Goal: Information Seeking & Learning: Compare options

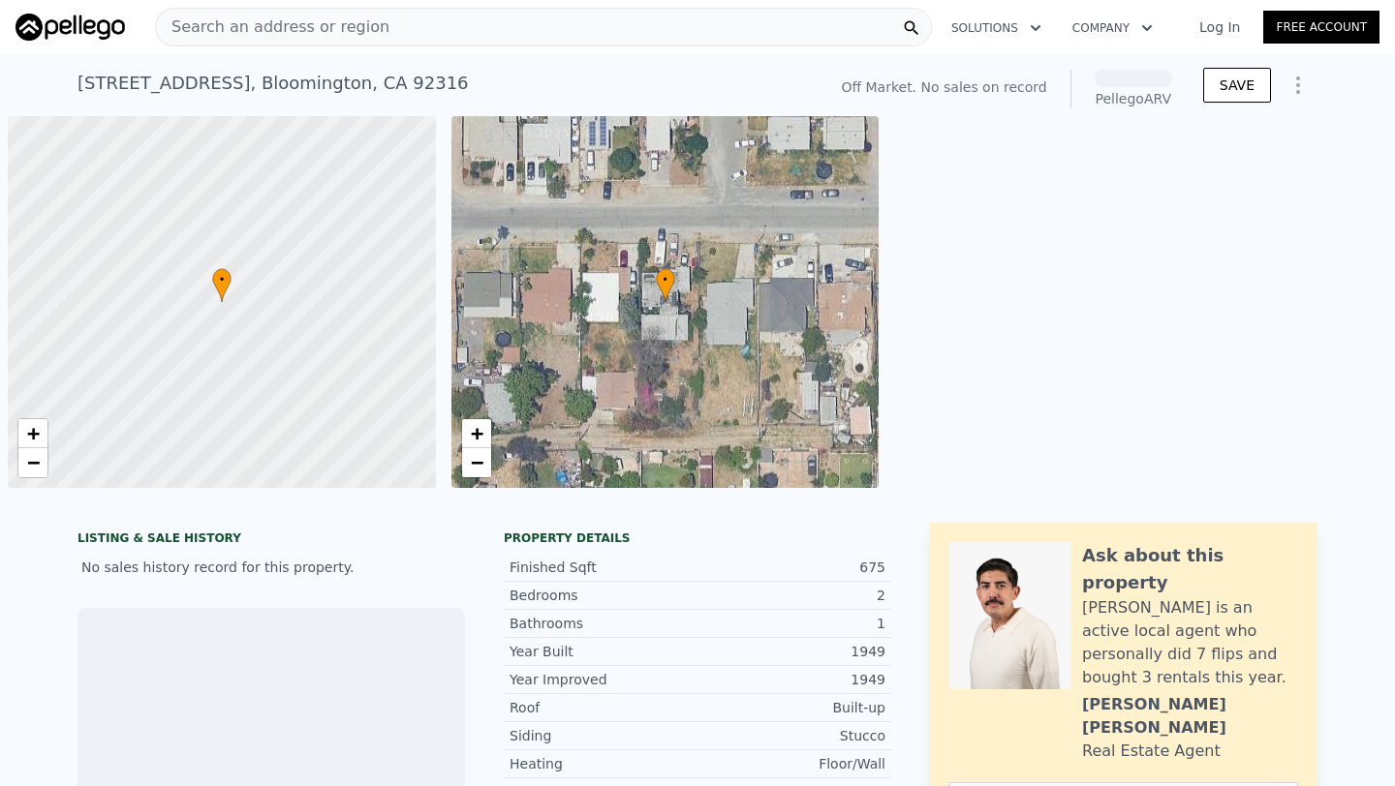
scroll to position [0, 8]
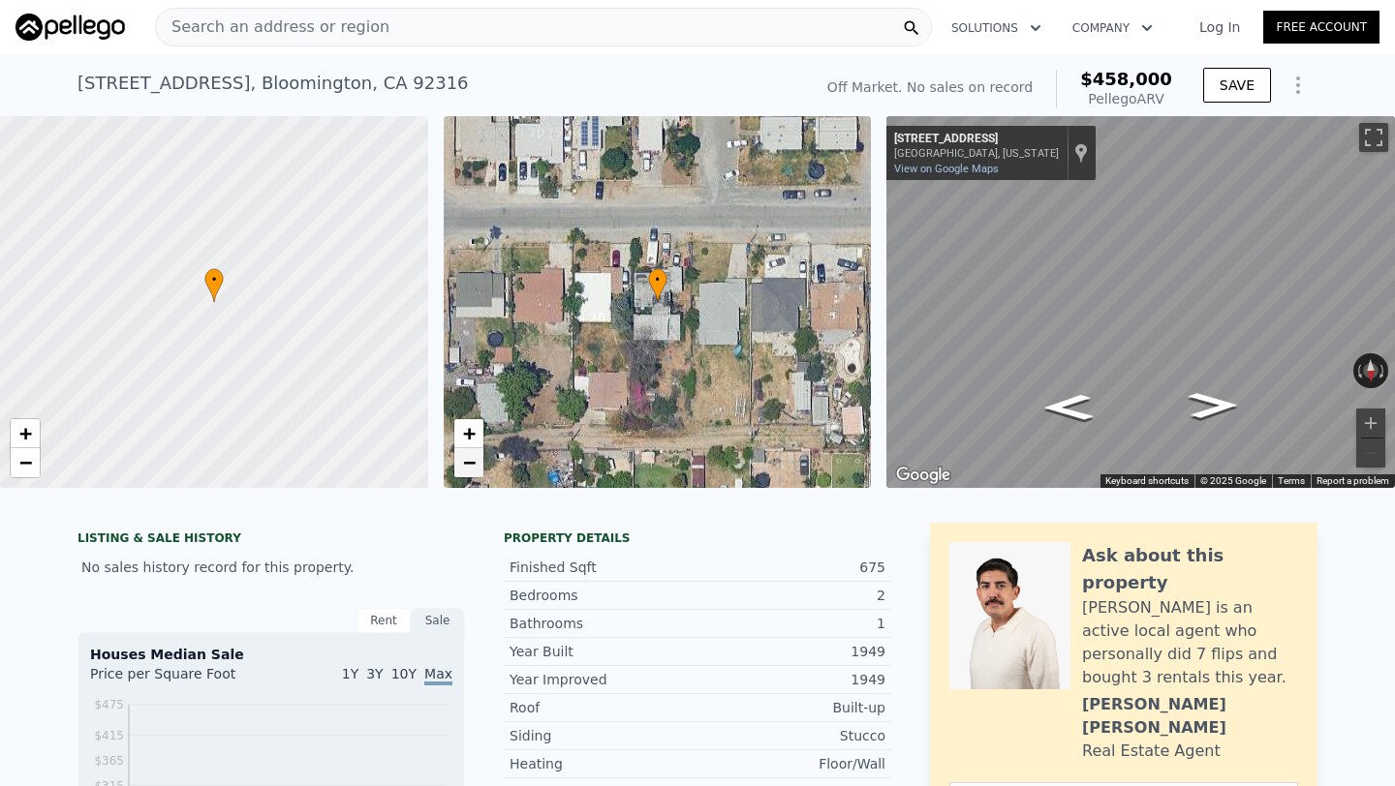
click at [460, 467] on link "−" at bounding box center [468, 462] width 29 height 29
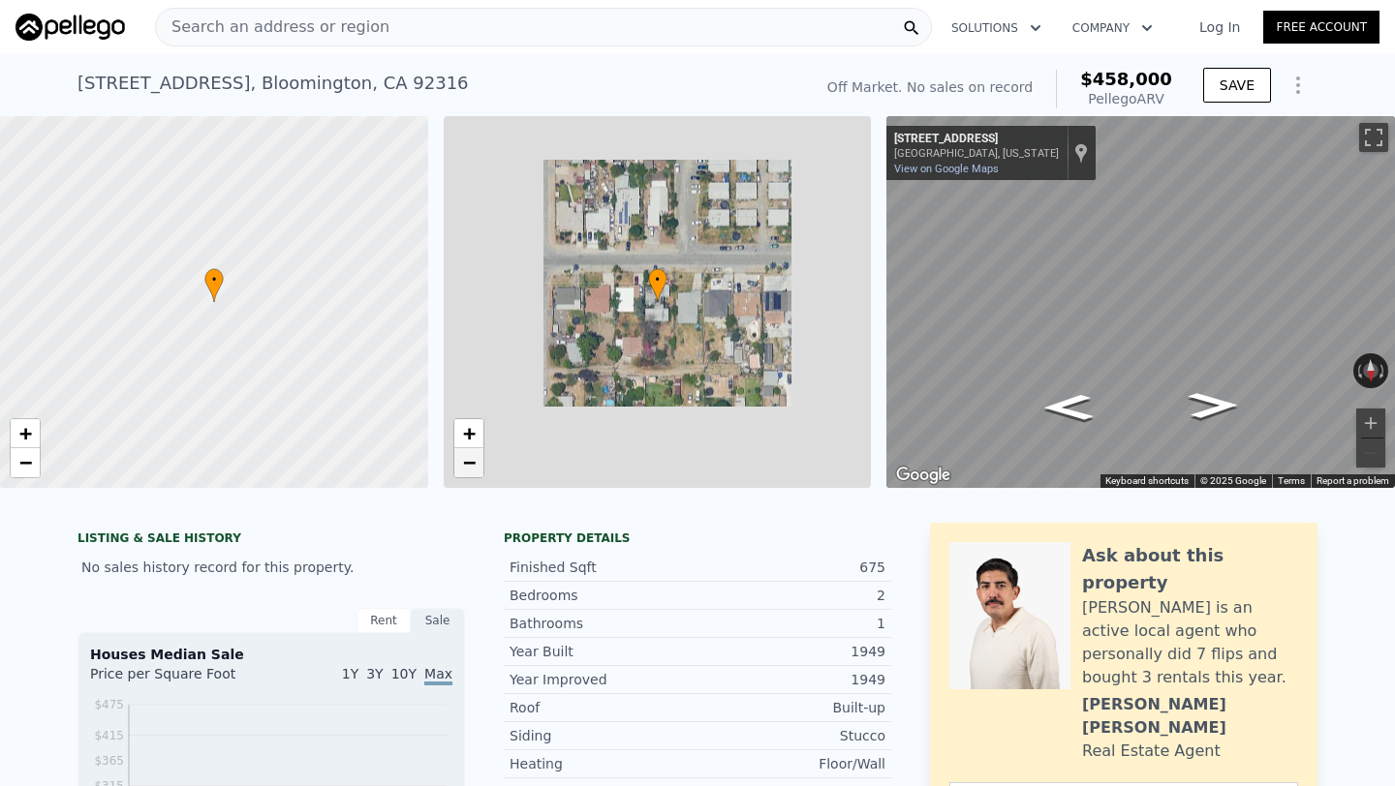
click at [460, 467] on link "−" at bounding box center [468, 462] width 29 height 29
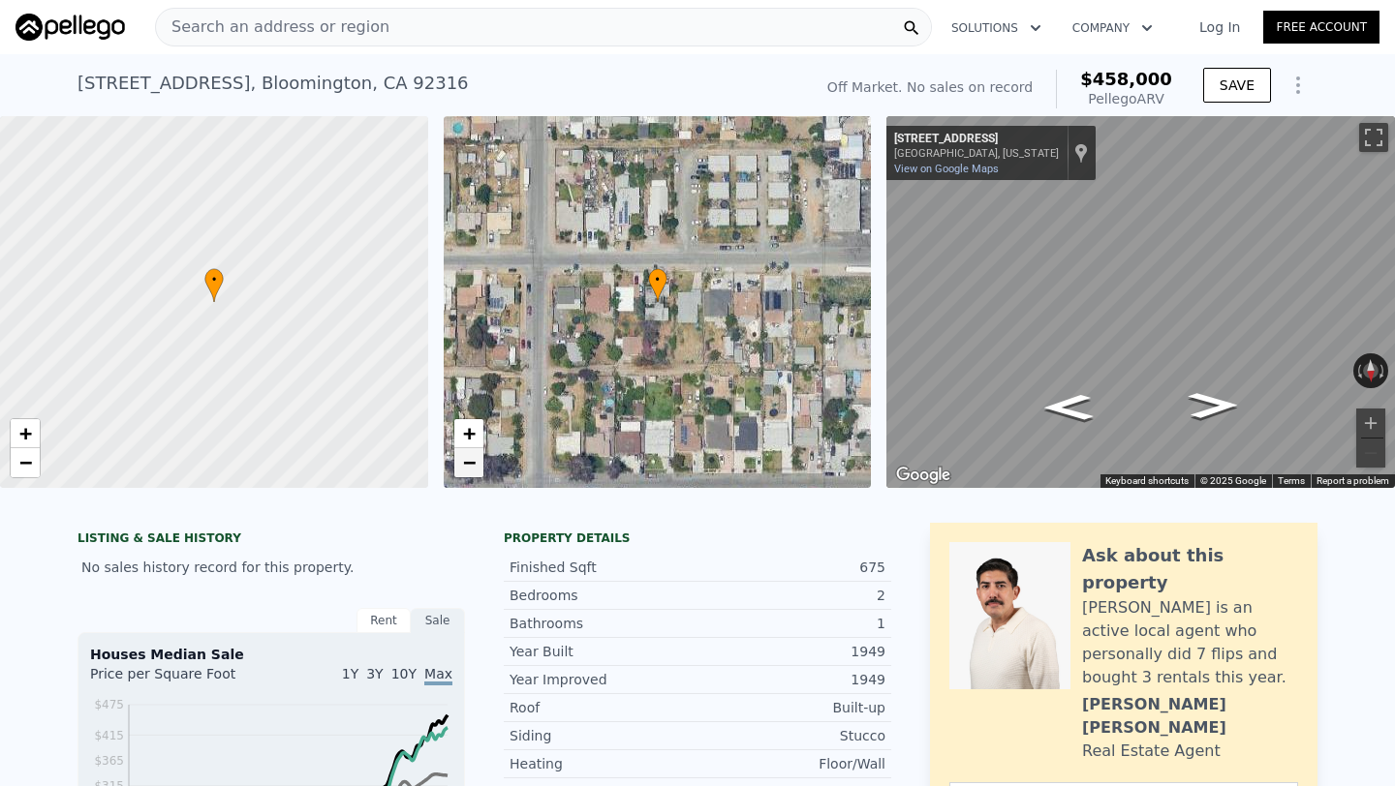
click at [464, 467] on span "−" at bounding box center [468, 462] width 13 height 24
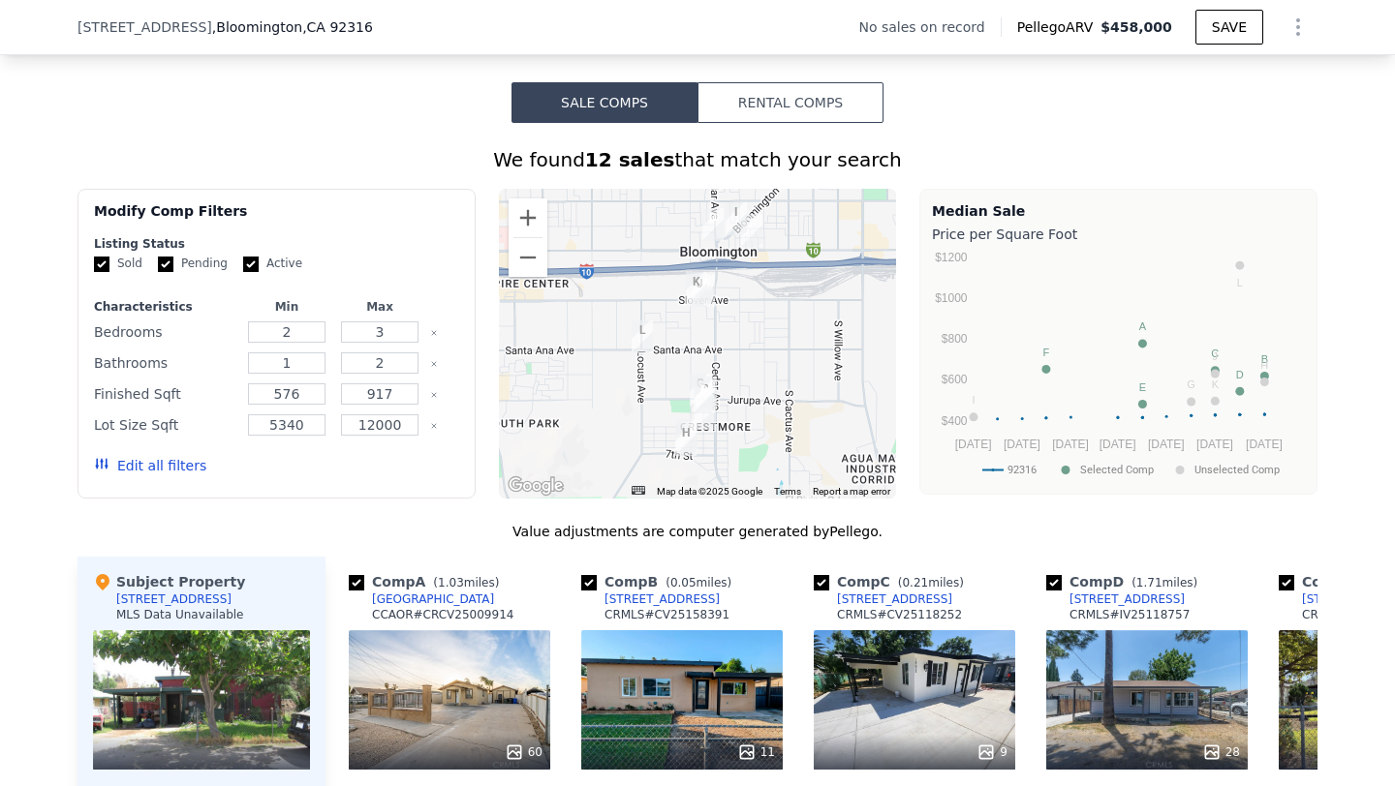
scroll to position [1377, 0]
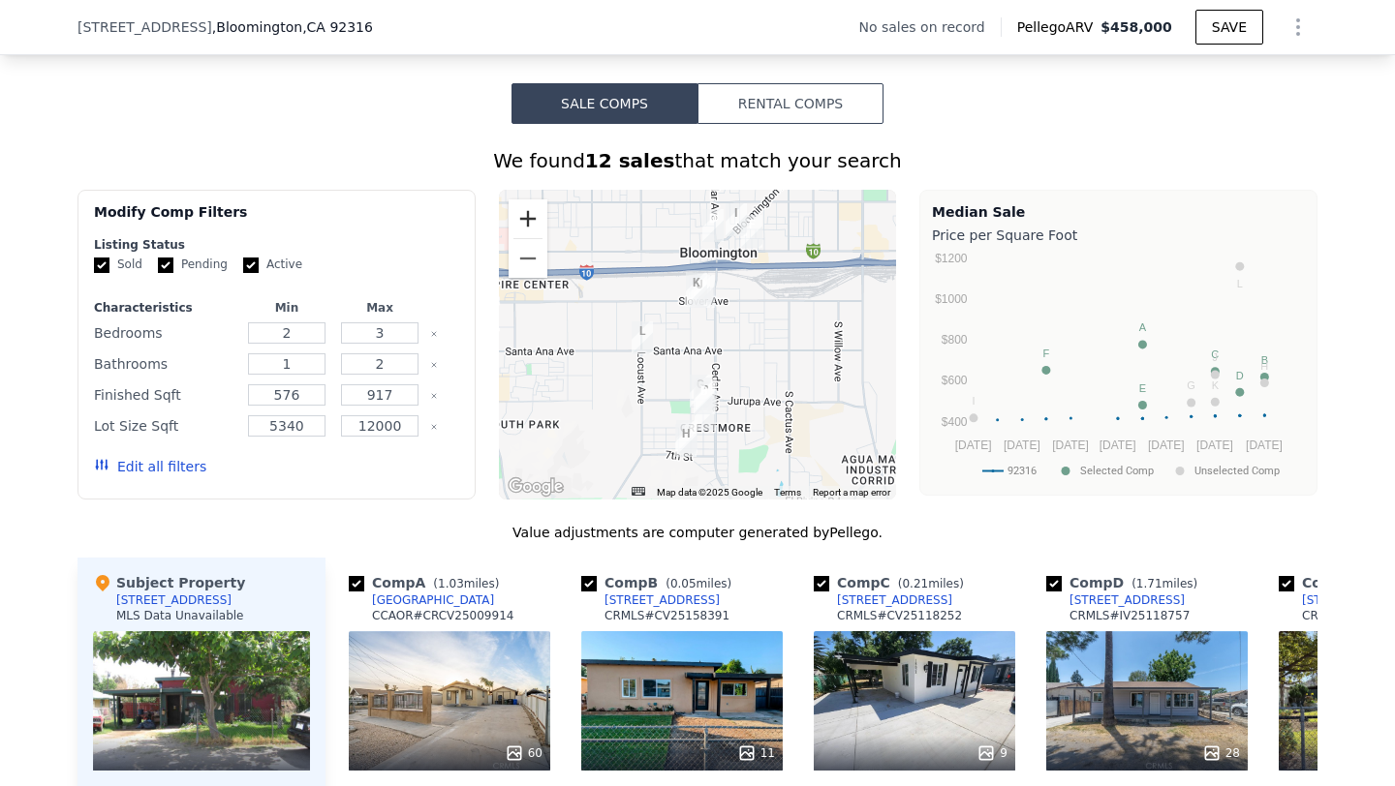
click at [542, 218] on button "Zoom in" at bounding box center [527, 219] width 39 height 39
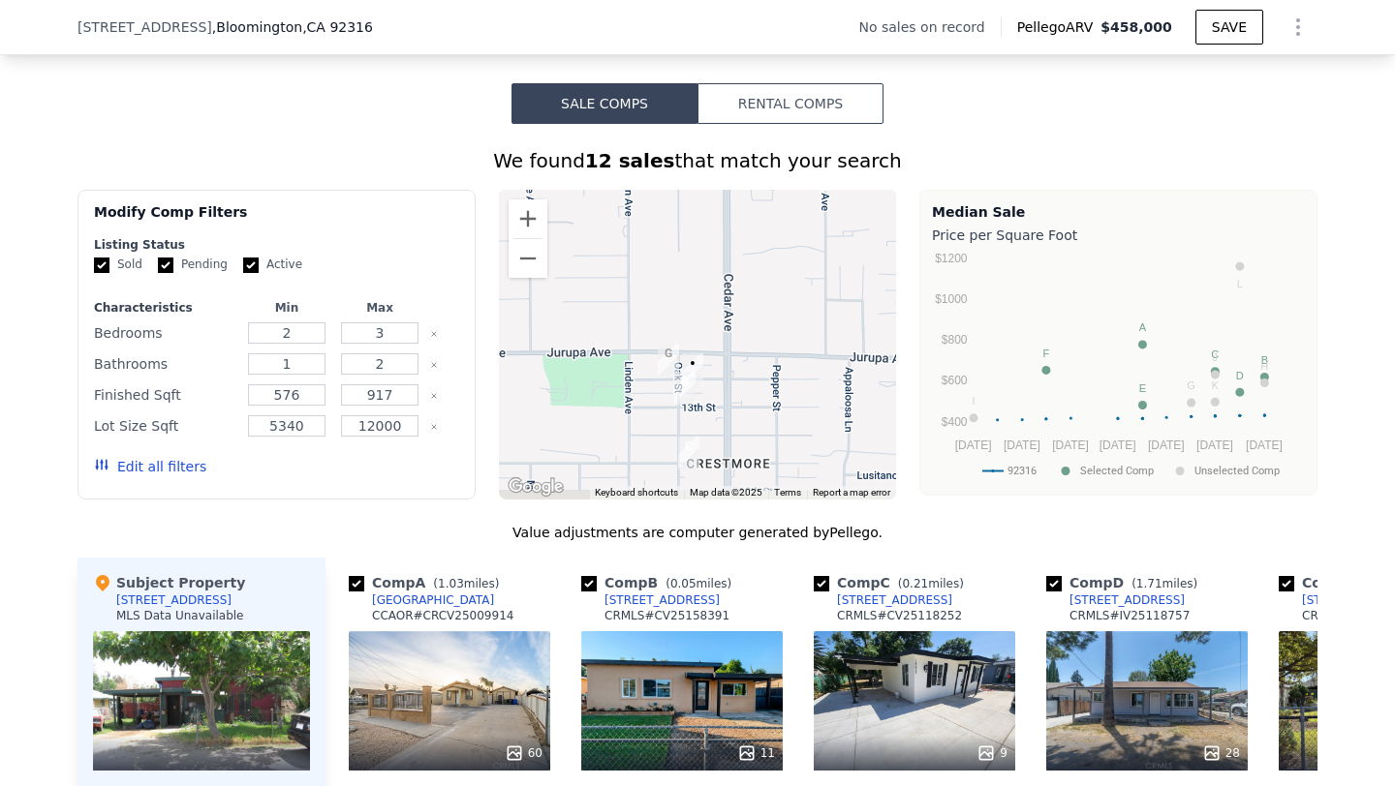
drag, startPoint x: 724, startPoint y: 386, endPoint x: 684, endPoint y: 162, distance: 228.4
click at [684, 162] on div "We found 12 sales that match your search Filters Map Prices Modify Comp Filters…" at bounding box center [697, 681] width 1240 height 1068
click at [525, 208] on button "Zoom in" at bounding box center [527, 219] width 39 height 39
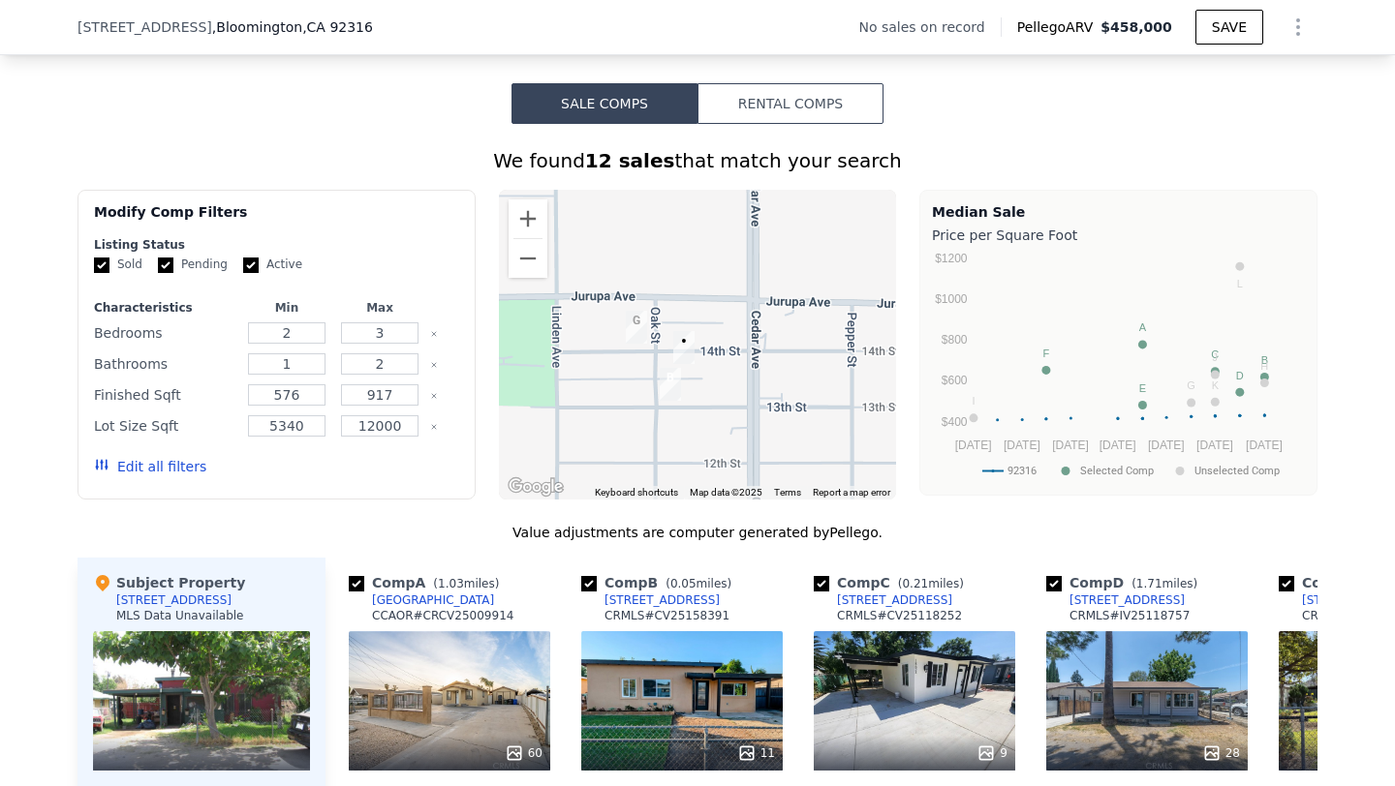
drag, startPoint x: 781, startPoint y: 391, endPoint x: 781, endPoint y: 275, distance: 116.2
click at [781, 275] on div at bounding box center [698, 345] width 398 height 310
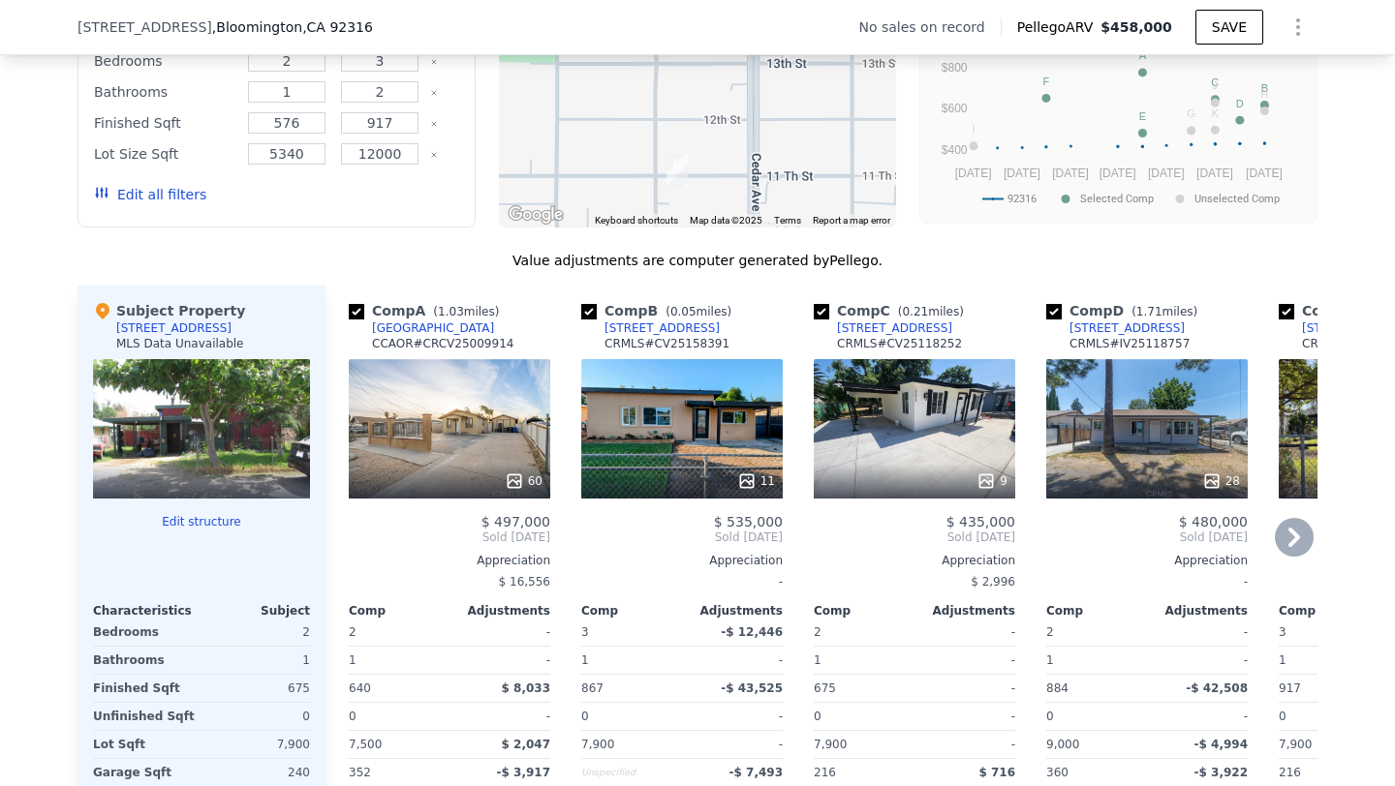
scroll to position [1661, 0]
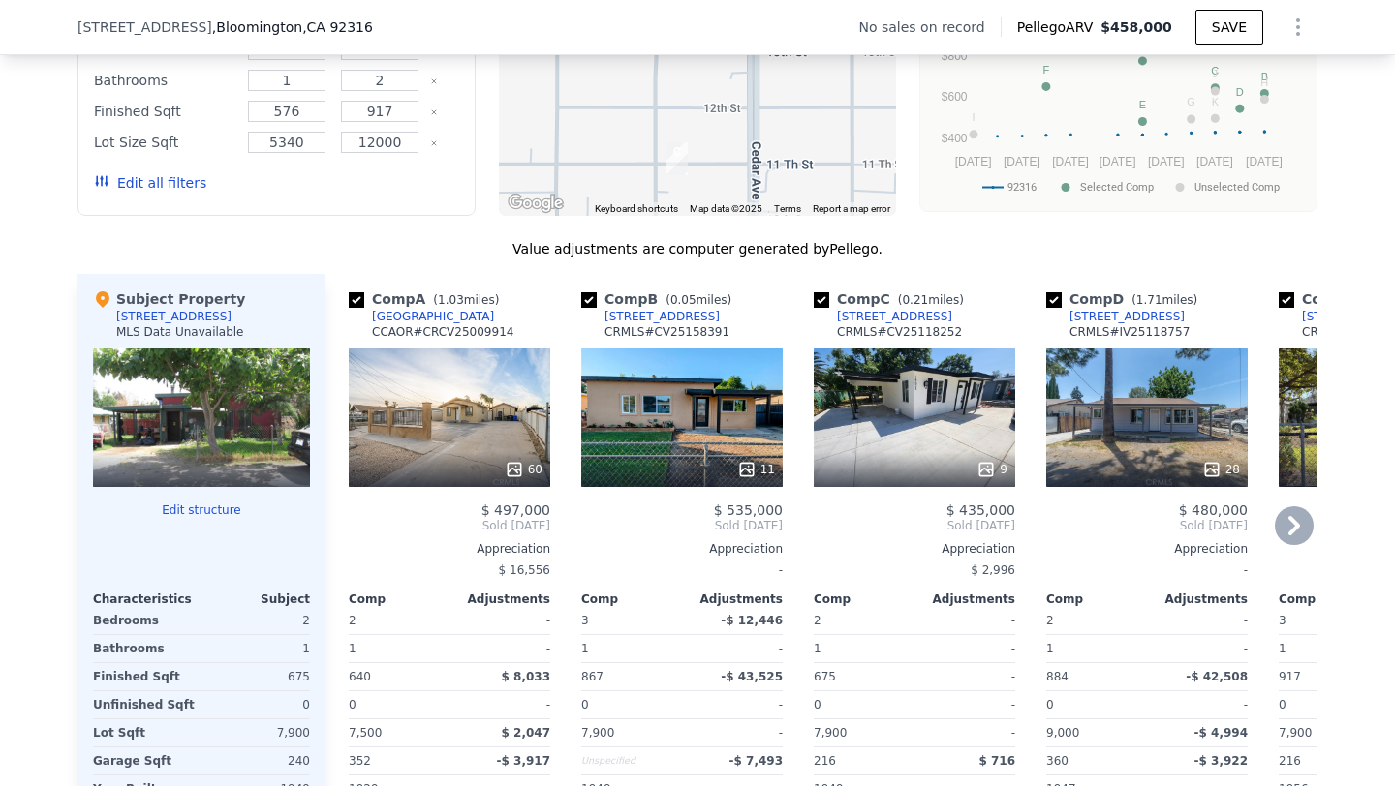
click at [518, 414] on div "60" at bounding box center [449, 417] width 201 height 139
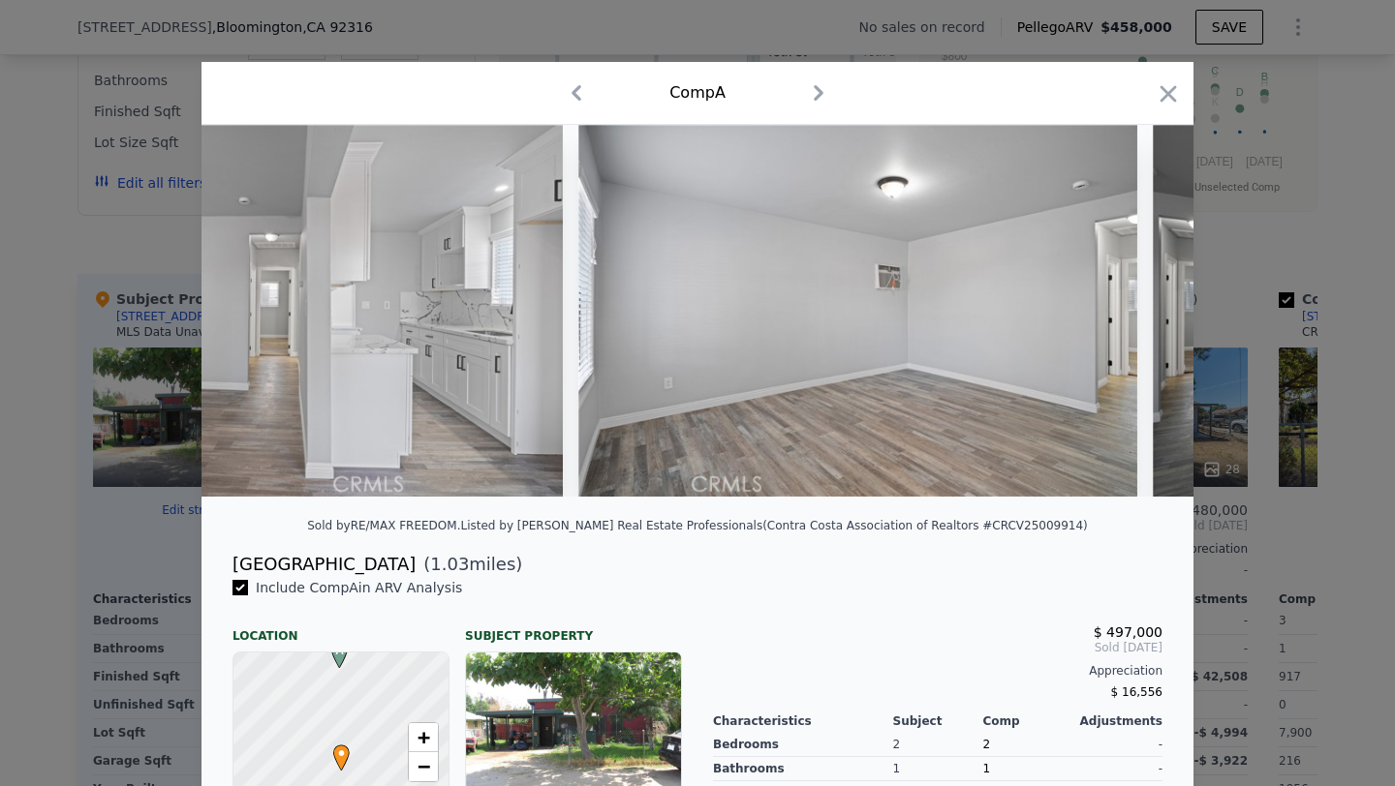
scroll to position [0, 6632]
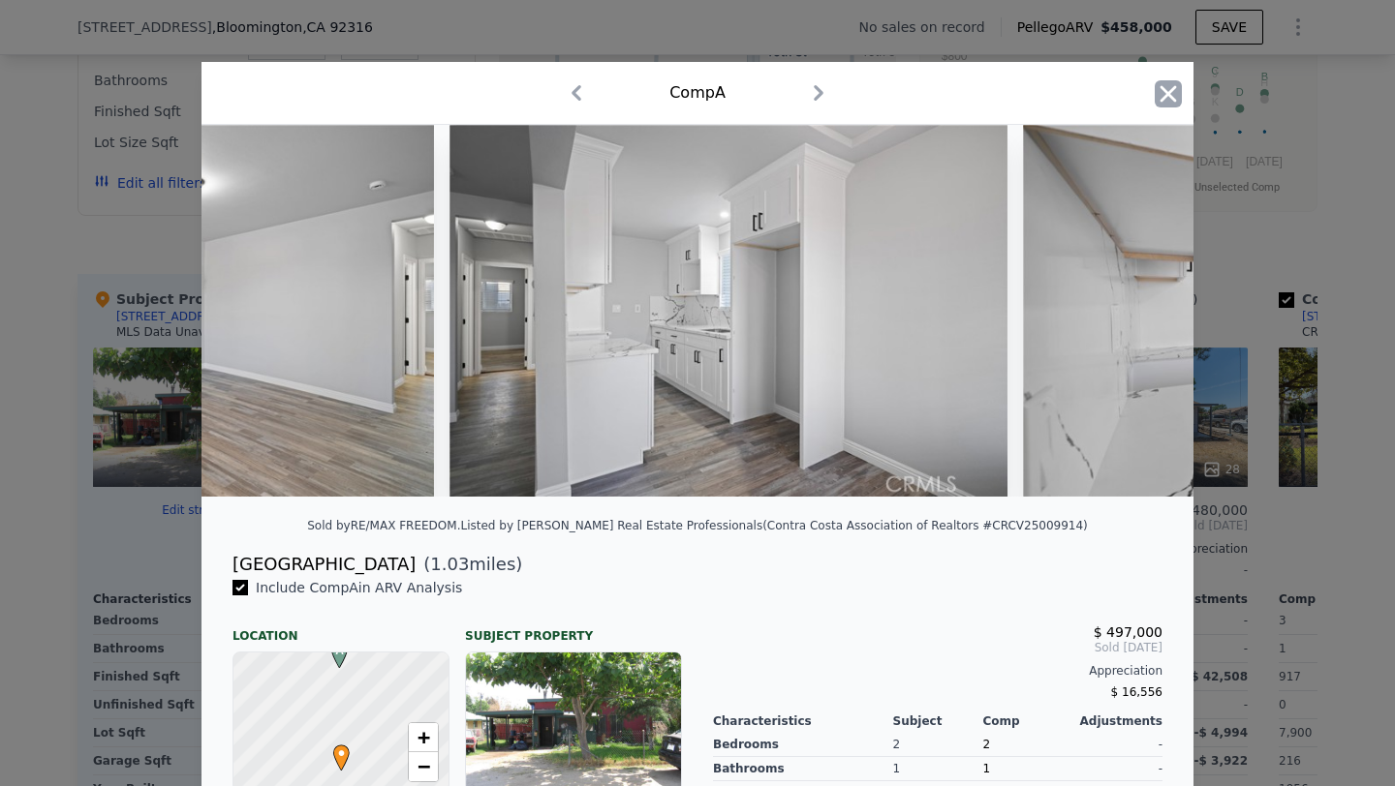
click at [1171, 106] on icon "button" at bounding box center [1168, 93] width 27 height 27
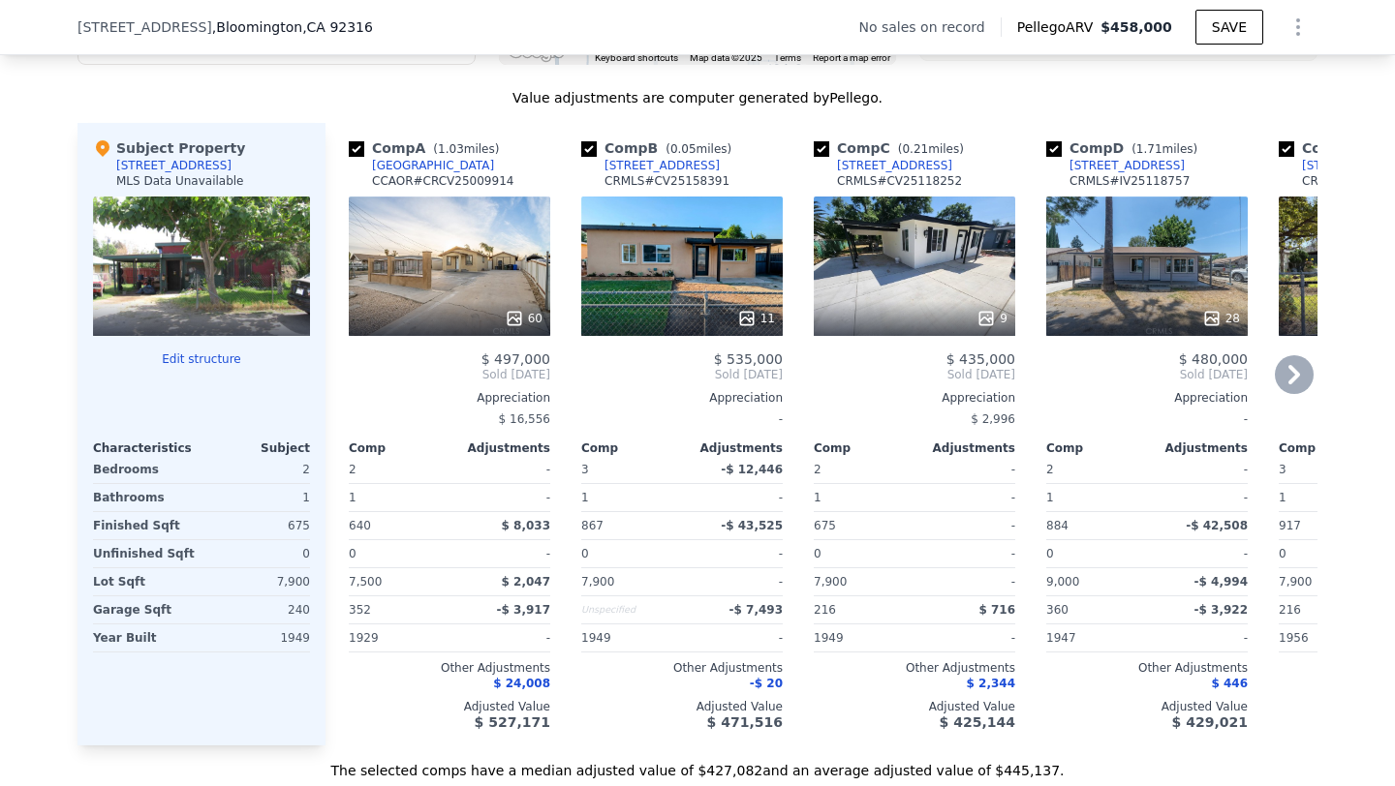
scroll to position [1818, 0]
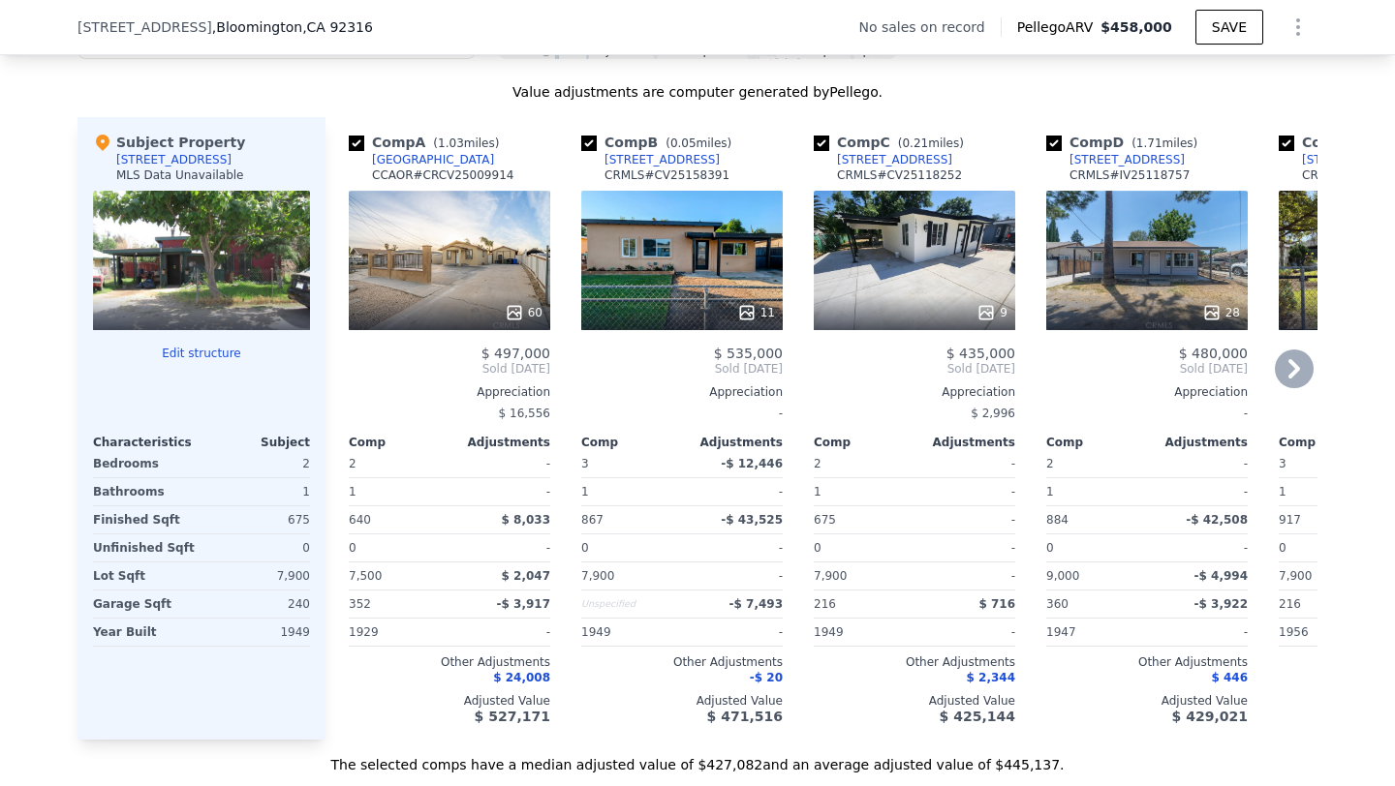
click at [933, 259] on div "9" at bounding box center [914, 260] width 201 height 139
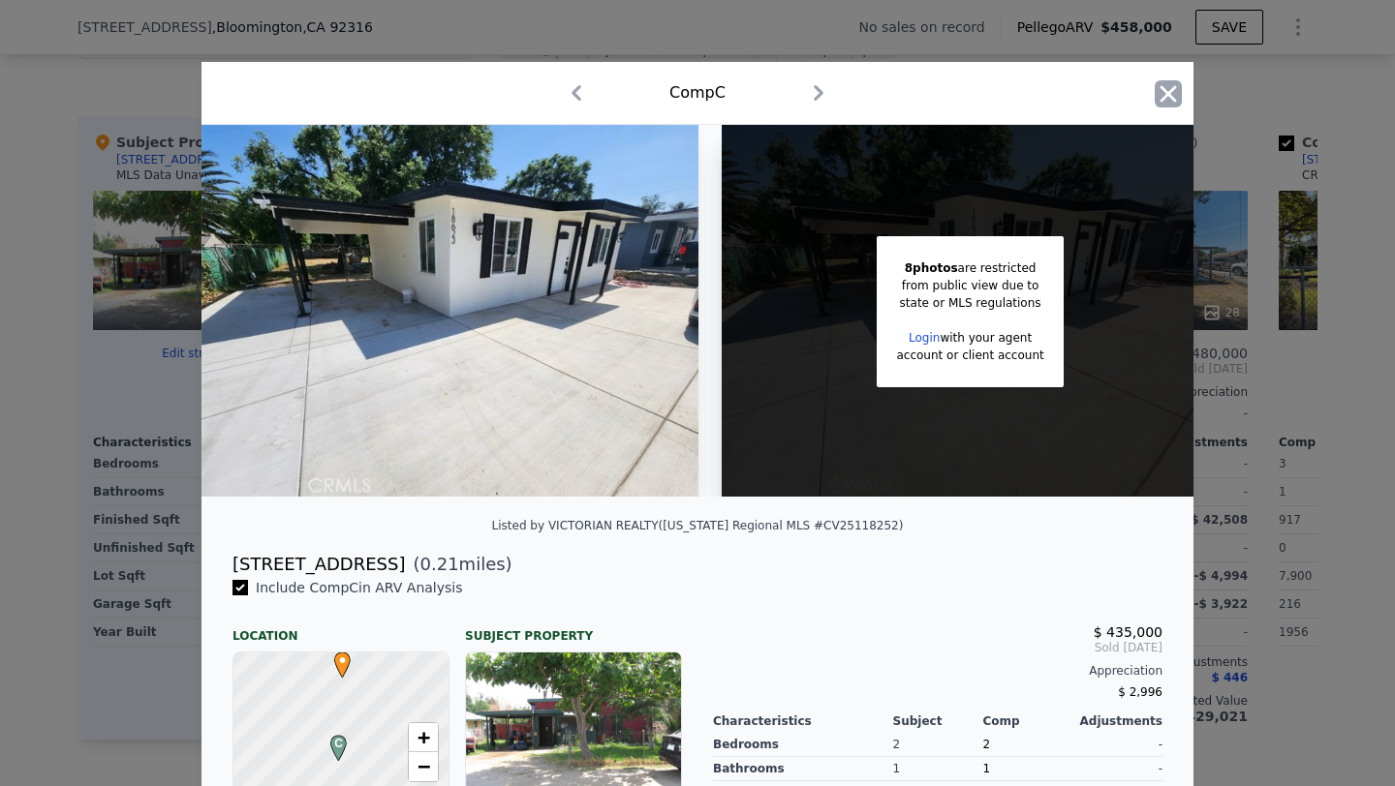
click at [1171, 99] on icon "button" at bounding box center [1168, 93] width 27 height 27
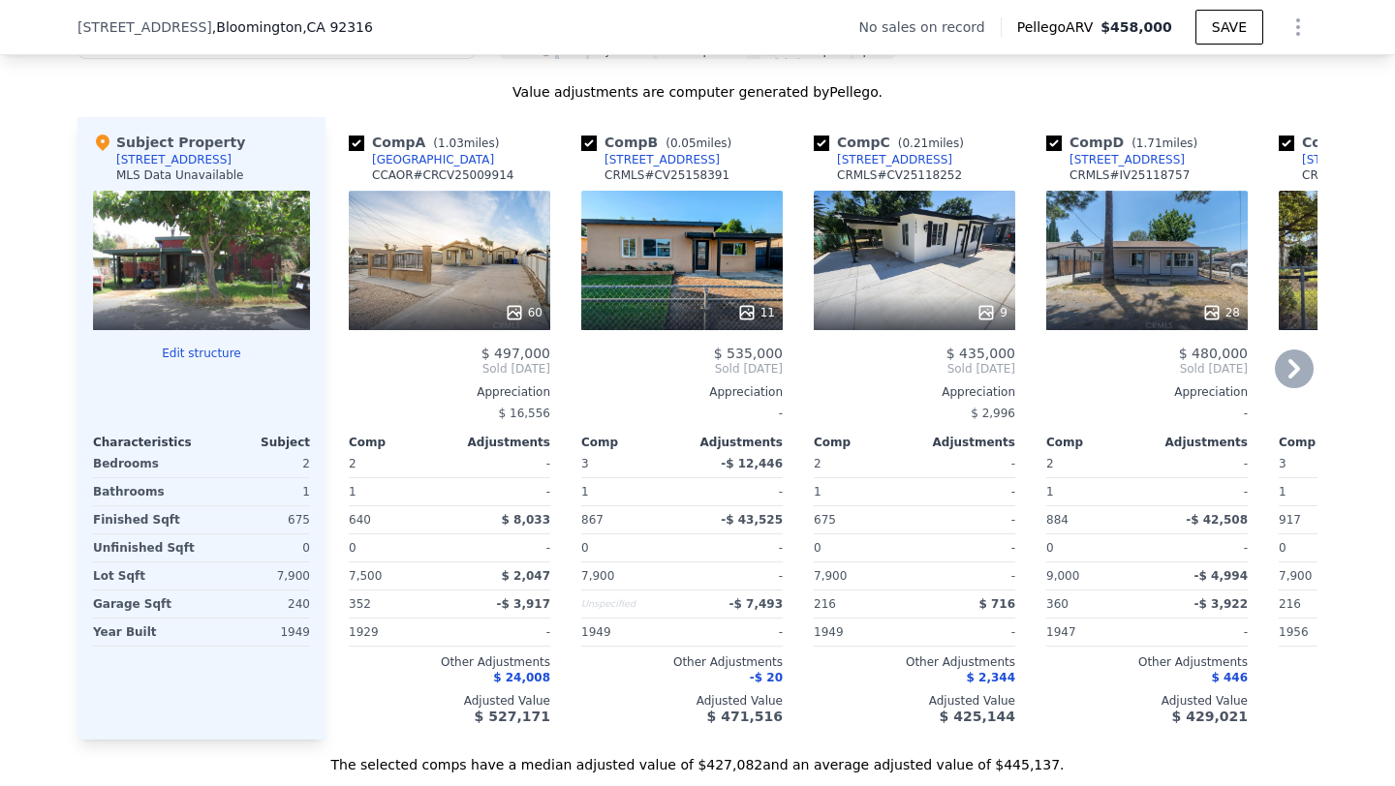
click at [916, 255] on div "9" at bounding box center [914, 260] width 201 height 139
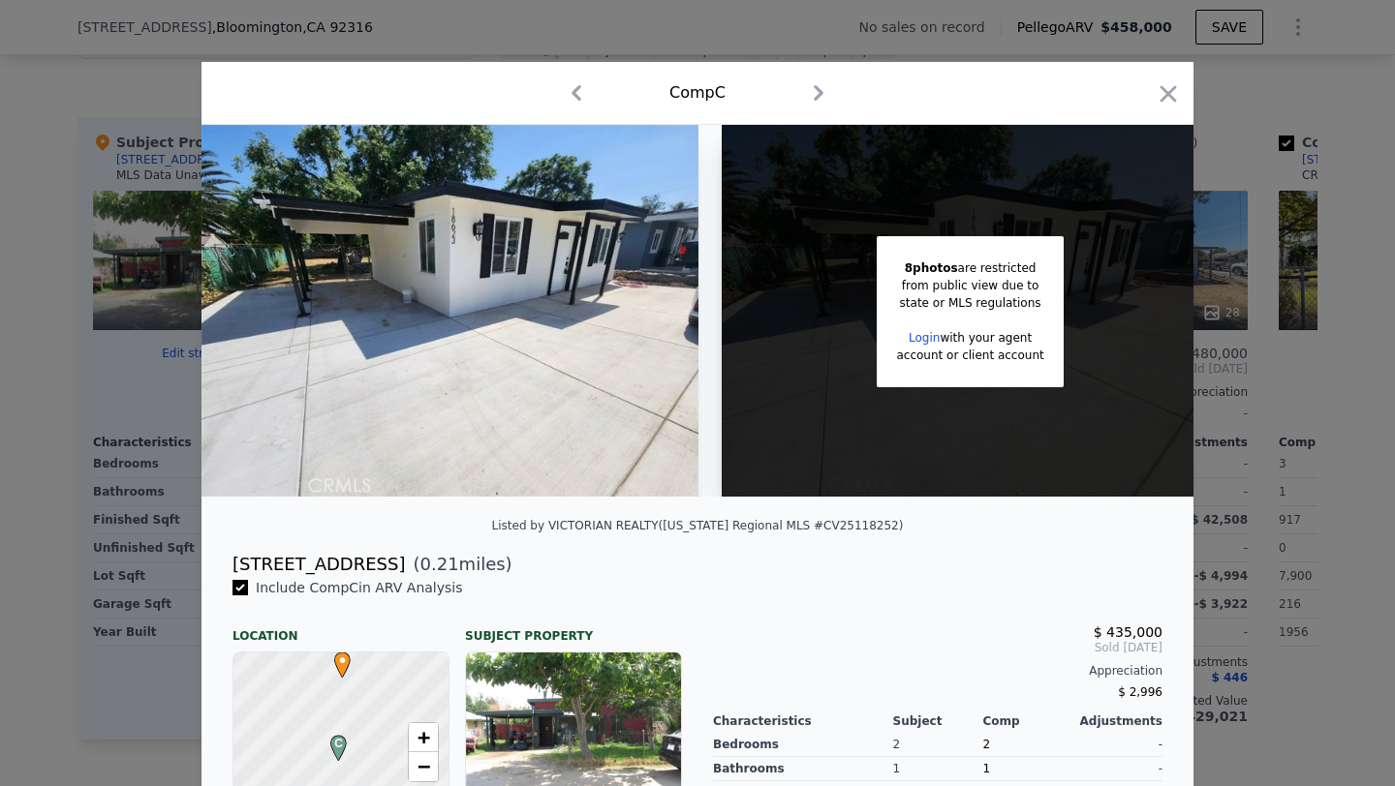
click at [280, 570] on div "[STREET_ADDRESS]" at bounding box center [318, 564] width 172 height 27
copy div "[STREET_ADDRESS]"
click at [1164, 89] on icon "button" at bounding box center [1168, 93] width 16 height 16
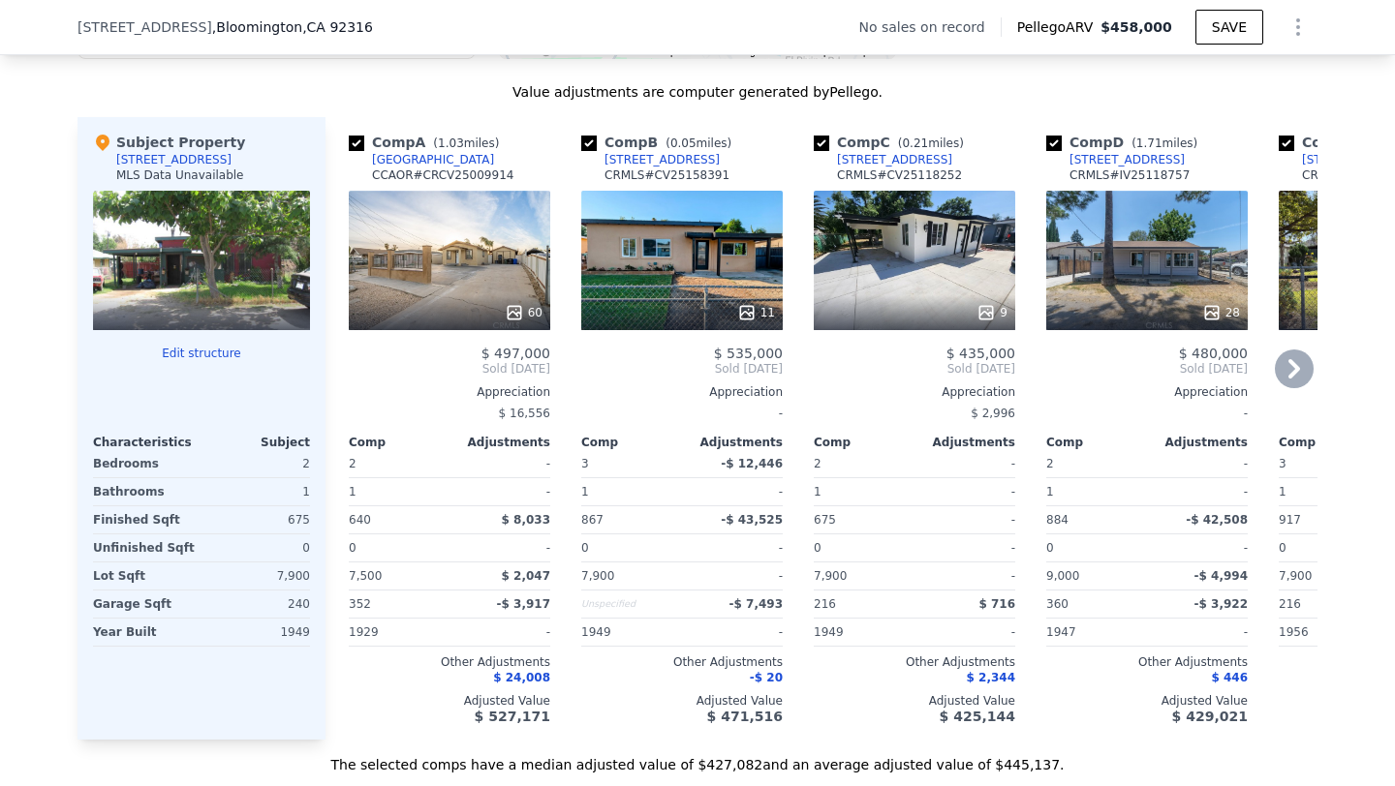
drag, startPoint x: 929, startPoint y: 159, endPoint x: 953, endPoint y: 164, distance: 24.7
click at [952, 164] on div "Comp C ( 0.21 miles) [STREET_ADDRESS] # CV25118252" at bounding box center [914, 162] width 201 height 58
copy div "[STREET_ADDRESS]"
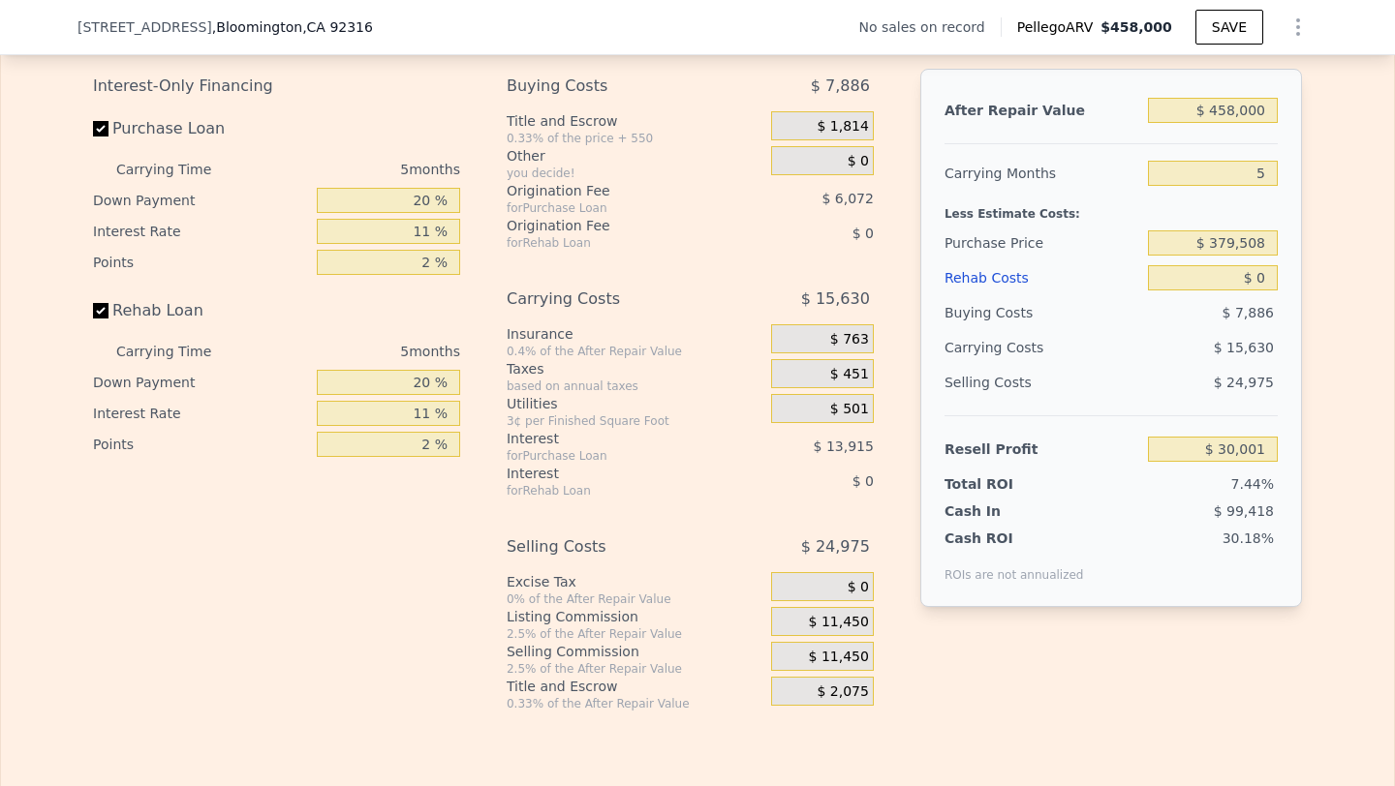
scroll to position [2810, 0]
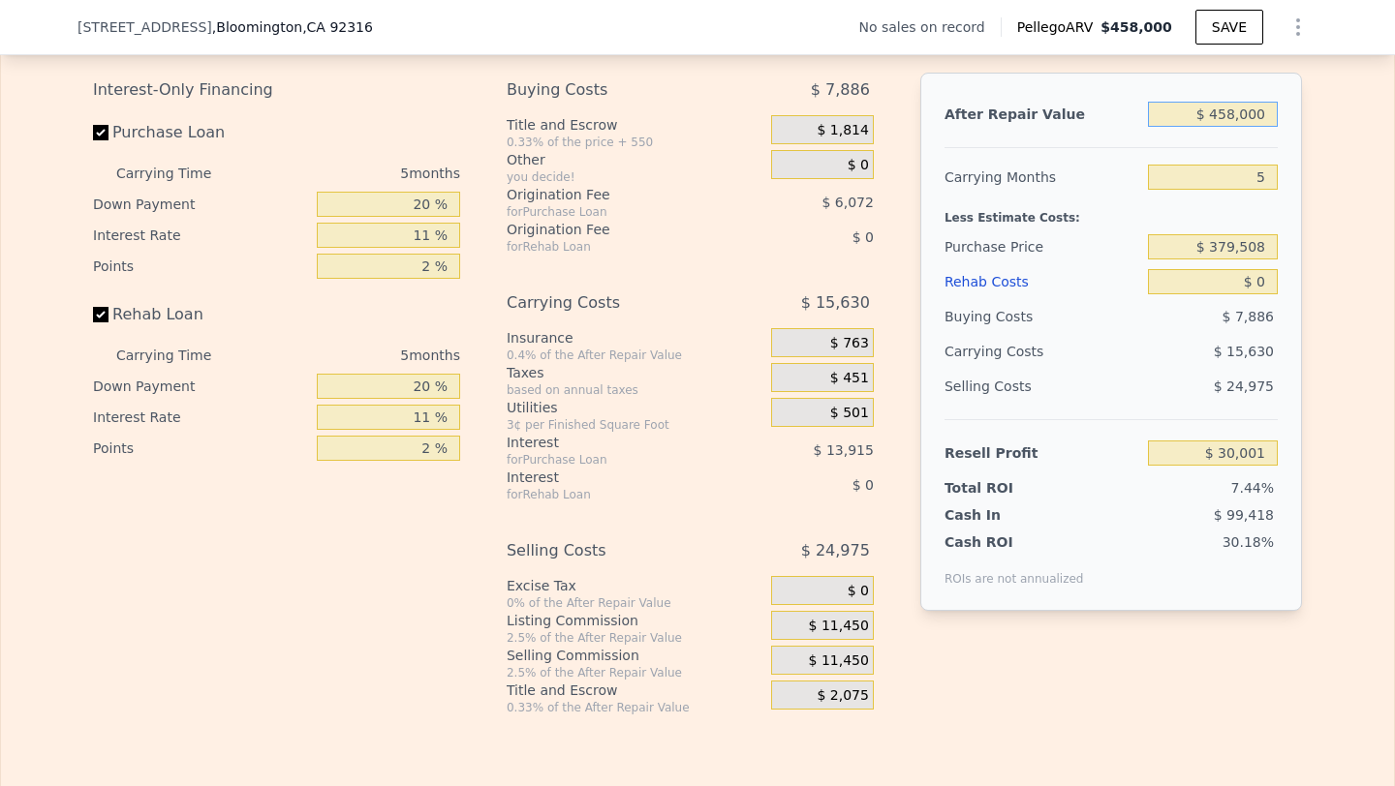
click at [1234, 117] on input "$ 458,000" at bounding box center [1213, 114] width 130 height 25
type input "$ 44"
type input "-$ 402,769"
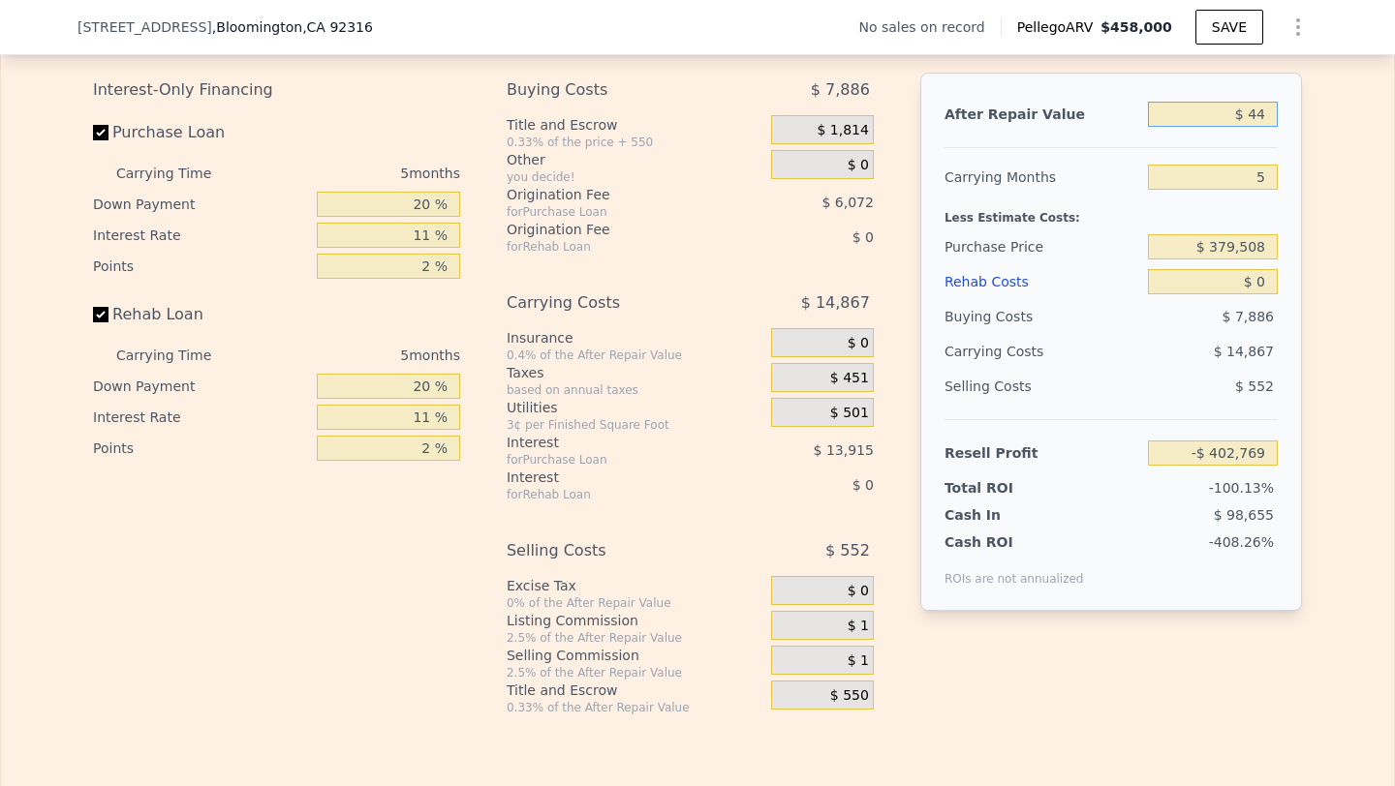
type input "$ 440"
type input "-$ 402,395"
type input "$ 4,400"
type input "-$ 398,653"
type input "$ 44,000"
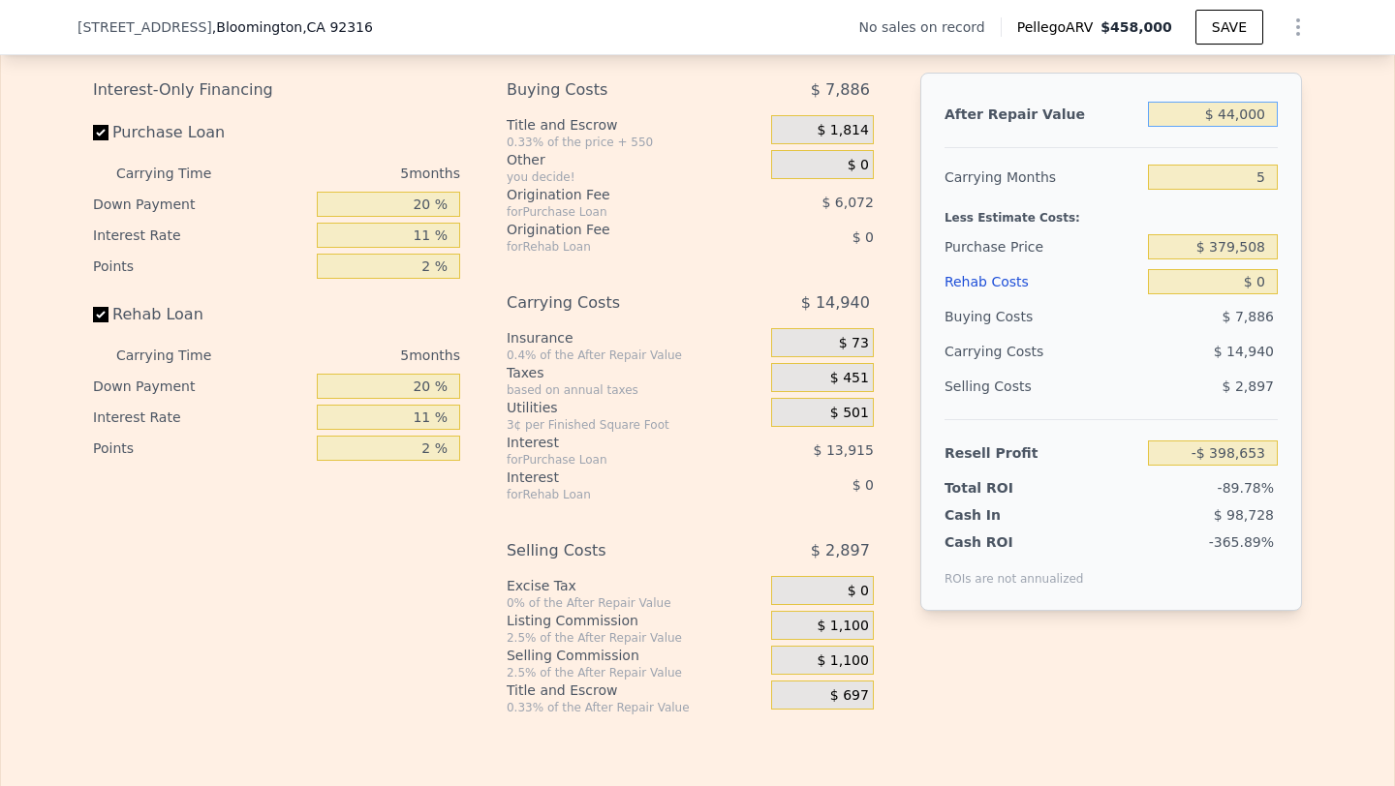
type input "-$ 361,231"
type input "$ 440,000"
type input "$ 12,991"
click at [1237, 116] on input "$ 440,000" at bounding box center [1213, 114] width 130 height 25
type input "$ 4,000"
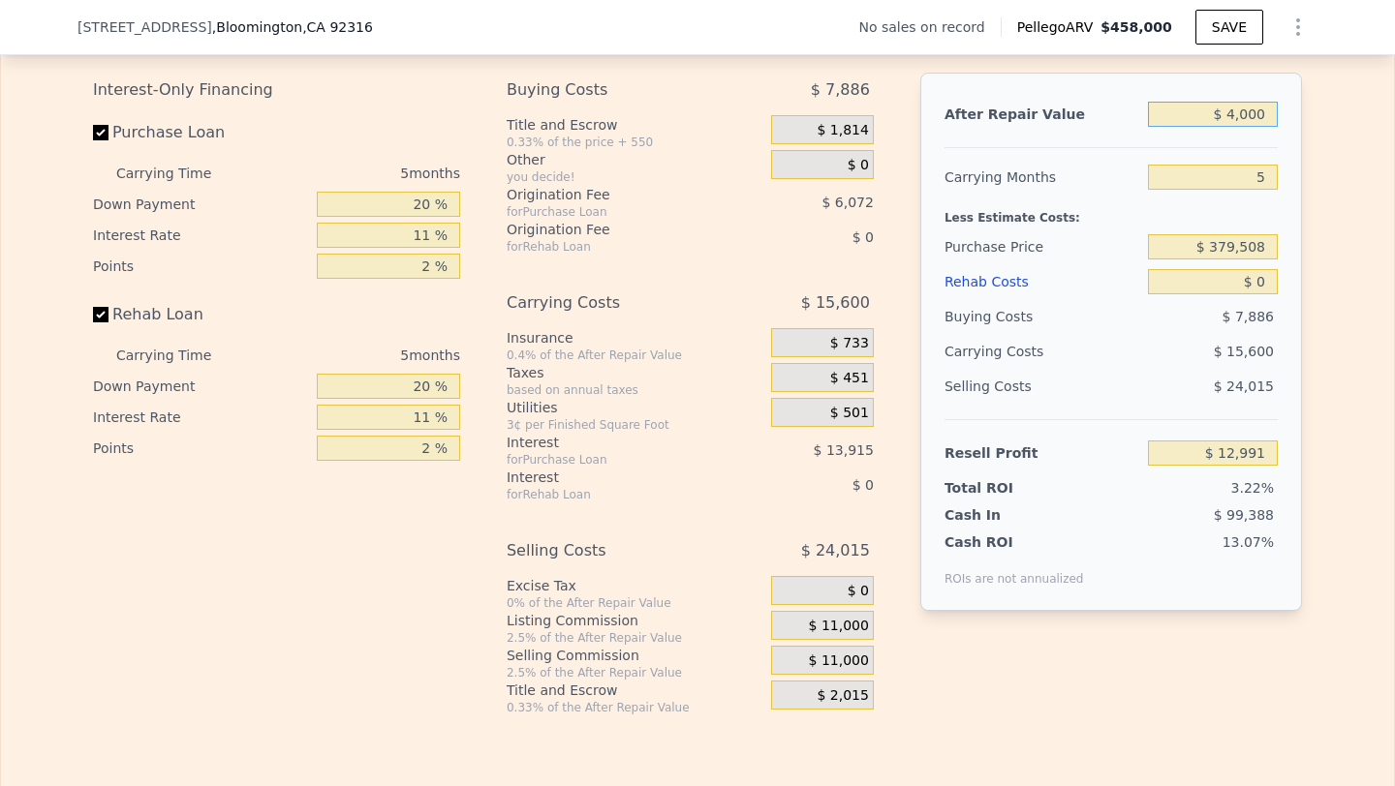
type input "-$ 399,031"
type input "$ 43,000"
type input "-$ 362,176"
type input "$ 435,000"
type input "$ 8,265"
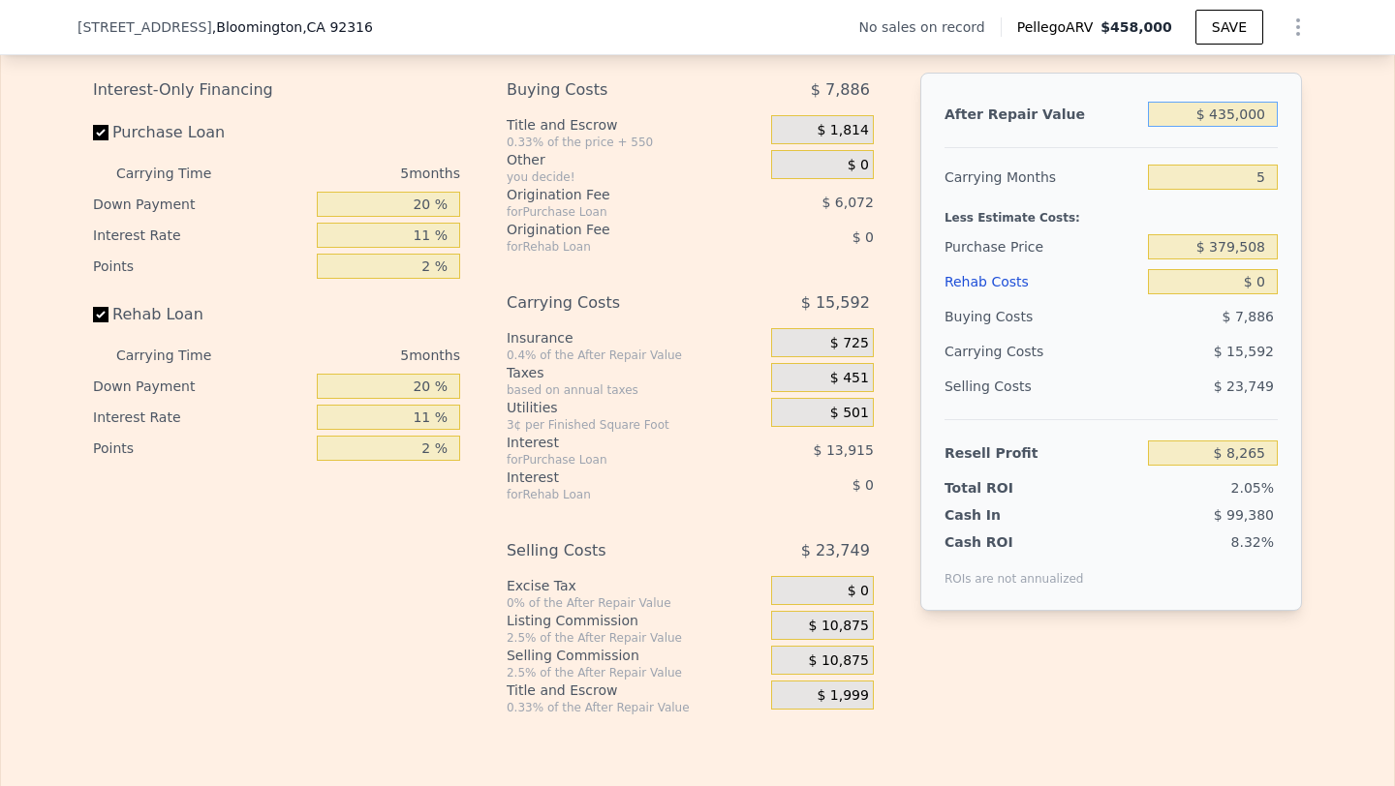
type input "$ 435,000"
click at [1128, 204] on div "Less Estimate Costs:" at bounding box center [1110, 212] width 333 height 35
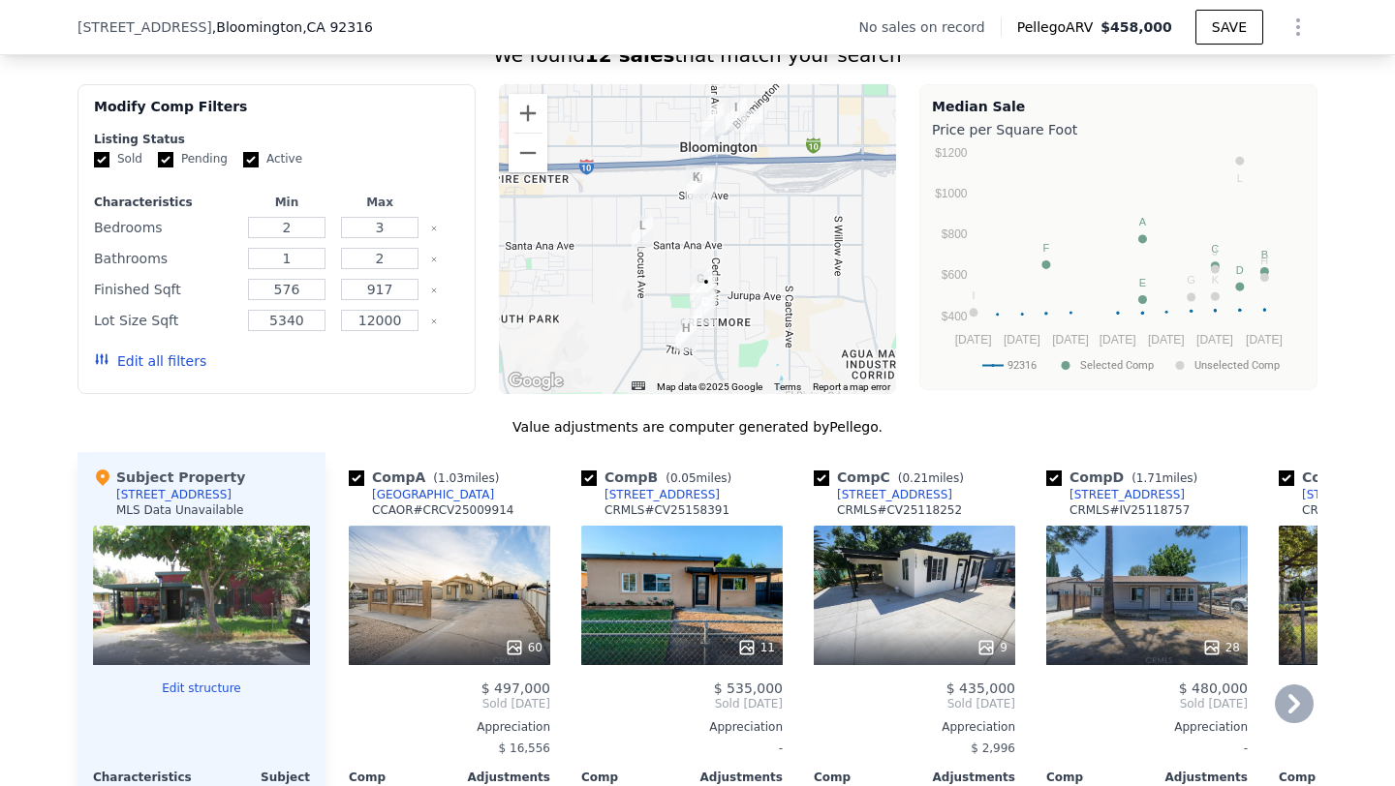
scroll to position [1482, 0]
click at [538, 114] on button "Zoom in" at bounding box center [527, 114] width 39 height 39
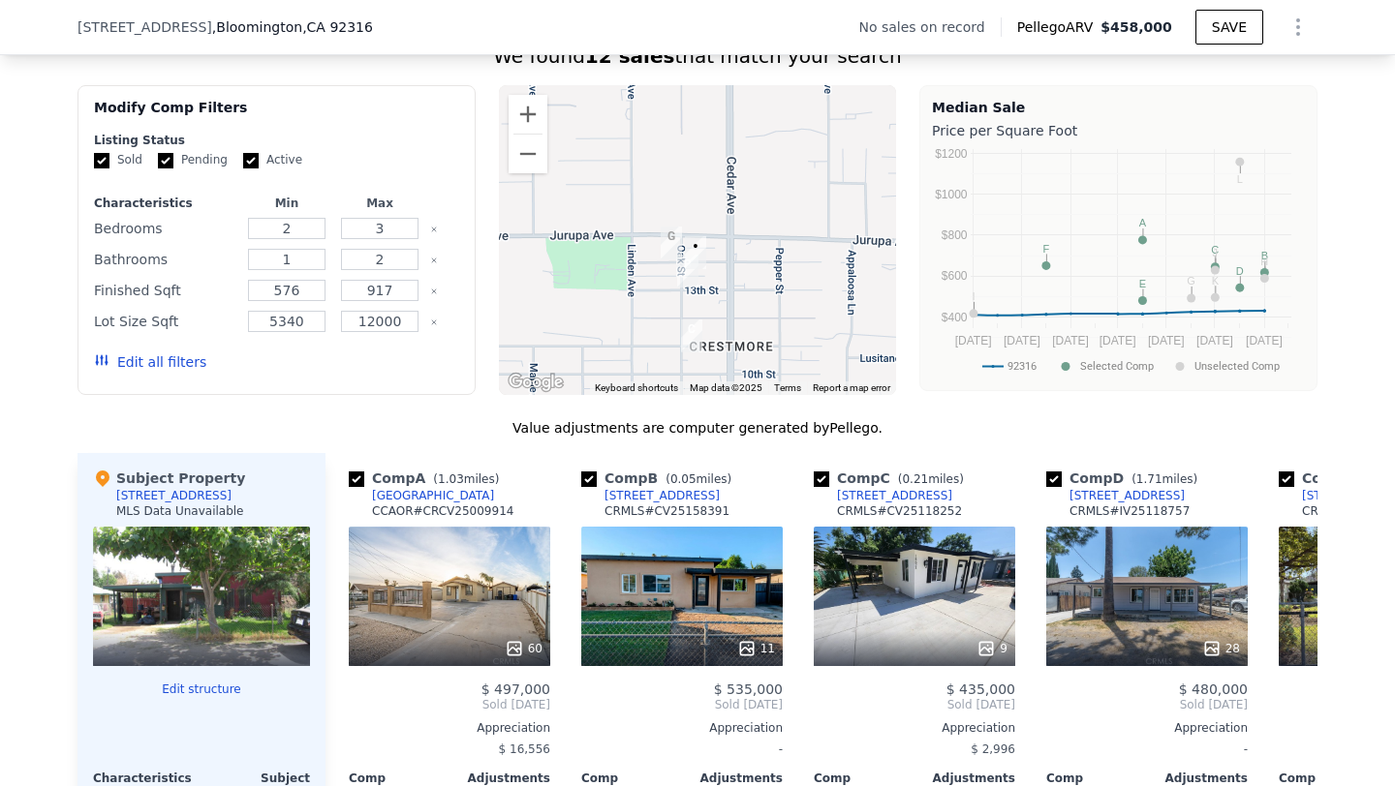
drag, startPoint x: 764, startPoint y: 324, endPoint x: 727, endPoint y: 88, distance: 239.2
click at [727, 88] on div at bounding box center [698, 240] width 398 height 310
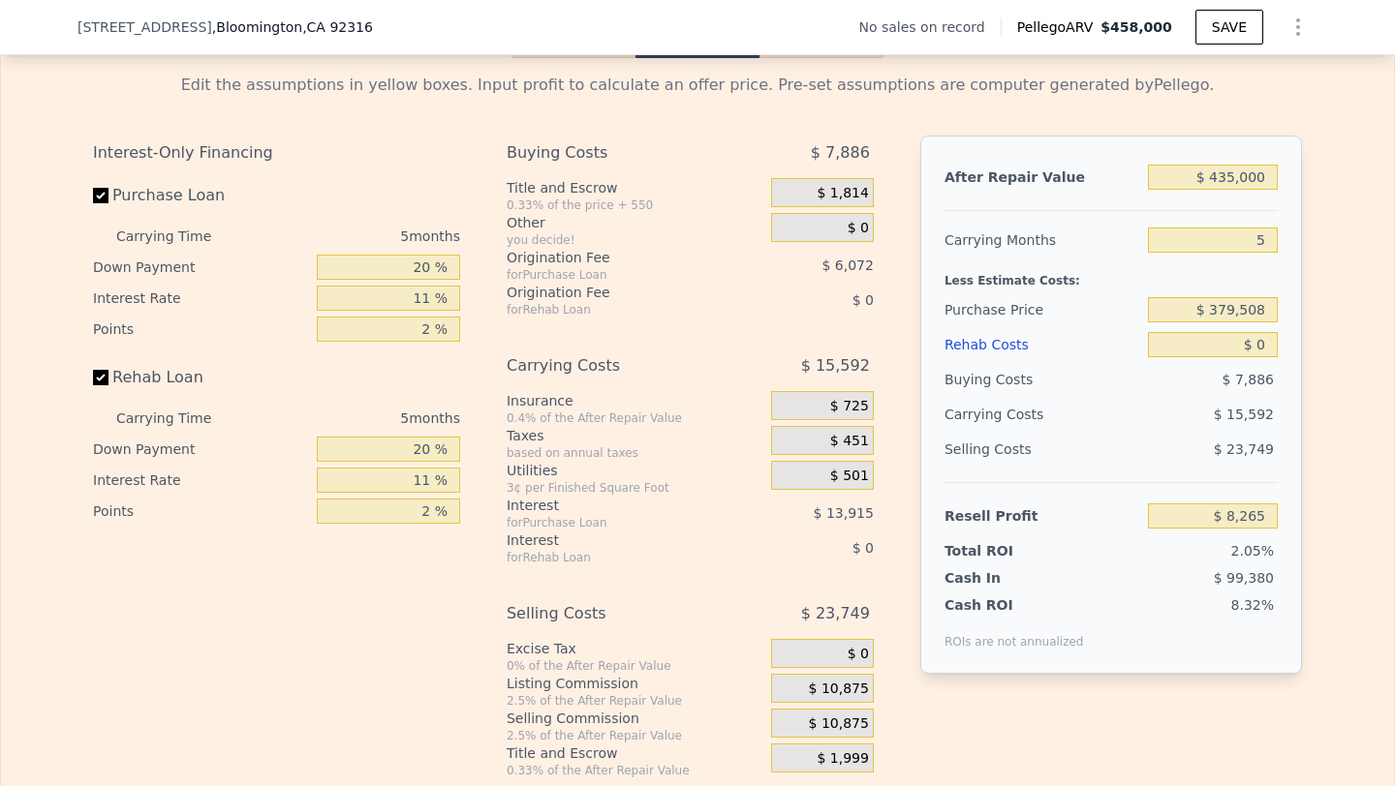
scroll to position [2728, 0]
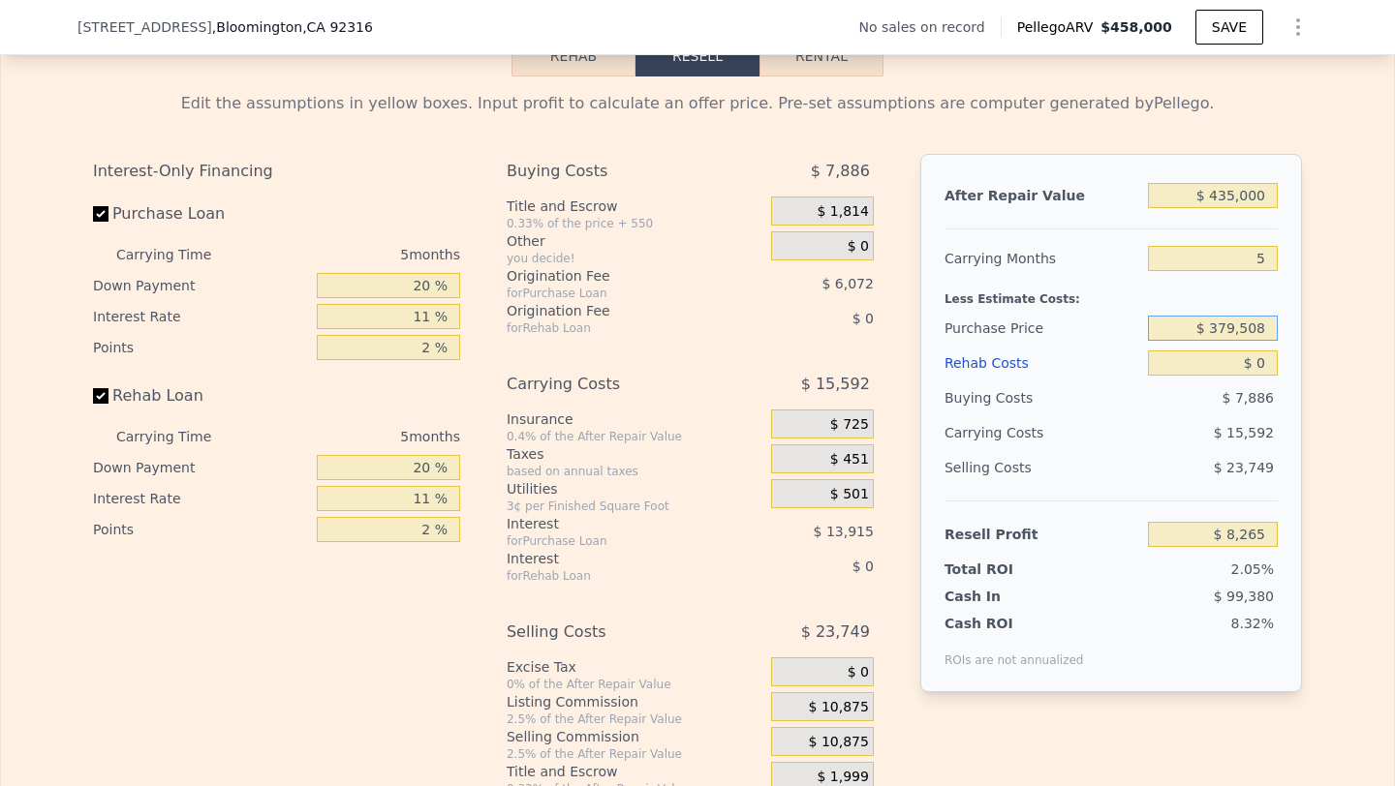
click at [1230, 326] on input "$ 379,508" at bounding box center [1213, 328] width 130 height 25
type input "$ 287,000"
type input "$ 105,951"
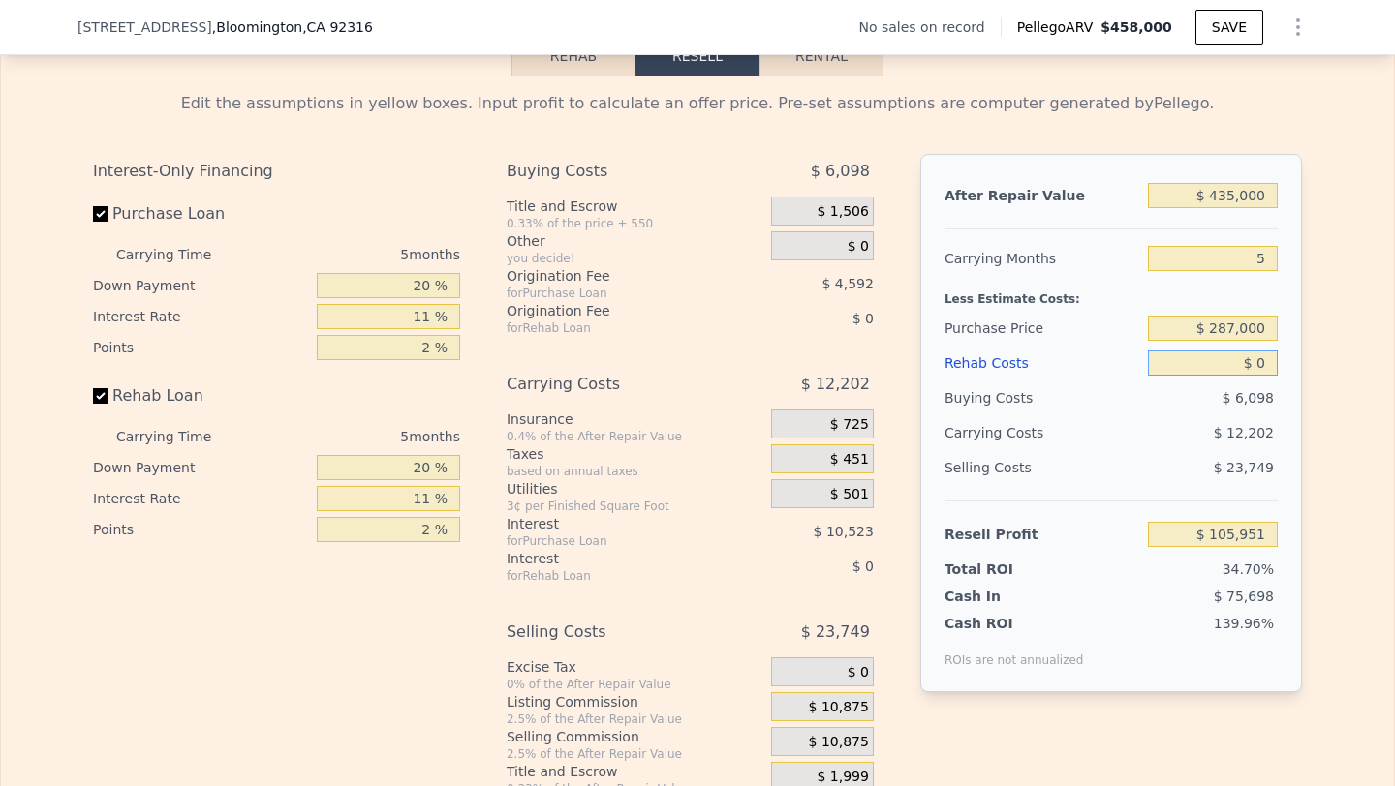
type input "$ 1"
type input "$ 105,950"
type input "$ 10"
type input "$ 105,941"
type input "$ 100"
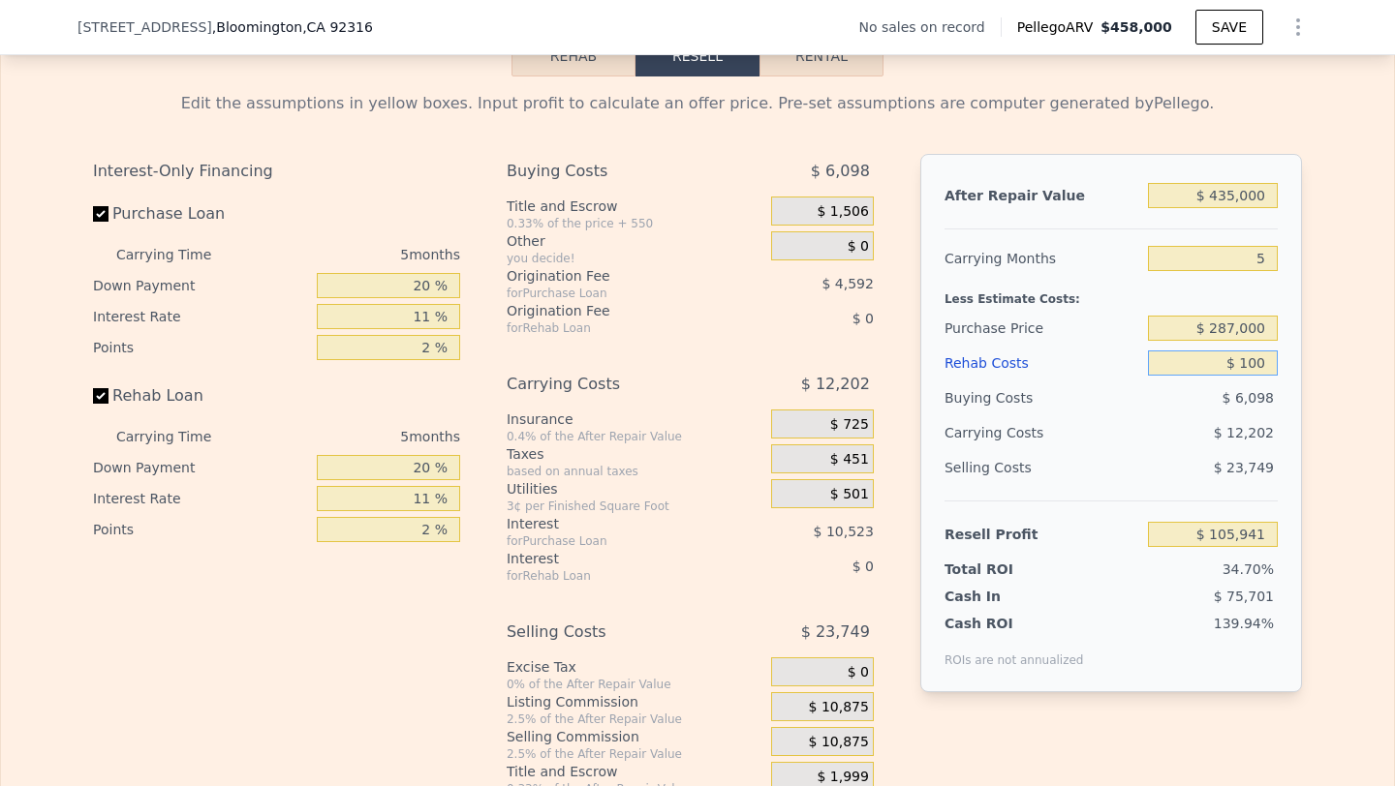
type input "$ 105,844"
type input "$ 1,000"
type input "$ 104,900"
type input "$ 10,000"
type input "$ 95,426"
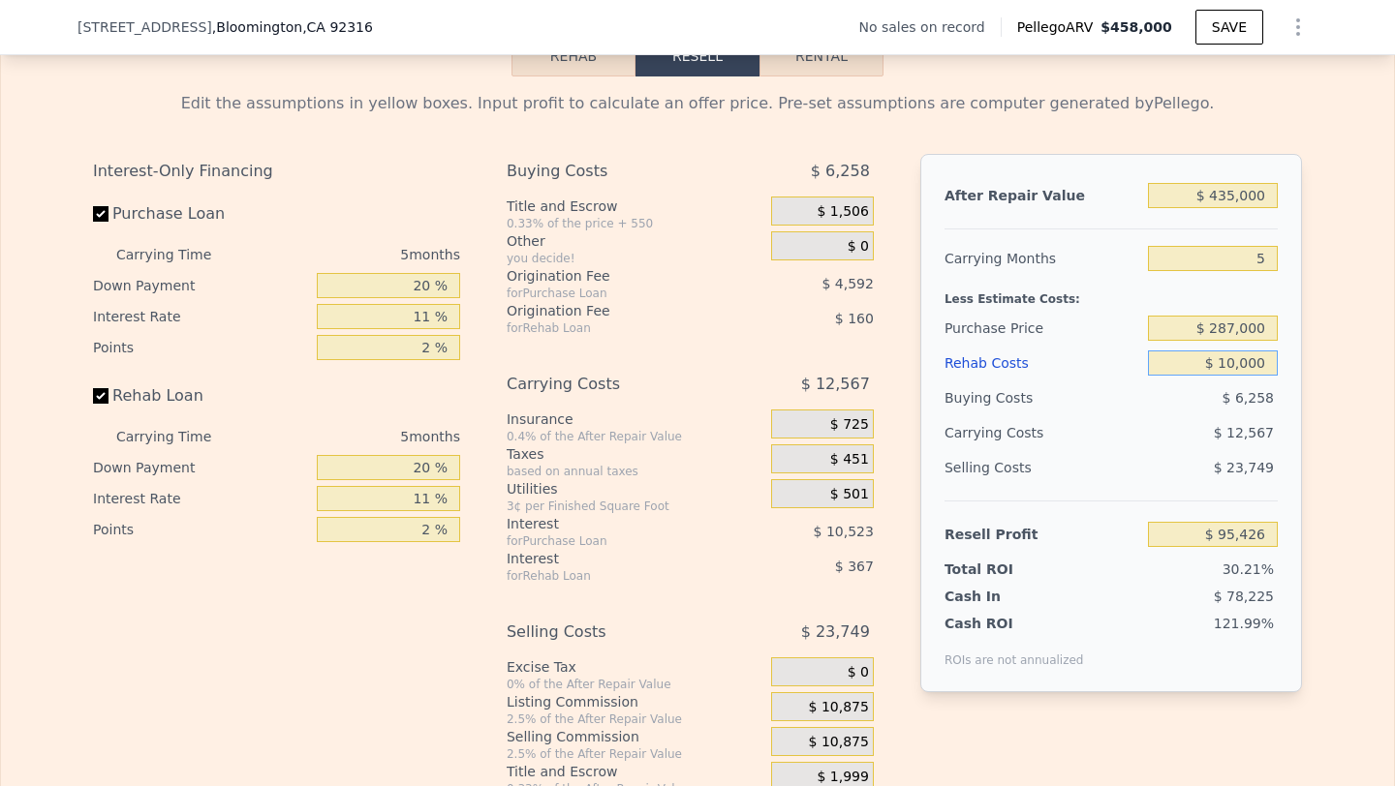
type input "$ 100,000"
type input "$ 686"
type input "$ 100,000"
click at [1162, 422] on div "$ 15,867" at bounding box center [1175, 433] width 204 height 35
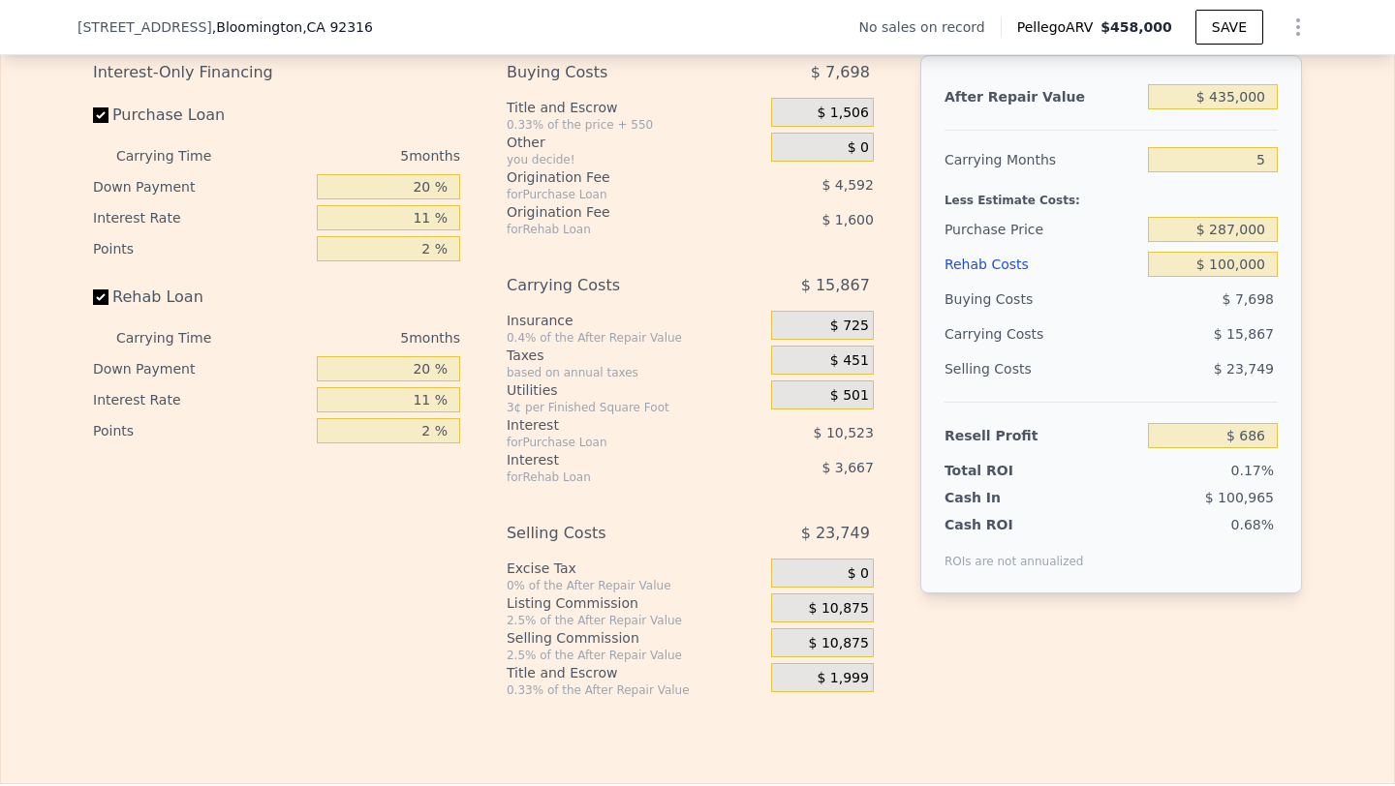
scroll to position [2844, 0]
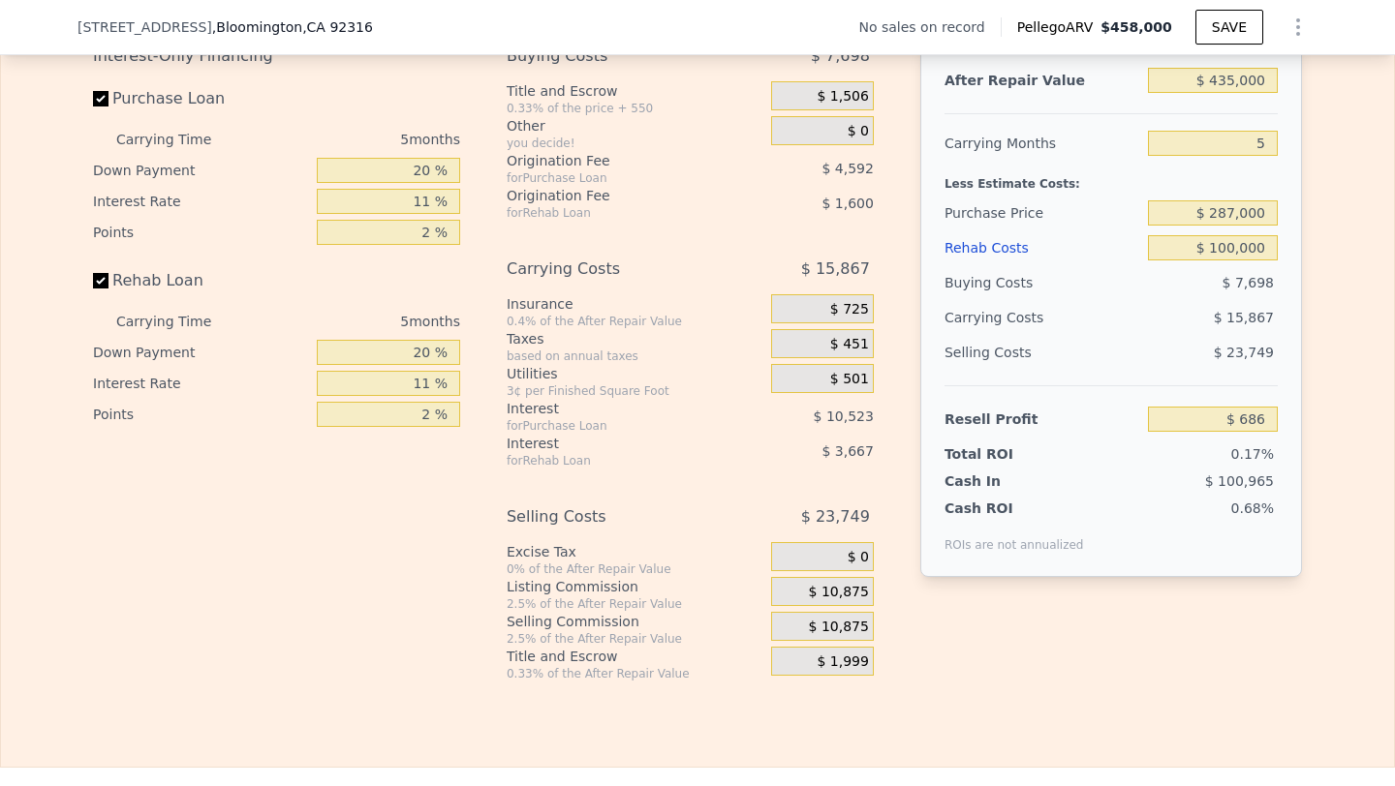
click at [811, 627] on div "$ 10,875" at bounding box center [822, 626] width 103 height 29
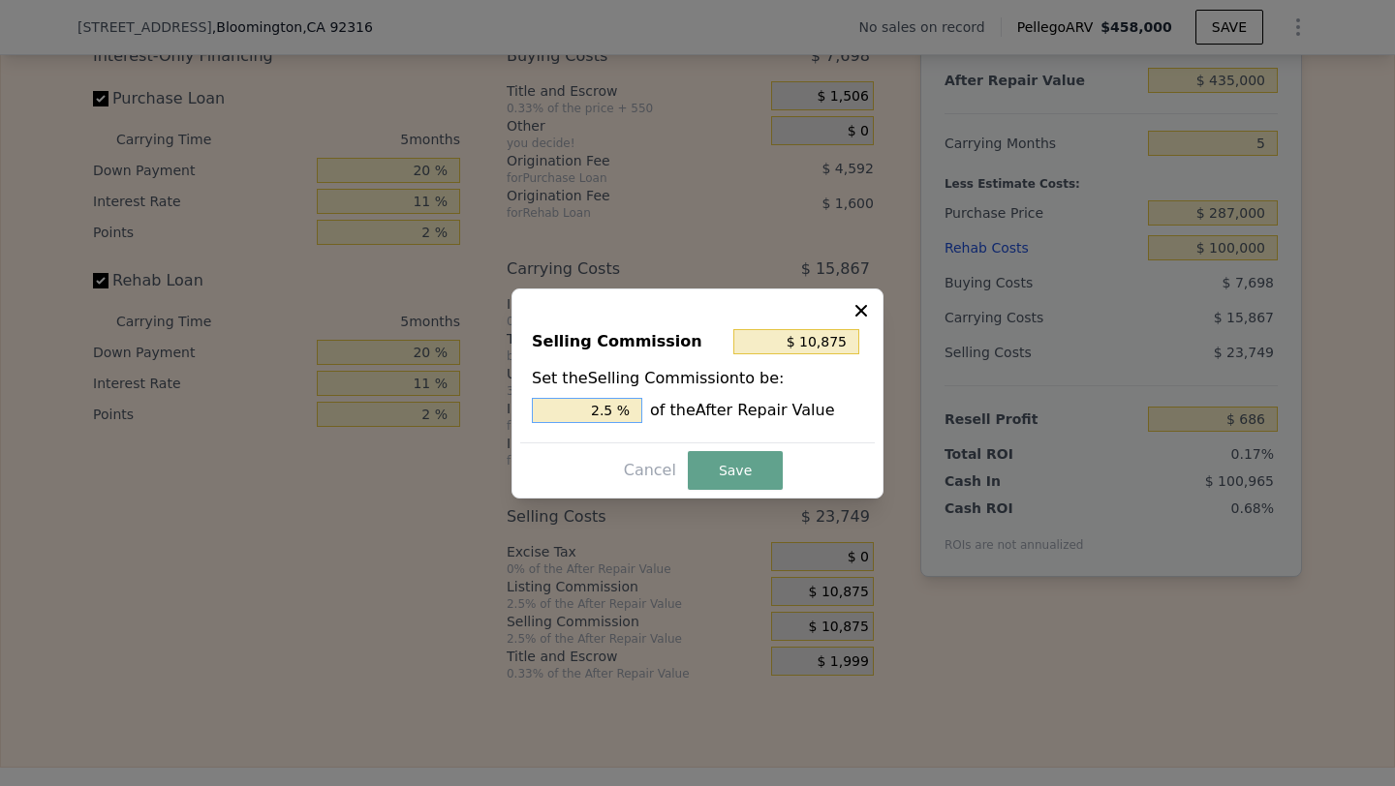
click at [577, 411] on input "2.5 %" at bounding box center [587, 410] width 110 height 25
type input "$ 0"
type input "0 %"
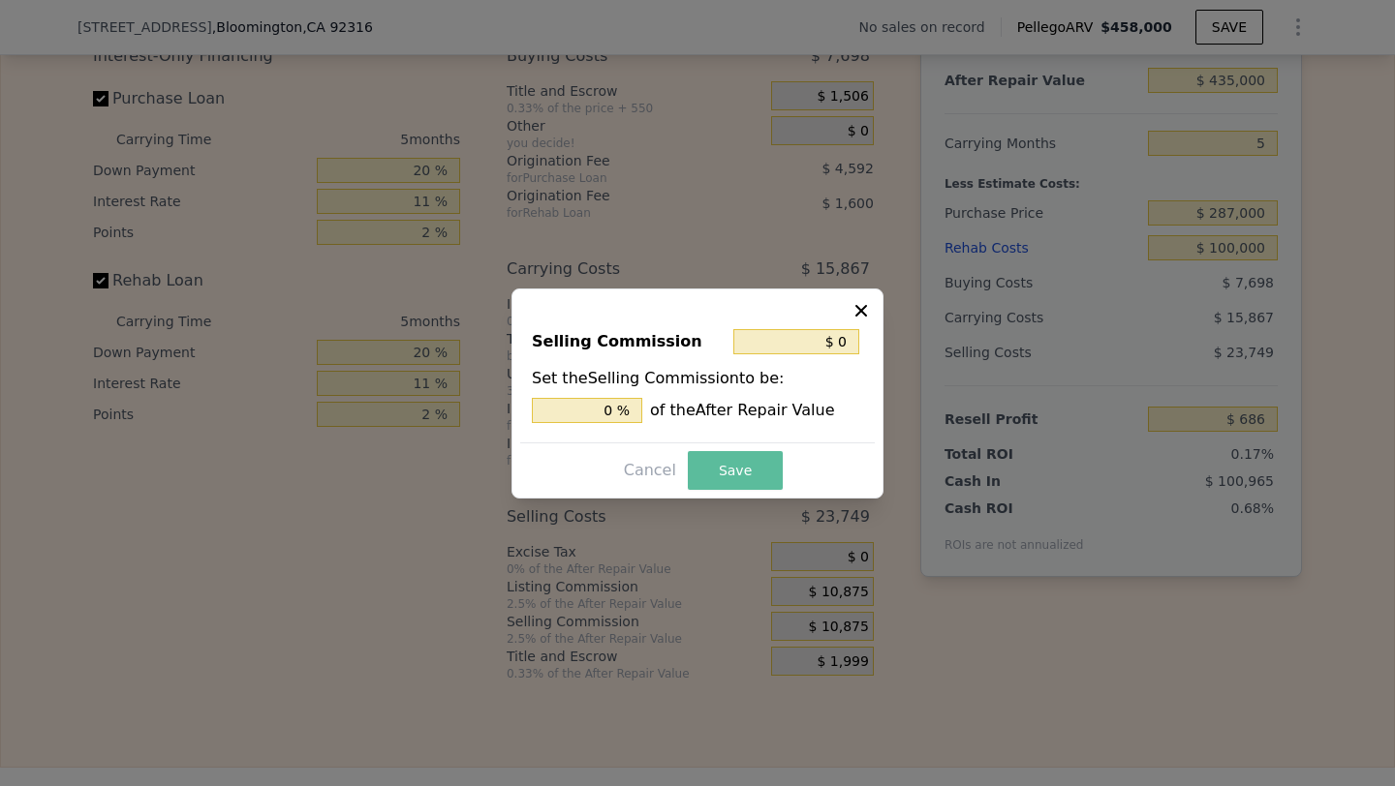
click at [713, 478] on button "Save" at bounding box center [735, 470] width 95 height 39
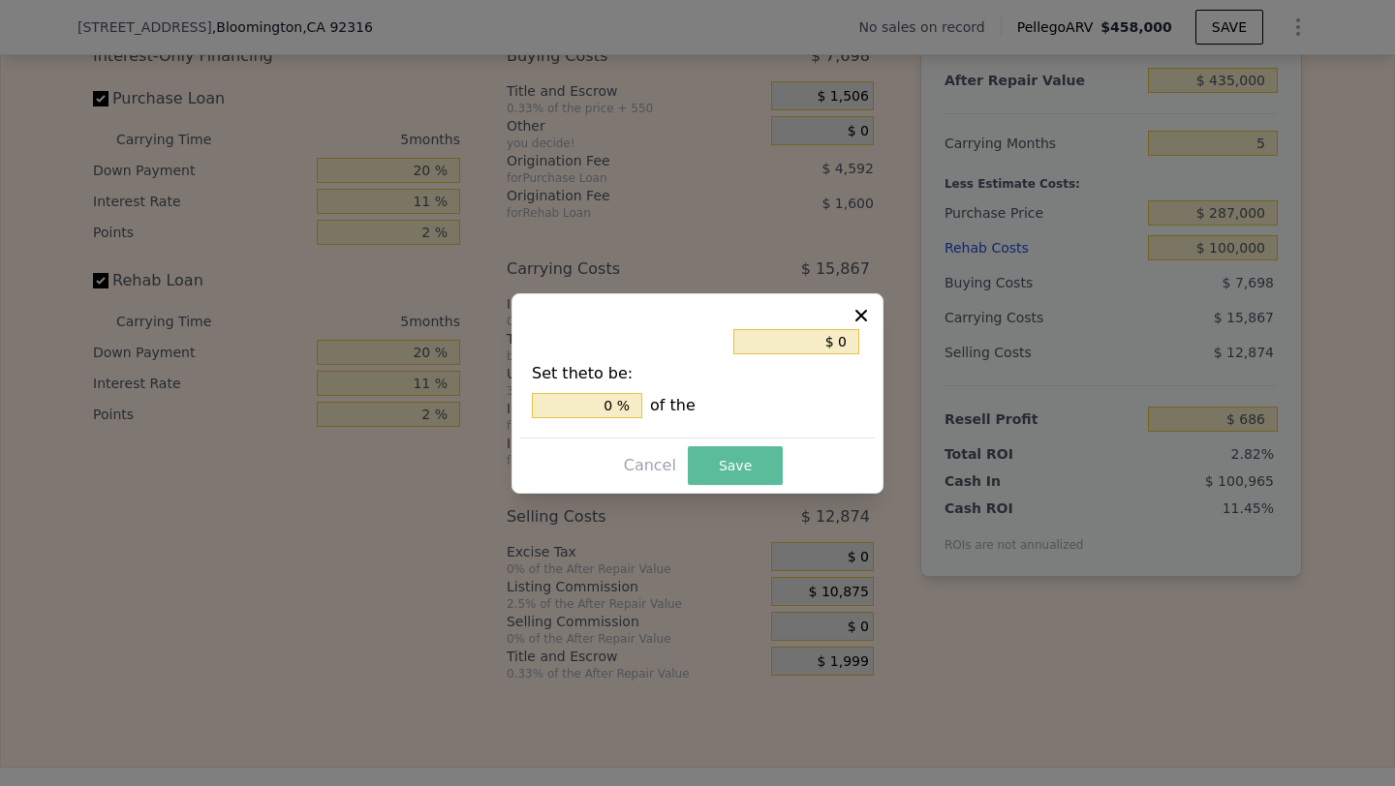
type input "$ 11,561"
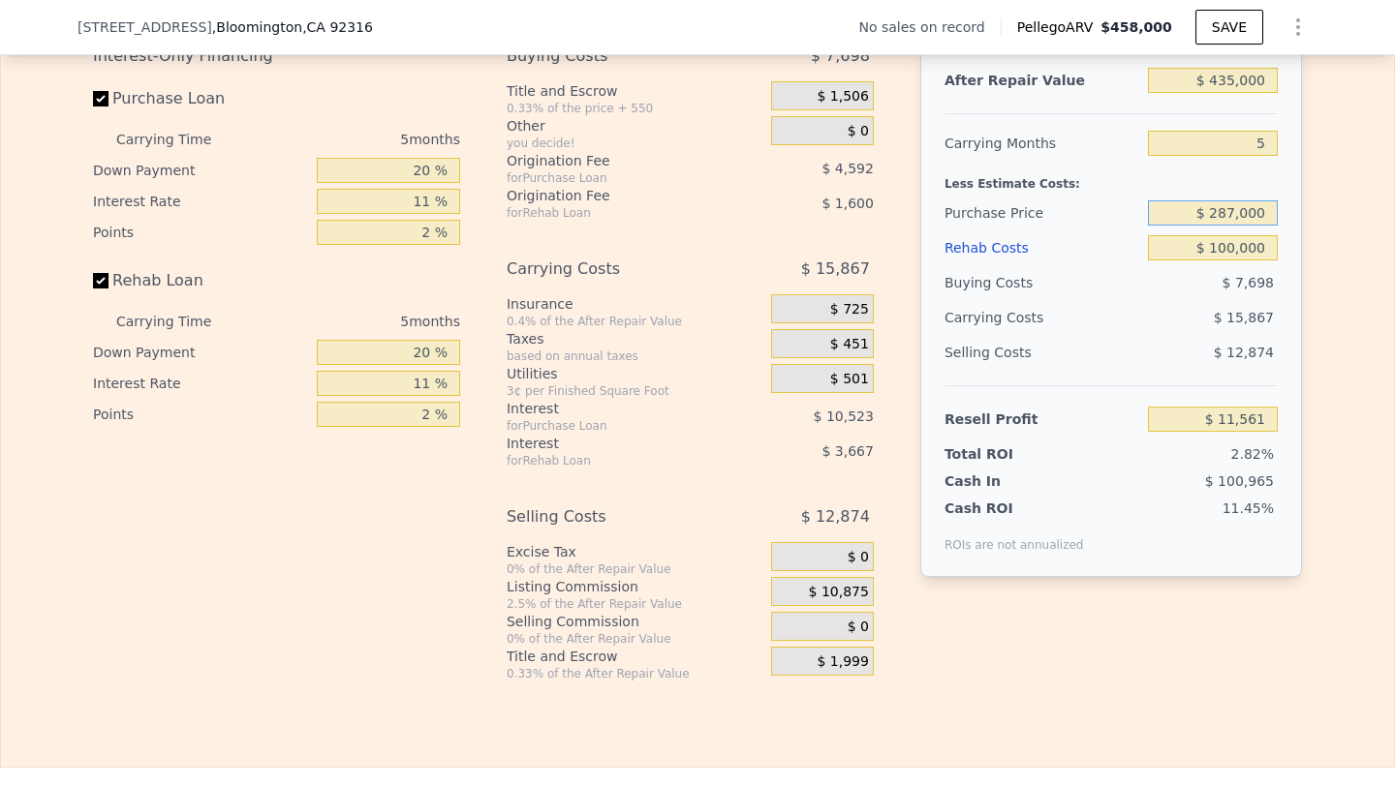
click at [1237, 208] on input "$ 287,000" at bounding box center [1213, 212] width 130 height 25
type input "$ 260,000"
click at [1193, 340] on div "$ 12,874" at bounding box center [1213, 352] width 131 height 35
type input "$ 40,073"
click at [1193, 340] on div "$ 12,874" at bounding box center [1213, 352] width 131 height 35
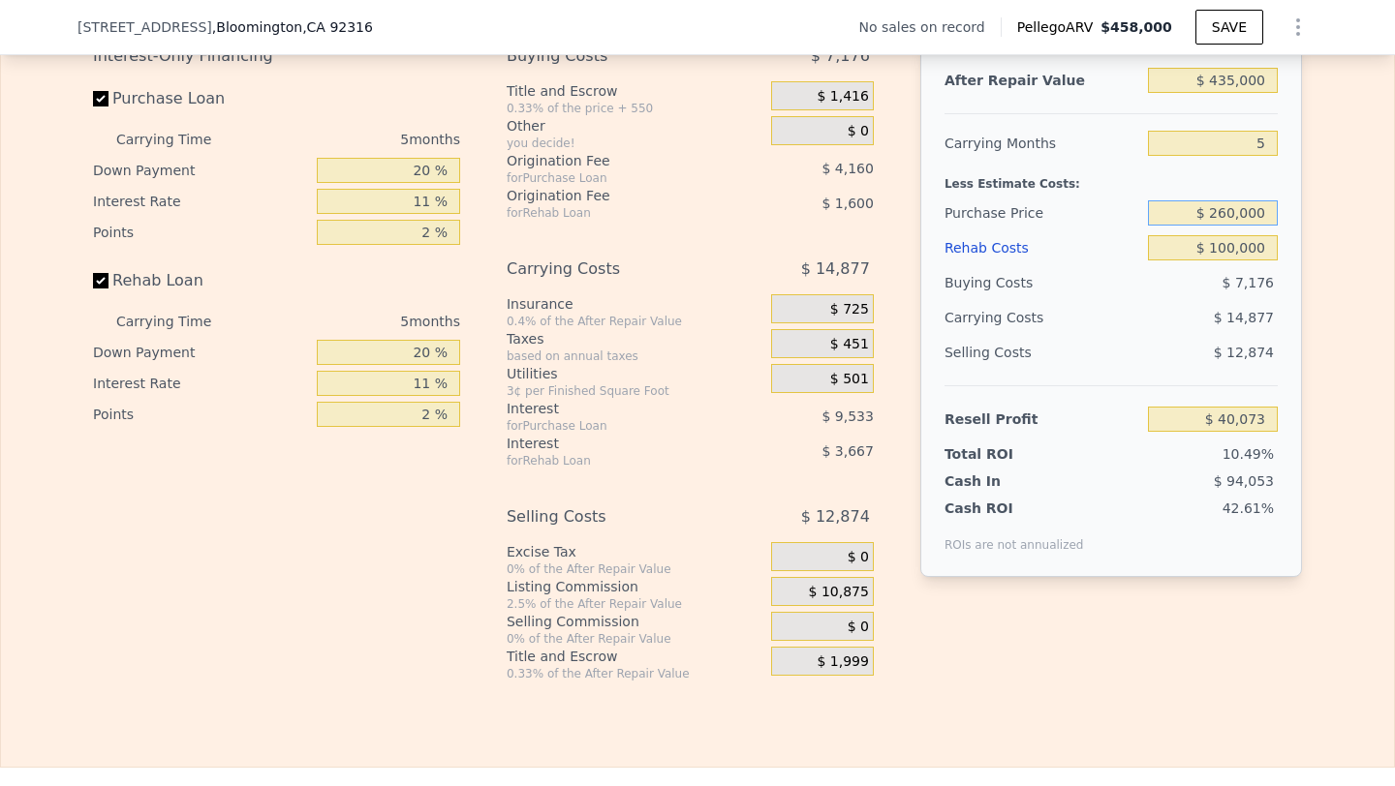
click at [1232, 207] on input "$ 260,000" at bounding box center [1213, 212] width 130 height 25
type input "$ 255,000"
click at [1165, 324] on div "$ 14,877" at bounding box center [1175, 317] width 204 height 35
type input "$ 45,355"
type input "$ 458,000"
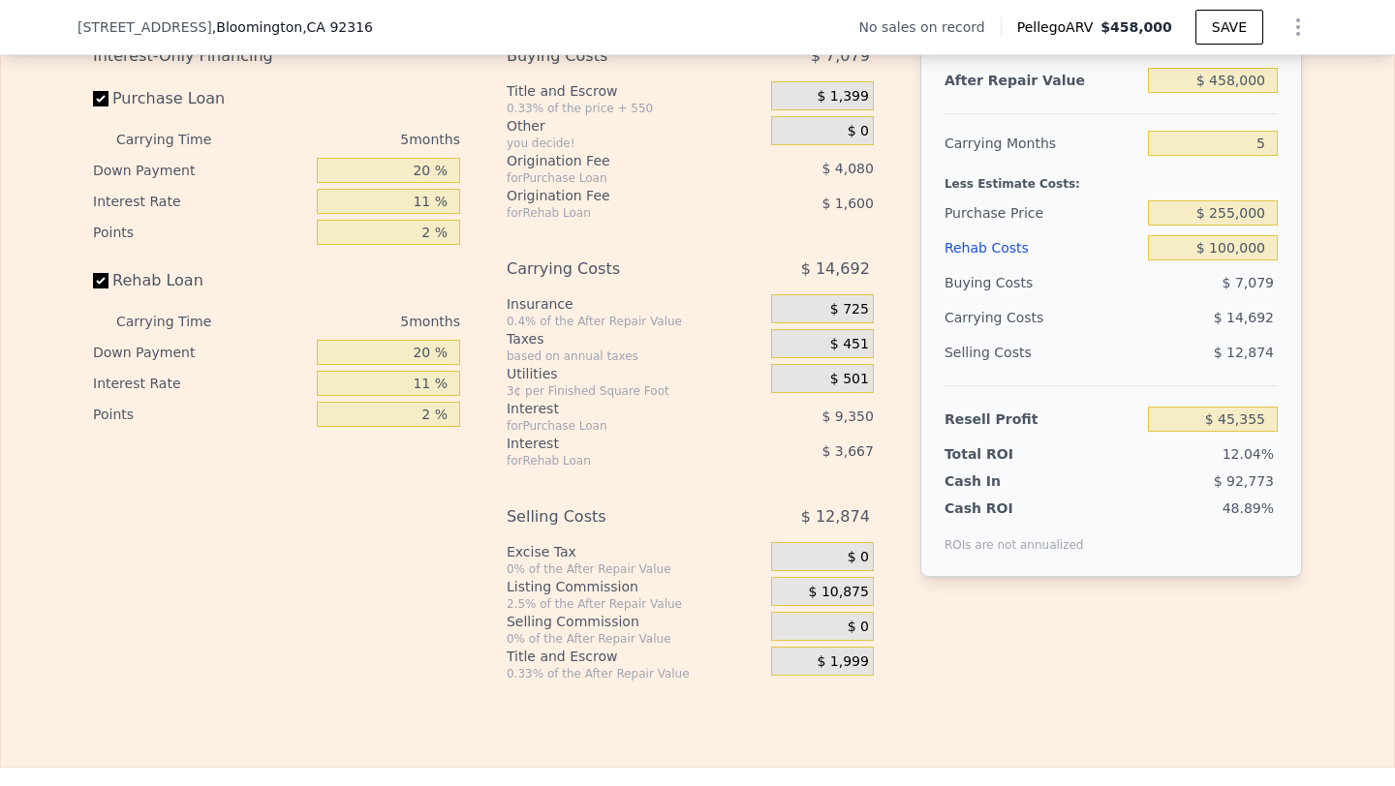
type input "$ 0"
type input "$ 30,001"
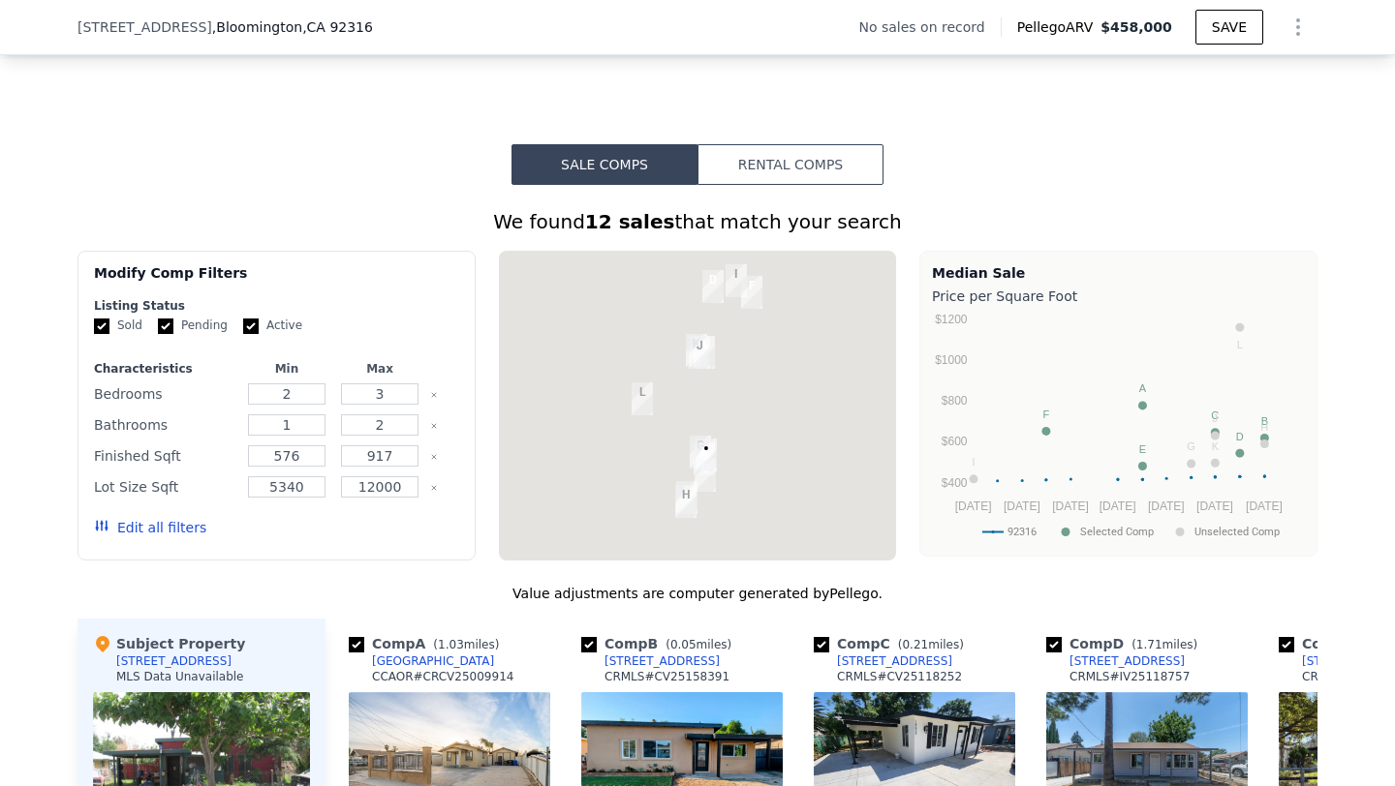
scroll to position [0, 0]
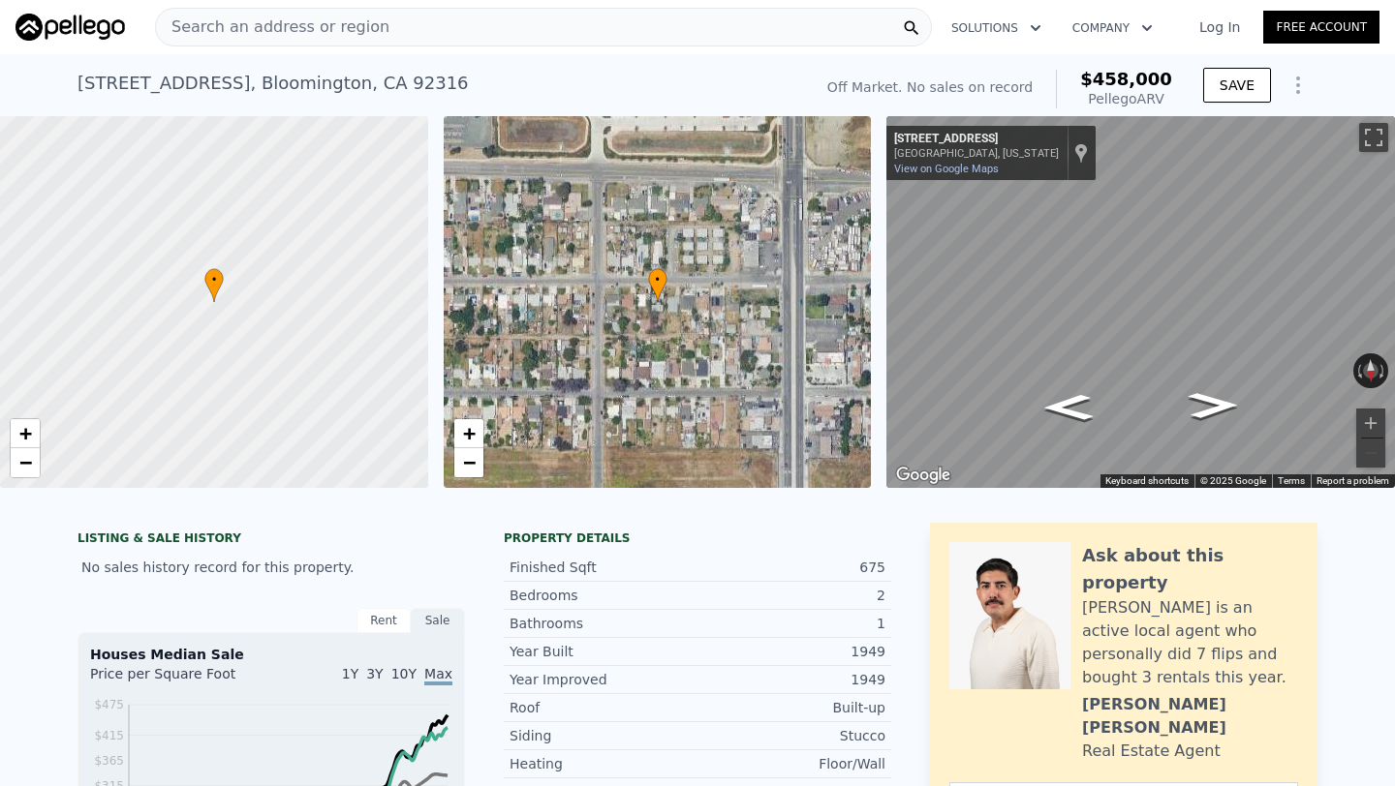
click at [275, 24] on span "Search an address or region" at bounding box center [272, 26] width 233 height 23
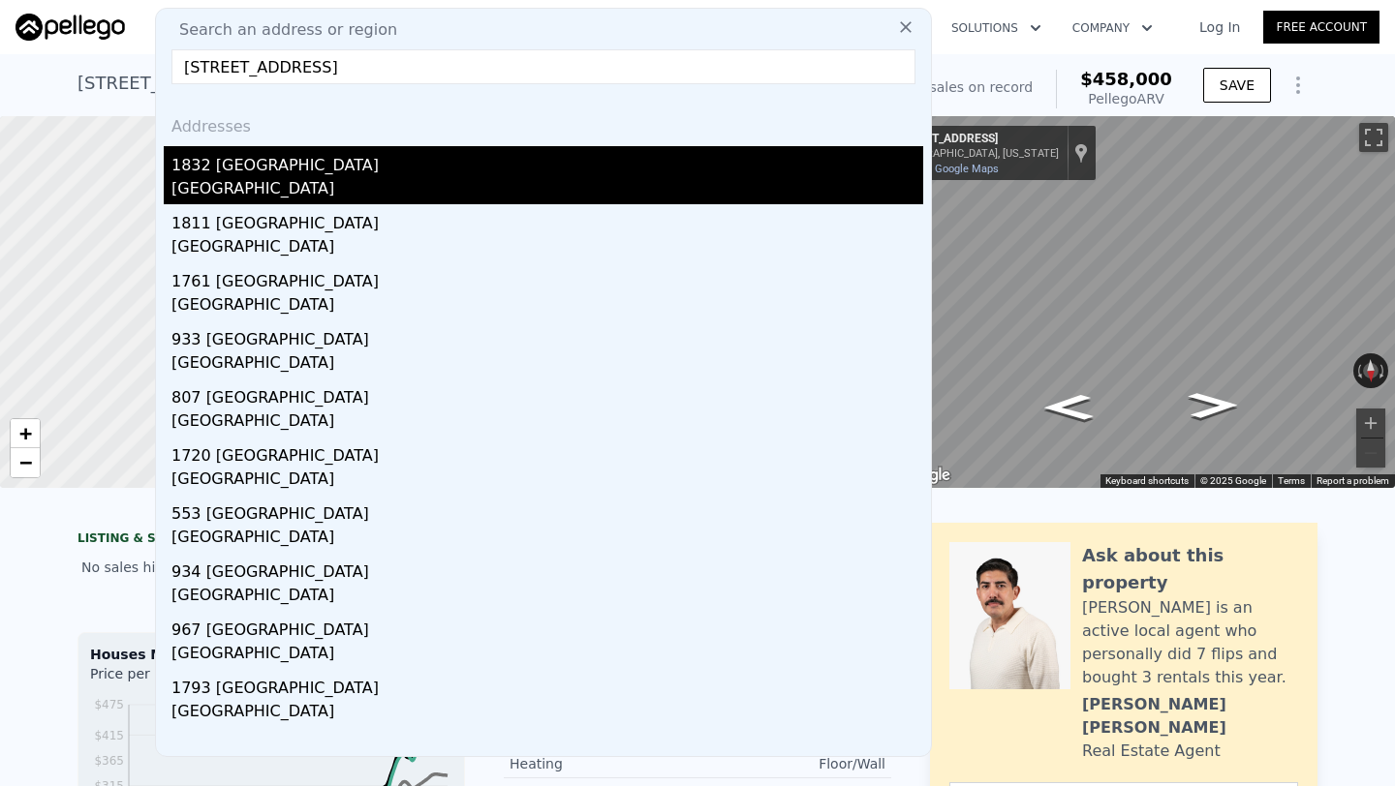
type input "[STREET_ADDRESS]"
click at [329, 156] on div "1832 [GEOGRAPHIC_DATA]" at bounding box center [547, 161] width 752 height 31
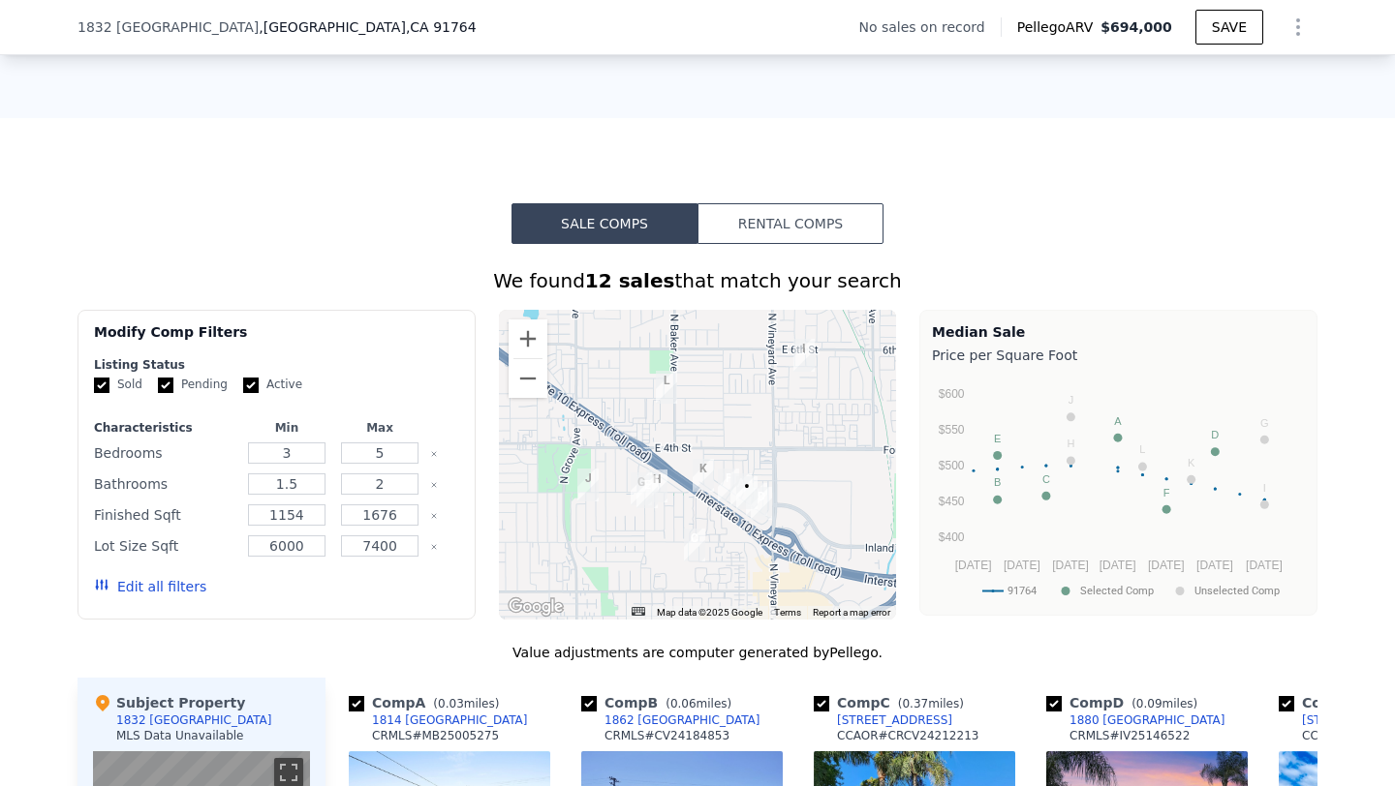
scroll to position [1266, 0]
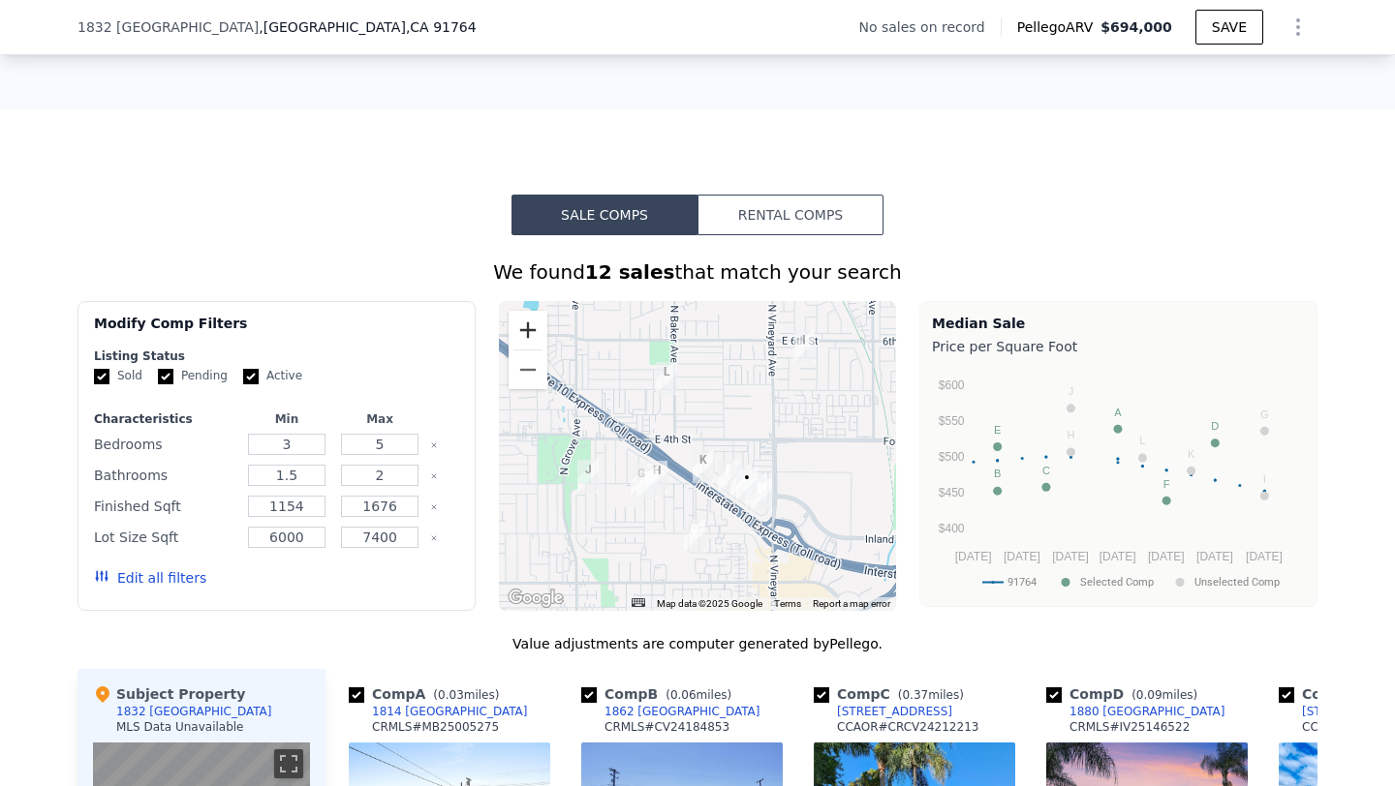
click at [522, 329] on button "Zoom in" at bounding box center [527, 330] width 39 height 39
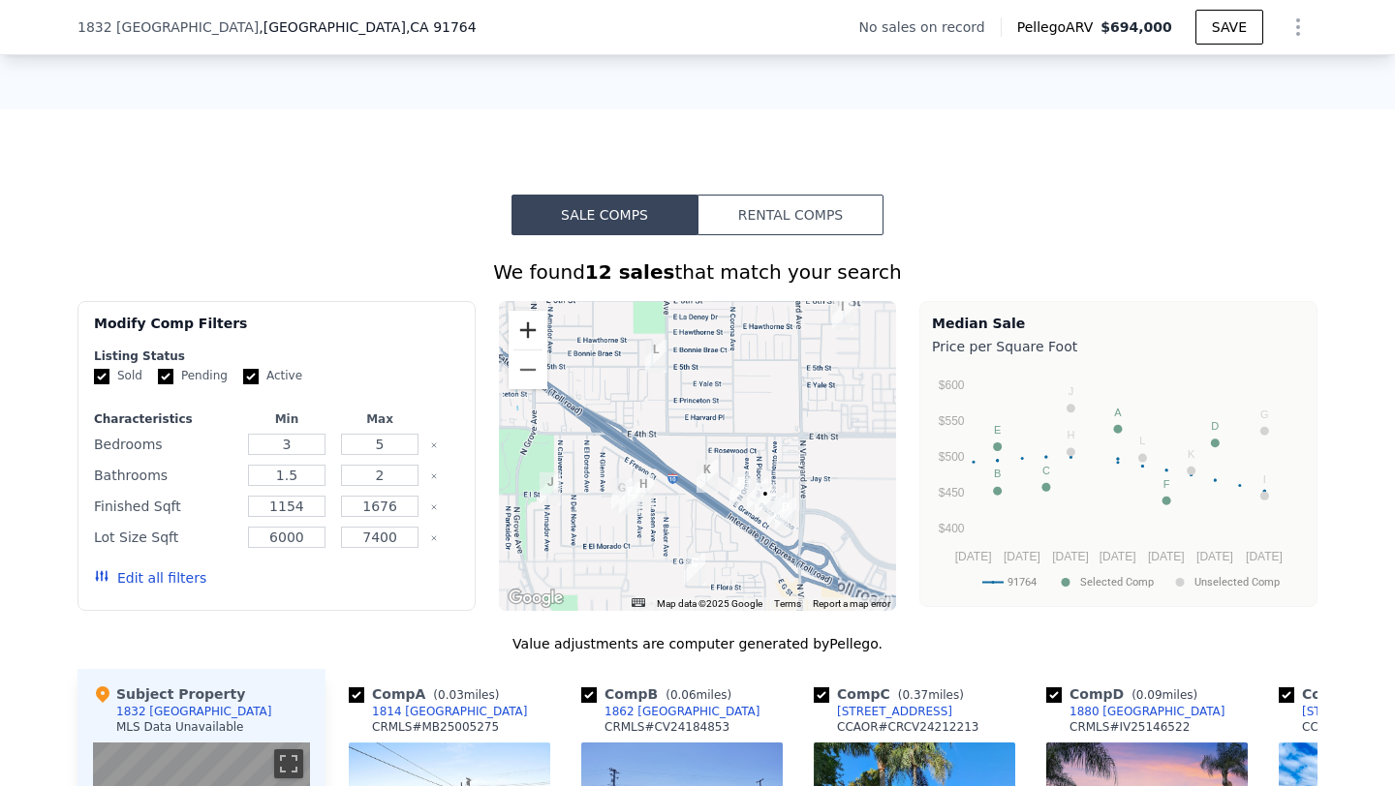
click at [522, 329] on button "Zoom in" at bounding box center [527, 330] width 39 height 39
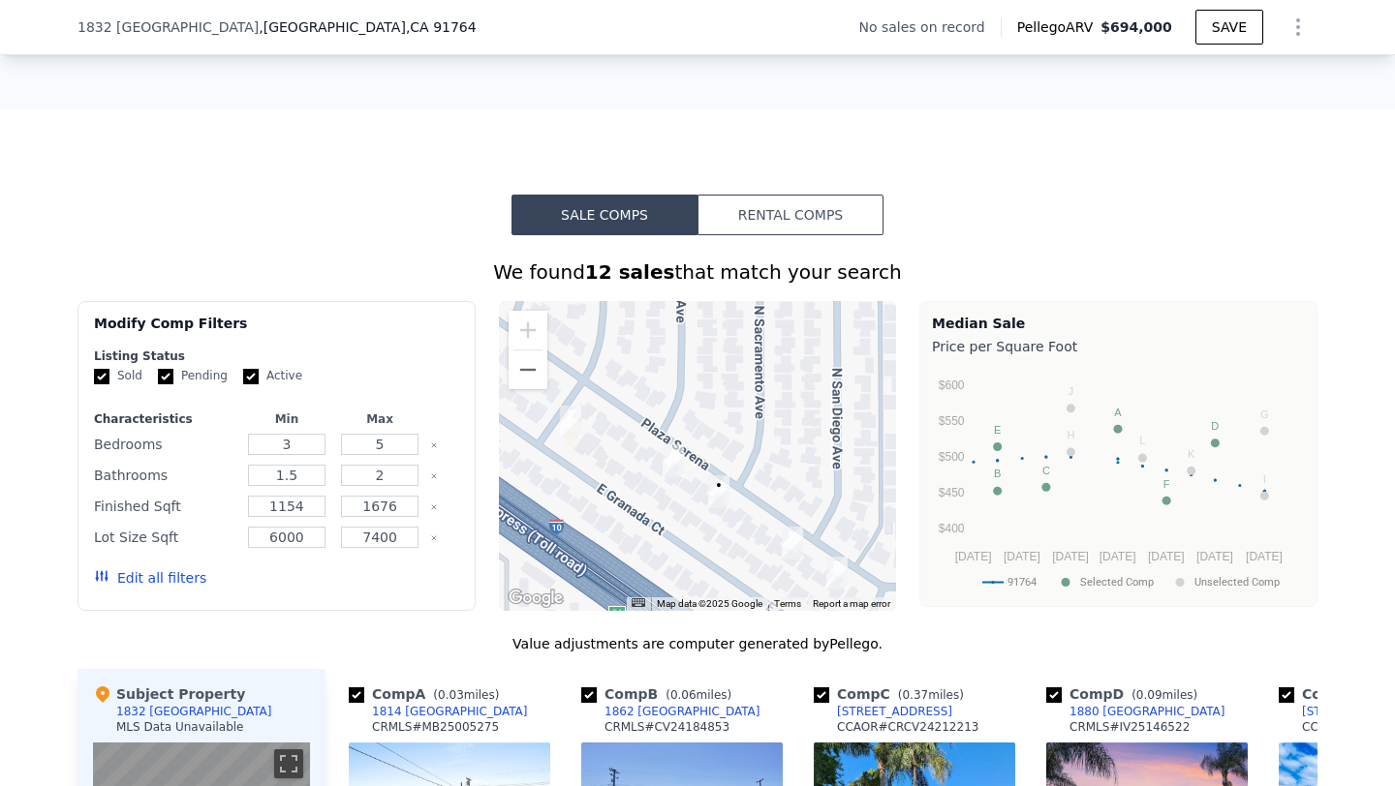
drag, startPoint x: 793, startPoint y: 513, endPoint x: 386, endPoint y: 191, distance: 519.1
click at [386, 191] on div "Sale Comps Rental Comps We found 12 sales that match your search Filters Map Pr…" at bounding box center [697, 760] width 1395 height 1303
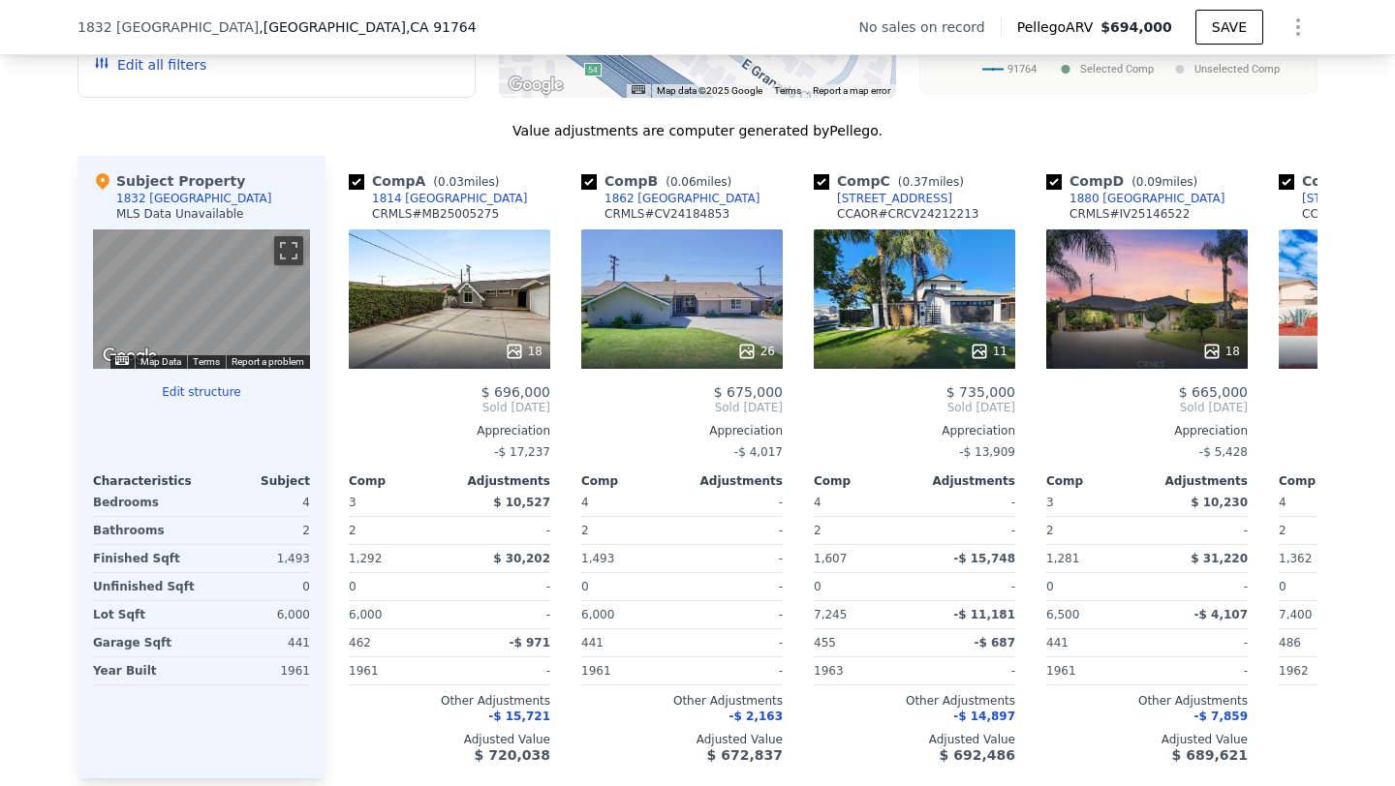
scroll to position [1781, 0]
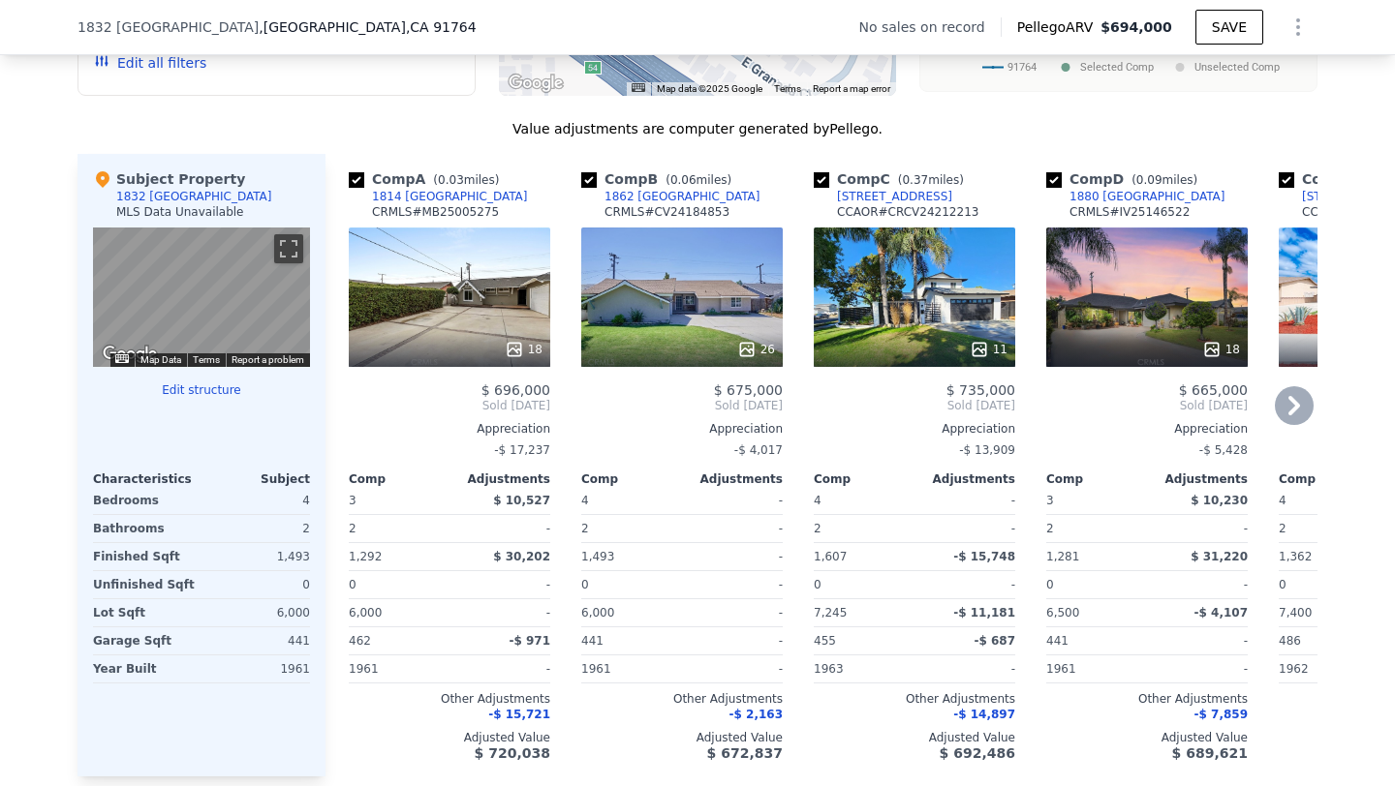
click at [496, 343] on div "18" at bounding box center [449, 349] width 185 height 19
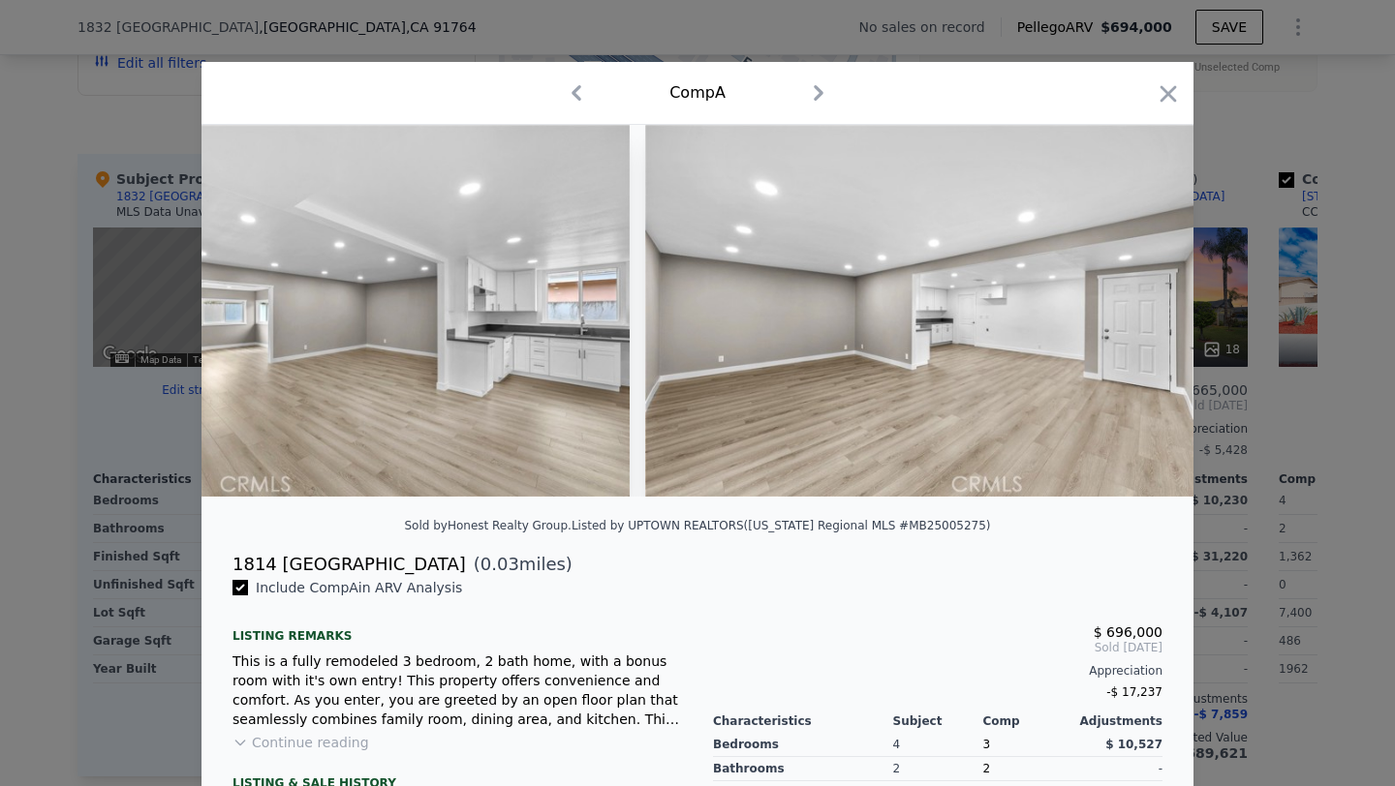
scroll to position [0, 2411]
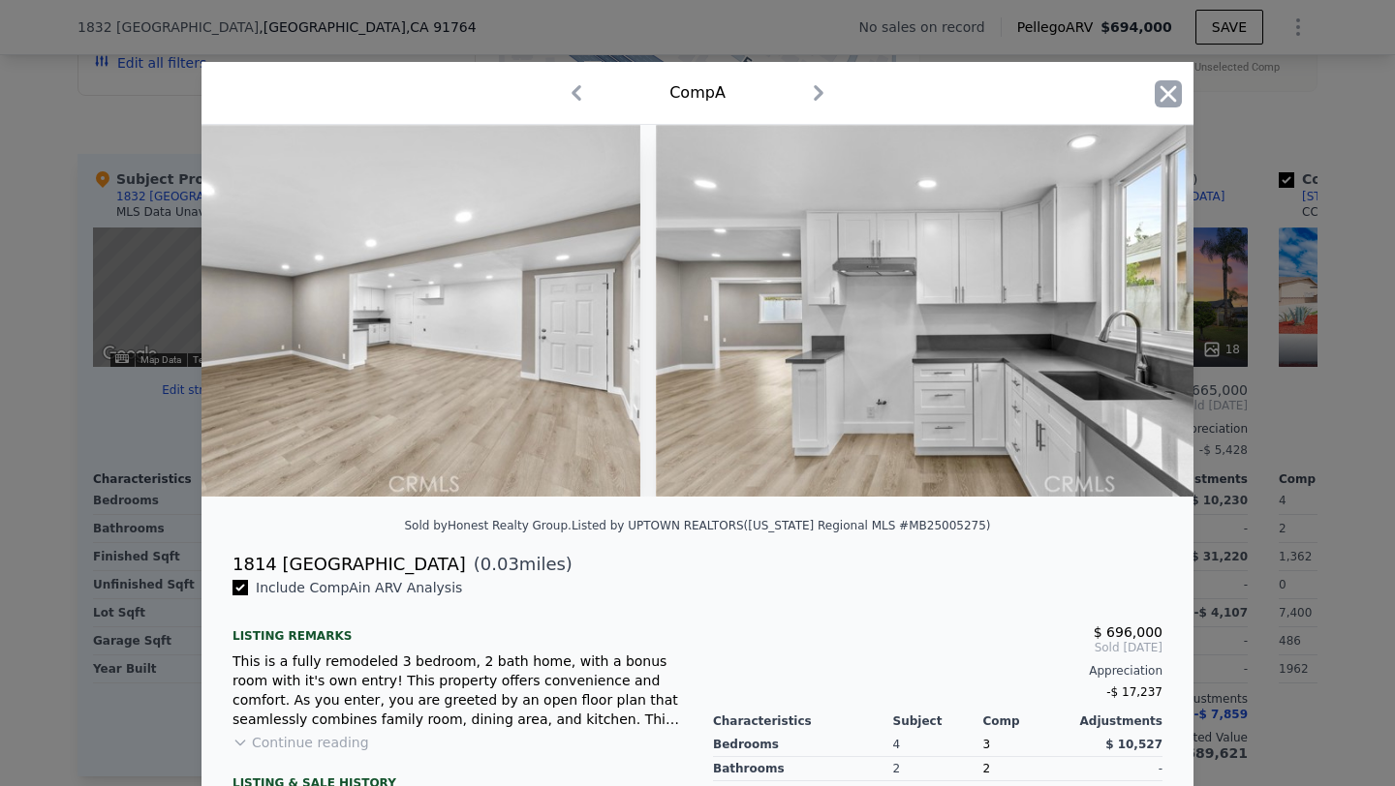
click at [1167, 86] on icon "button" at bounding box center [1168, 93] width 27 height 27
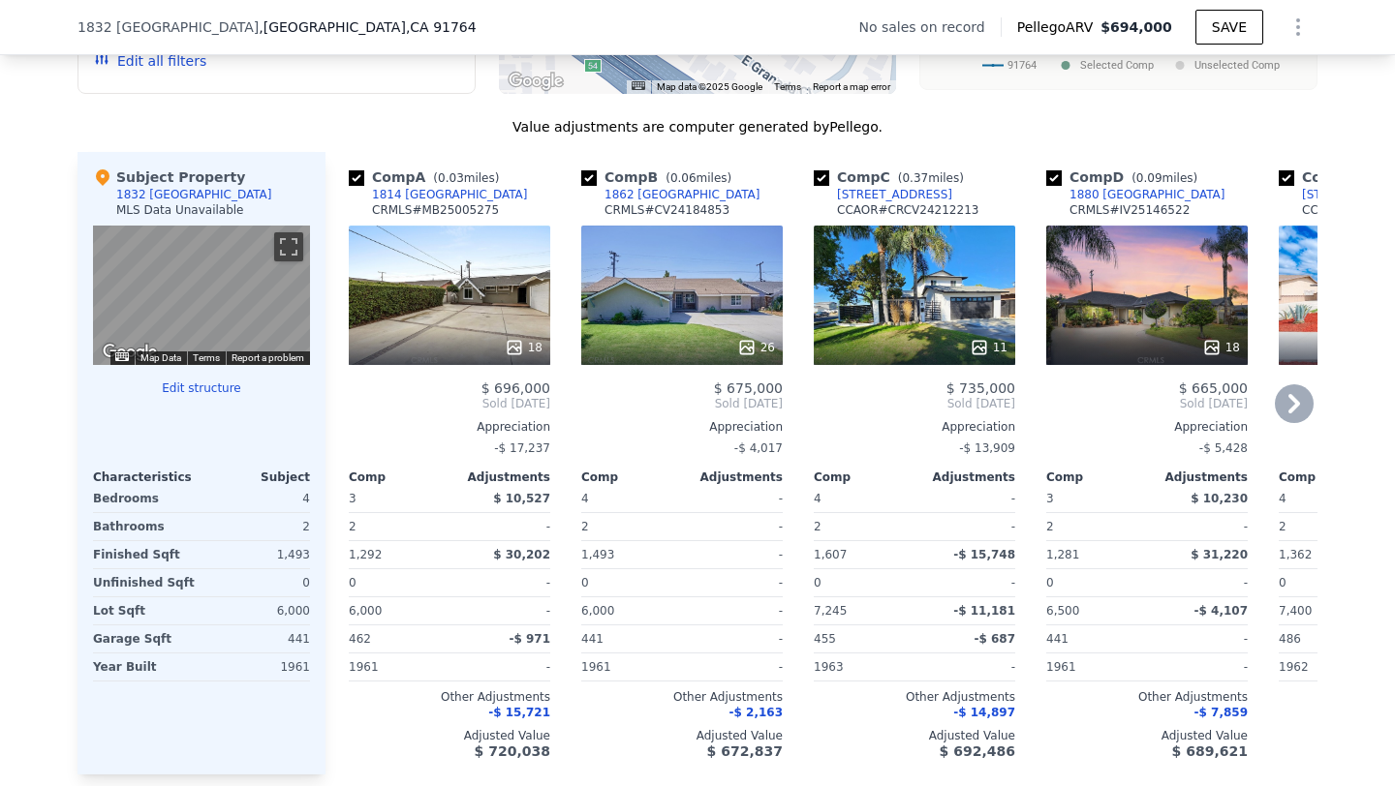
scroll to position [1787, 0]
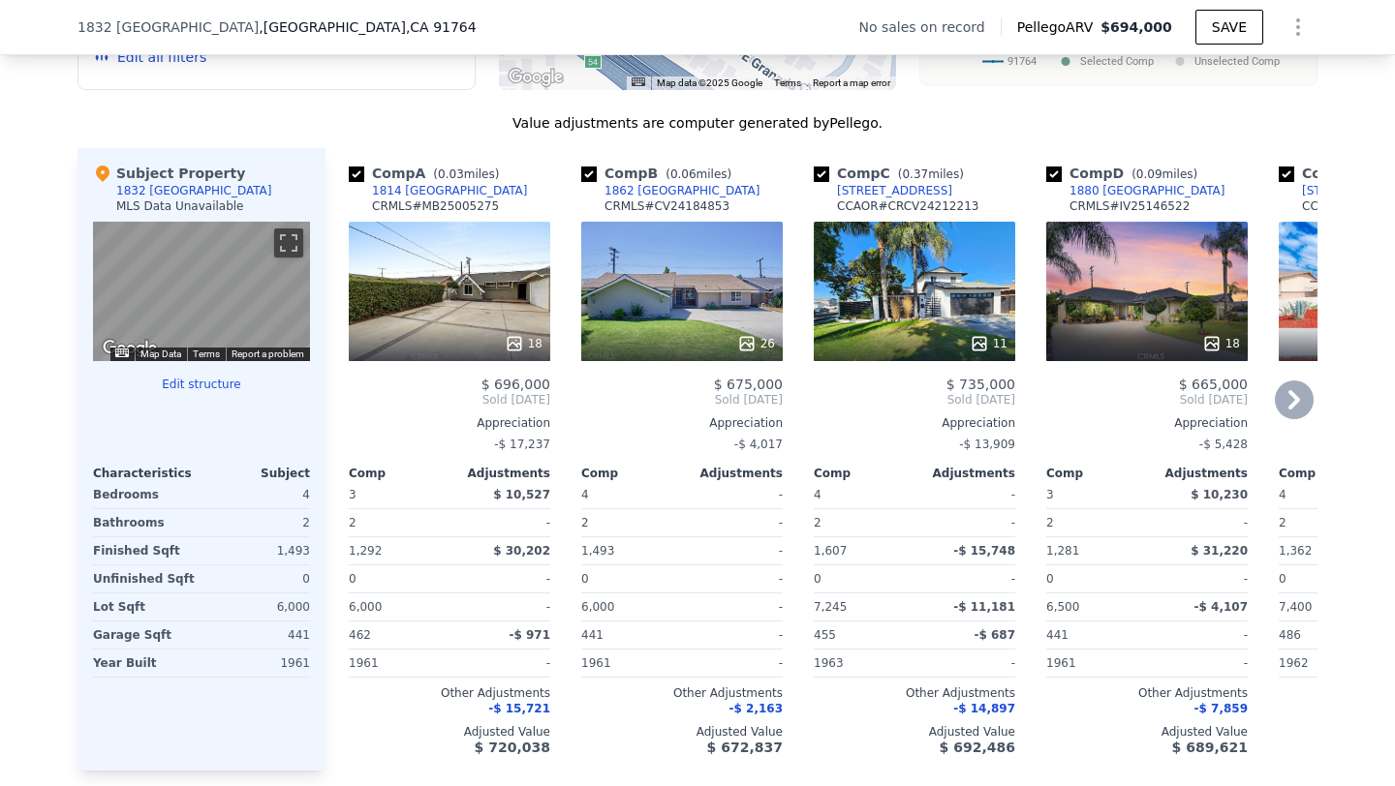
click at [693, 330] on div at bounding box center [681, 343] width 201 height 35
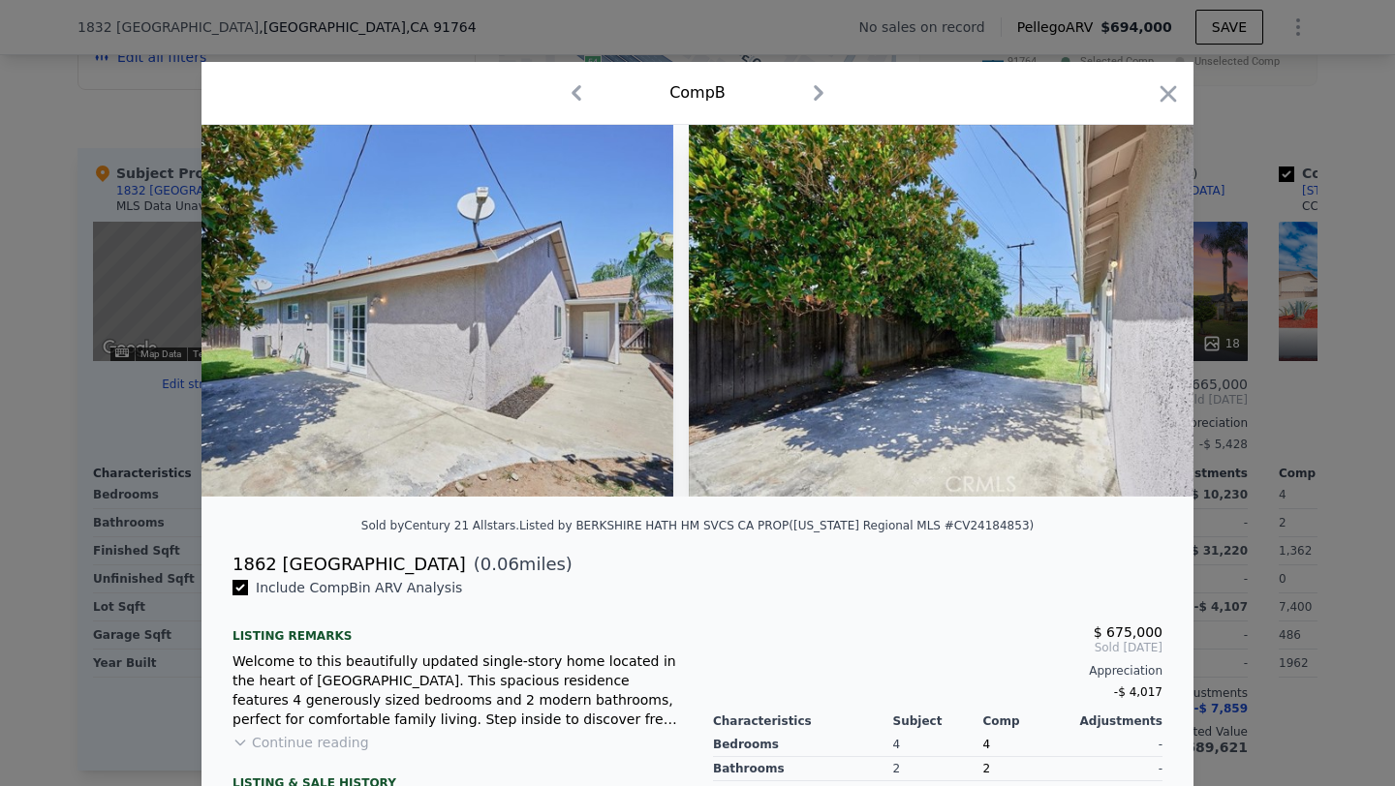
scroll to position [0, 13062]
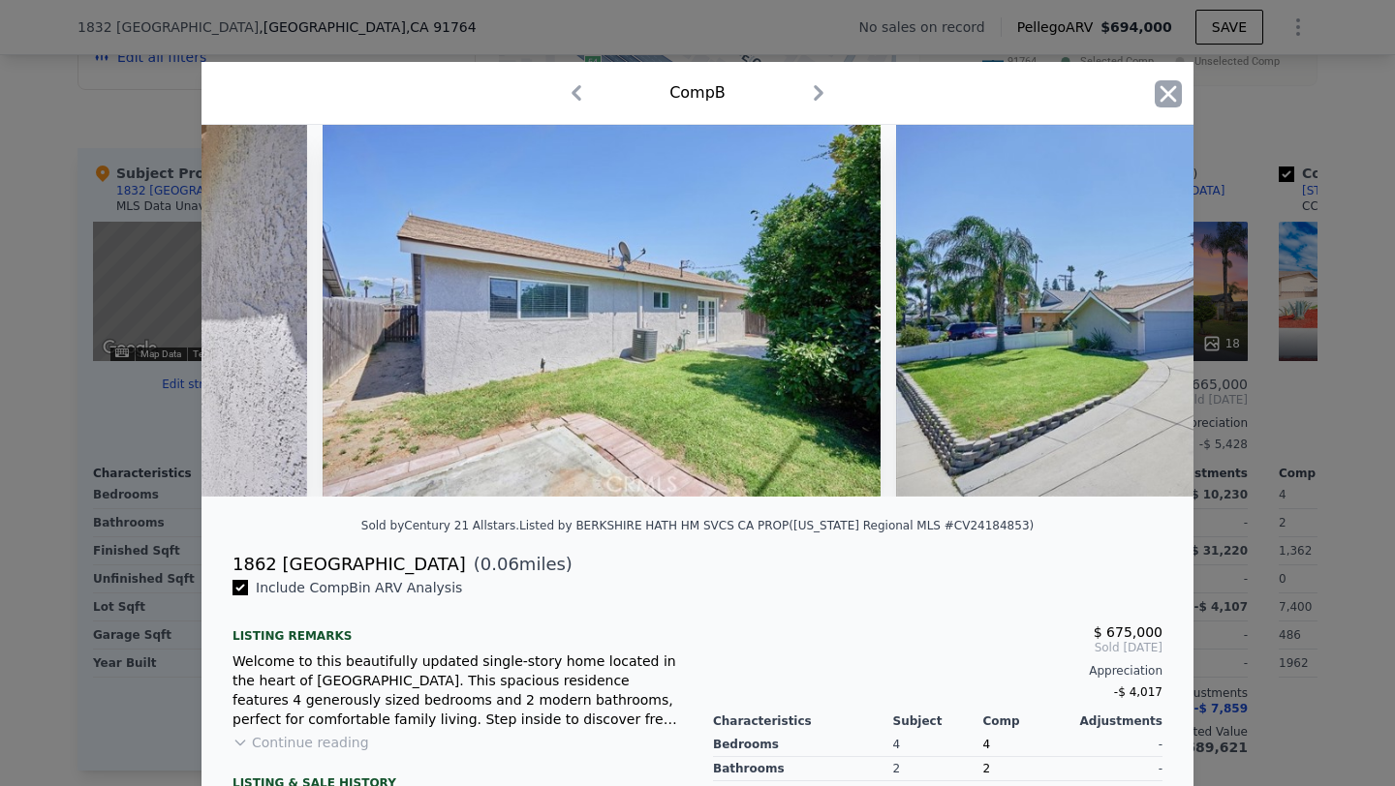
click at [1164, 92] on icon "button" at bounding box center [1168, 93] width 16 height 16
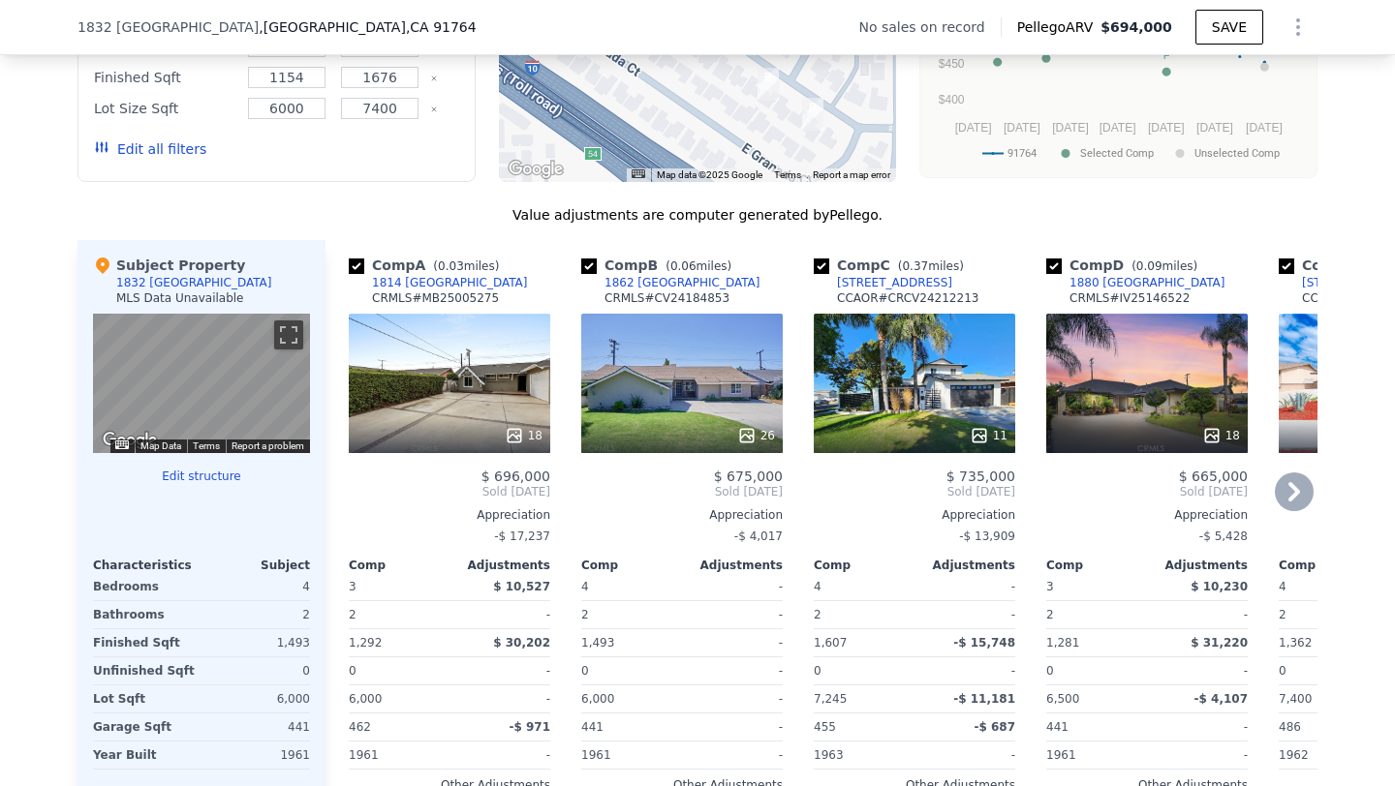
scroll to position [1709, 0]
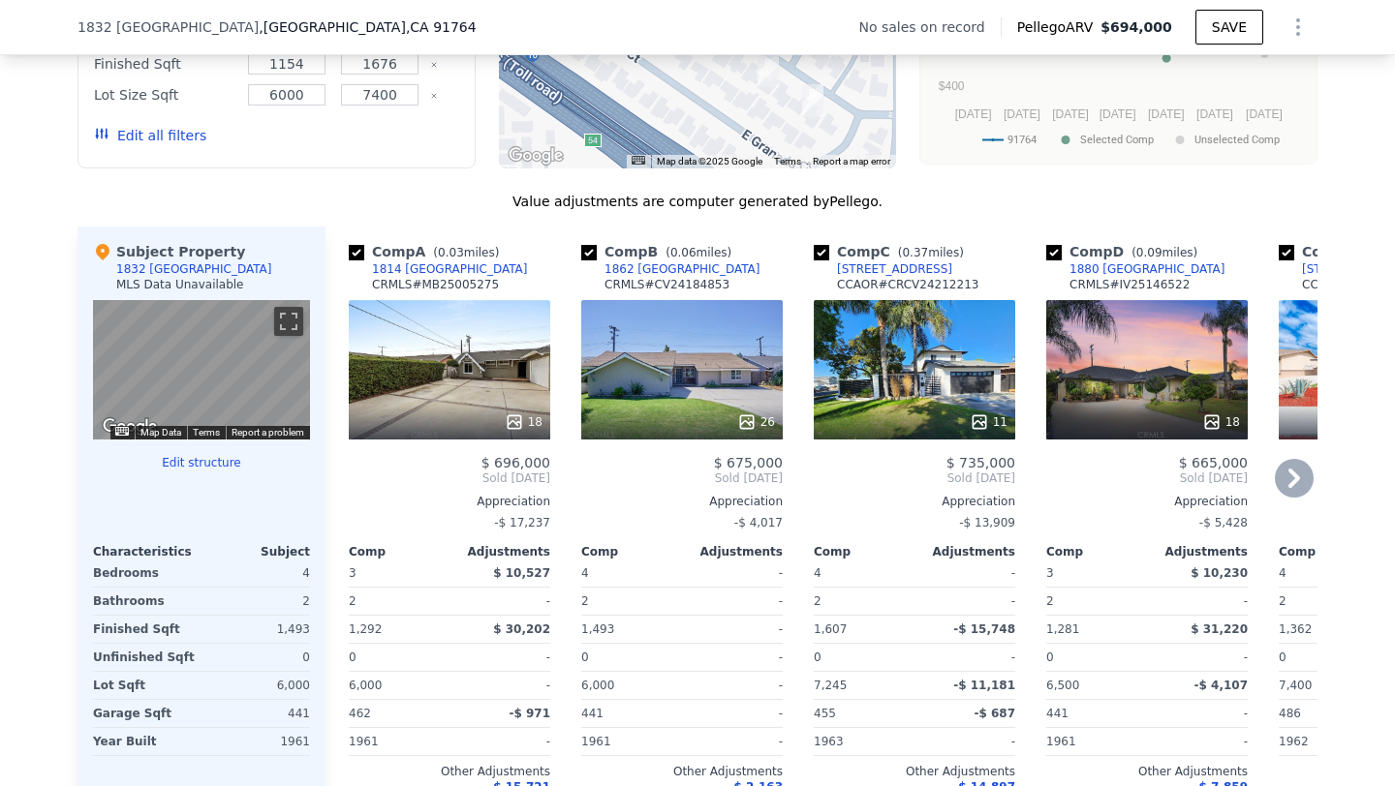
click at [1135, 409] on div at bounding box center [1146, 422] width 201 height 35
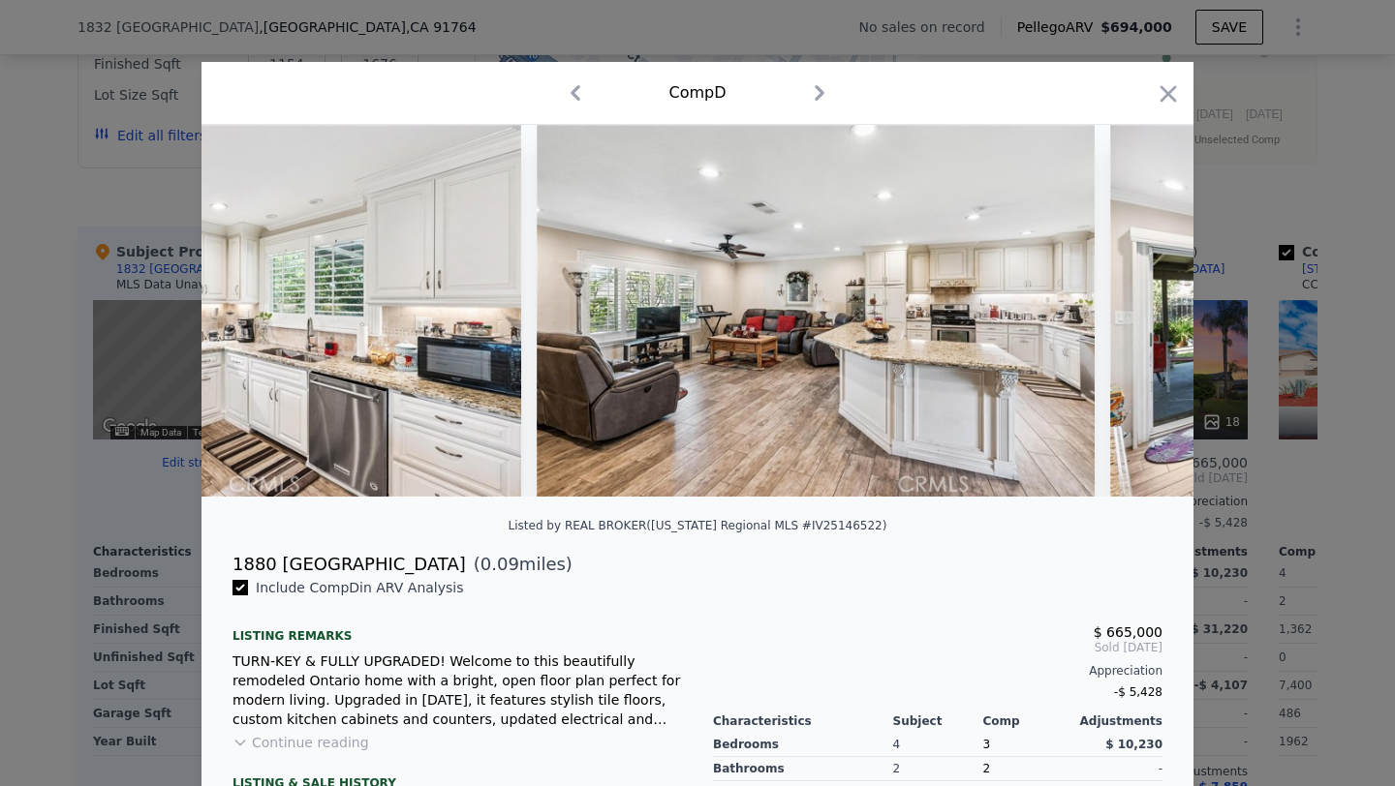
scroll to position [0, 2024]
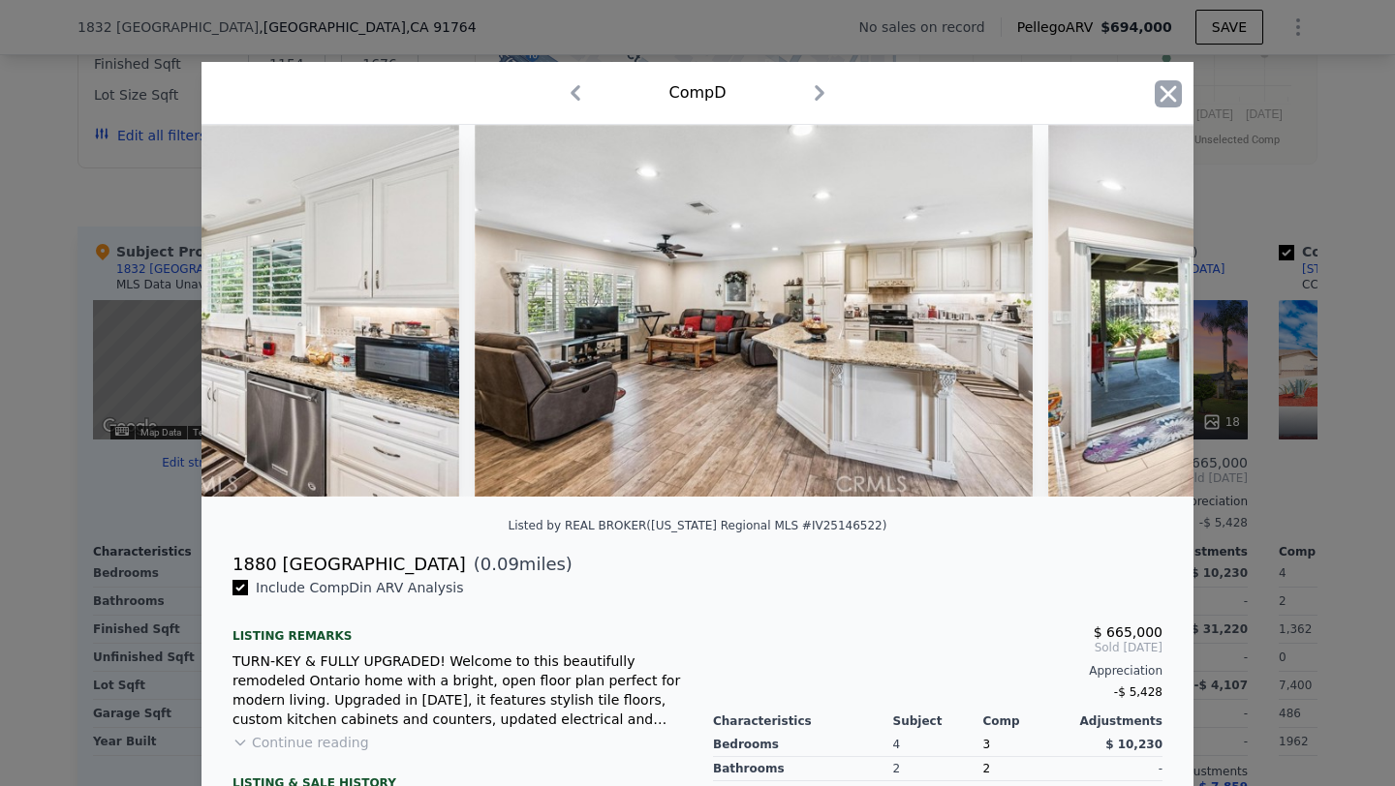
click at [1160, 91] on icon "button" at bounding box center [1168, 93] width 27 height 27
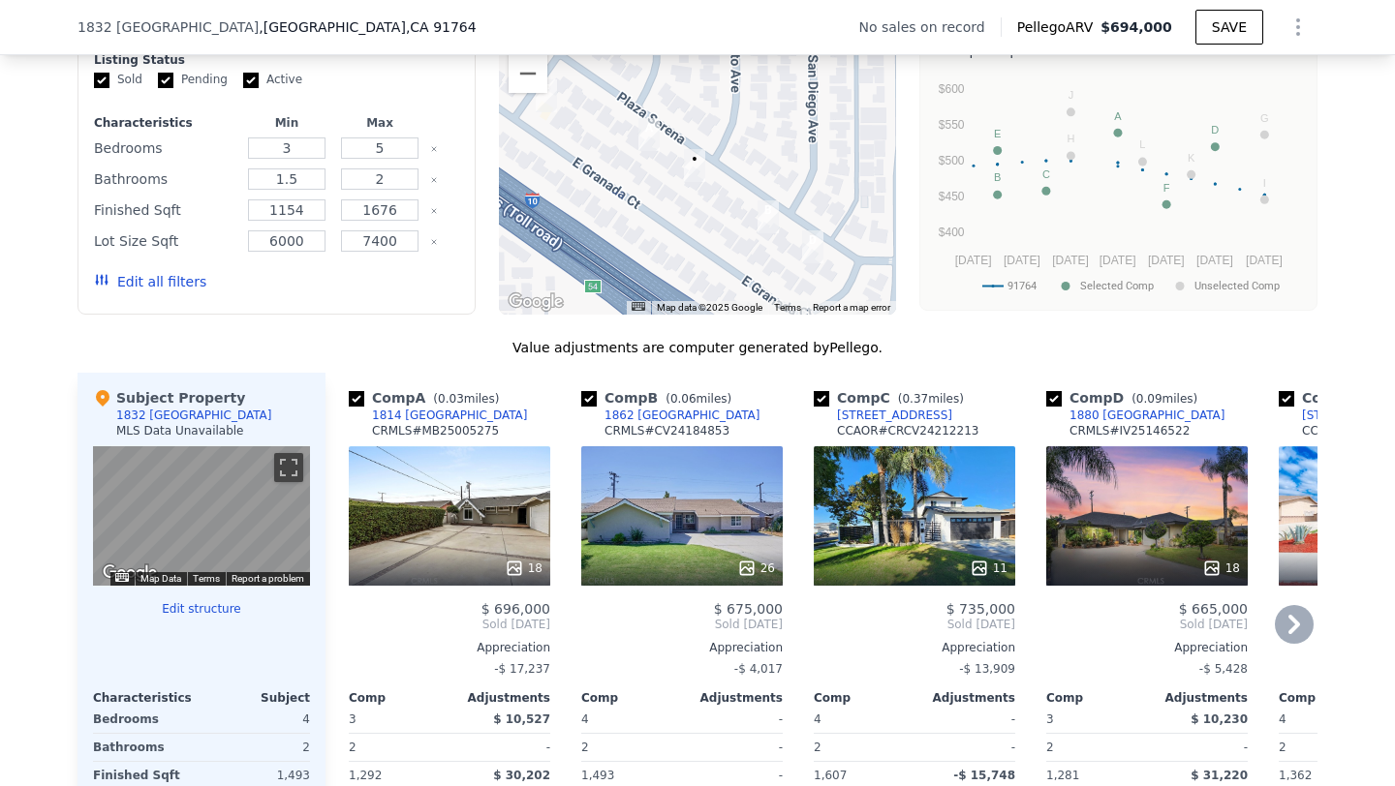
scroll to position [1561, 0]
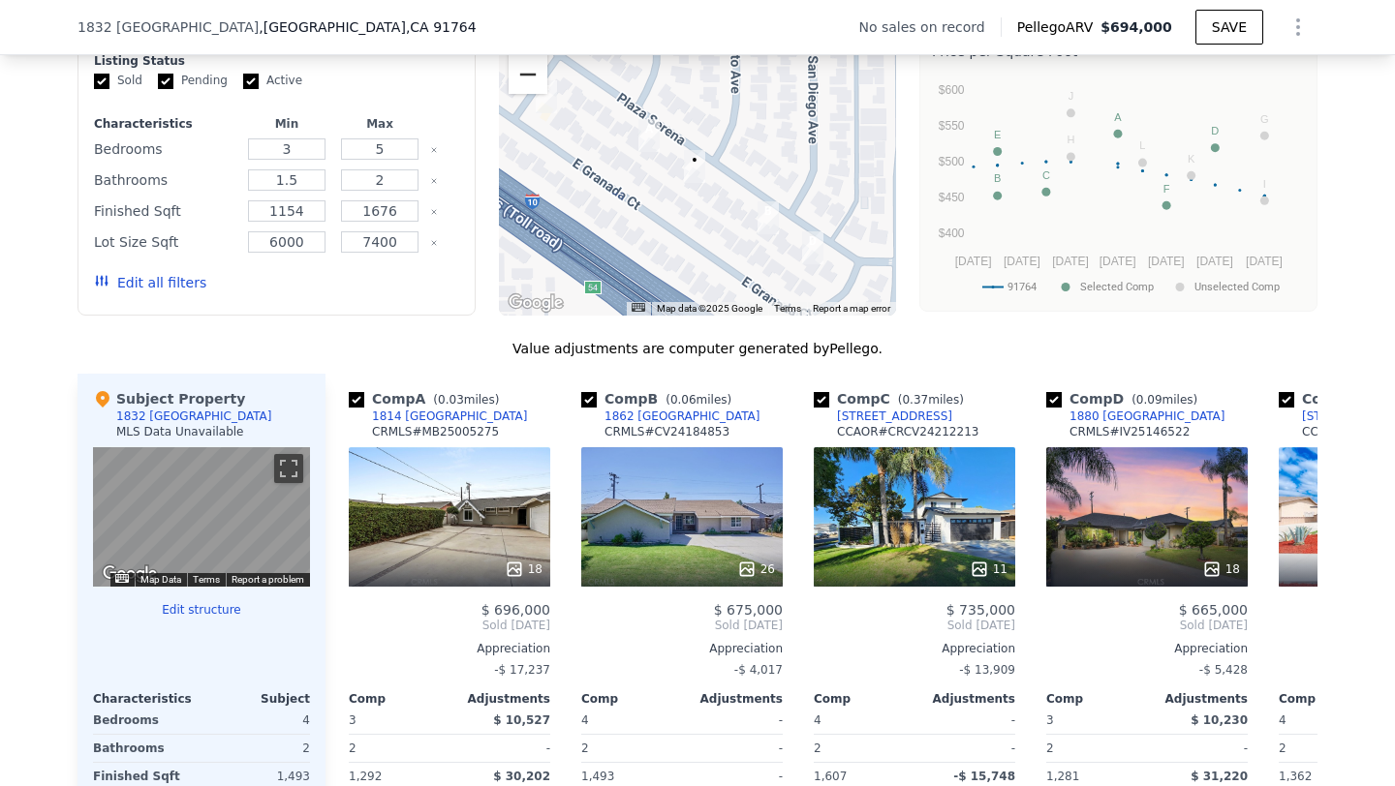
click at [535, 84] on button "Zoom out" at bounding box center [527, 74] width 39 height 39
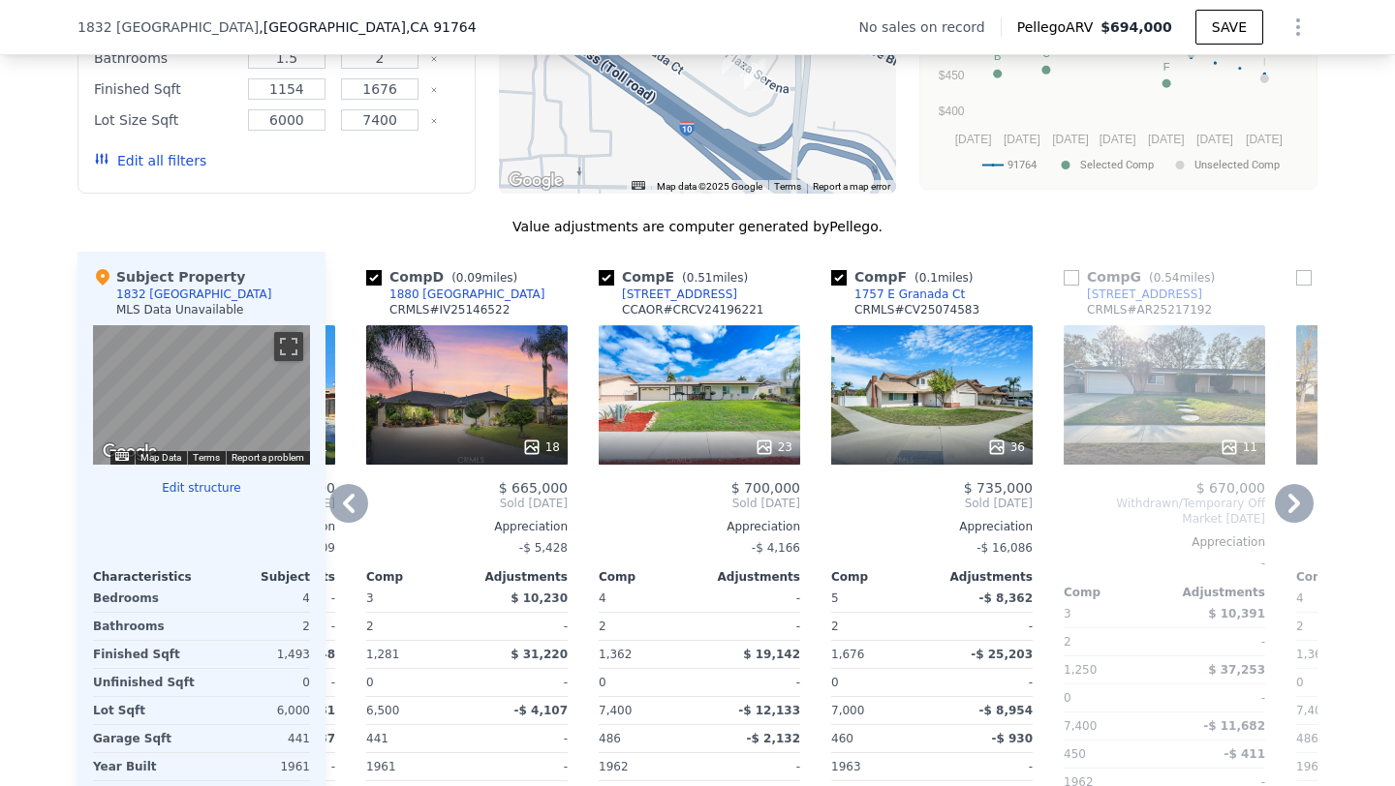
scroll to position [1700, 0]
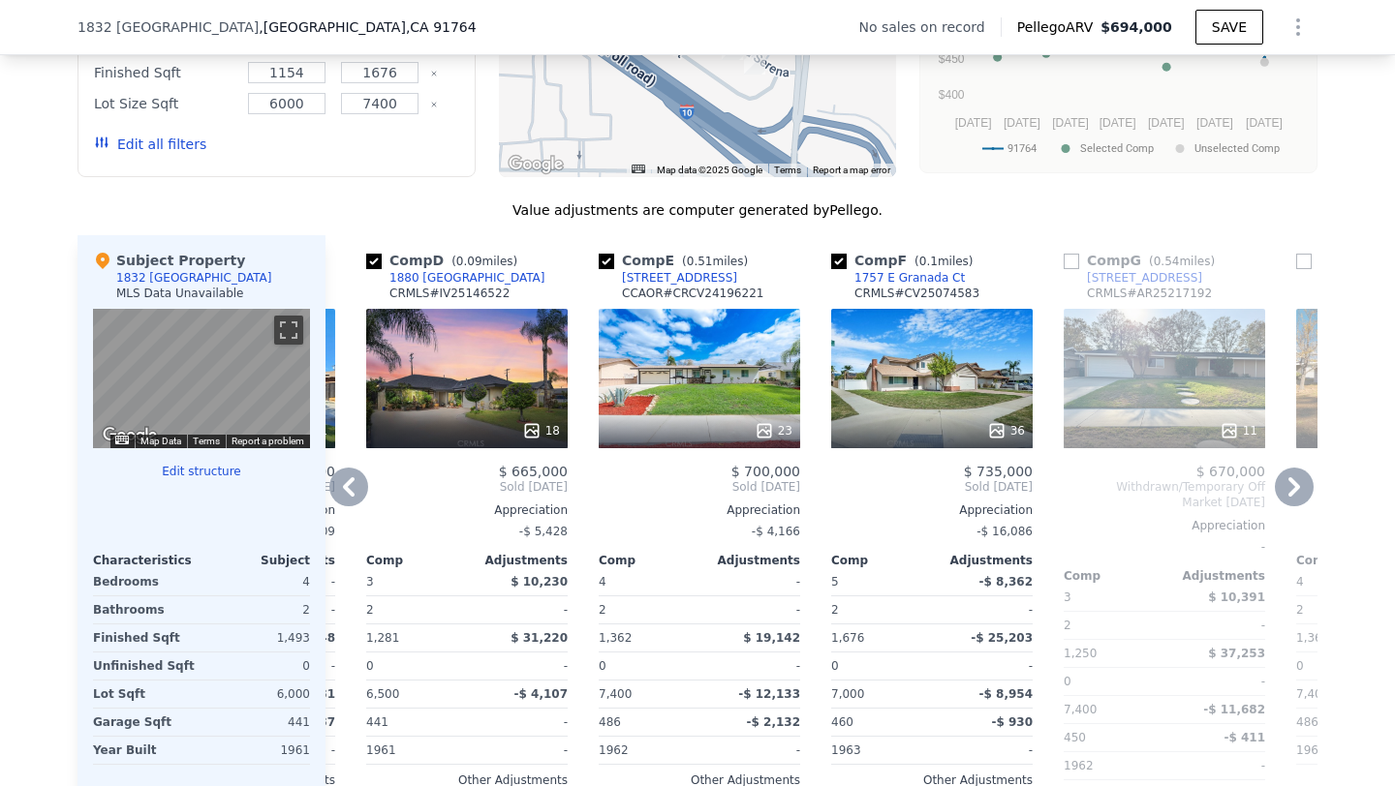
click at [906, 395] on div "36" at bounding box center [931, 378] width 201 height 139
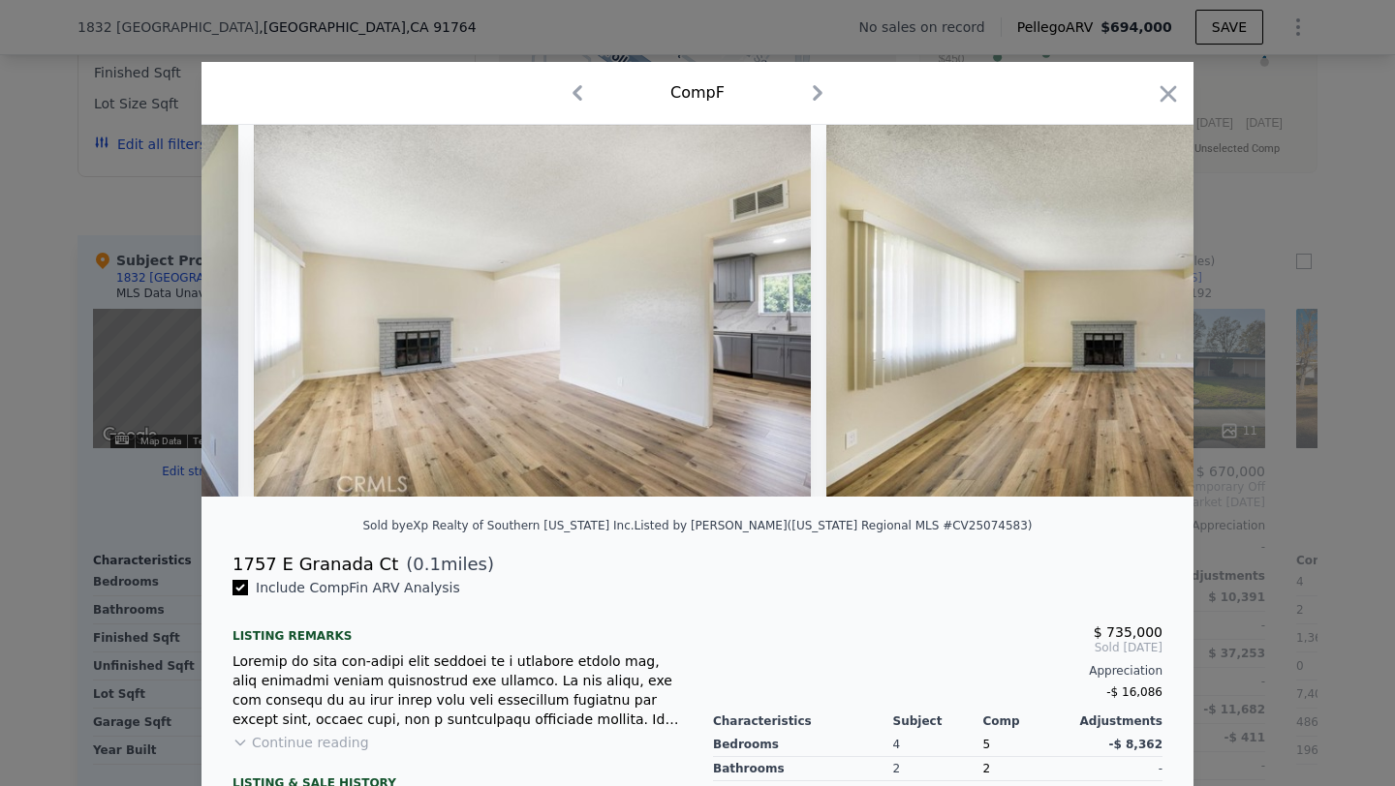
scroll to position [0, 2914]
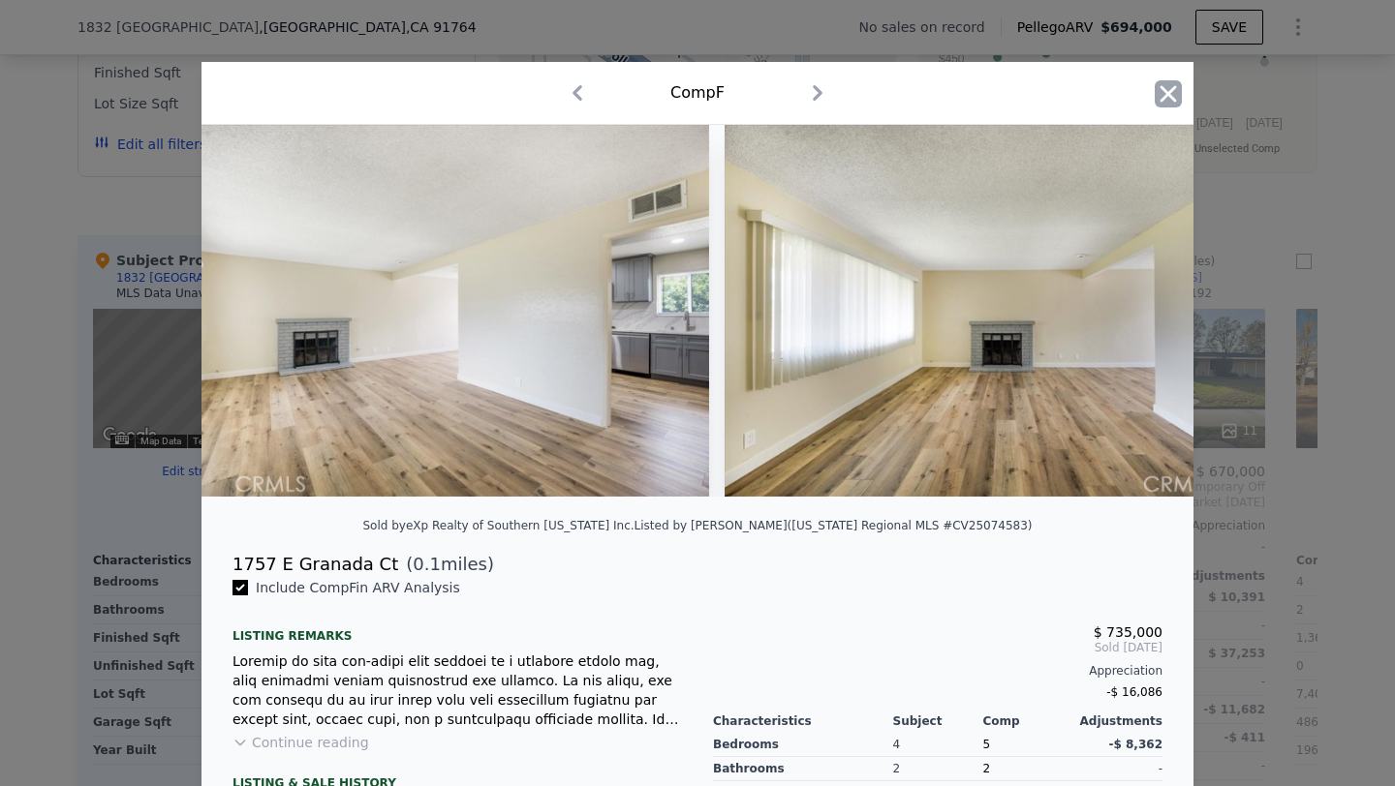
click at [1175, 96] on icon "button" at bounding box center [1168, 93] width 27 height 27
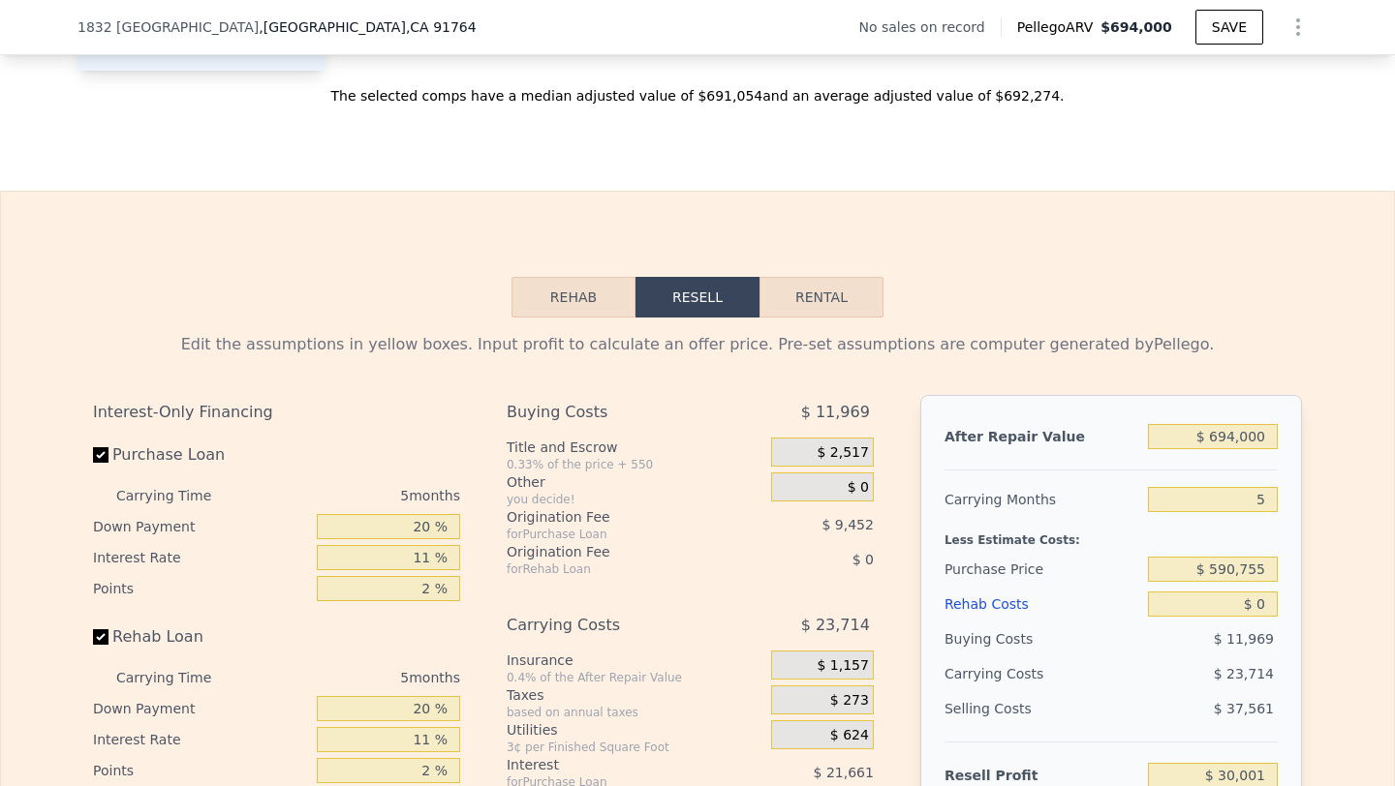
scroll to position [2528, 0]
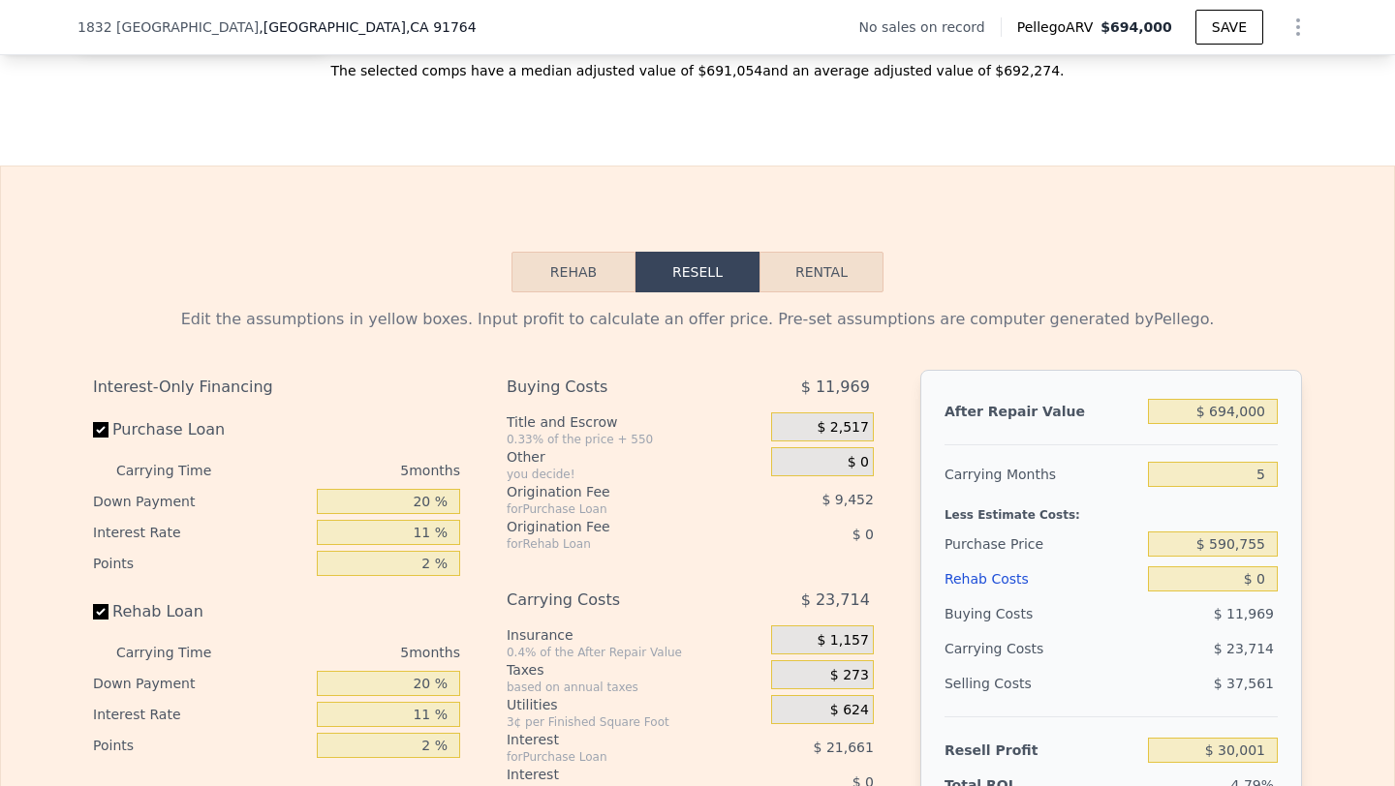
click at [1278, 415] on div "After Repair Value $ 694,000 Carrying Months 5 Less Estimate Costs: Purchase Pr…" at bounding box center [1111, 639] width 382 height 539
click at [1191, 414] on input "$ 694,000" at bounding box center [1213, 411] width 130 height 25
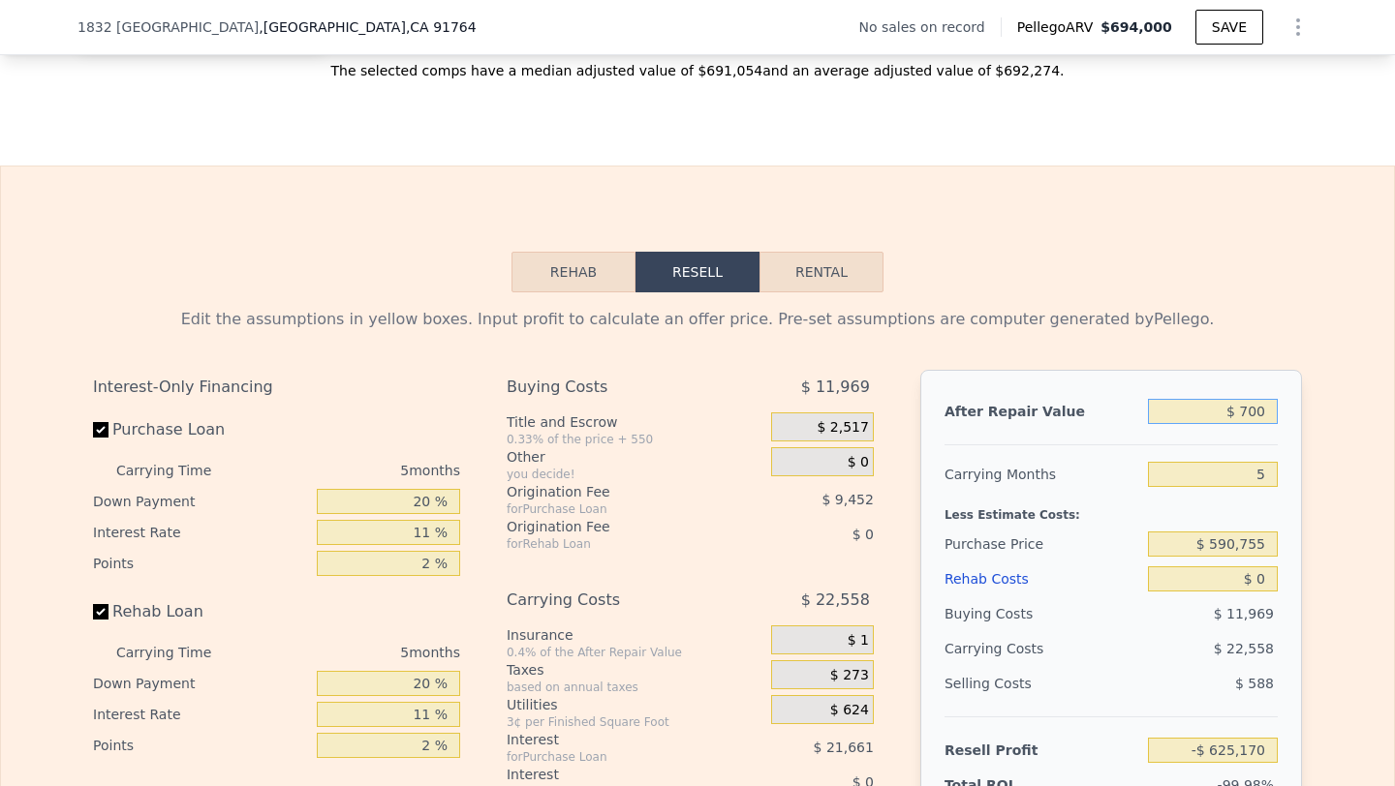
type input "$ 7,000"
type input "-$ 625,170"
type input "$ 70,000"
type input "-$ 559,681"
type input "$ 700,000"
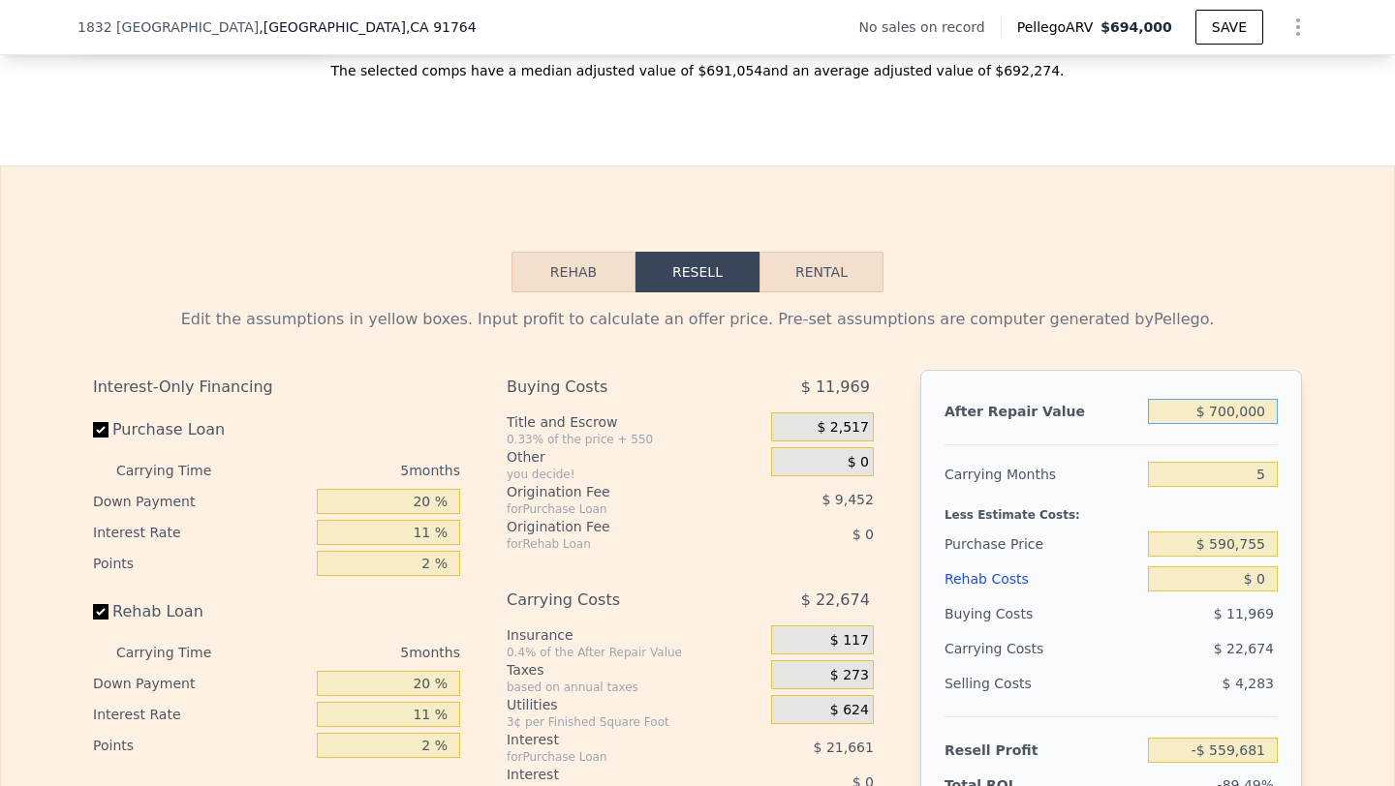
type input "$ 35,671"
type input "$ 700,000"
click at [1238, 550] on input "$ 590,755" at bounding box center [1213, 544] width 130 height 25
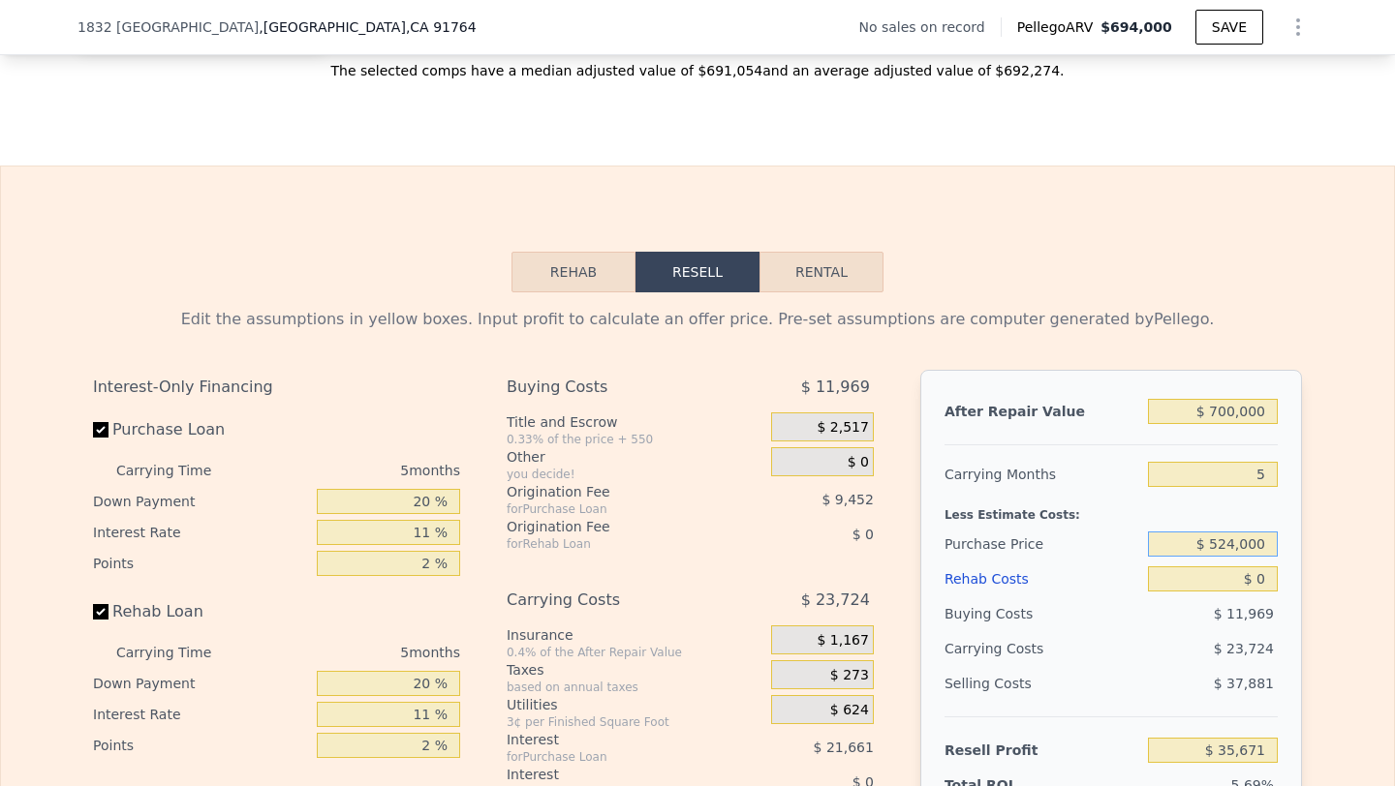
type input "$ 524,000"
type input "$ 106,161"
click at [1246, 573] on input "$ 0" at bounding box center [1213, 579] width 130 height 25
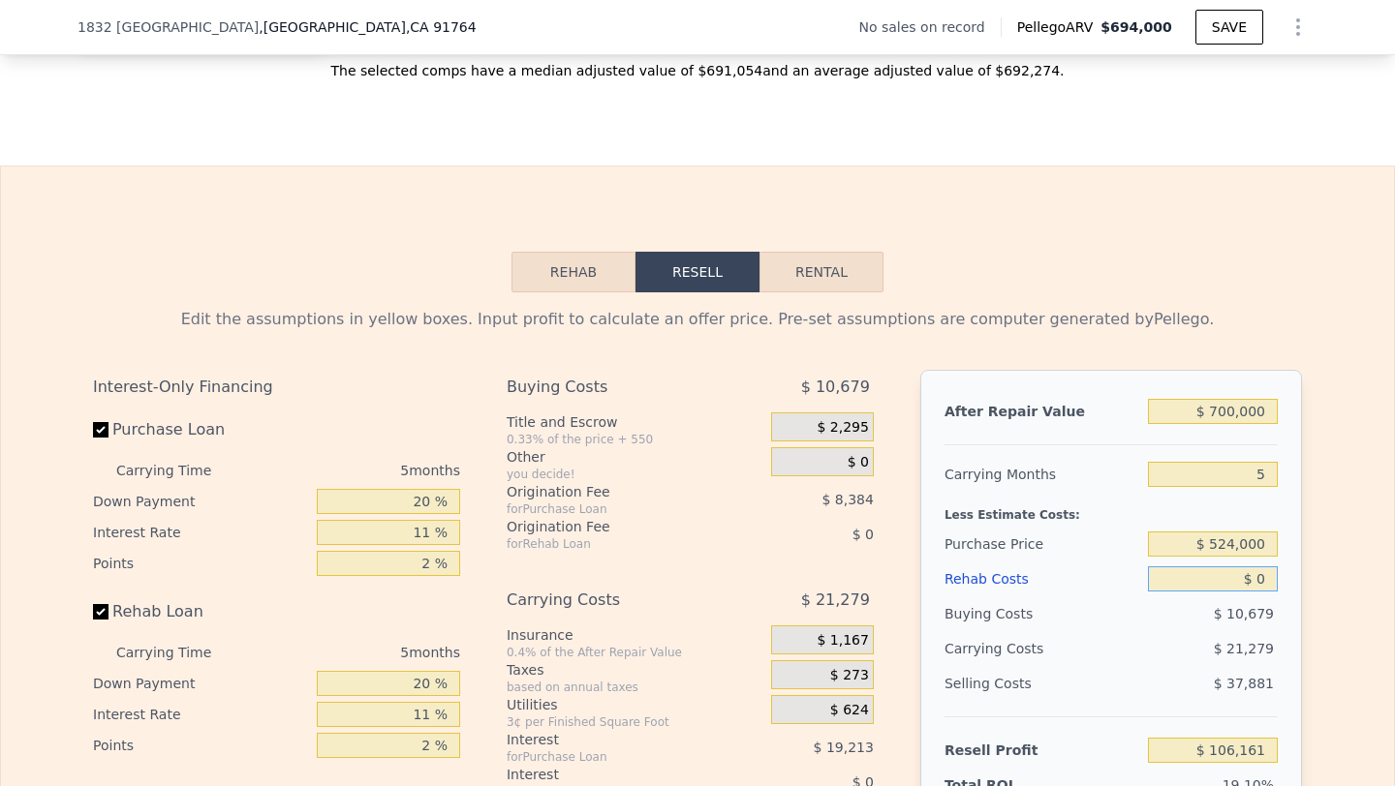
type input "$ 694,000"
type input "$ 30,001"
click at [1246, 573] on input "$ 0" at bounding box center [1213, 579] width 130 height 25
type input "$ 120"
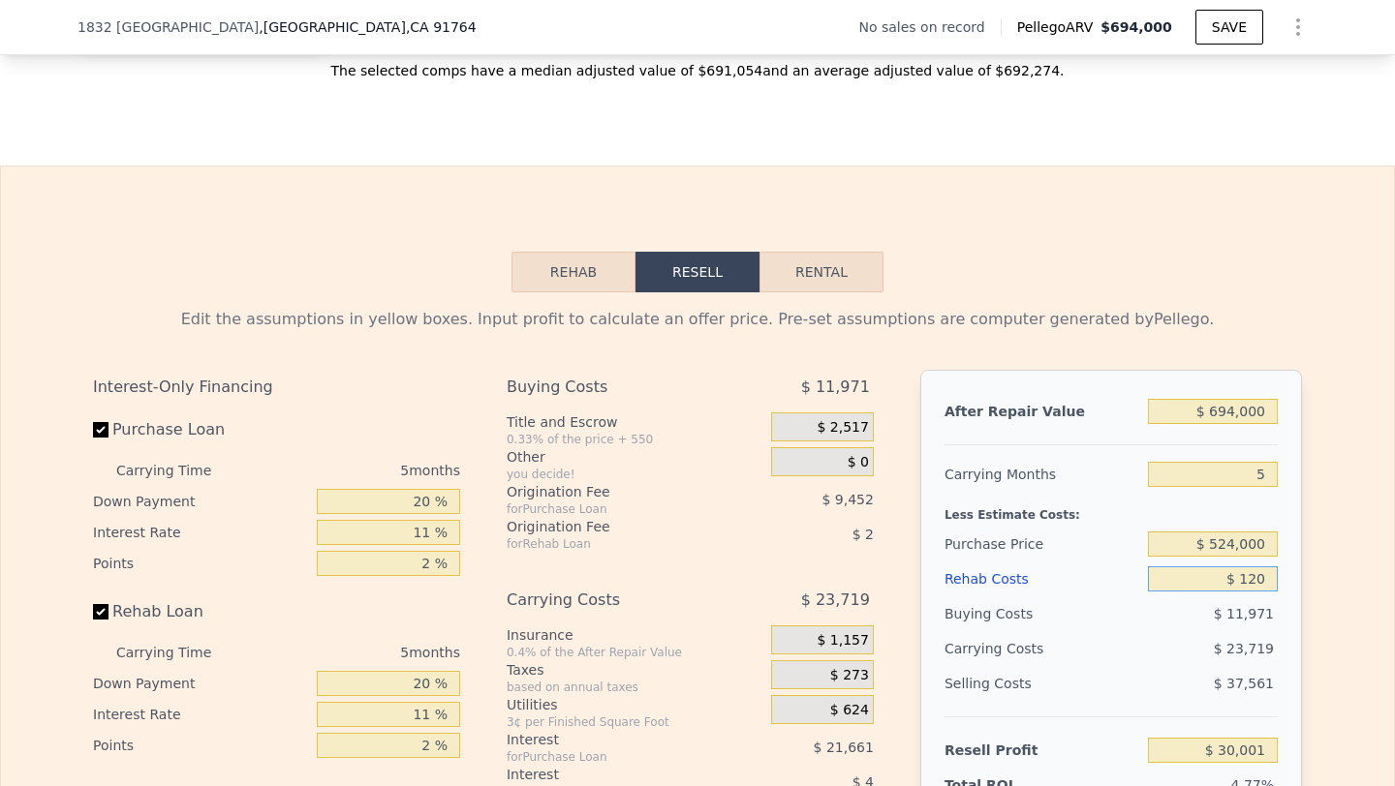
type input "$ 29,874"
type input "$ 1,200"
type input "$ 28,737"
type input "$ 12,000"
type input "$ 17,369"
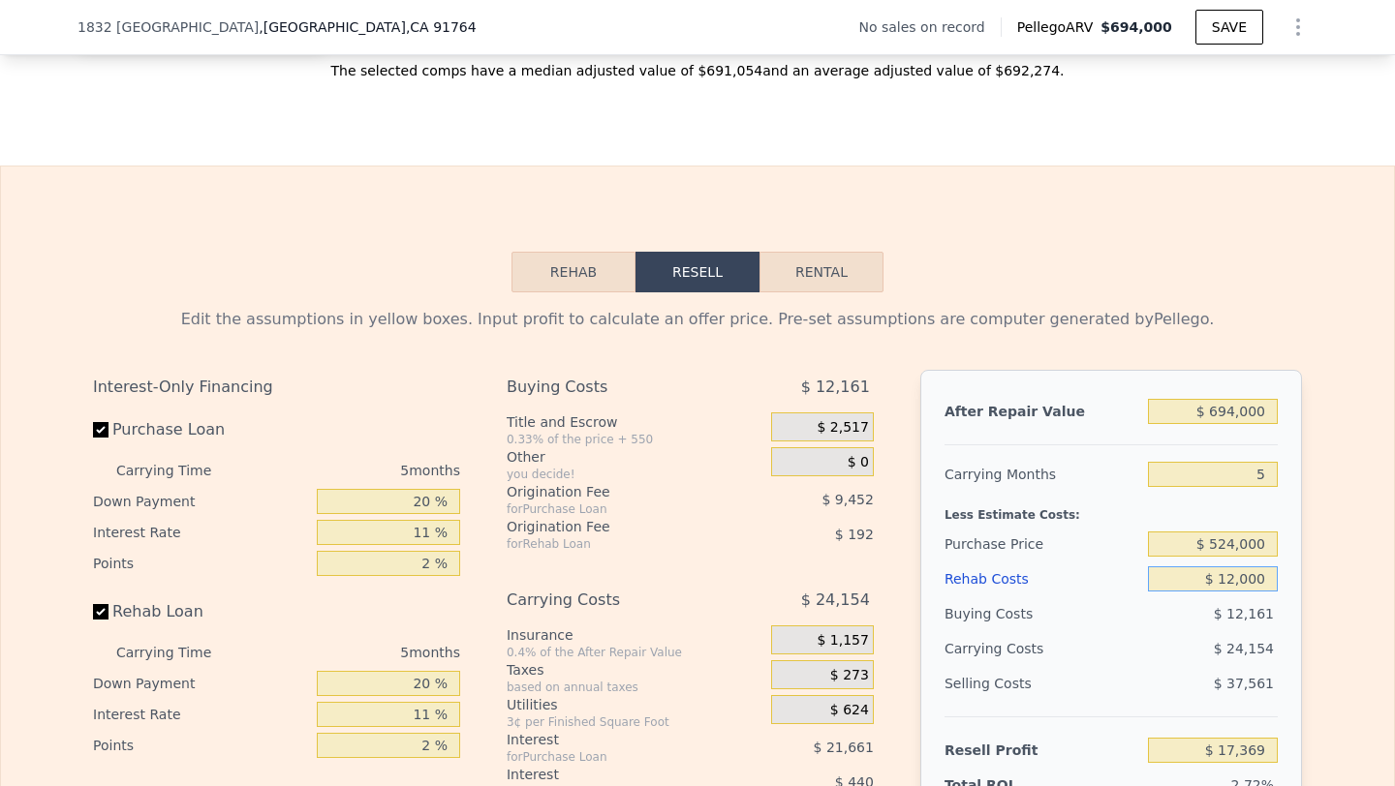
type input "$ 120,000"
type input "-$ 96,319"
type input "$ 120,000"
click at [1127, 562] on div "Rehab Costs" at bounding box center [1042, 579] width 196 height 35
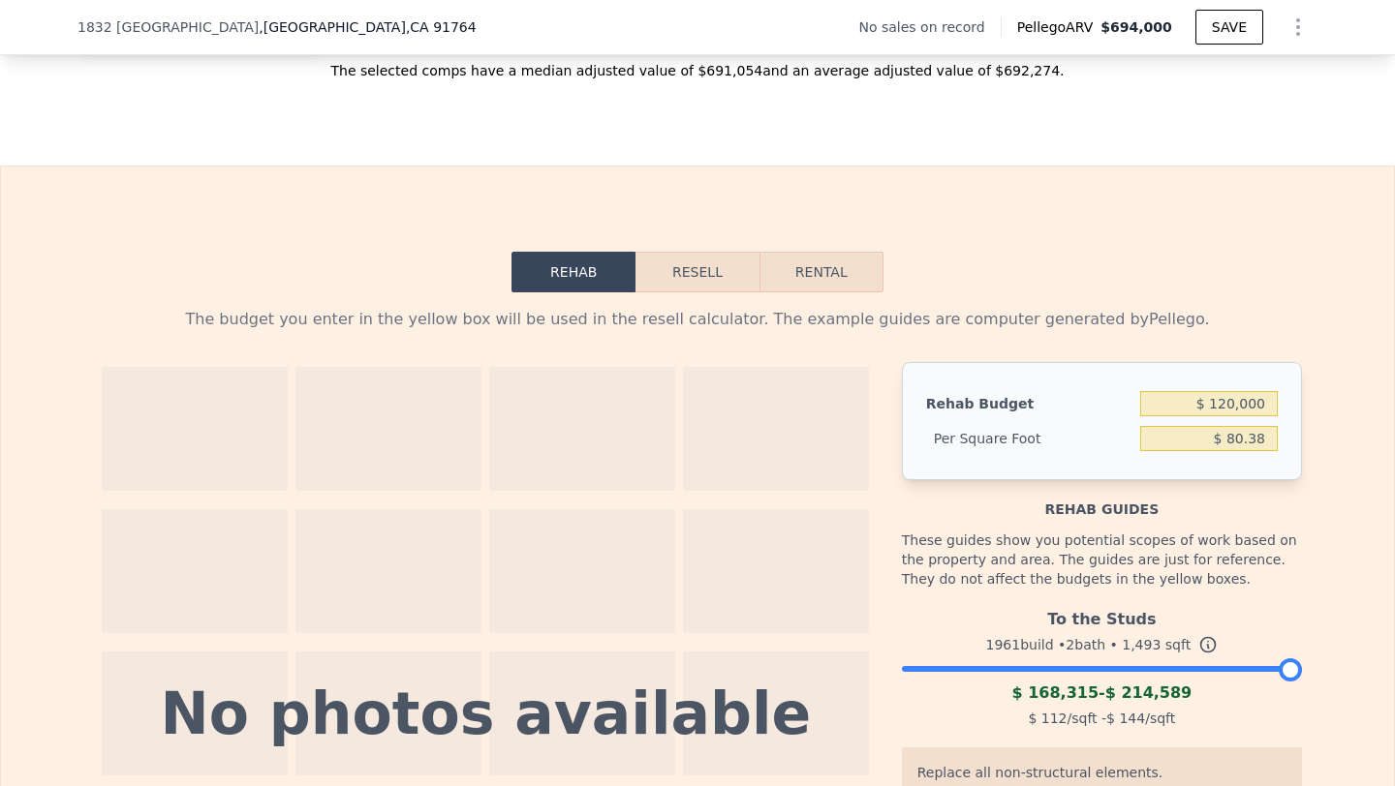
click at [693, 286] on button "Resell" at bounding box center [696, 272] width 123 height 41
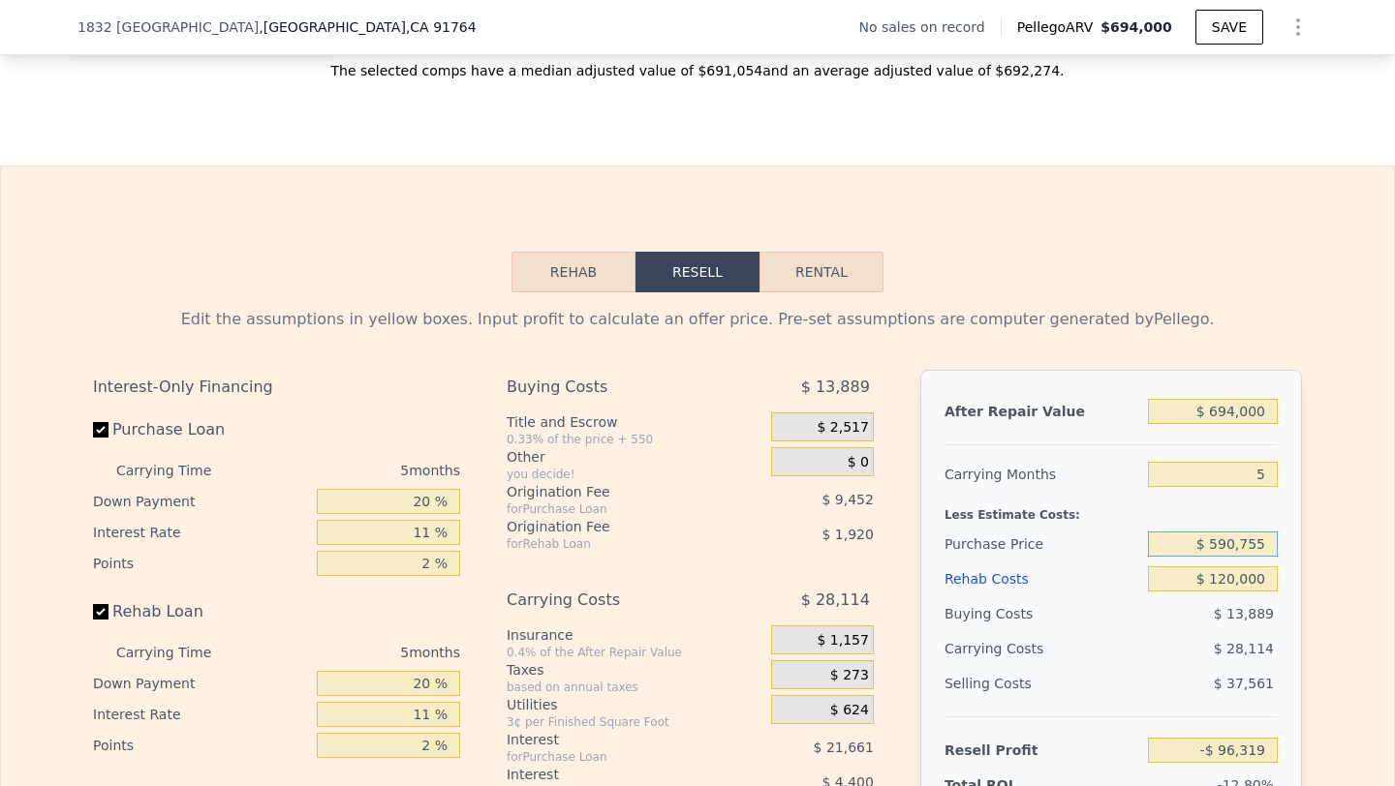
click at [1221, 543] on input "$ 590,755" at bounding box center [1213, 544] width 130 height 25
type input "$ 524,000"
click at [1236, 485] on input "5" at bounding box center [1213, 474] width 130 height 25
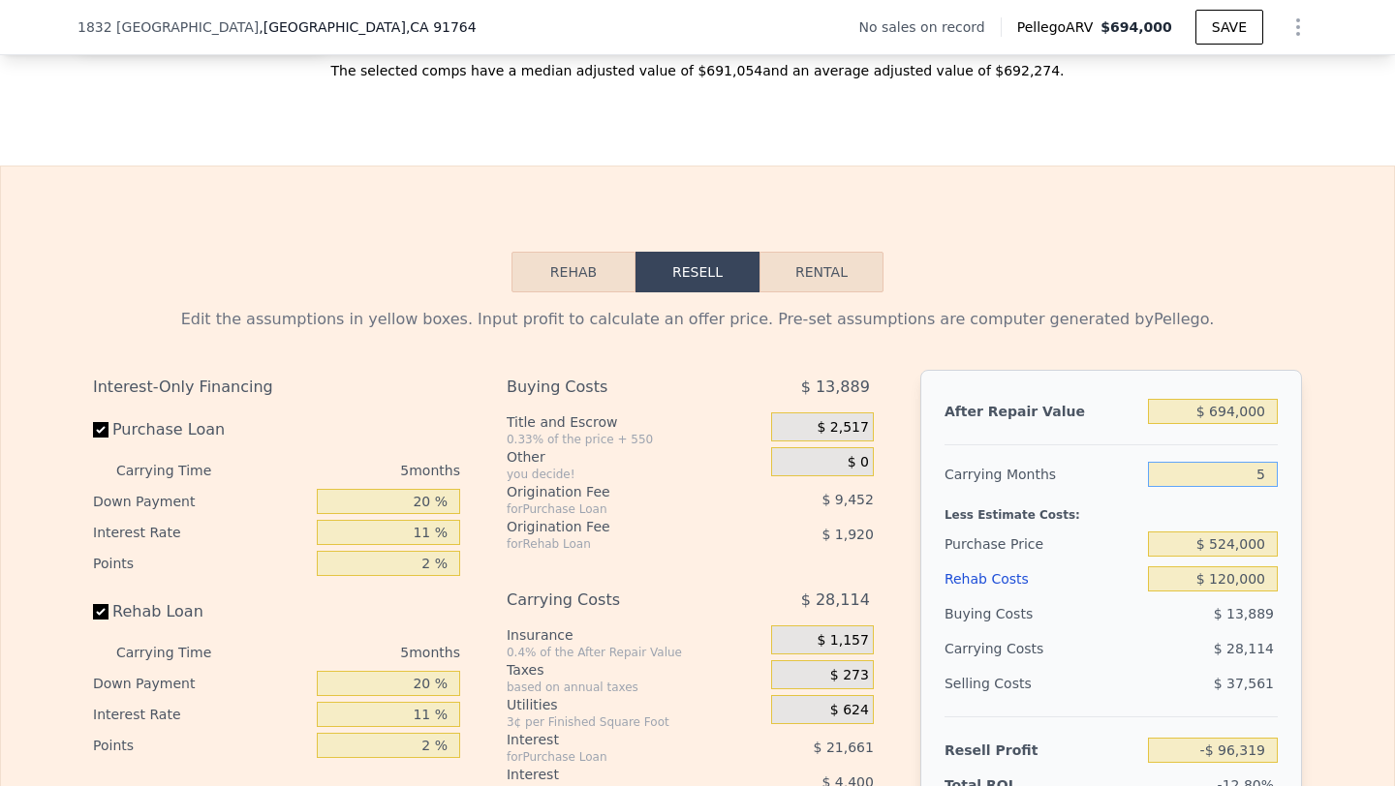
type input "-$ 25,829"
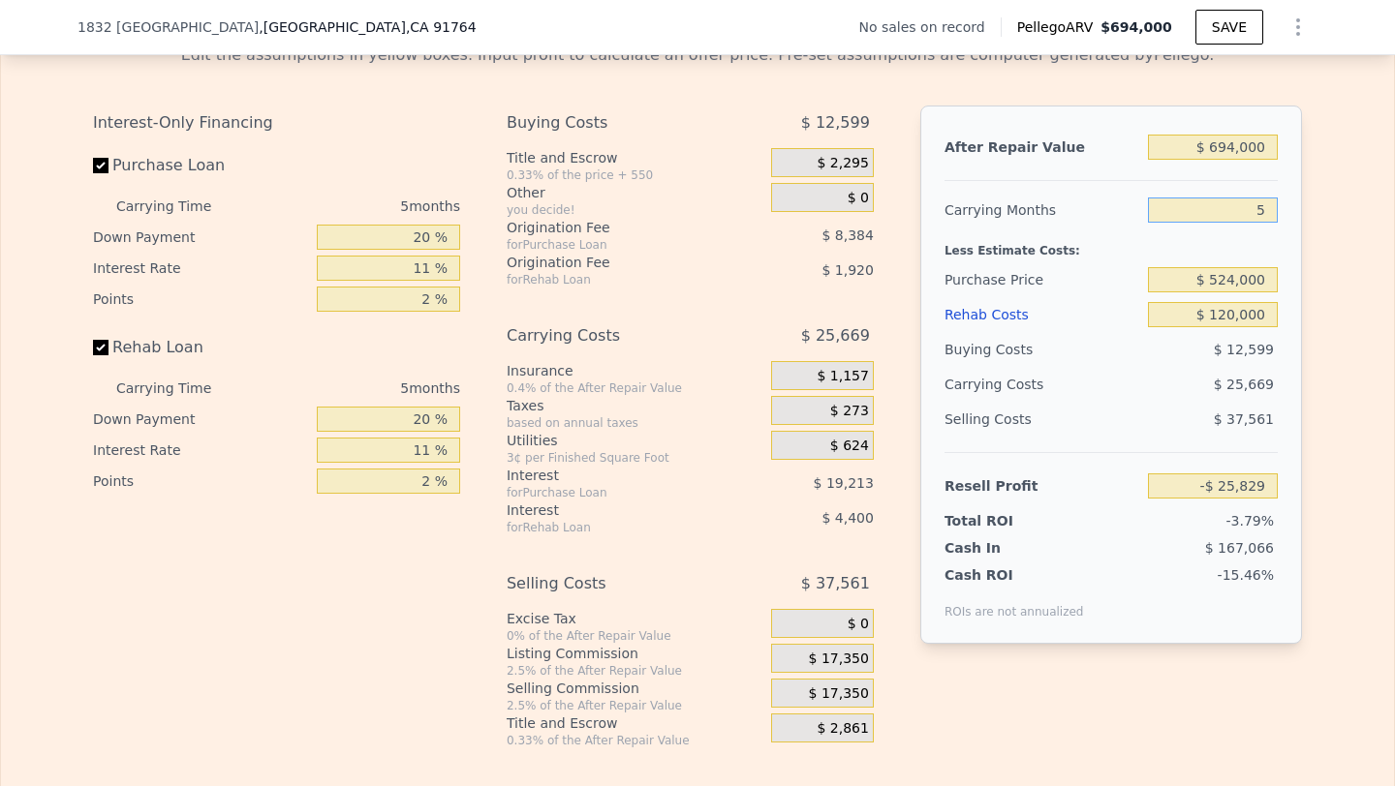
scroll to position [2796, 0]
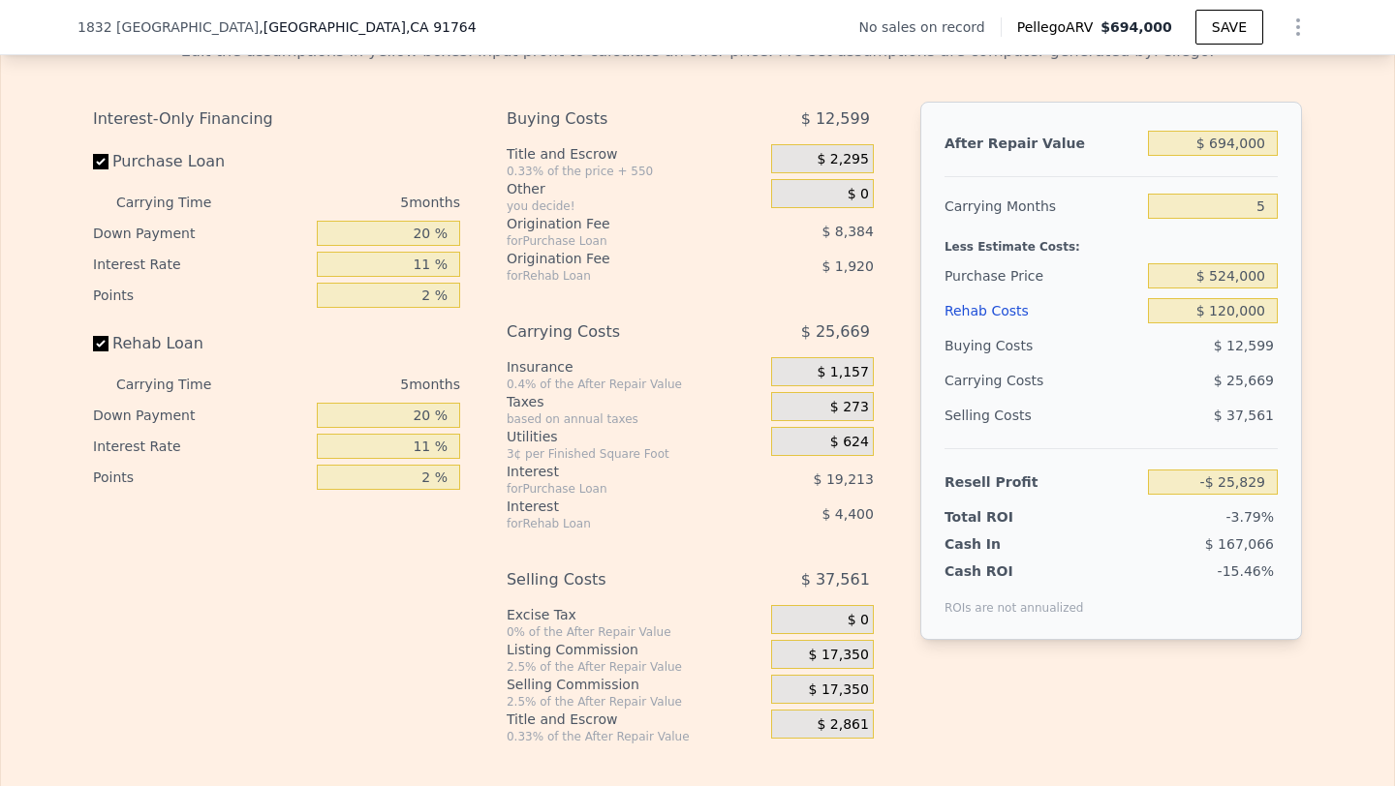
click at [802, 687] on div "$ 17,350" at bounding box center [822, 689] width 103 height 29
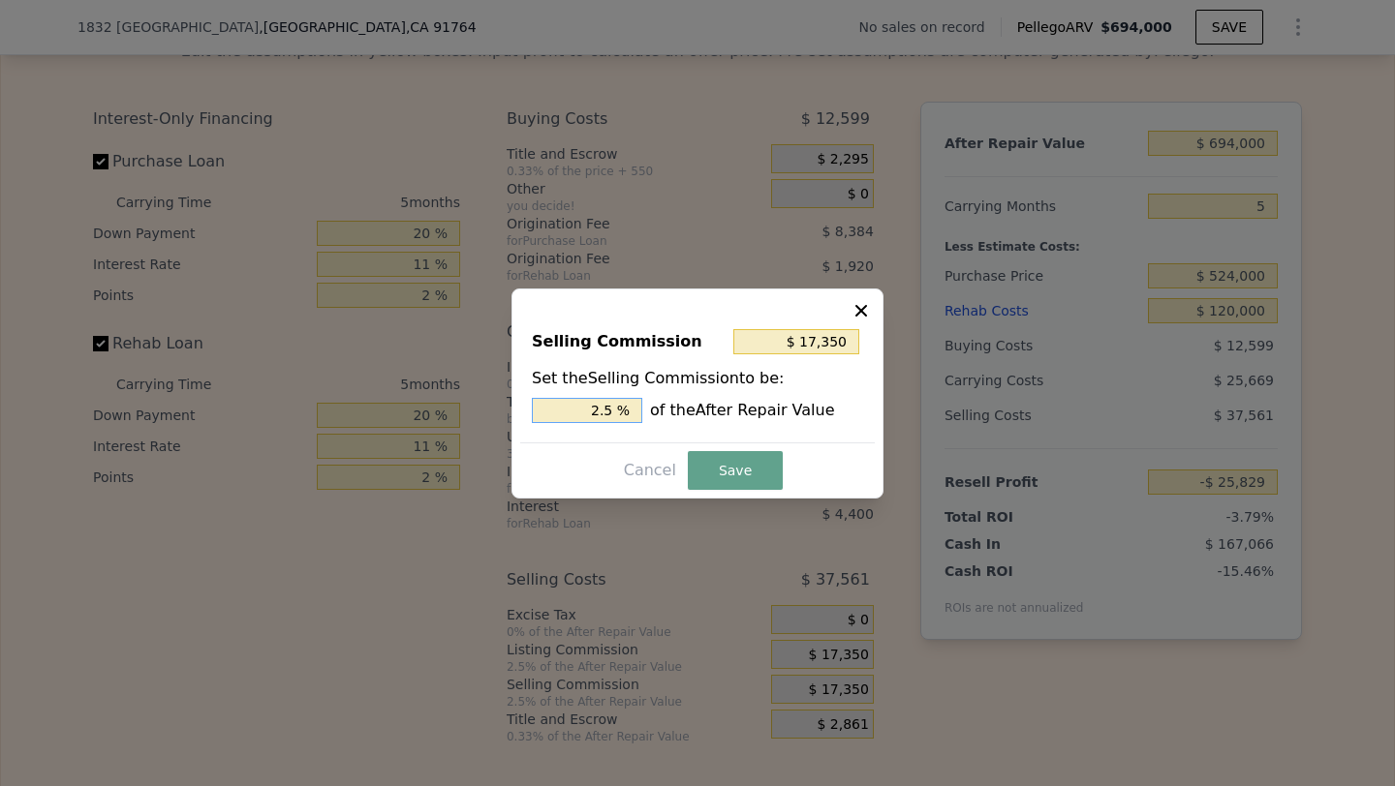
click at [589, 403] on input "2.5 %" at bounding box center [587, 410] width 110 height 25
type input "$ 0"
type input "0 %"
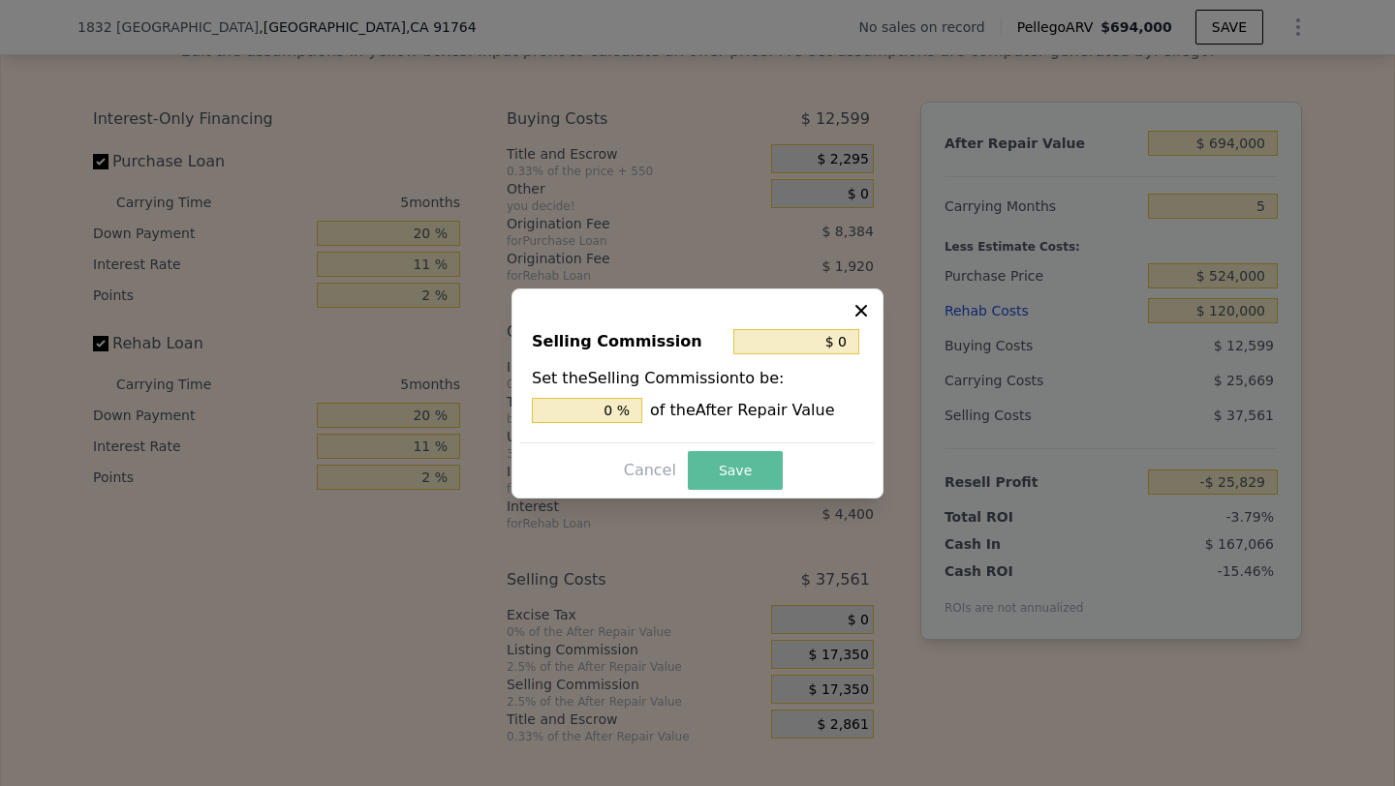
click at [737, 465] on button "Save" at bounding box center [735, 470] width 95 height 39
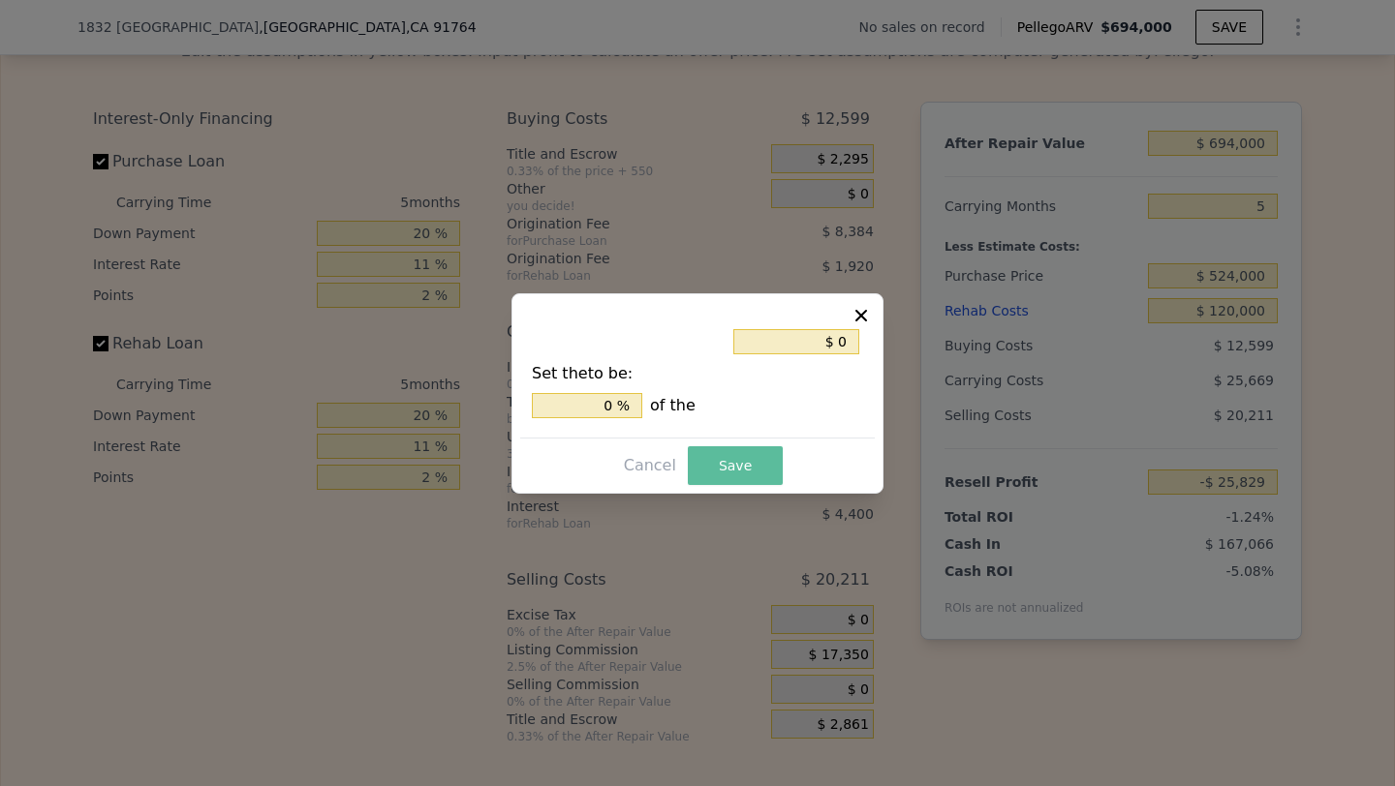
type input "-$ 8,479"
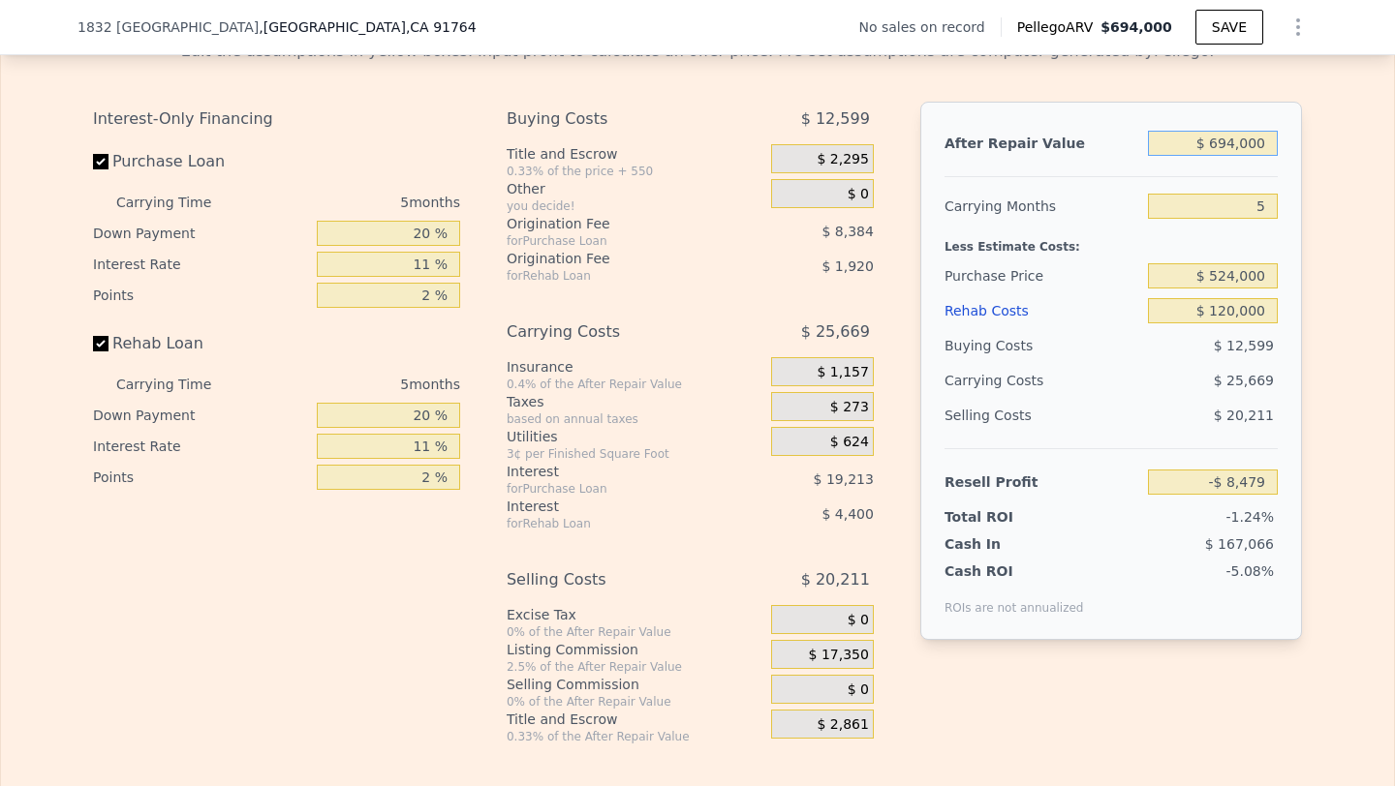
click at [1223, 136] on input "$ 694,000" at bounding box center [1213, 143] width 130 height 25
type input "$ 700"
type input "-$ 680,982"
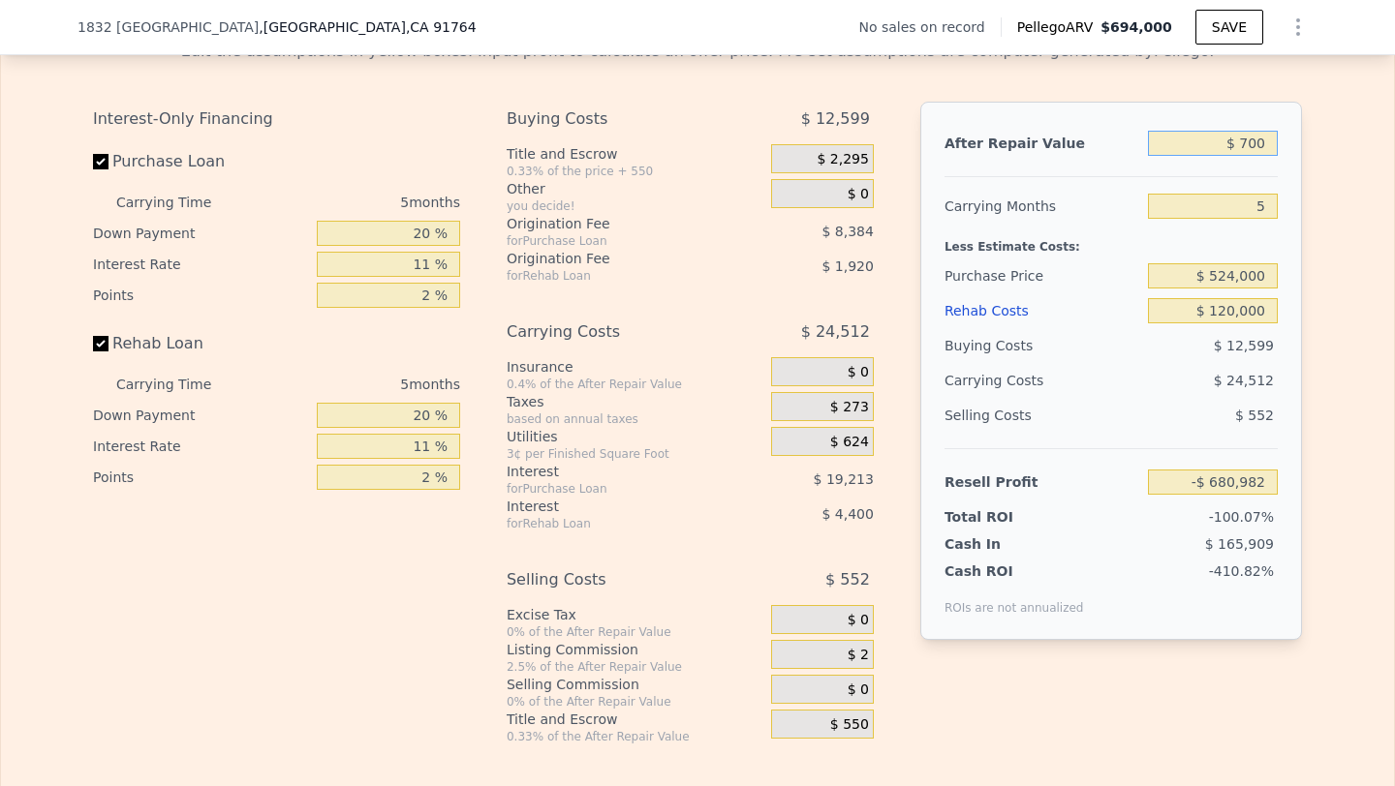
type input "$ 7,000"
type input "-$ 674,871"
type input "$ 70,000"
type input "-$ 613,761"
type input "$ 700,000"
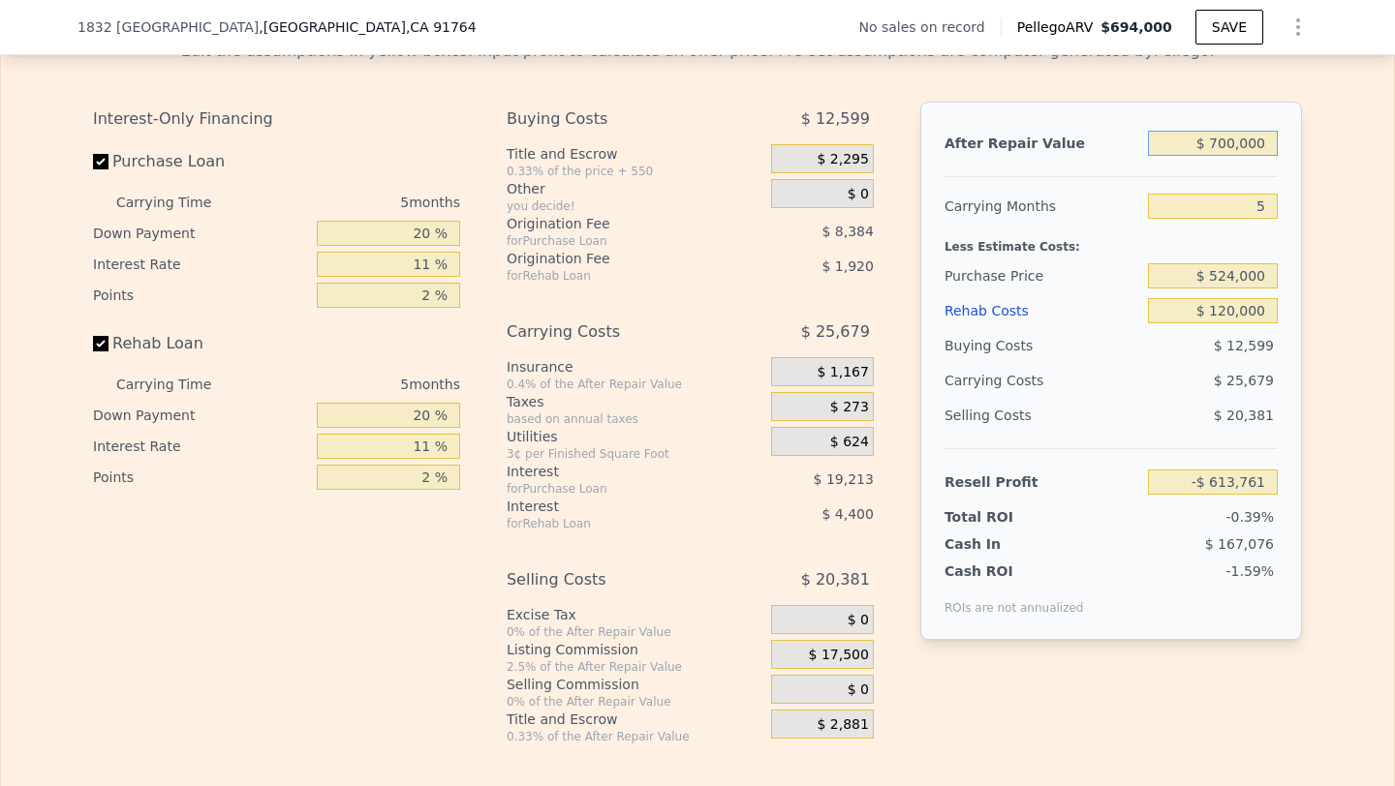
type input "-$ 2,659"
type input "$ 700,000"
click at [1243, 271] on input "$ 524,000" at bounding box center [1213, 275] width 130 height 25
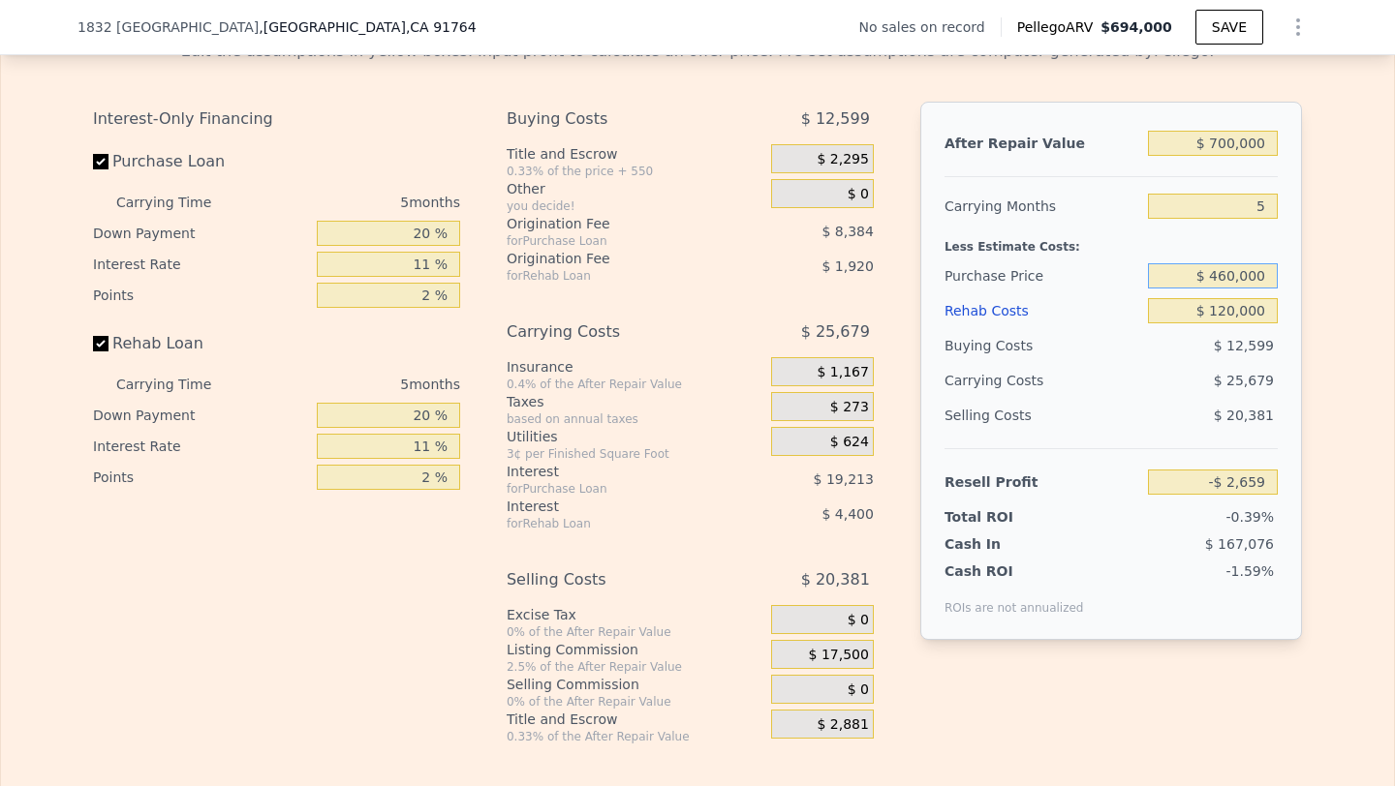
type input "$ 460,000"
click at [1180, 355] on div "$ 12,599" at bounding box center [1213, 345] width 131 height 35
type input "$ 64,928"
click at [1232, 277] on input "$ 460,000" at bounding box center [1213, 275] width 130 height 25
type input "$ 470,000"
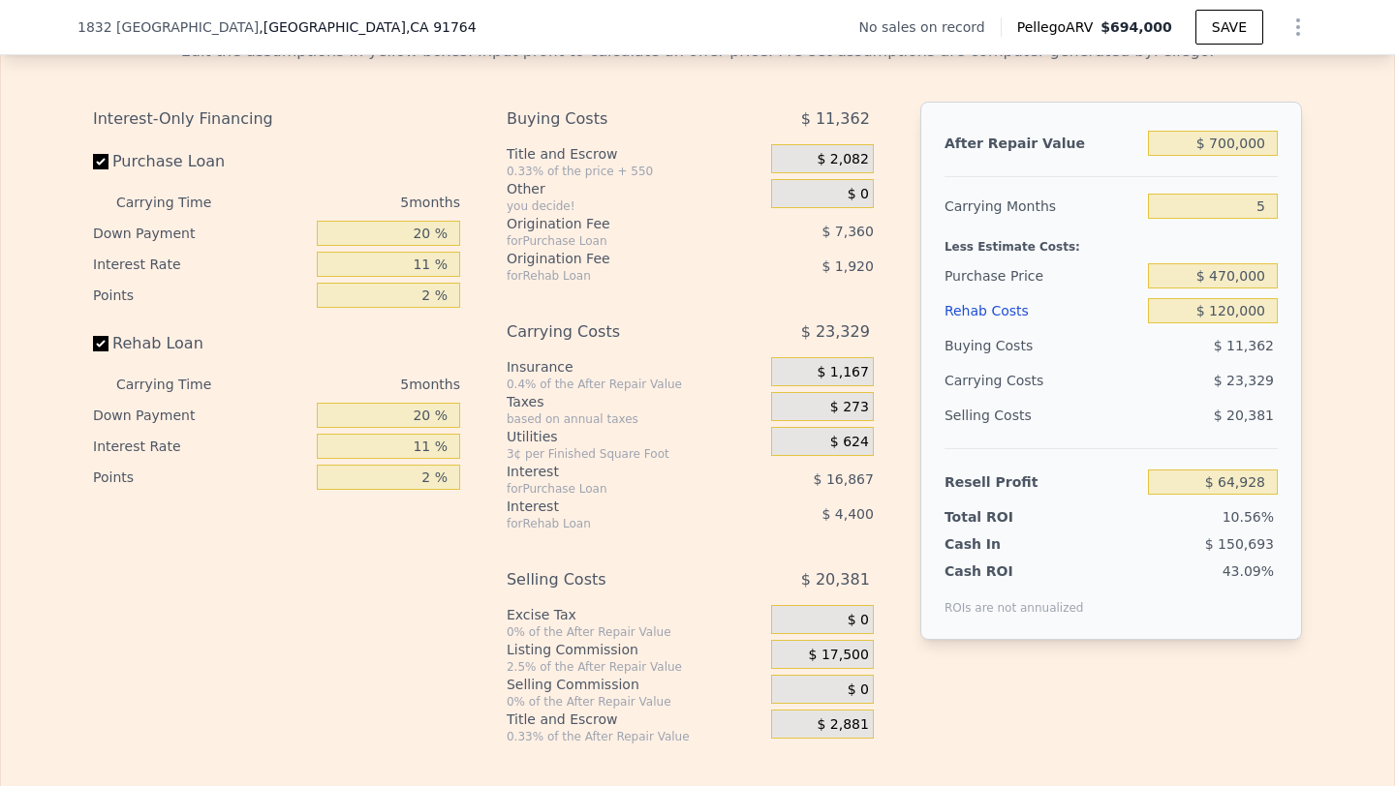
click at [1236, 364] on div "$ 23,329" at bounding box center [1175, 380] width 204 height 35
type input "$ 54,365"
click at [1233, 271] on input "$ 470,000" at bounding box center [1213, 275] width 130 height 25
type input "$ 475,000"
click at [1211, 349] on div "$ 11,555" at bounding box center [1213, 345] width 131 height 35
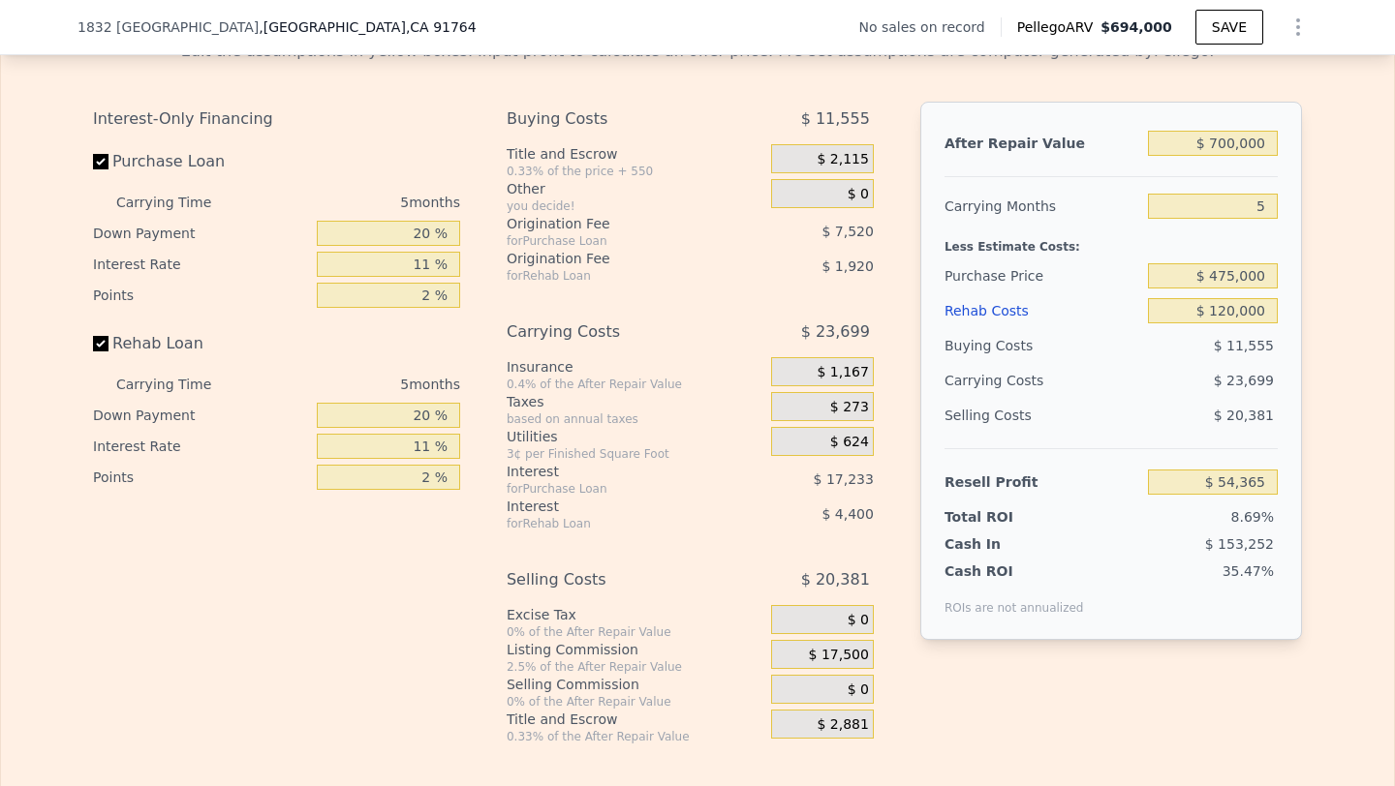
type input "$ 49,088"
click at [1232, 277] on input "$ 475,000" at bounding box center [1213, 275] width 130 height 25
type input "$ 470,000"
click at [1216, 366] on div "$ 23,879" at bounding box center [1175, 380] width 204 height 35
type input "$ 54,365"
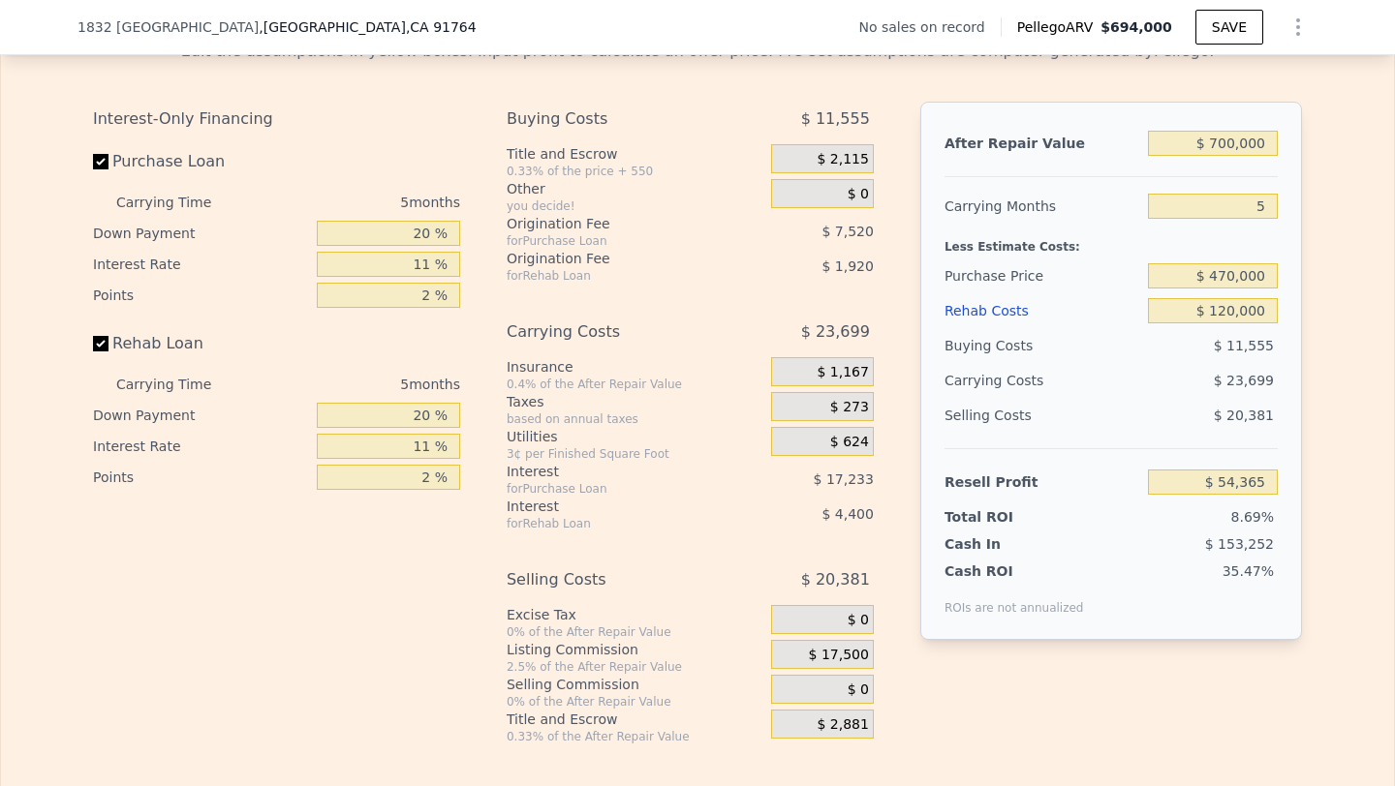
scroll to position [0, 0]
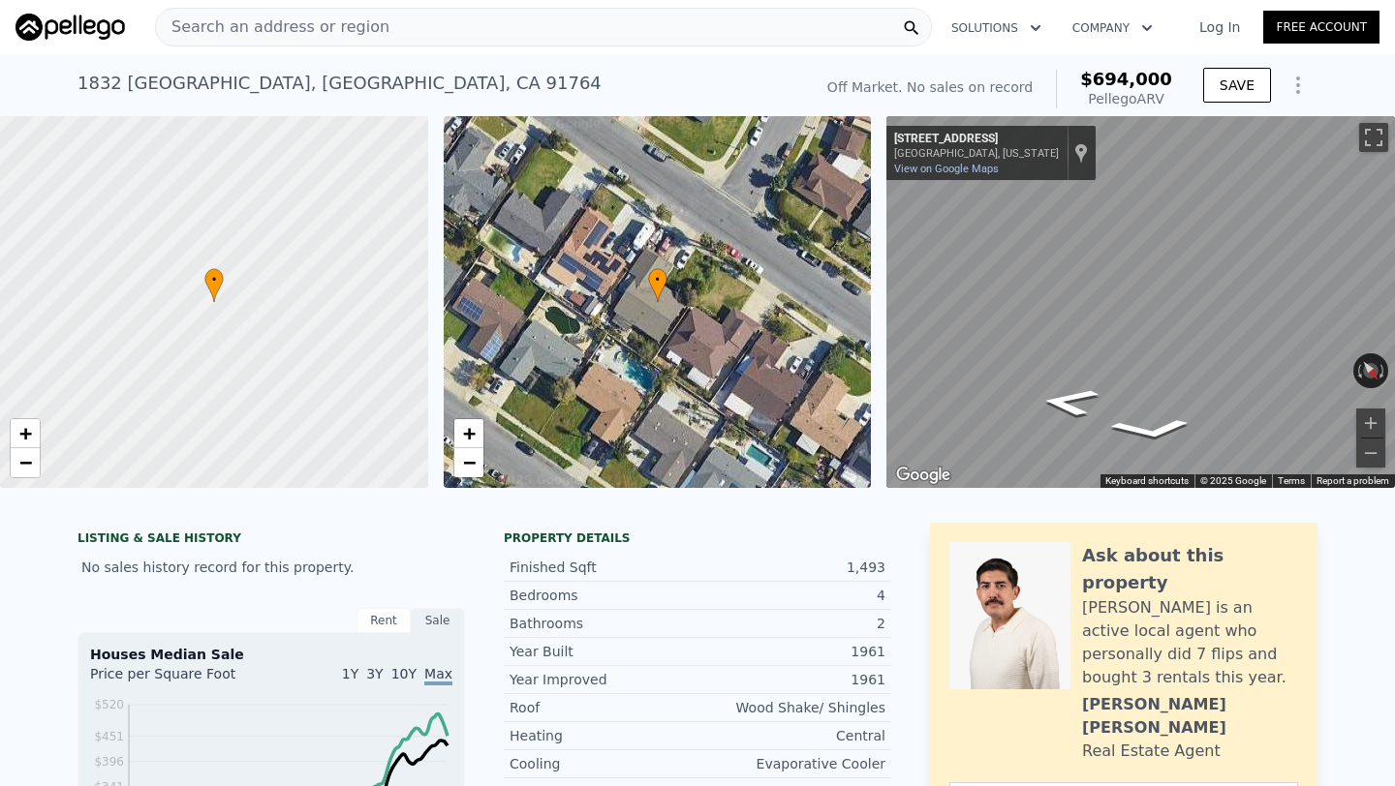
click at [277, 31] on span "Search an address or region" at bounding box center [272, 26] width 233 height 23
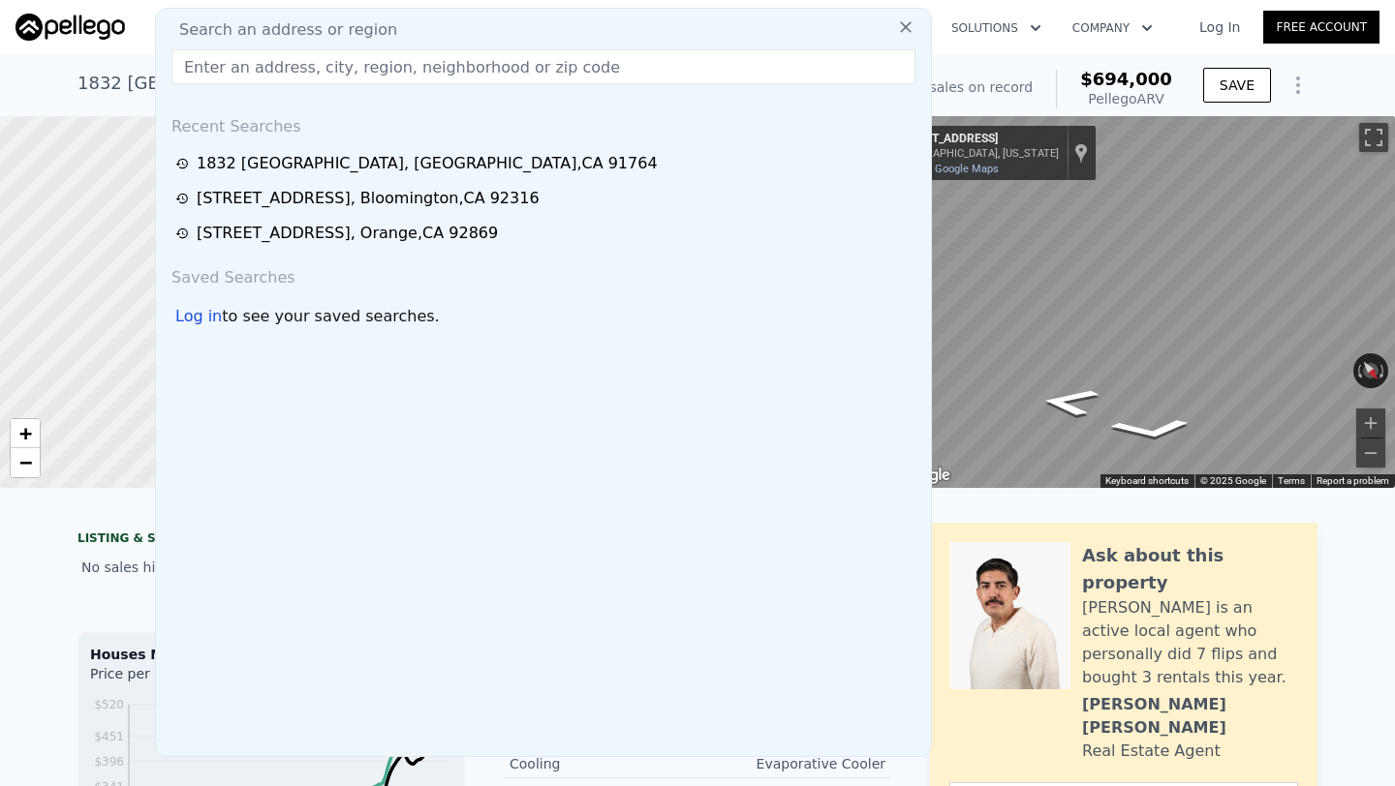
type input "$ 694,000"
type input "$ 0"
type input "$ 30,001"
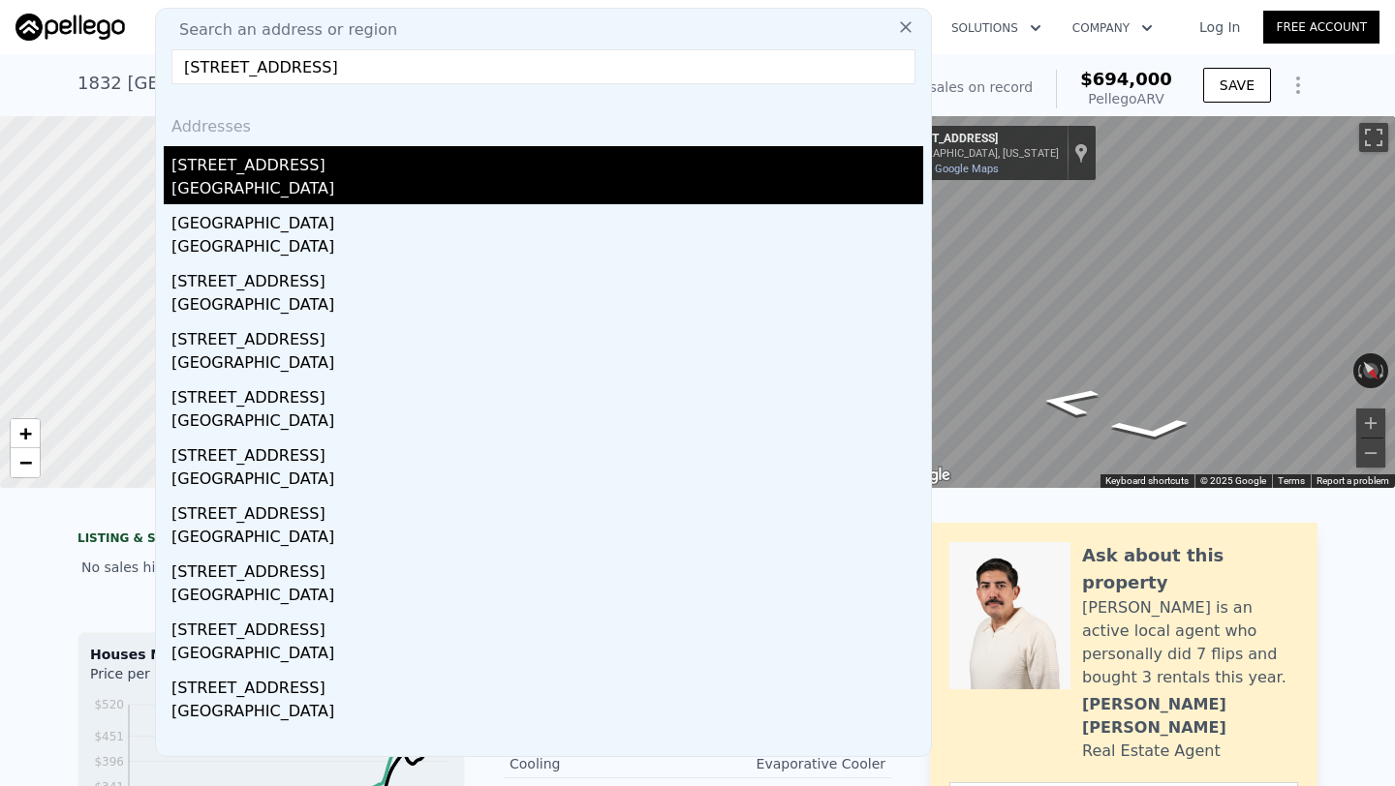
type input "[STREET_ADDRESS]"
click at [330, 158] on div "[STREET_ADDRESS]" at bounding box center [547, 161] width 752 height 31
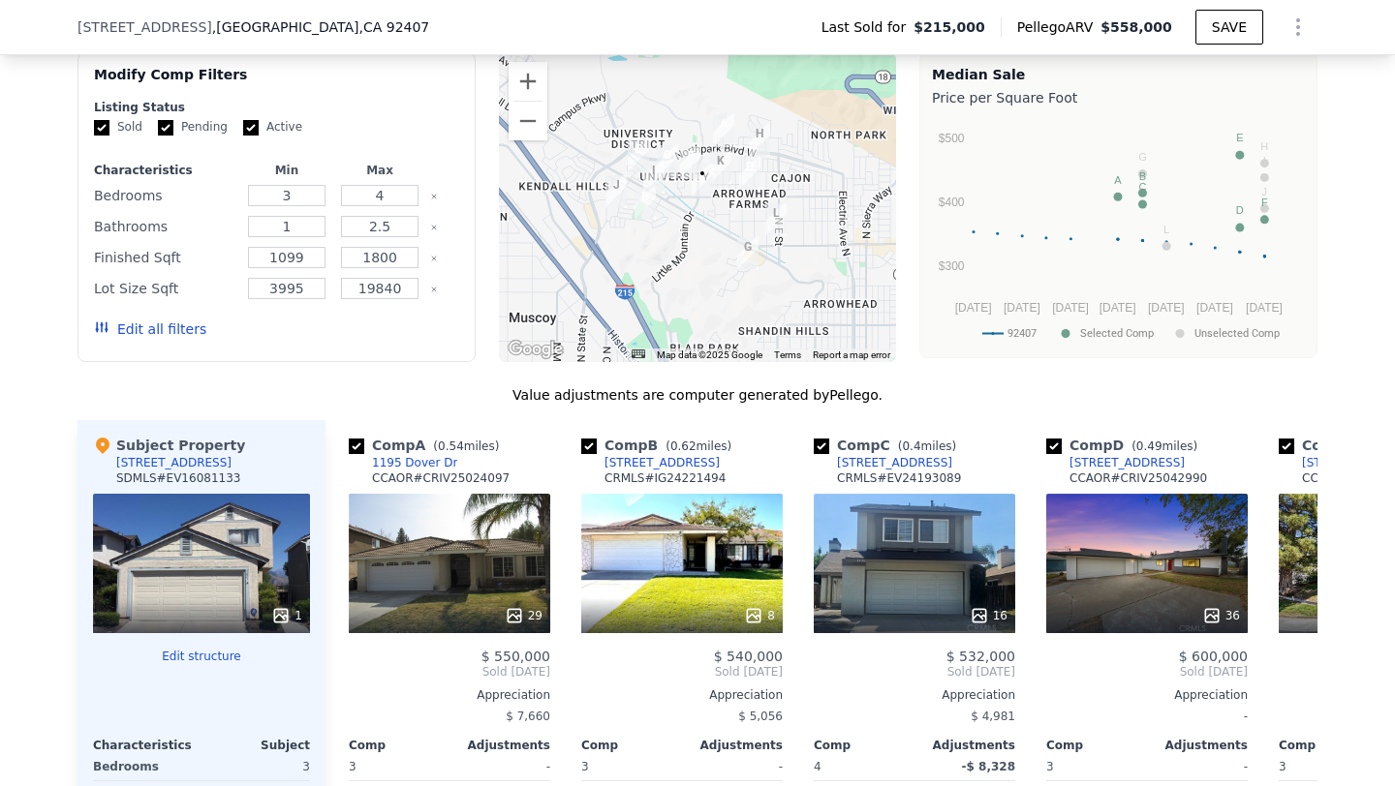
scroll to position [1279, 0]
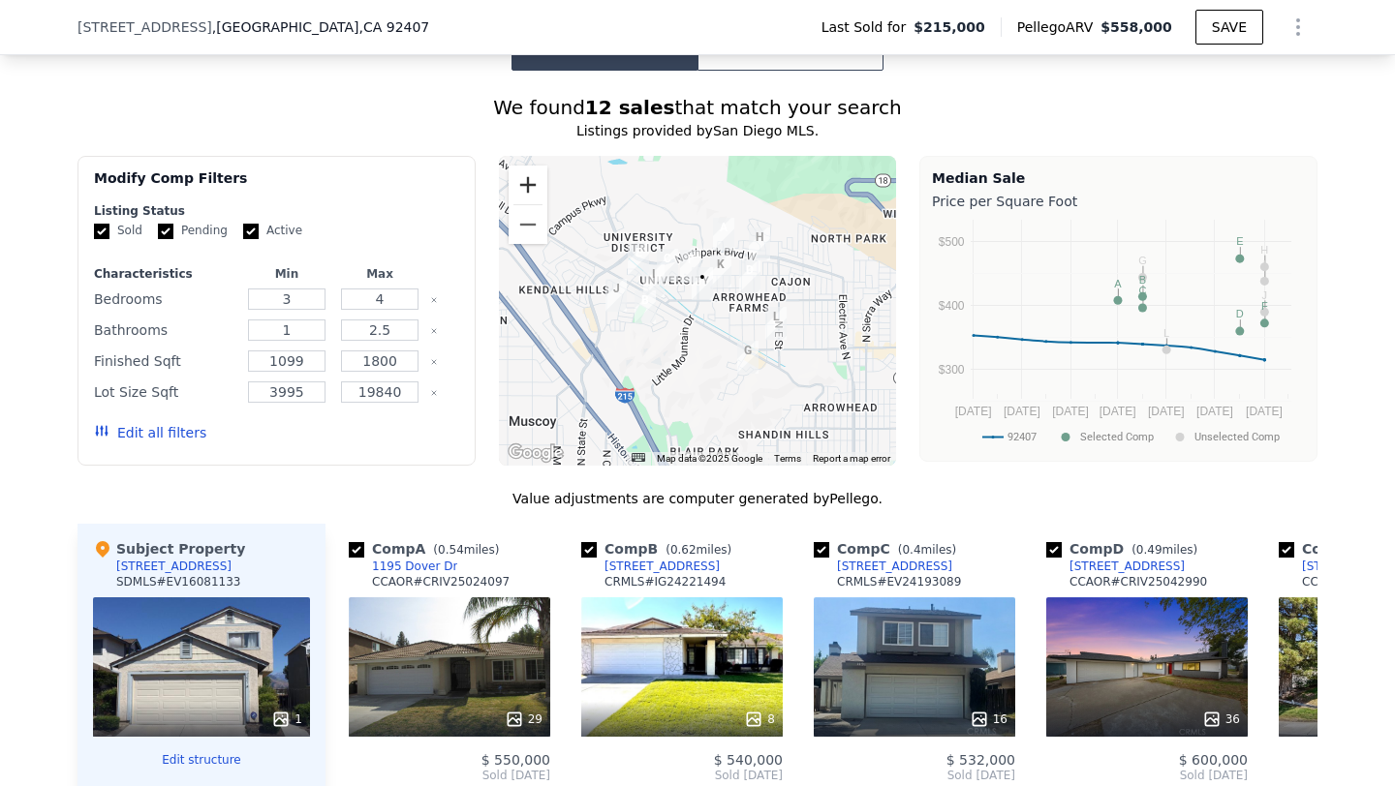
click at [529, 204] on button "Zoom in" at bounding box center [527, 185] width 39 height 39
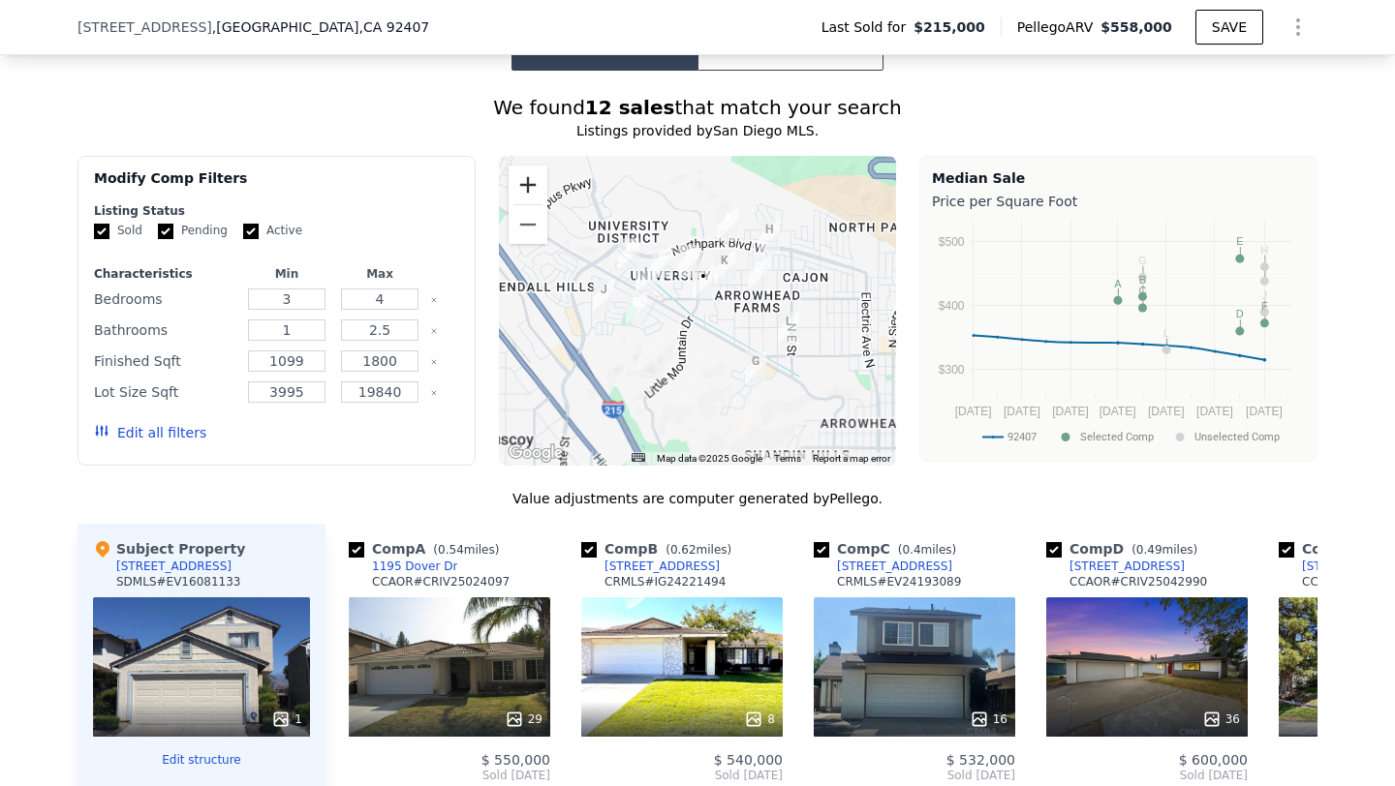
click at [529, 204] on button "Zoom in" at bounding box center [527, 185] width 39 height 39
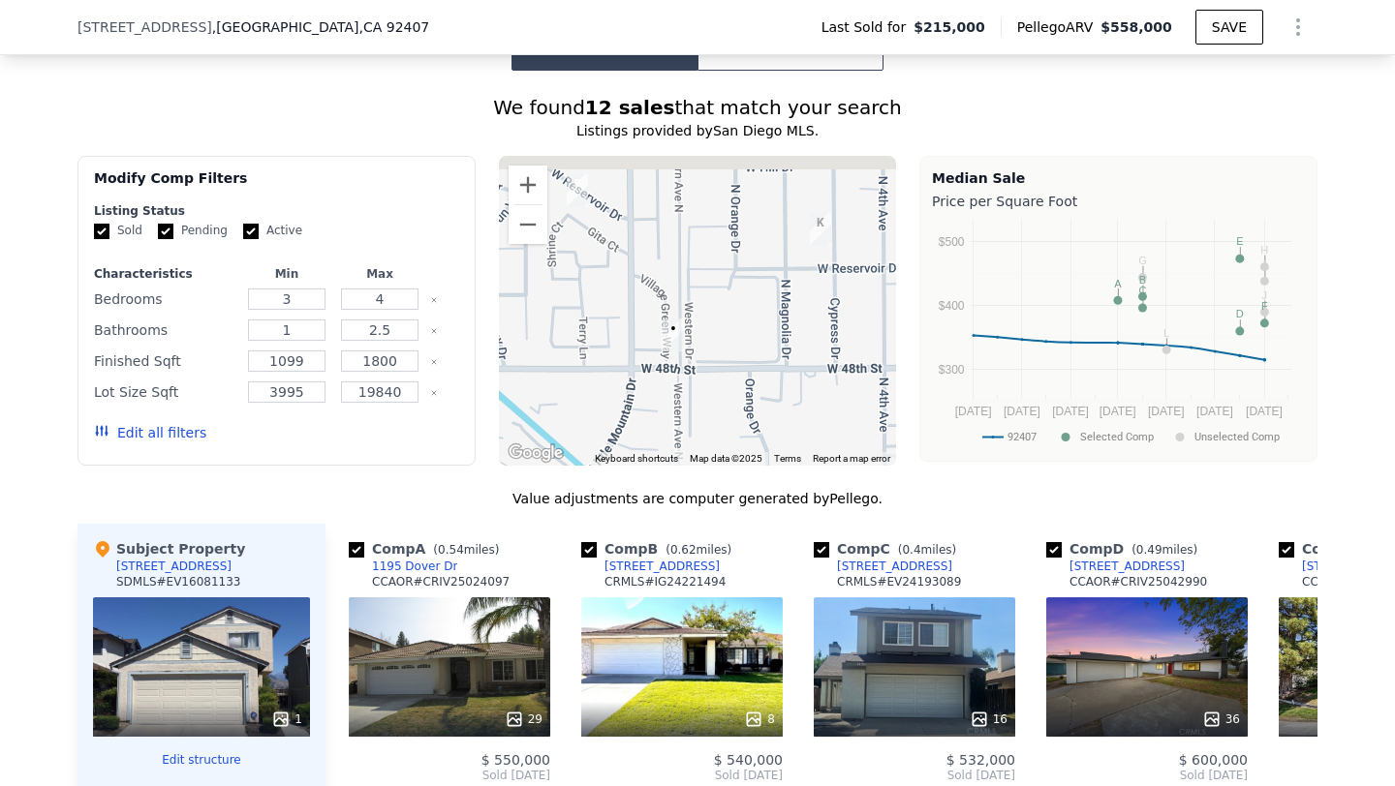
drag, startPoint x: 683, startPoint y: 285, endPoint x: 606, endPoint y: 443, distance: 175.4
click at [610, 428] on div at bounding box center [698, 311] width 398 height 310
click at [518, 204] on button "Zoom in" at bounding box center [527, 185] width 39 height 39
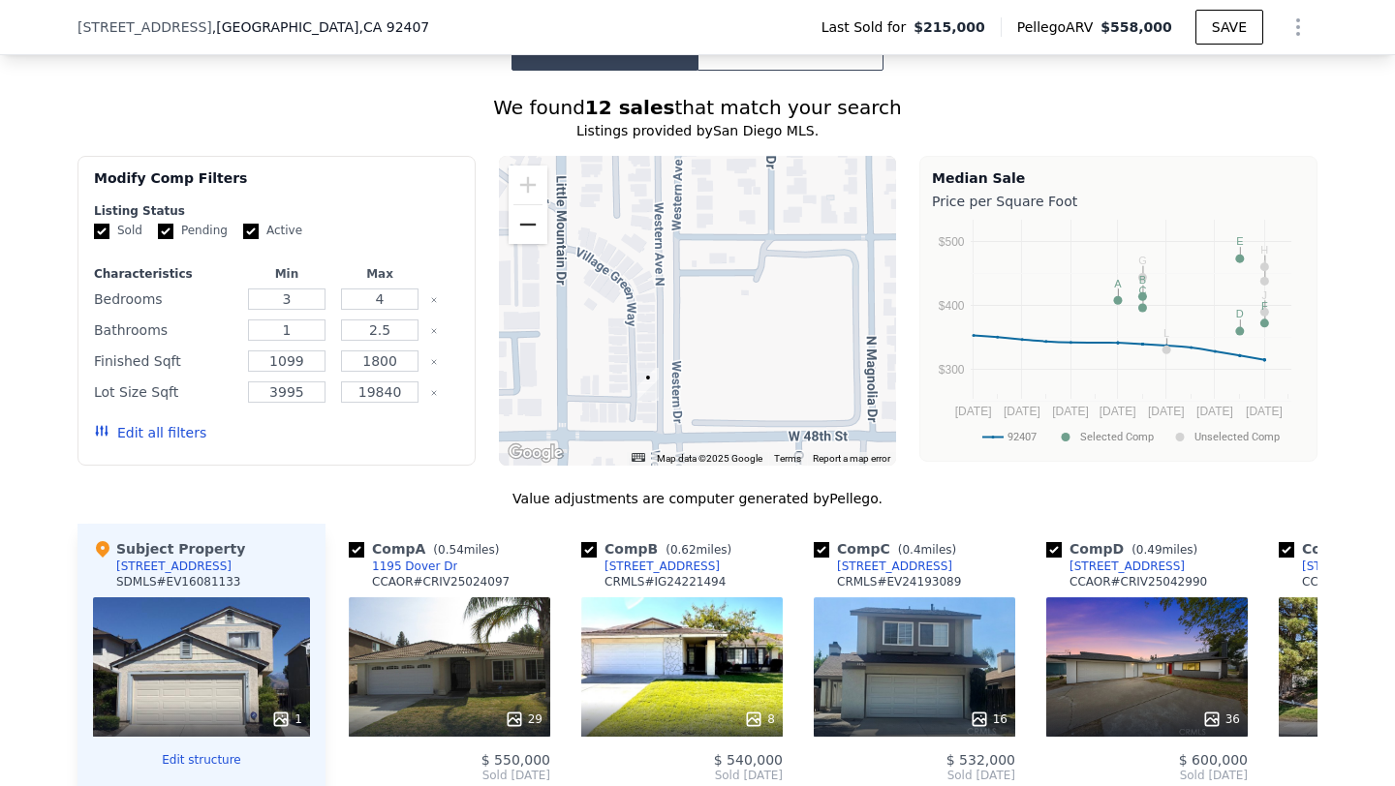
click at [534, 244] on button "Zoom out" at bounding box center [527, 224] width 39 height 39
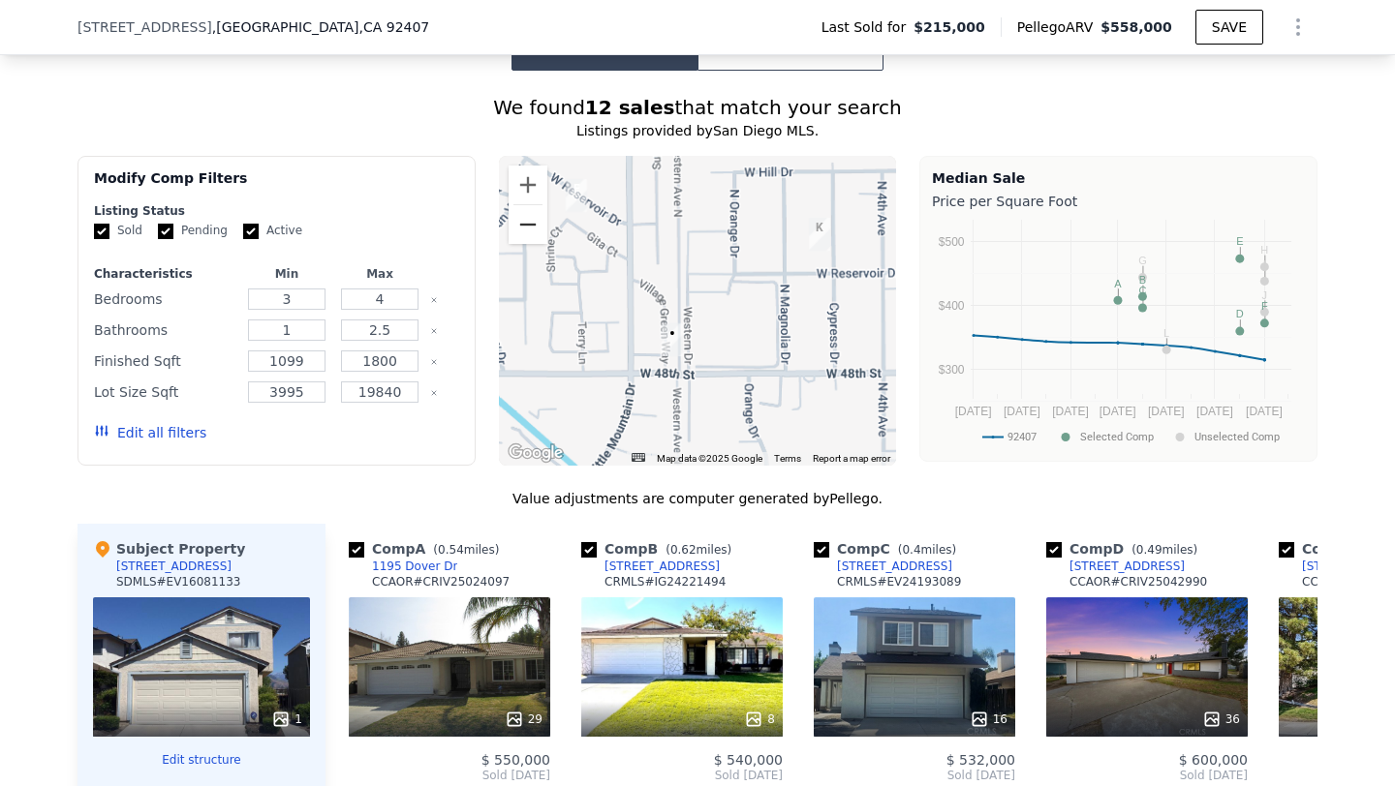
click at [534, 244] on button "Zoom out" at bounding box center [527, 224] width 39 height 39
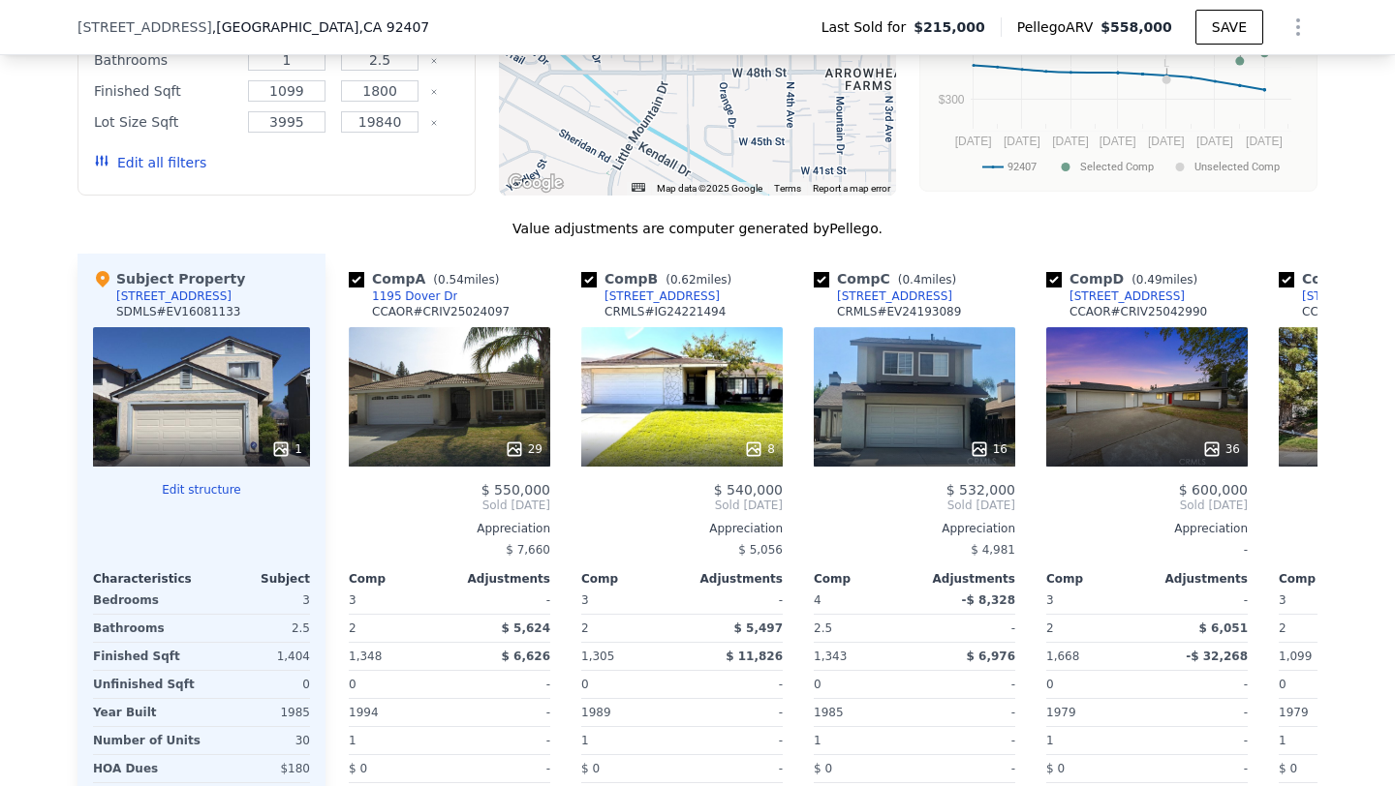
scroll to position [1552, 0]
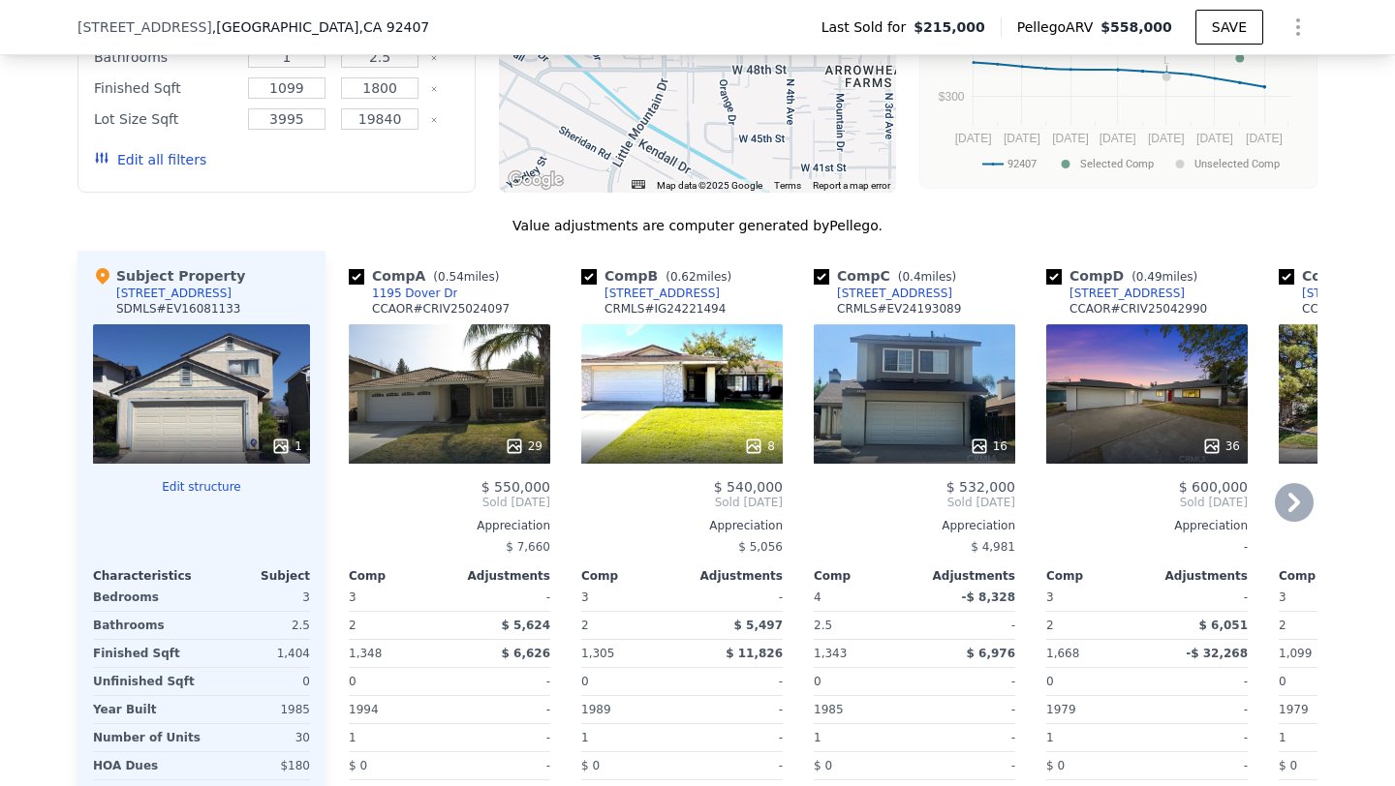
click at [472, 424] on div "29" at bounding box center [449, 393] width 201 height 139
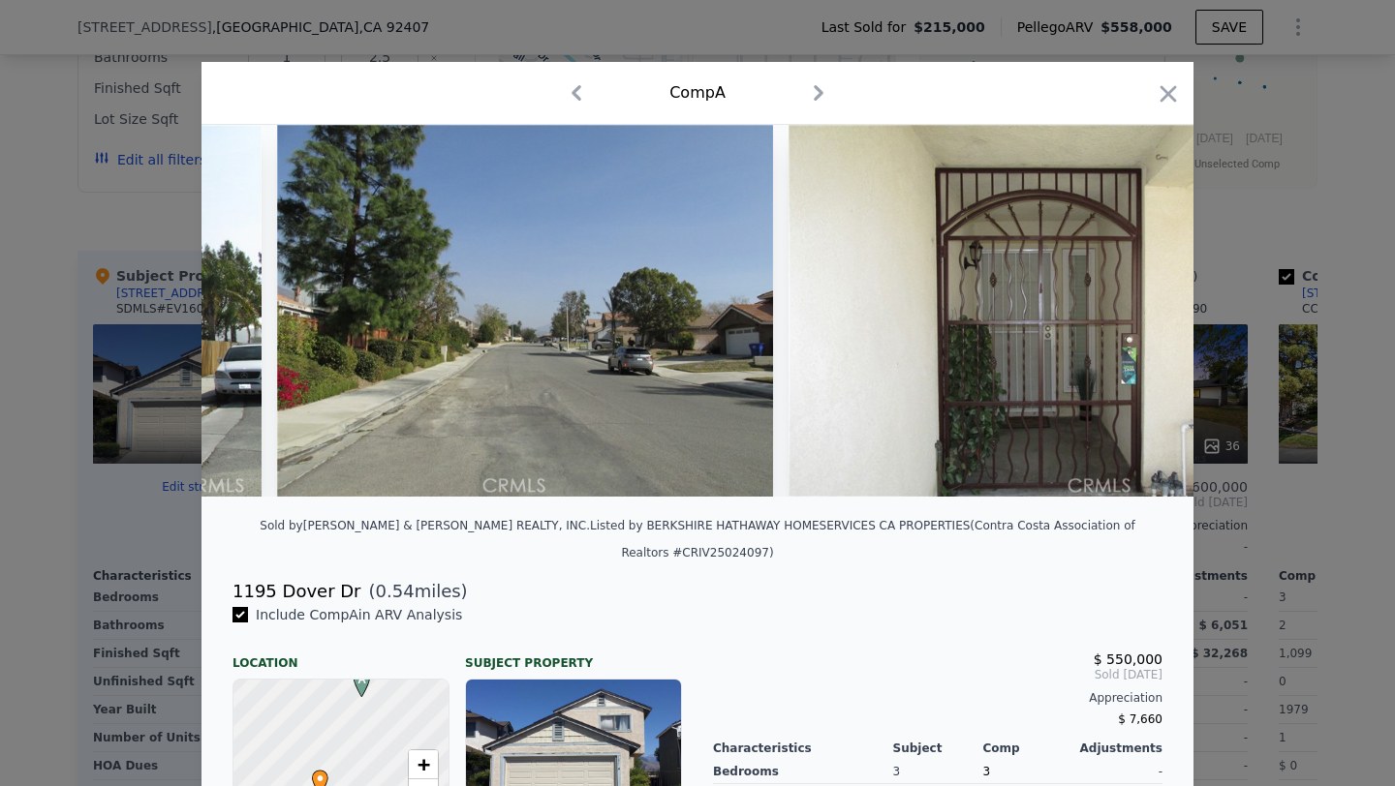
scroll to position [0, 2696]
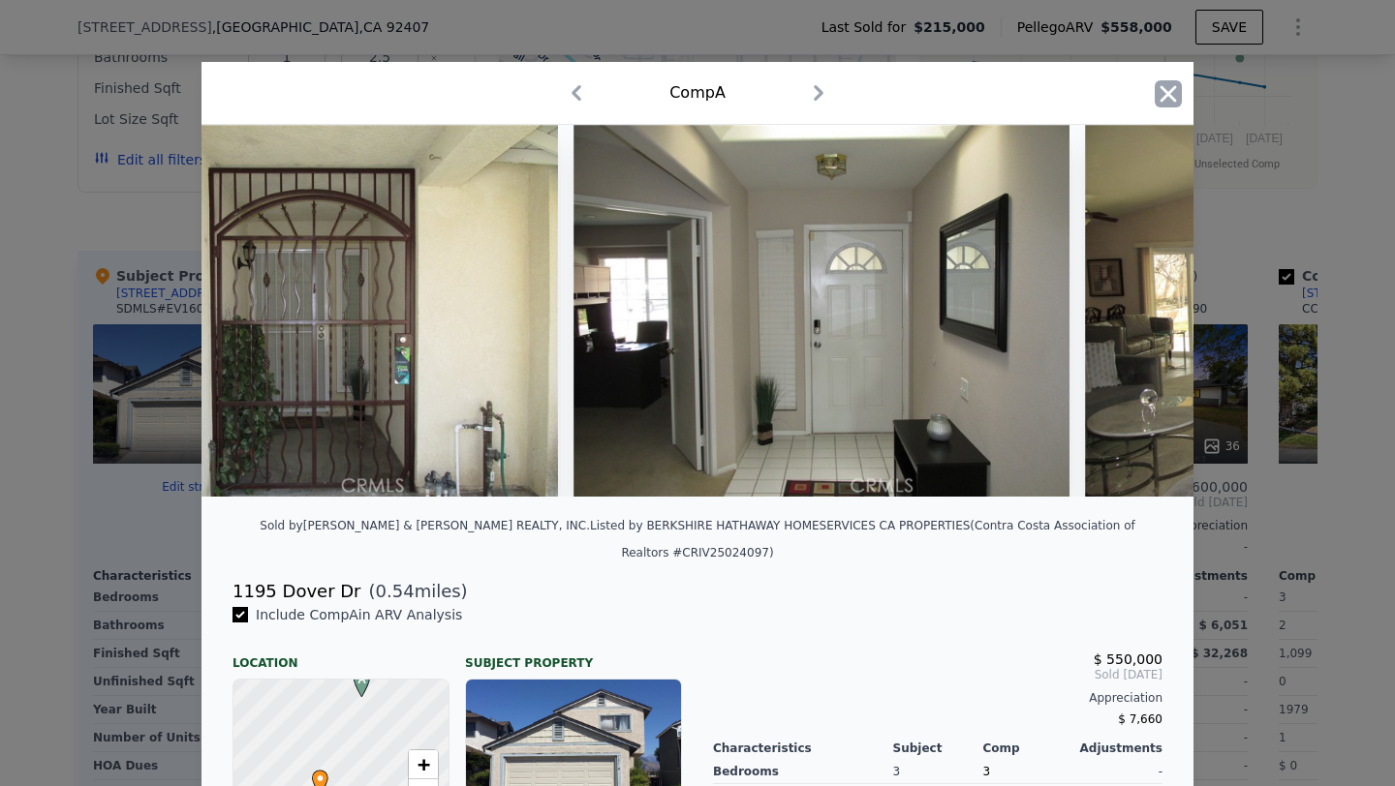
click at [1169, 92] on icon "button" at bounding box center [1168, 93] width 16 height 16
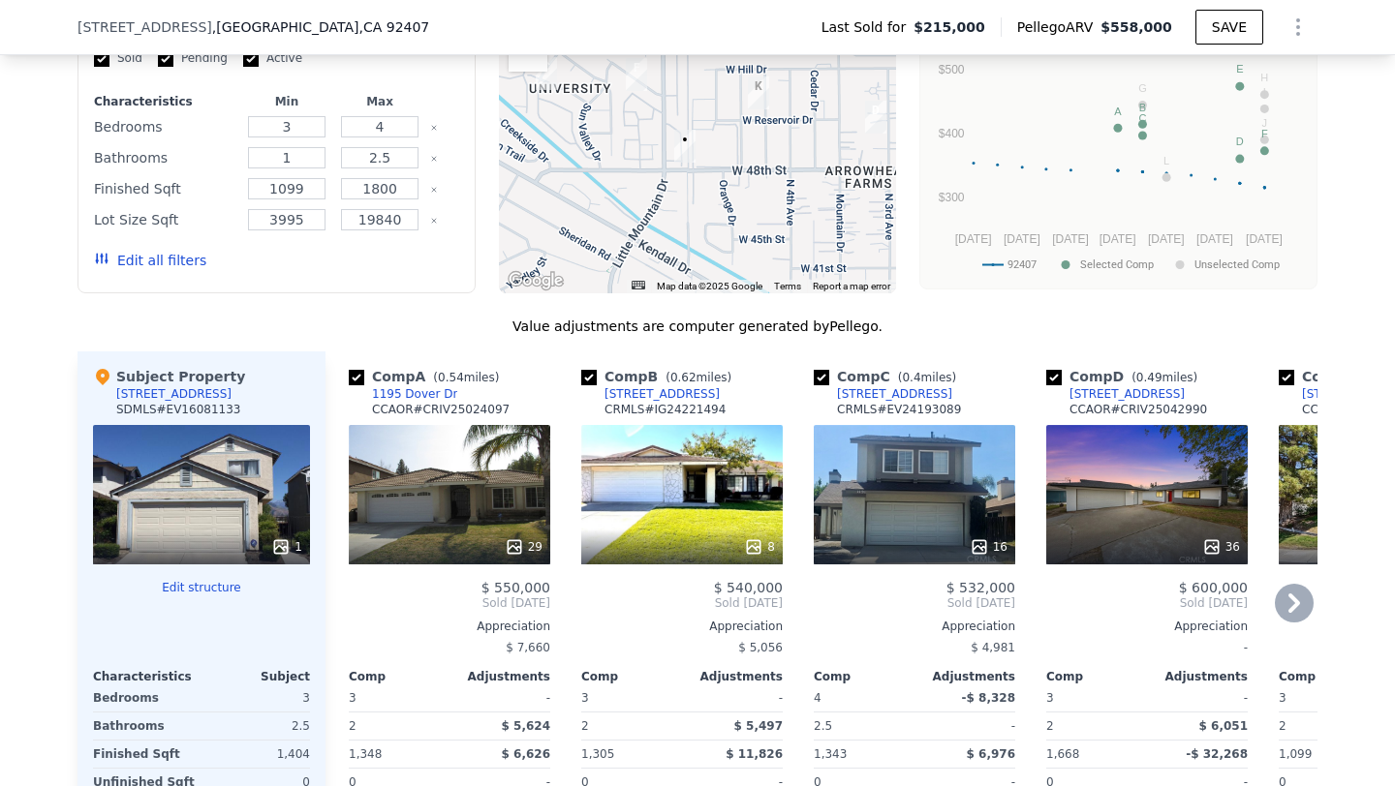
scroll to position [1461, 0]
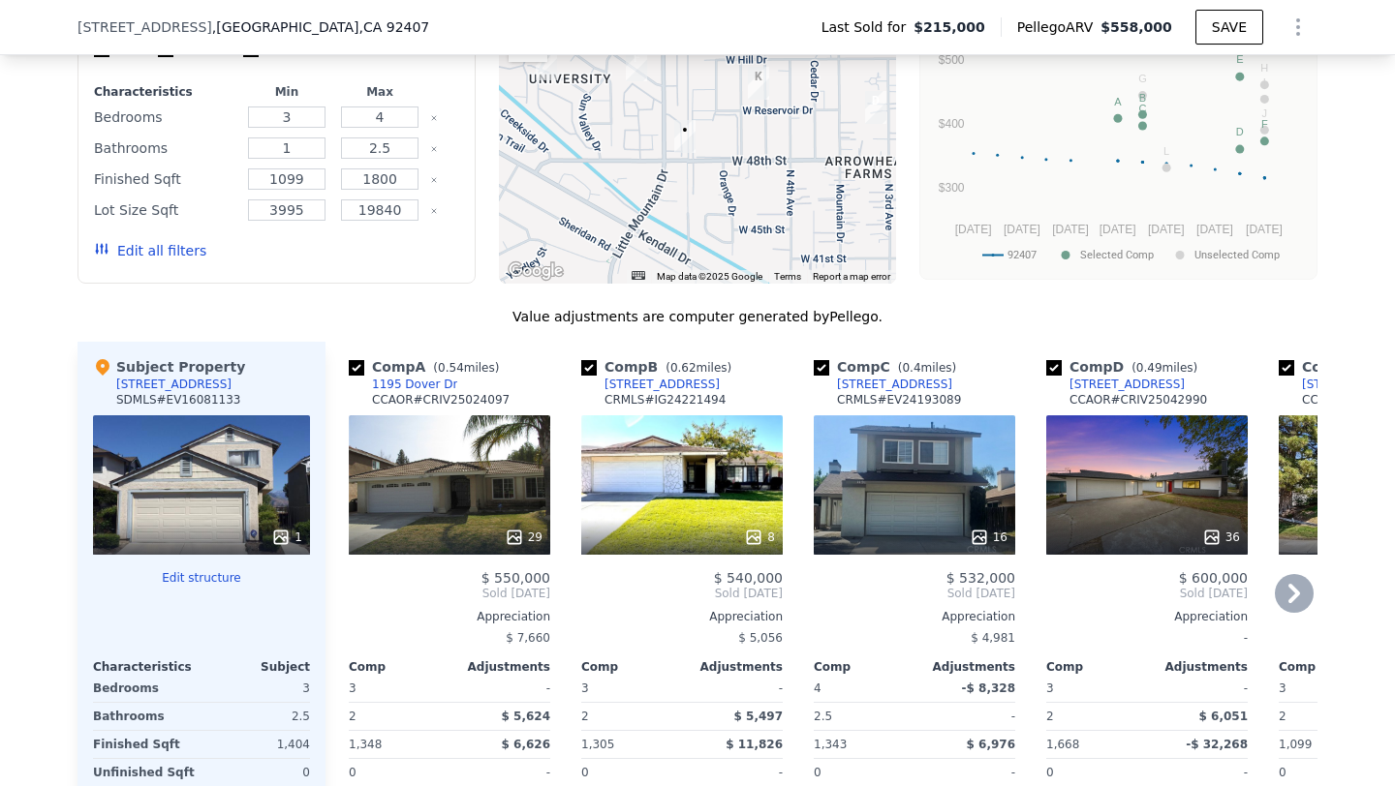
click at [949, 482] on div "16" at bounding box center [914, 485] width 201 height 139
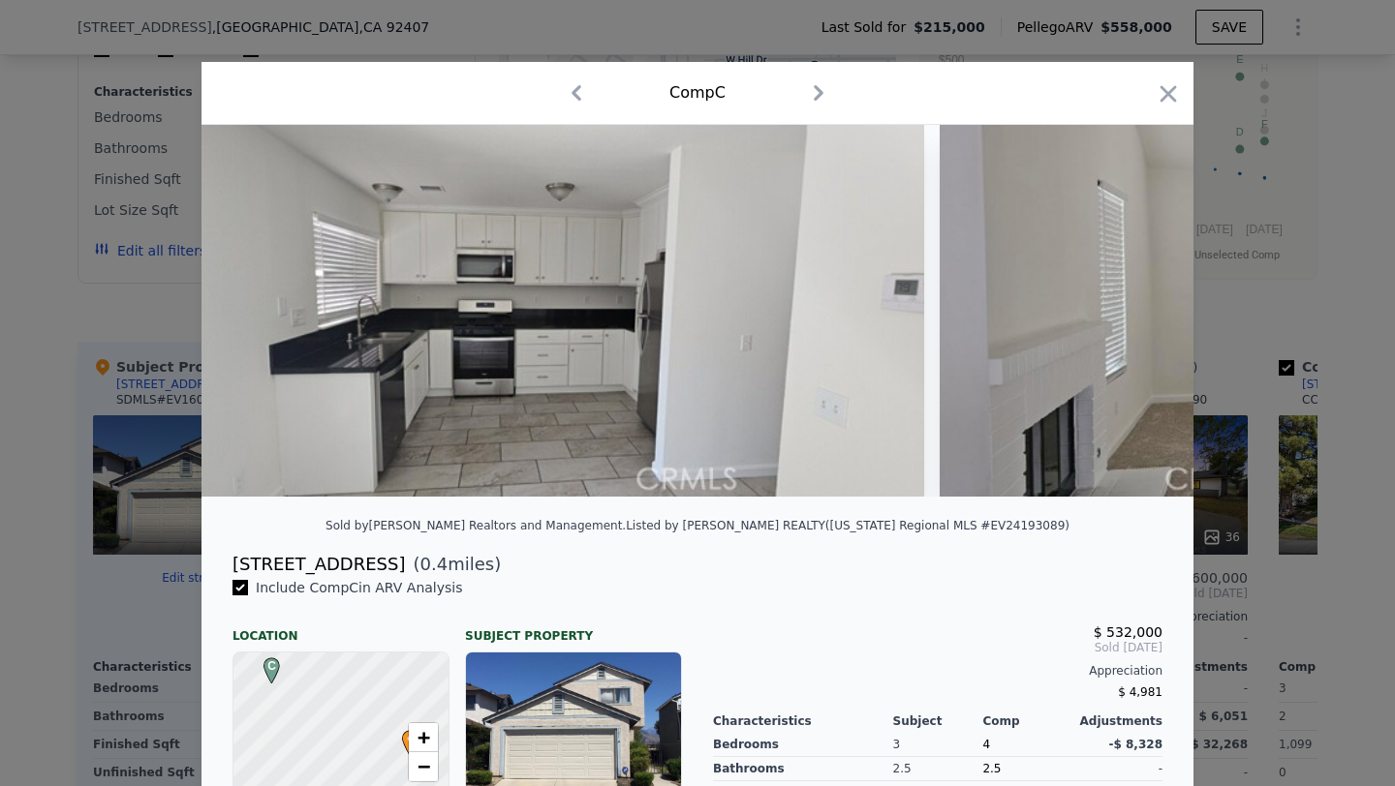
scroll to position [0, 2335]
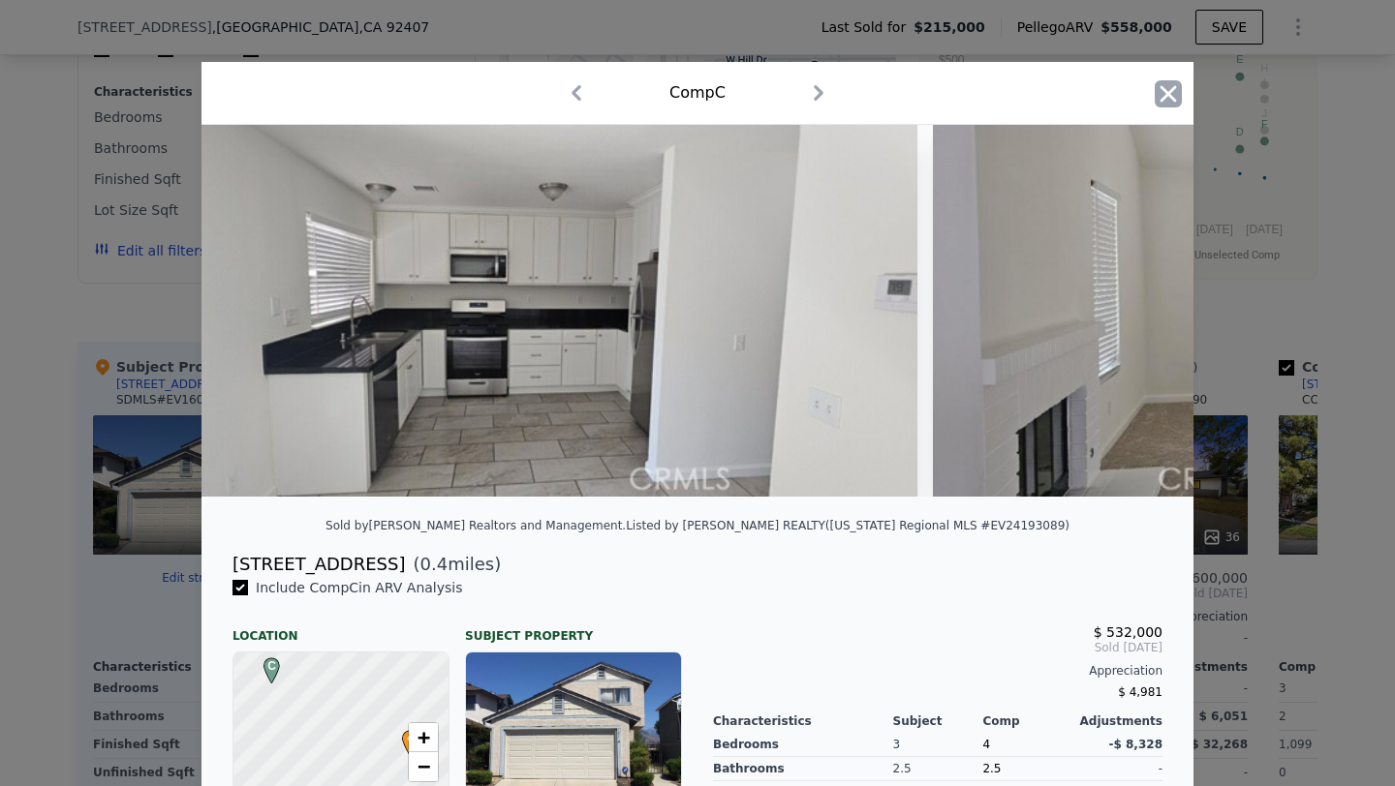
click at [1169, 95] on icon "button" at bounding box center [1168, 93] width 16 height 16
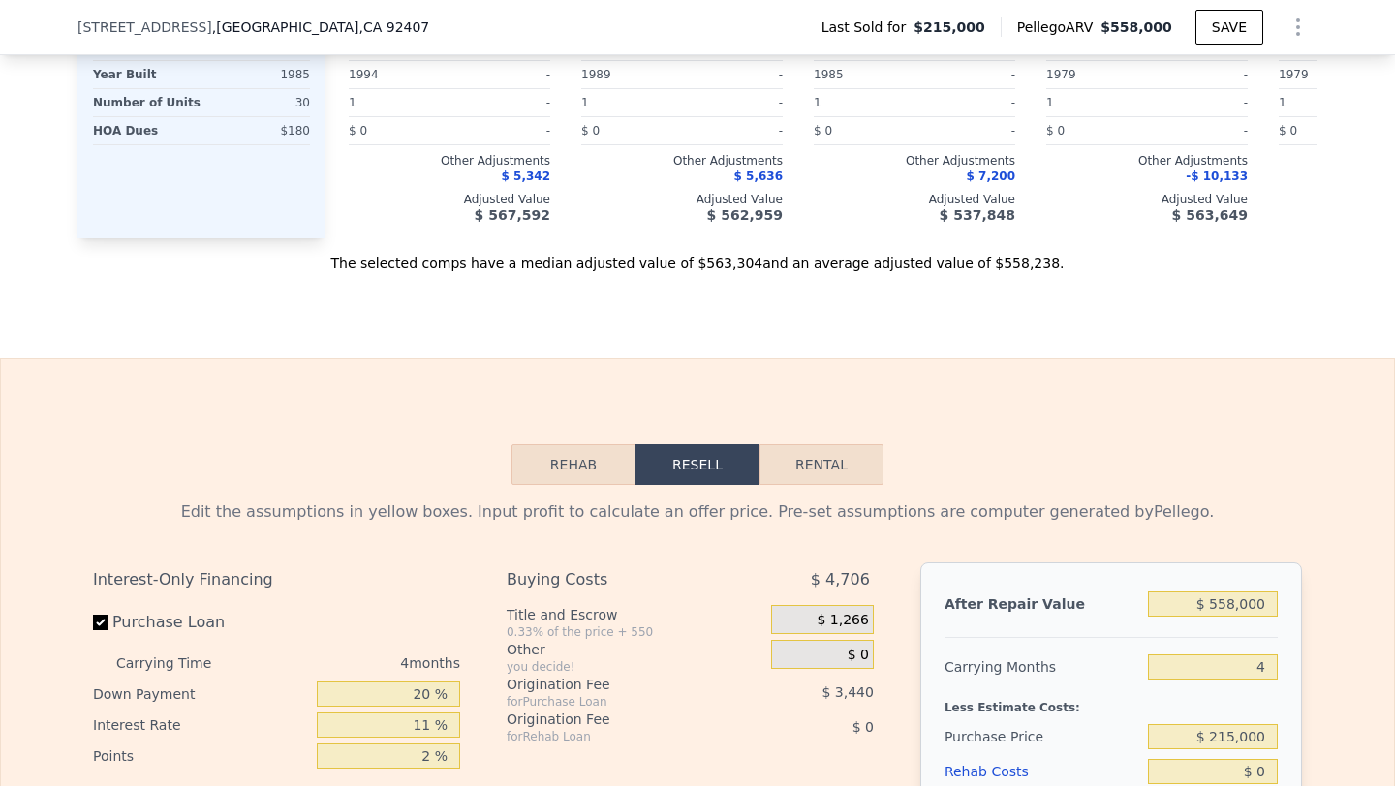
scroll to position [2213, 0]
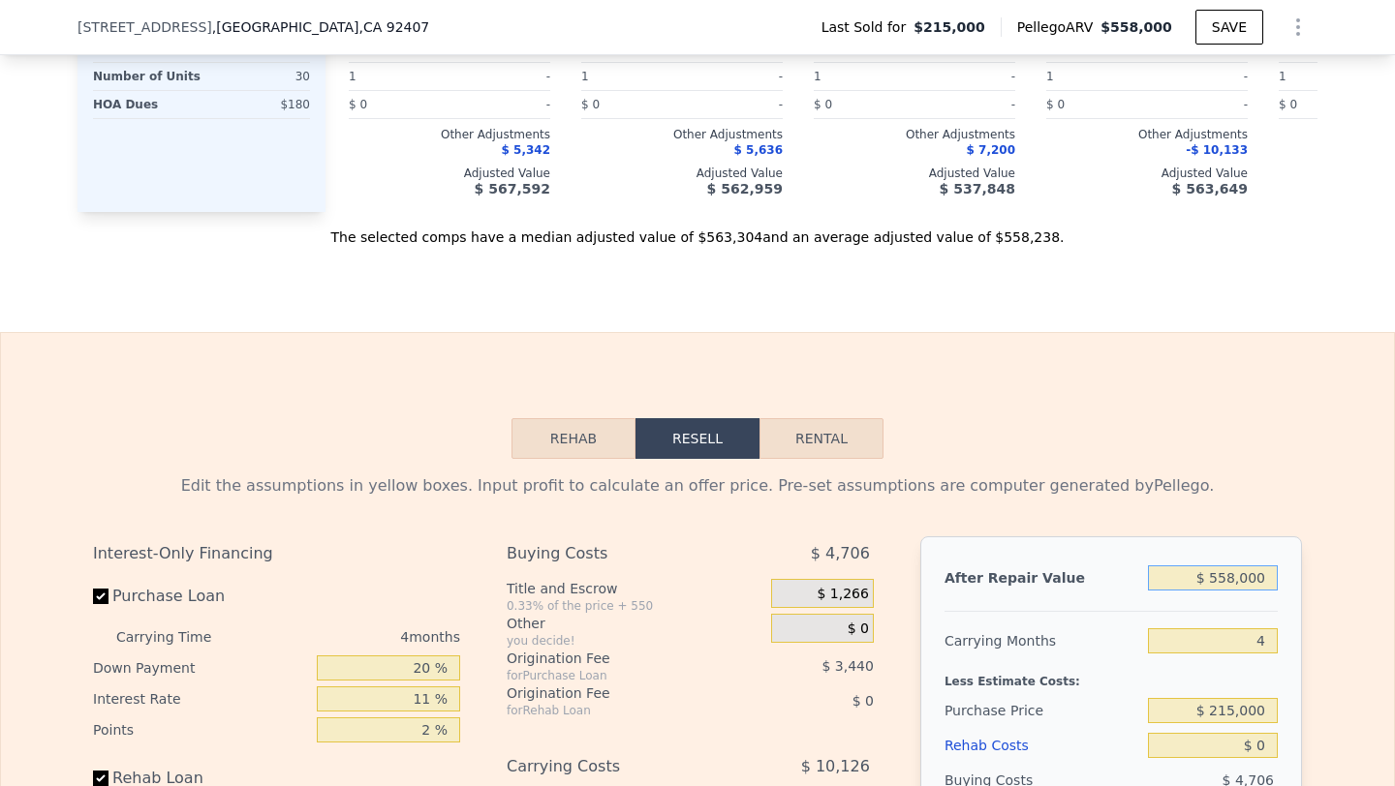
click at [1249, 591] on input "$ 558,000" at bounding box center [1213, 578] width 130 height 25
type input "$ 55"
type input "-$ 229,585"
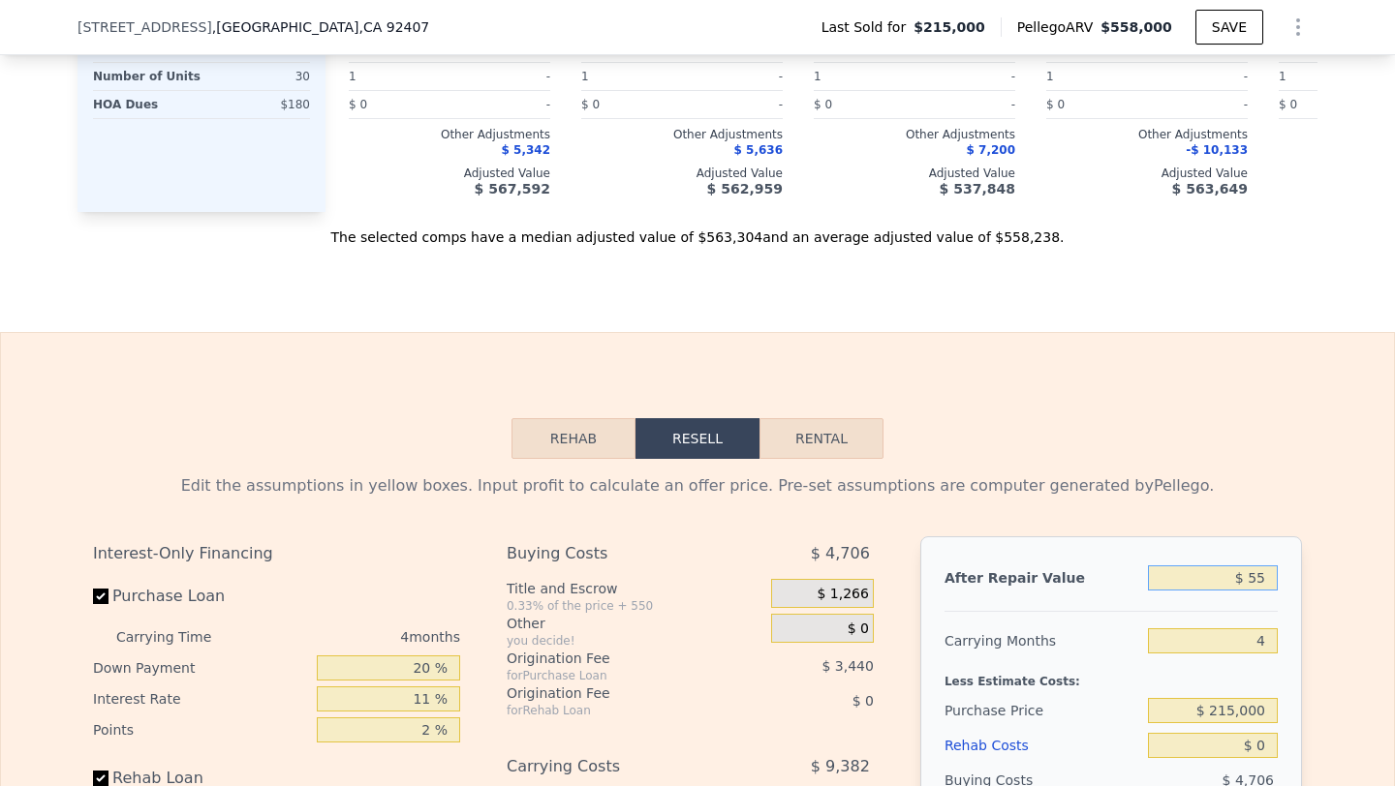
type input "$ 550"
type input "-$ 229,119"
type input "$ 5,500"
type input "-$ 224,439"
type input "$ 55,000"
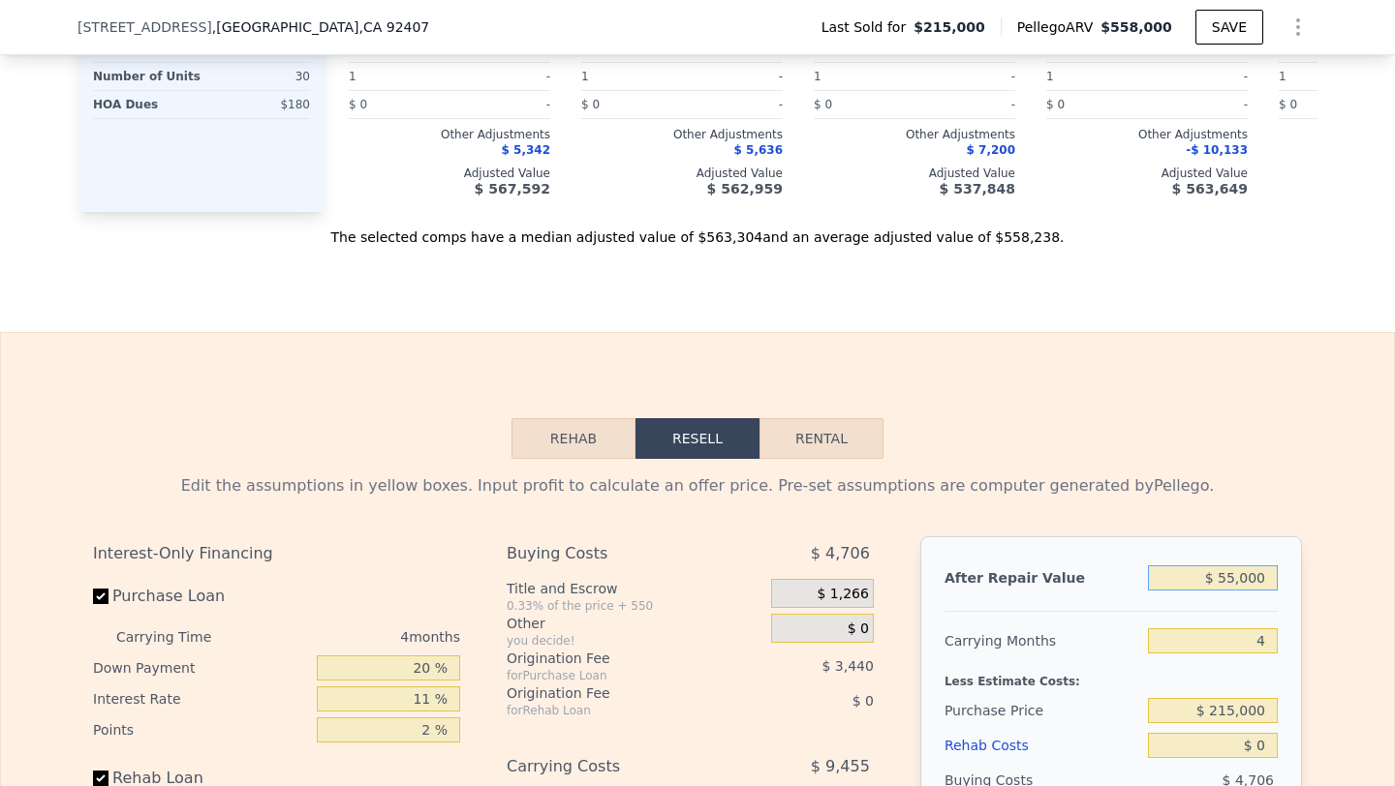
type input "-$ 177,644"
type input "$ 550,000"
type input "$ 290,297"
type input "$ 550,000"
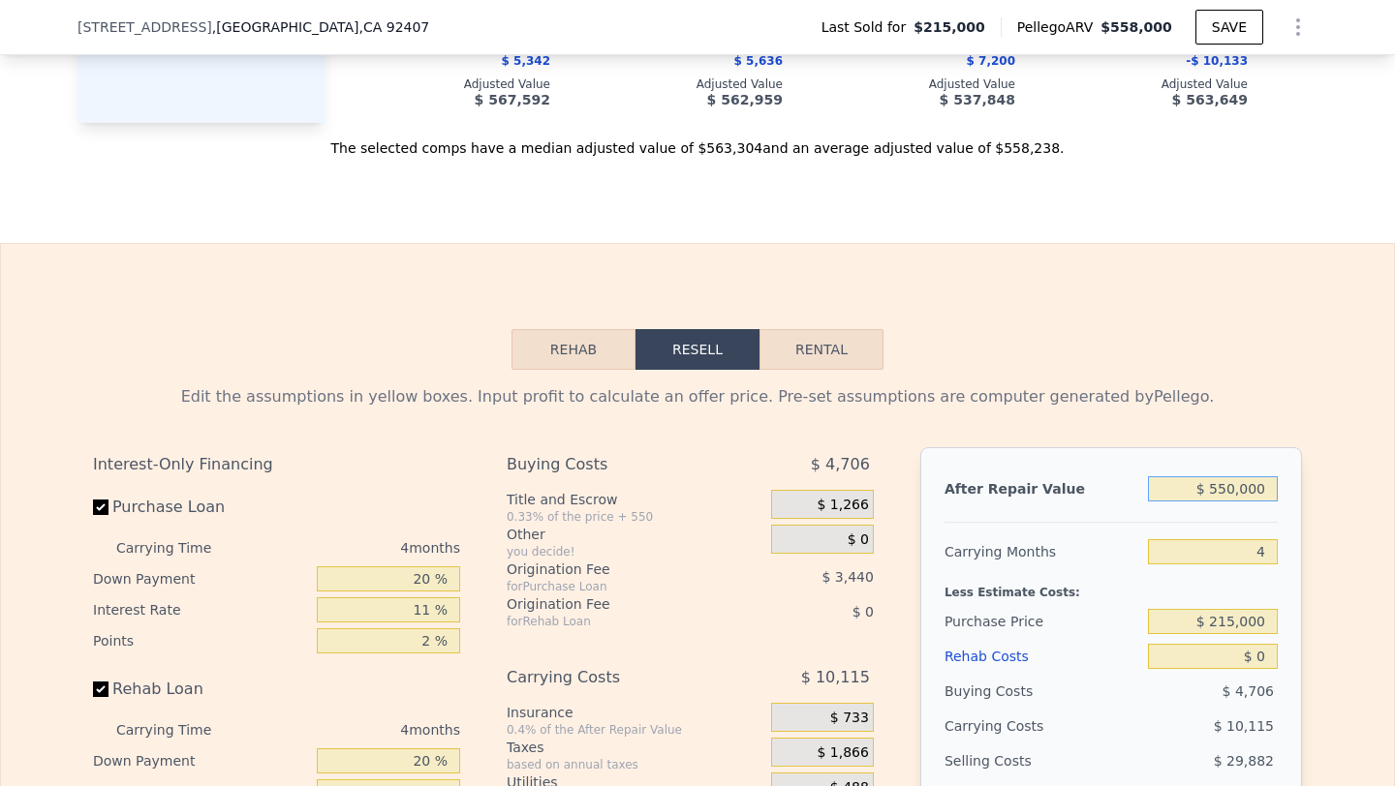
scroll to position [2350, 0]
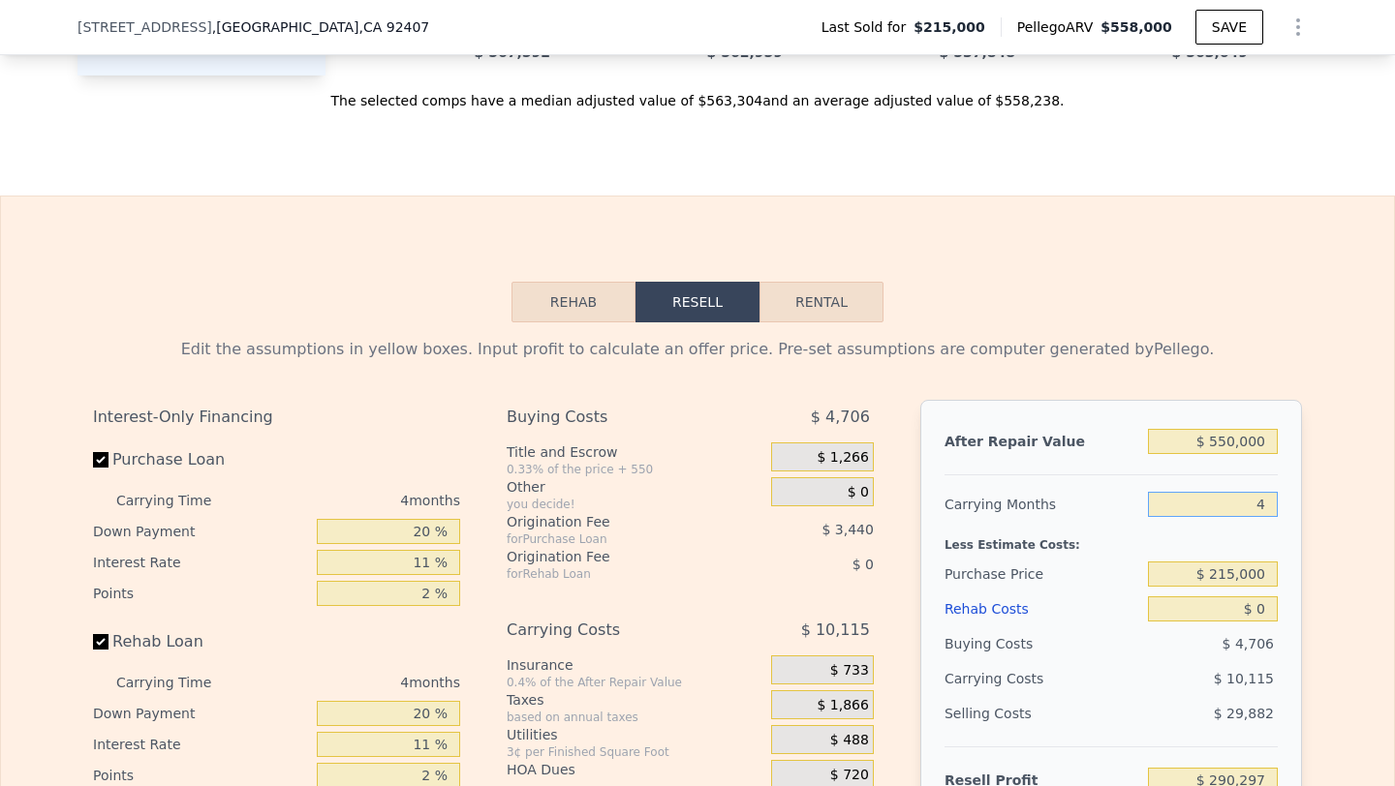
click at [1250, 516] on input "4" at bounding box center [1213, 504] width 130 height 25
type input "5"
type input "$ 287,766"
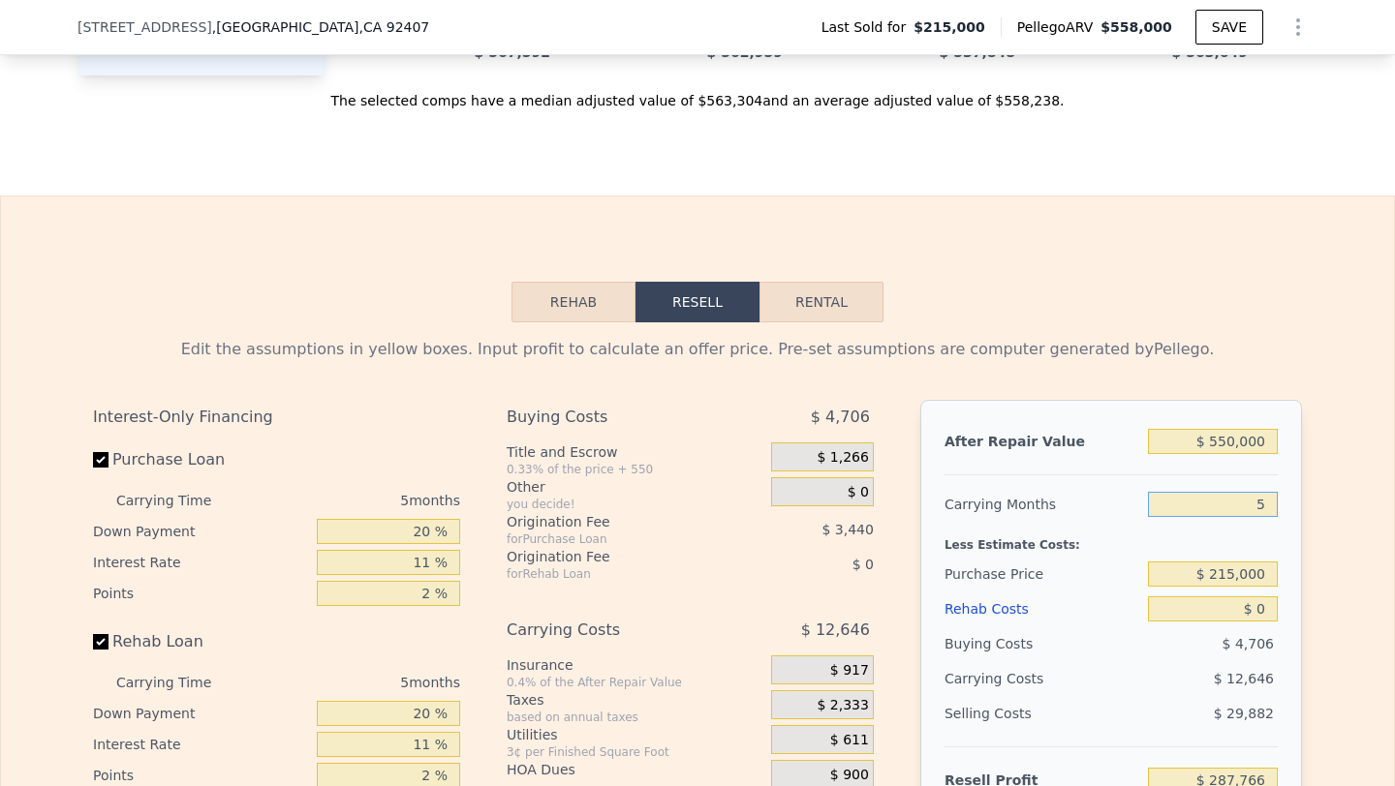
type input "5"
click at [1226, 587] on input "$ 215,000" at bounding box center [1213, 574] width 130 height 25
type input "$ 386,000"
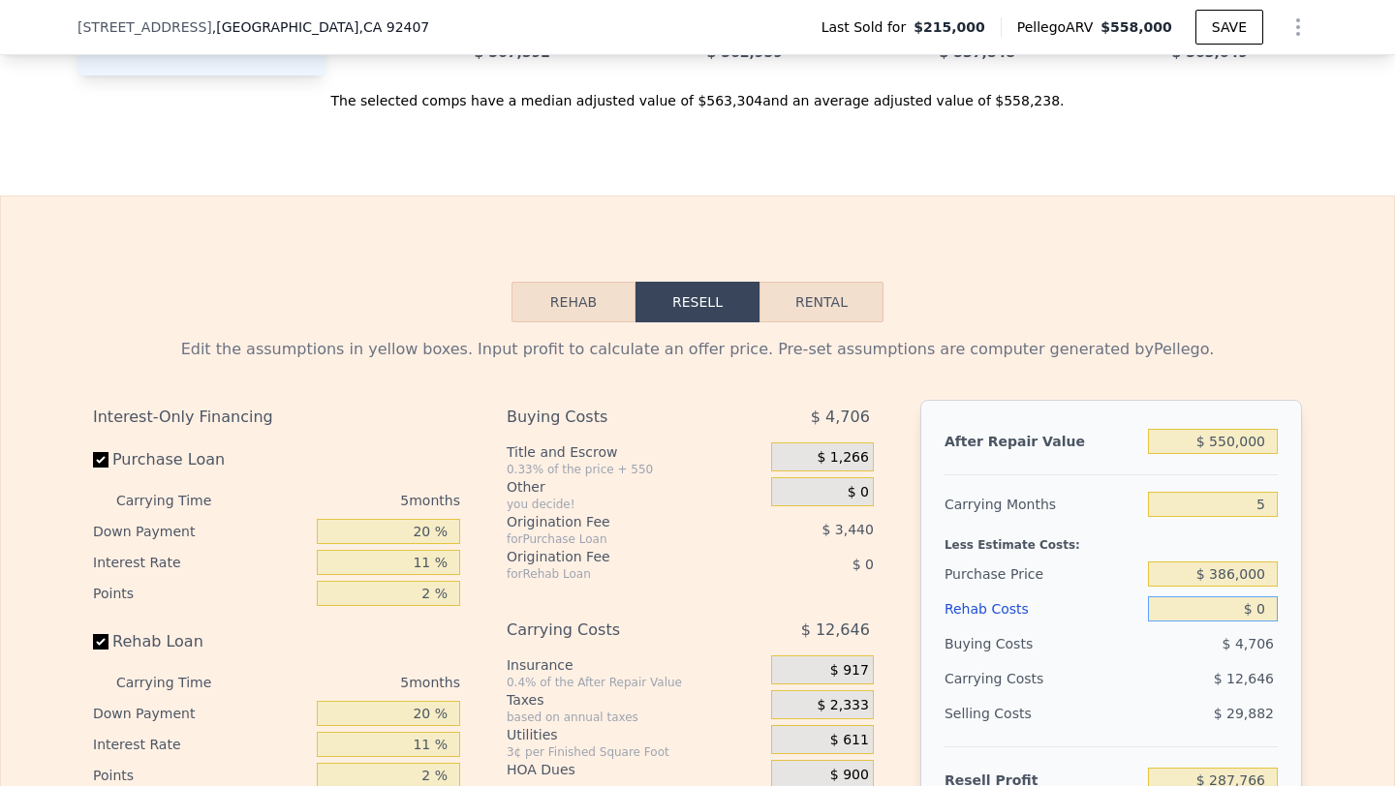
click at [1261, 622] on input "$ 0" at bounding box center [1213, 609] width 130 height 25
type input "$ 107,191"
click at [1261, 622] on input "$ 0" at bounding box center [1213, 609] width 130 height 25
type input "$ 12"
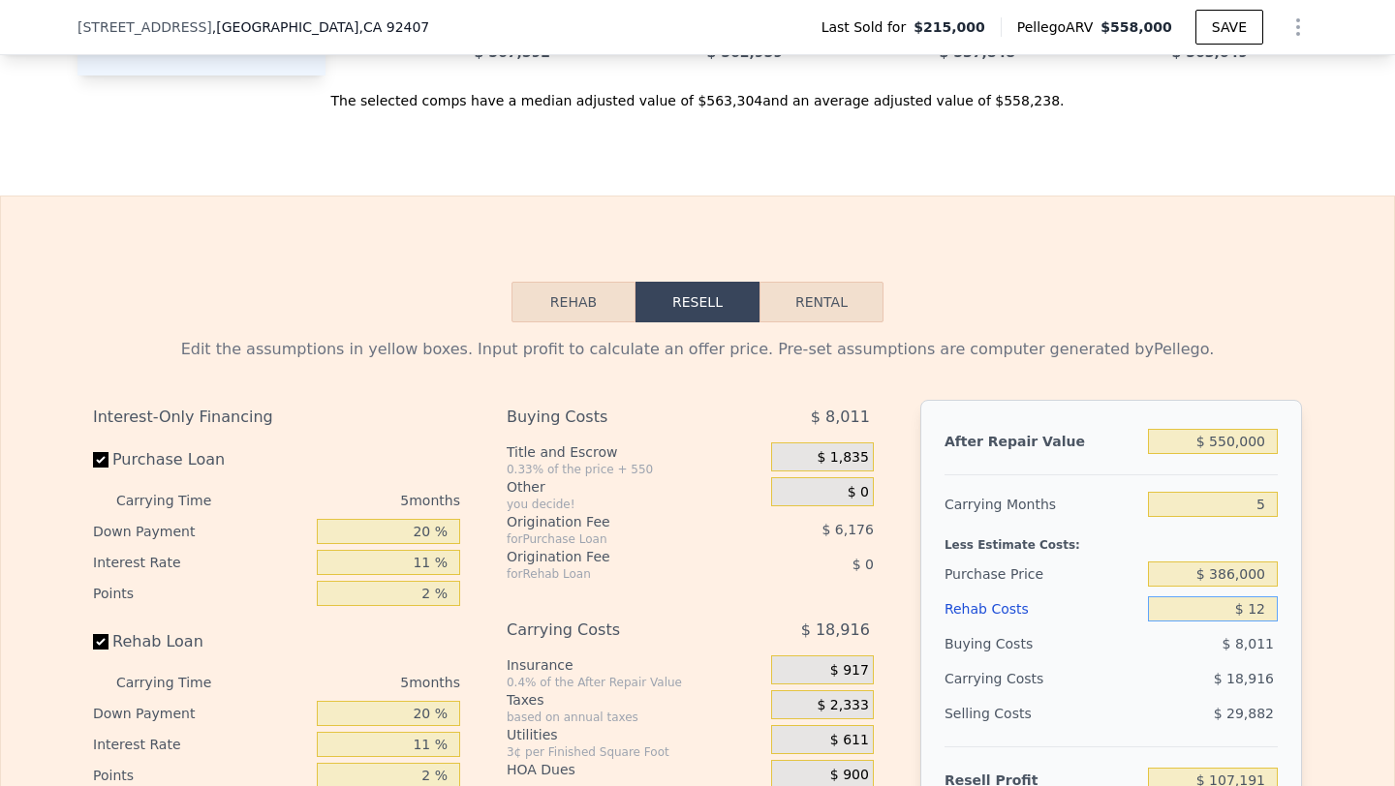
type input "$ 107,179"
type input "$ 1,200"
type input "$ 105,927"
type input "$ 12,000"
type input "$ 94,559"
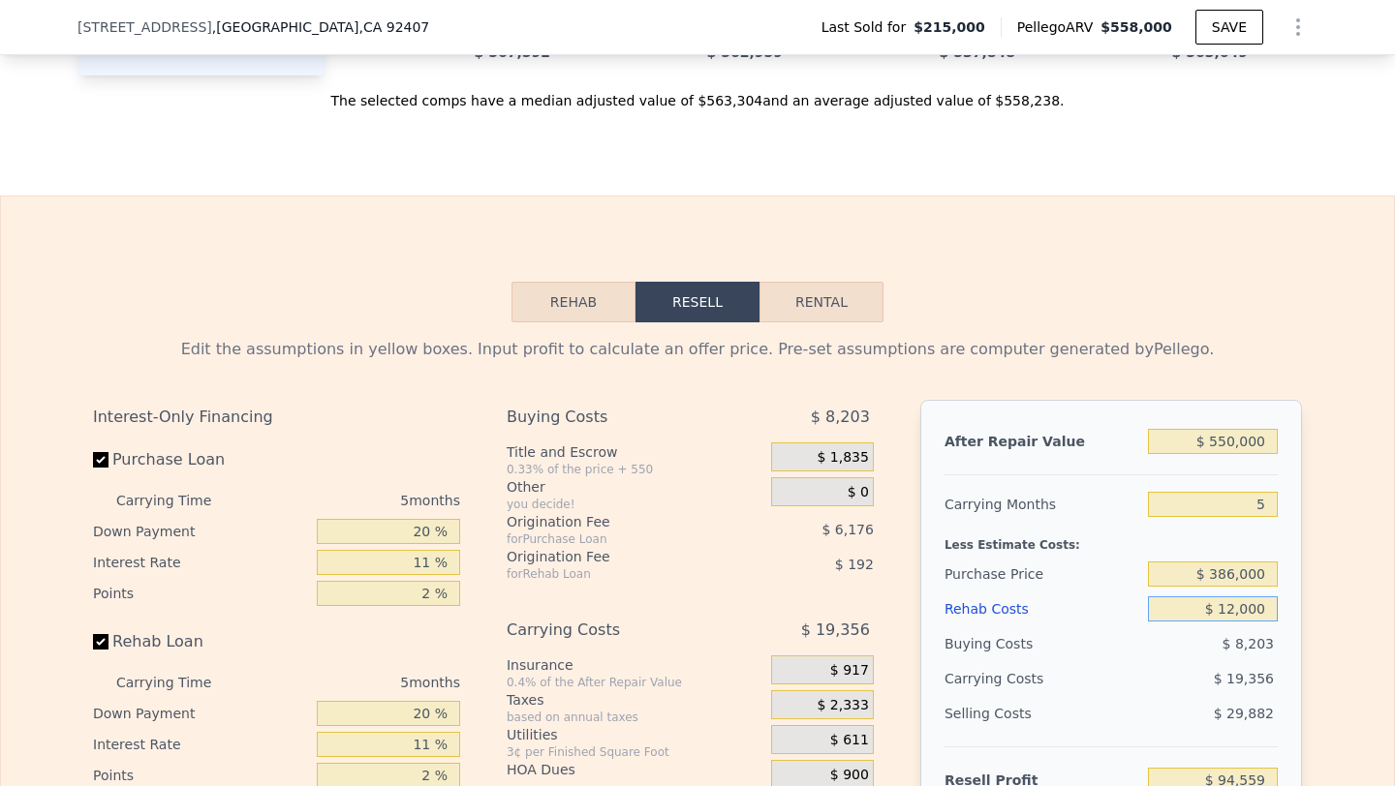
type input "$ 120,000"
type input "-$ 19,129"
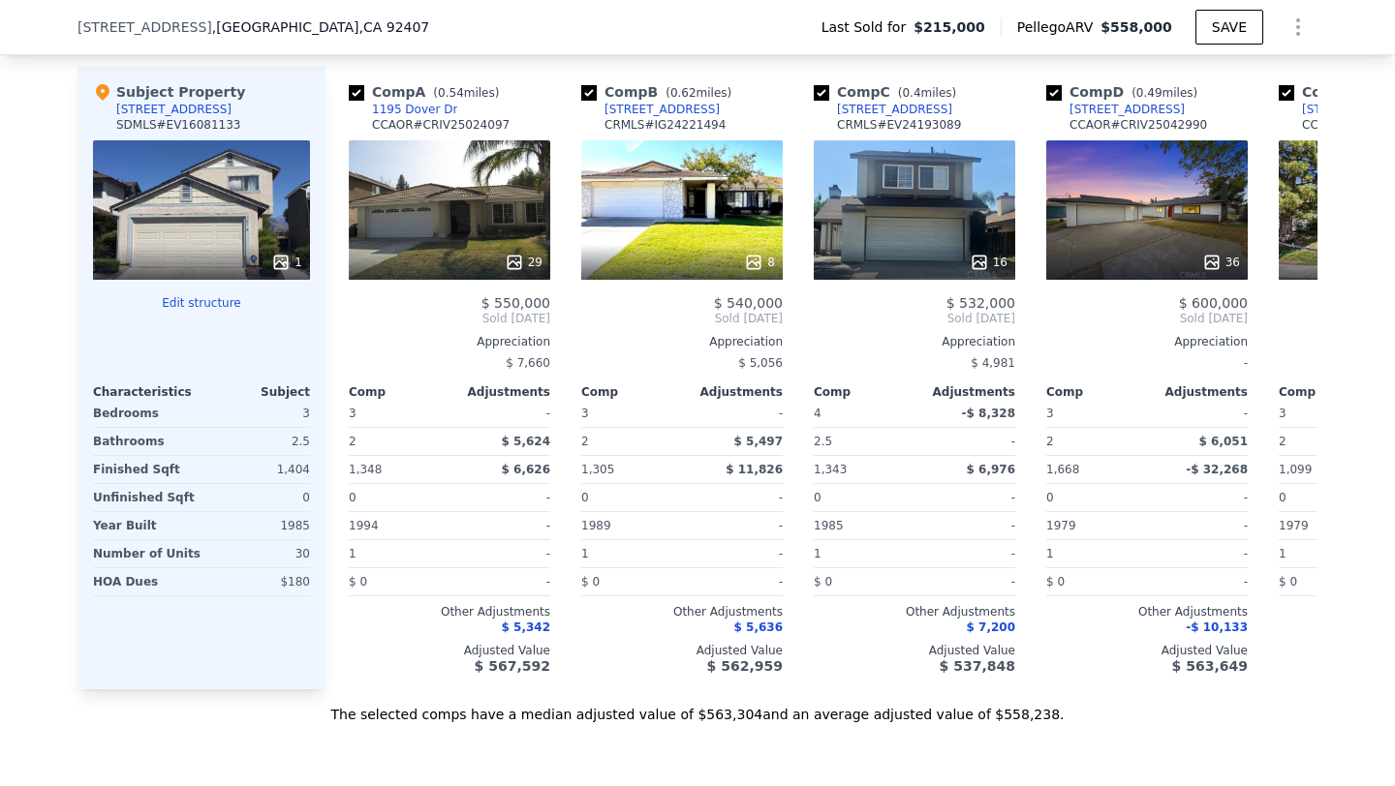
scroll to position [1735, 0]
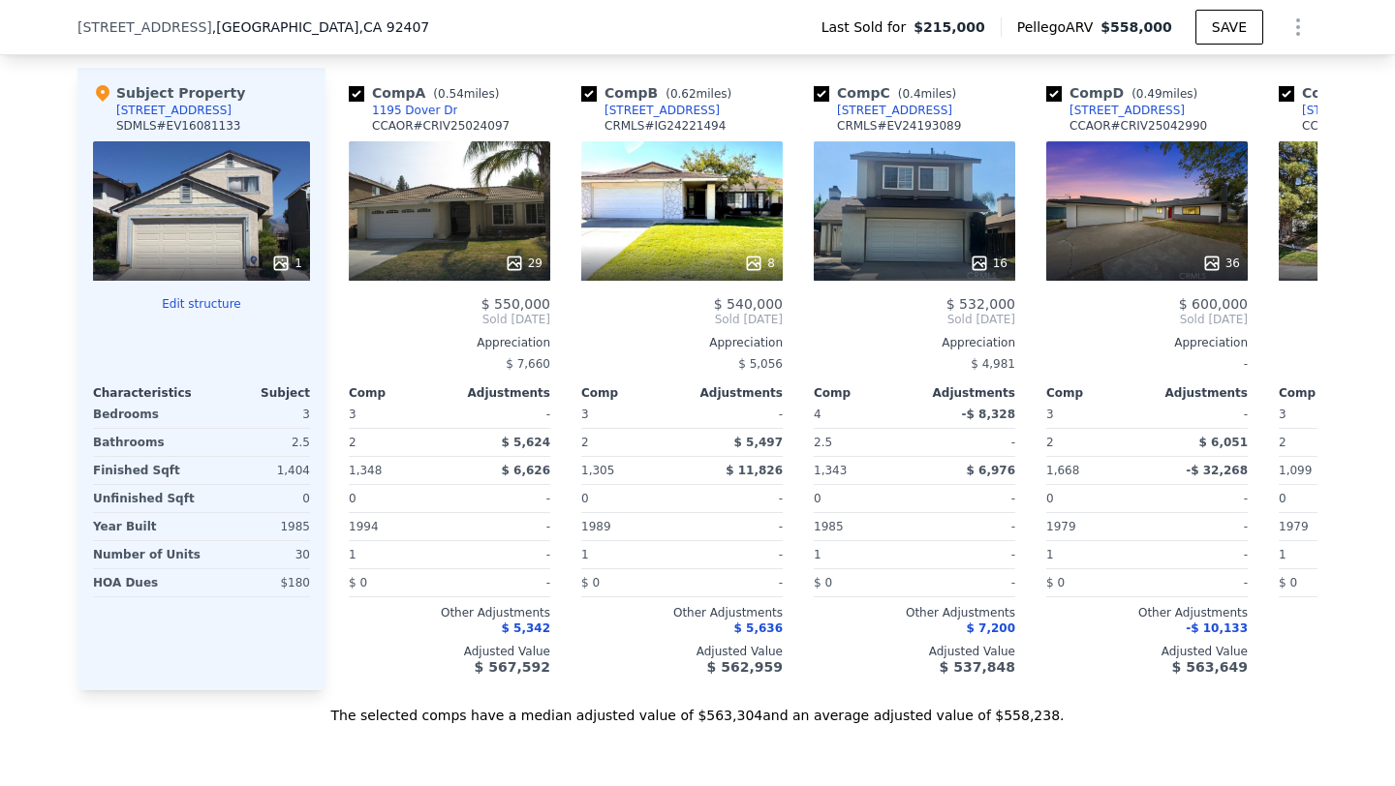
type input "$ 120,000"
type input "$ 558,000"
type input "4"
type input "$ 0"
type input "$ 297,860"
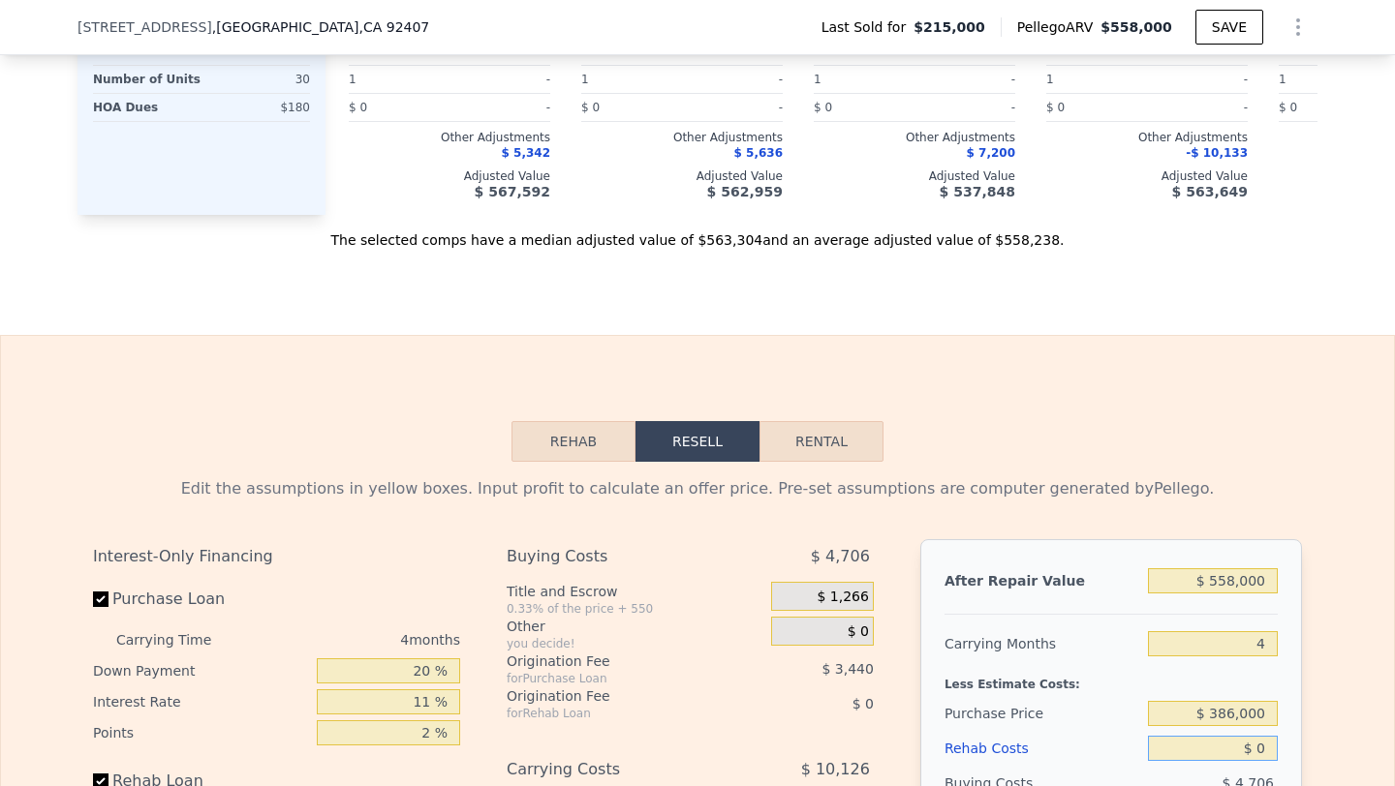
scroll to position [2370, 0]
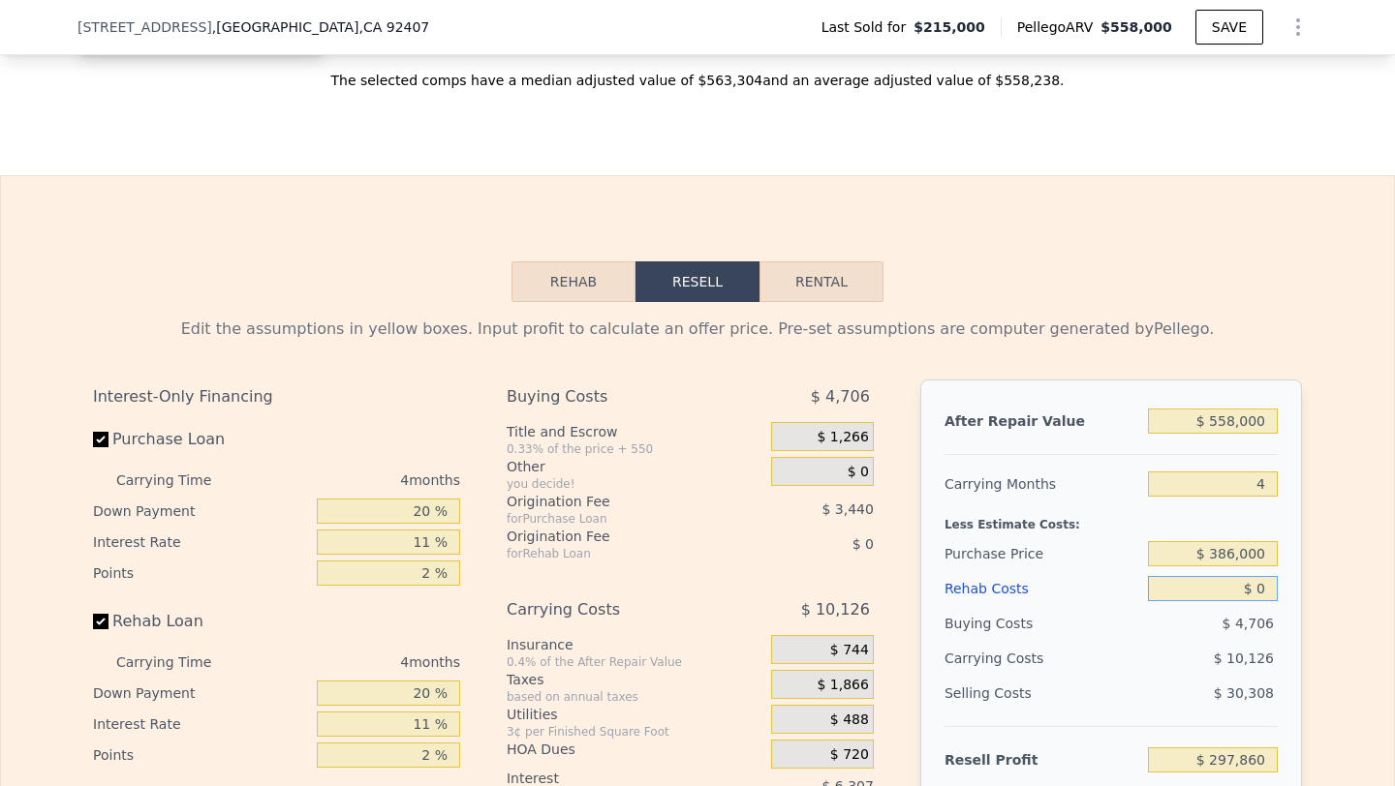
click at [1249, 601] on input "$ 0" at bounding box center [1213, 588] width 130 height 25
type input "$ 10"
type input "$ 297,850"
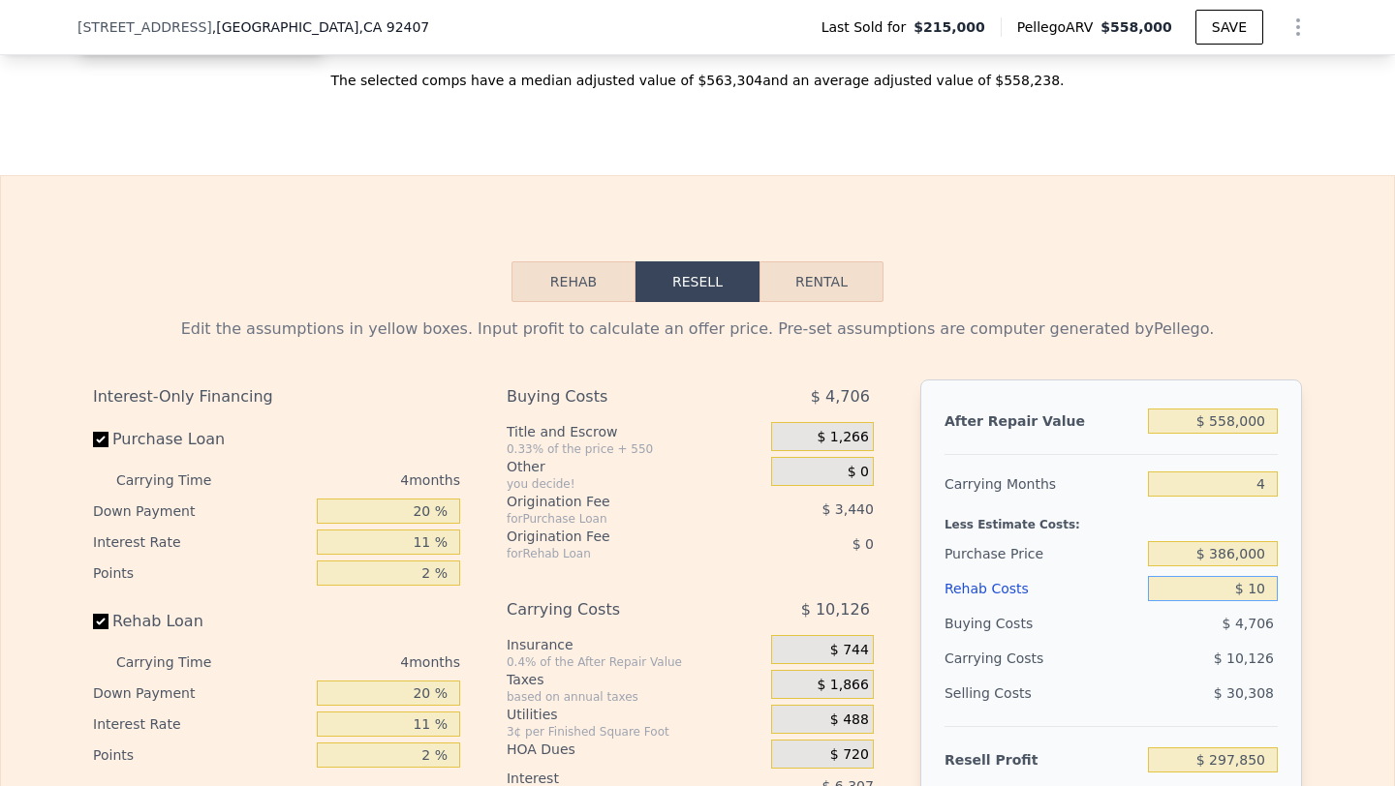
type input "$ 100"
type input "$ 297,754"
type input "$ 1,000"
type input "$ 296,816"
type input "$ 10,000"
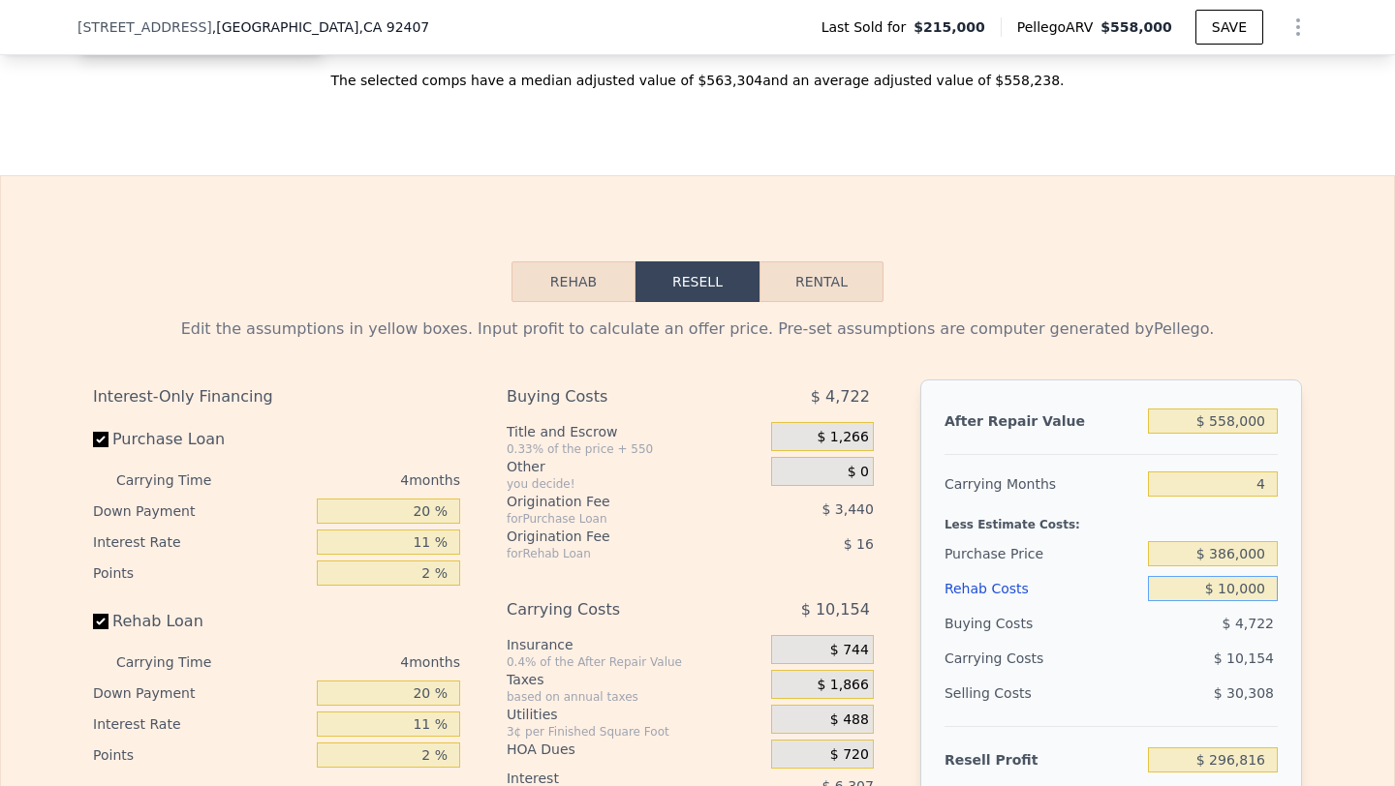
type input "$ 287,408"
type input "$ 100,000"
type input "$ 193,328"
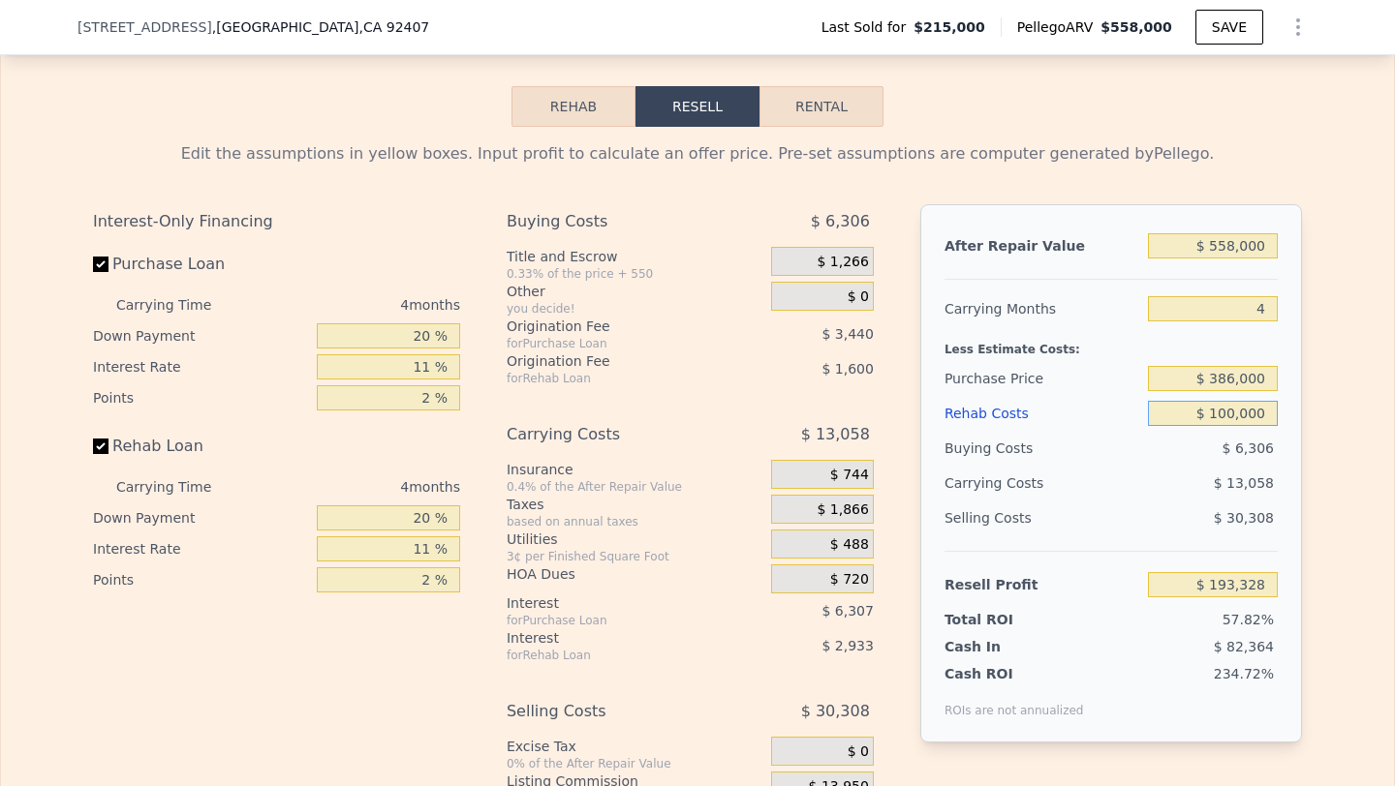
scroll to position [2557, 0]
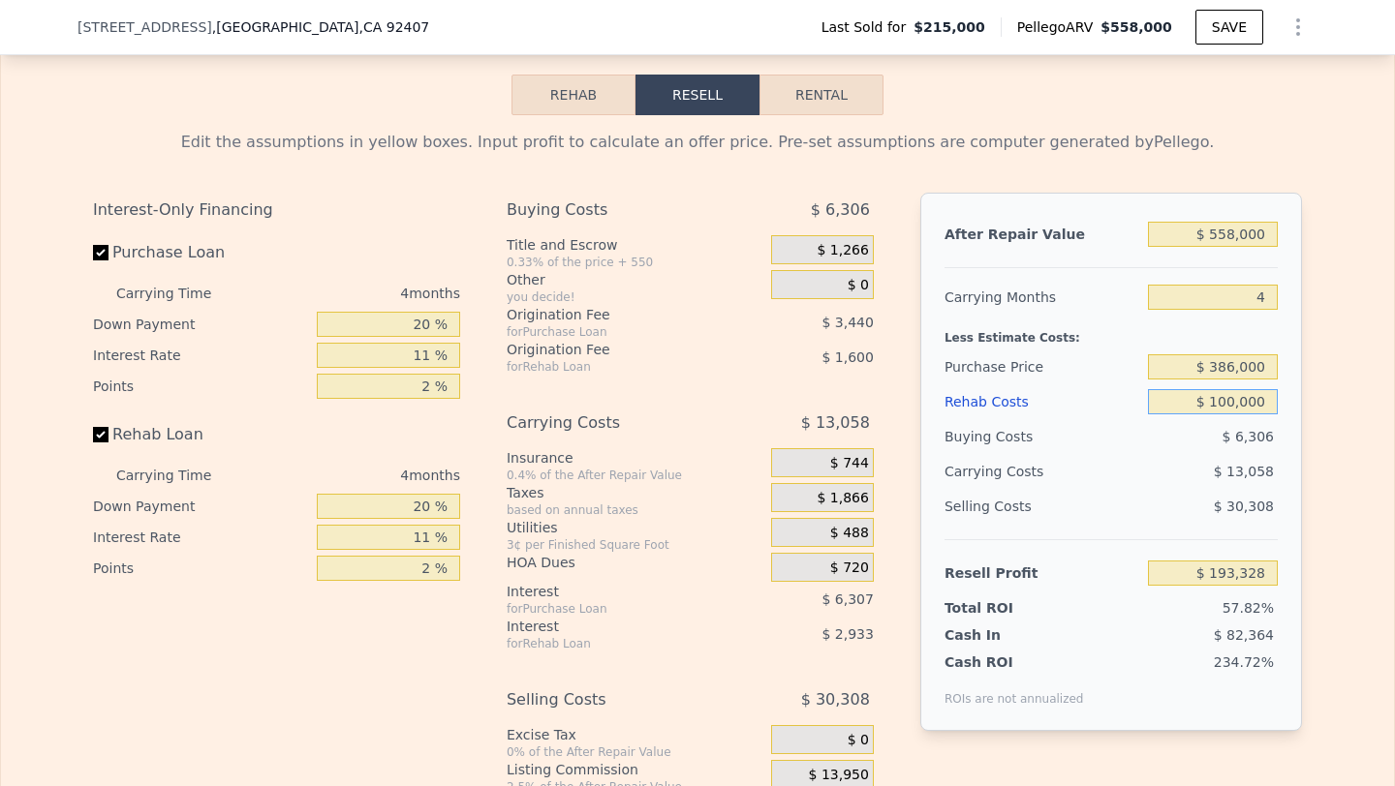
type input "$ 100,000"
click at [1243, 310] on input "4" at bounding box center [1213, 297] width 130 height 25
type input "5"
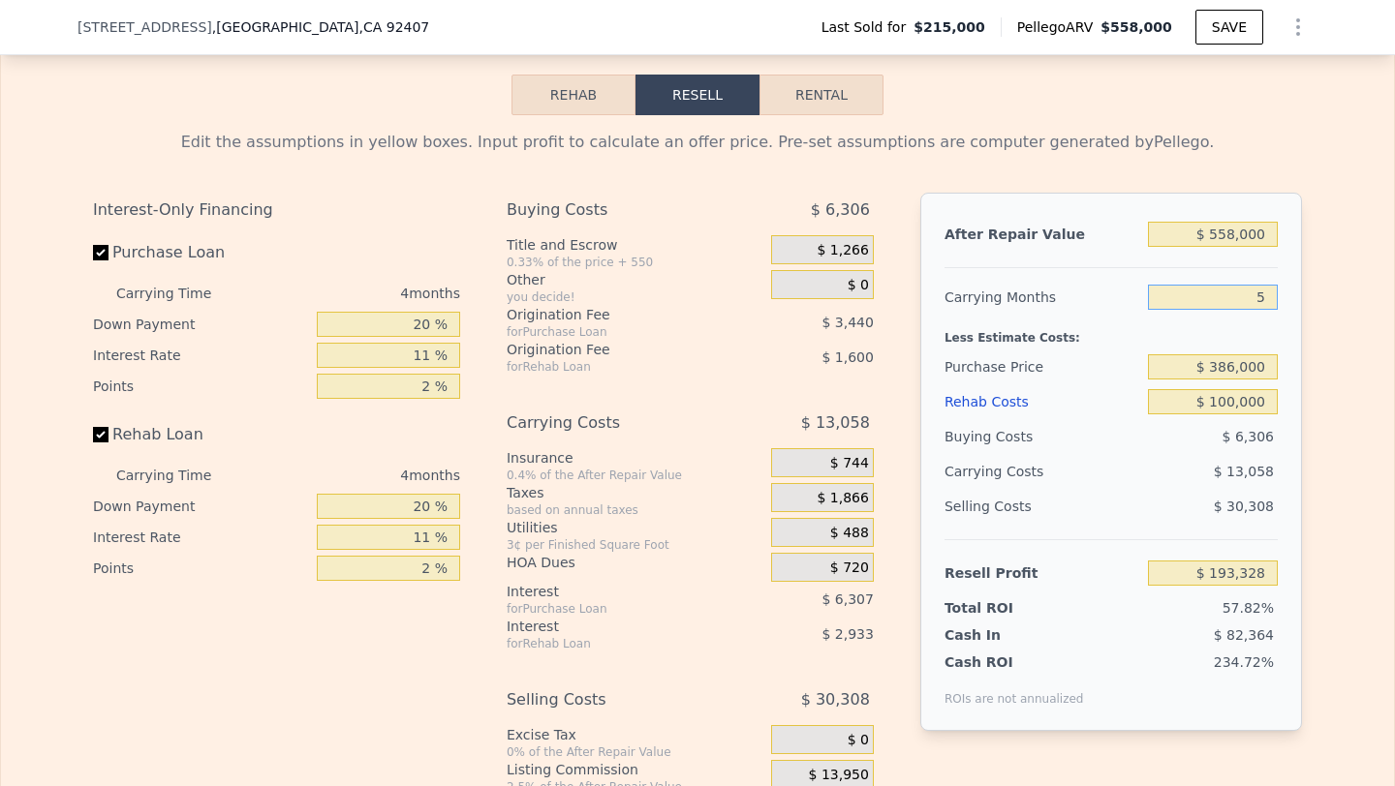
type input "$ 190,062"
type input "5"
click at [1240, 242] on input "$ 558,000" at bounding box center [1213, 234] width 130 height 25
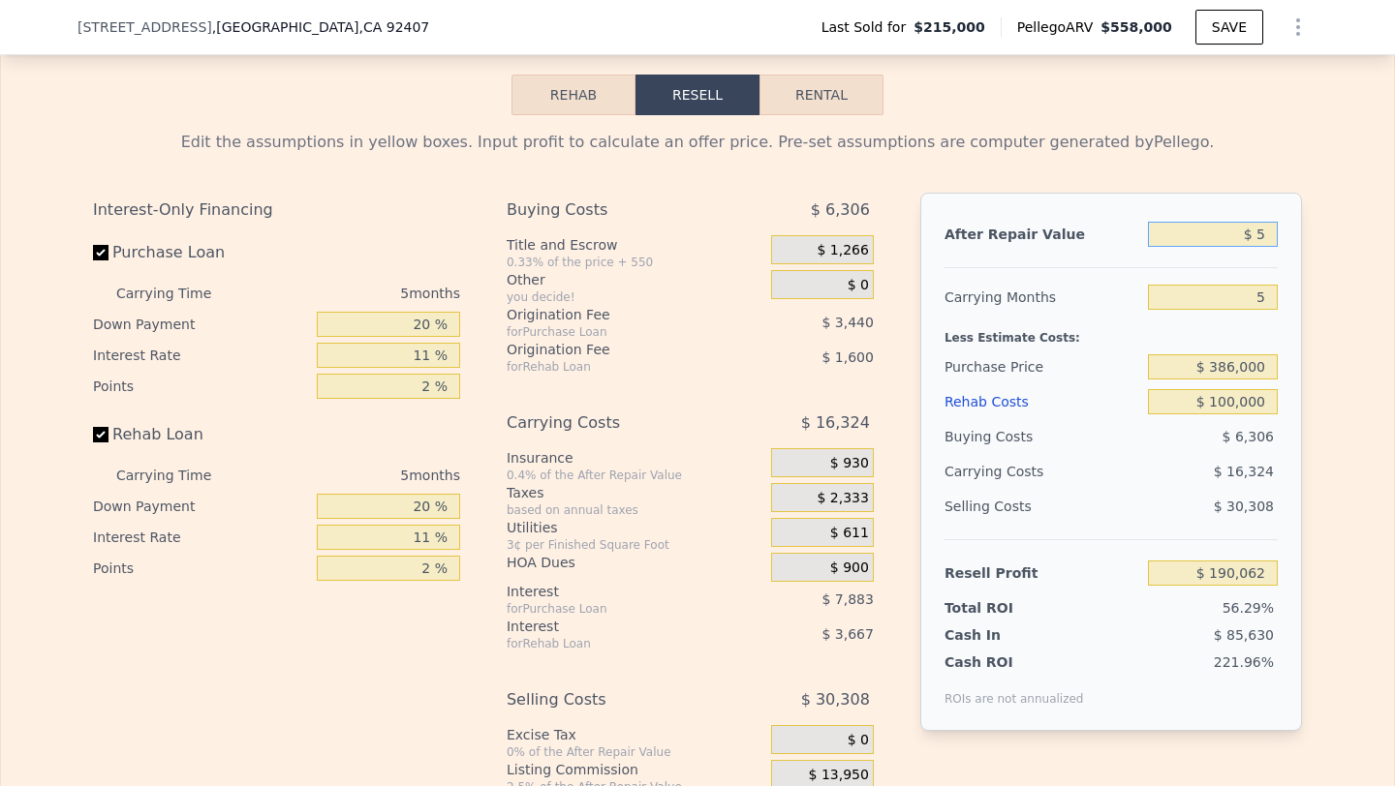
type input "$ 55"
type input "-$ 337,197"
type input "$ 550"
type input "-$ 336,731"
type input "$ 5,500"
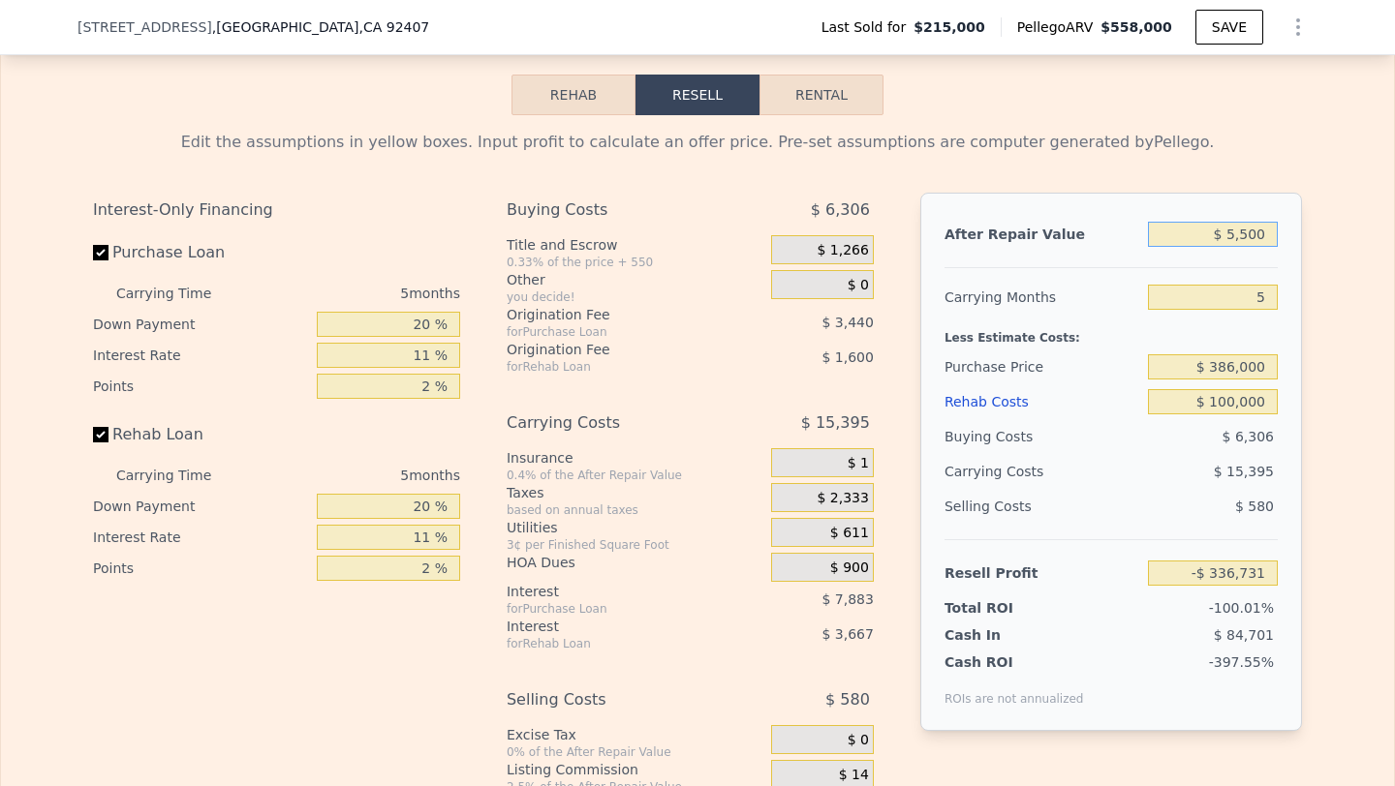
type input "-$ 332,053"
type input "$ 55,000"
type input "-$ 285,275"
type input "$ 550,000"
type input "$ 182,501"
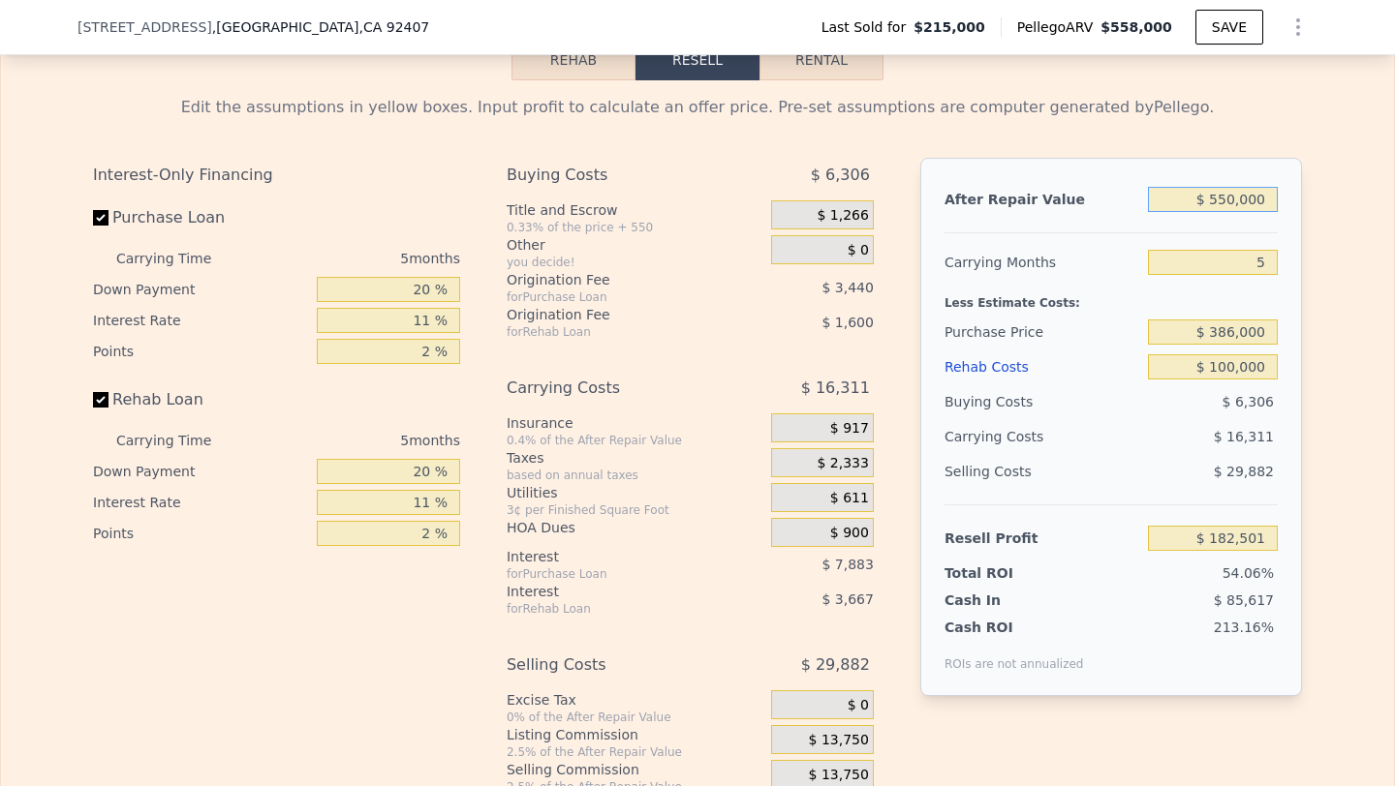
scroll to position [2605, 0]
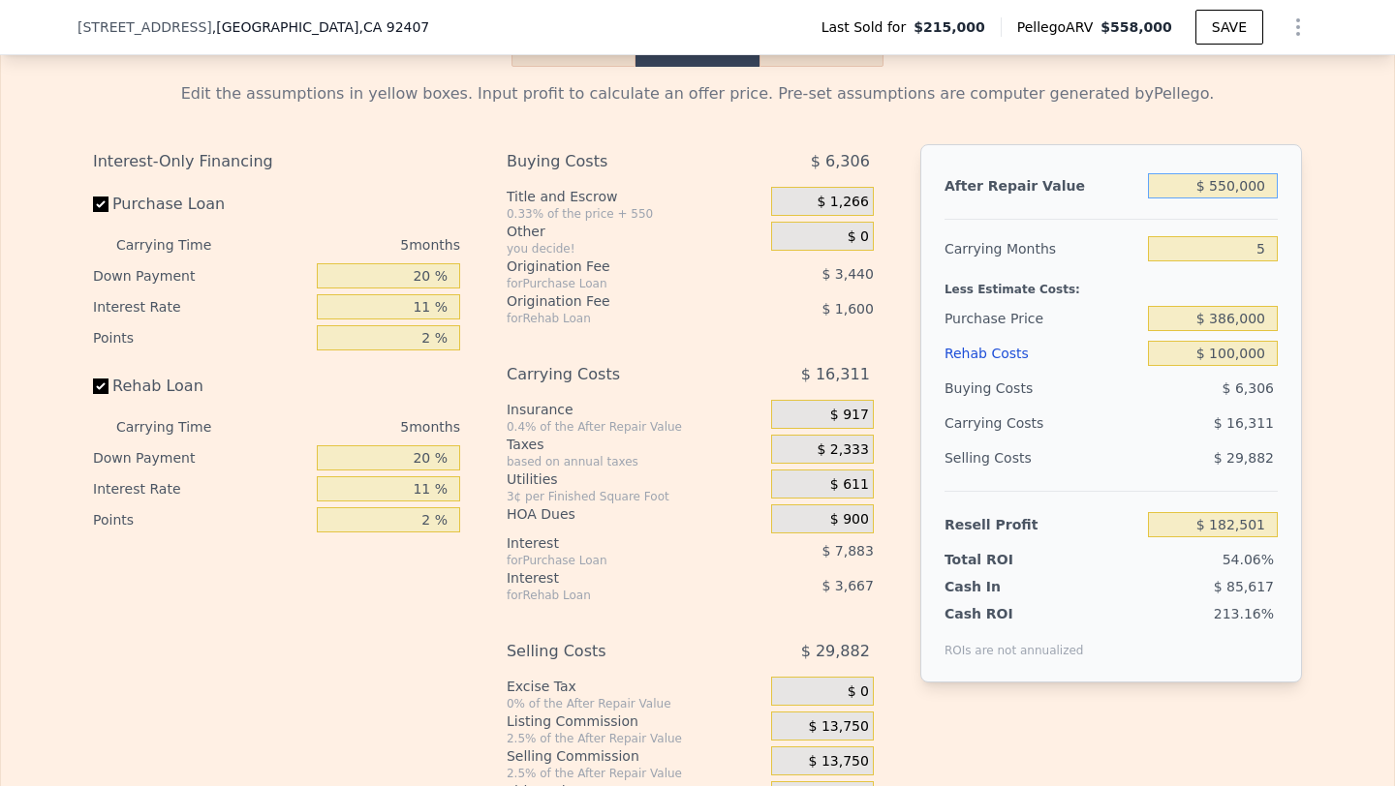
type input "$ 550,000"
click at [1252, 331] on input "$ 386,000" at bounding box center [1213, 318] width 130 height 25
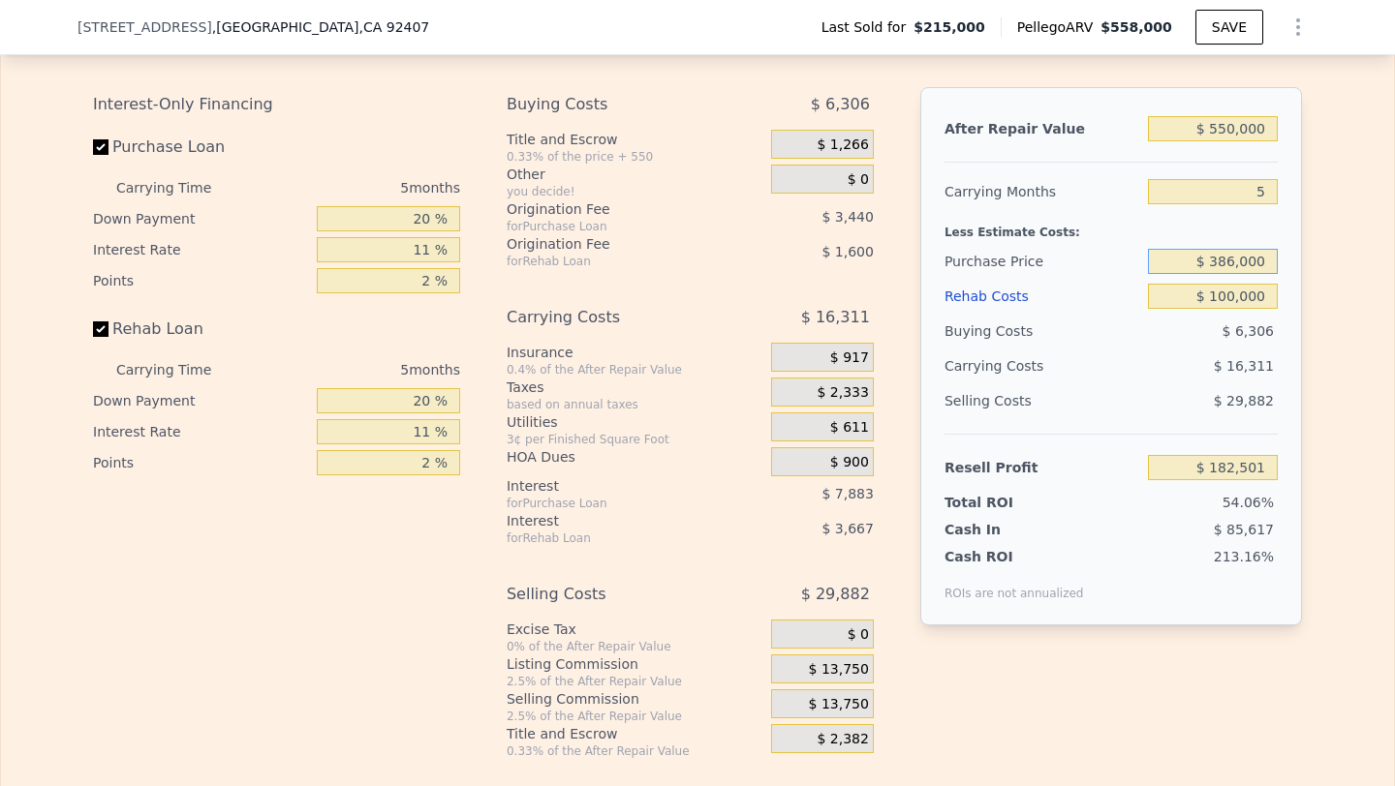
scroll to position [2668, 0]
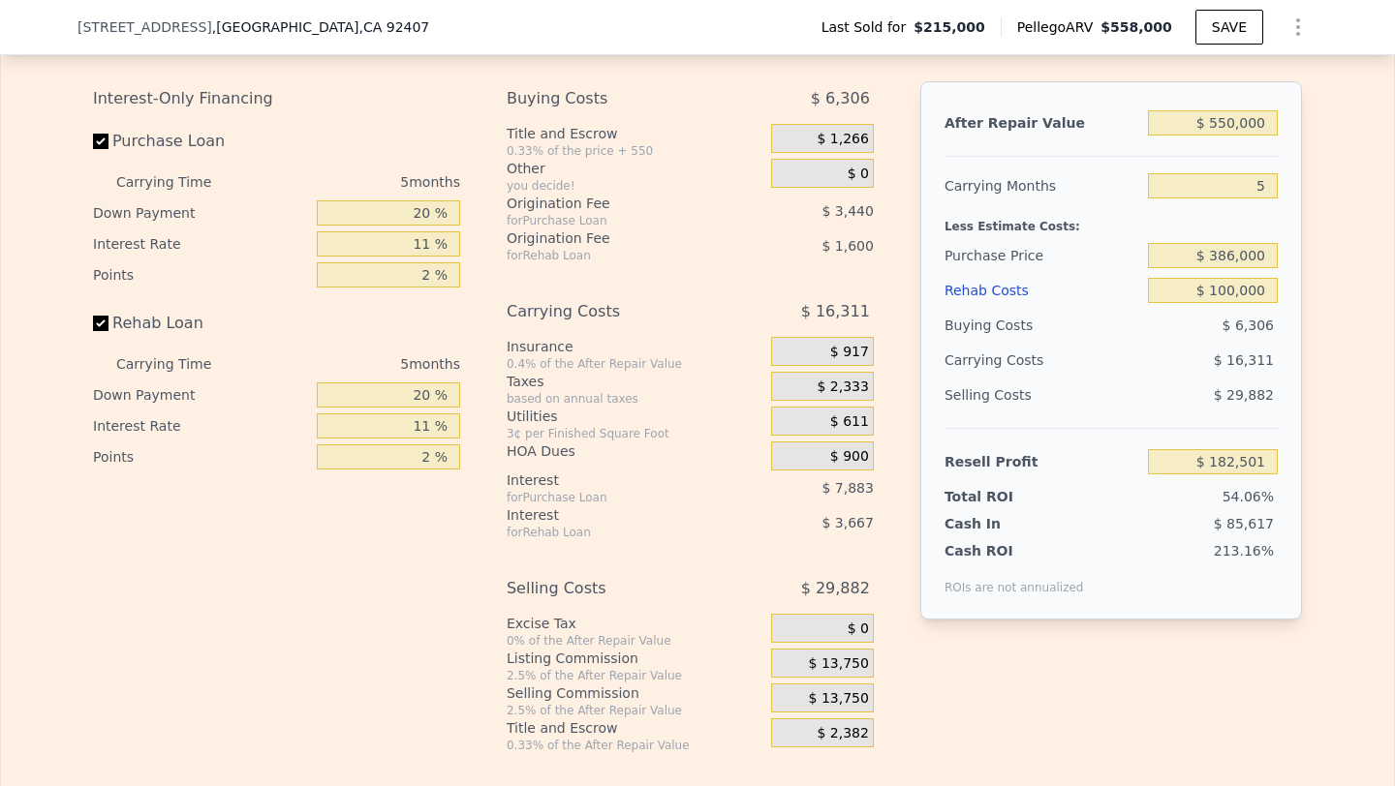
click at [817, 708] on span "$ 13,750" at bounding box center [839, 699] width 60 height 17
type input "$ 1,926"
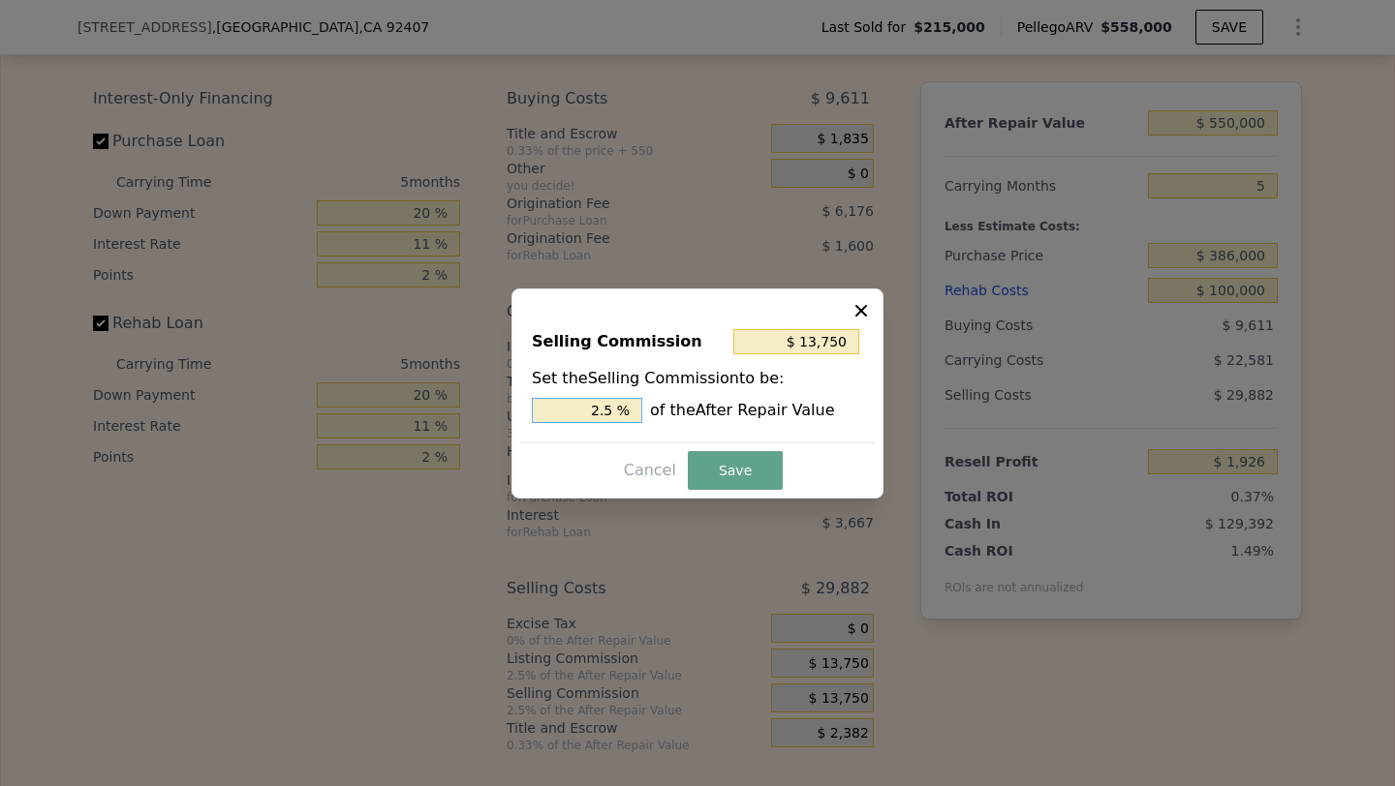
click at [596, 404] on input "2.5 %" at bounding box center [587, 410] width 110 height 25
type input "$ 0"
type input "0 %"
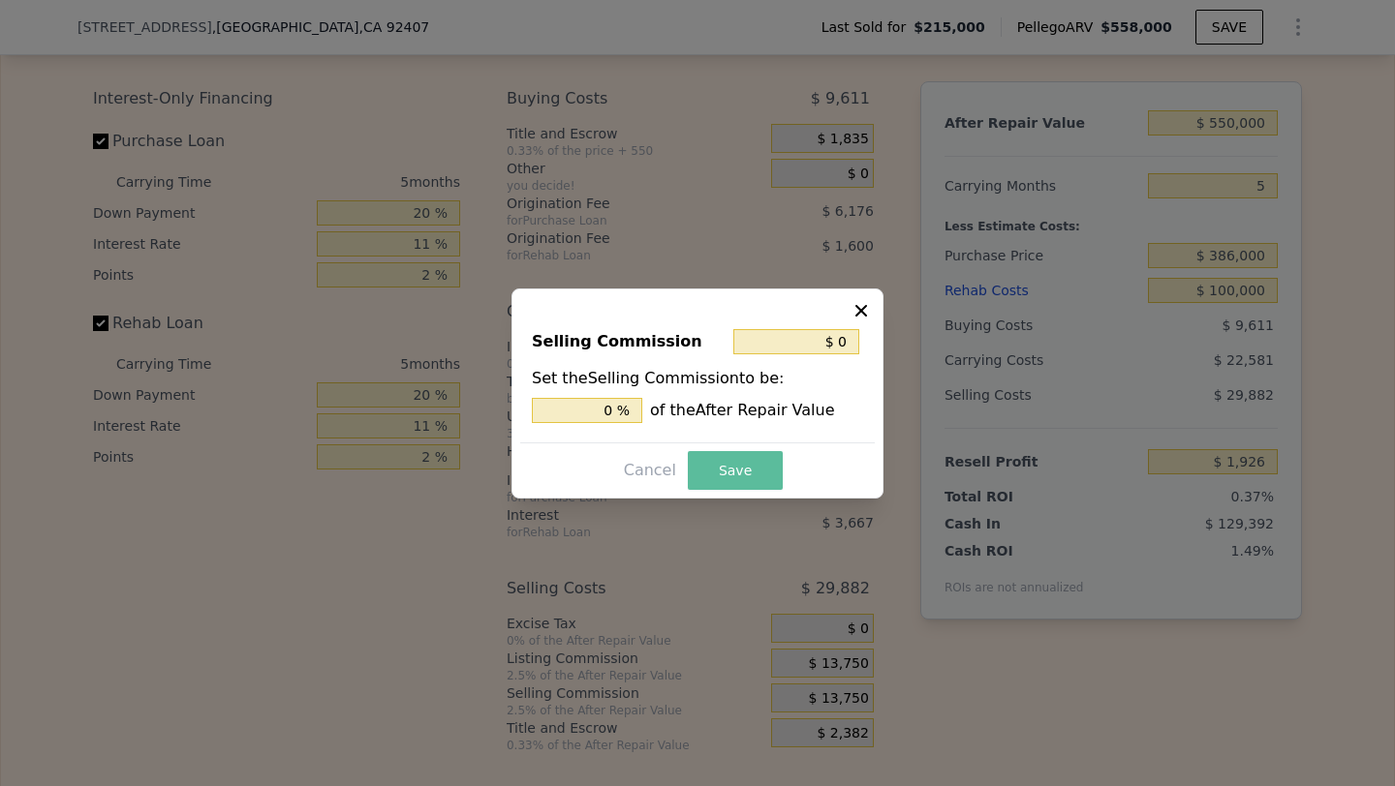
click at [725, 471] on button "Save" at bounding box center [735, 470] width 95 height 39
type input "$ 15,676"
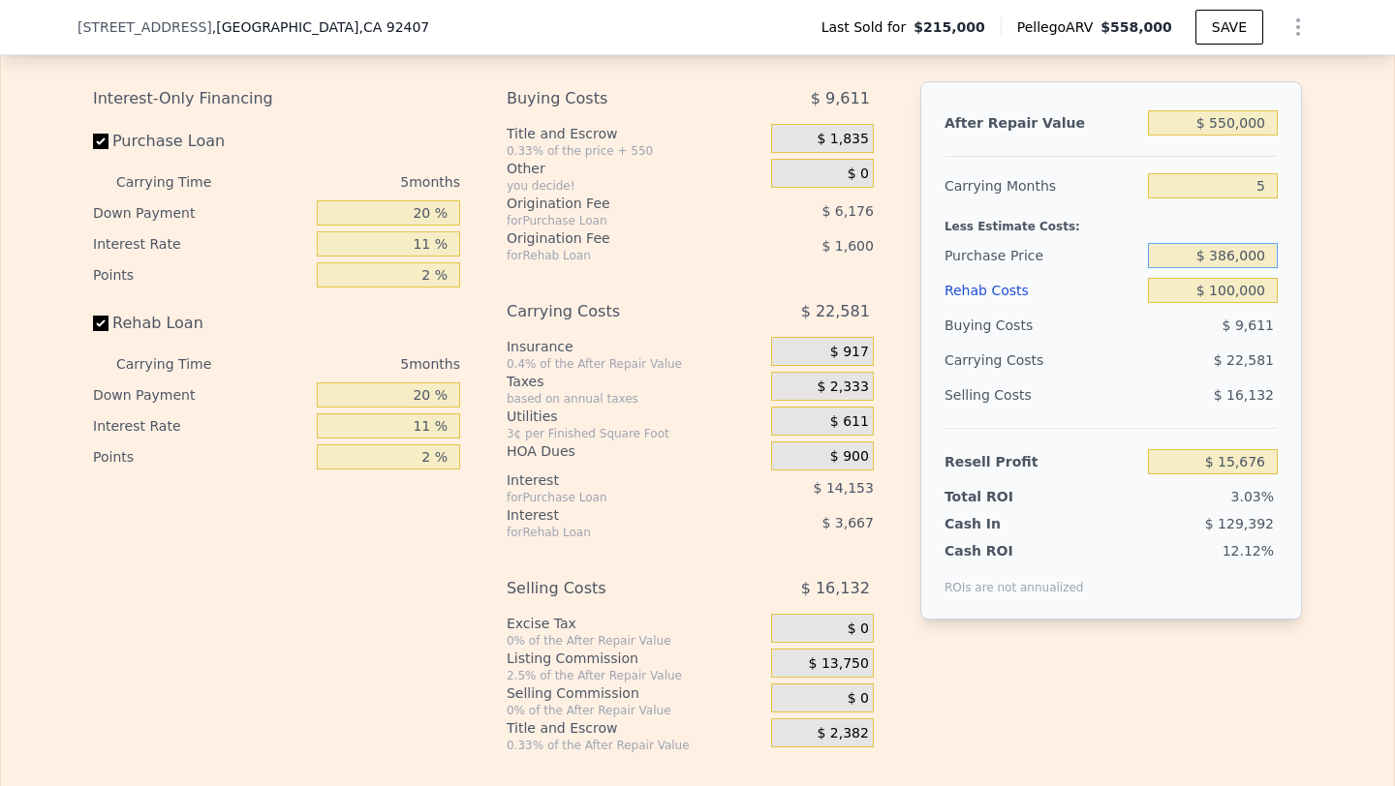
click at [1234, 266] on input "$ 386,000" at bounding box center [1213, 255] width 130 height 25
type input "$ 360,000"
click at [1159, 343] on div "$ 9,611" at bounding box center [1213, 325] width 131 height 35
type input "$ 43,133"
click at [1237, 268] on input "$ 360,000" at bounding box center [1213, 255] width 130 height 25
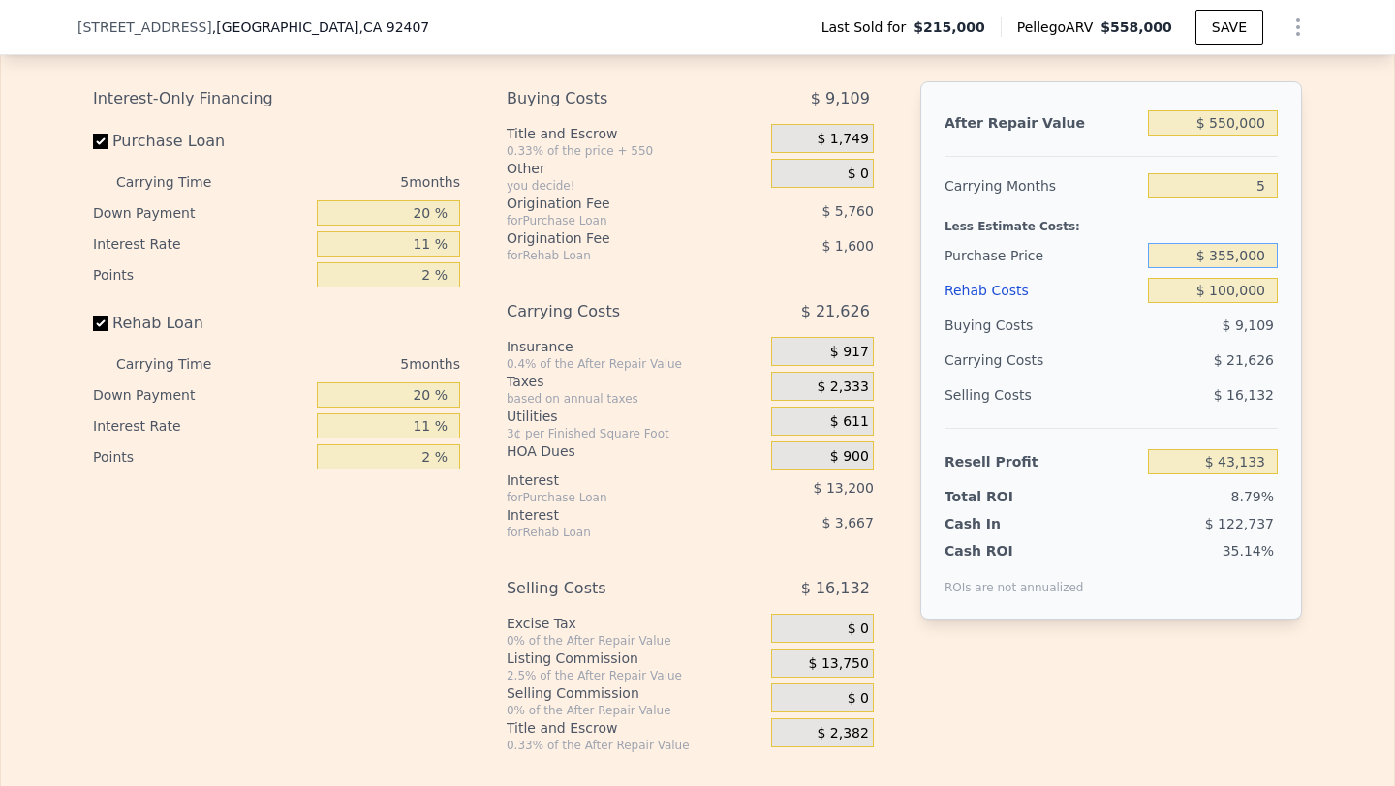
type input "$ 355,000"
click at [1211, 343] on div "$ 9,109" at bounding box center [1213, 325] width 131 height 35
type input "$ 48,415"
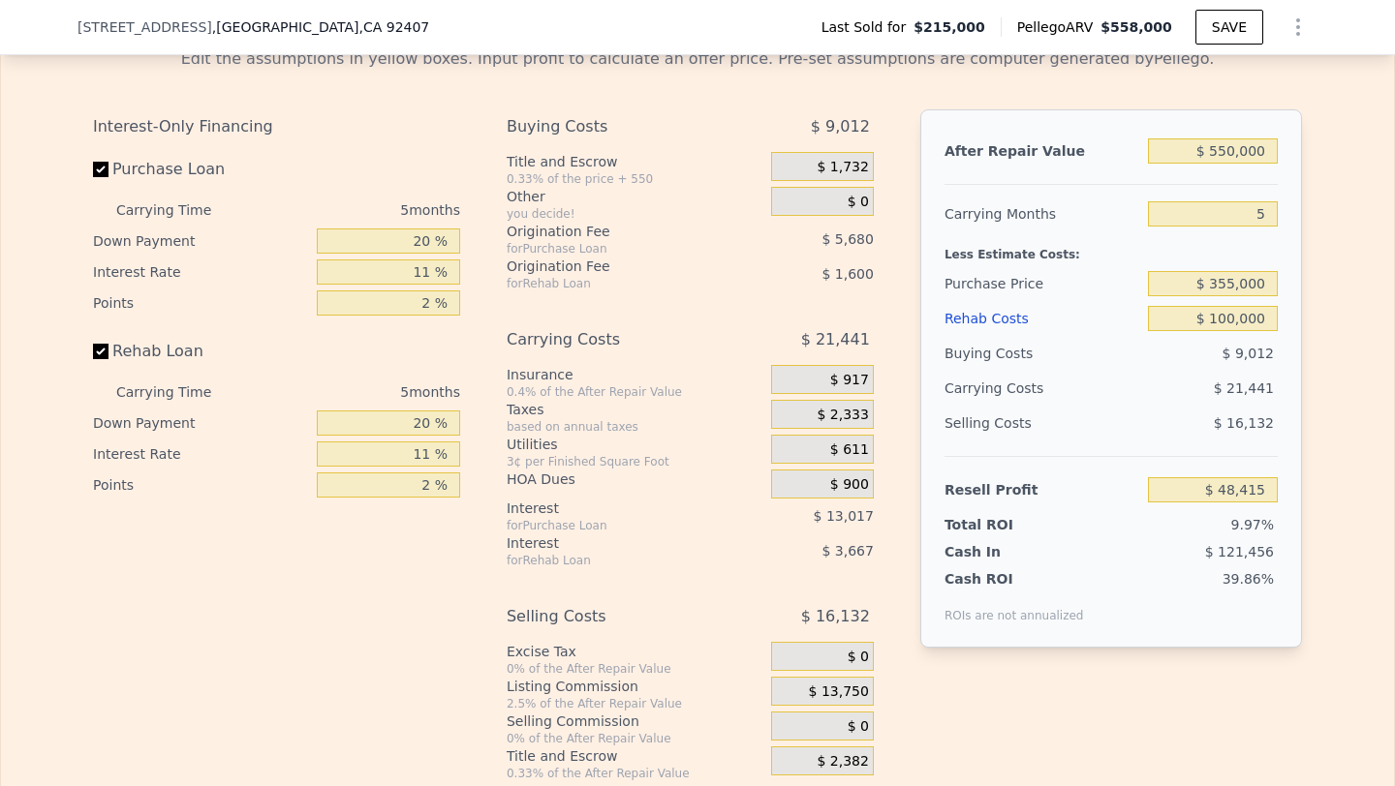
scroll to position [2635, 0]
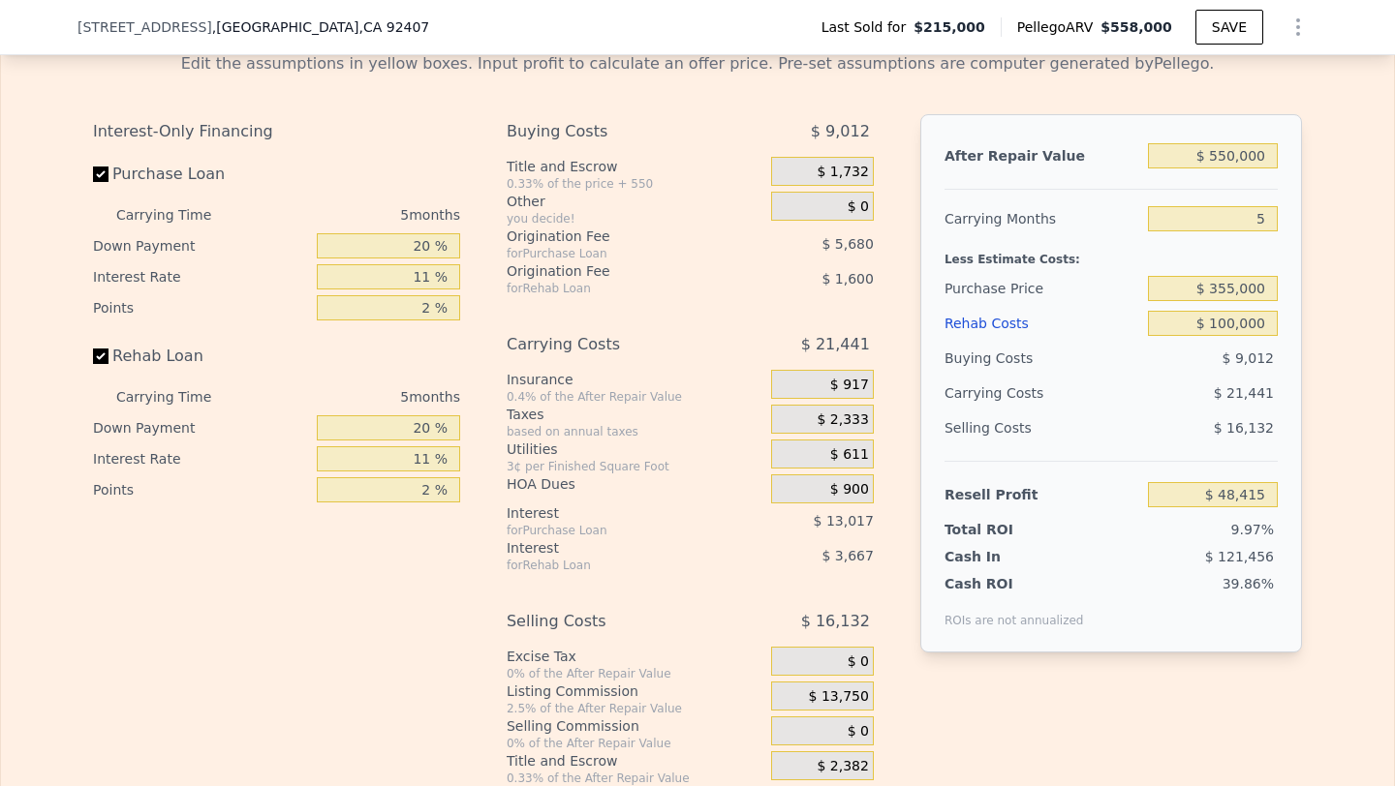
click at [104, 33] on span "[STREET_ADDRESS]" at bounding box center [144, 26] width 135 height 19
drag, startPoint x: 45, startPoint y: 25, endPoint x: 552, endPoint y: 38, distance: 507.7
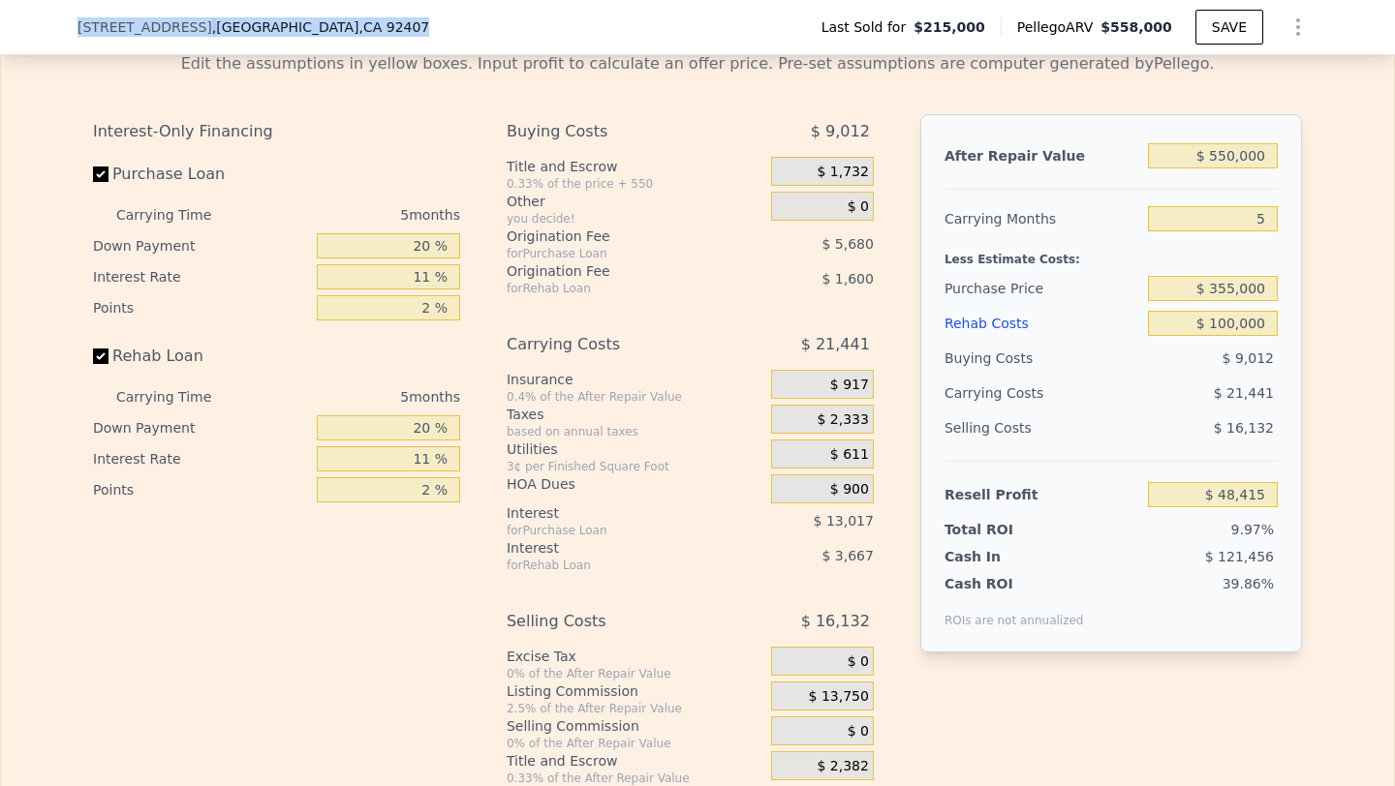
click at [552, 38] on div "[STREET_ADDRESS] Last Sold for $215,000 Pellego ARV $558,000 SAVE" at bounding box center [697, 27] width 1395 height 55
copy div "[STREET_ADDRESS]"
type input "$ 558,000"
type input "4"
type input "$ 0"
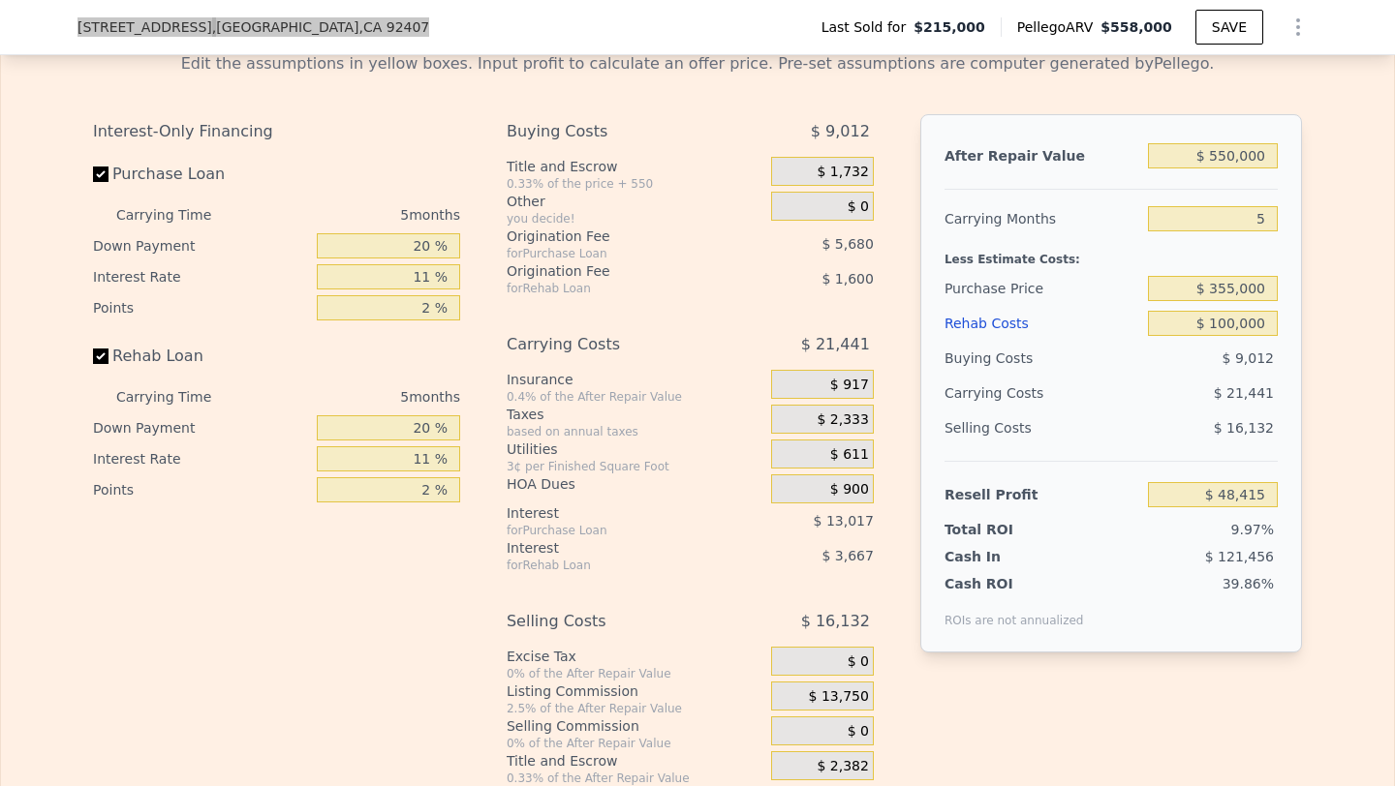
type input "$ 297,860"
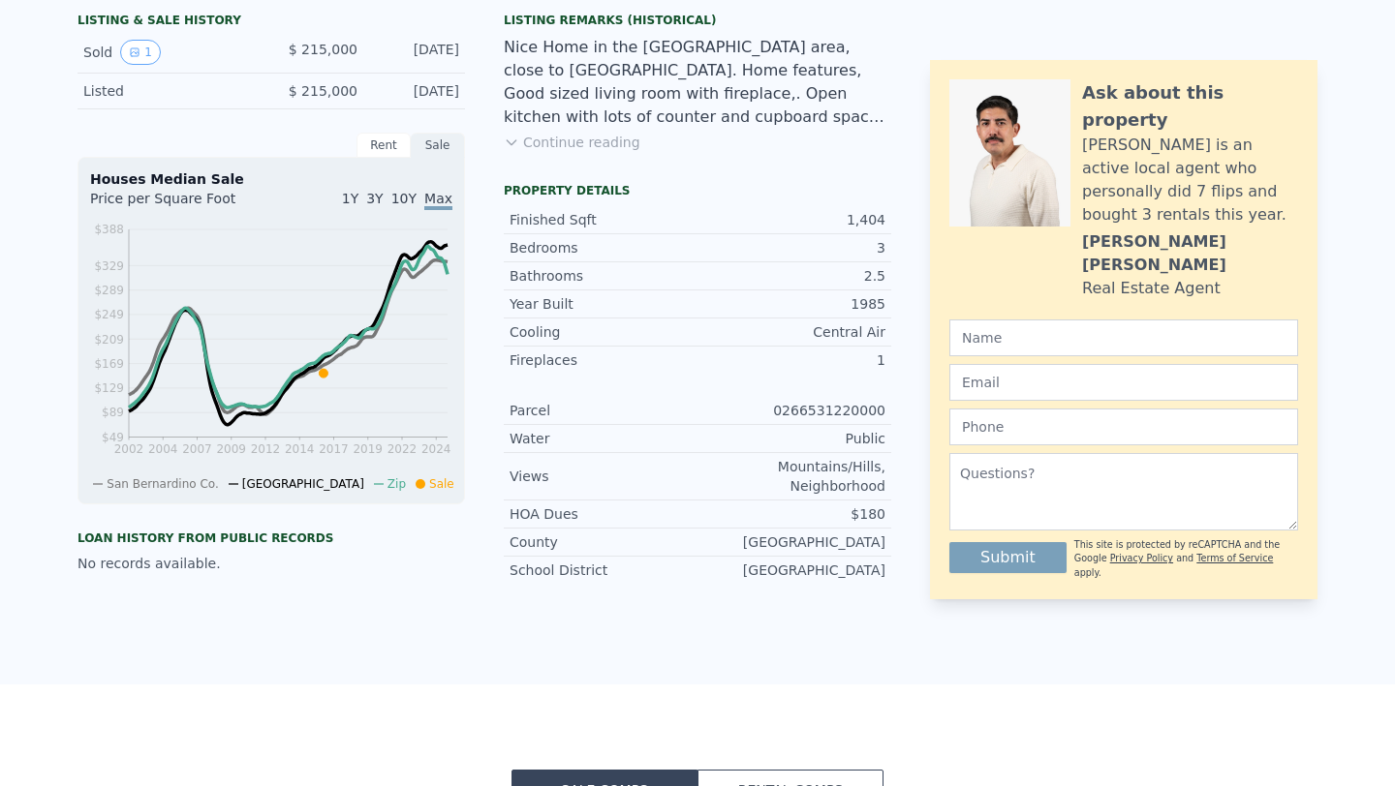
scroll to position [0, 0]
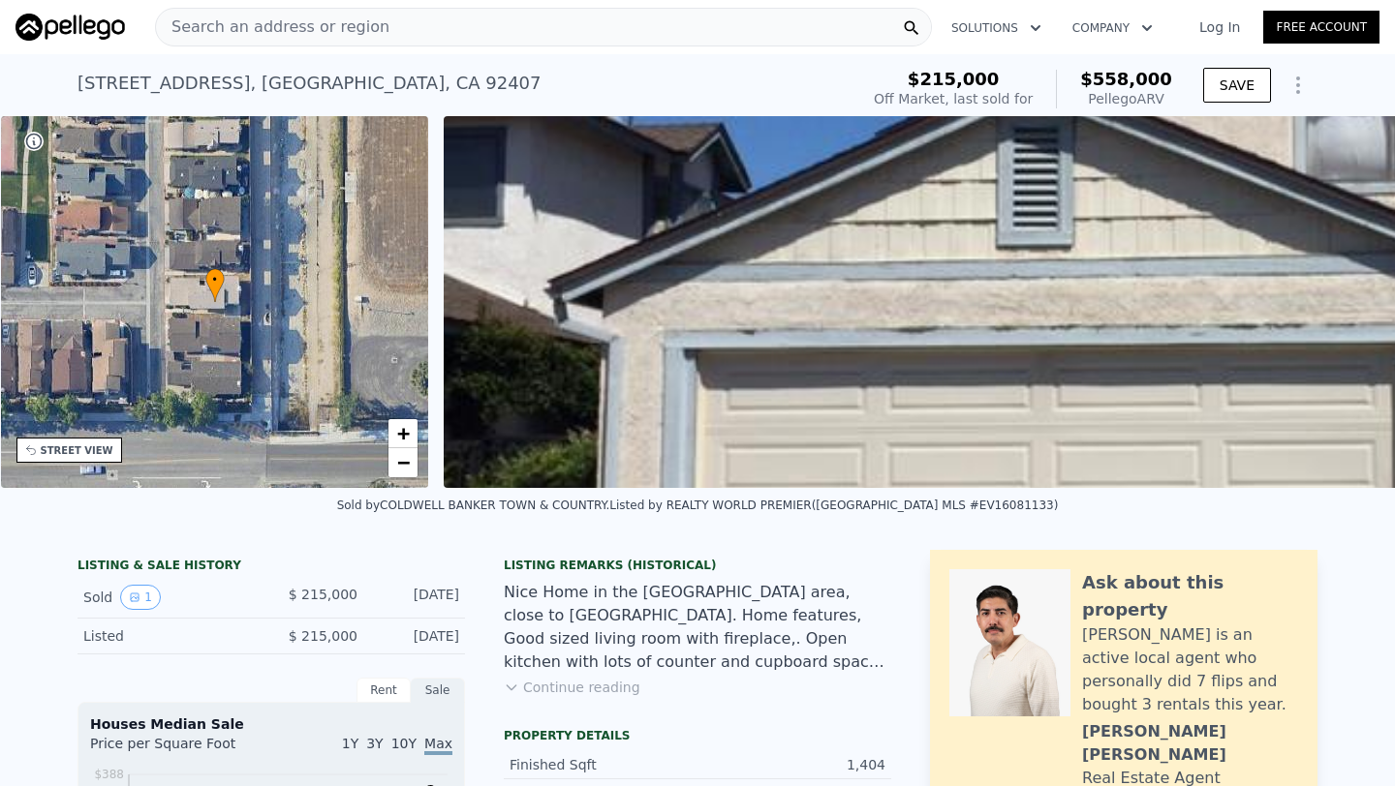
click at [256, 31] on span "Search an address or region" at bounding box center [272, 26] width 233 height 23
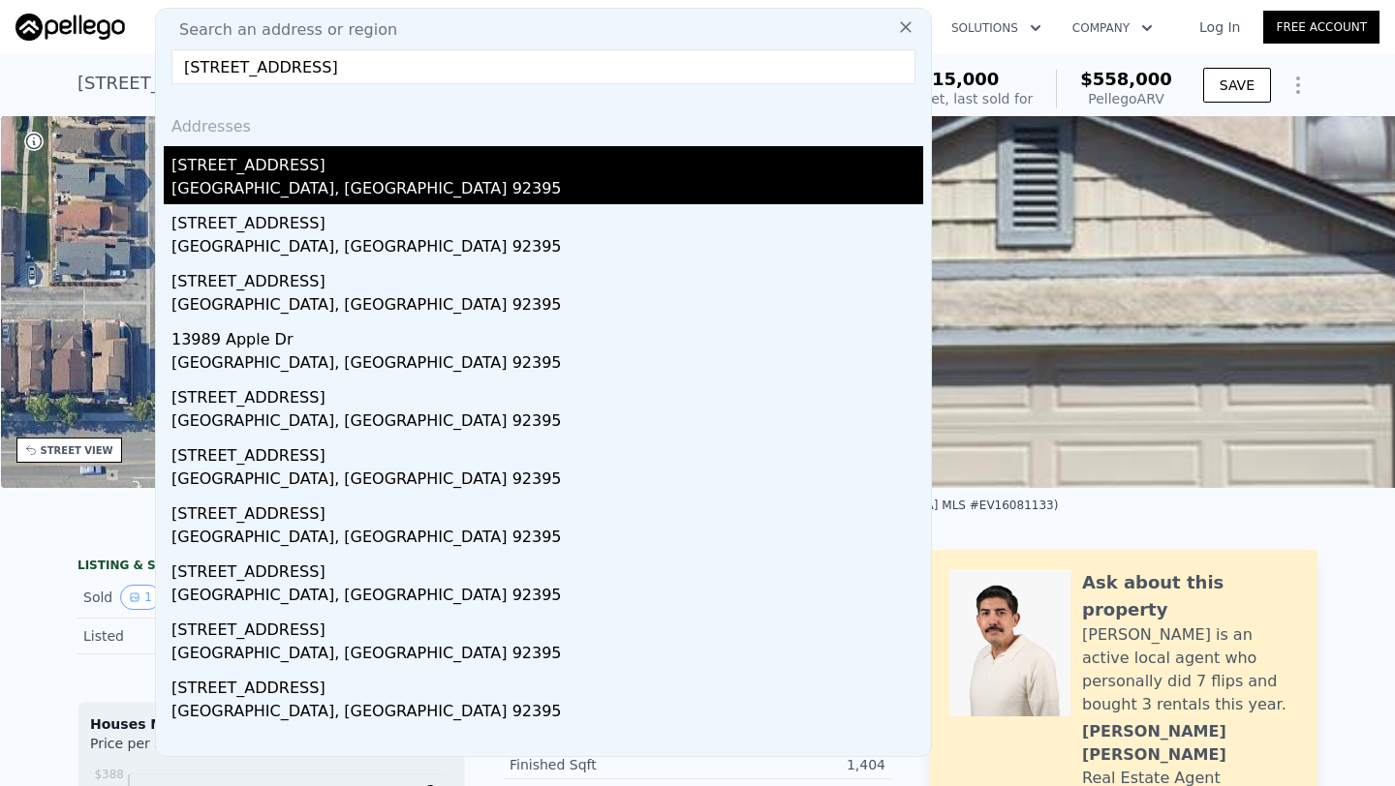
type input "[STREET_ADDRESS]"
click at [344, 183] on div "[GEOGRAPHIC_DATA], [GEOGRAPHIC_DATA] 92395" at bounding box center [547, 190] width 752 height 27
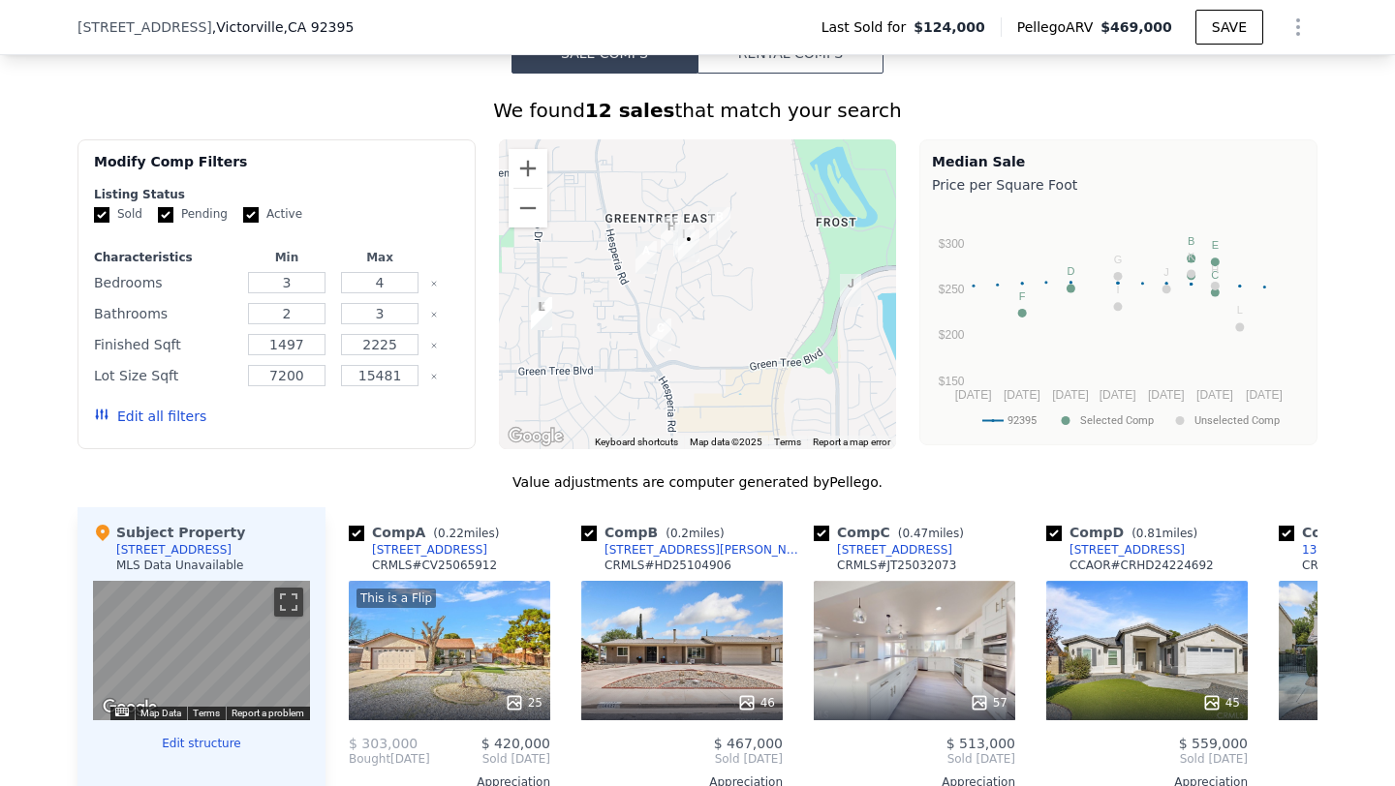
scroll to position [1424, 0]
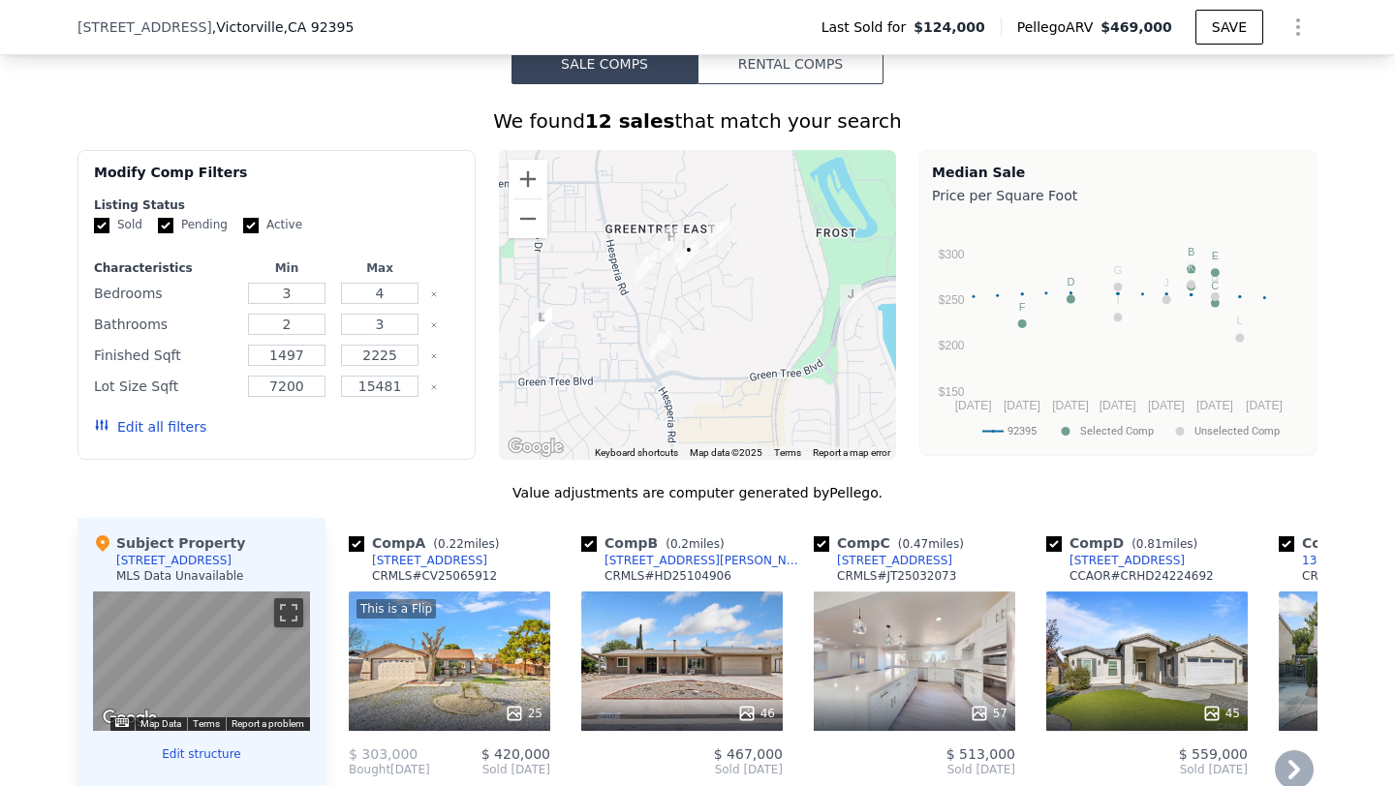
click at [600, 549] on div "Comp B ( 0.2 miles)" at bounding box center [656, 543] width 151 height 19
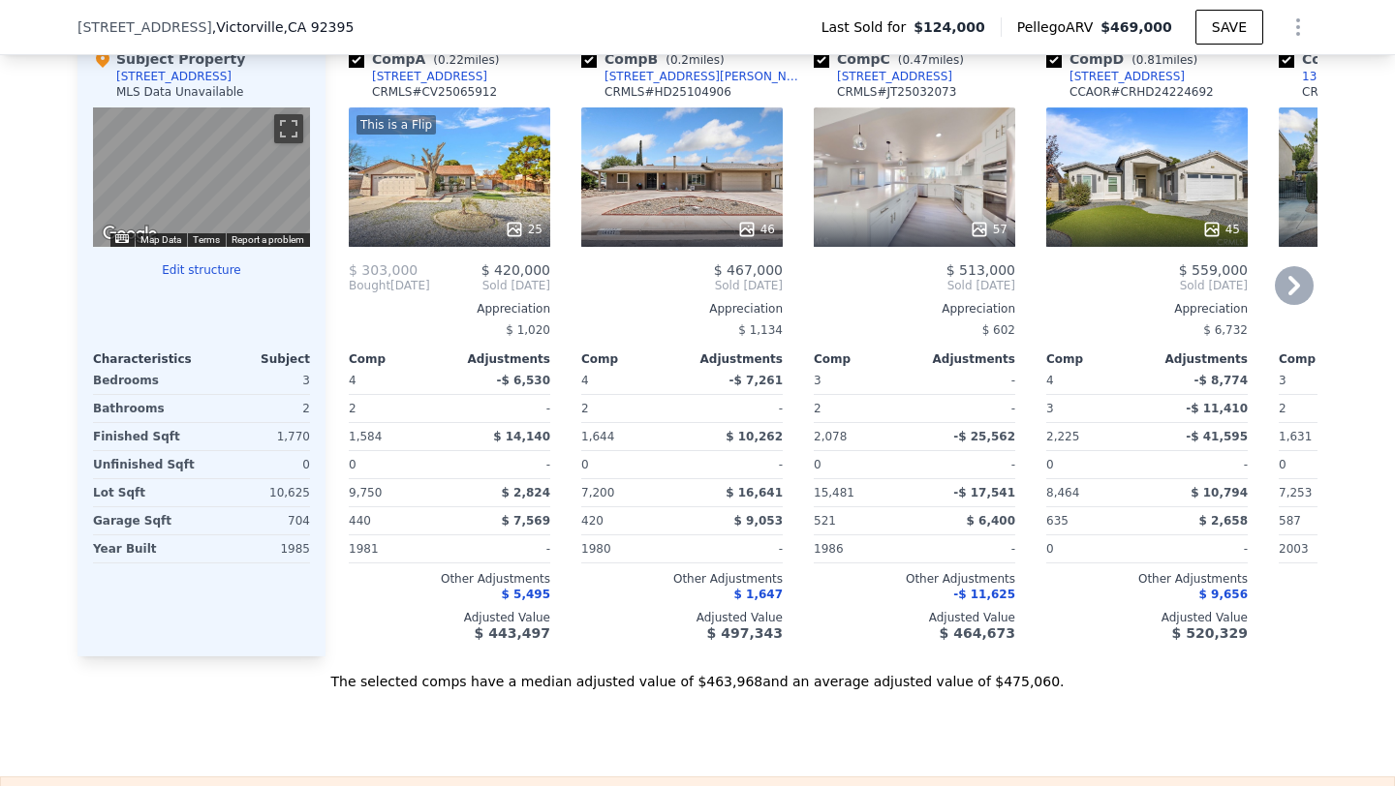
scroll to position [1896, 0]
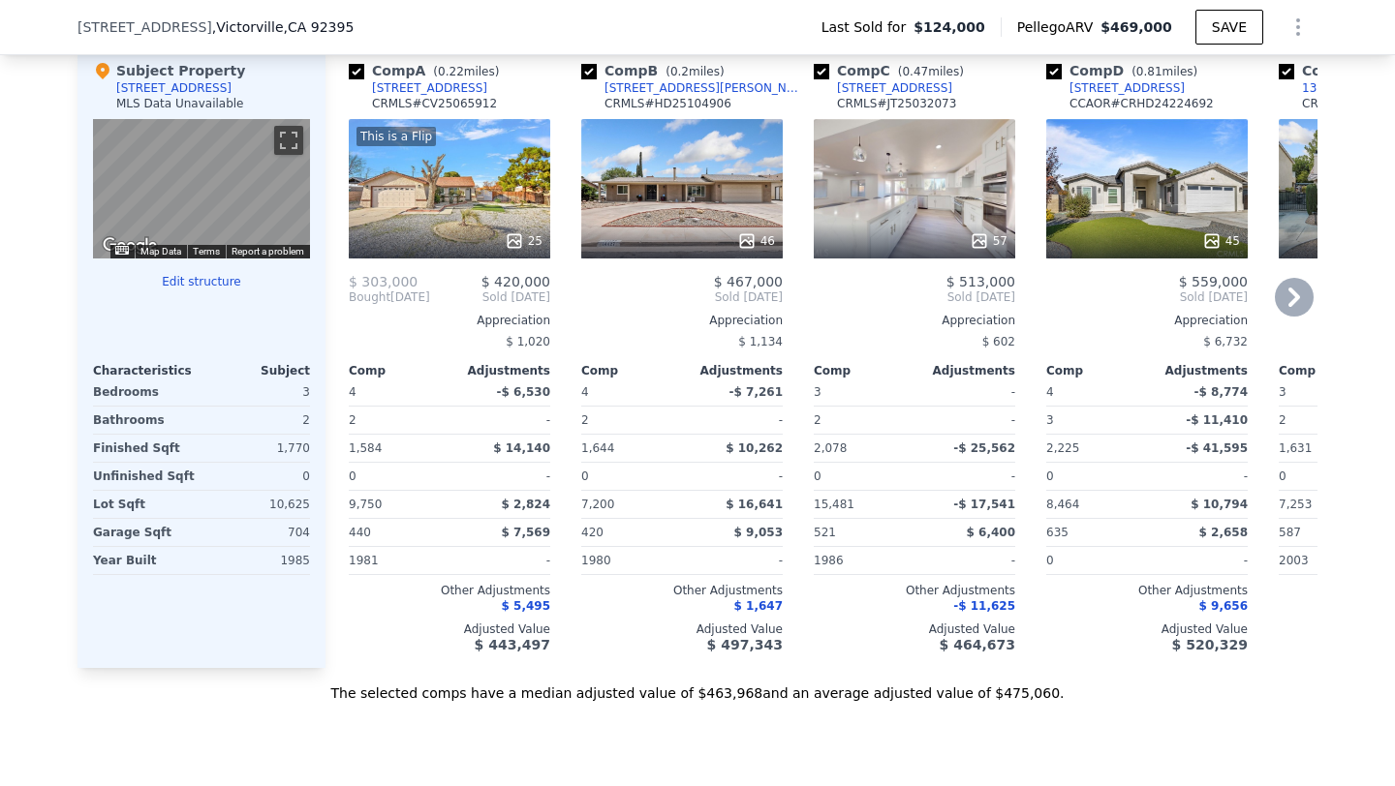
click at [453, 196] on div "This is a Flip 25" at bounding box center [449, 188] width 201 height 139
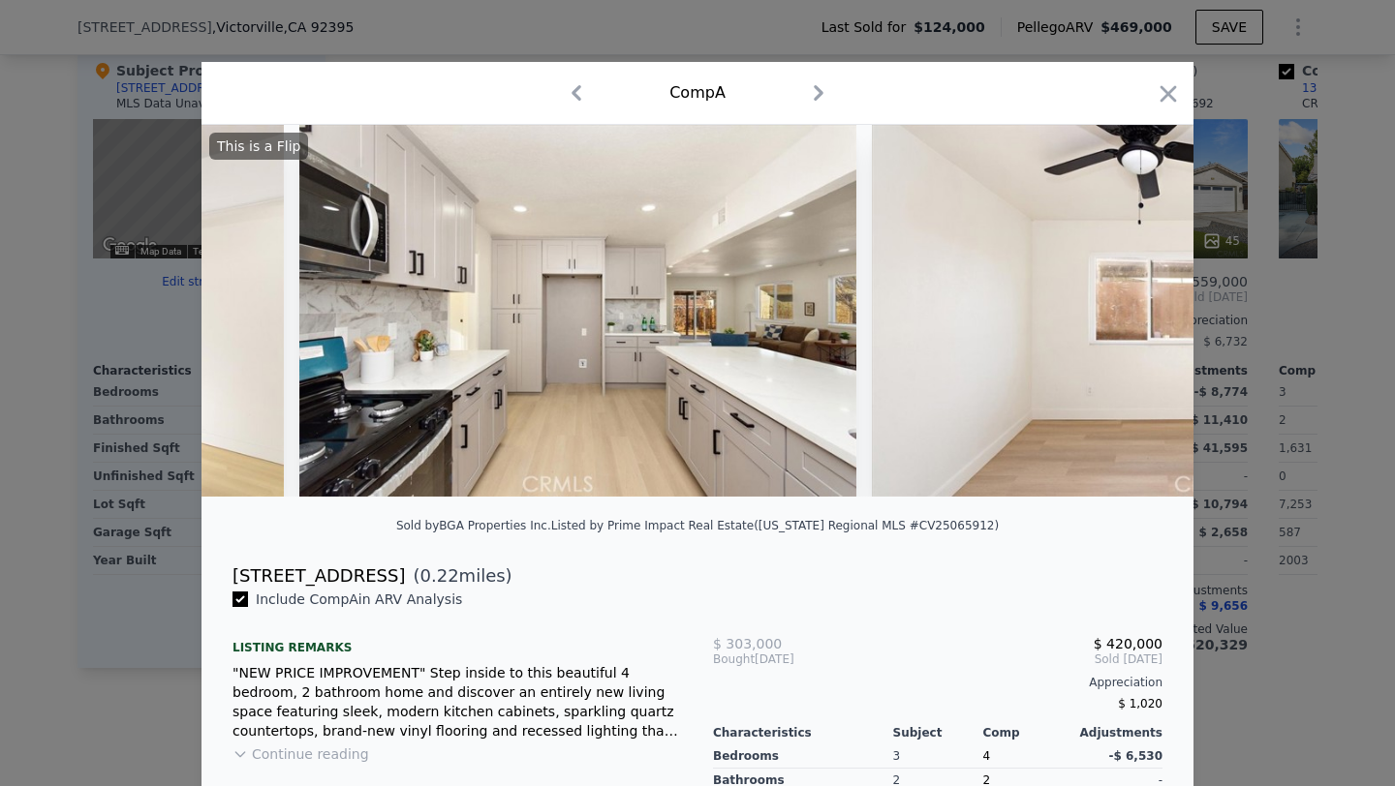
scroll to position [0, 5145]
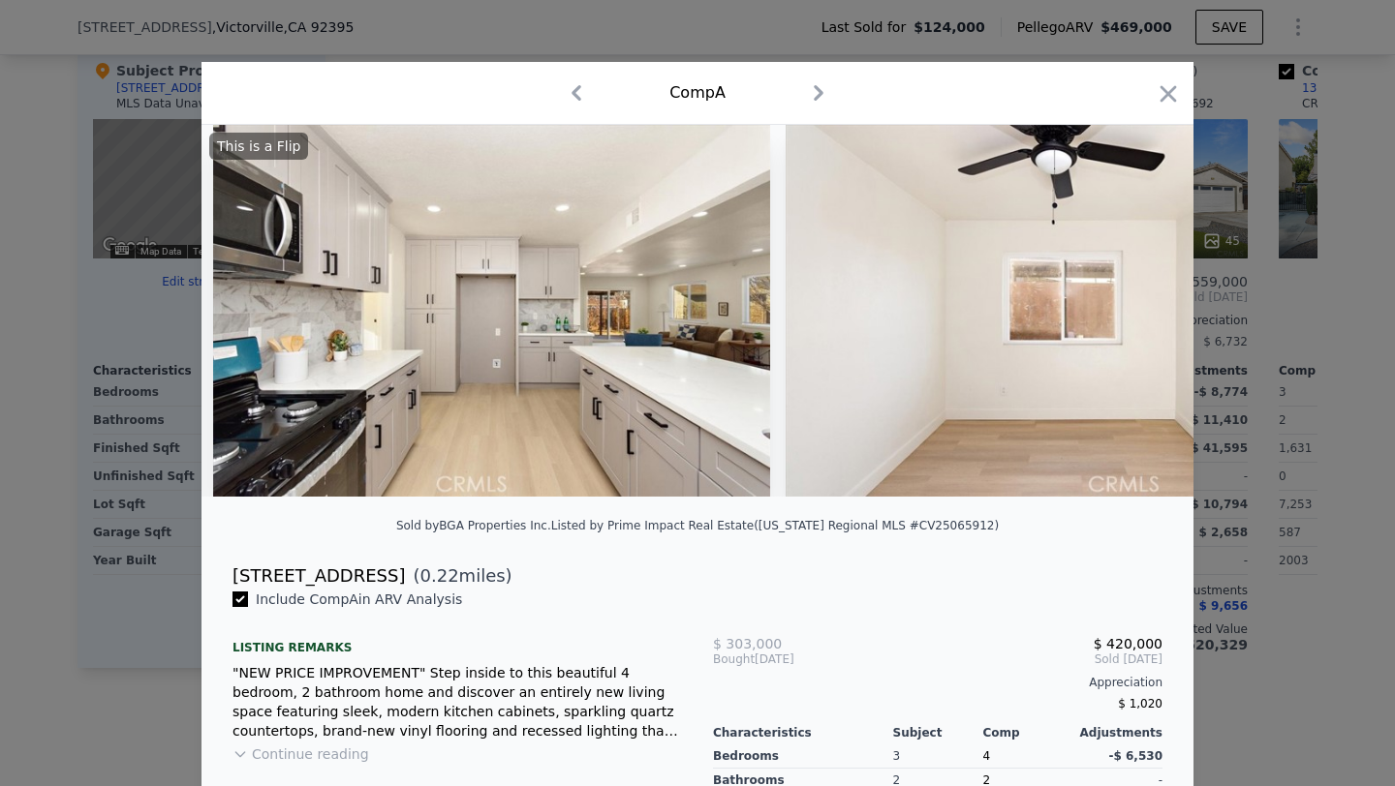
click at [1148, 102] on div "Comp A" at bounding box center [697, 92] width 961 height 31
click at [1174, 87] on icon "button" at bounding box center [1168, 93] width 16 height 16
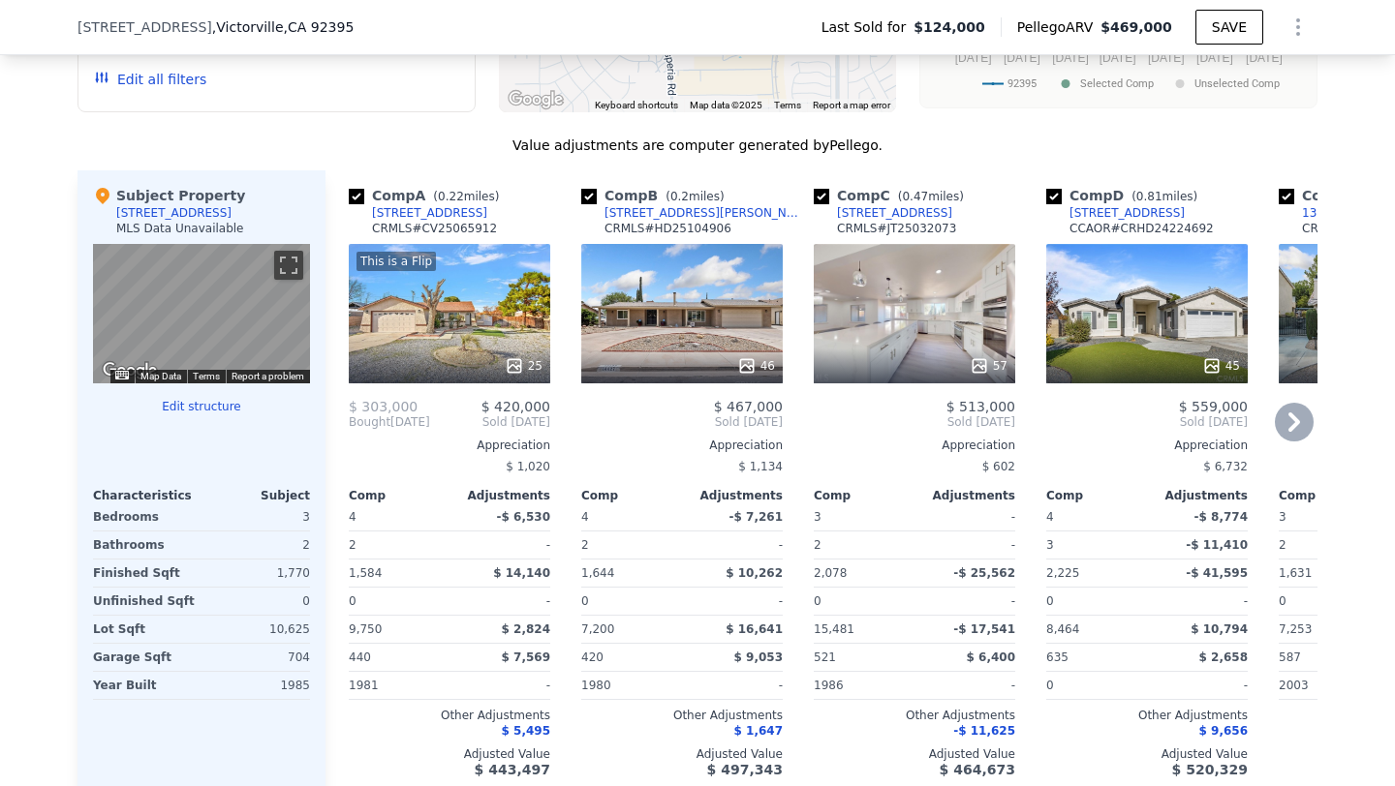
scroll to position [1798, 0]
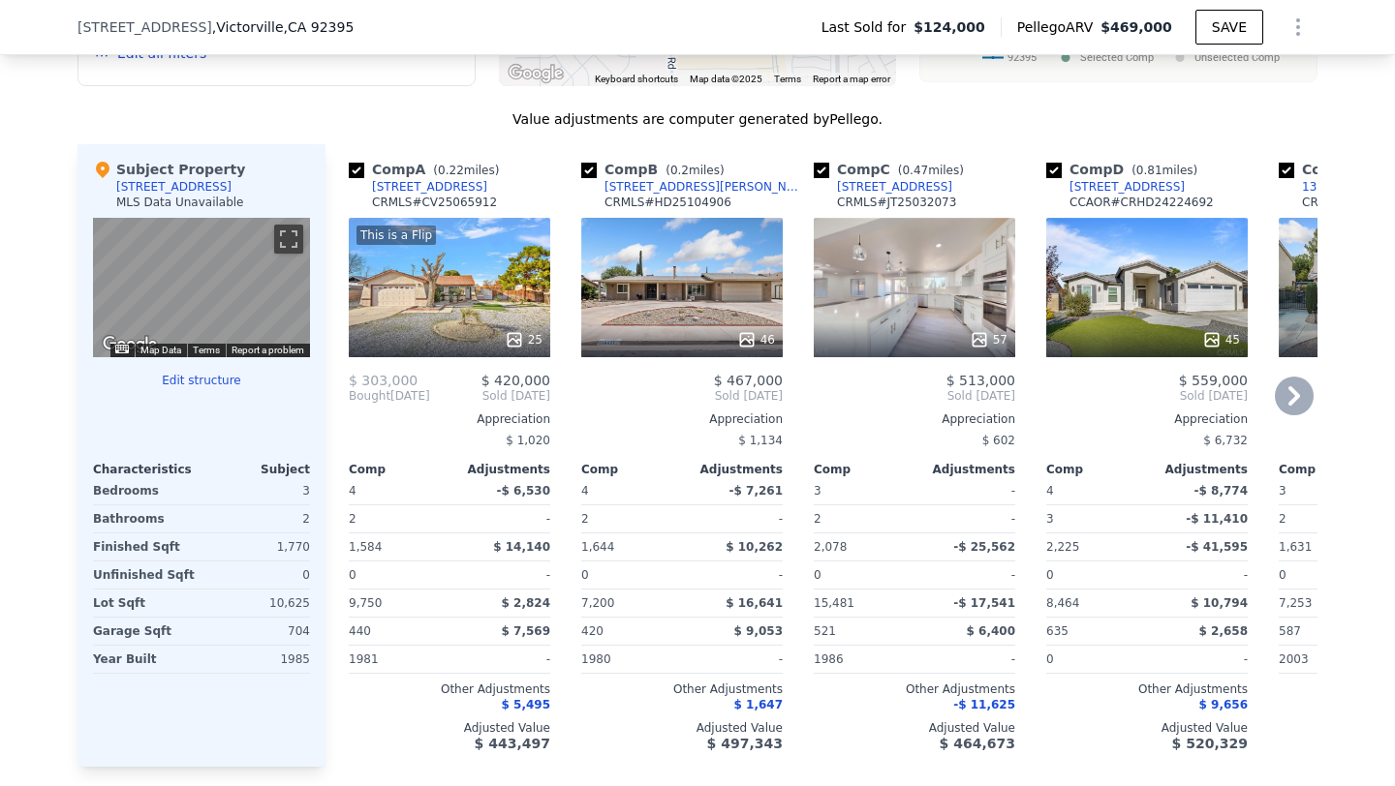
click at [679, 281] on div "46" at bounding box center [681, 287] width 201 height 139
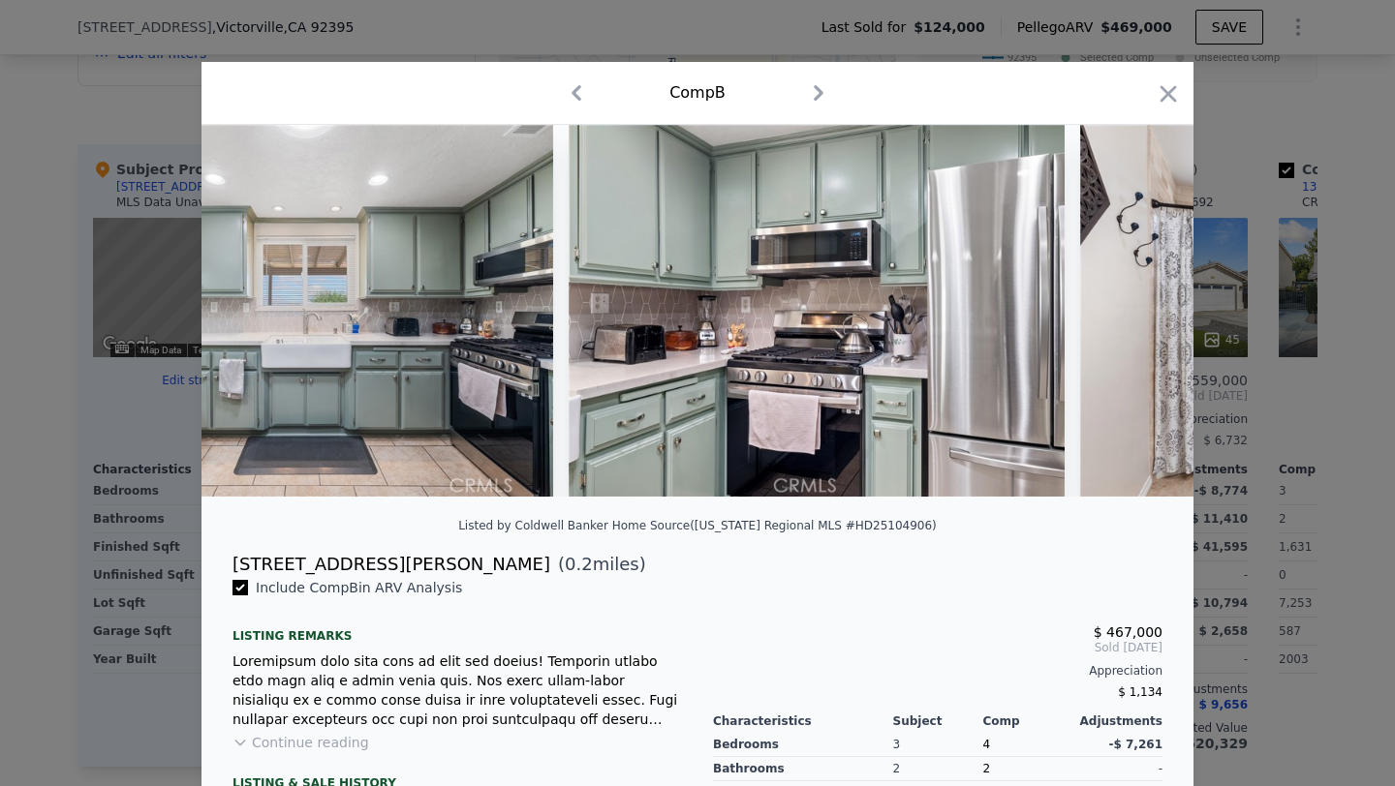
scroll to position [0, 7413]
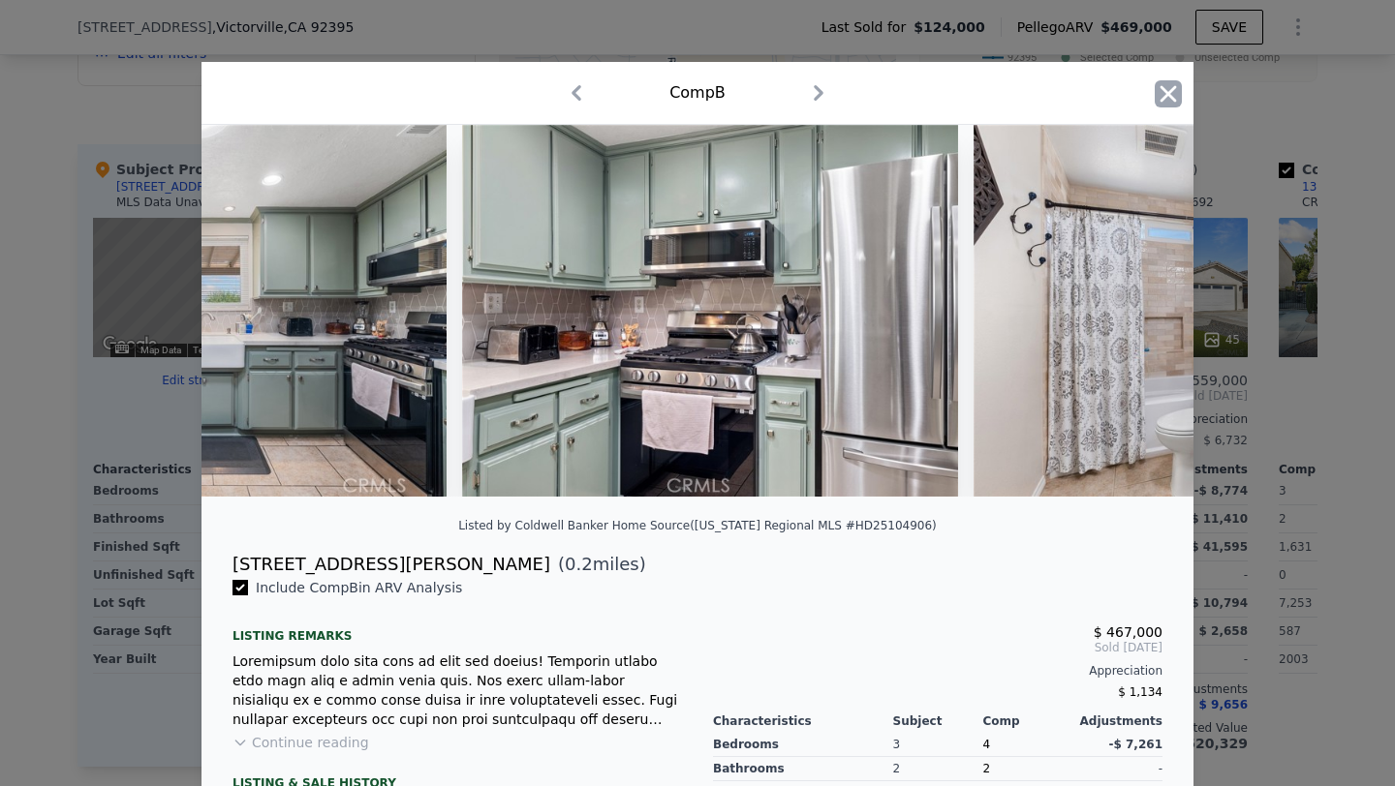
click at [1158, 84] on icon "button" at bounding box center [1168, 93] width 27 height 27
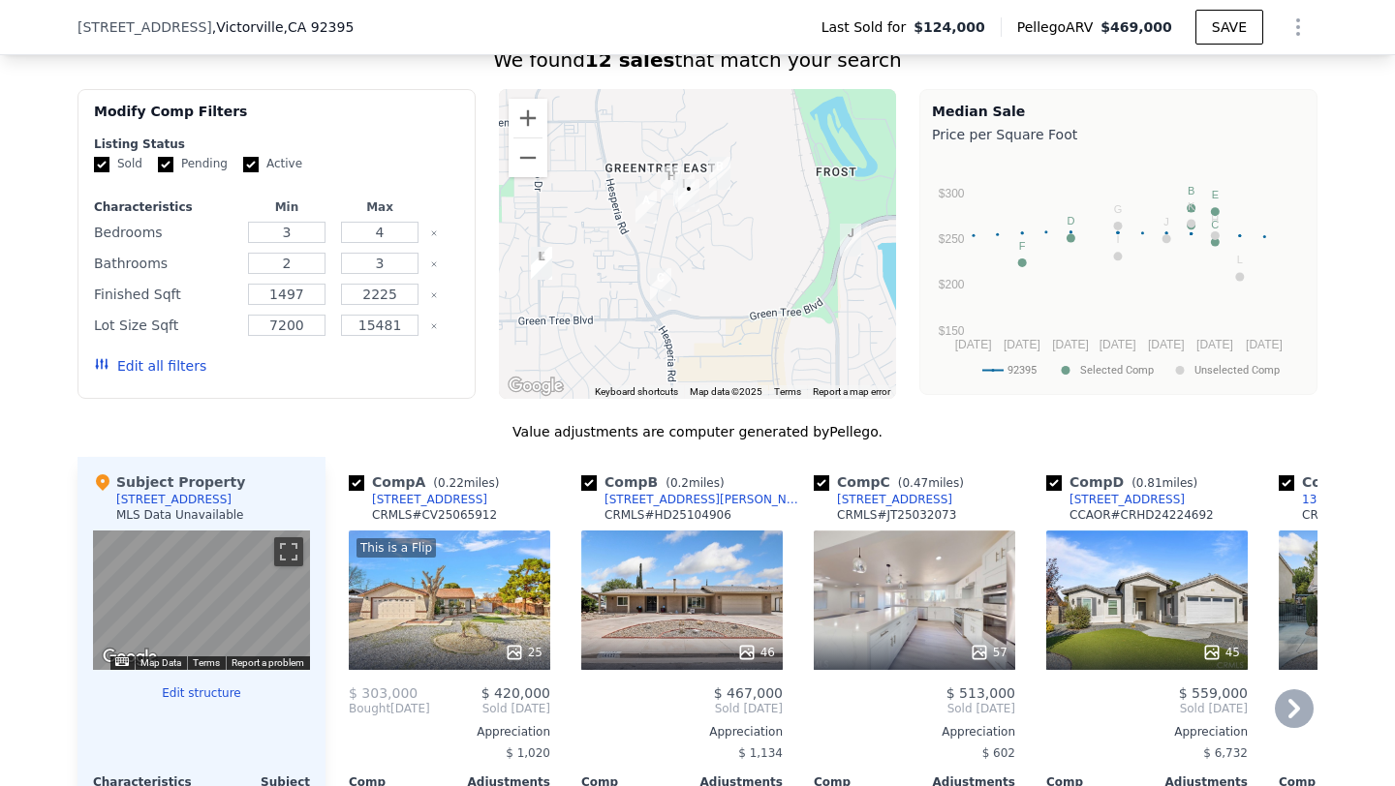
scroll to position [1471, 0]
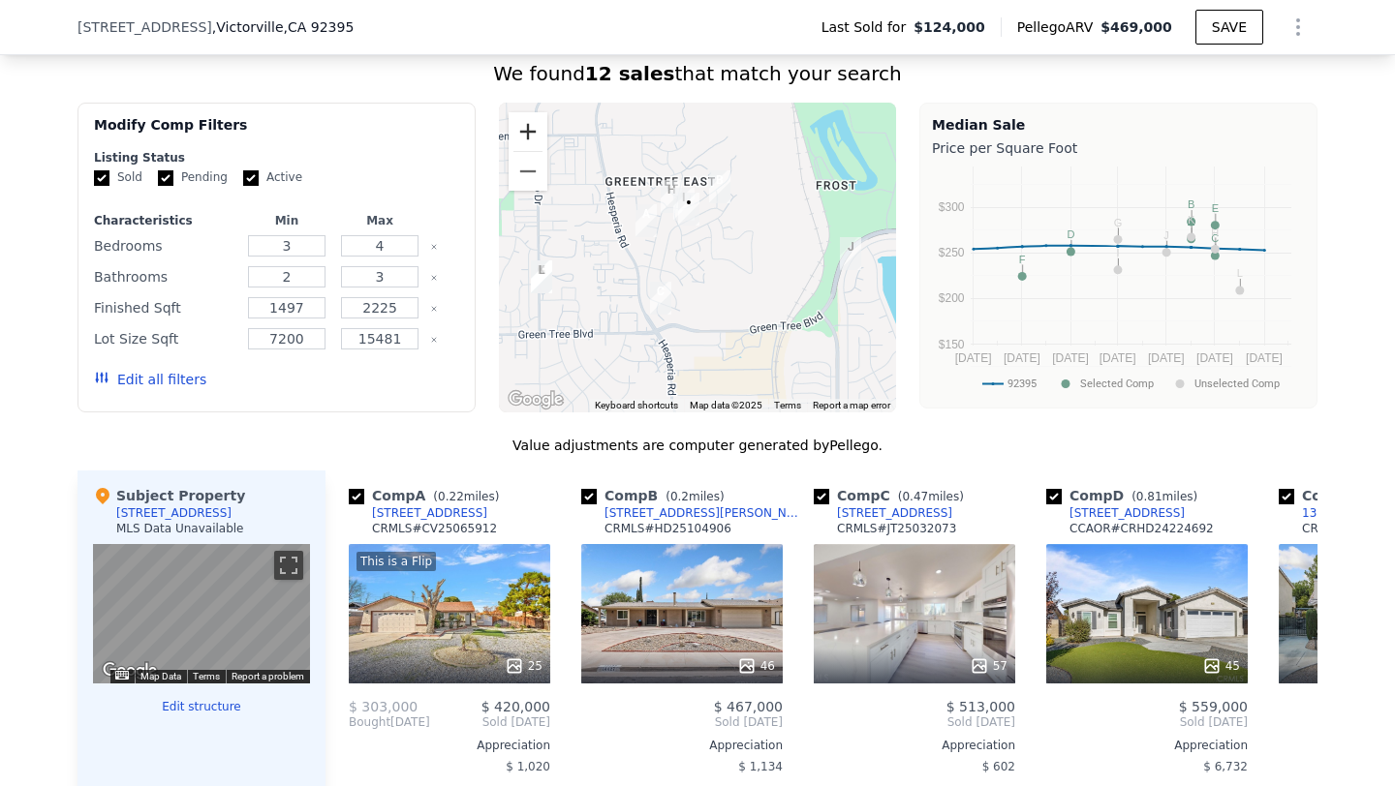
click at [532, 131] on button "Zoom in" at bounding box center [527, 131] width 39 height 39
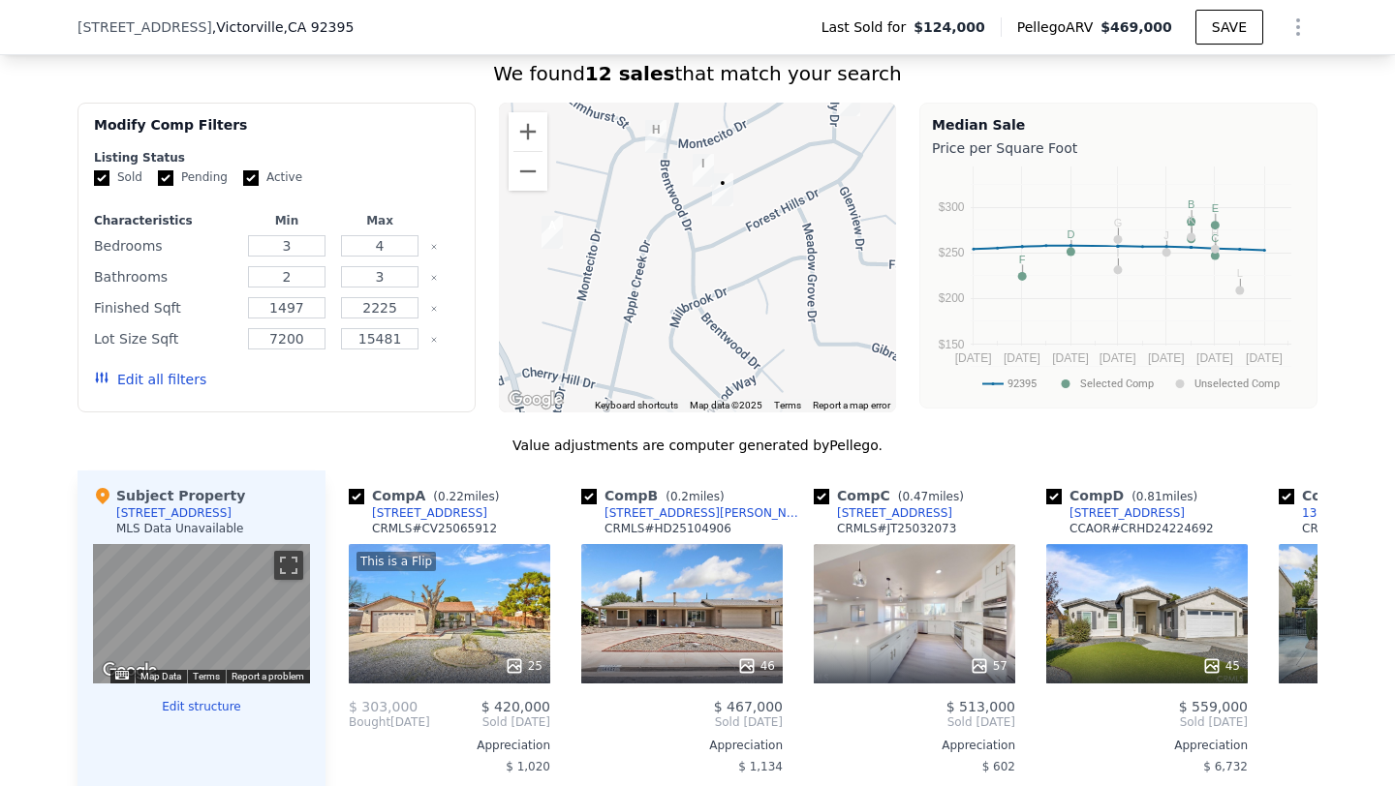
drag, startPoint x: 647, startPoint y: 188, endPoint x: 697, endPoint y: 281, distance: 105.7
click at [697, 282] on div at bounding box center [698, 258] width 398 height 310
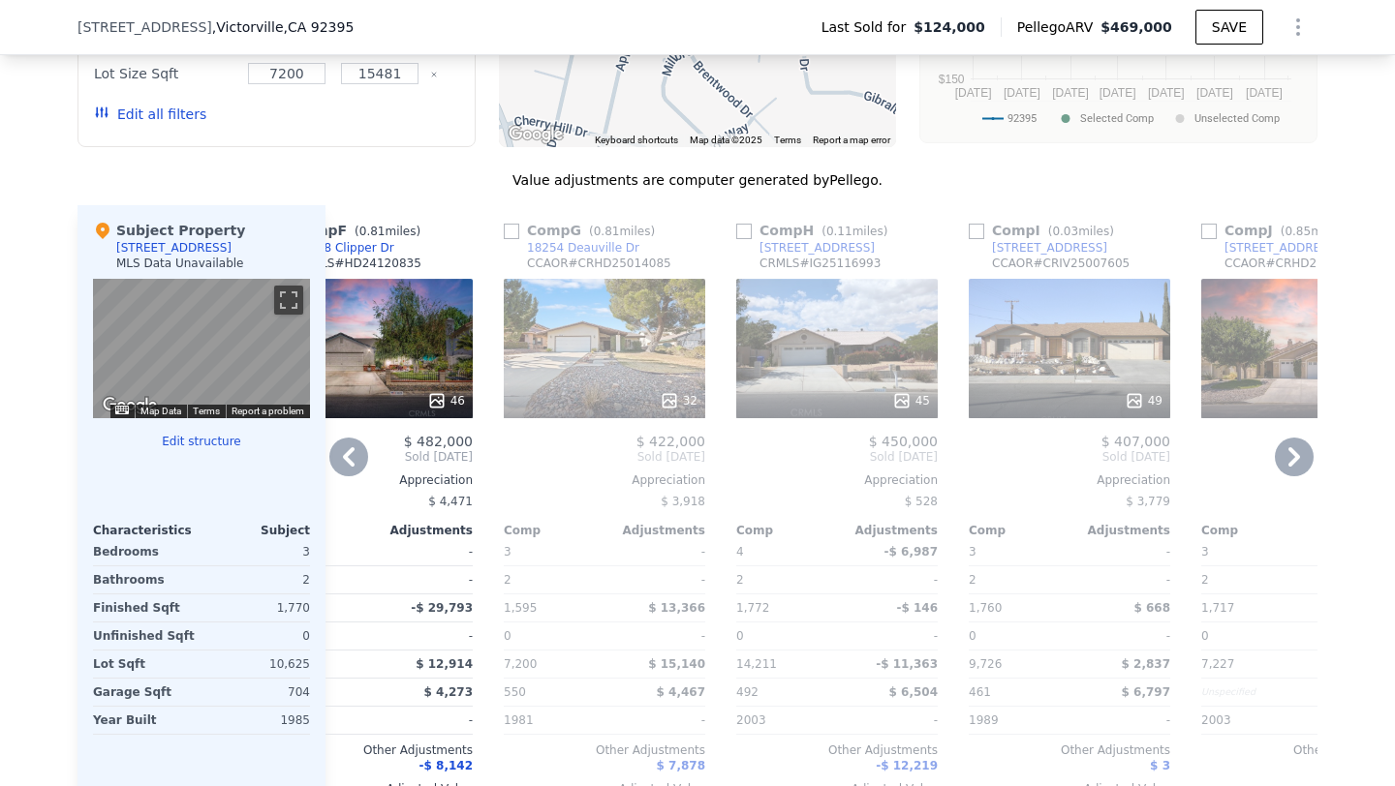
scroll to position [1752, 0]
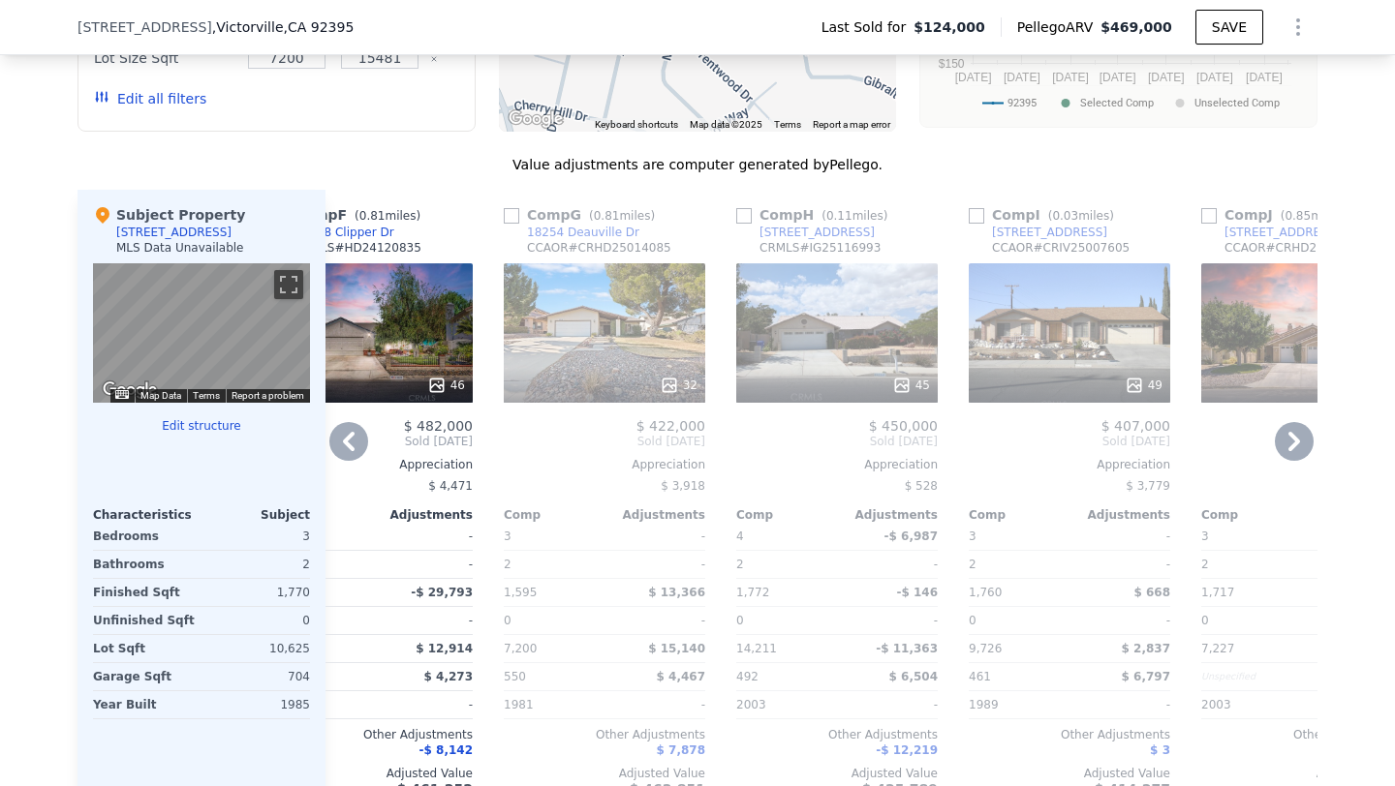
click at [1088, 344] on div "49" at bounding box center [1069, 332] width 201 height 139
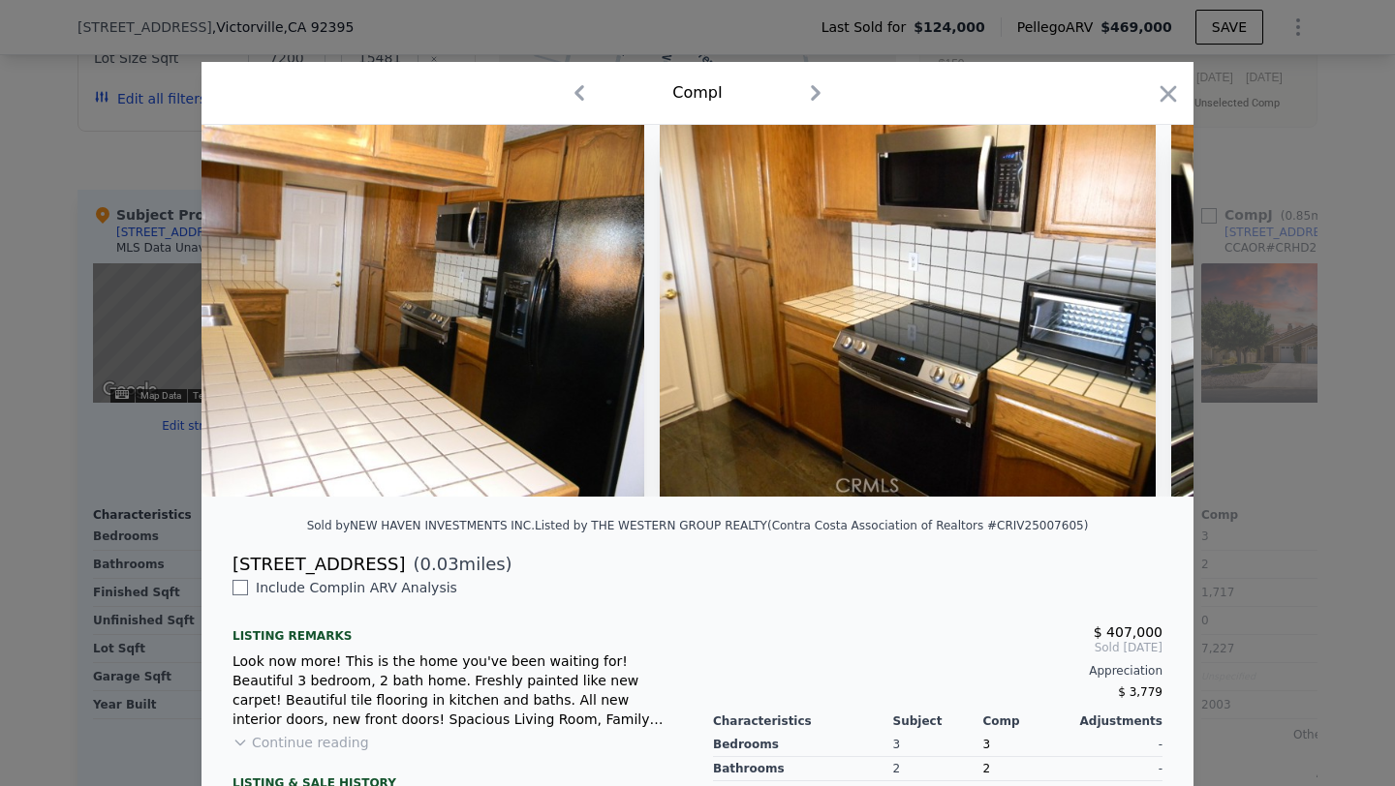
scroll to position [0, 7512]
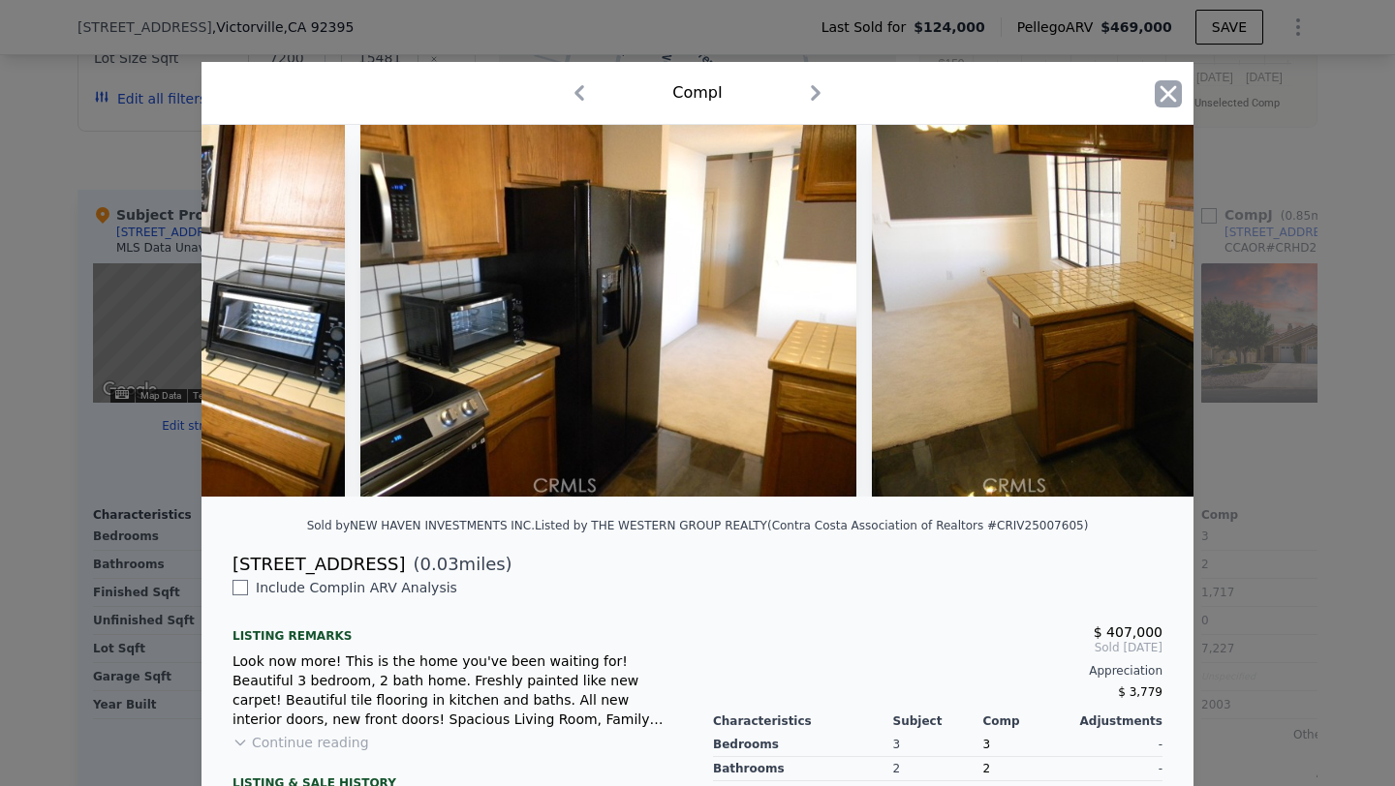
click at [1161, 90] on icon "button" at bounding box center [1168, 93] width 27 height 27
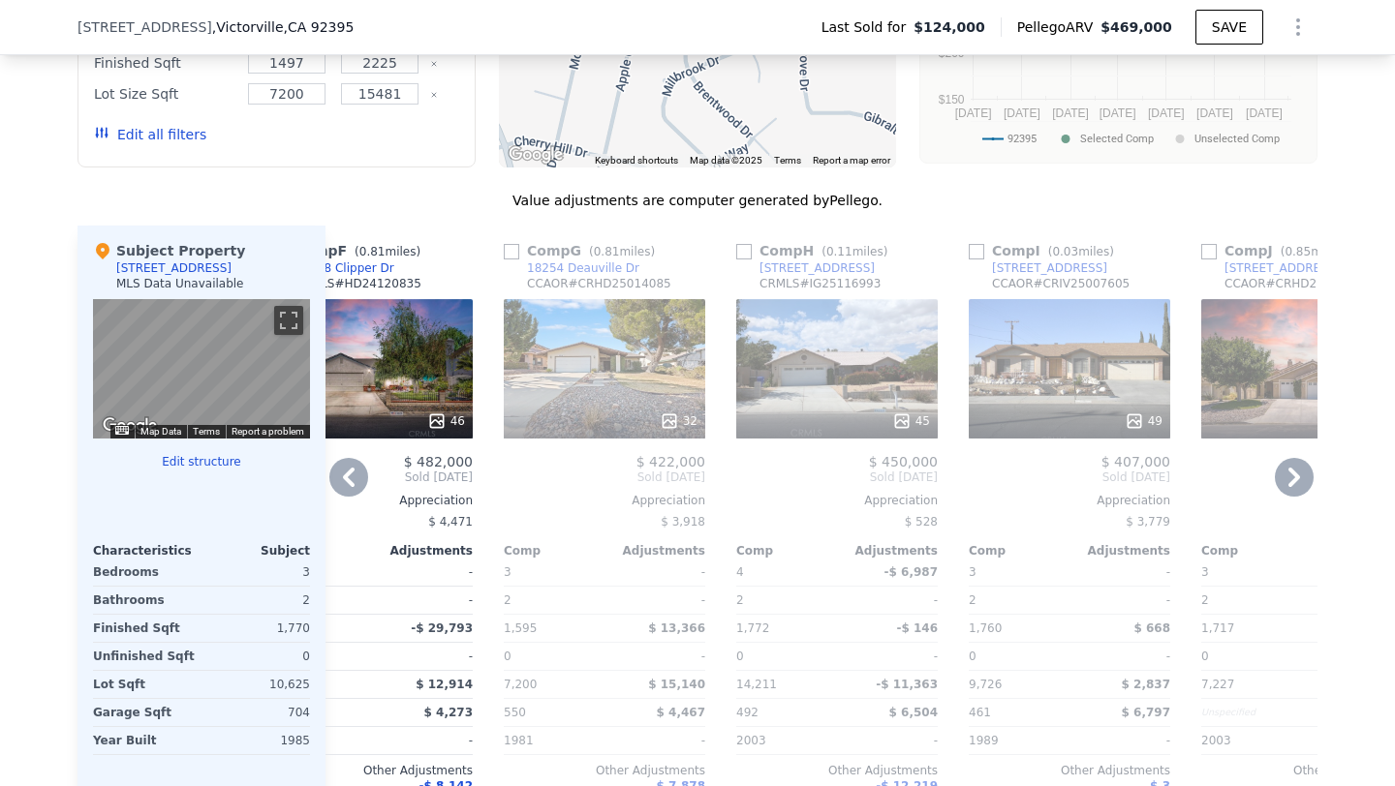
scroll to position [1715, 0]
click at [858, 389] on div "45" at bounding box center [836, 369] width 201 height 139
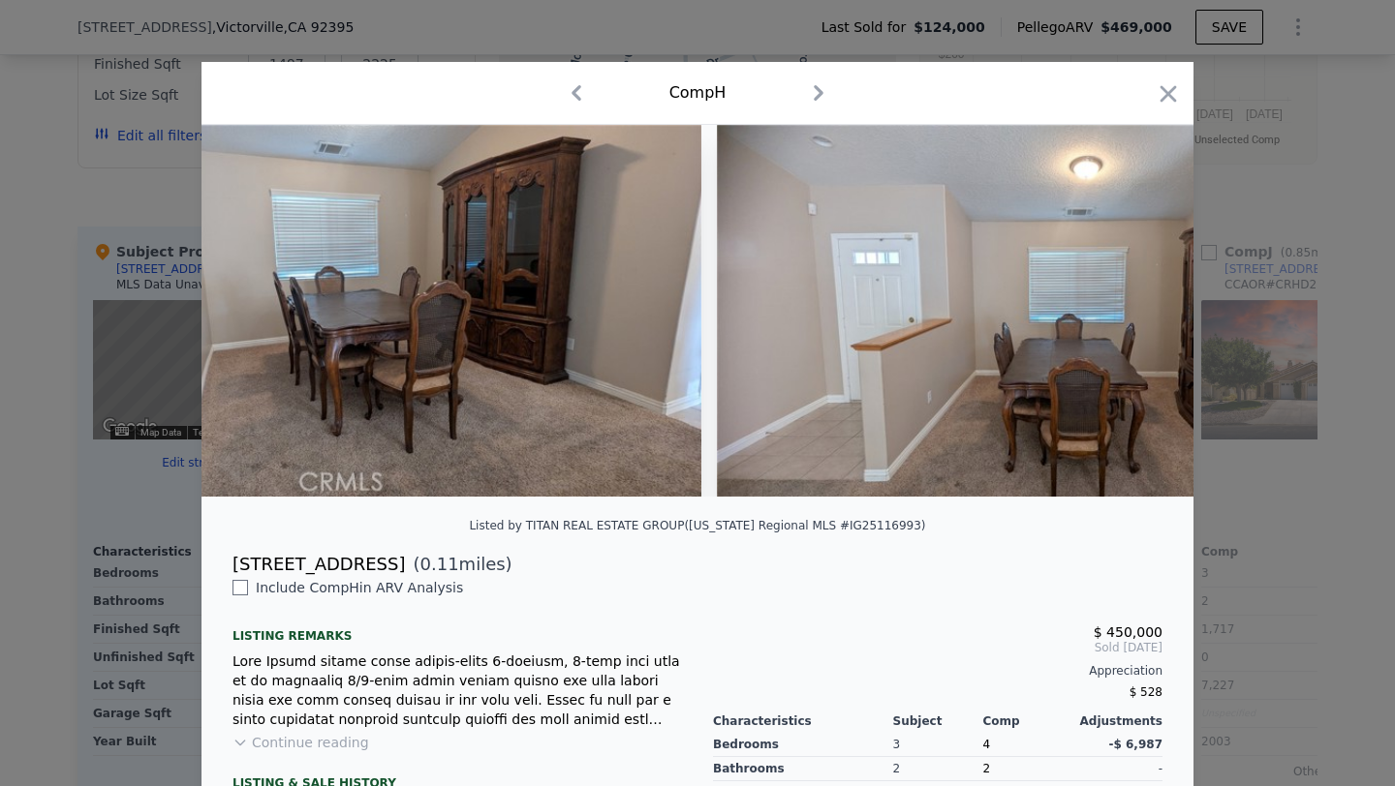
scroll to position [0, 5748]
click at [1168, 93] on icon "button" at bounding box center [1168, 93] width 16 height 16
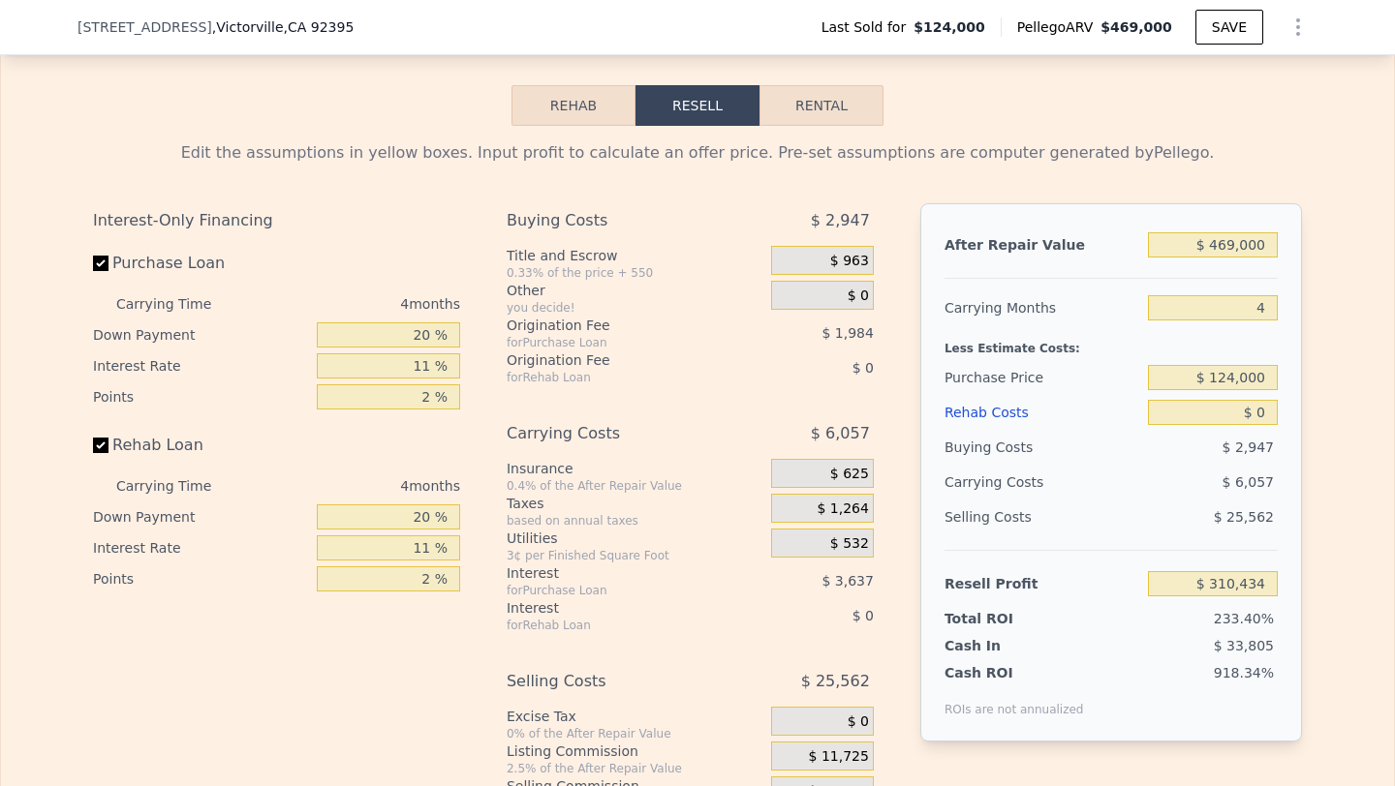
scroll to position [2572, 0]
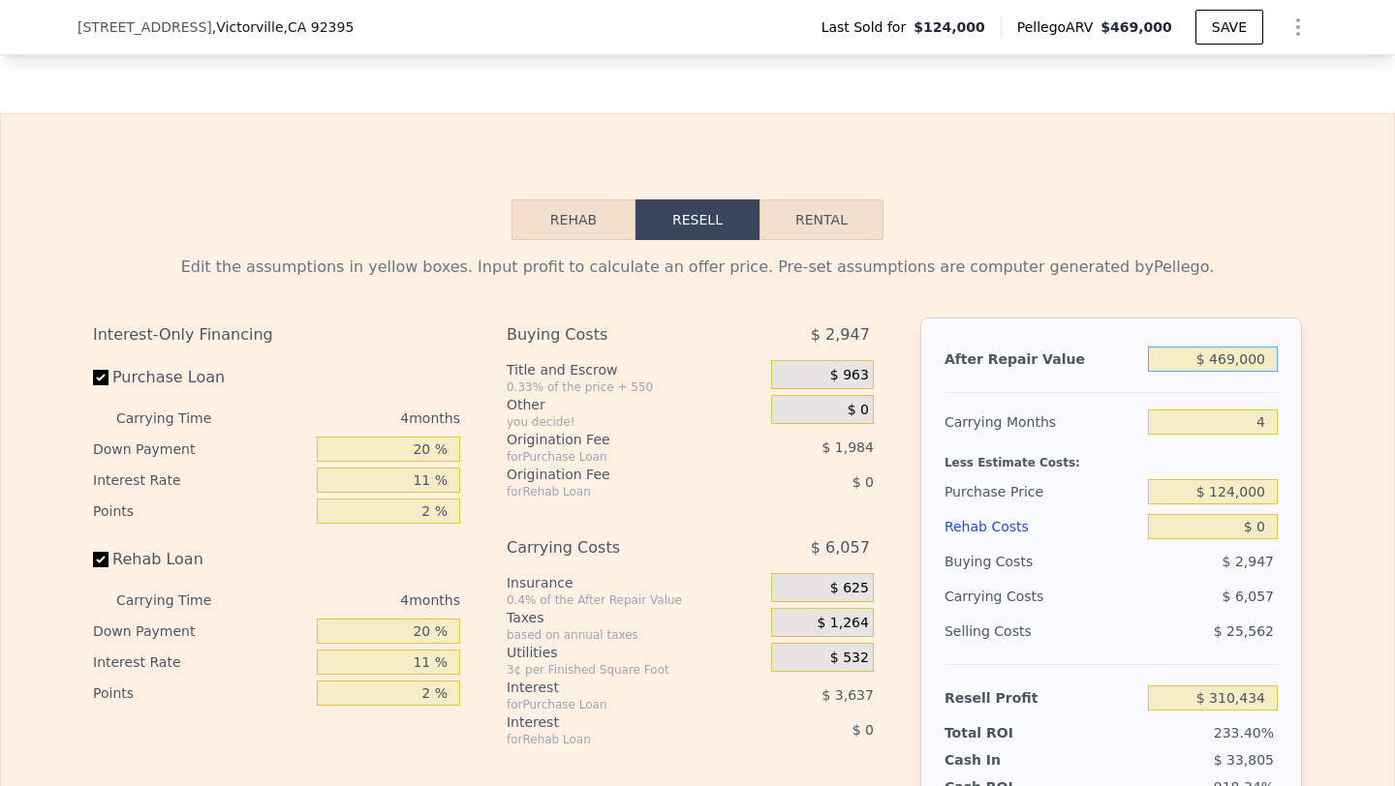
click at [1222, 352] on input "$ 469,000" at bounding box center [1213, 359] width 130 height 25
type input "$ 47"
type input "-$ 132,884"
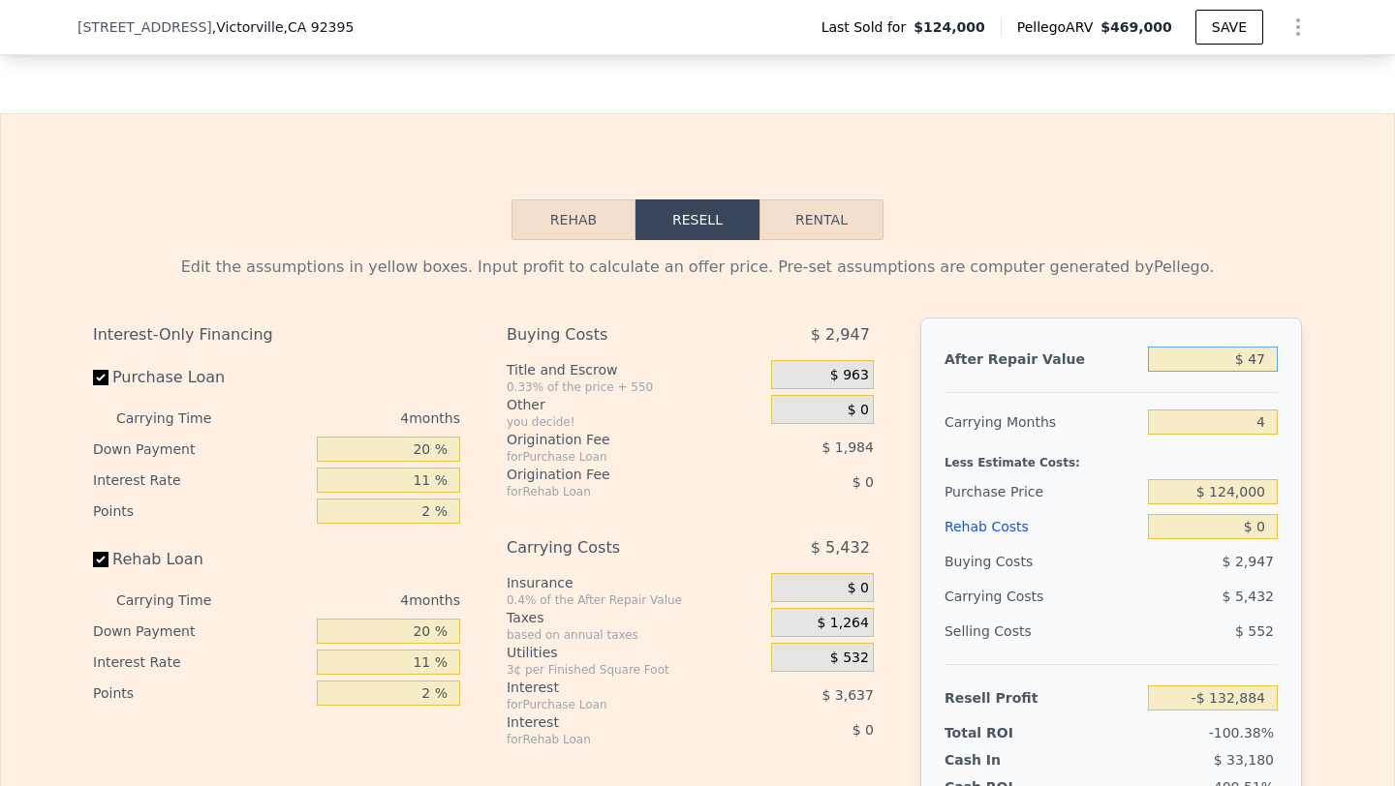
type input "$ 470"
type input "-$ 132,486"
type input "$ 4,700"
type input "-$ 128,487"
type input "$ 47,000"
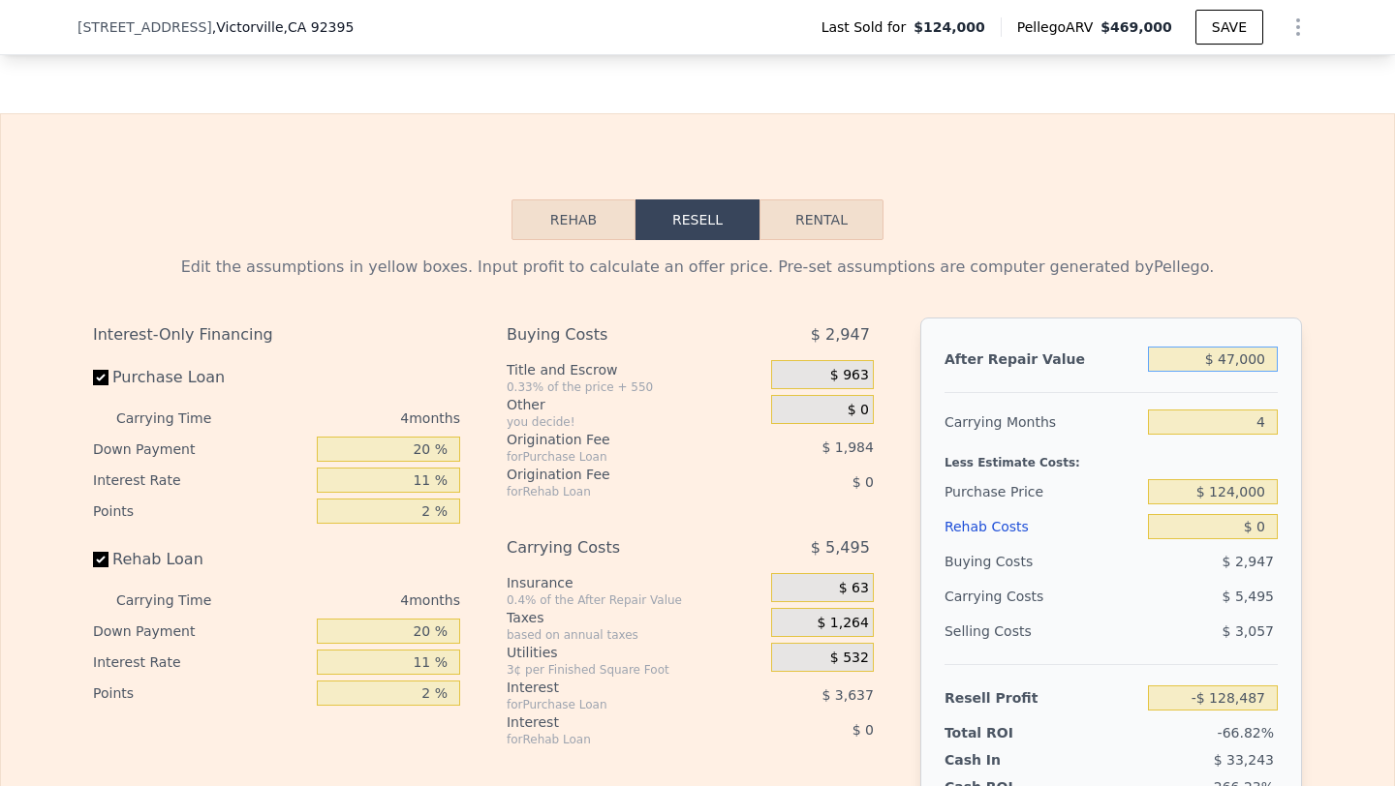
type input "-$ 88,499"
type input "$ 470,000"
type input "$ 311,379"
type input "$ 470,000"
click at [1272, 413] on input "4" at bounding box center [1213, 422] width 130 height 25
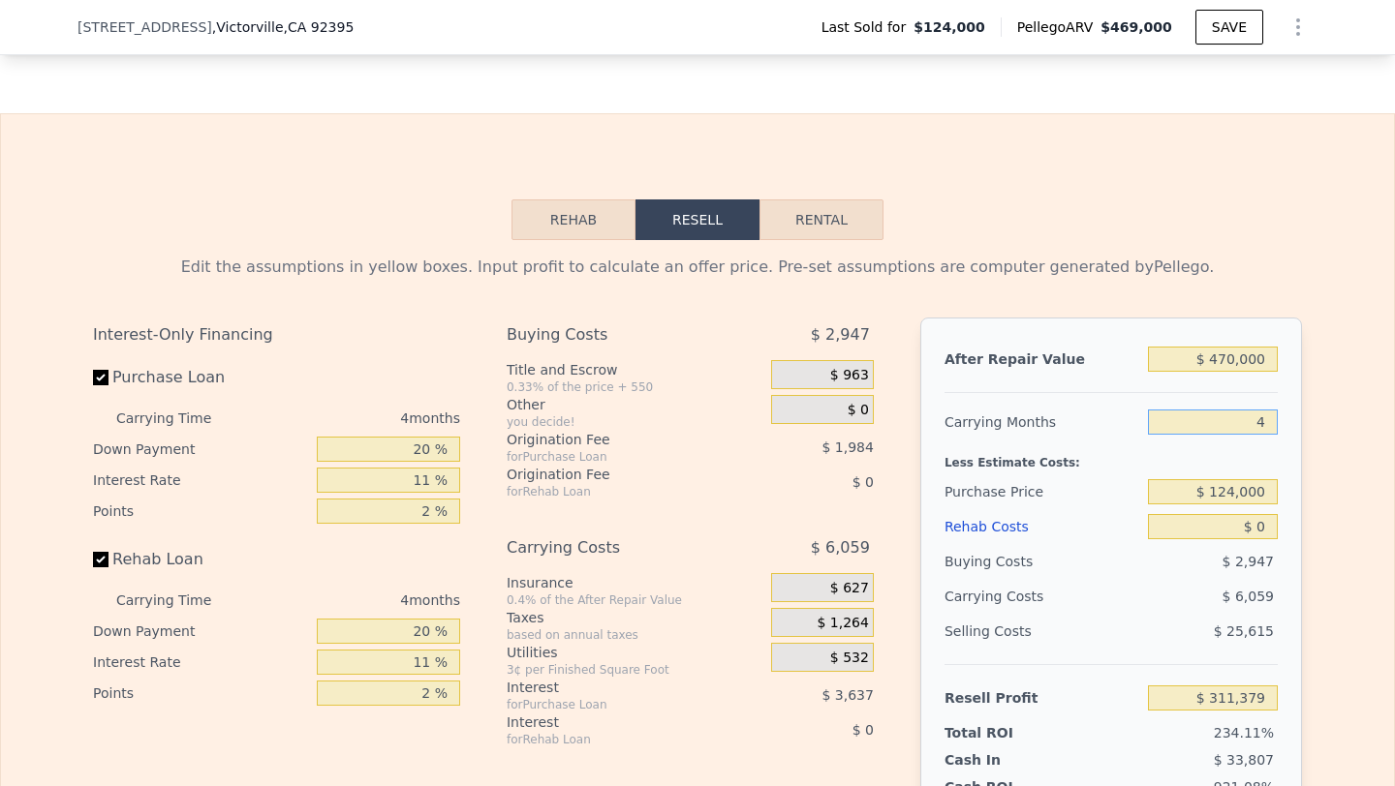
click at [1272, 413] on input "4" at bounding box center [1213, 422] width 130 height 25
type input "5"
type input "$ 309,864"
type input "5"
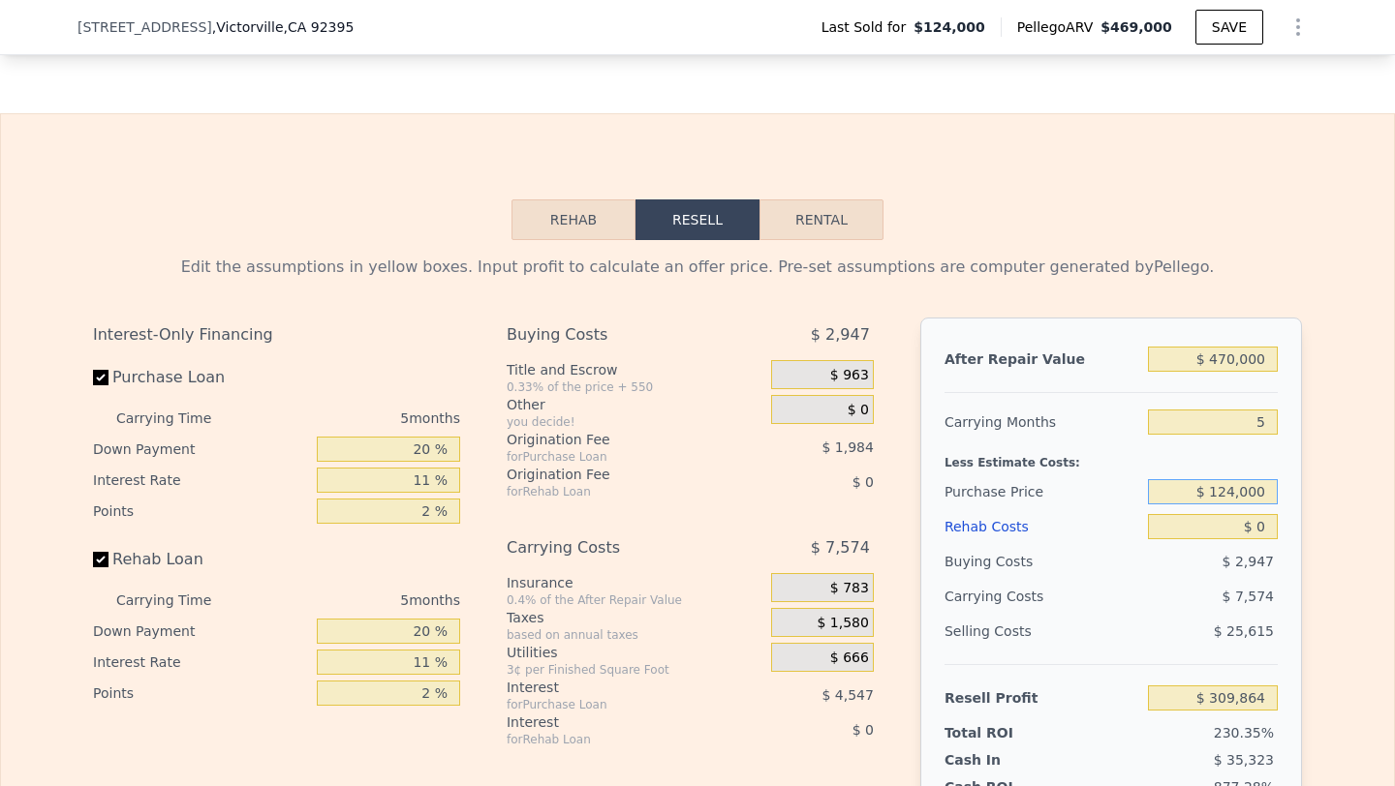
click at [1240, 491] on input "$ 124,000" at bounding box center [1213, 491] width 130 height 25
type input "$ 308,000"
type input "$ 115,557"
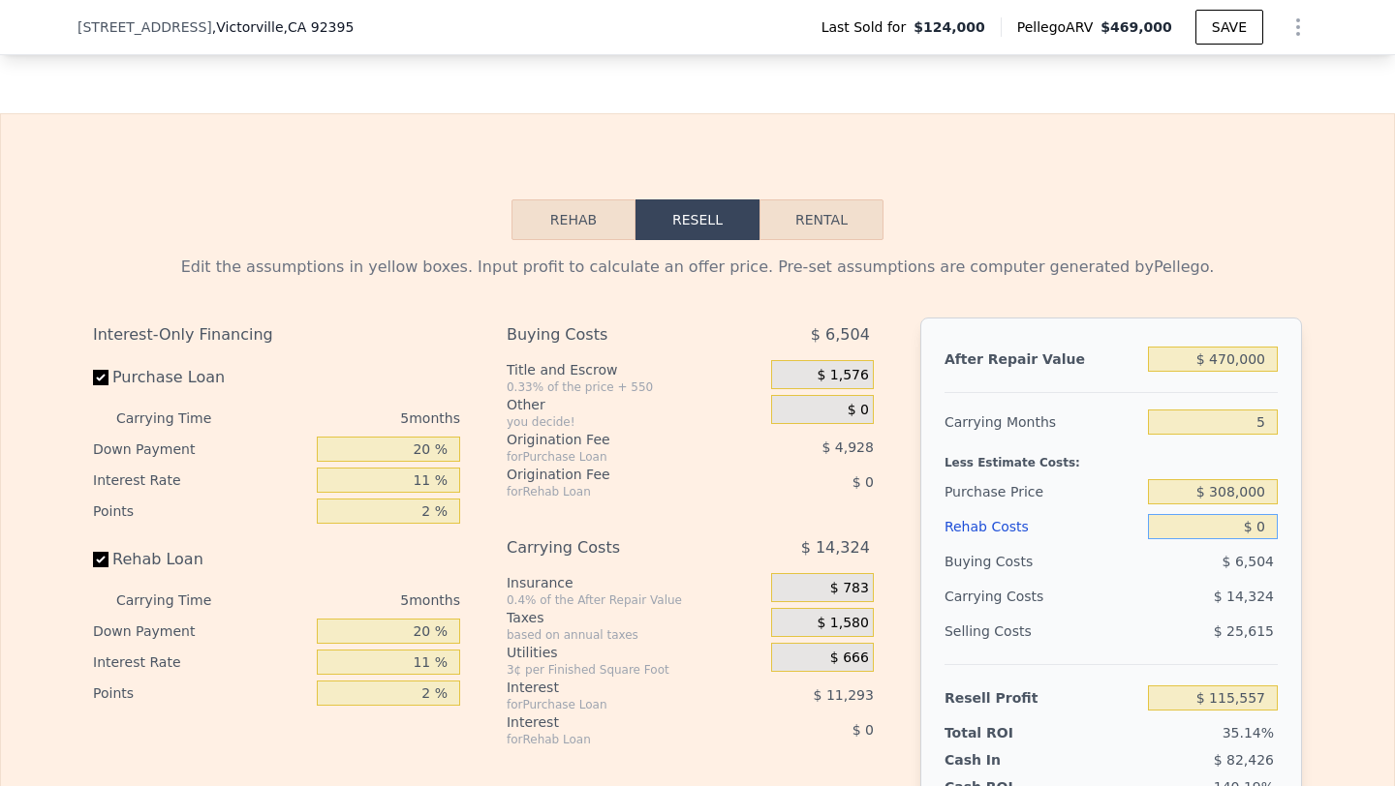
click at [1239, 533] on input "$ 0" at bounding box center [1213, 526] width 130 height 25
type input "$ 10"
type input "$ 469,000"
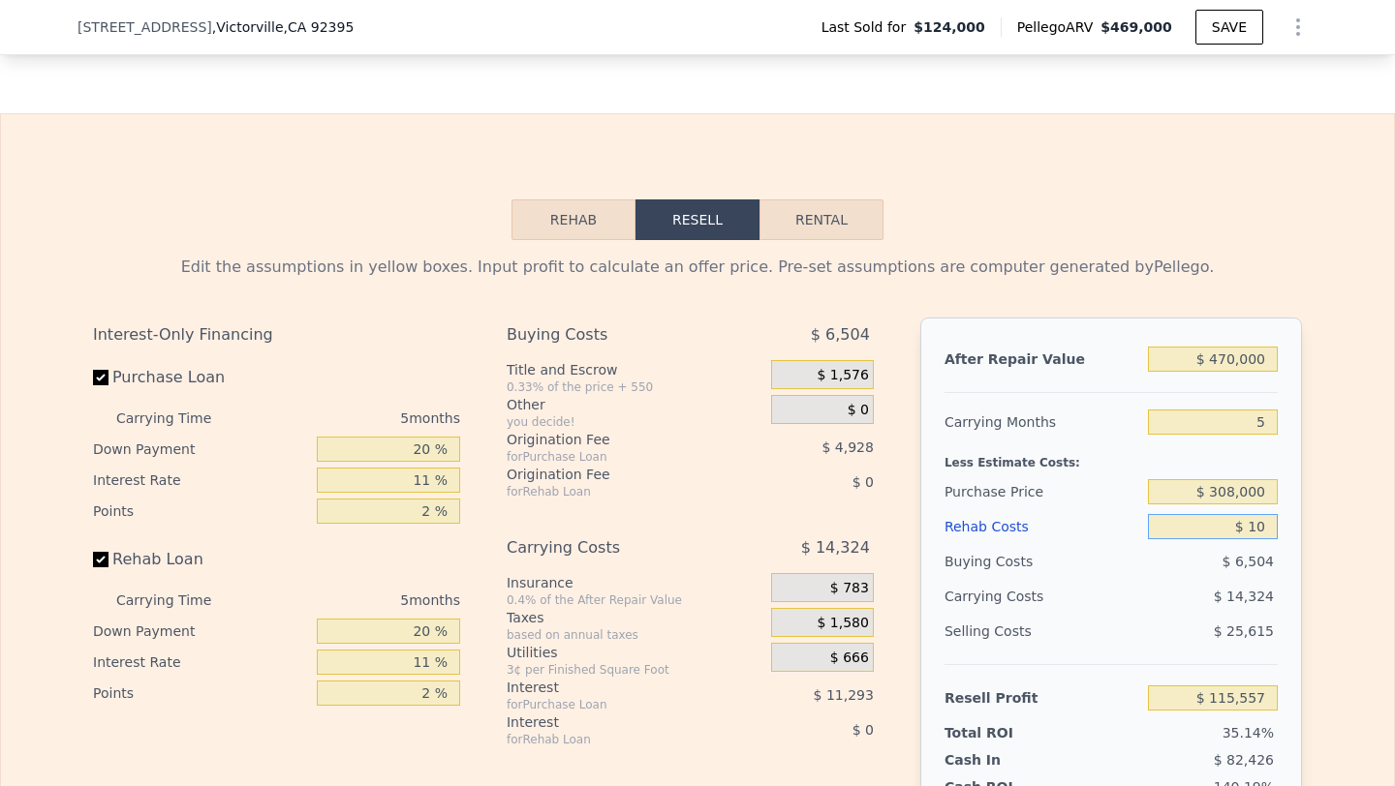
type input "4"
type input "$ 310,424"
type input "$ 100"
type input "$ 310,328"
type input "$ 1,000"
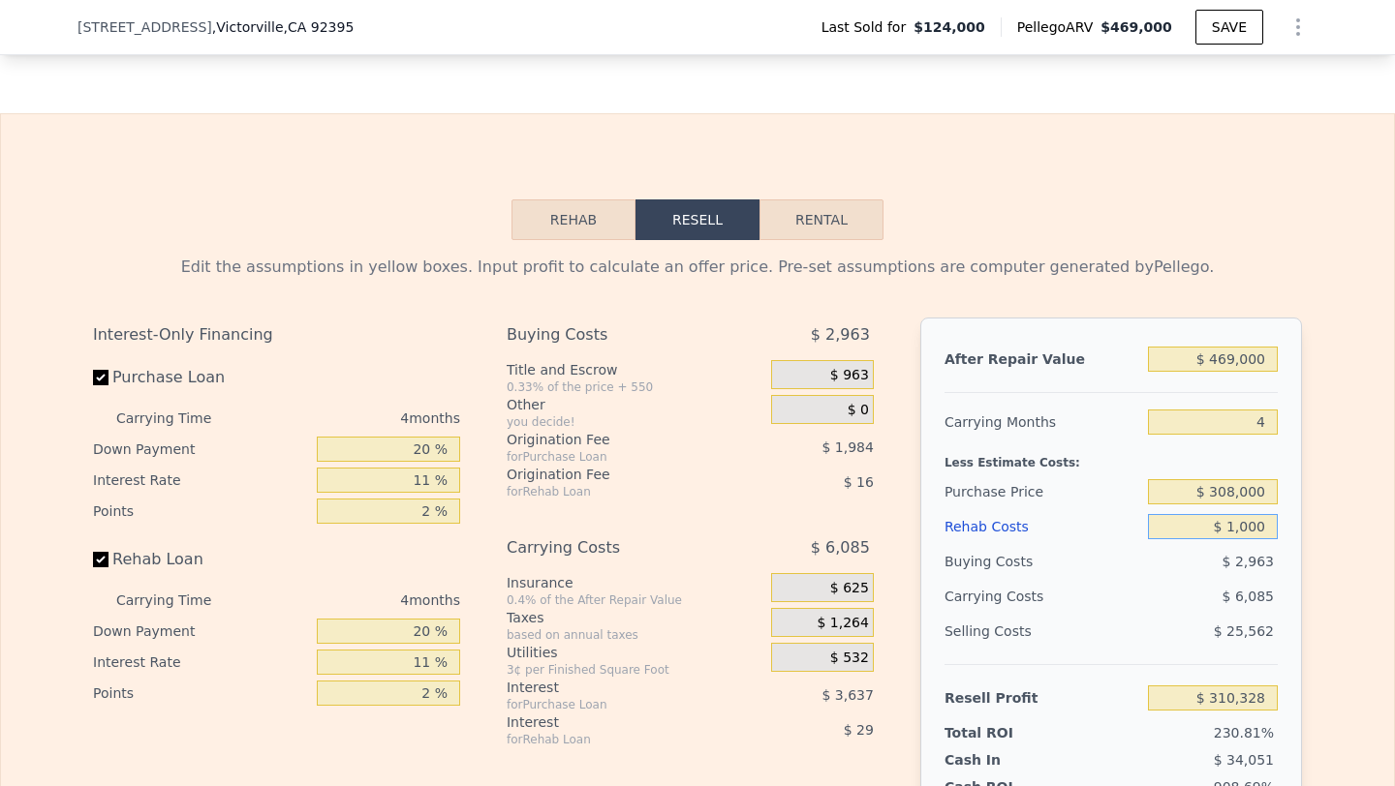
type input "$ 309,390"
type input "$ 10,000"
type input "$ 299,982"
type input "$ 100,000"
type input "$ 205,902"
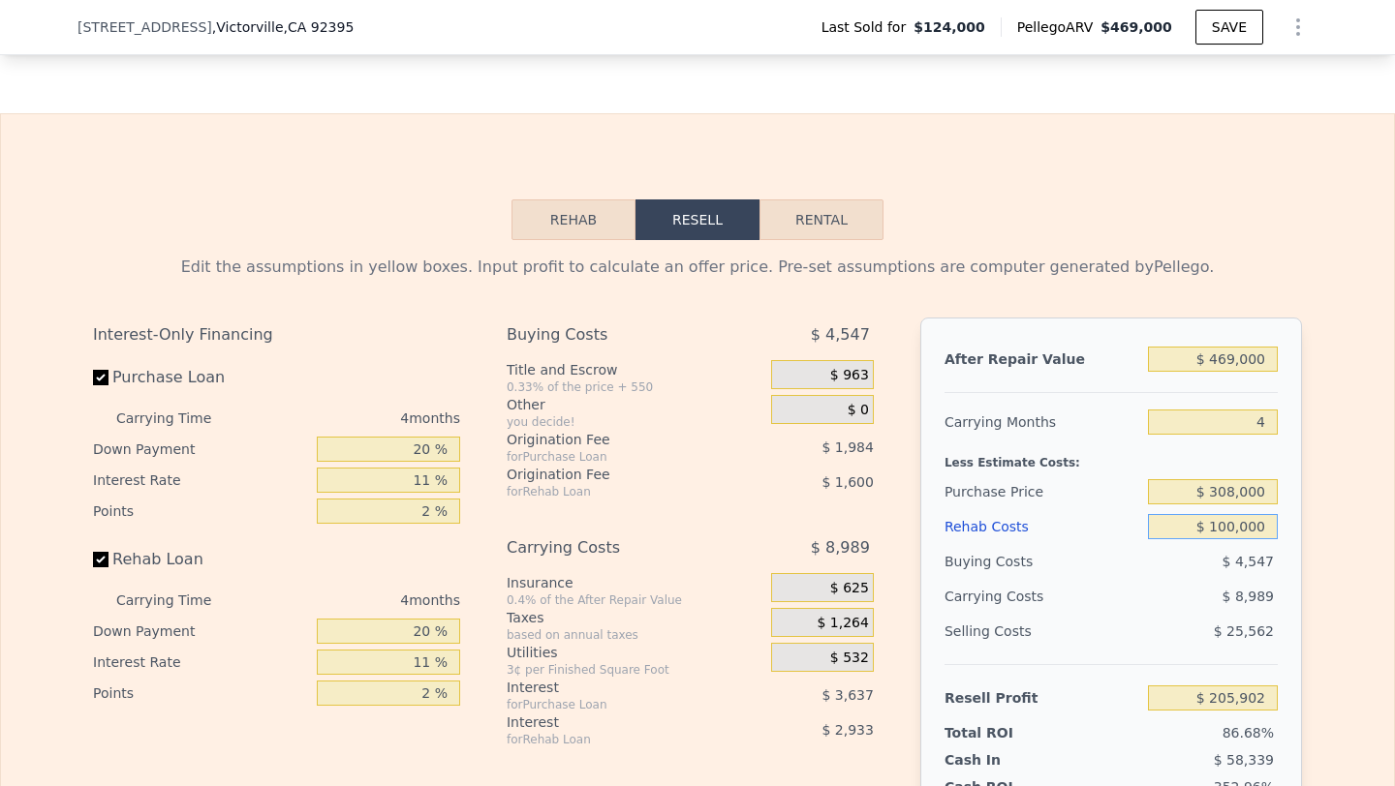
type input "$ 100,000"
click at [1263, 485] on input "$ 308,000" at bounding box center [1213, 491] width 130 height 25
type input "$ 308,000"
click at [1210, 585] on div "$ 8,989" at bounding box center [1175, 596] width 204 height 35
type input "$ 12,945"
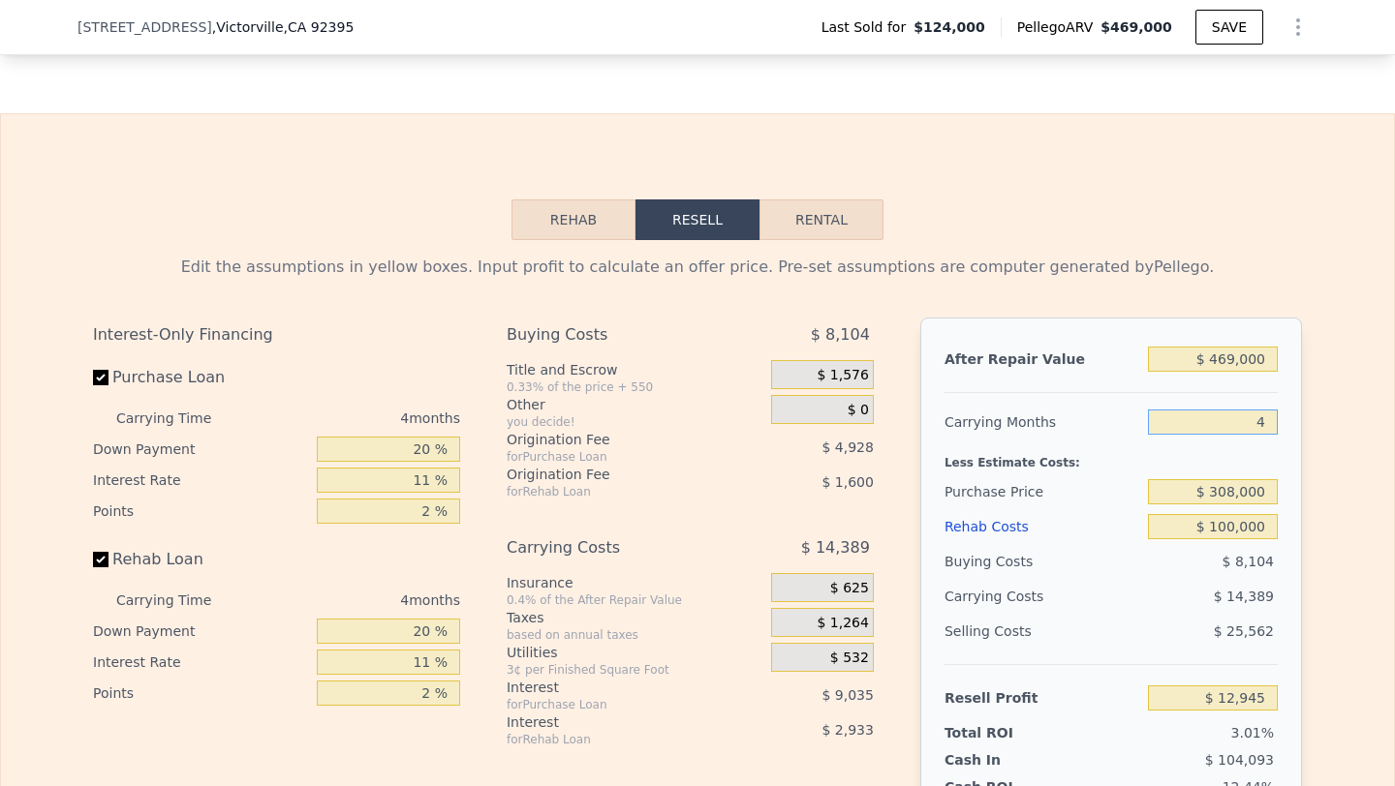
click at [1264, 418] on input "4" at bounding box center [1213, 422] width 130 height 25
type input "5"
type input "$ 9,346"
type input "5"
click at [1171, 633] on div "$ 25,562" at bounding box center [1213, 631] width 131 height 35
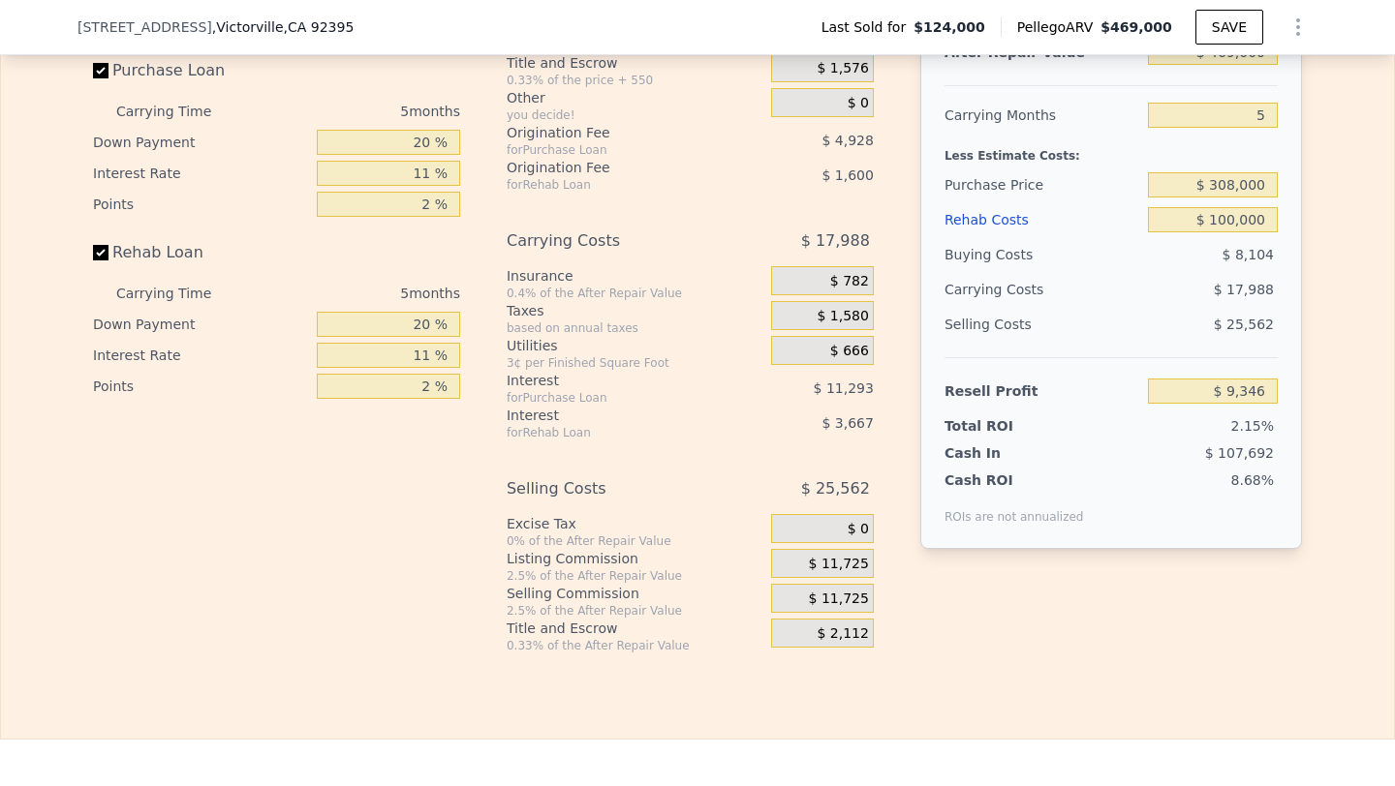
scroll to position [2910, 0]
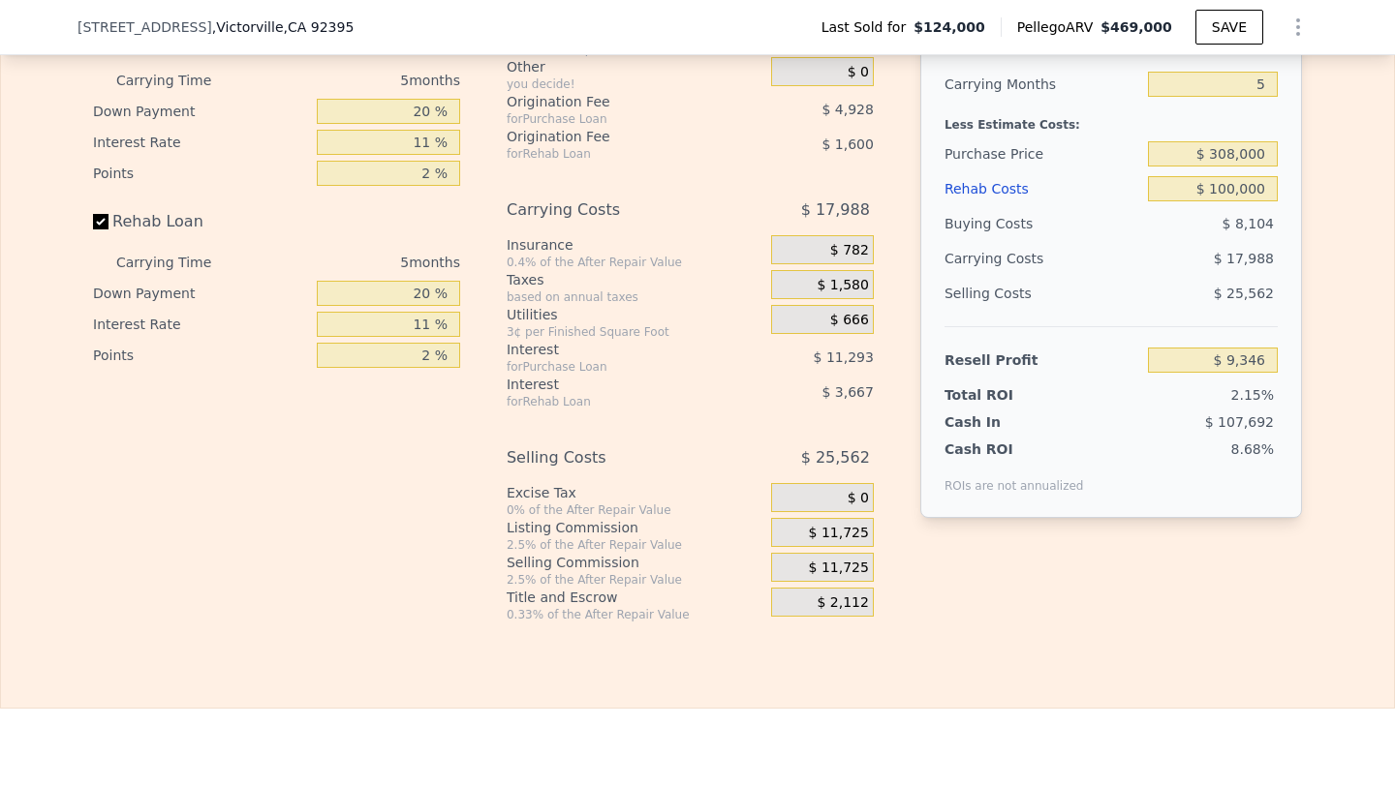
click at [796, 565] on div "$ 11,725" at bounding box center [822, 567] width 103 height 29
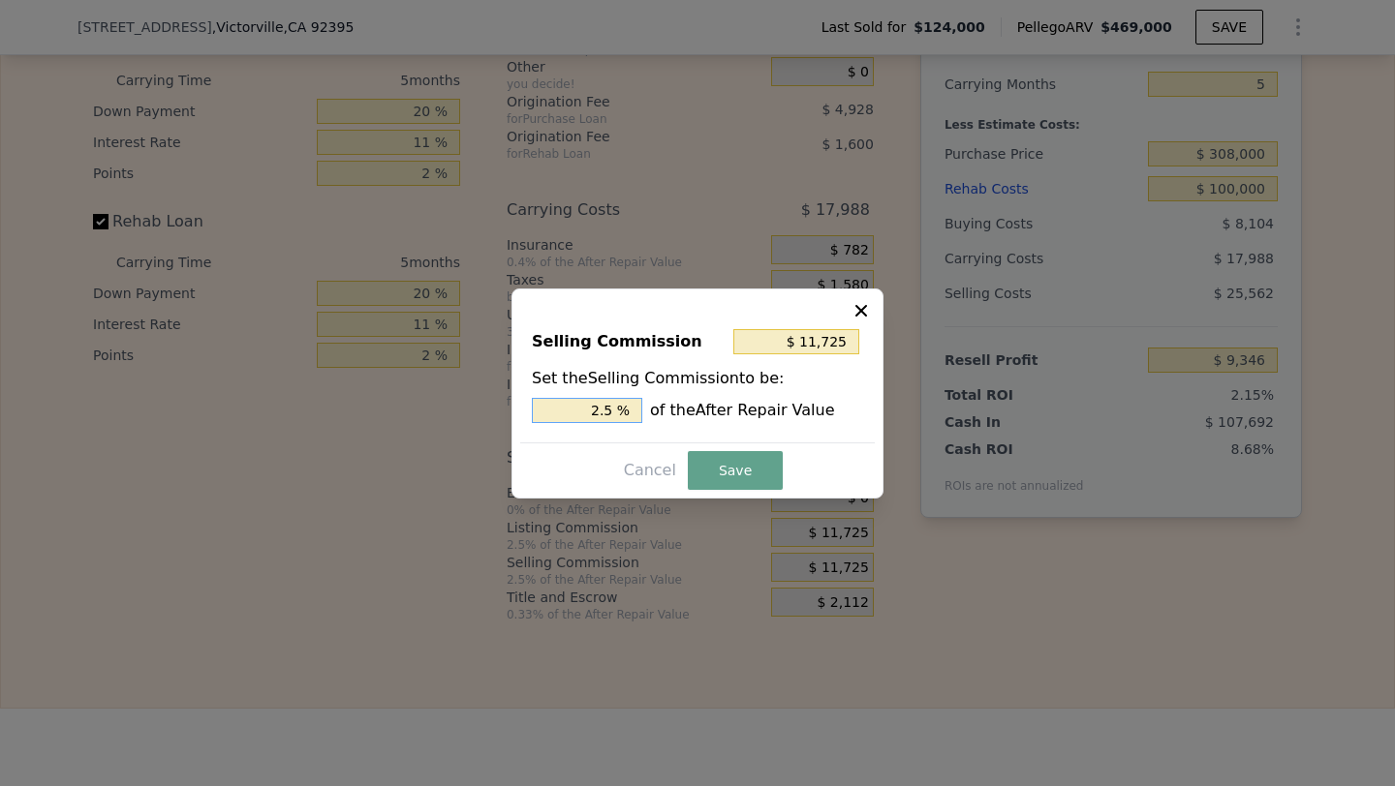
click at [574, 410] on input "2.5 %" at bounding box center [587, 410] width 110 height 25
type input "$ 0"
type input "0 %"
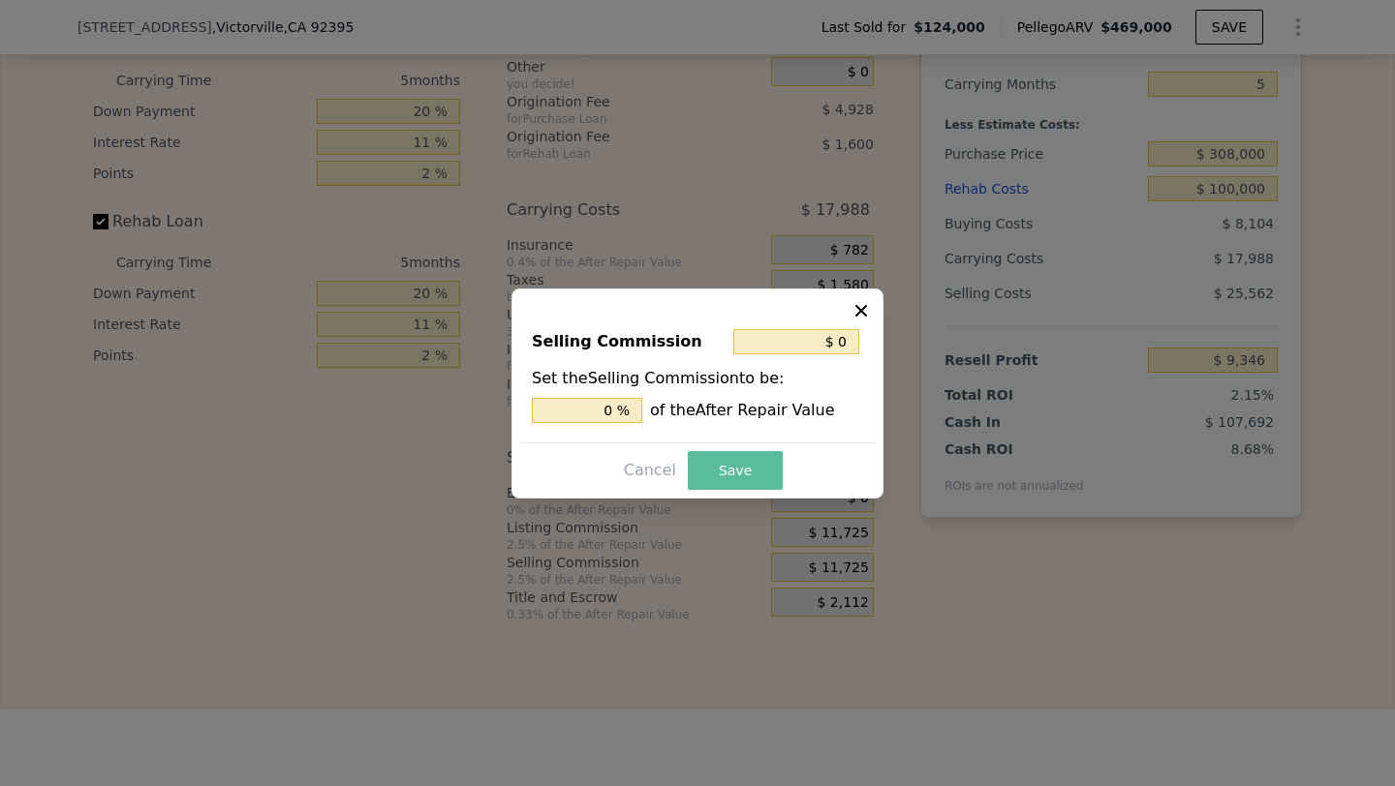
click at [722, 470] on button "Save" at bounding box center [735, 470] width 95 height 39
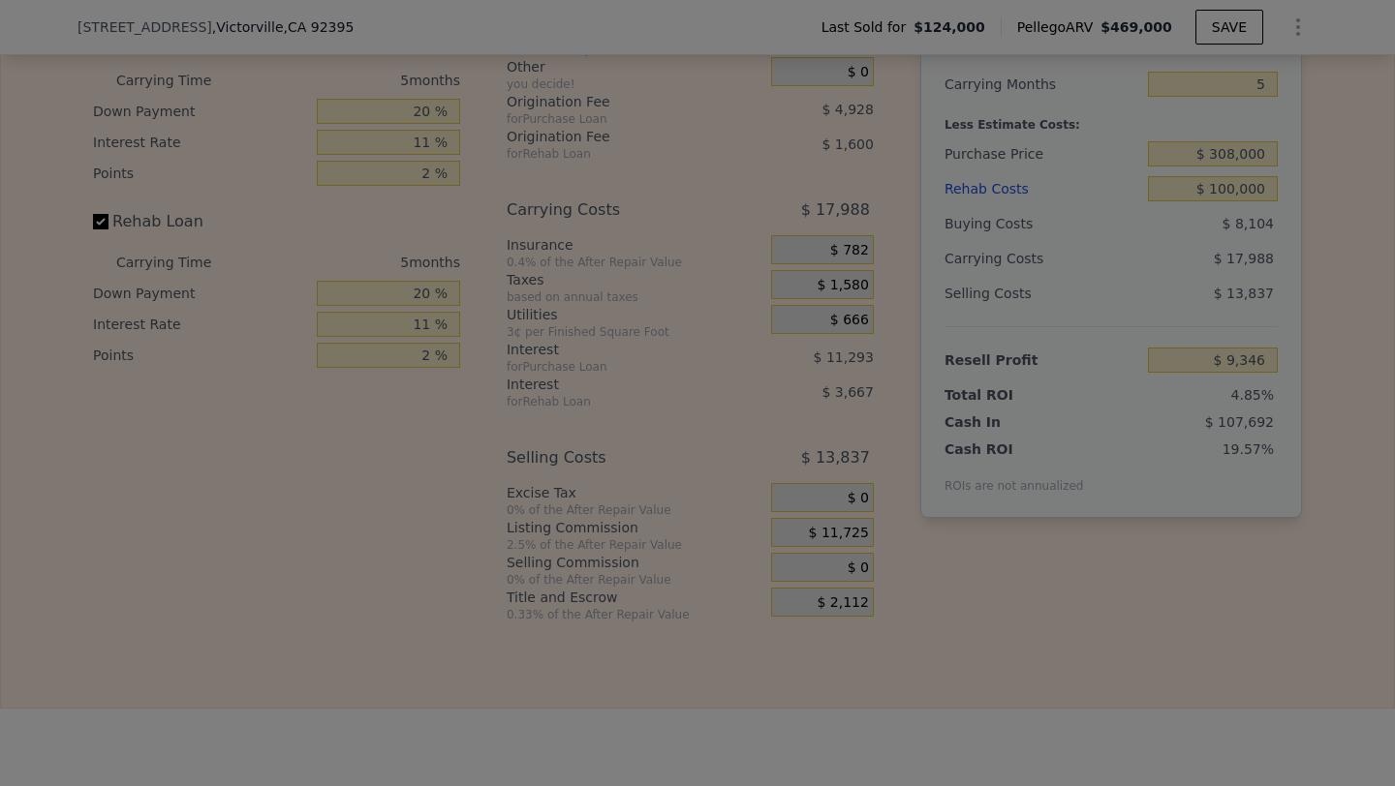
type input "$ 21,071"
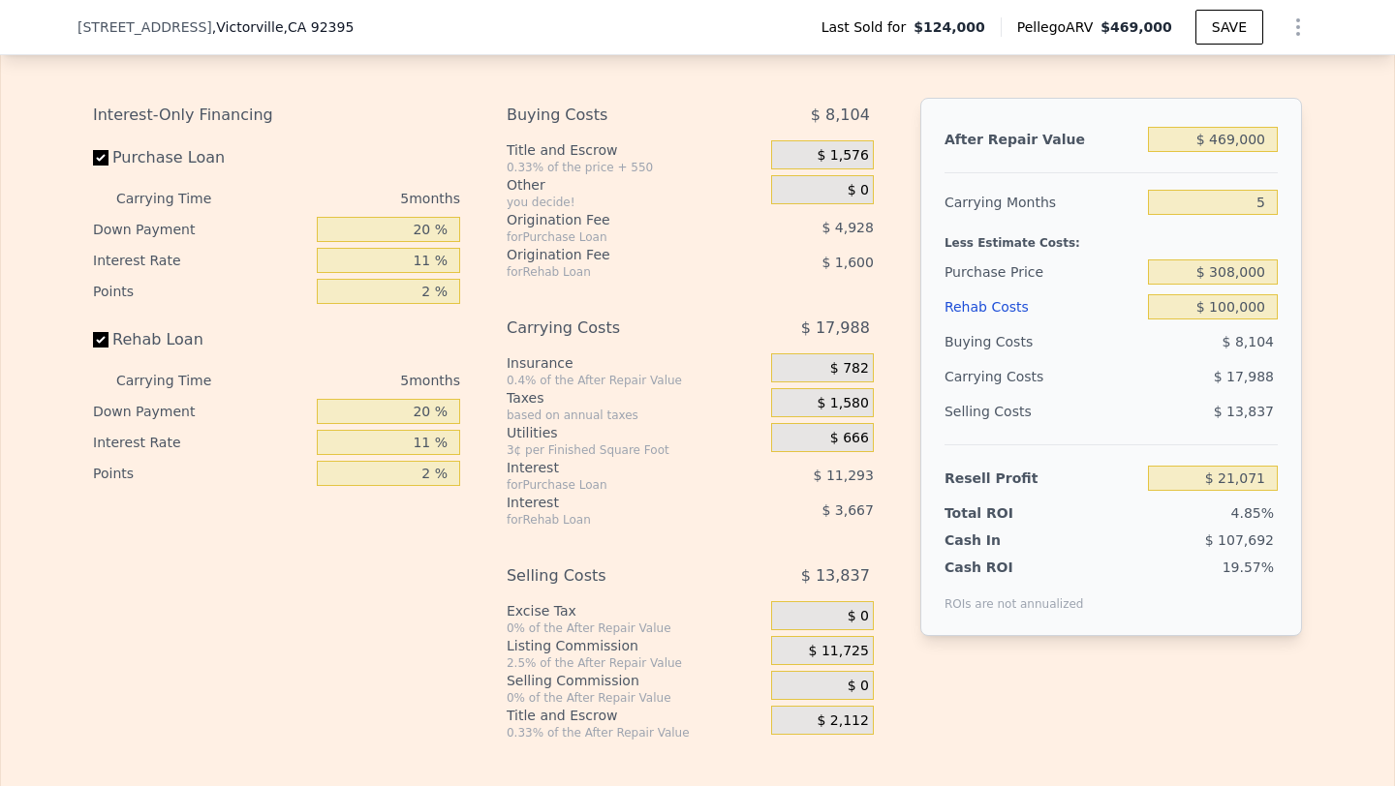
scroll to position [2789, 0]
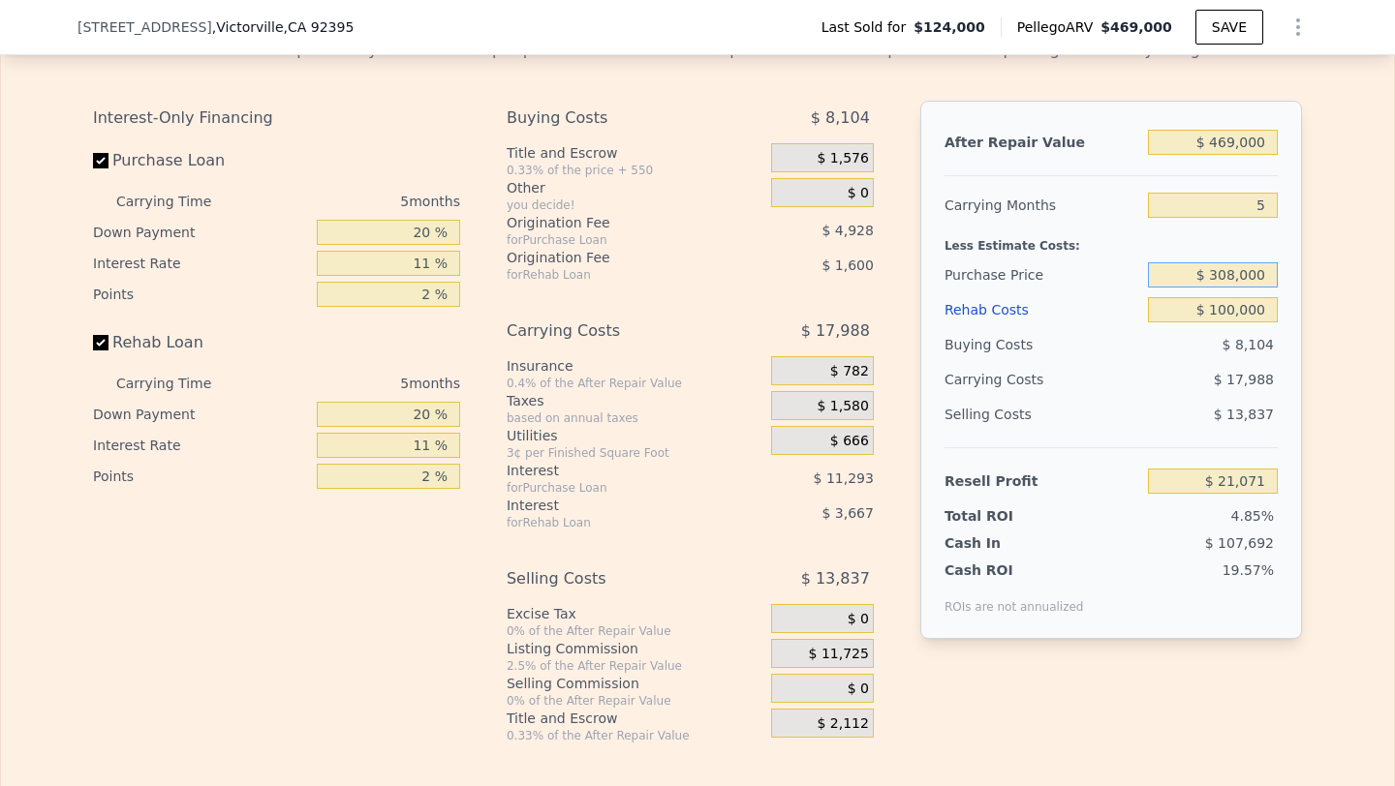
click at [1233, 275] on input "$ 308,000" at bounding box center [1213, 274] width 130 height 25
type input "$ 290,000"
click at [1186, 394] on div "$ 17,988" at bounding box center [1175, 379] width 204 height 35
type input "$ 40,079"
click at [1236, 273] on input "$ 290,000" at bounding box center [1213, 274] width 130 height 25
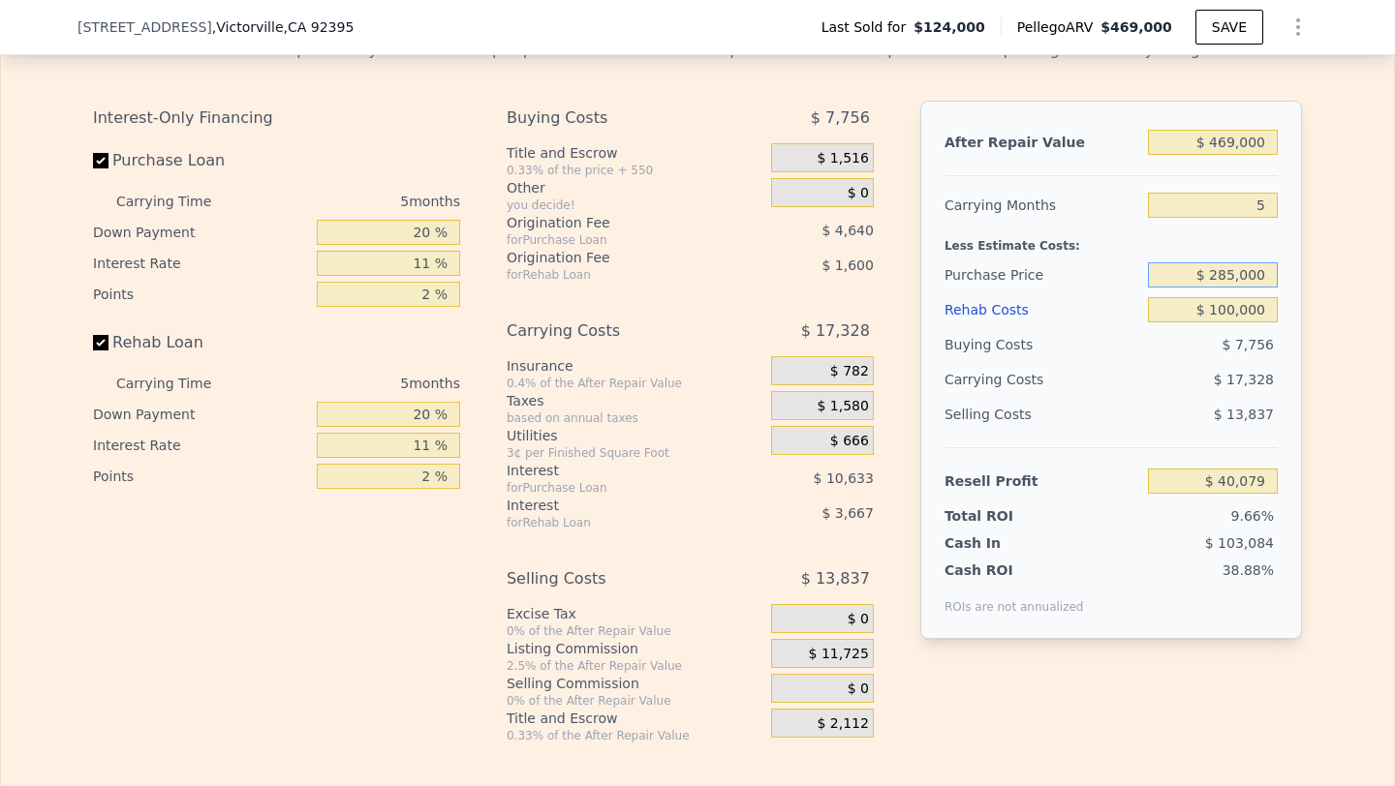
type input "$ 285,000"
click at [1217, 368] on div "$ 17,328" at bounding box center [1175, 379] width 204 height 35
type input "$ 45,361"
drag, startPoint x: 63, startPoint y: 25, endPoint x: 366, endPoint y: 54, distance: 304.6
click at [372, 50] on div "[STREET_ADDRESS] Last Sold for $124,000 Pellego ARV $469,000 SAVE" at bounding box center [697, 27] width 1395 height 55
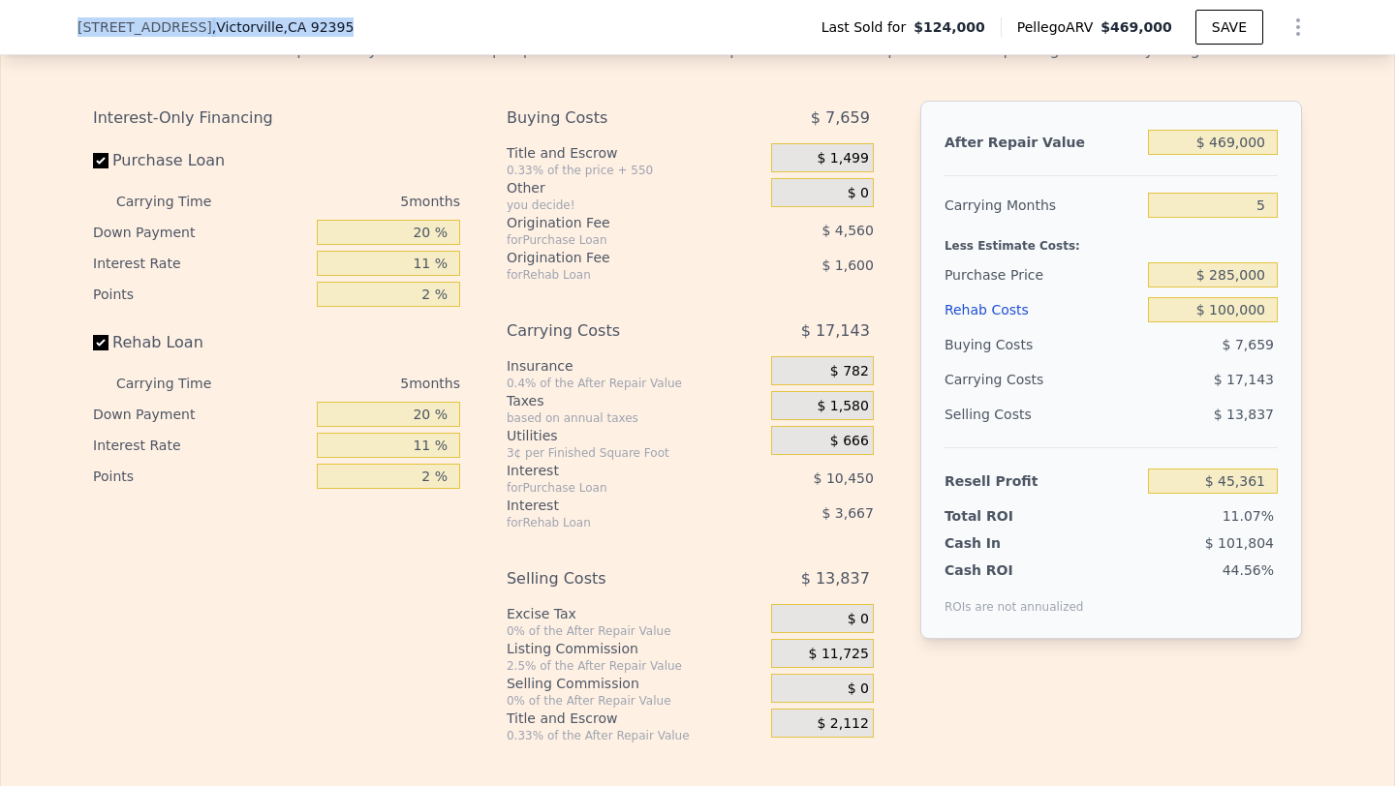
copy div "[STREET_ADDRESS]"
type input "4"
type input "$ 0"
type input "$ 310,434"
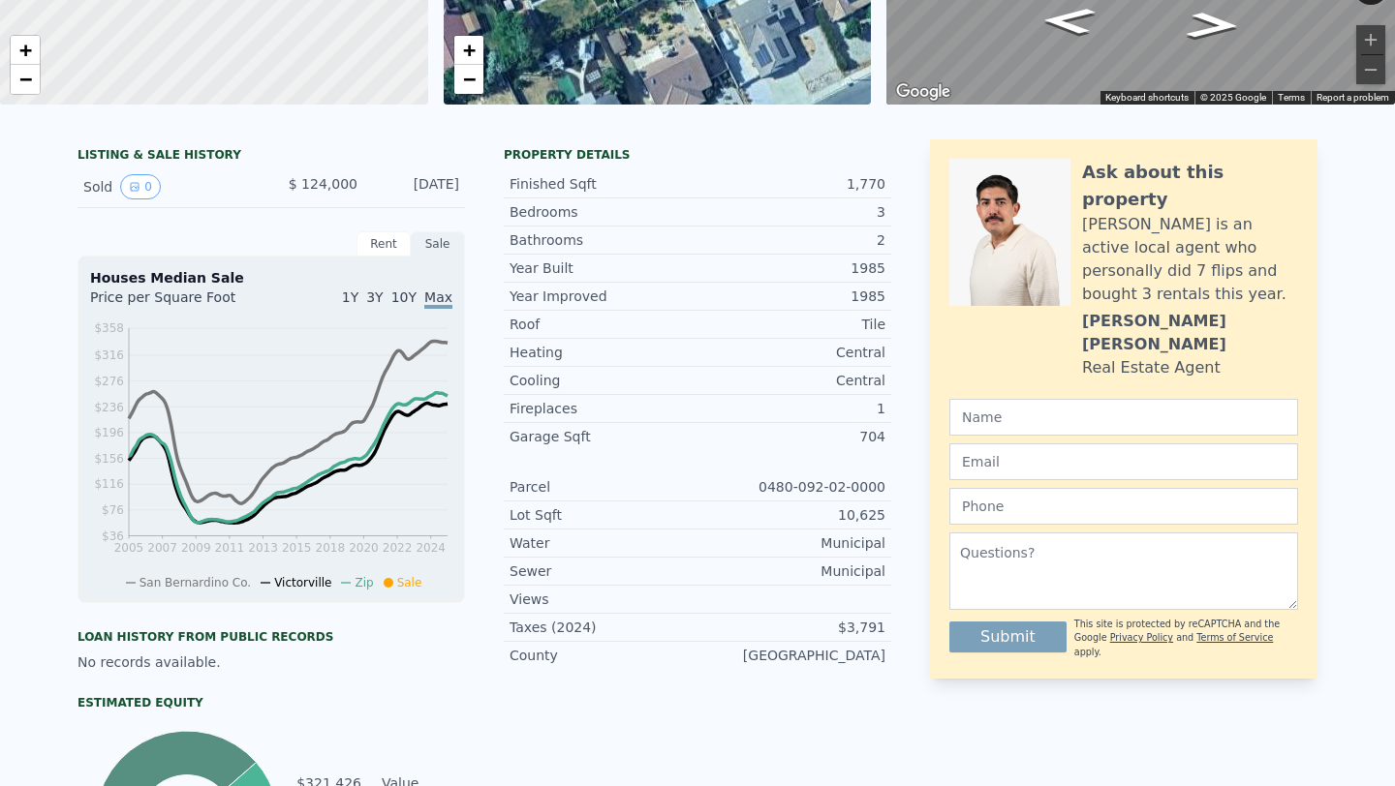
scroll to position [0, 0]
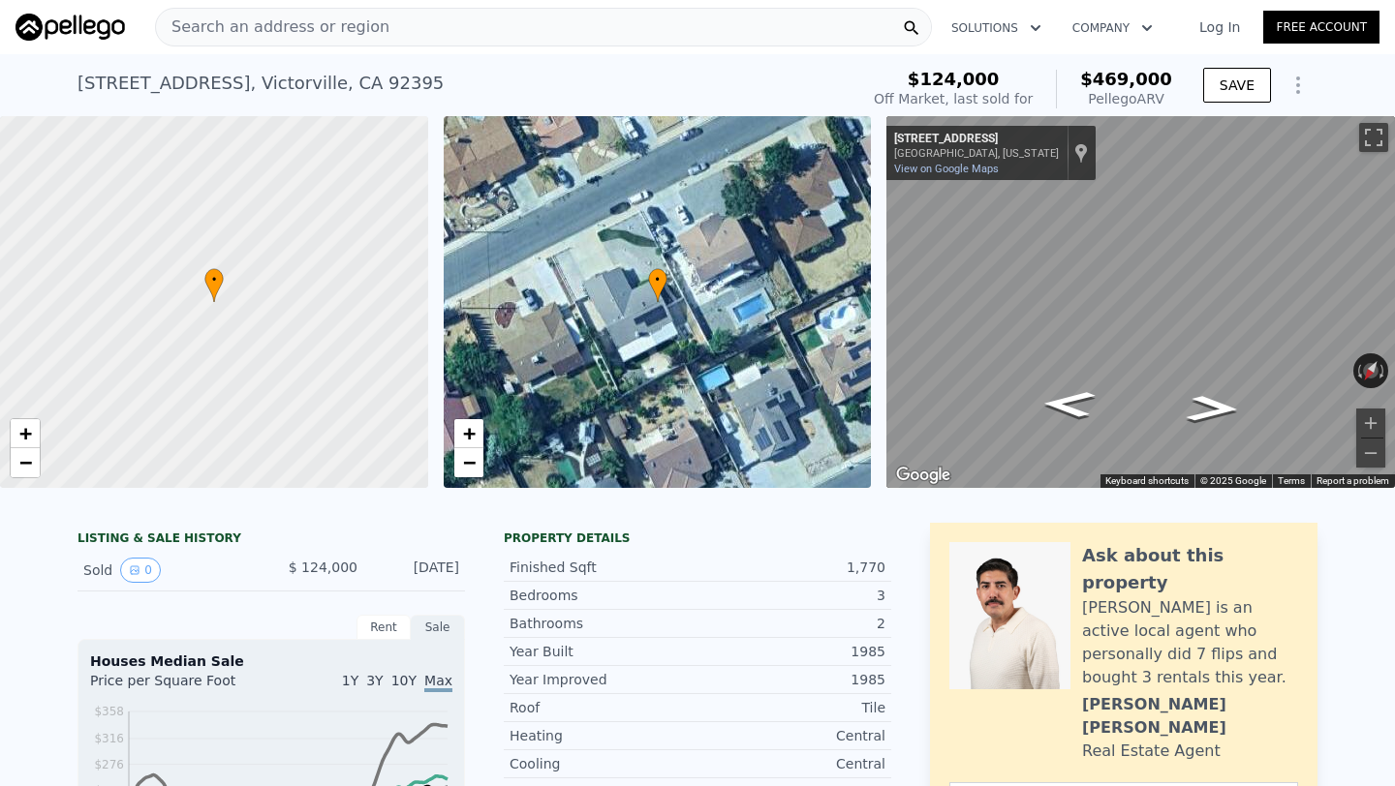
click at [360, 24] on span "Search an address or region" at bounding box center [272, 26] width 233 height 23
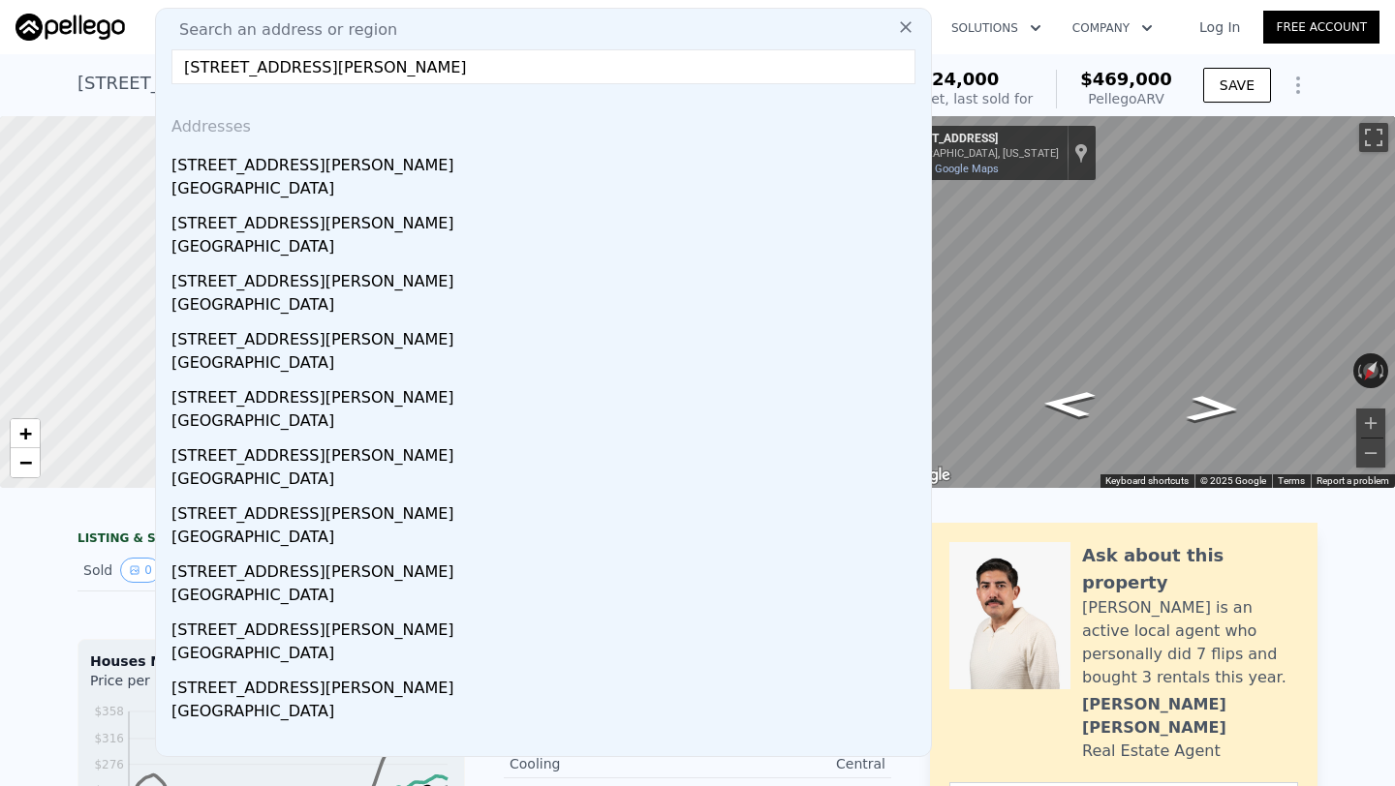
click at [333, 164] on div "[STREET_ADDRESS][PERSON_NAME]" at bounding box center [547, 161] width 752 height 31
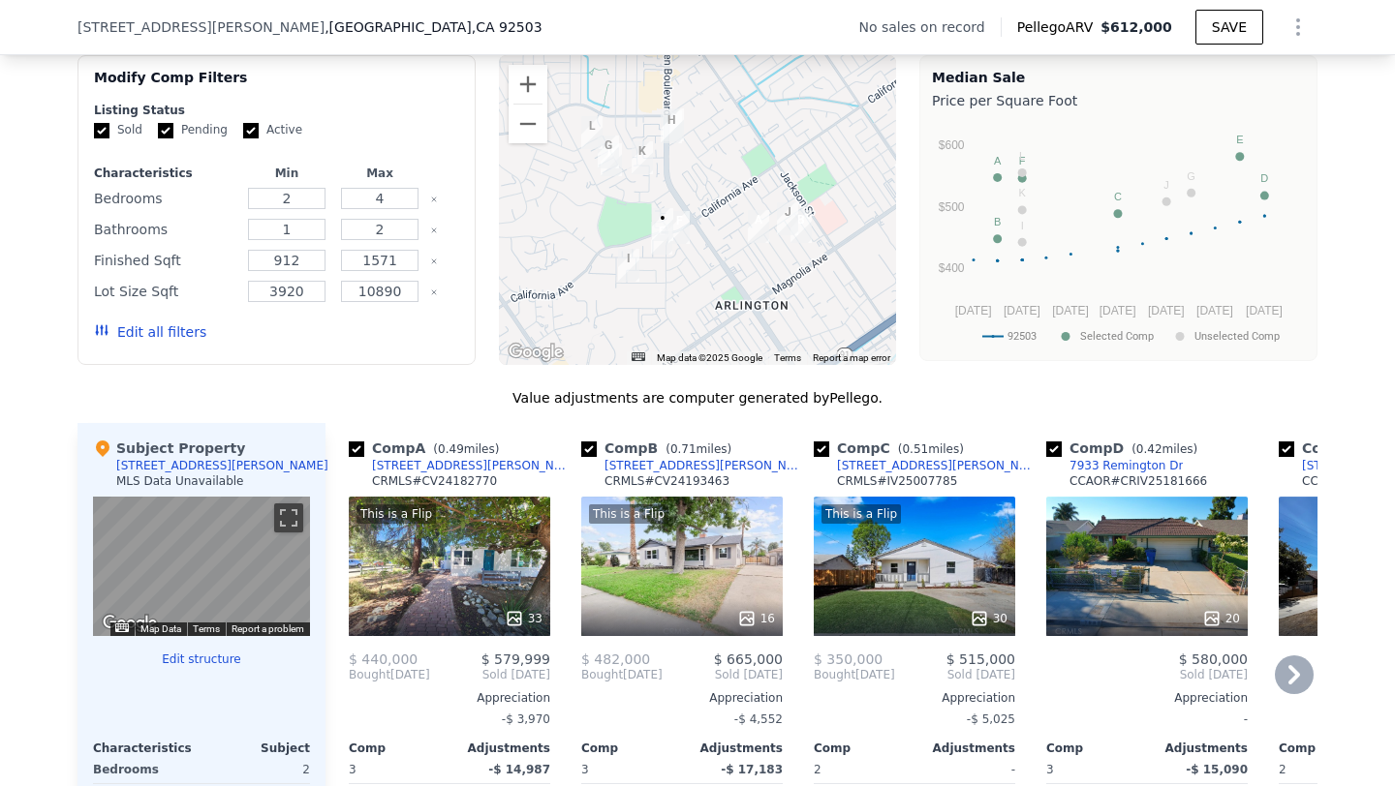
scroll to position [1475, 0]
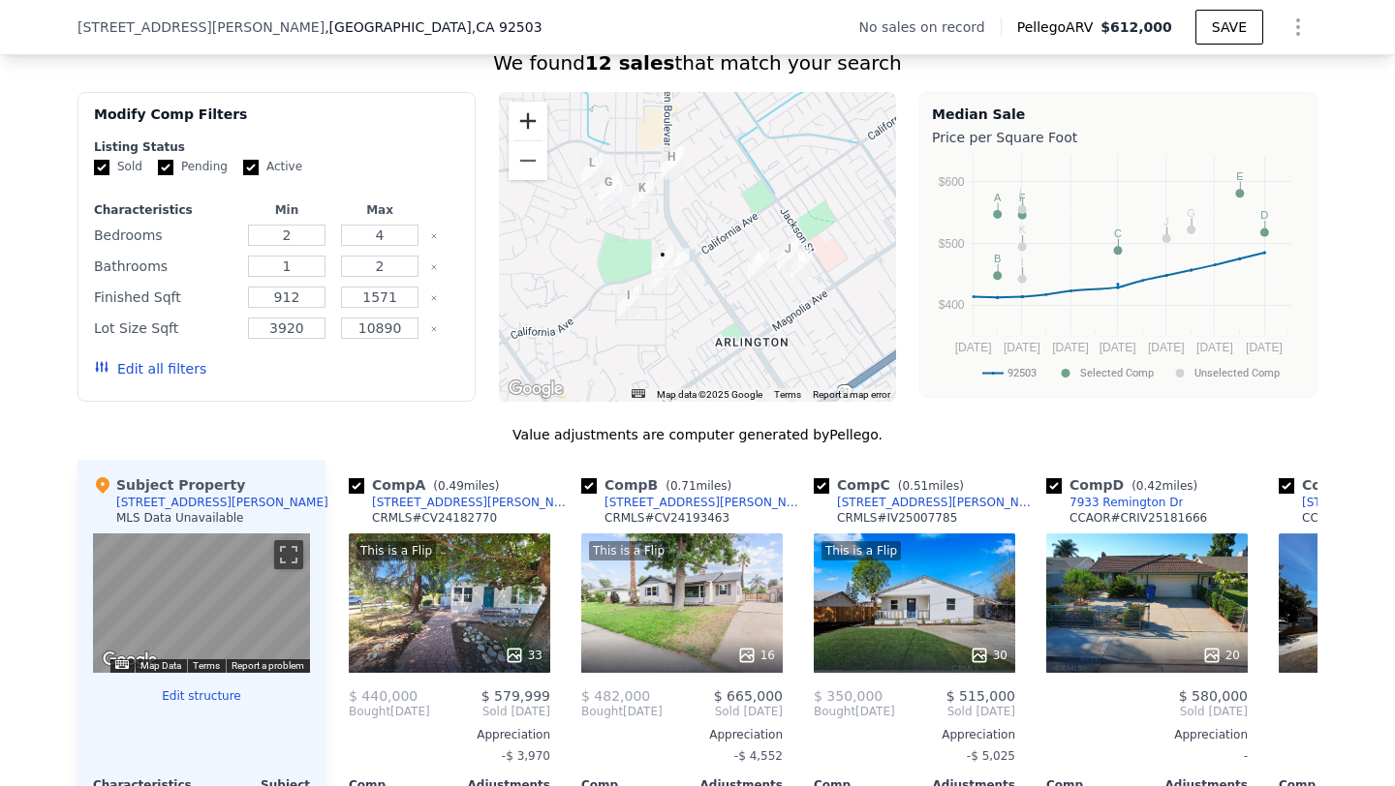
click at [529, 127] on button "Zoom in" at bounding box center [527, 121] width 39 height 39
click at [529, 123] on button "Zoom in" at bounding box center [527, 121] width 39 height 39
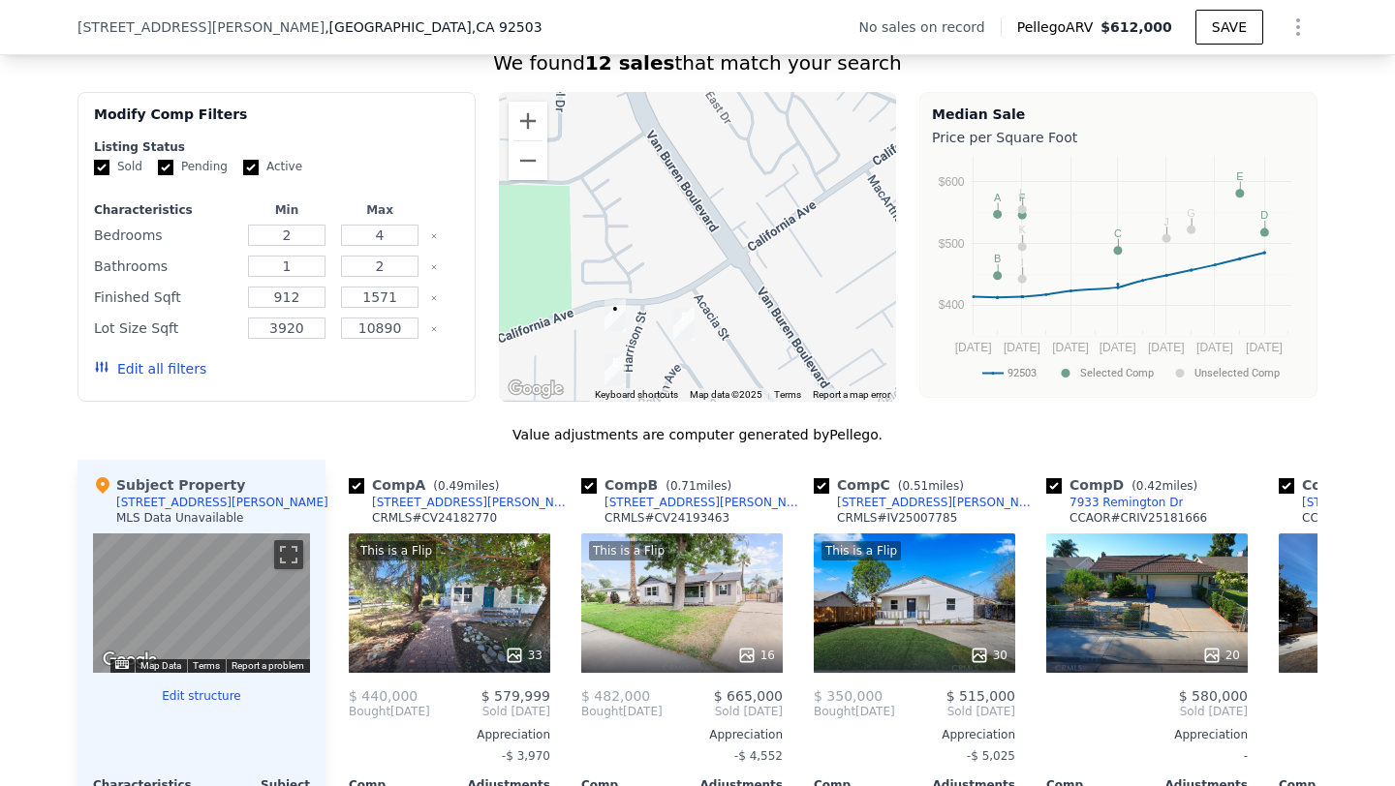
drag, startPoint x: 683, startPoint y: 298, endPoint x: 771, endPoint y: 230, distance: 111.8
click at [771, 230] on div at bounding box center [698, 247] width 398 height 310
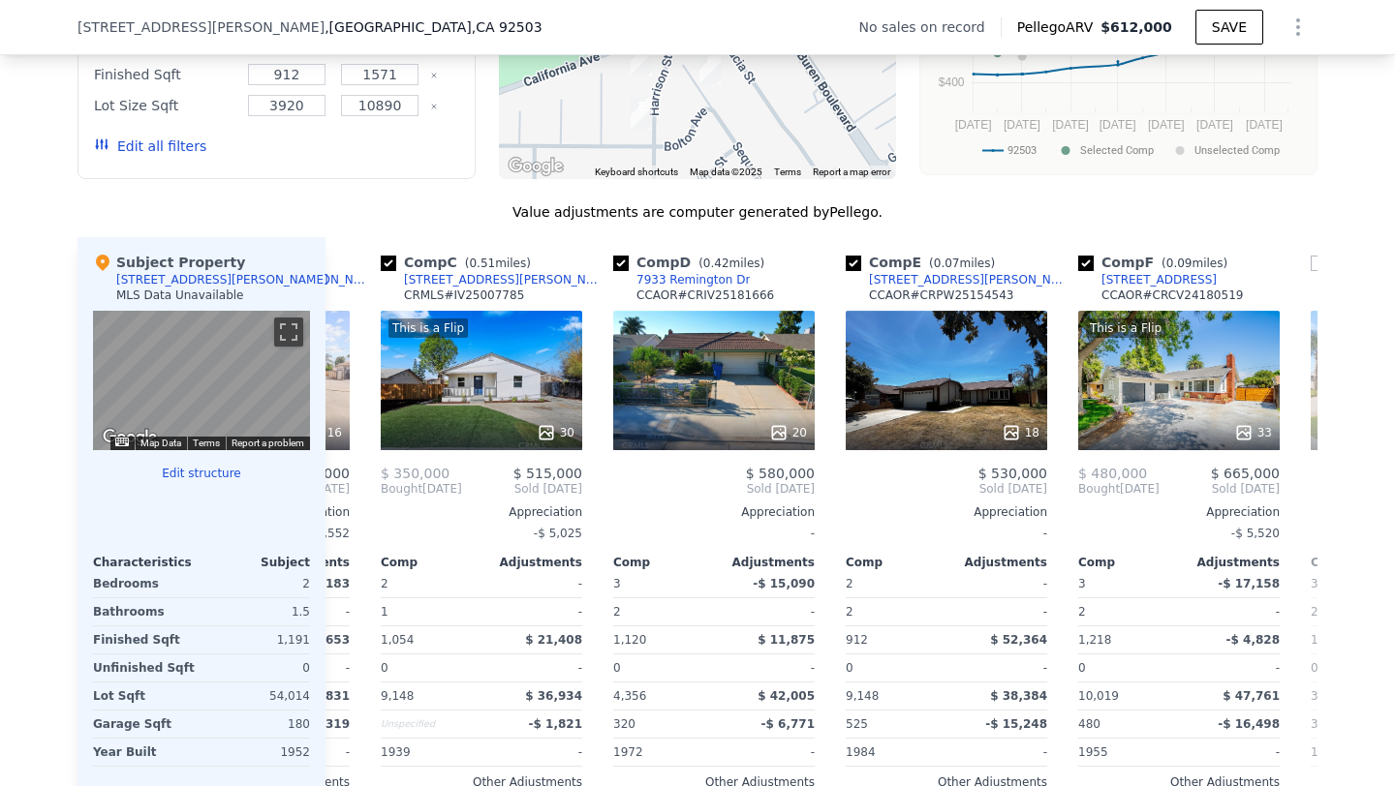
scroll to position [0, 445]
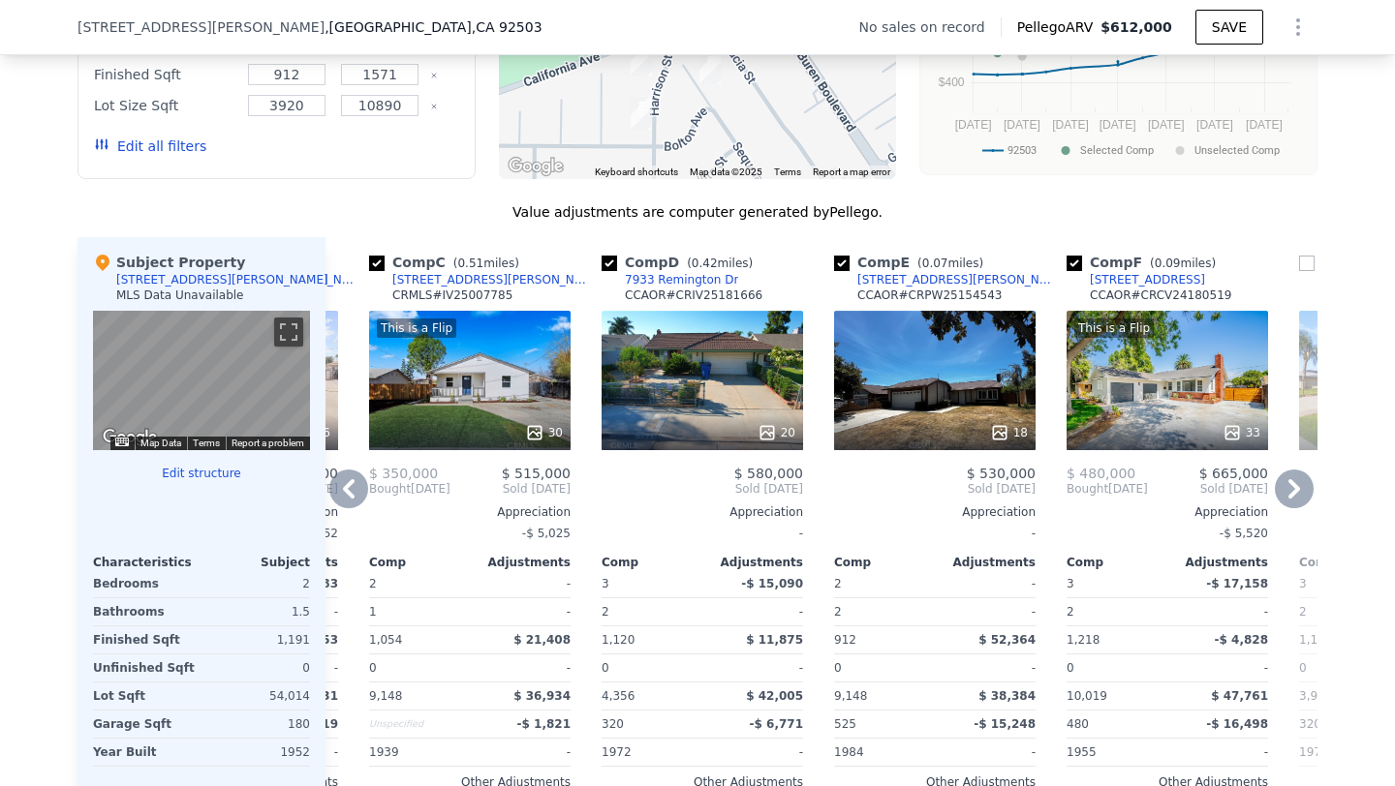
click at [928, 420] on div at bounding box center [934, 433] width 201 height 35
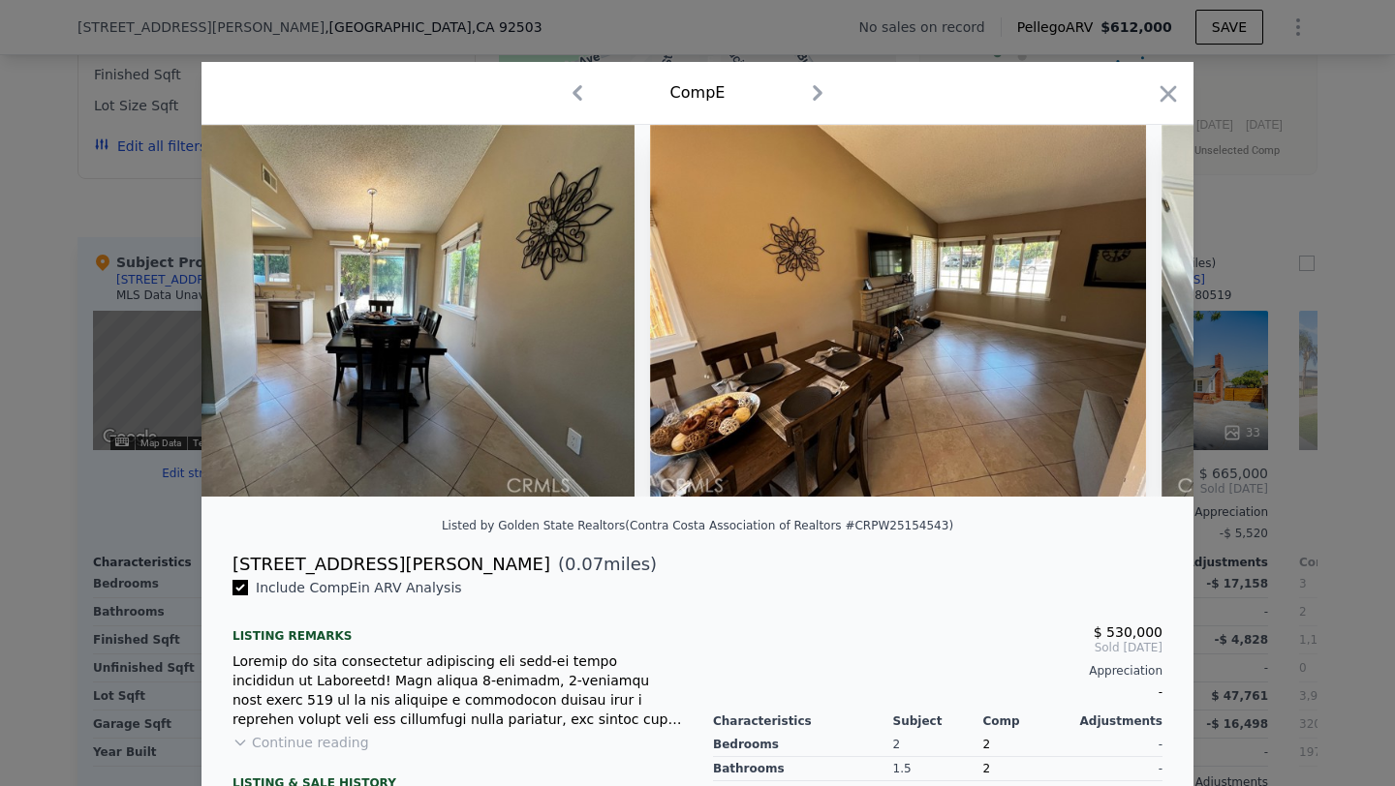
scroll to position [0, 2411]
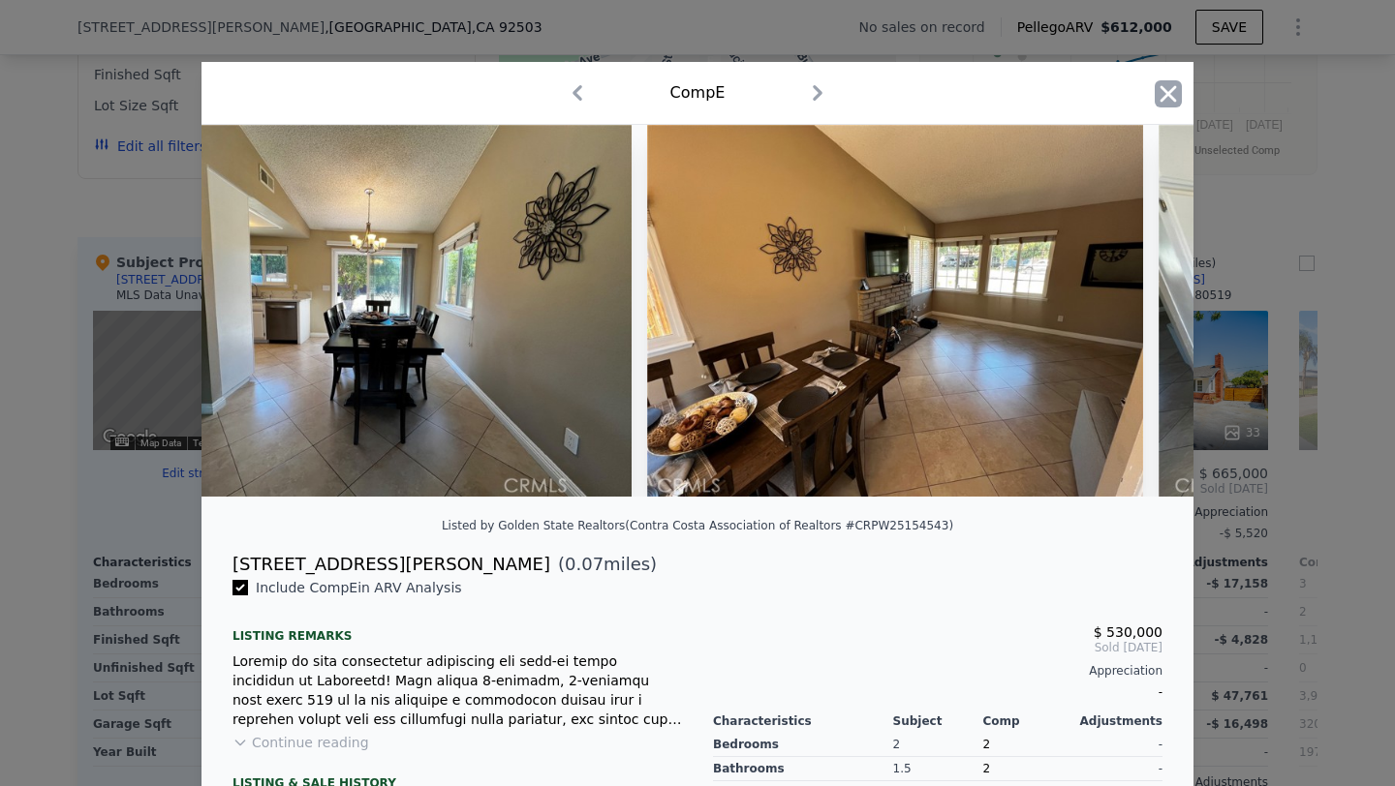
click at [1181, 88] on icon "button" at bounding box center [1168, 93] width 27 height 27
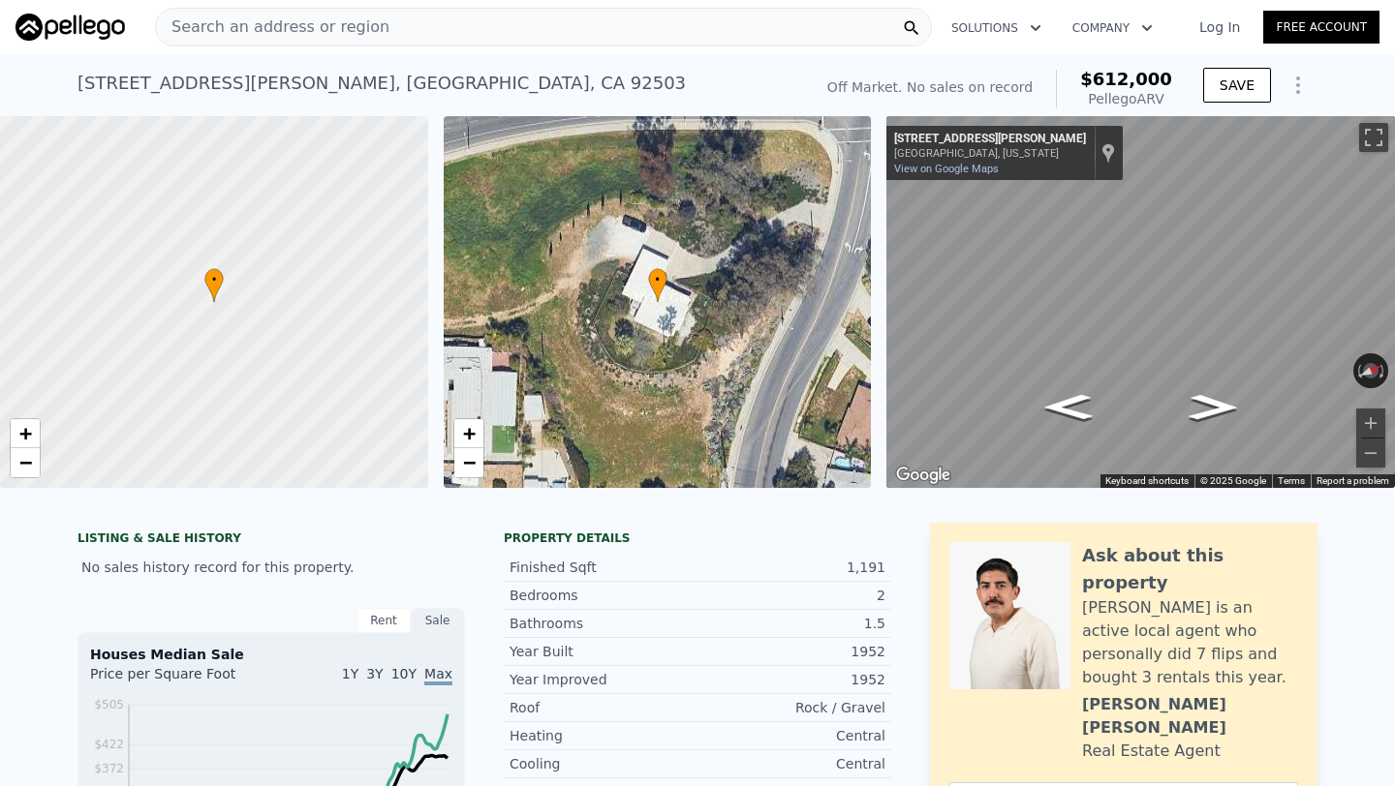
click at [282, 17] on span "Search an address or region" at bounding box center [272, 26] width 233 height 23
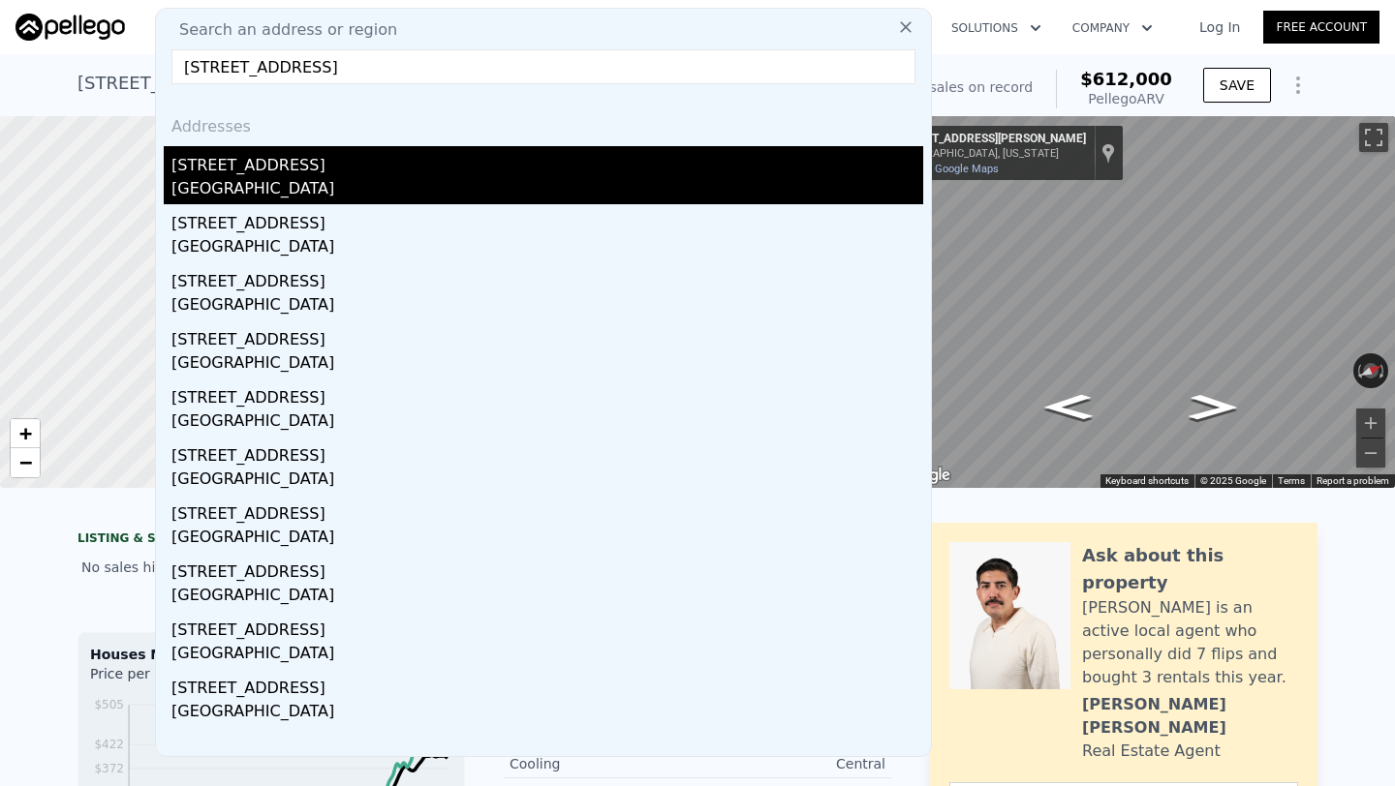
click at [296, 166] on div "[STREET_ADDRESS]" at bounding box center [547, 161] width 752 height 31
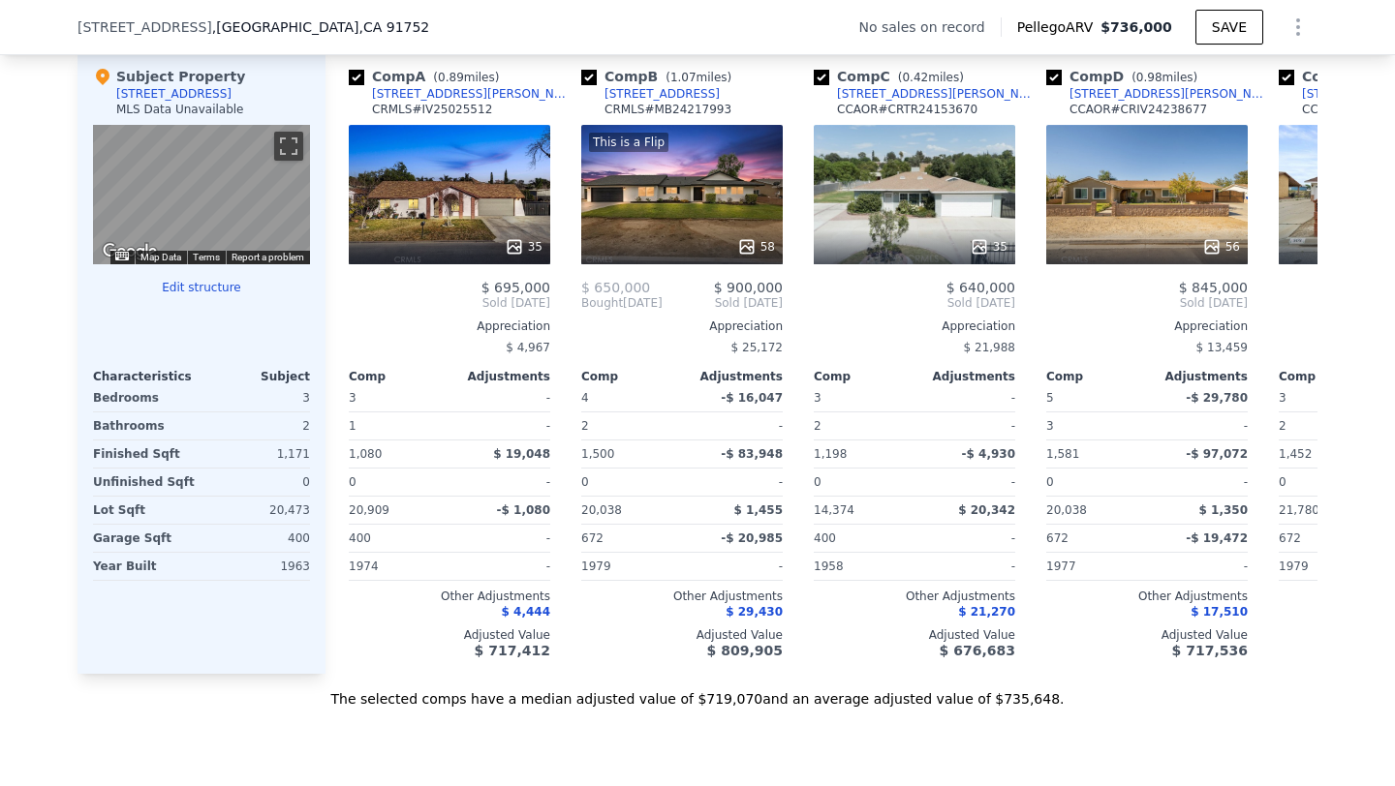
scroll to position [1920, 0]
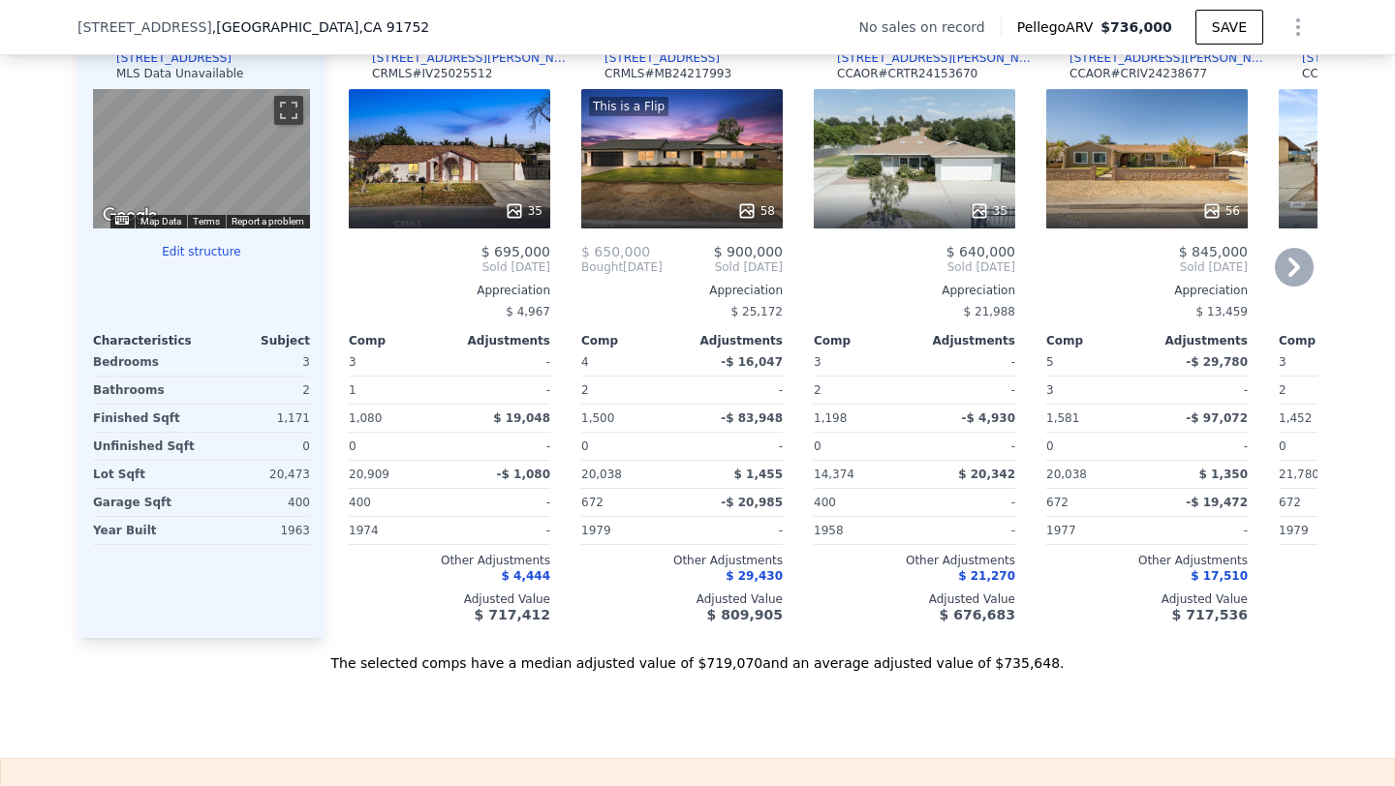
click at [952, 191] on div "35" at bounding box center [914, 158] width 201 height 139
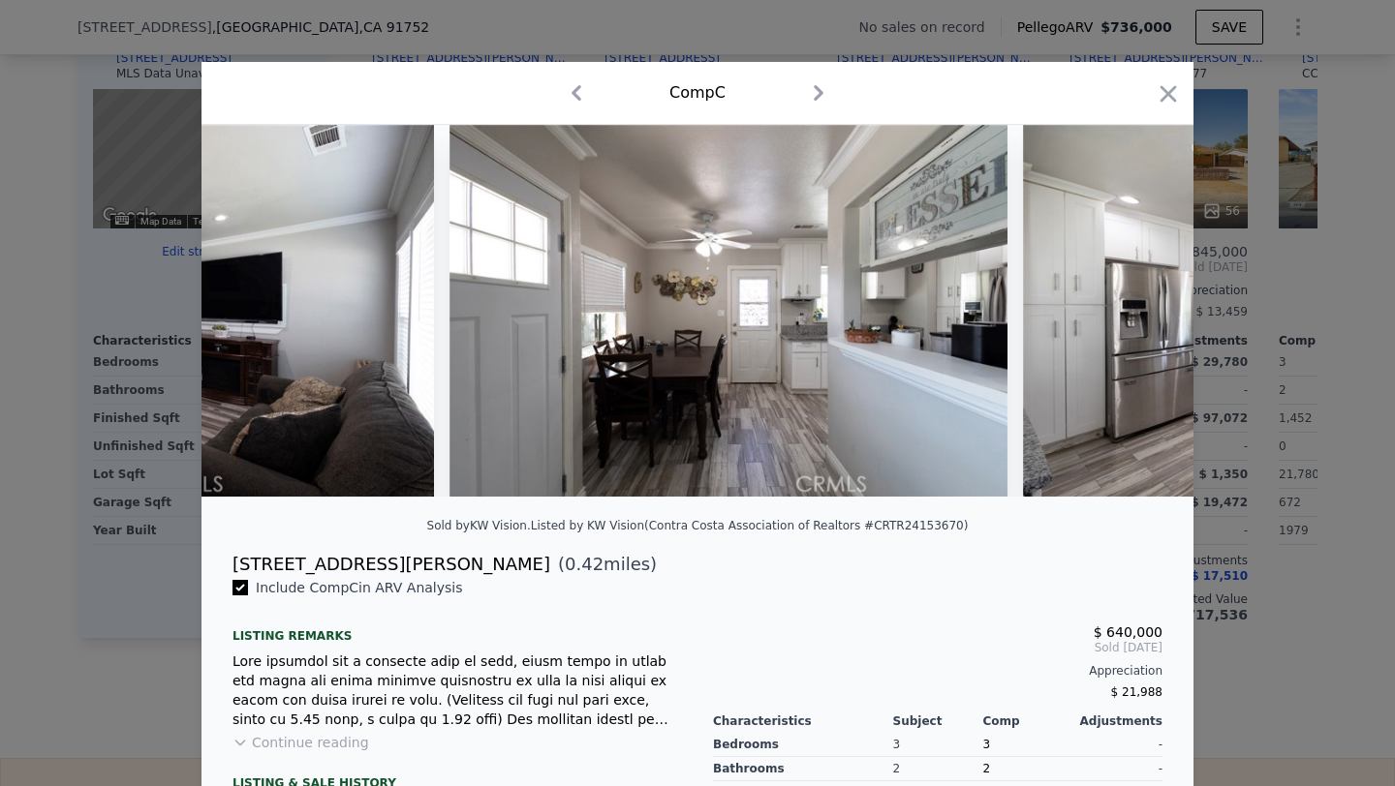
scroll to position [0, 5456]
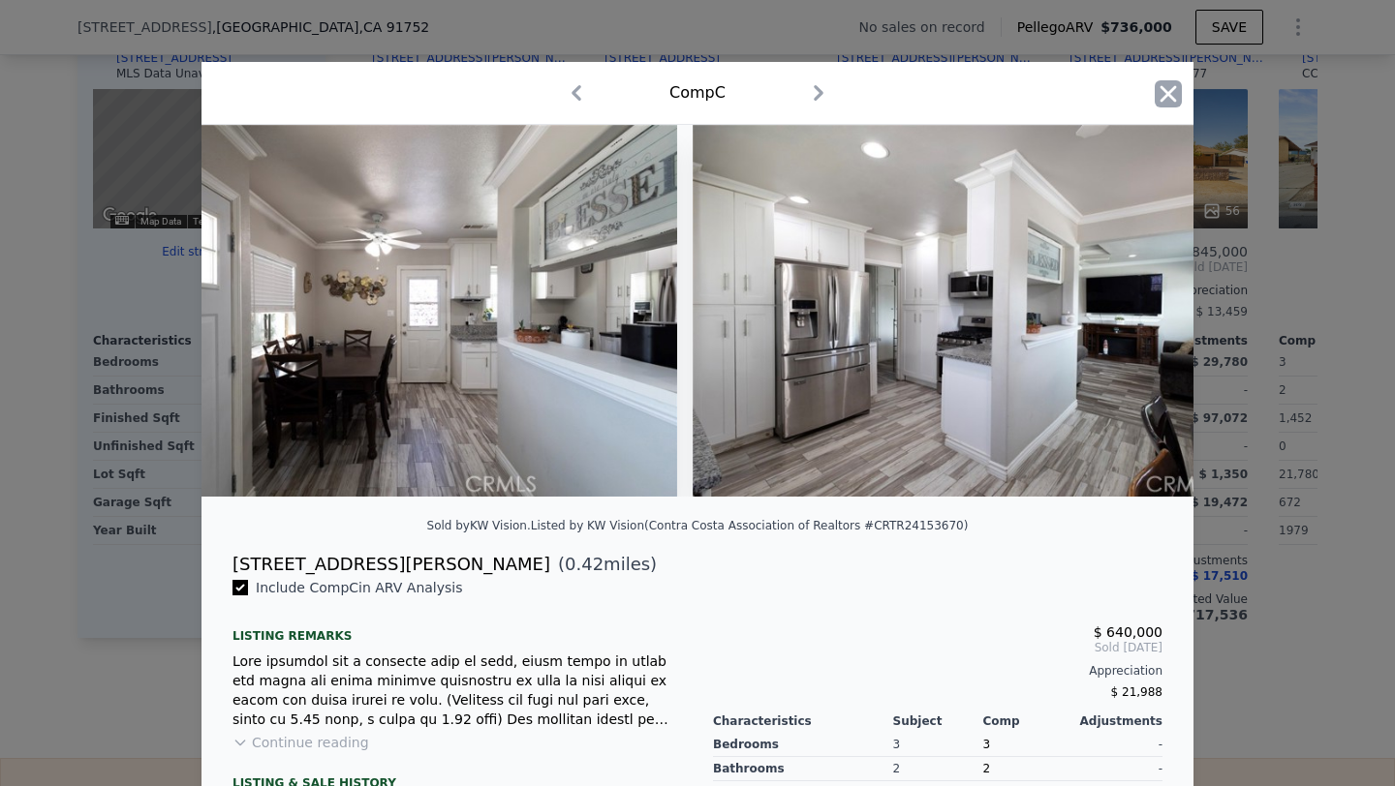
click at [1181, 100] on icon "button" at bounding box center [1168, 93] width 27 height 27
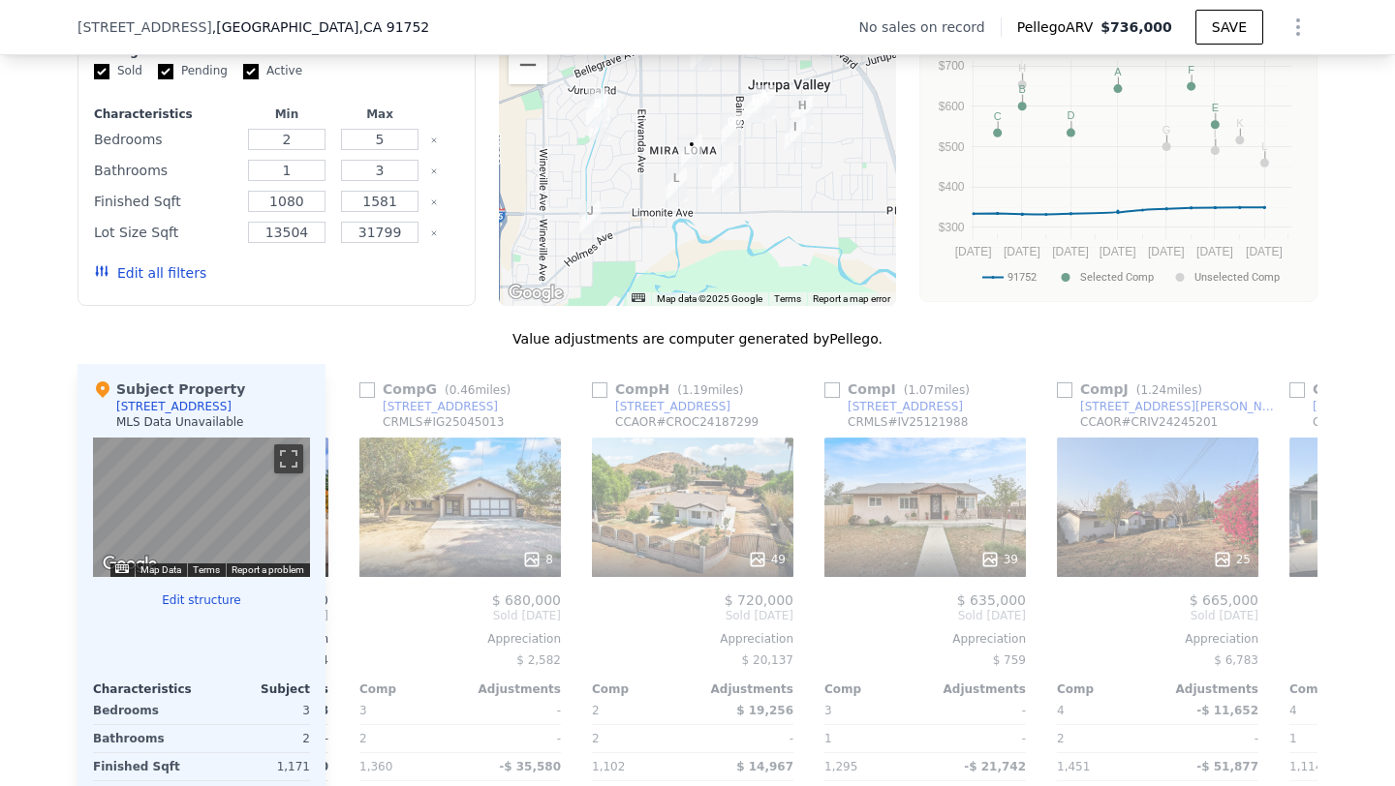
scroll to position [0, 1381]
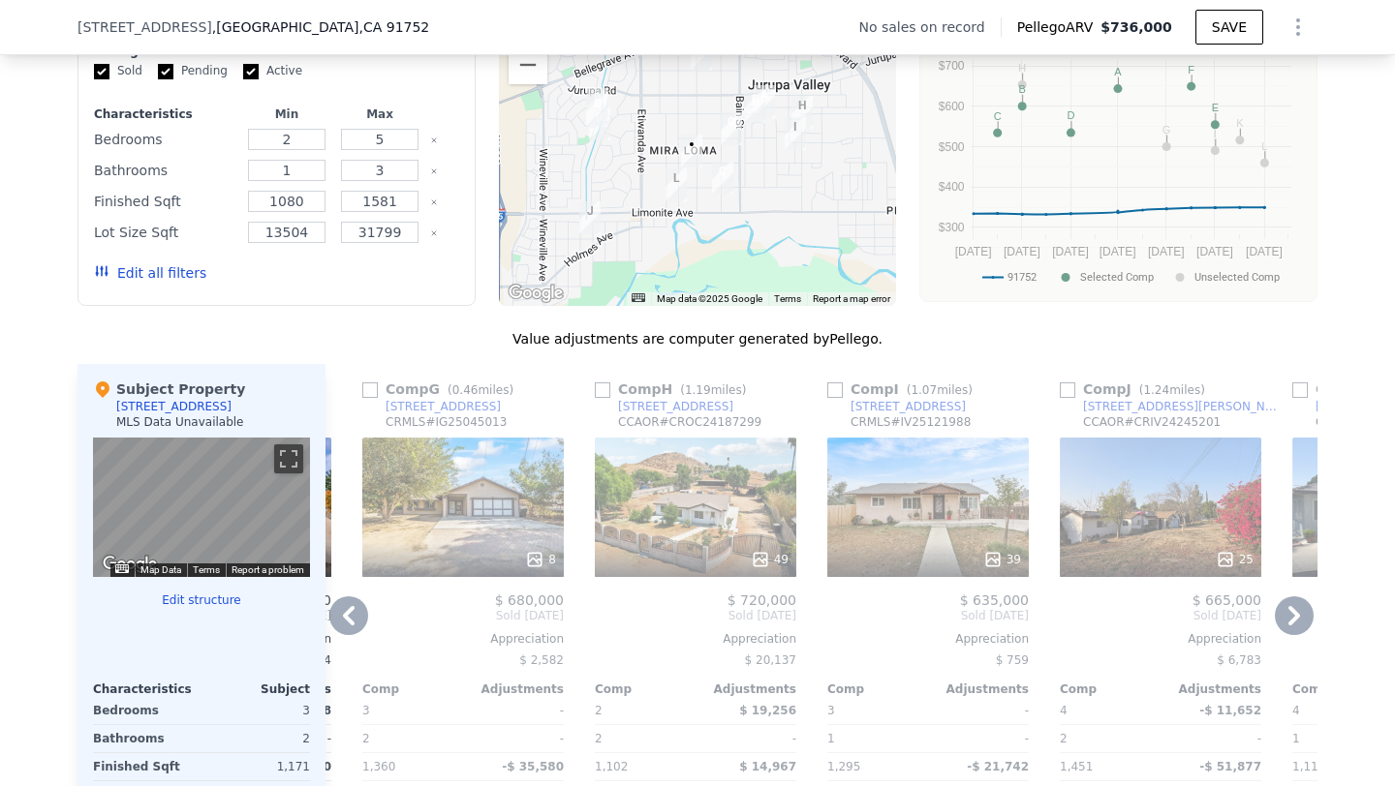
click at [490, 518] on div "8" at bounding box center [462, 507] width 201 height 139
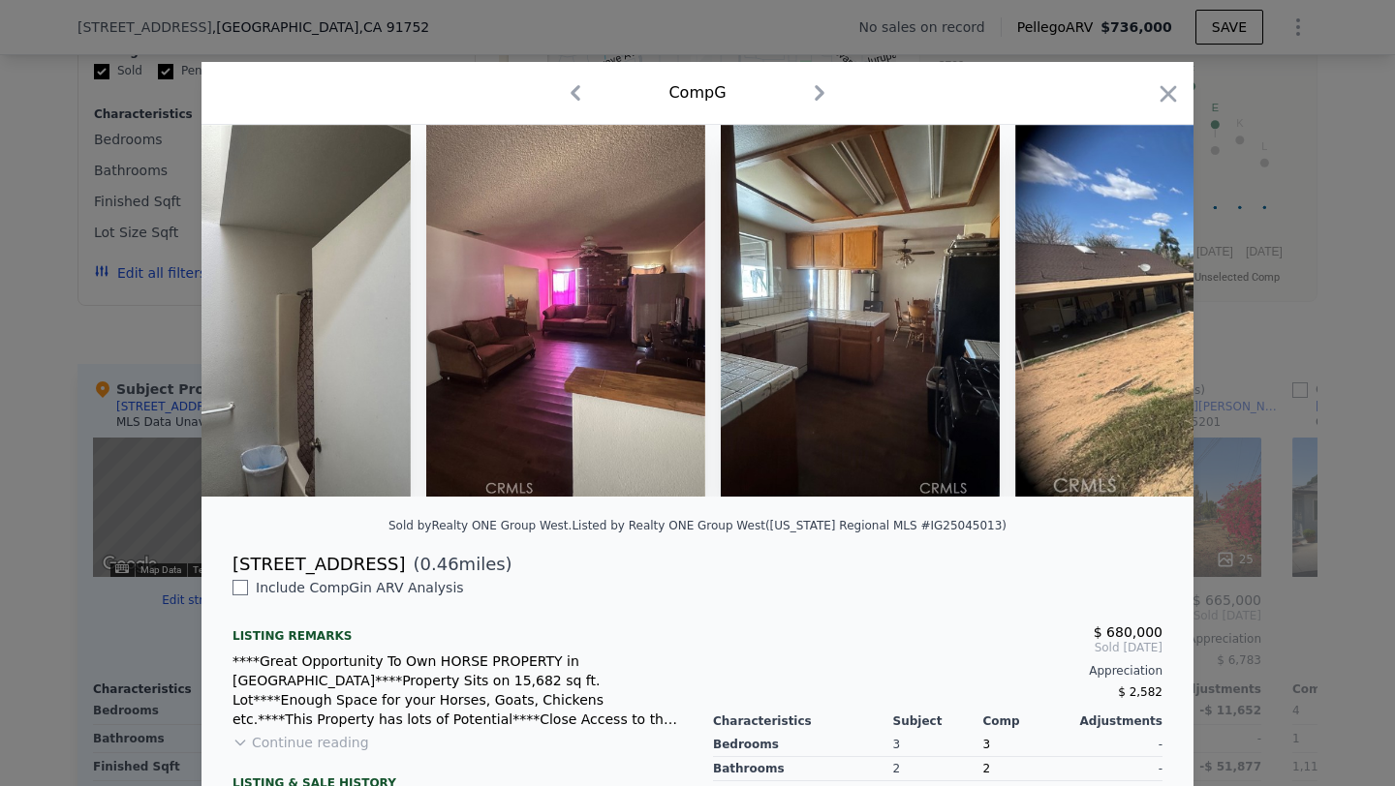
scroll to position [0, 2299]
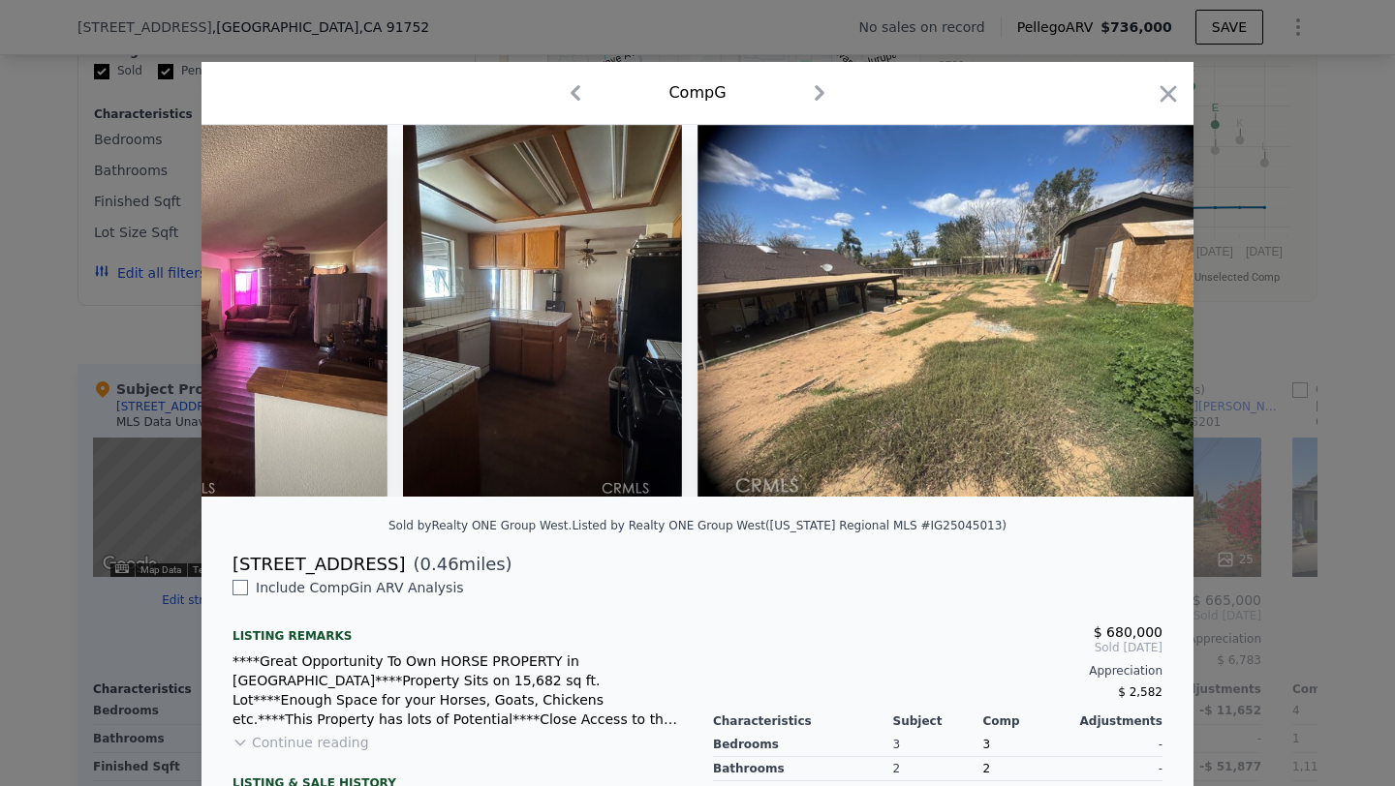
click at [1166, 108] on div at bounding box center [1168, 97] width 27 height 34
click at [1166, 93] on icon "button" at bounding box center [1168, 93] width 16 height 16
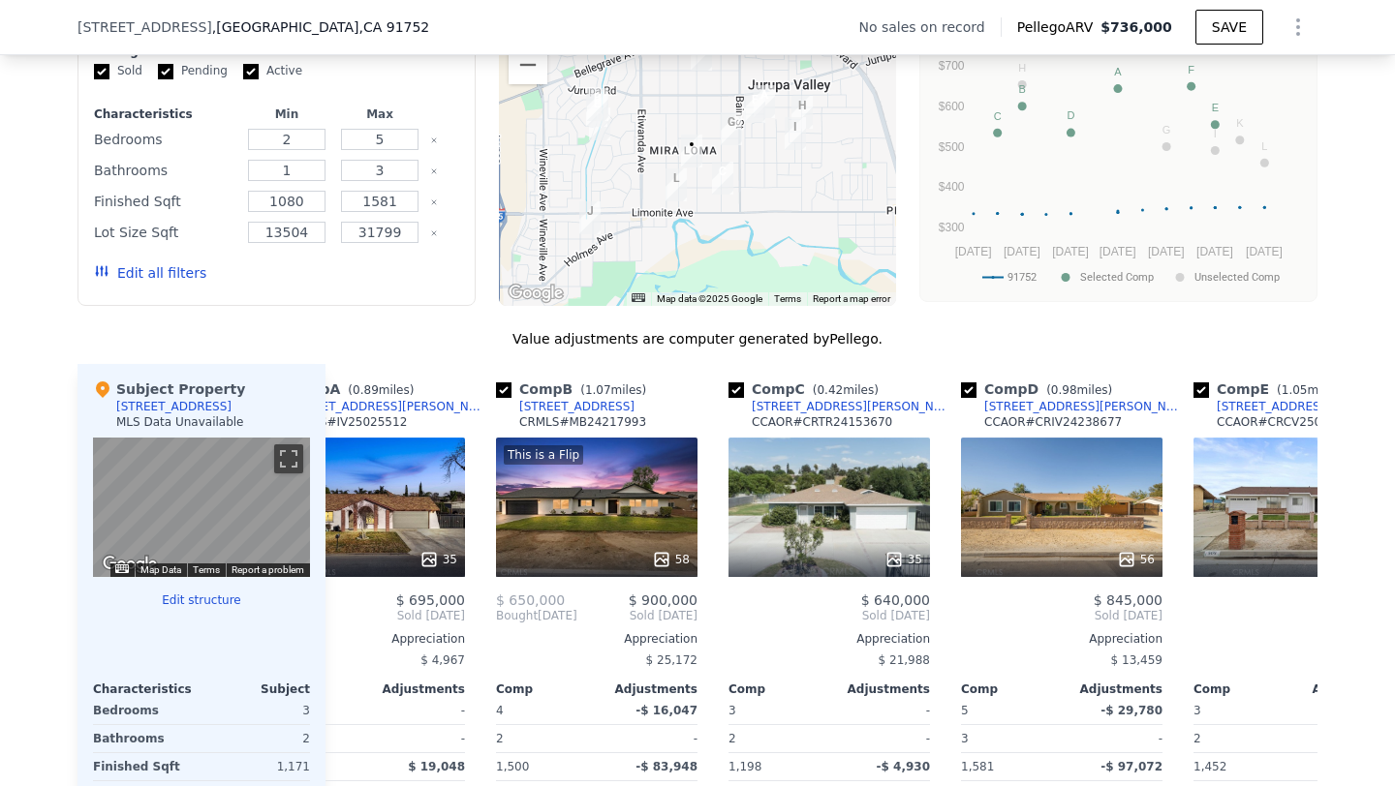
scroll to position [0, 83]
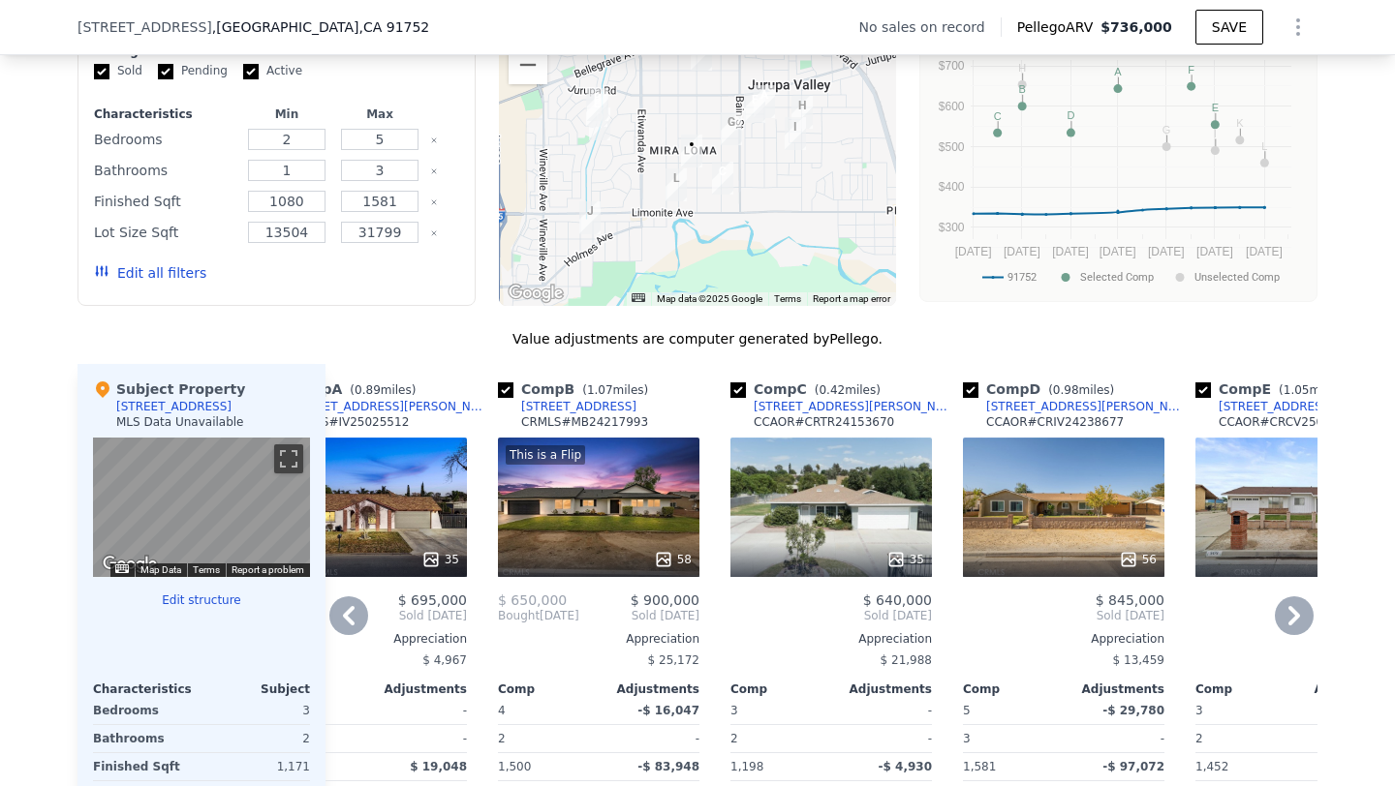
click at [610, 500] on div "This is a Flip 58" at bounding box center [598, 507] width 201 height 139
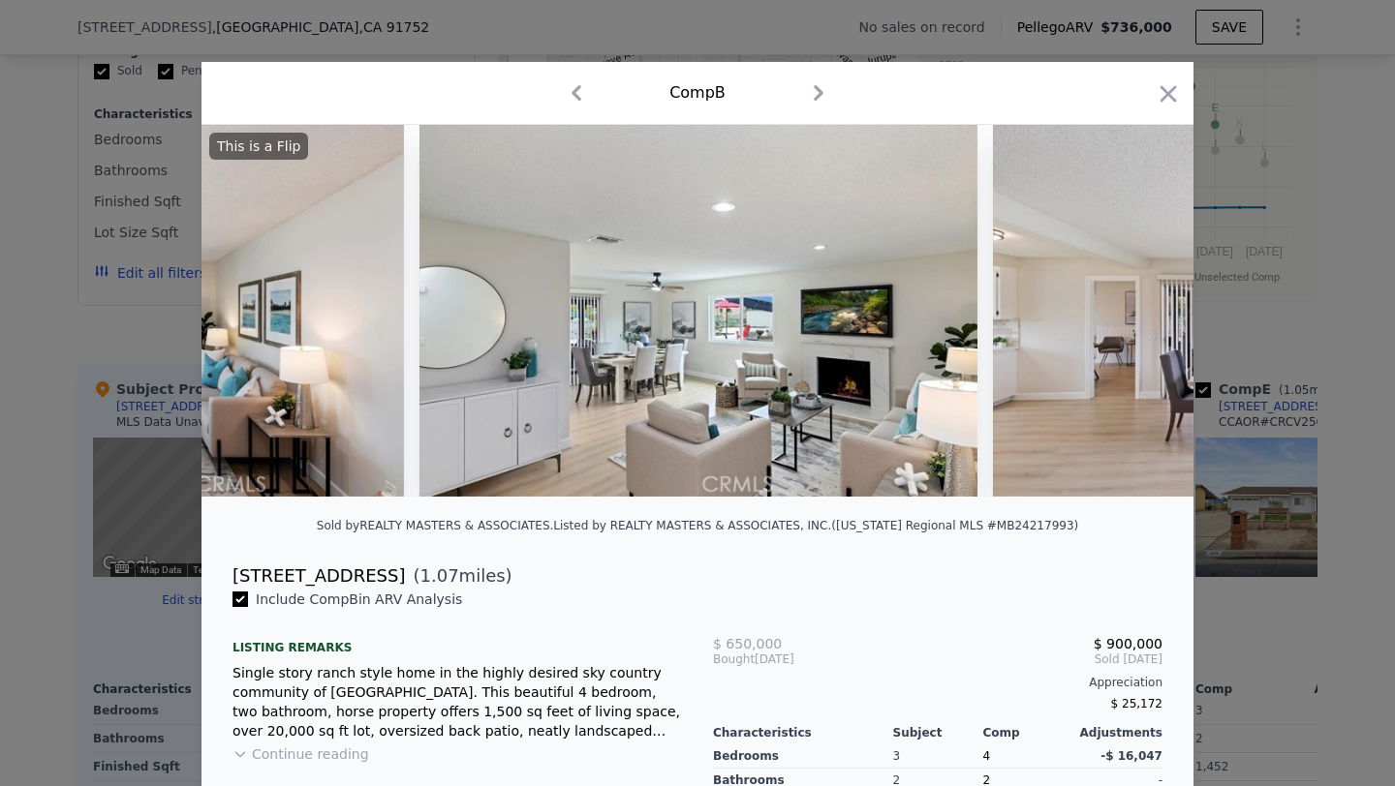
scroll to position [0, 5909]
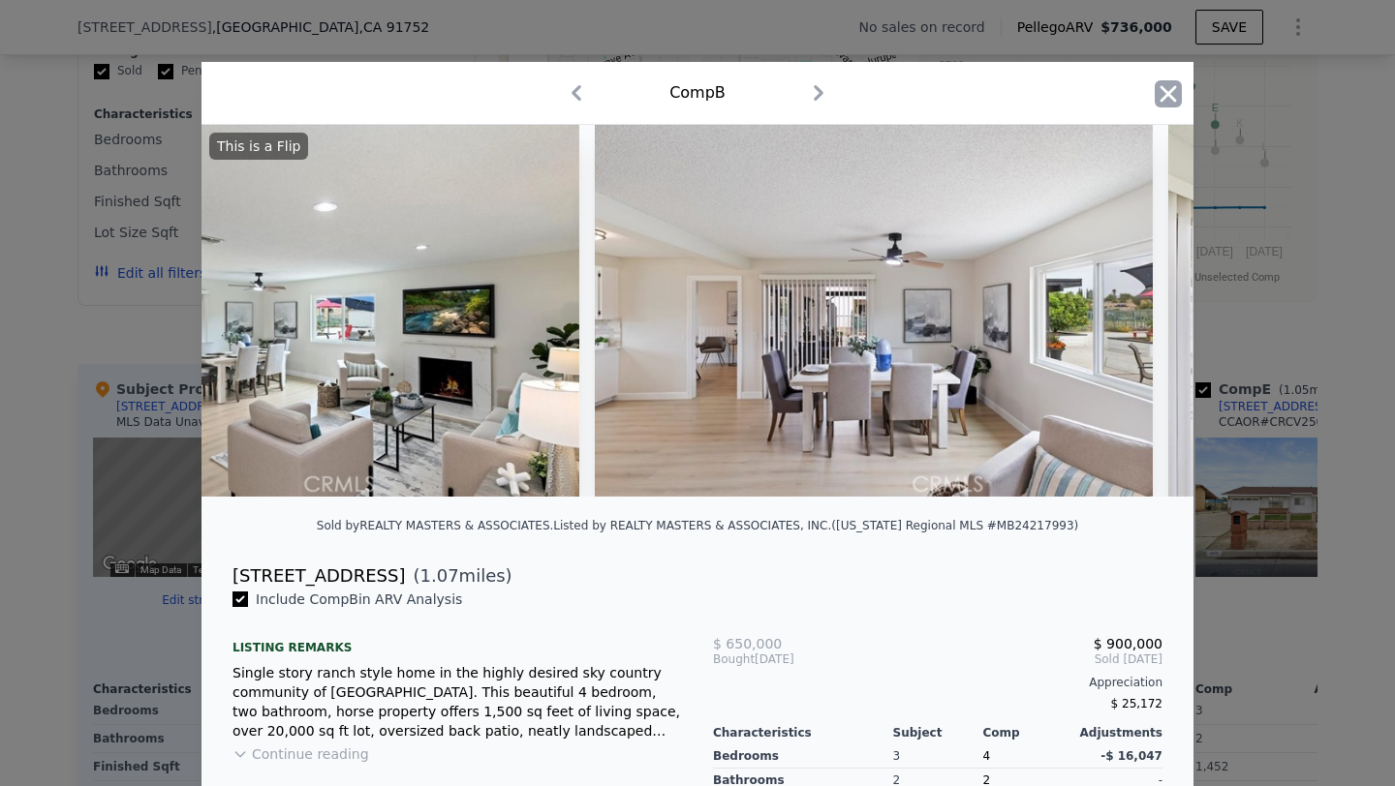
click at [1162, 102] on icon "button" at bounding box center [1168, 93] width 27 height 27
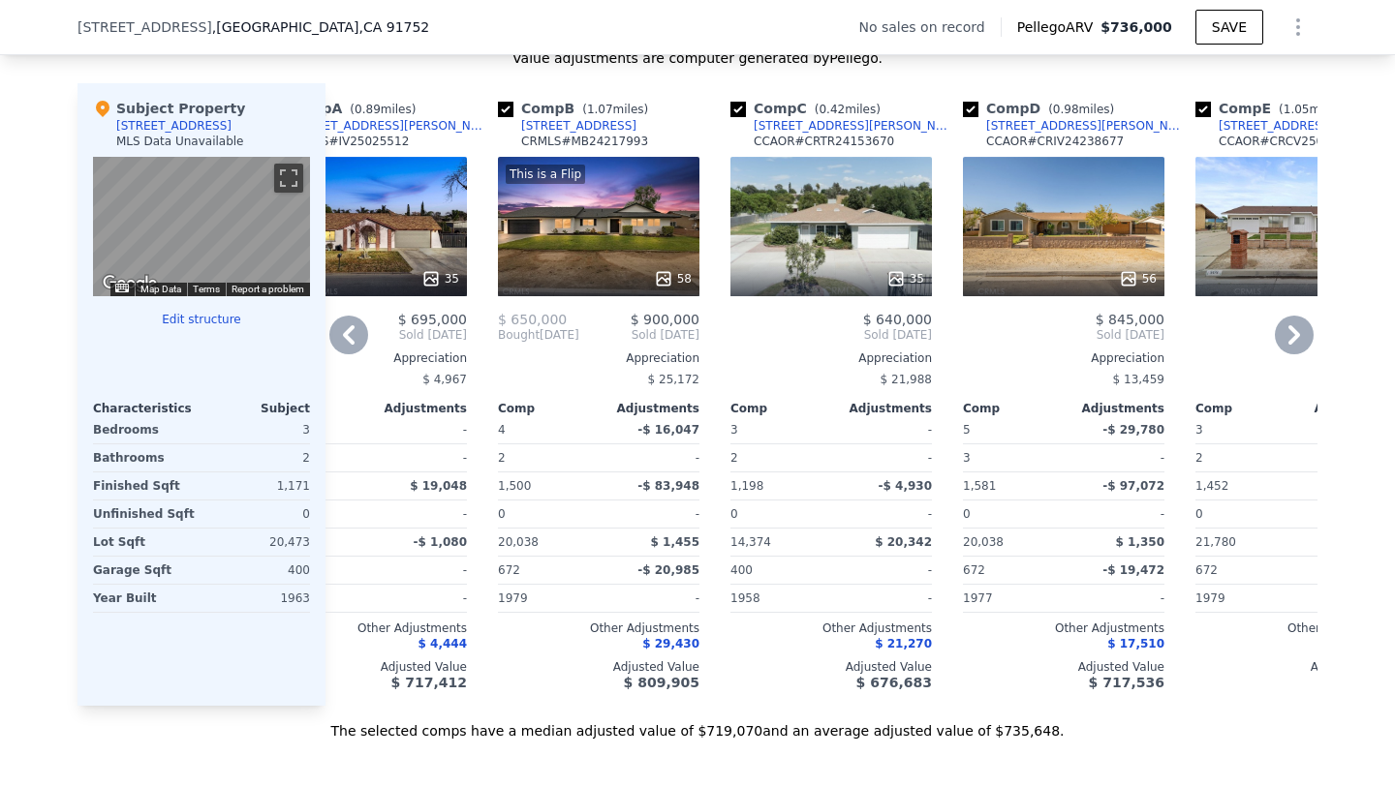
scroll to position [1819, 0]
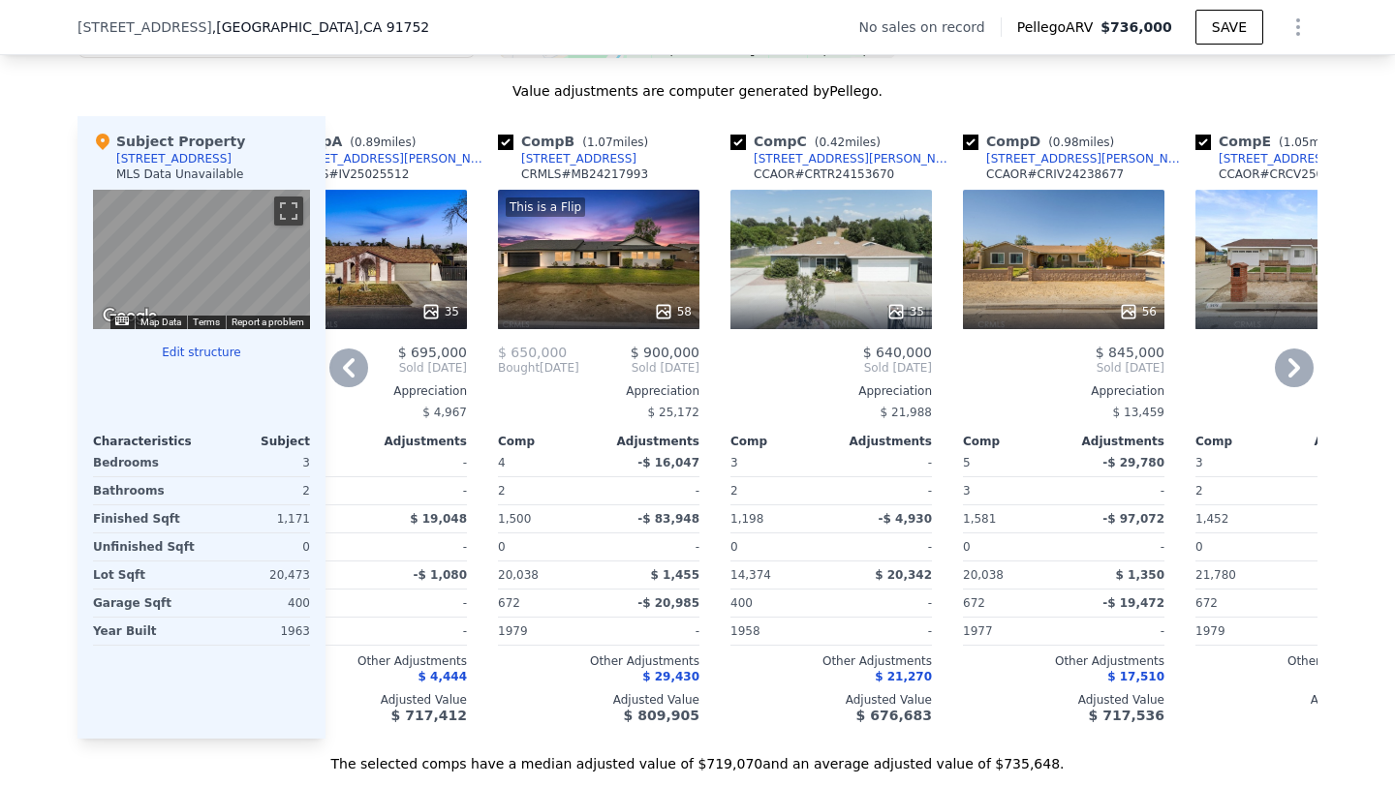
click at [817, 270] on div "35" at bounding box center [830, 259] width 201 height 139
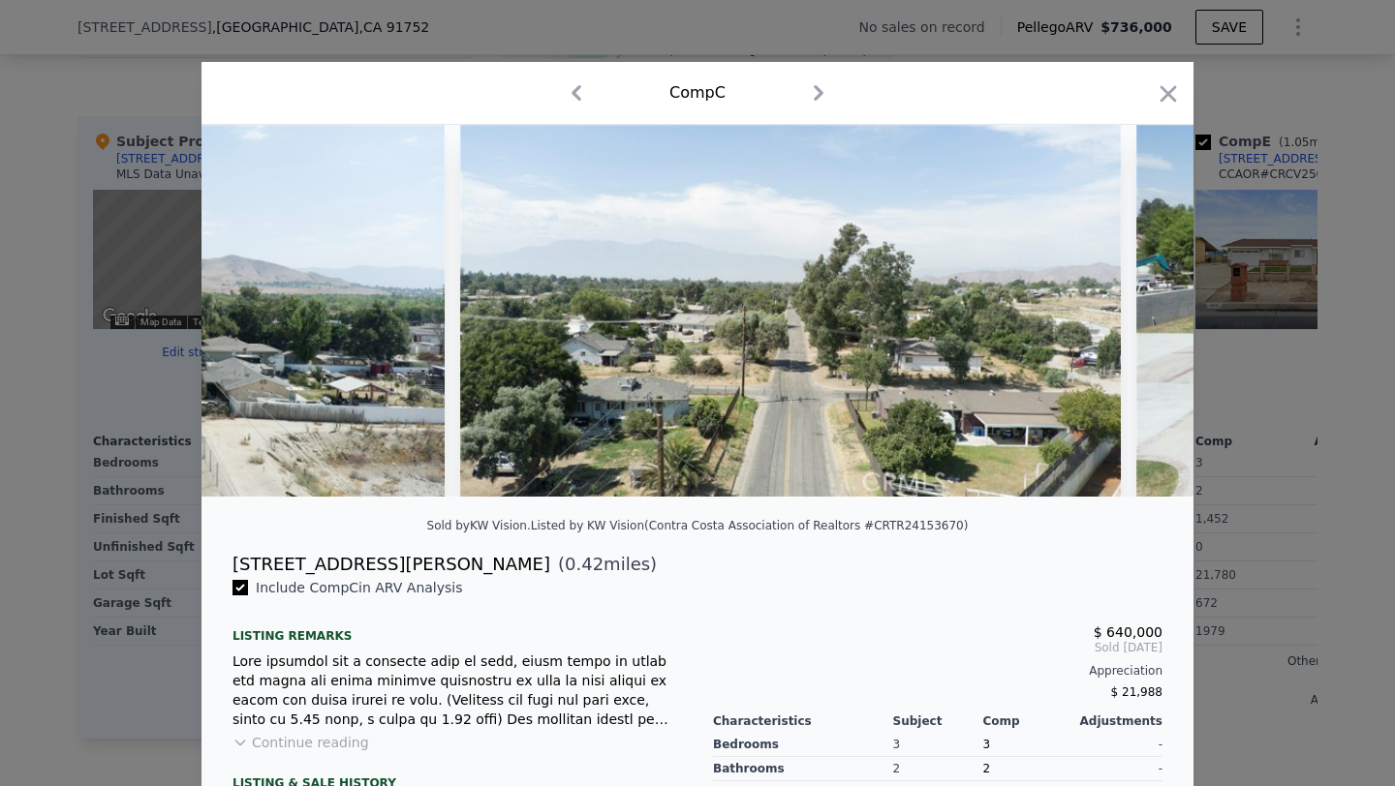
scroll to position [0, 20116]
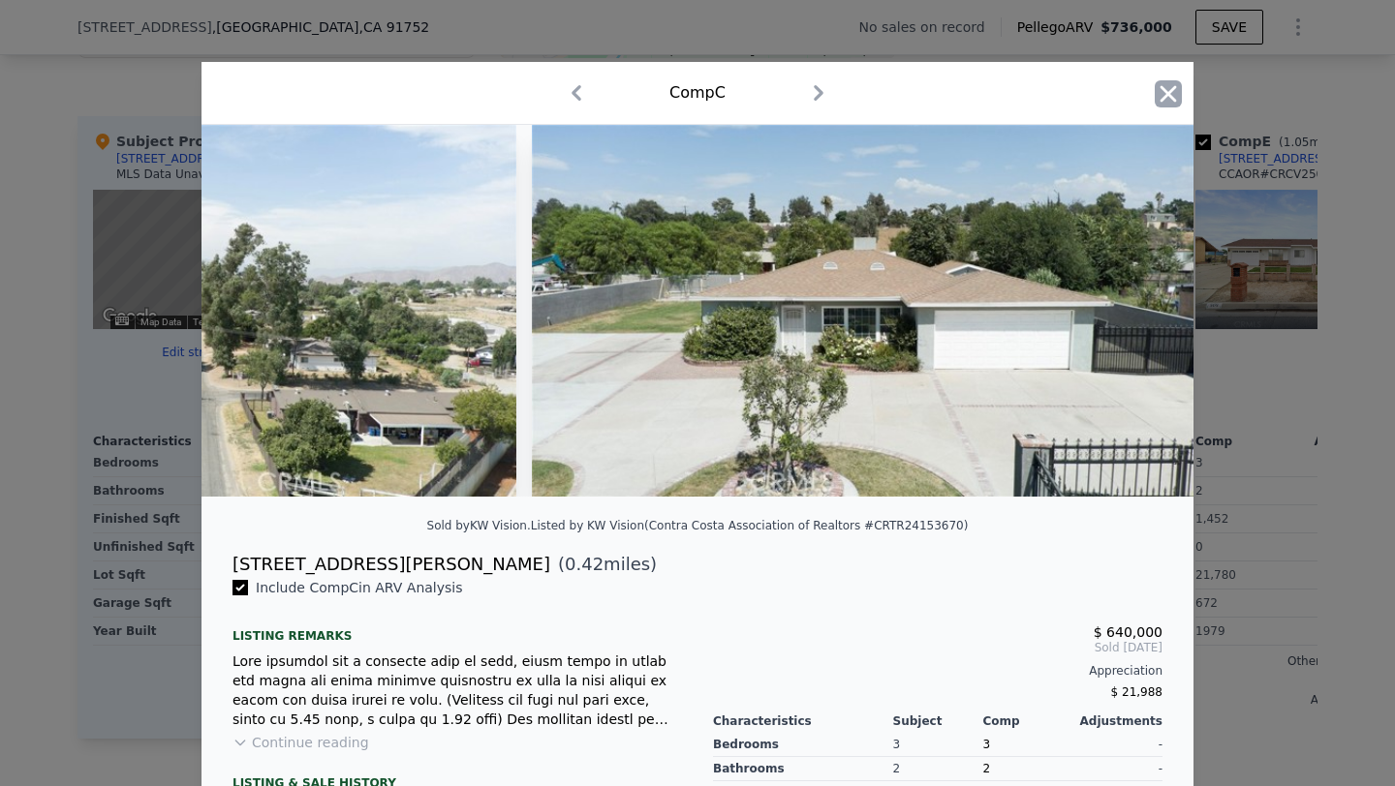
click at [1181, 87] on div "Comp C" at bounding box center [697, 93] width 992 height 63
click at [1179, 87] on icon "button" at bounding box center [1168, 93] width 27 height 27
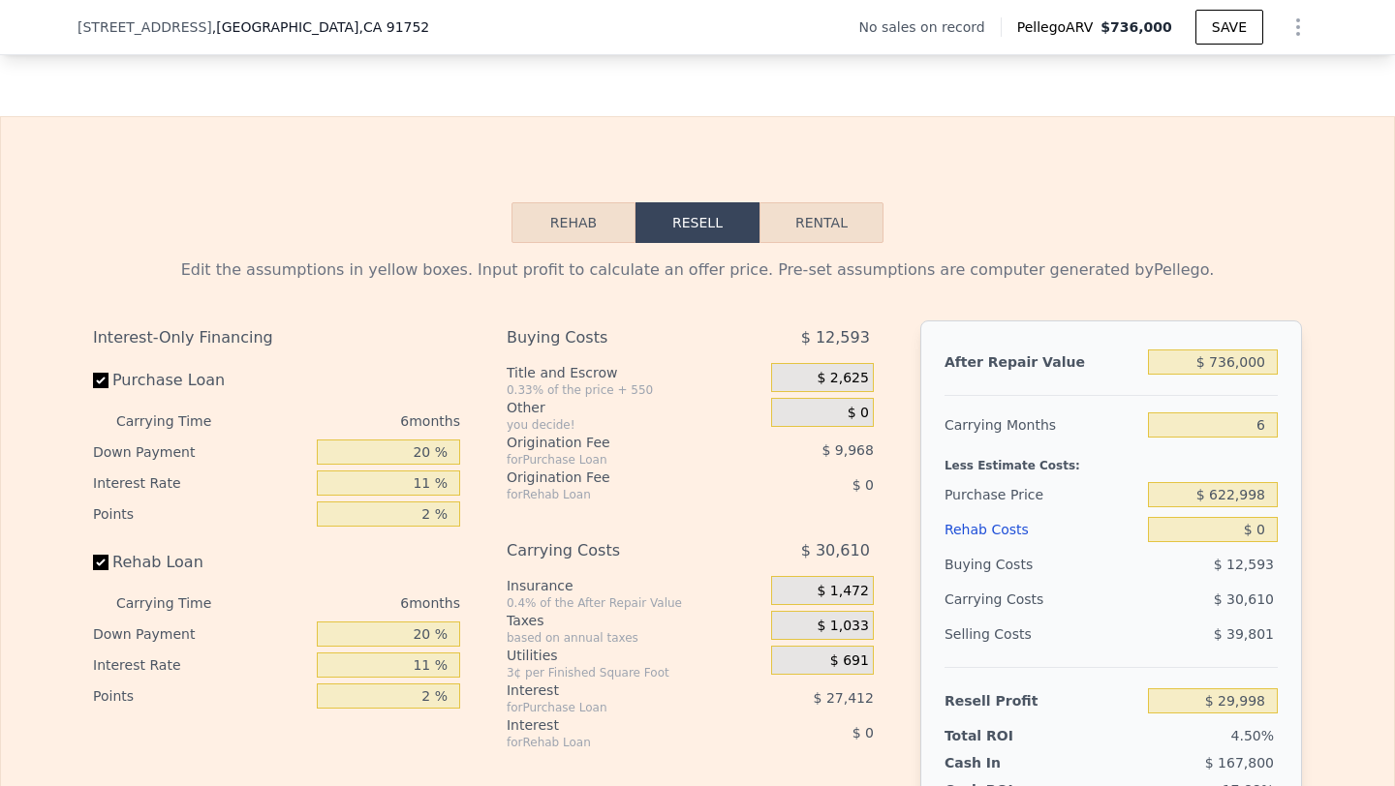
scroll to position [2556, 0]
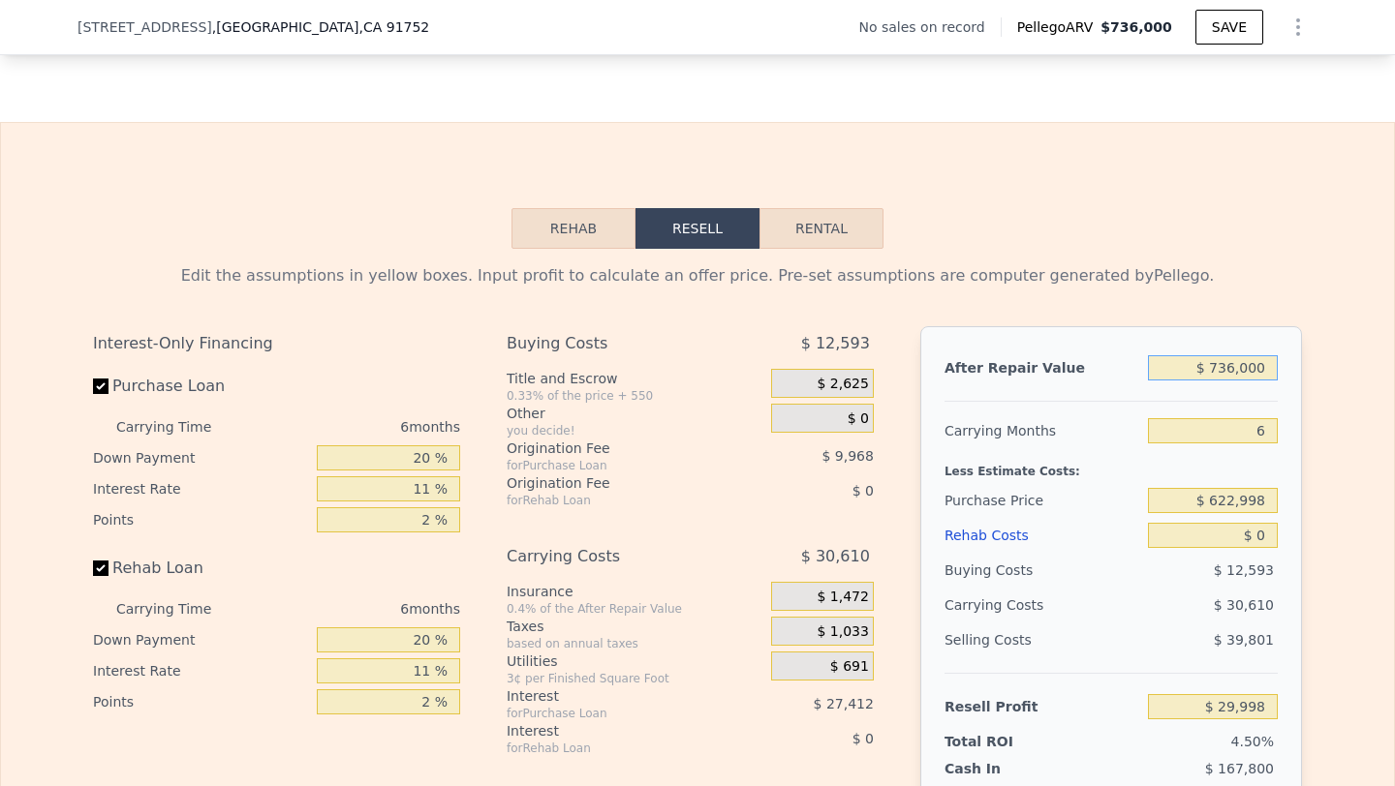
click at [1255, 367] on input "$ 736,000" at bounding box center [1213, 367] width 130 height 25
click at [1242, 356] on input "$ 736,000" at bounding box center [1213, 367] width 130 height 25
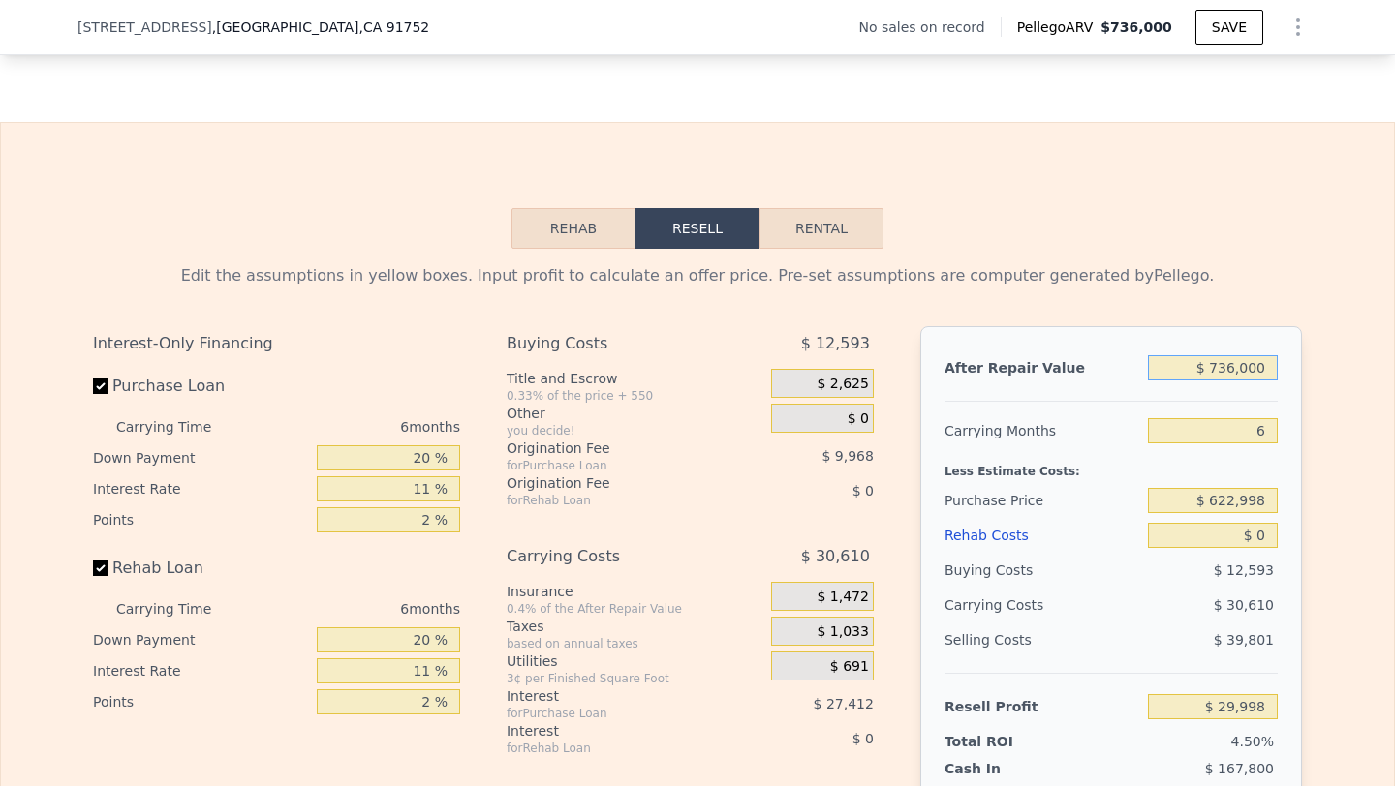
click at [1242, 356] on input "$ 736,000" at bounding box center [1213, 367] width 130 height 25
click at [1229, 363] on input "$ 736,000" at bounding box center [1213, 367] width 130 height 25
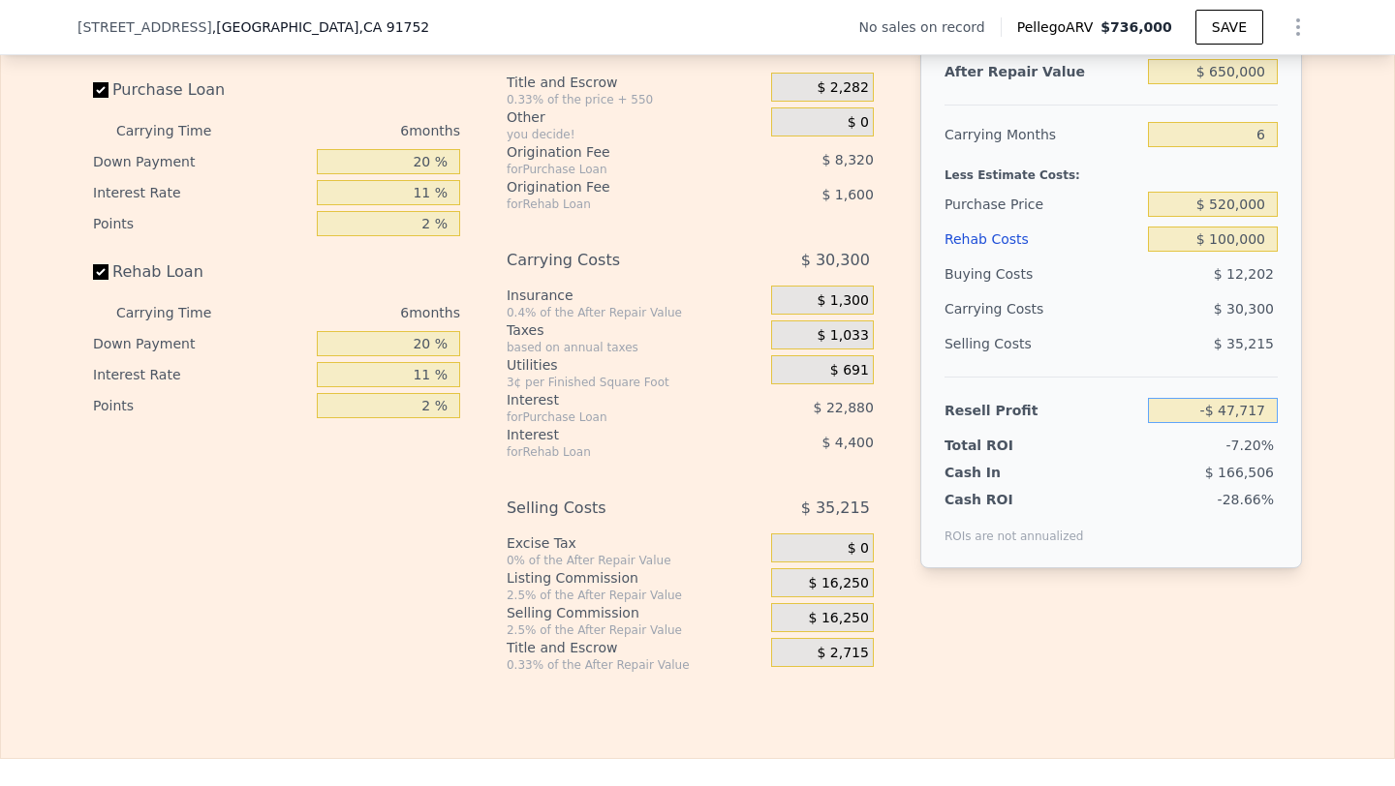
scroll to position [2921, 0]
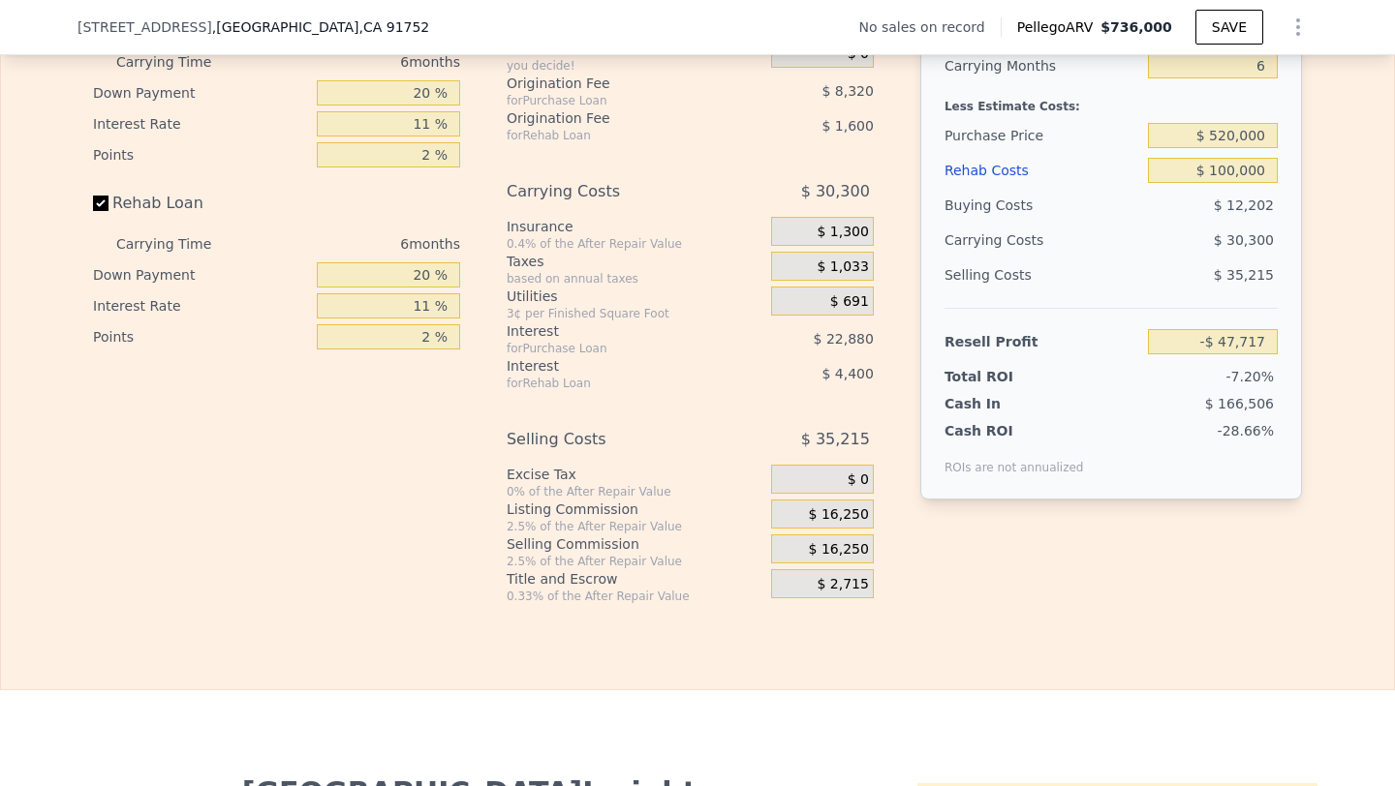
click at [830, 551] on span "$ 16,250" at bounding box center [839, 549] width 60 height 17
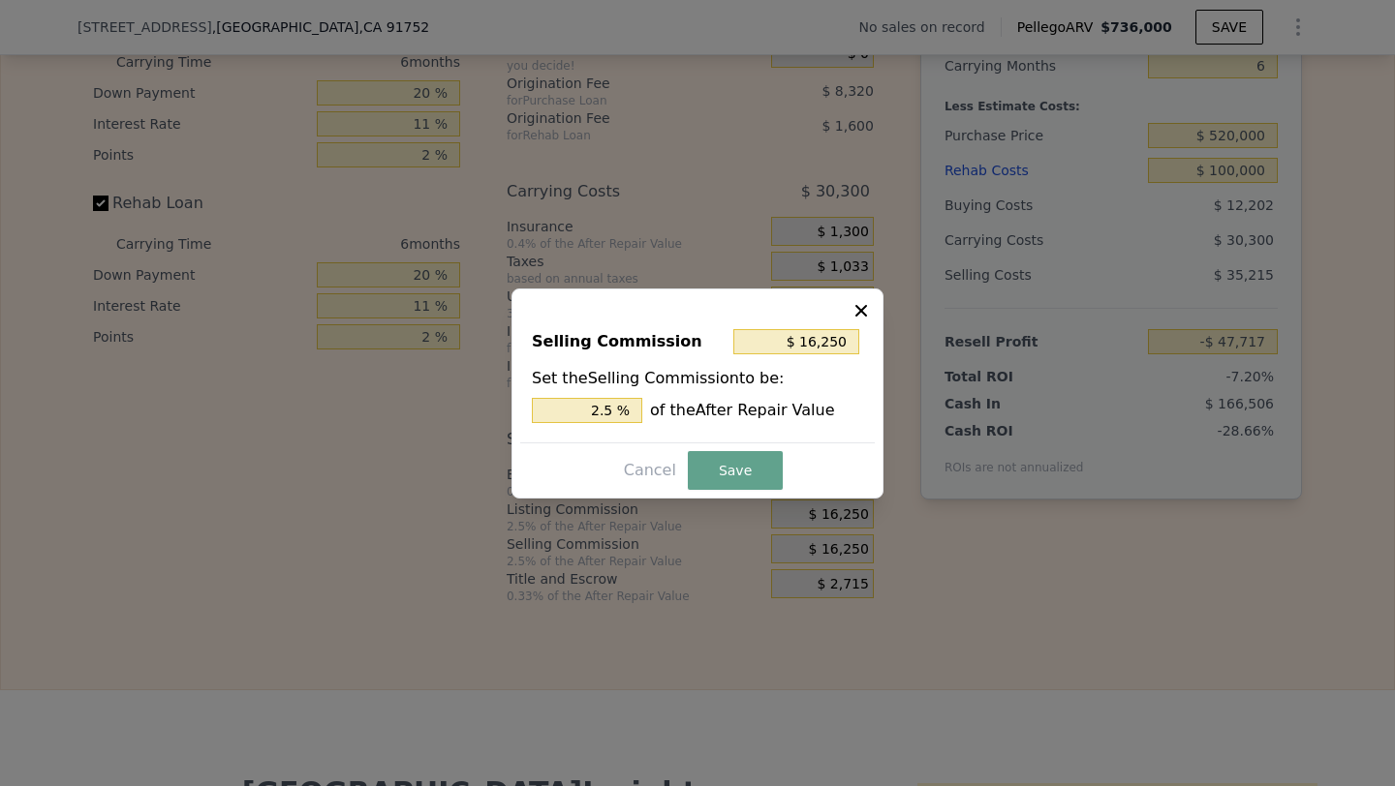
click at [572, 422] on div "Selling Commission $ 16,250 Set the Selling Commission to be: 2.5 % of the Afte…" at bounding box center [697, 378] width 354 height 130
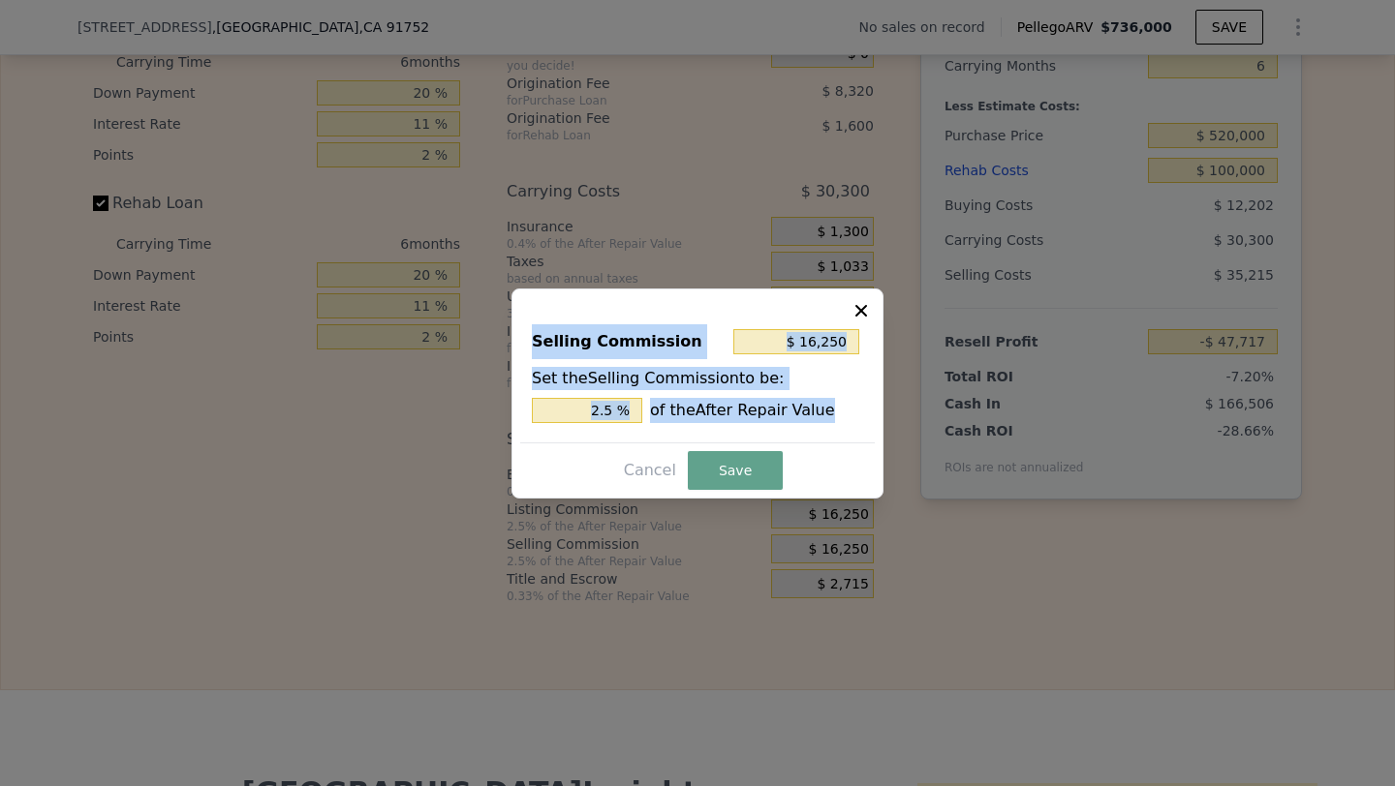
click at [572, 422] on div "Selling Commission $ 16,250 Set the Selling Commission to be: 2.5 % of the Afte…" at bounding box center [697, 378] width 354 height 130
click at [572, 409] on input "2.5 %" at bounding box center [587, 410] width 110 height 25
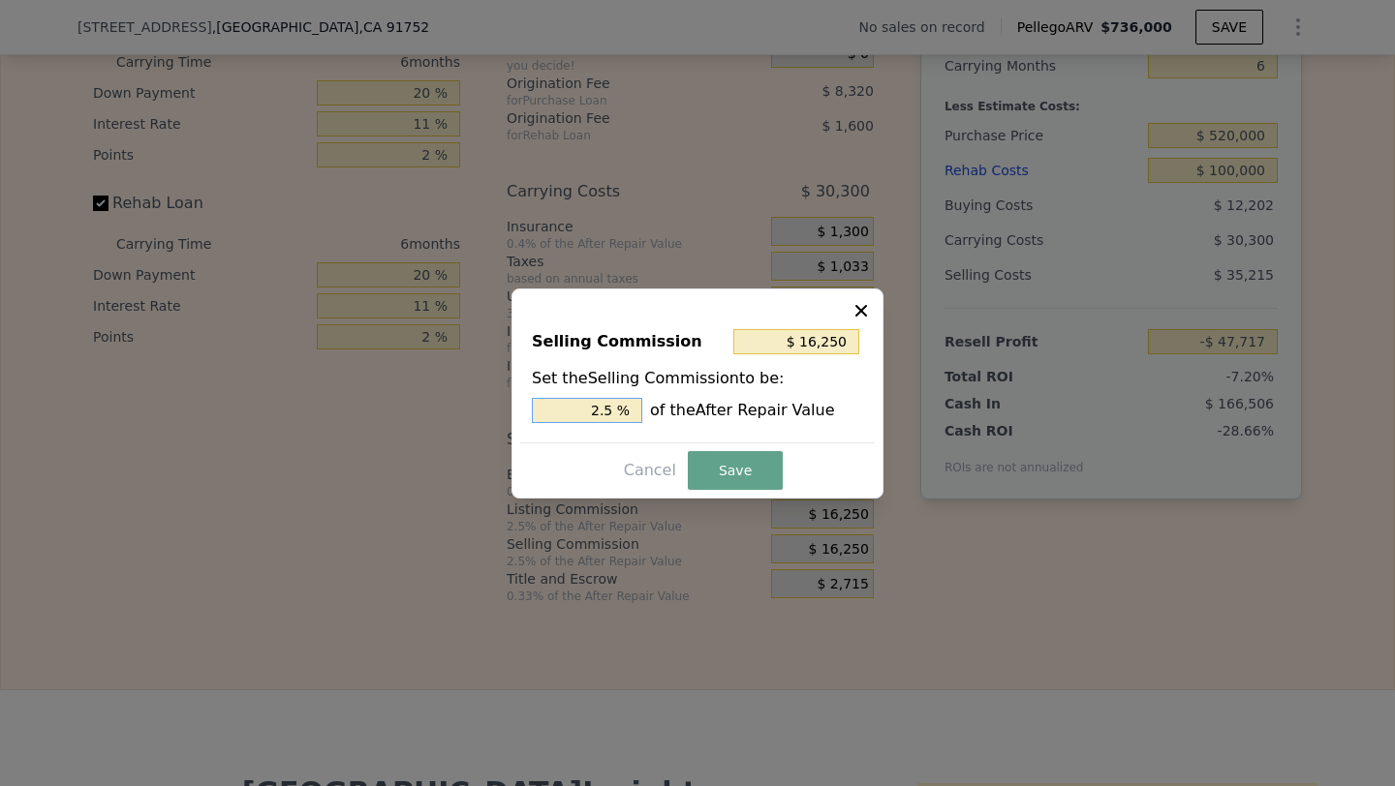
click at [572, 409] on input "2.5 %" at bounding box center [587, 410] width 110 height 25
click at [744, 471] on button "Save" at bounding box center [735, 470] width 95 height 39
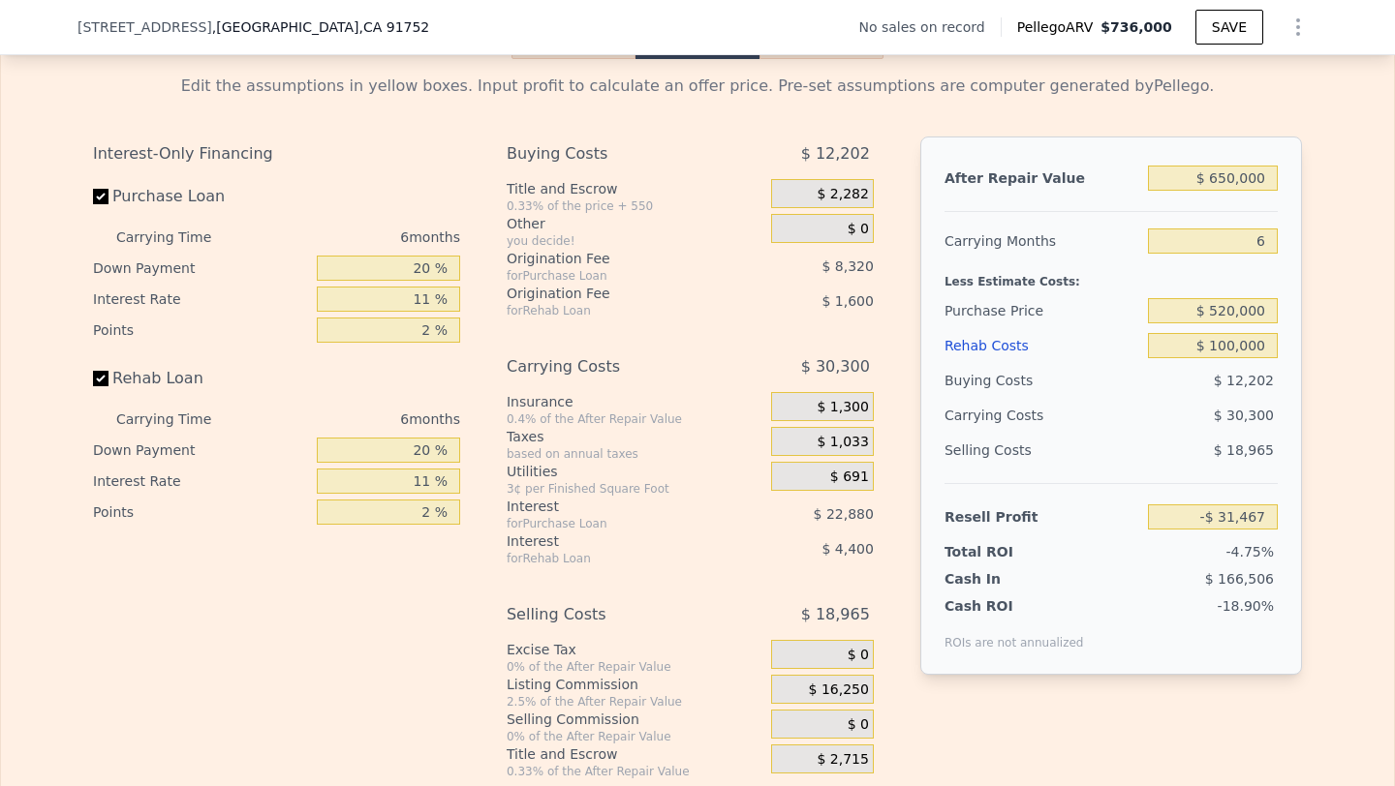
scroll to position [2727, 0]
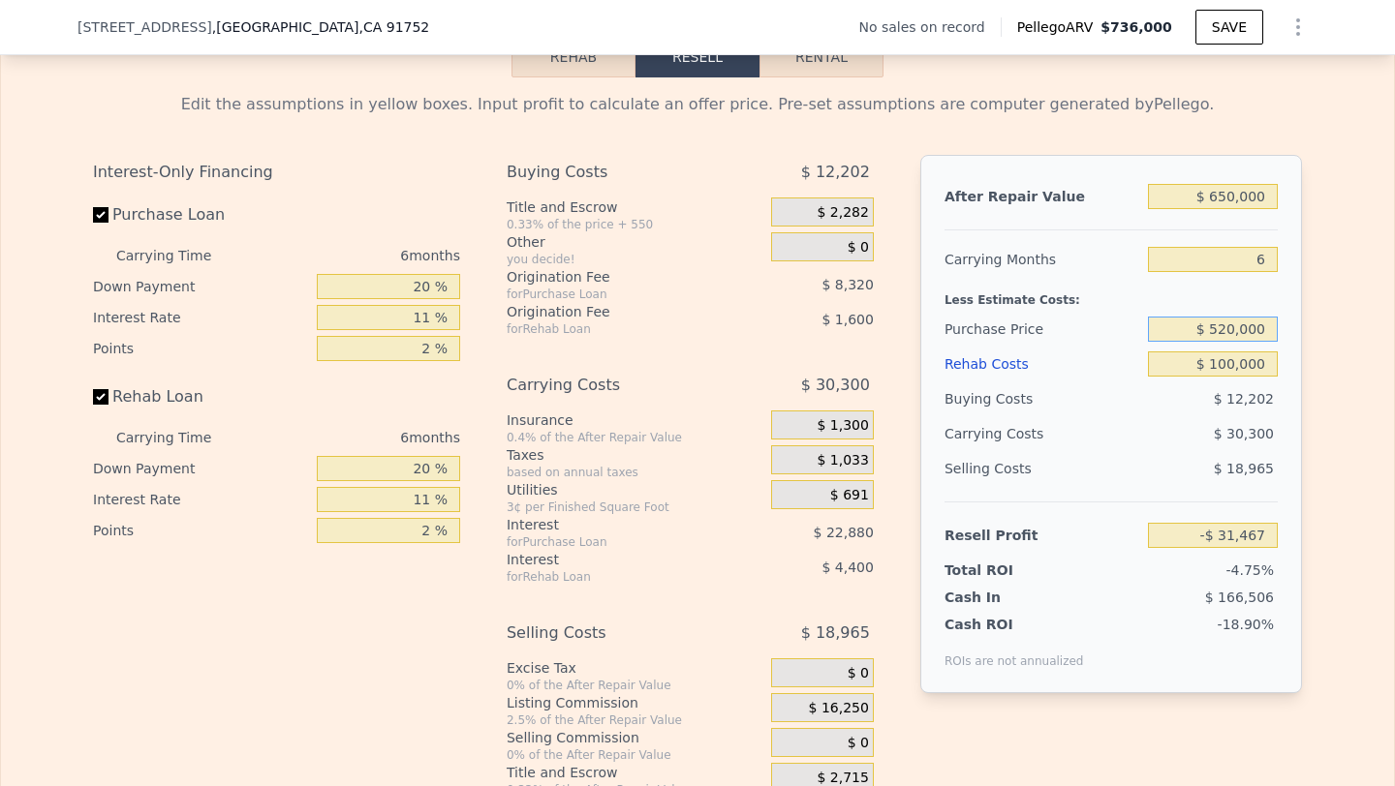
click at [1238, 329] on input "$ 520,000" at bounding box center [1213, 329] width 130 height 25
click at [1226, 437] on span "$ 30,300" at bounding box center [1244, 433] width 60 height 15
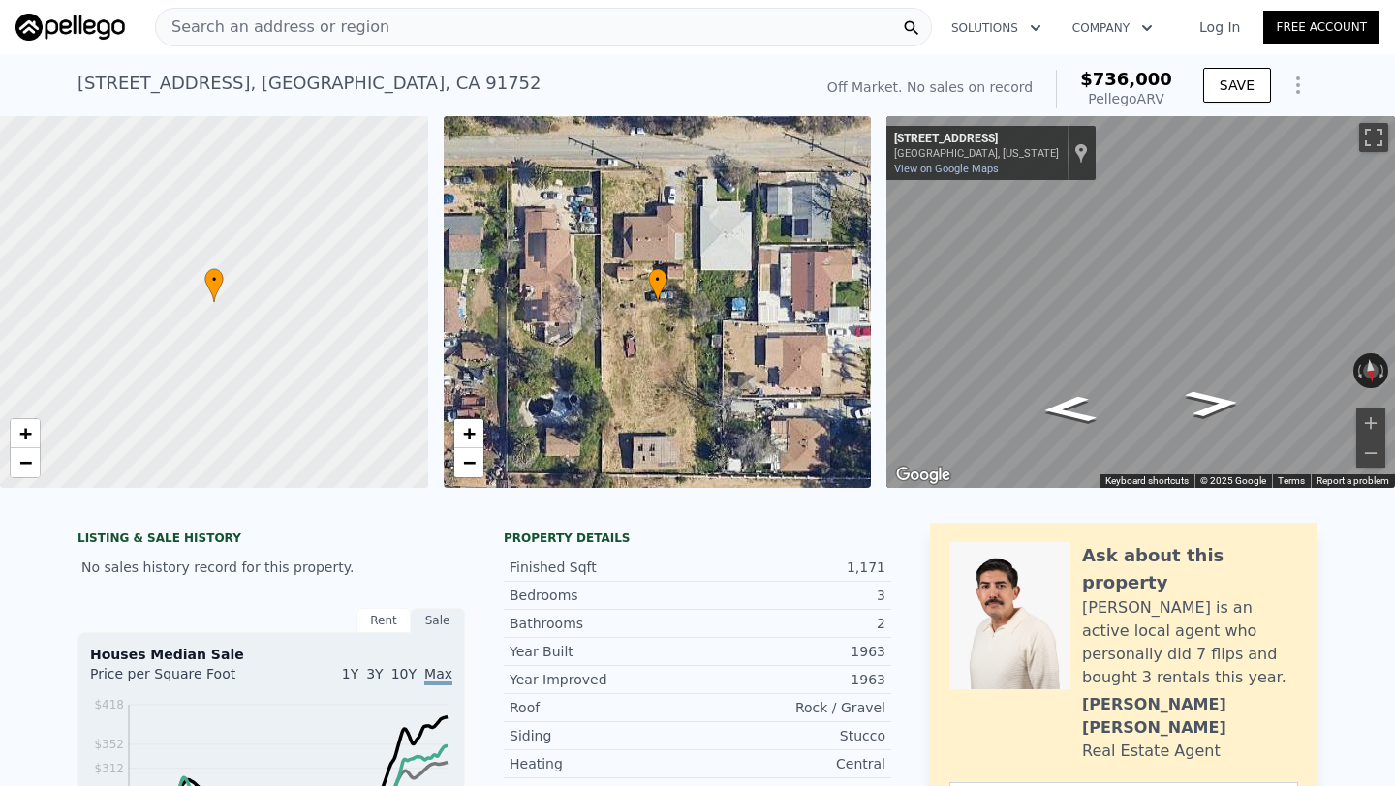
click at [284, 14] on div "Search an address or region" at bounding box center [272, 27] width 233 height 37
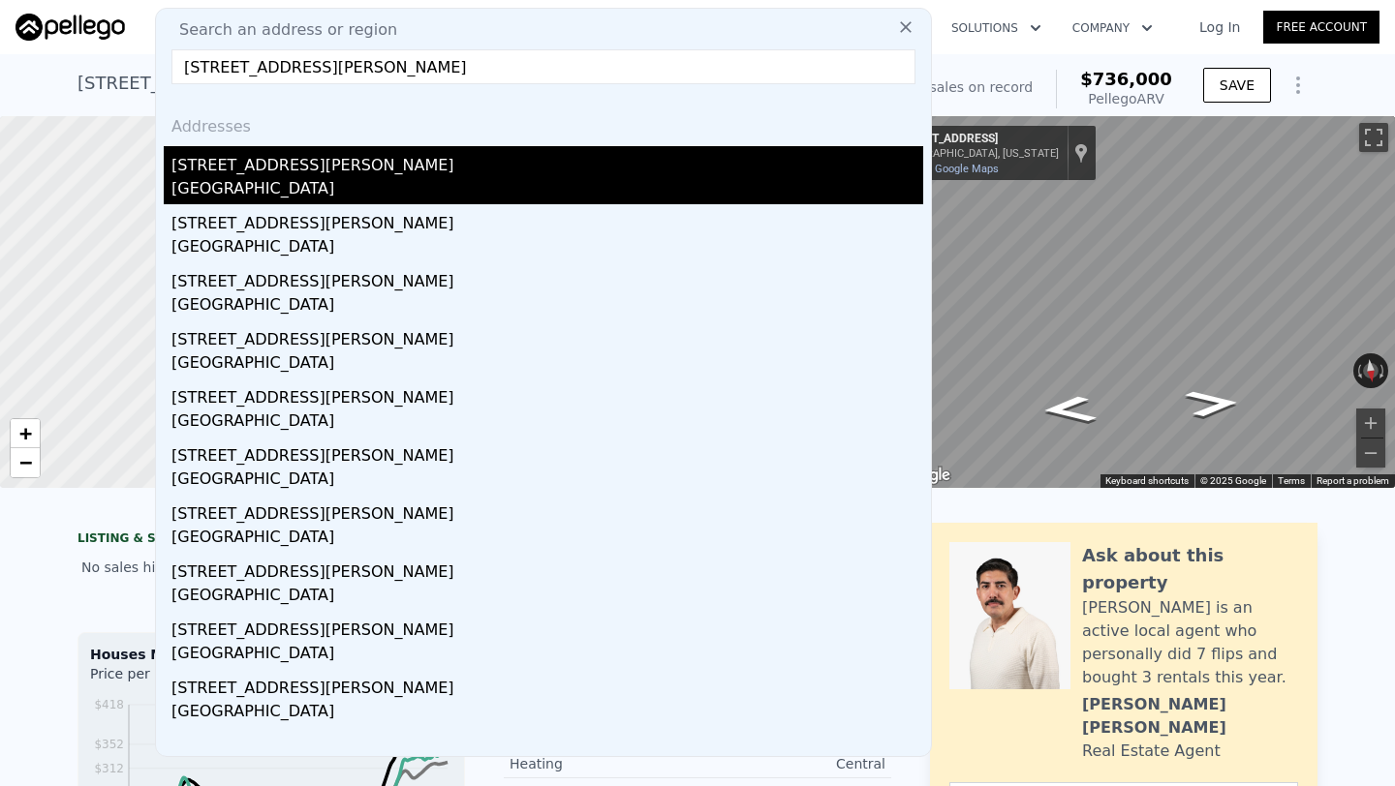
click at [281, 165] on div "[STREET_ADDRESS][PERSON_NAME]" at bounding box center [547, 161] width 752 height 31
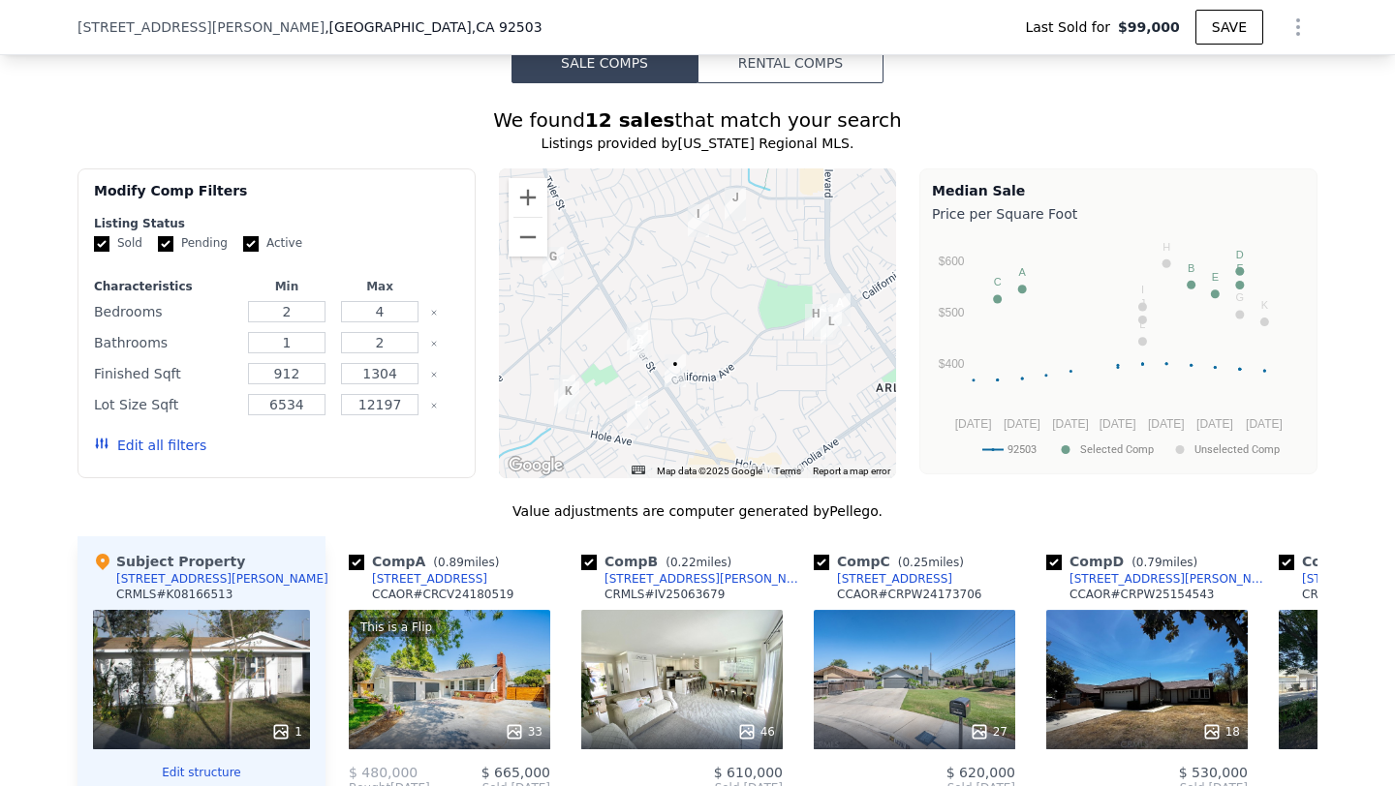
scroll to position [1649, 0]
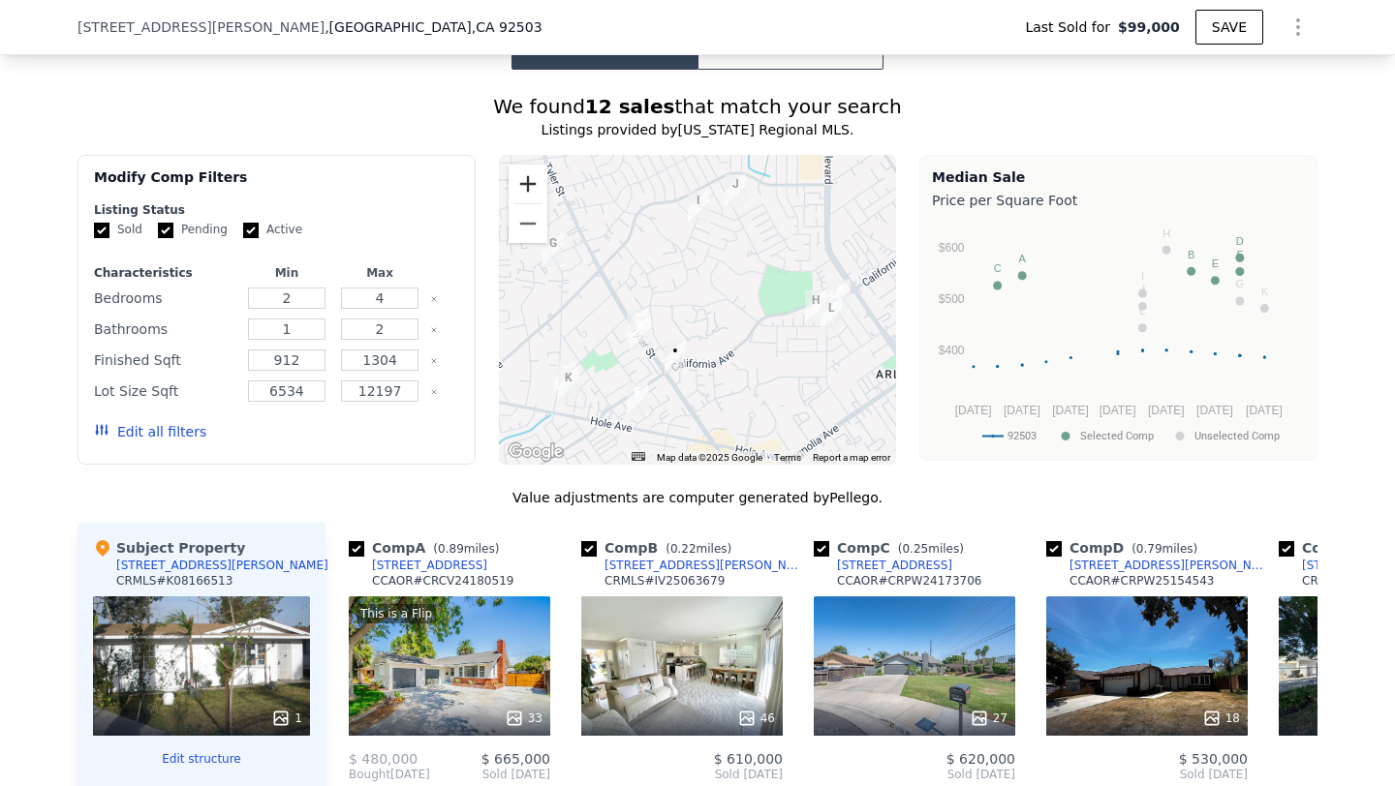
click at [528, 180] on button "Zoom in" at bounding box center [527, 184] width 39 height 39
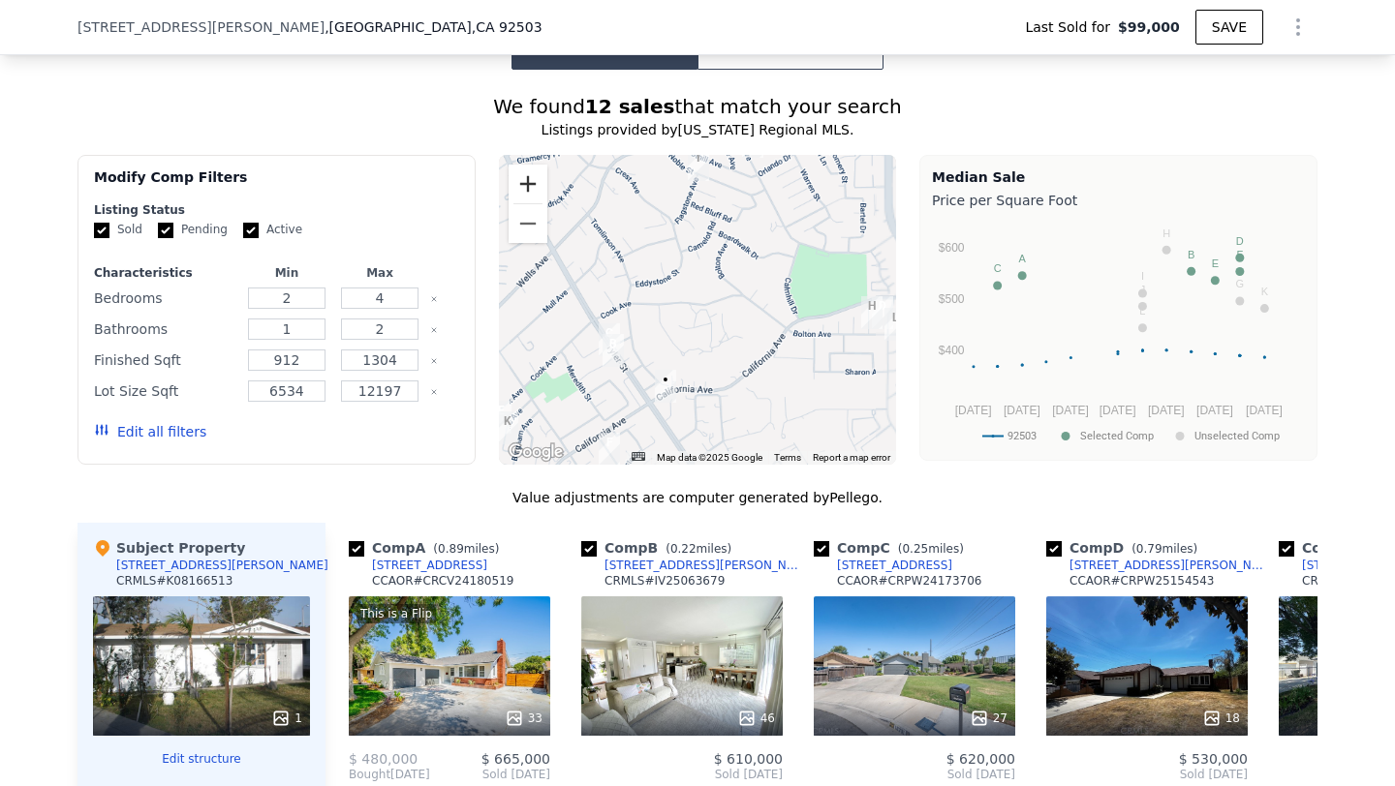
click at [528, 180] on button "Zoom in" at bounding box center [527, 184] width 39 height 39
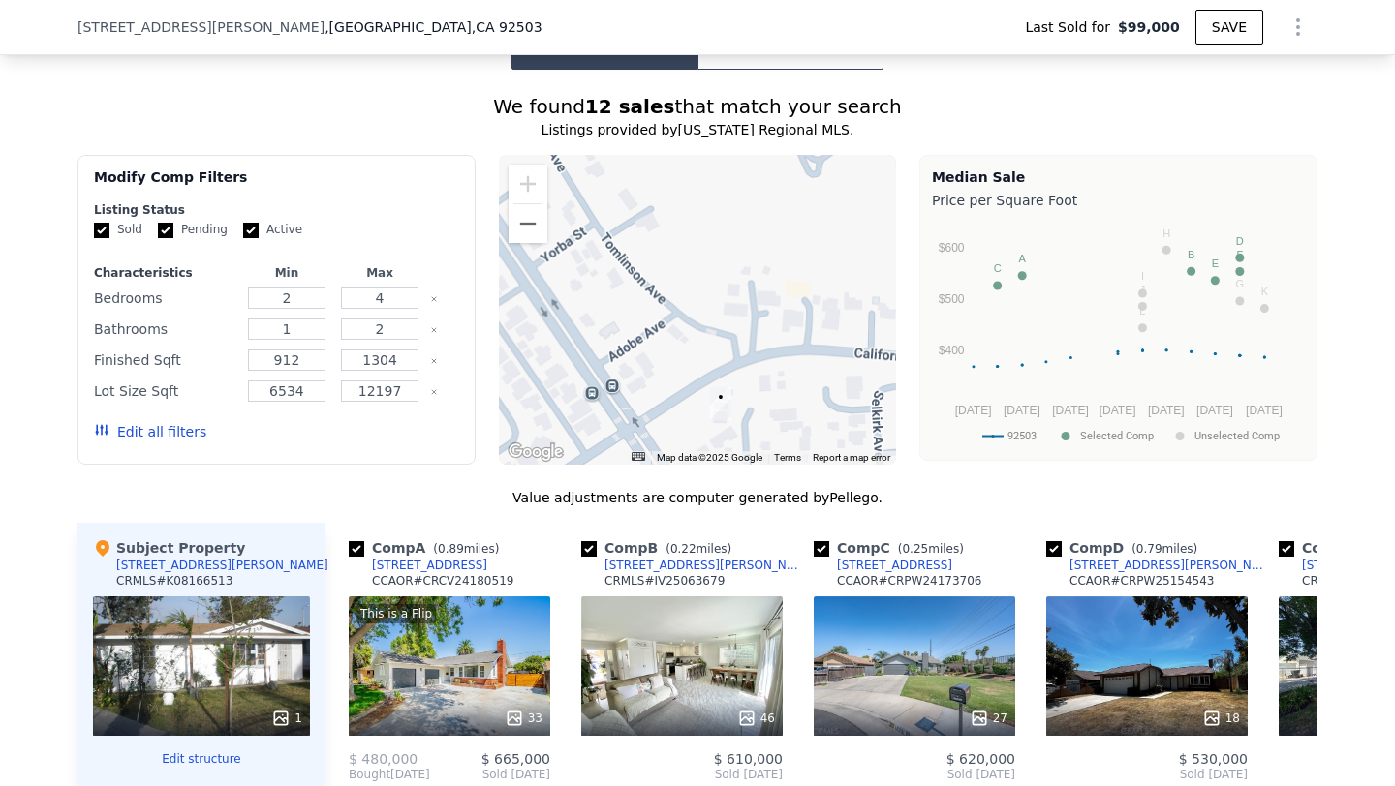
drag, startPoint x: 654, startPoint y: 324, endPoint x: 845, endPoint y: -68, distance: 435.3
click at [845, 0] on html "Search an address or region Solutions Company Open main menu Log In Free Accoun…" at bounding box center [697, 393] width 1395 height 786
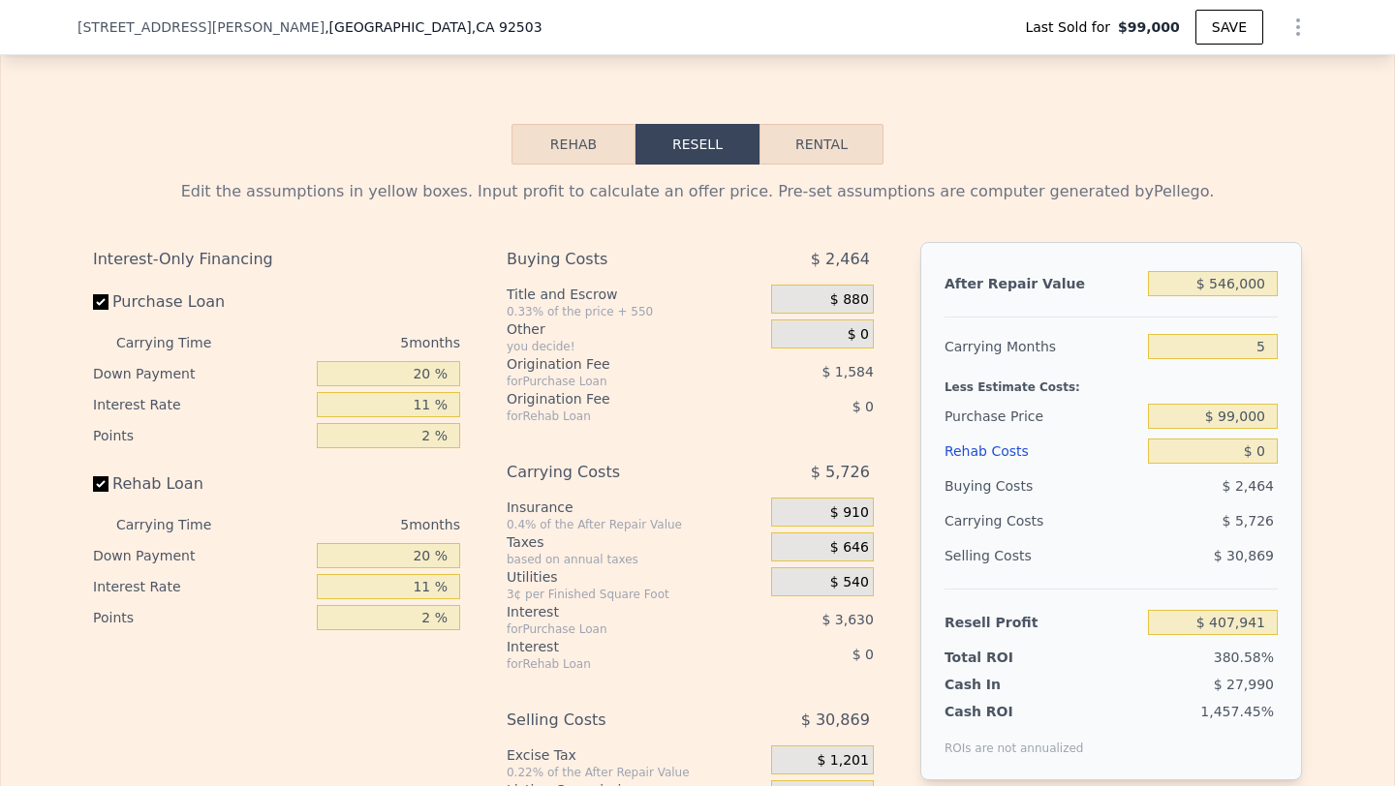
scroll to position [2838, 0]
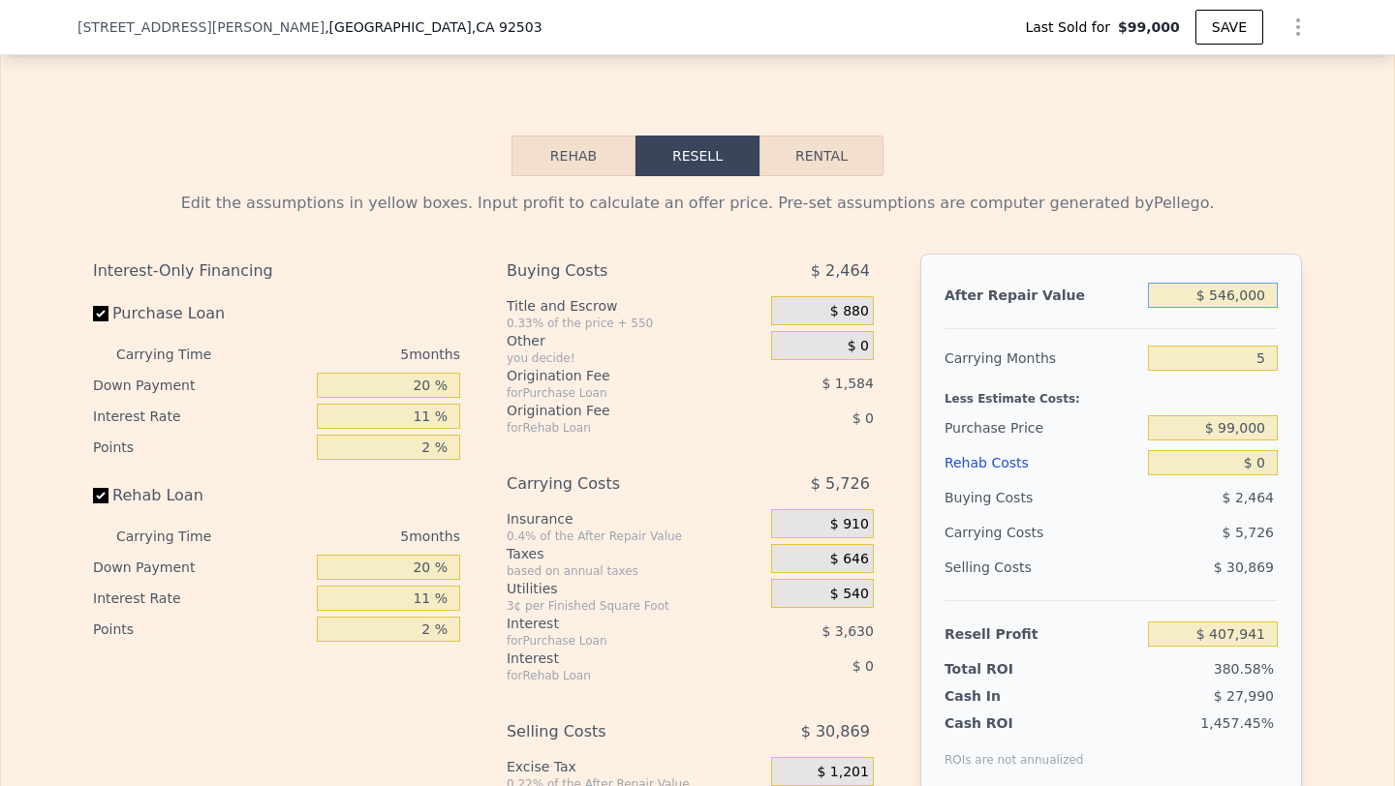
click at [1231, 295] on input "$ 546,000" at bounding box center [1213, 295] width 130 height 25
click at [1245, 433] on input "$ 99,000" at bounding box center [1213, 428] width 130 height 25
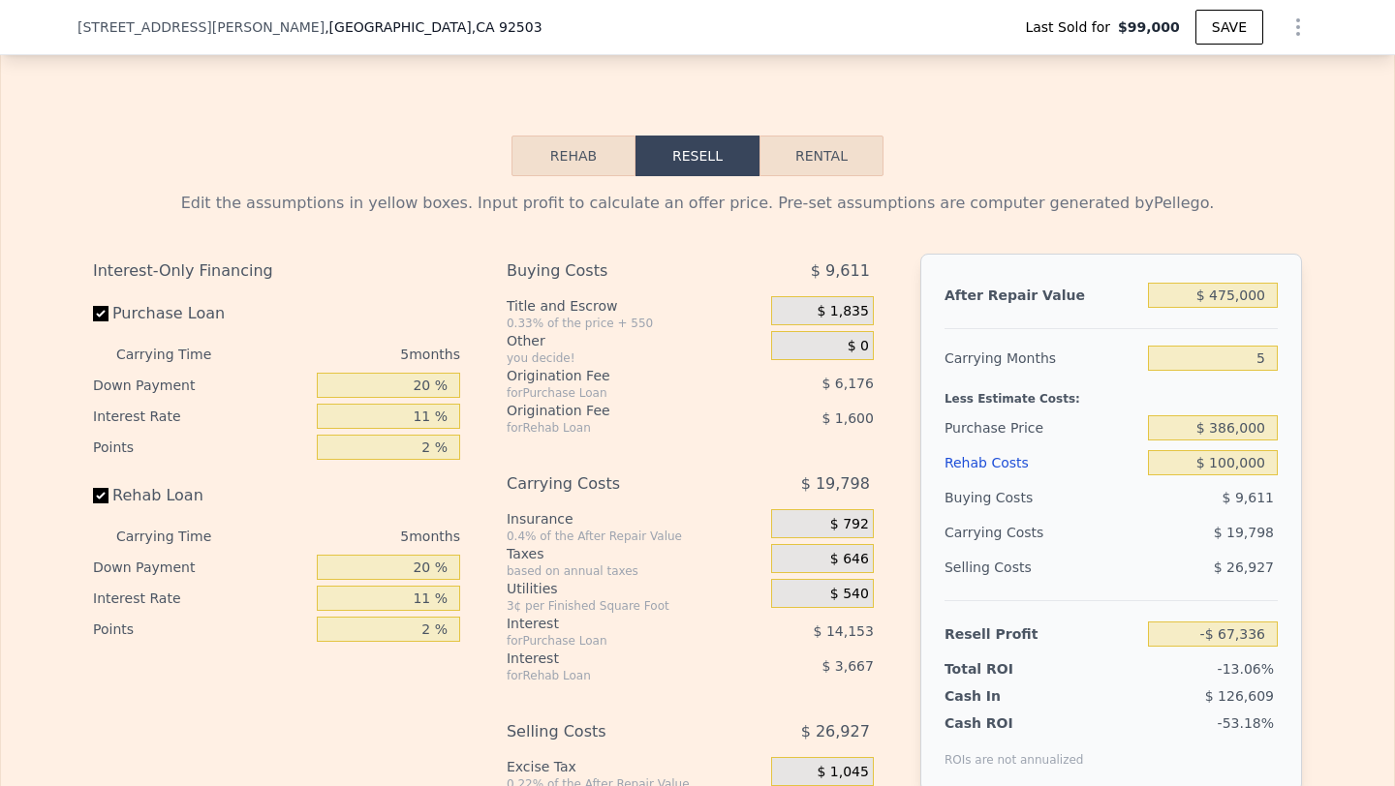
click at [1134, 563] on div "Selling Costs" at bounding box center [1042, 567] width 196 height 35
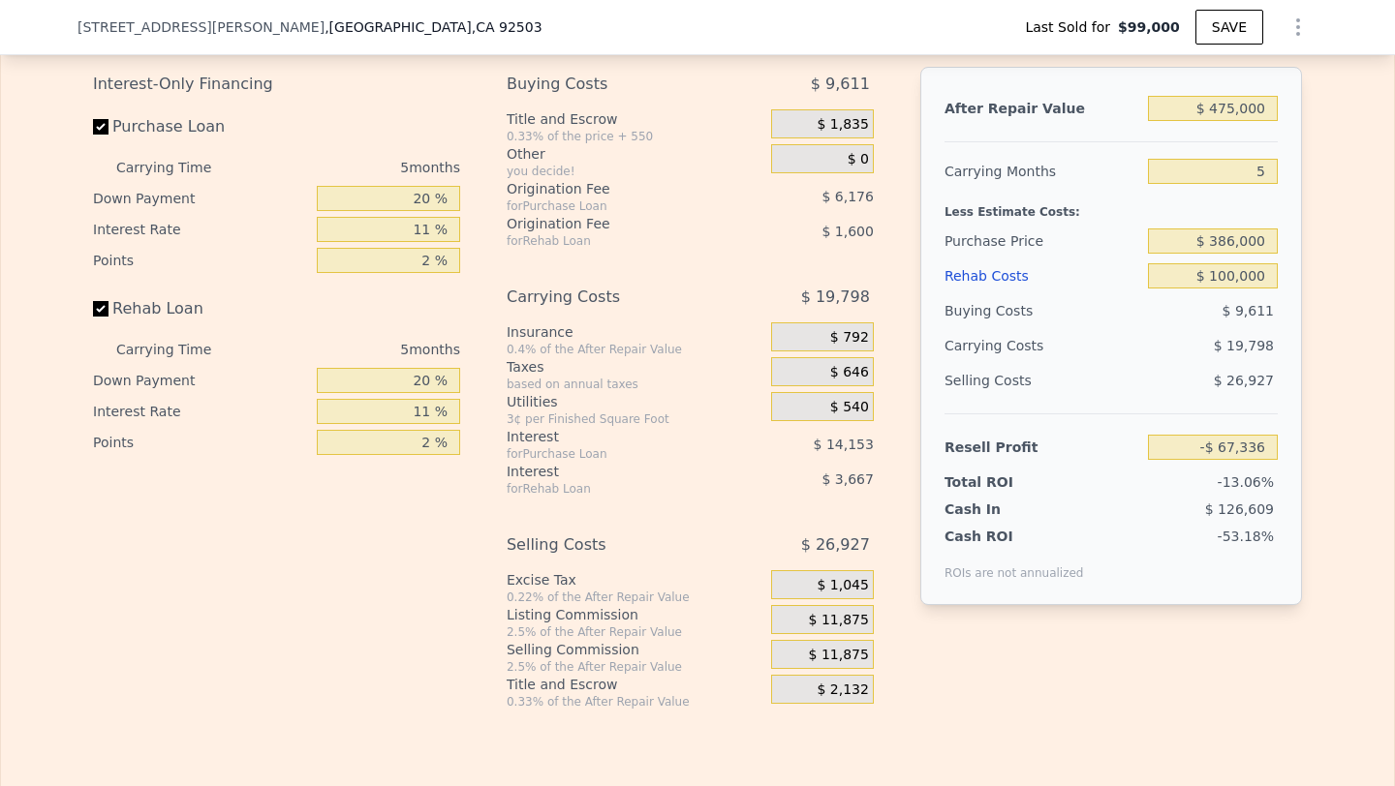
scroll to position [3098, 0]
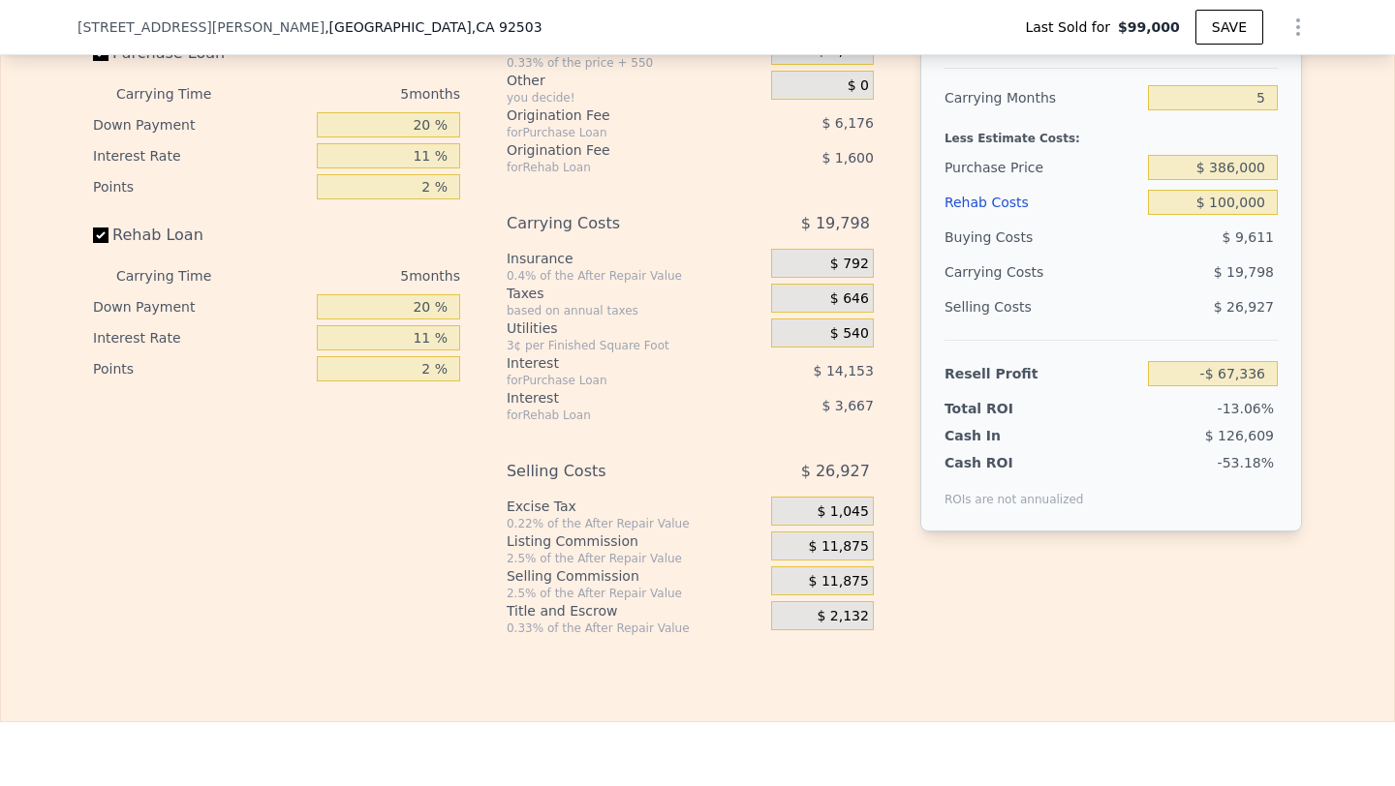
click at [846, 580] on span "$ 11,875" at bounding box center [839, 581] width 60 height 17
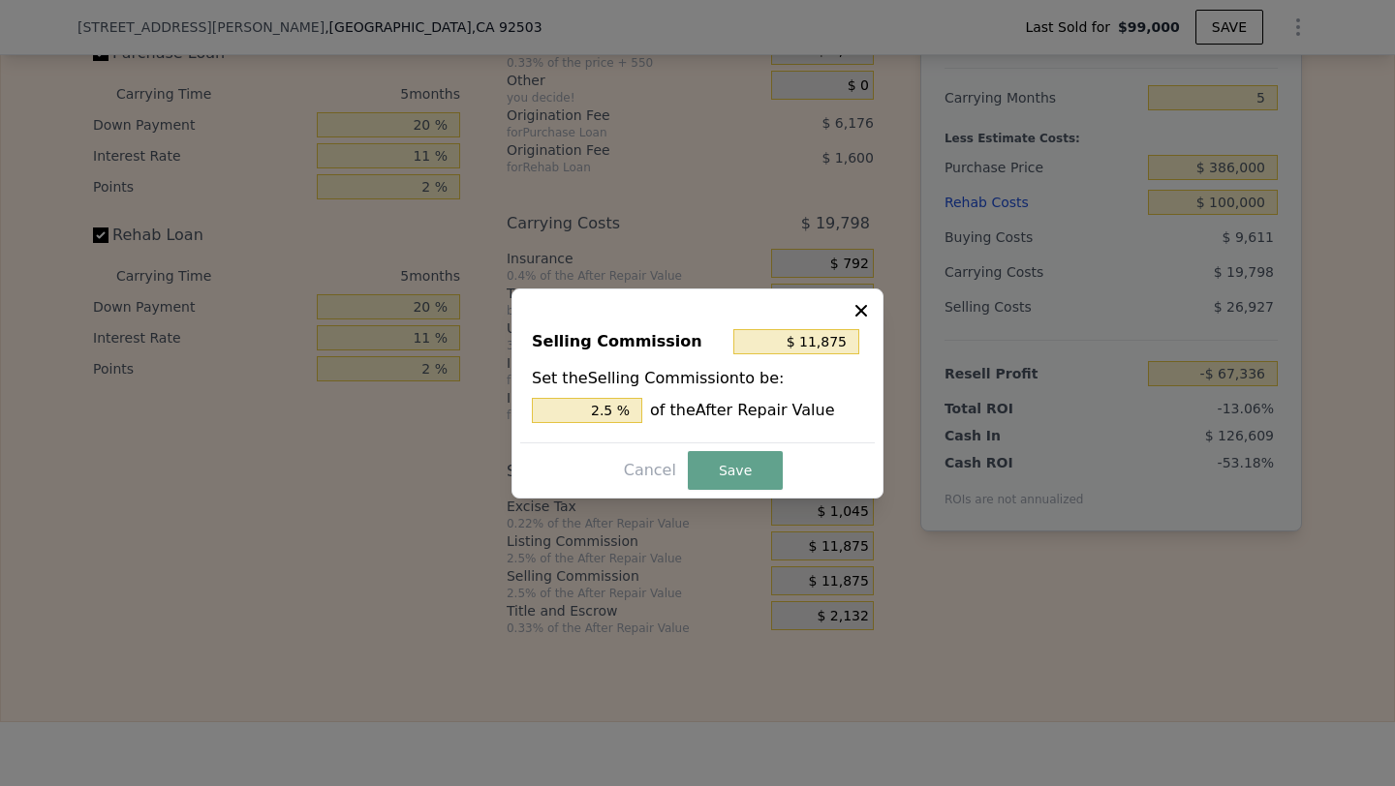
click at [593, 393] on div "Set the Selling Commission to be: 2.5 % of the After Repair Value" at bounding box center [697, 395] width 331 height 56
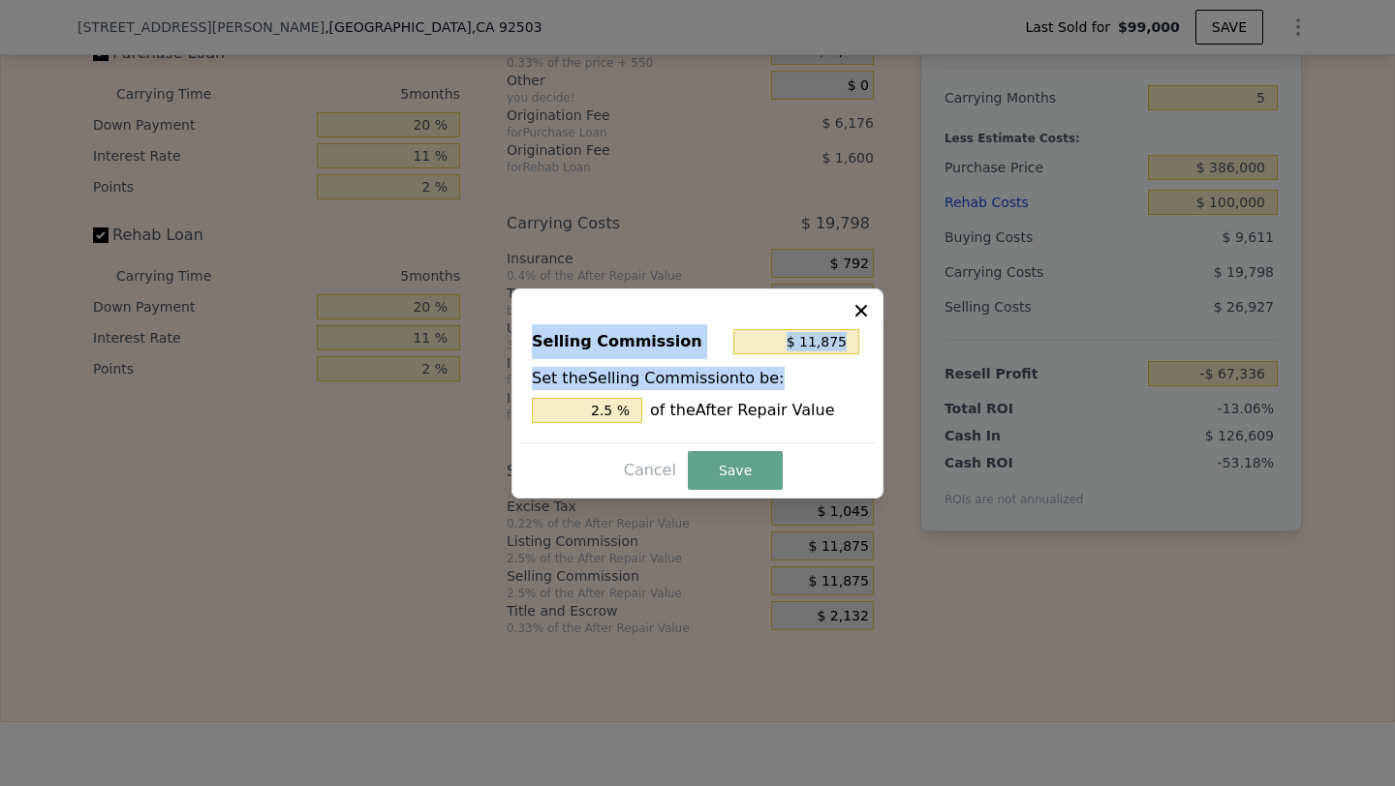
click at [593, 393] on div "Set the Selling Commission to be: 2.5 % of the After Repair Value" at bounding box center [697, 395] width 331 height 56
click at [589, 415] on input "2.5 %" at bounding box center [587, 410] width 110 height 25
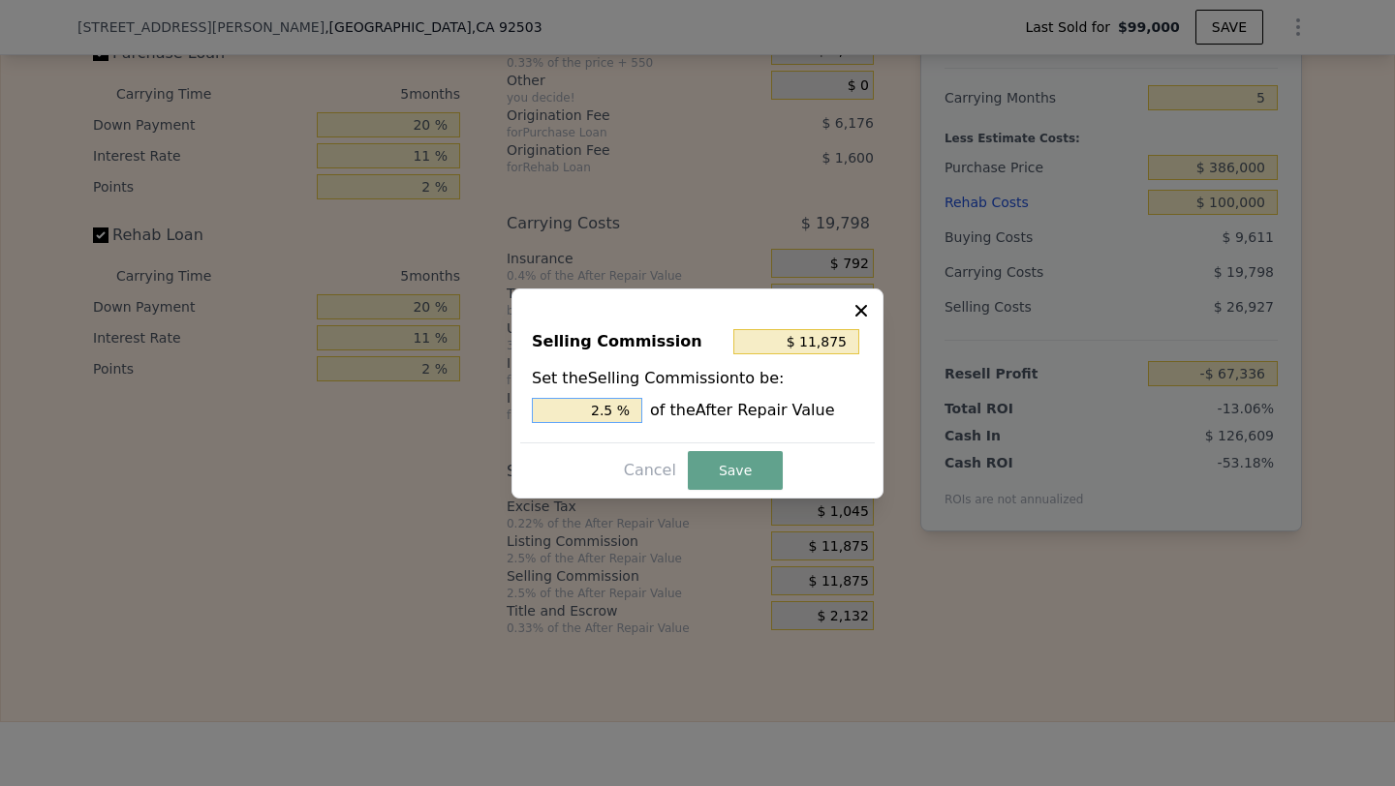
click at [589, 415] on input "2.5 %" at bounding box center [587, 410] width 110 height 25
click at [754, 472] on button "Save" at bounding box center [735, 470] width 95 height 39
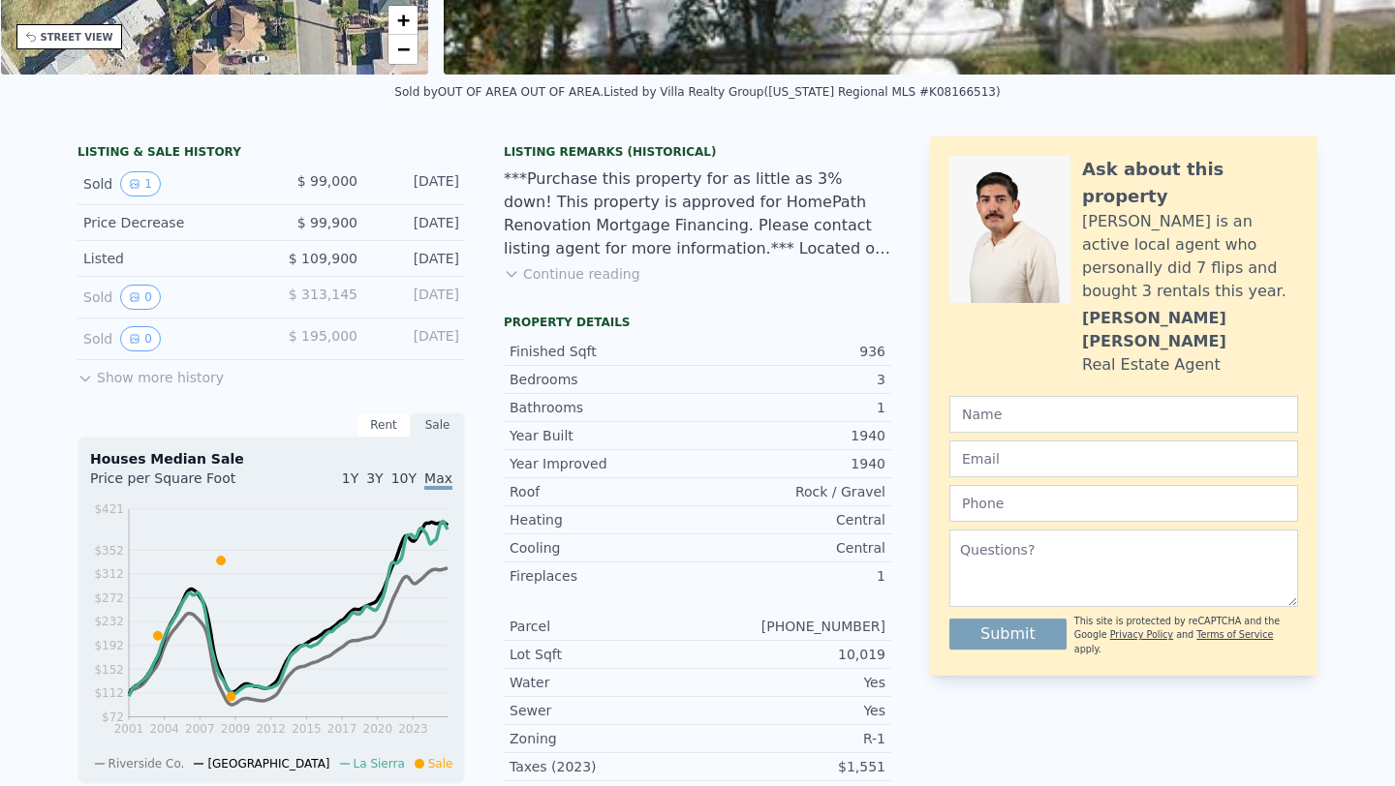
scroll to position [0, 0]
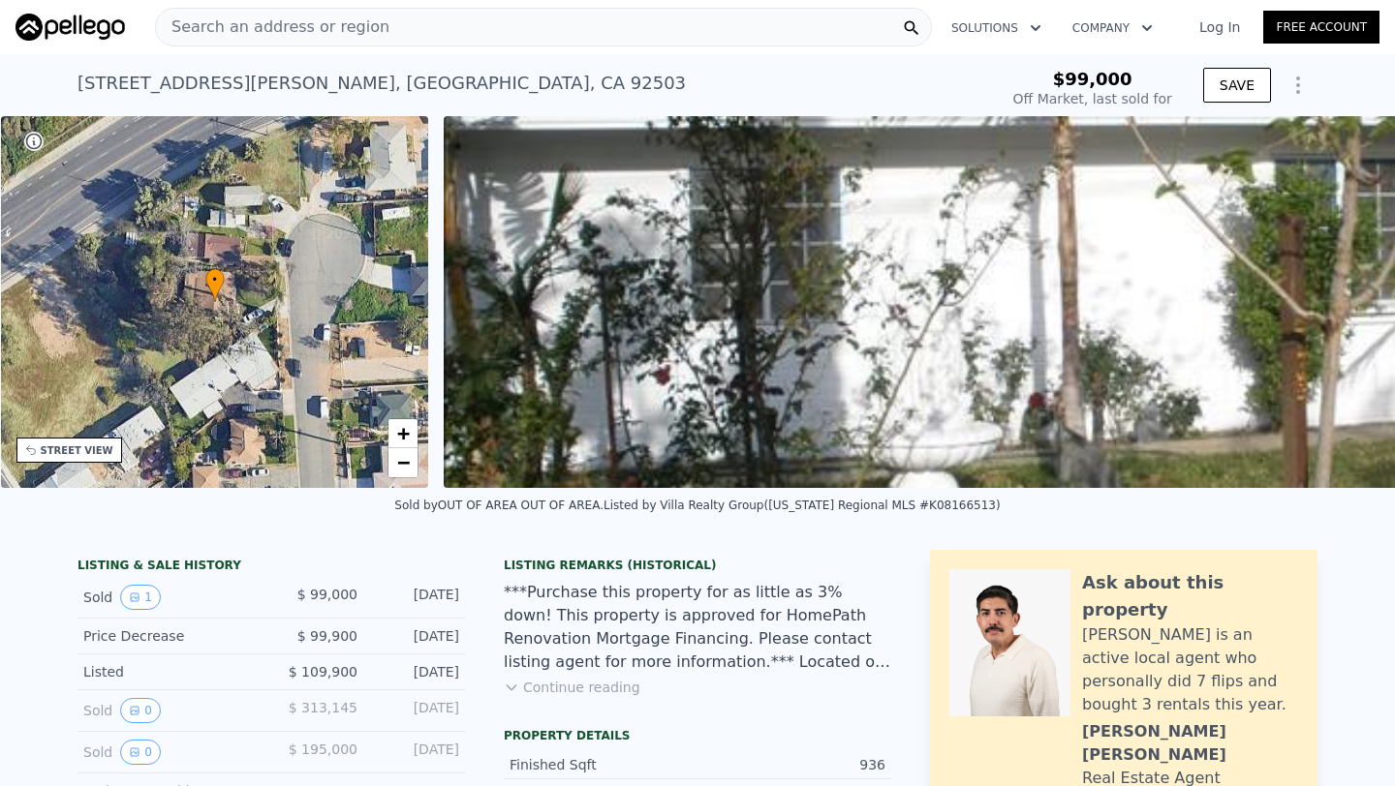
click at [293, 8] on div "Search an address or region" at bounding box center [543, 27] width 777 height 39
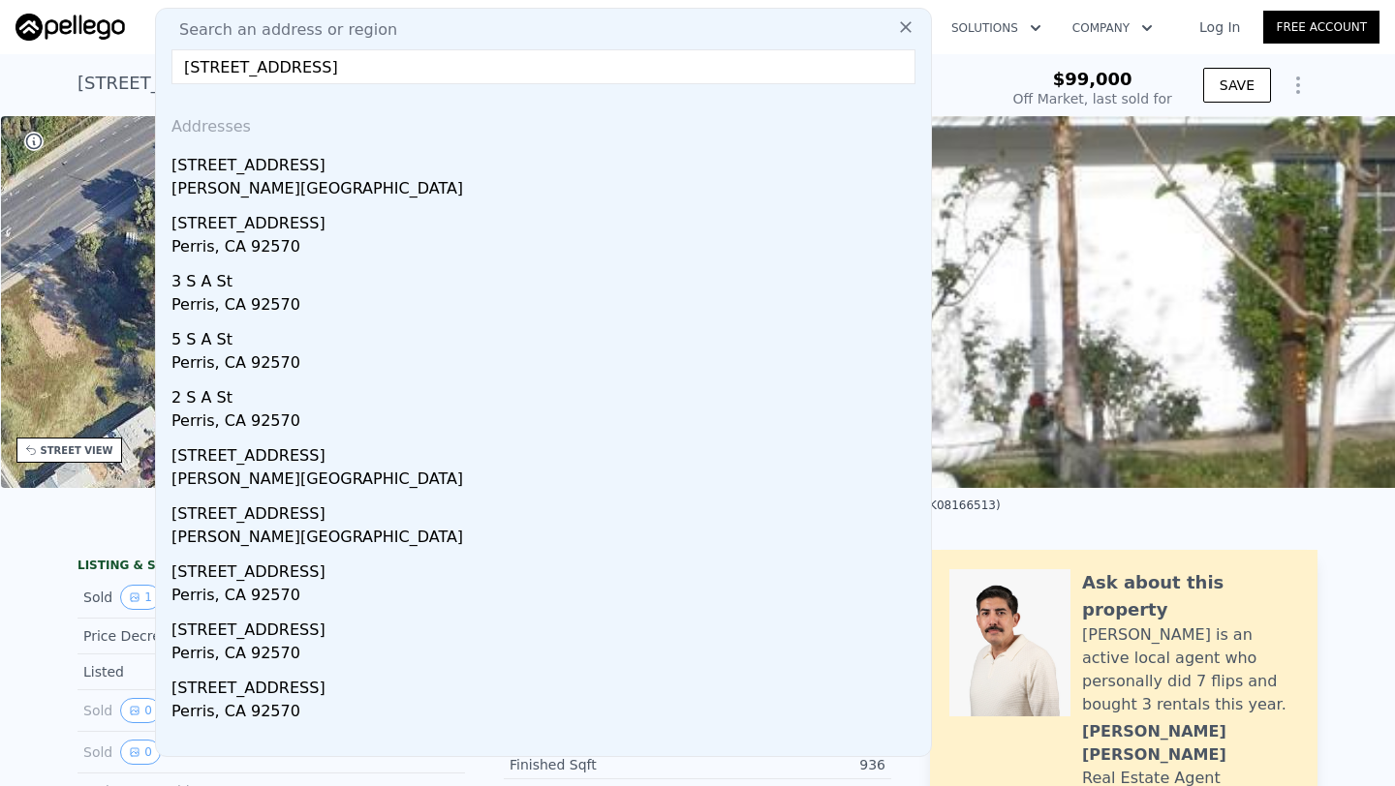
click at [329, 163] on div "[STREET_ADDRESS]" at bounding box center [547, 161] width 752 height 31
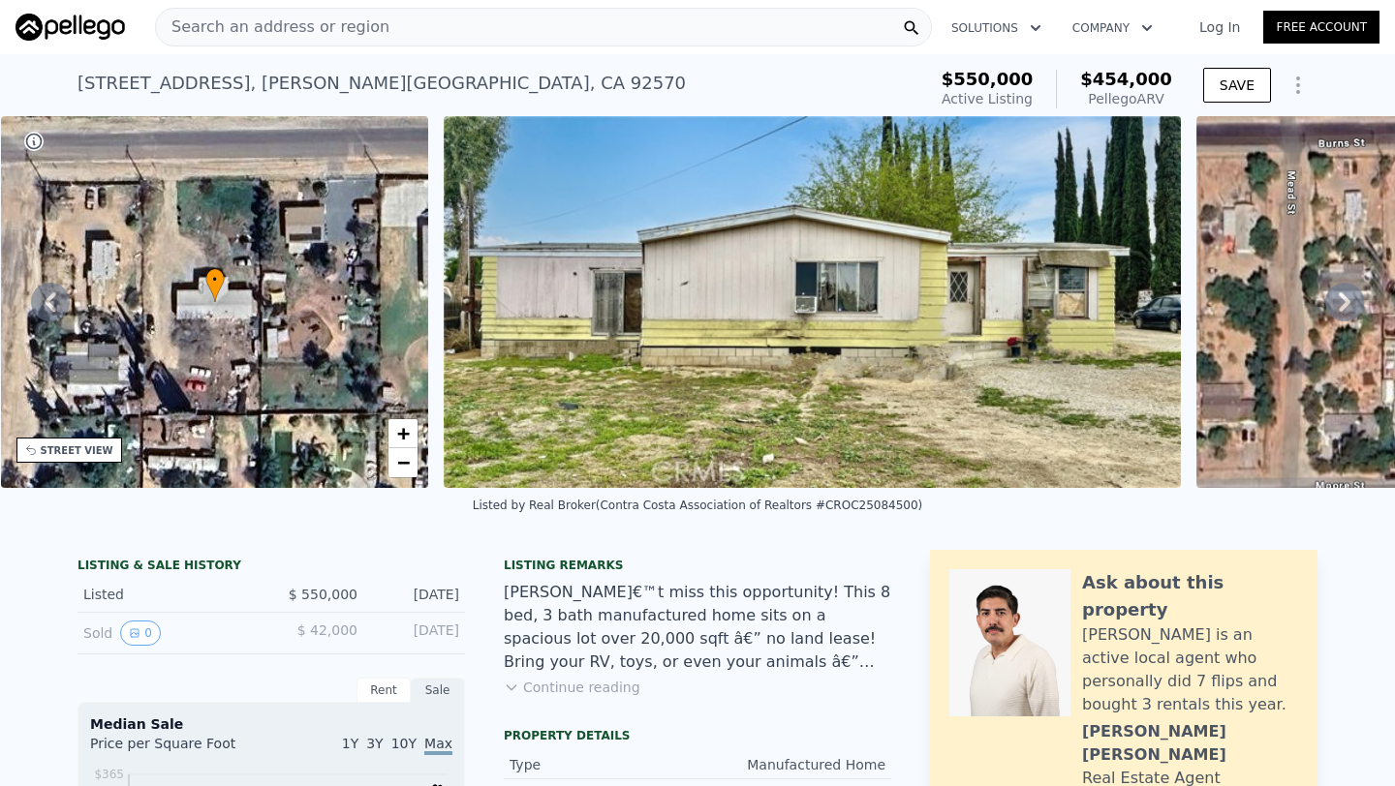
click at [250, 20] on span "Search an address or region" at bounding box center [272, 26] width 233 height 23
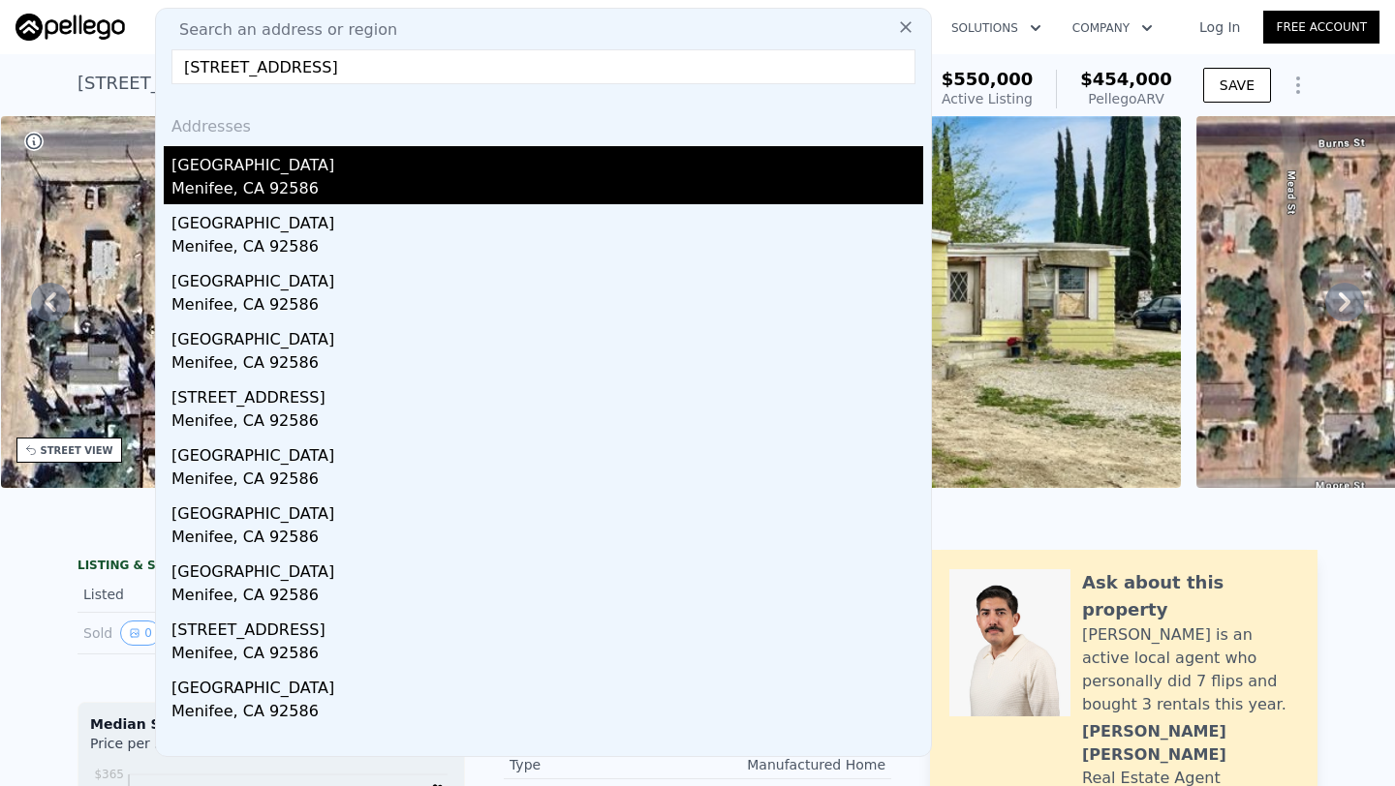
type input "28222 Buena Mesa Drive, Menifee, CA 92586"
click at [354, 203] on div "Menifee, CA 92586" at bounding box center [547, 190] width 752 height 27
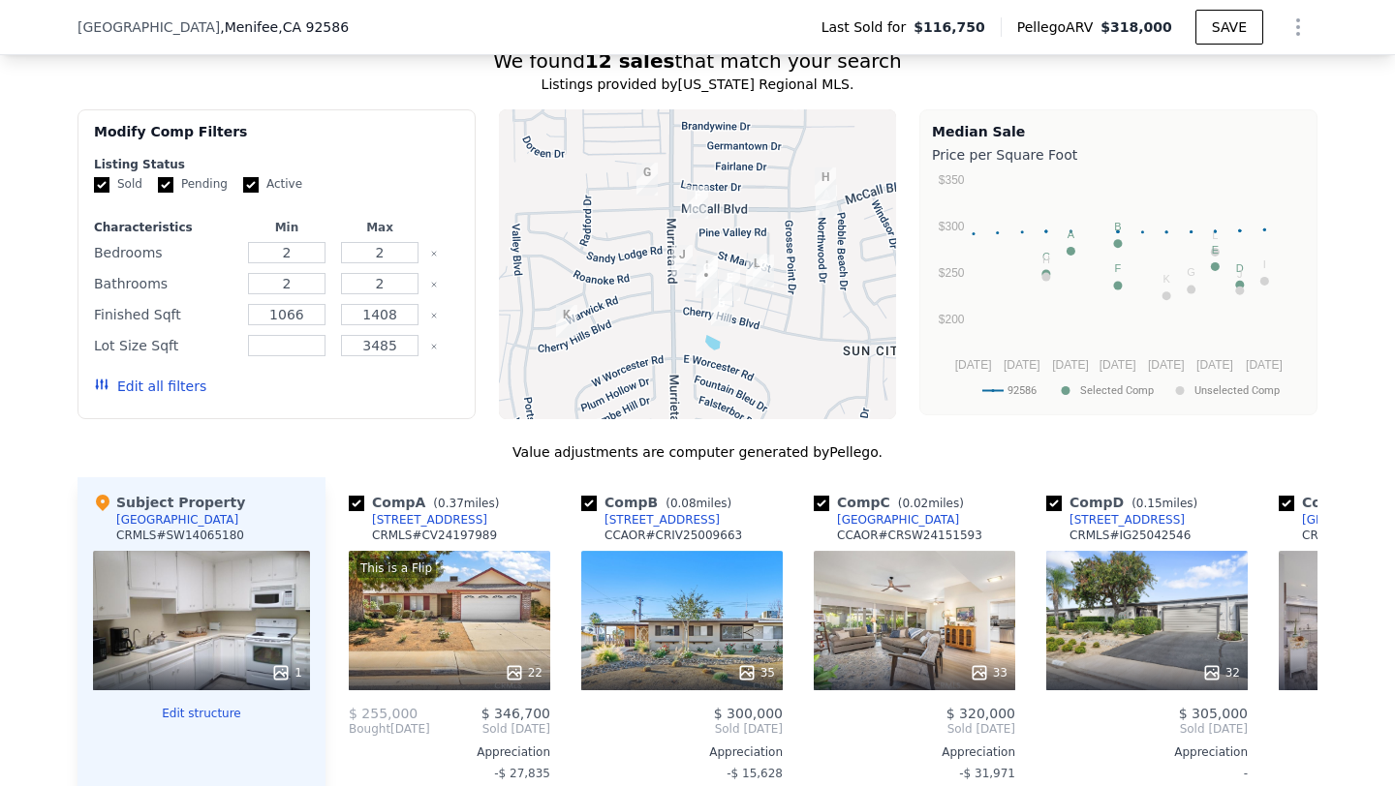
scroll to position [1883, 0]
click at [528, 136] on button "Zoom in" at bounding box center [527, 139] width 39 height 39
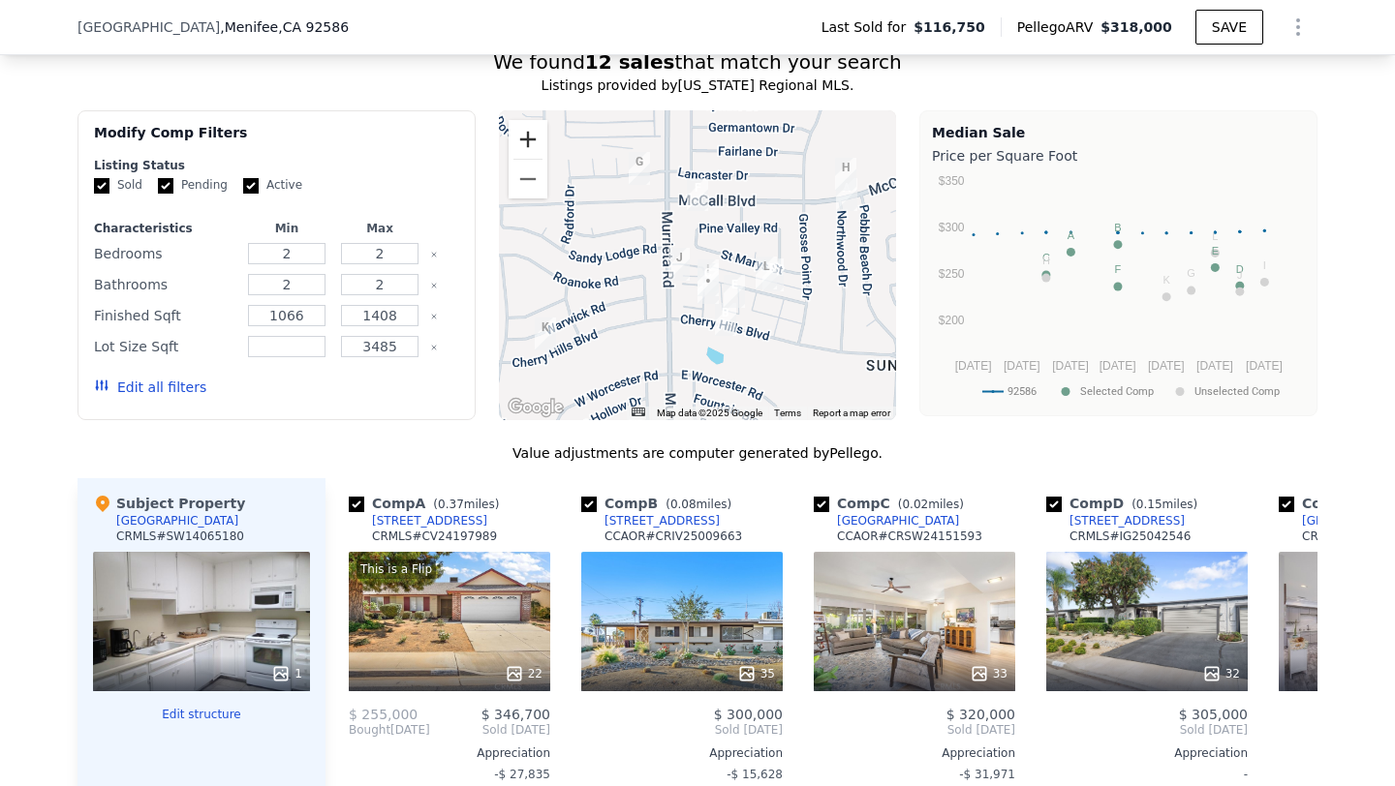
click at [528, 136] on button "Zoom in" at bounding box center [527, 139] width 39 height 39
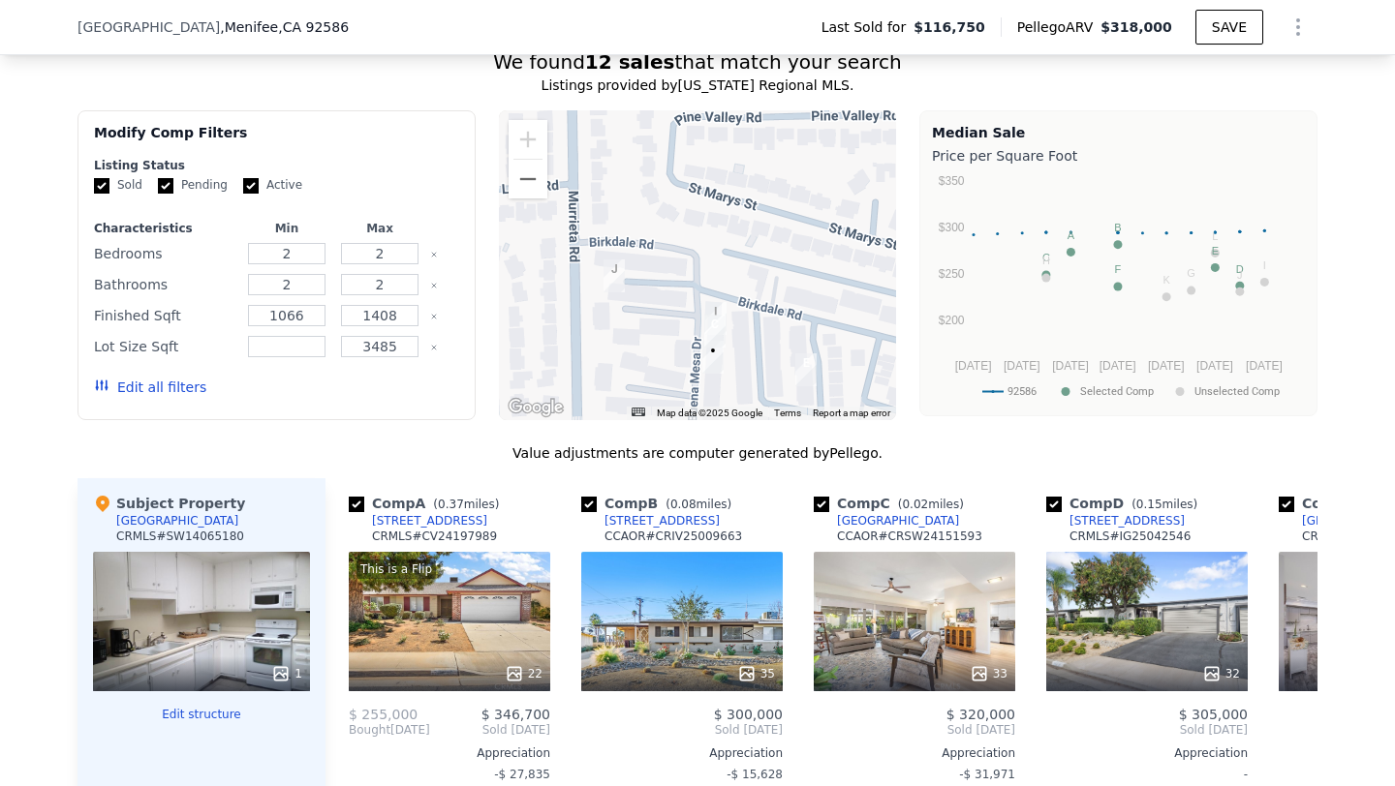
drag, startPoint x: 743, startPoint y: 308, endPoint x: 683, endPoint y: 248, distance: 84.9
click at [683, 248] on div at bounding box center [698, 265] width 398 height 310
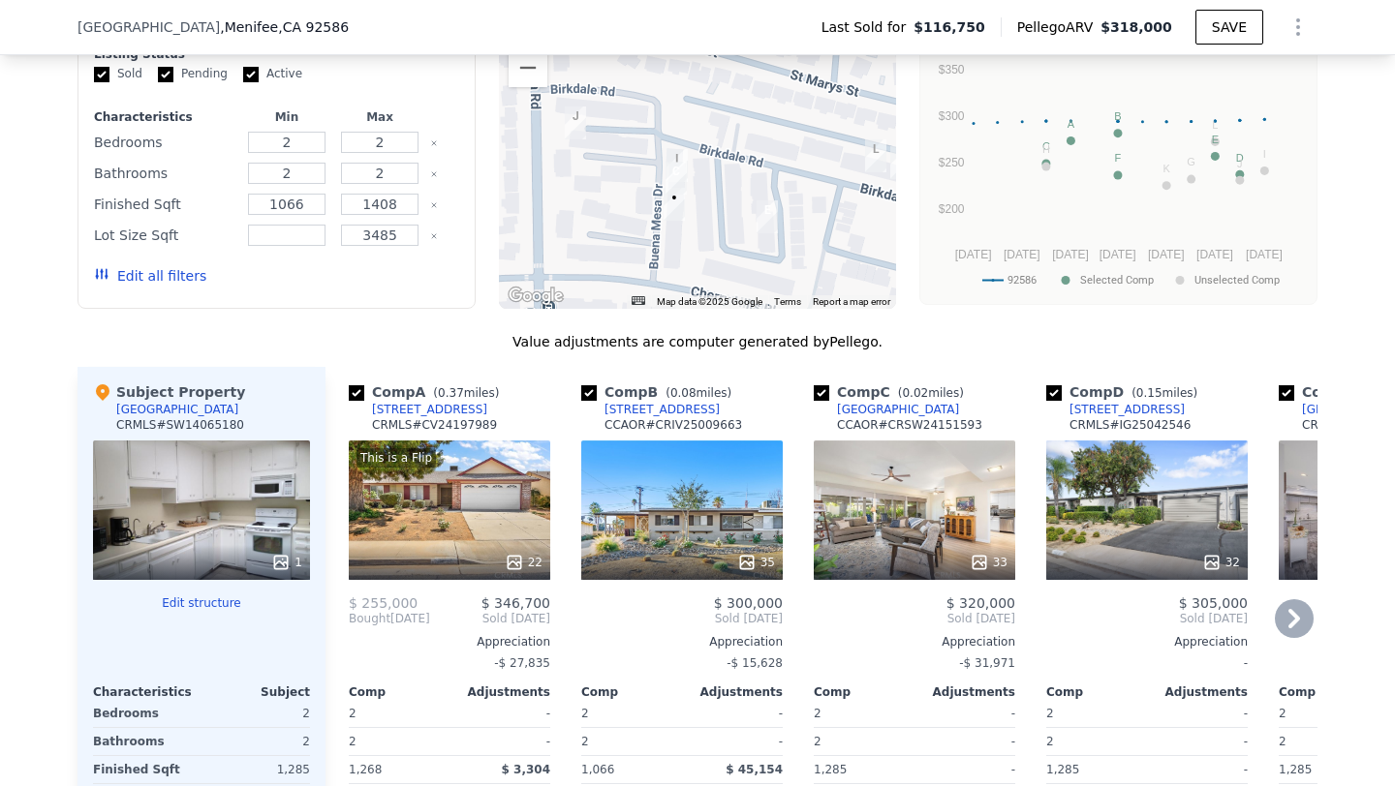
scroll to position [2185, 0]
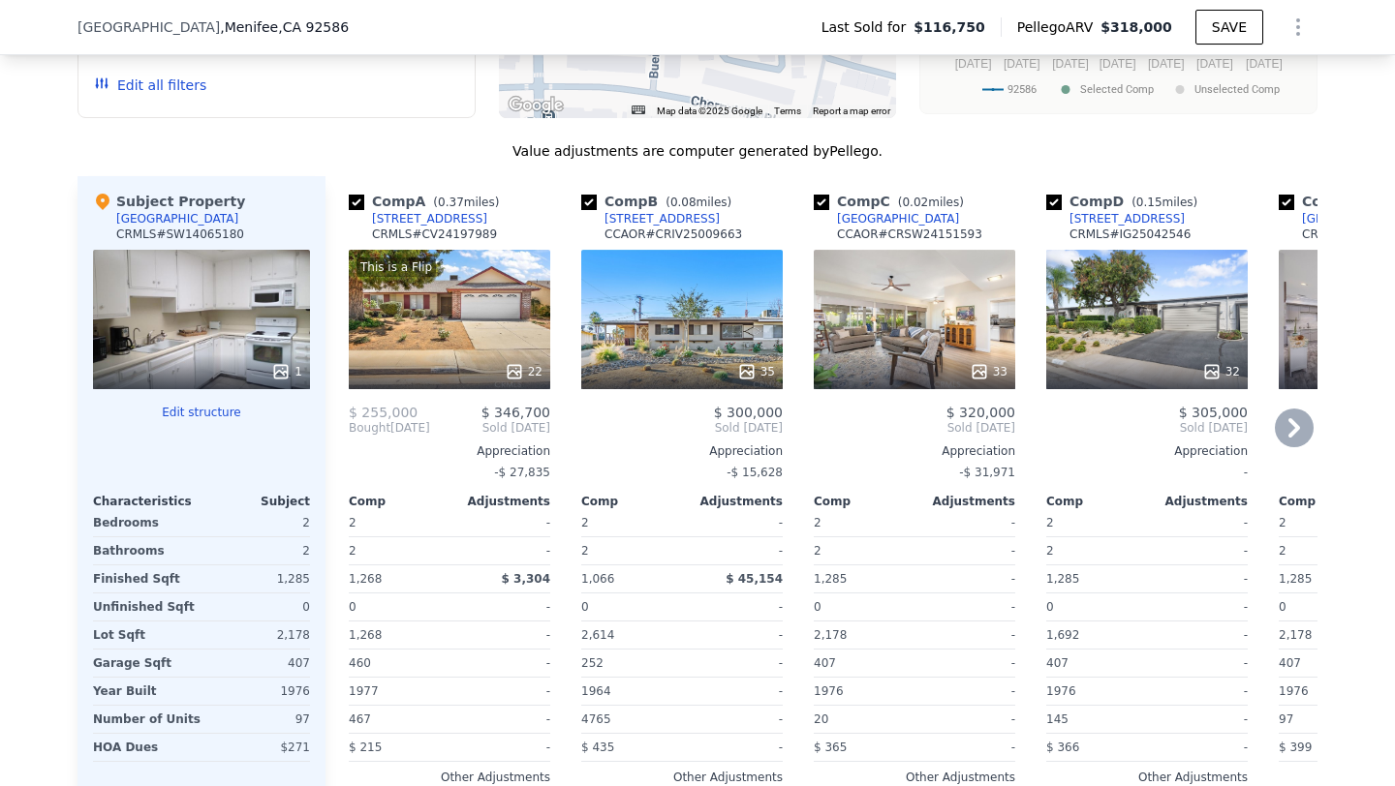
click at [907, 342] on div "33" at bounding box center [914, 319] width 201 height 139
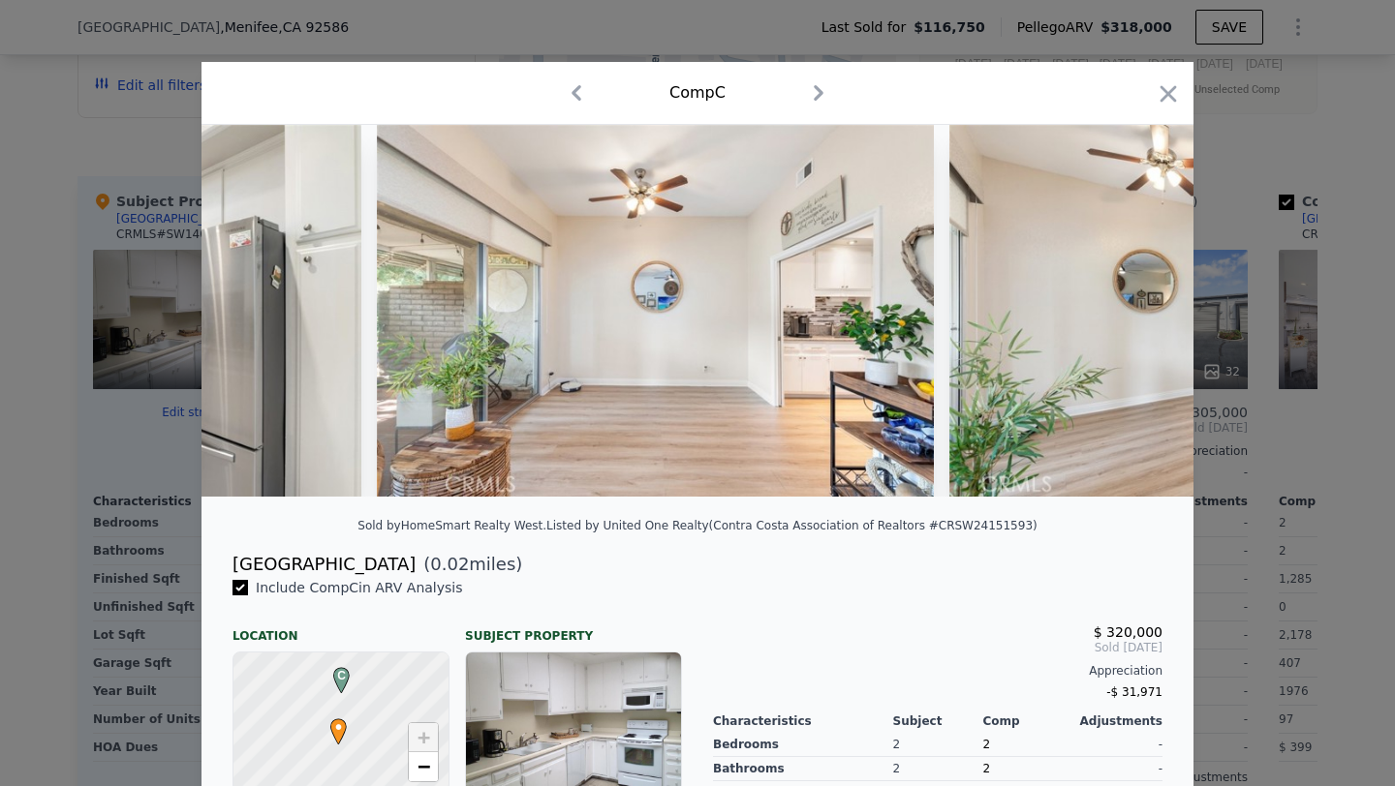
scroll to position [0, 7783]
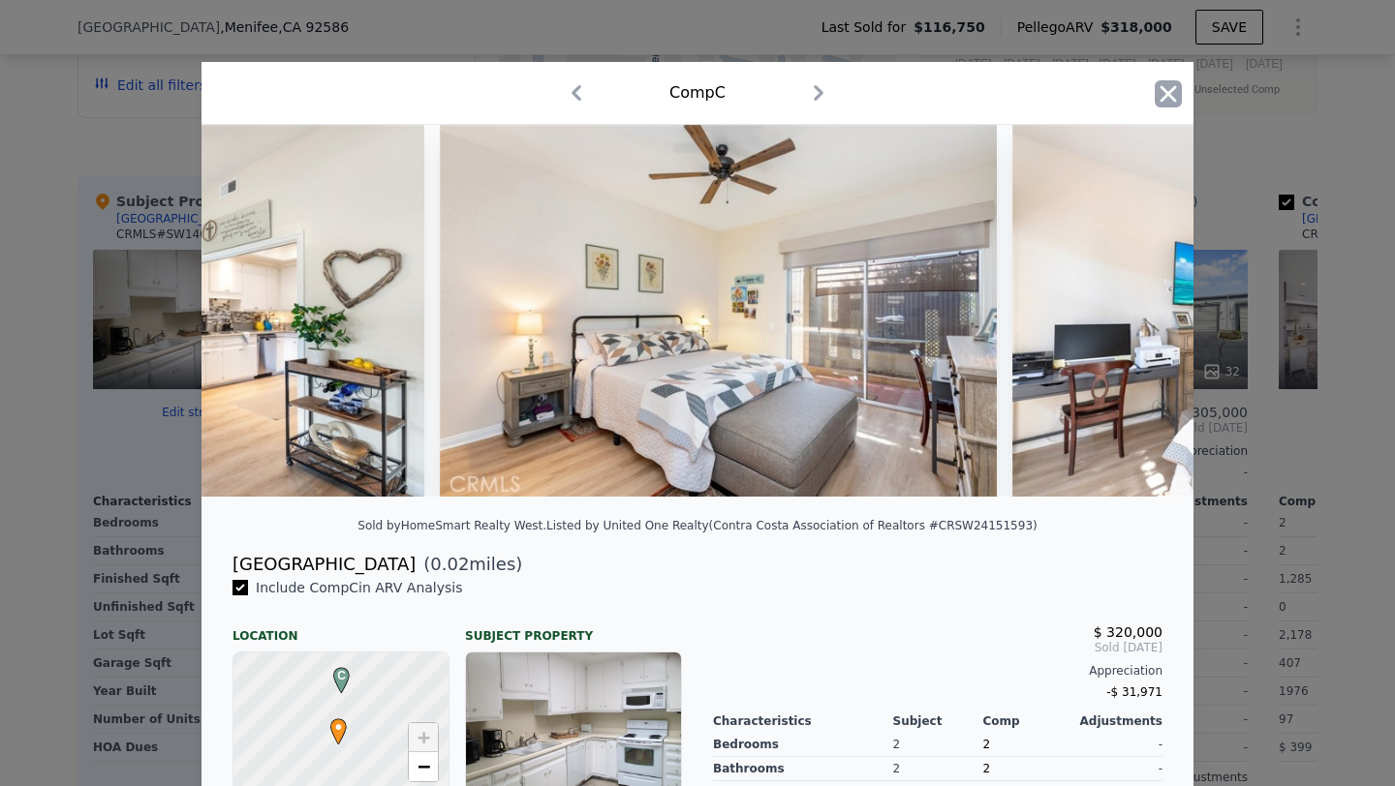
click at [1162, 85] on icon "button" at bounding box center [1168, 93] width 27 height 27
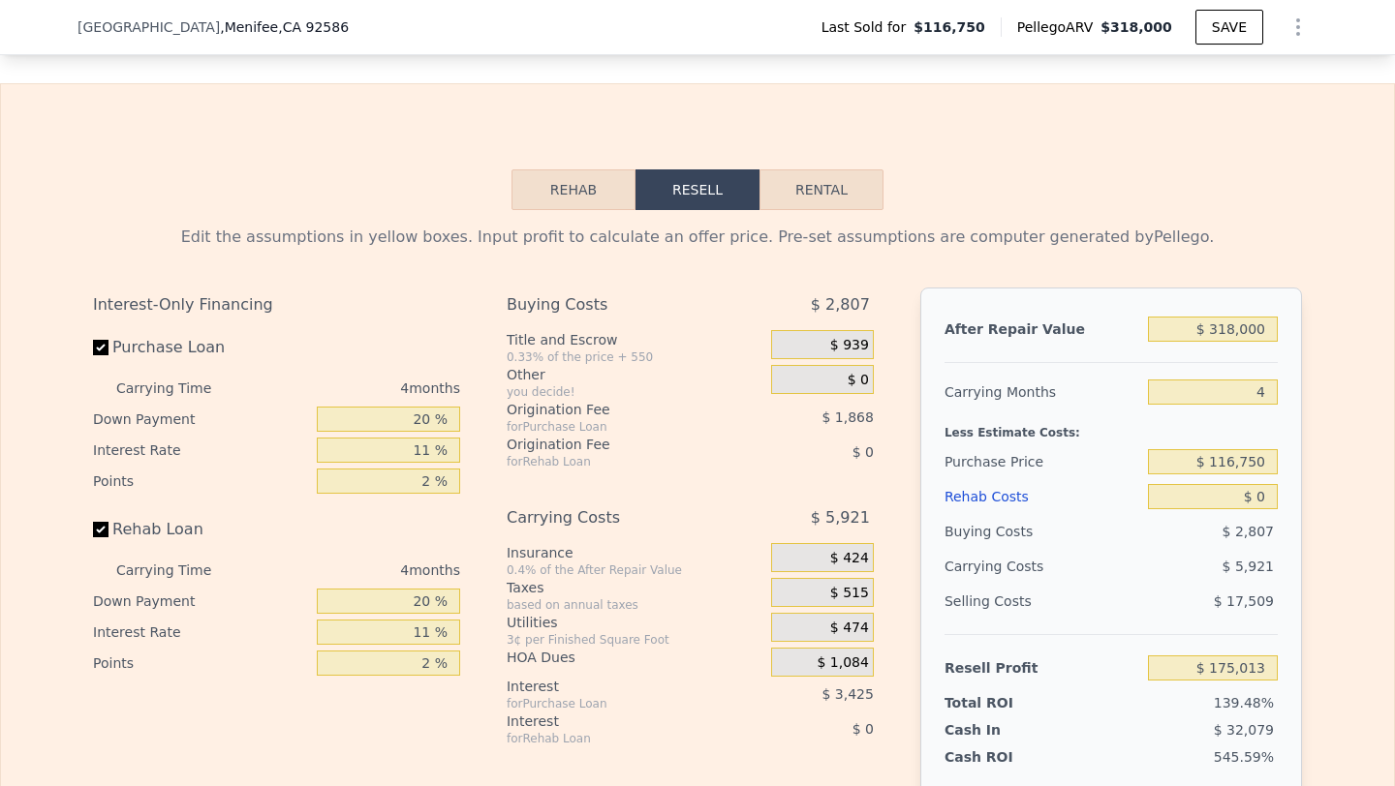
scroll to position [3174, 0]
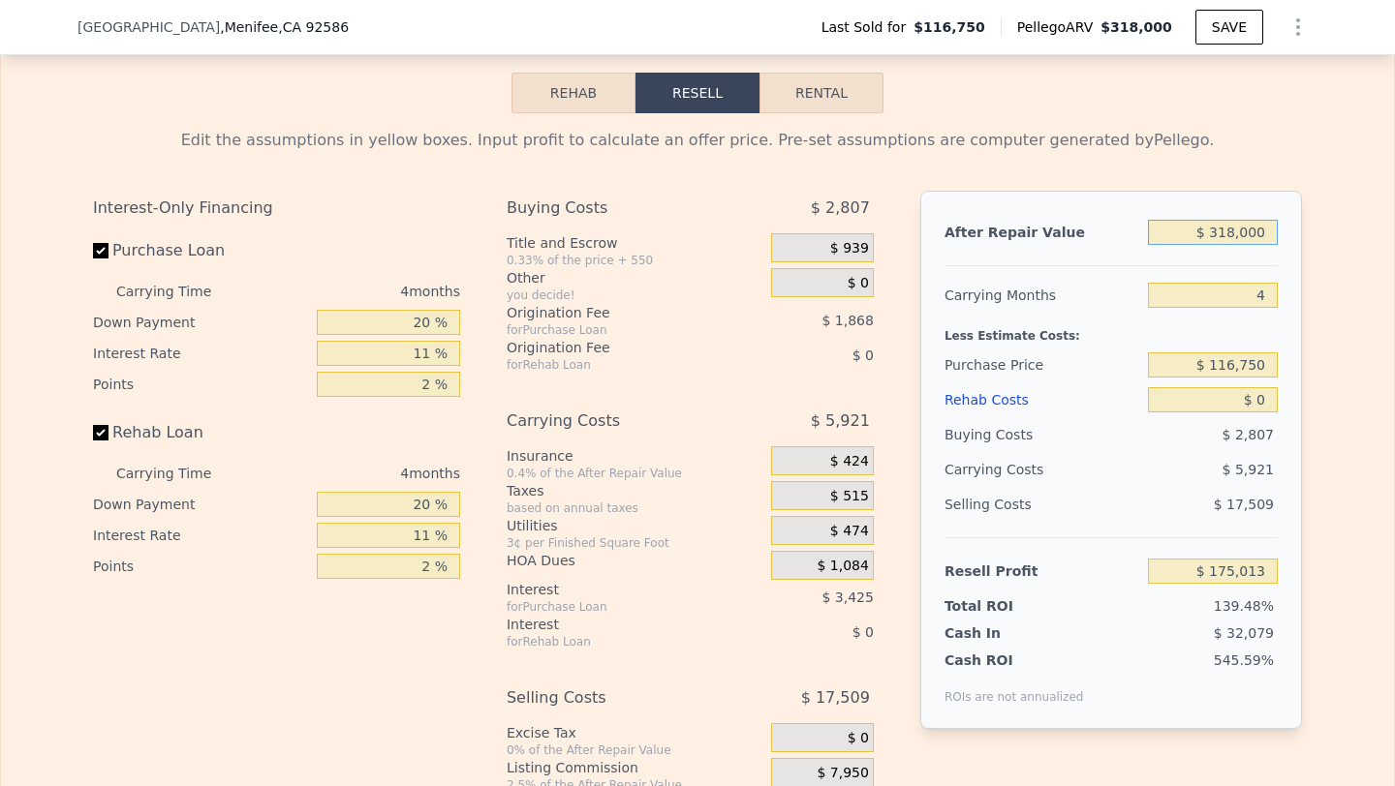
click at [1260, 236] on input "$ 318,000" at bounding box center [1213, 232] width 130 height 25
type input "$ 32"
type input "-$ 125,574"
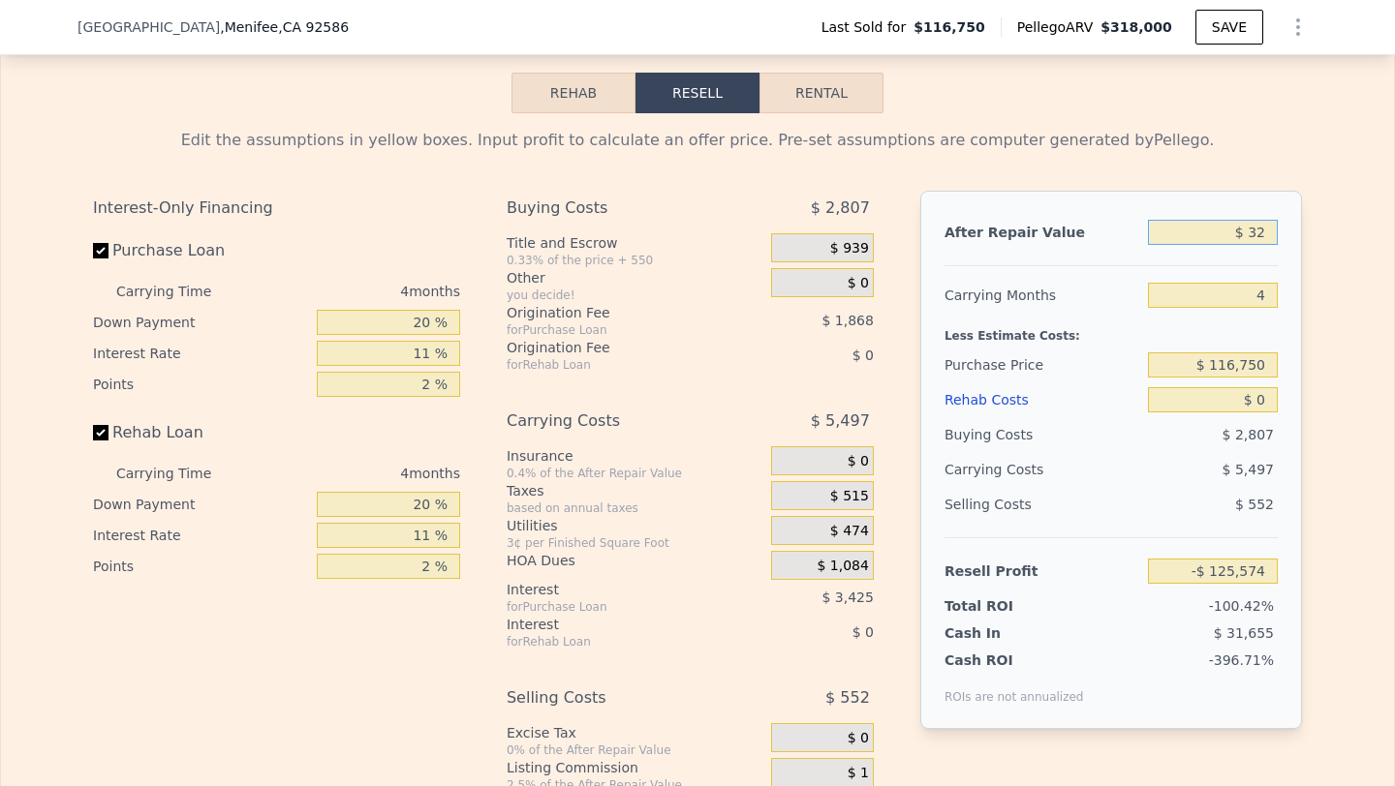
type input "$ 325"
type input "-$ 125,296"
type input "$ 3,250"
type input "-$ 122,531"
type input "$ 32,500"
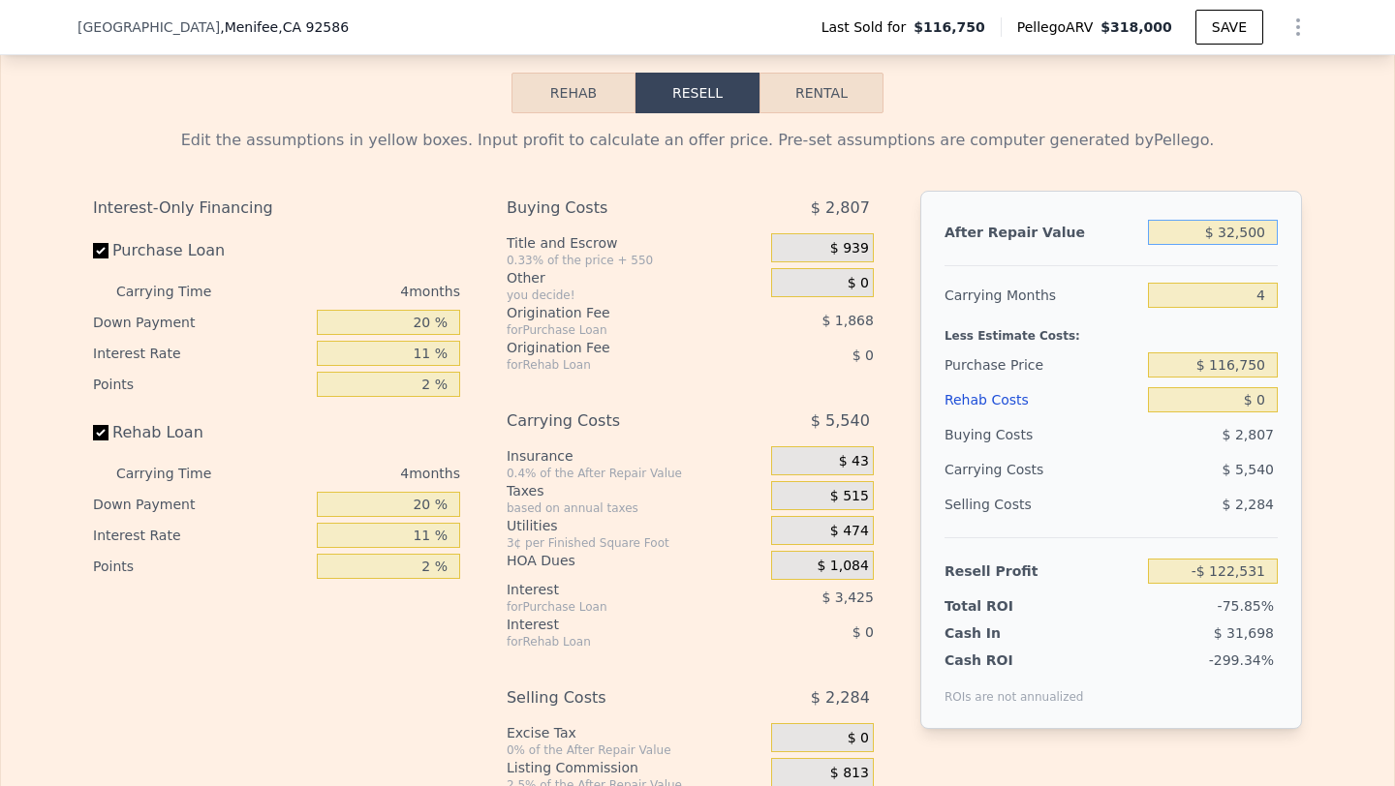
type input "-$ 94,881"
type input "$ 325,000"
type input "$ 181,631"
type input "$ 318,000"
type input "$ 175,013"
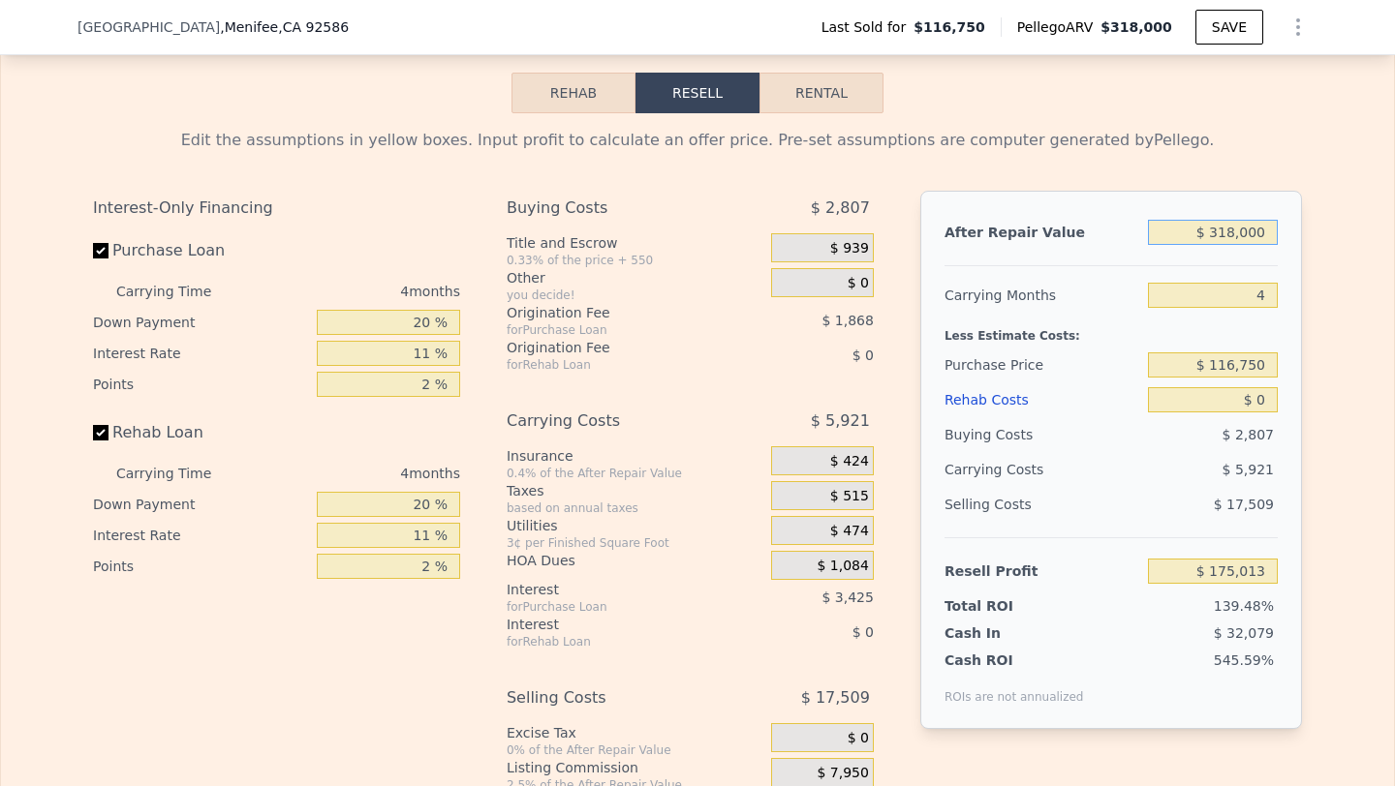
click at [1243, 237] on input "$ 318,000" at bounding box center [1213, 232] width 130 height 25
type input "$ 32"
type input "-$ 125,574"
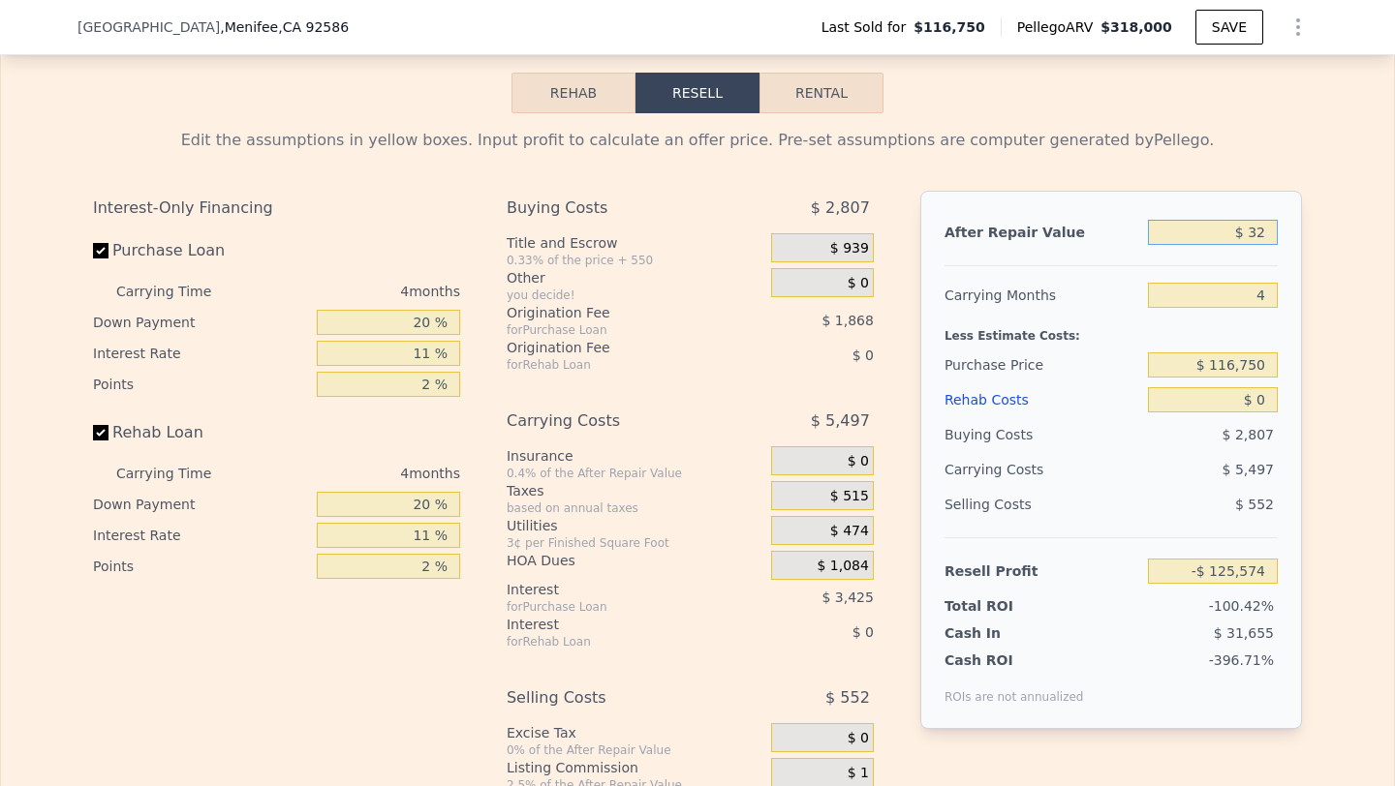
type input "$ 325"
type input "-$ 125,296"
type input "$ 3,250"
type input "-$ 122,531"
type input "$ 32,500"
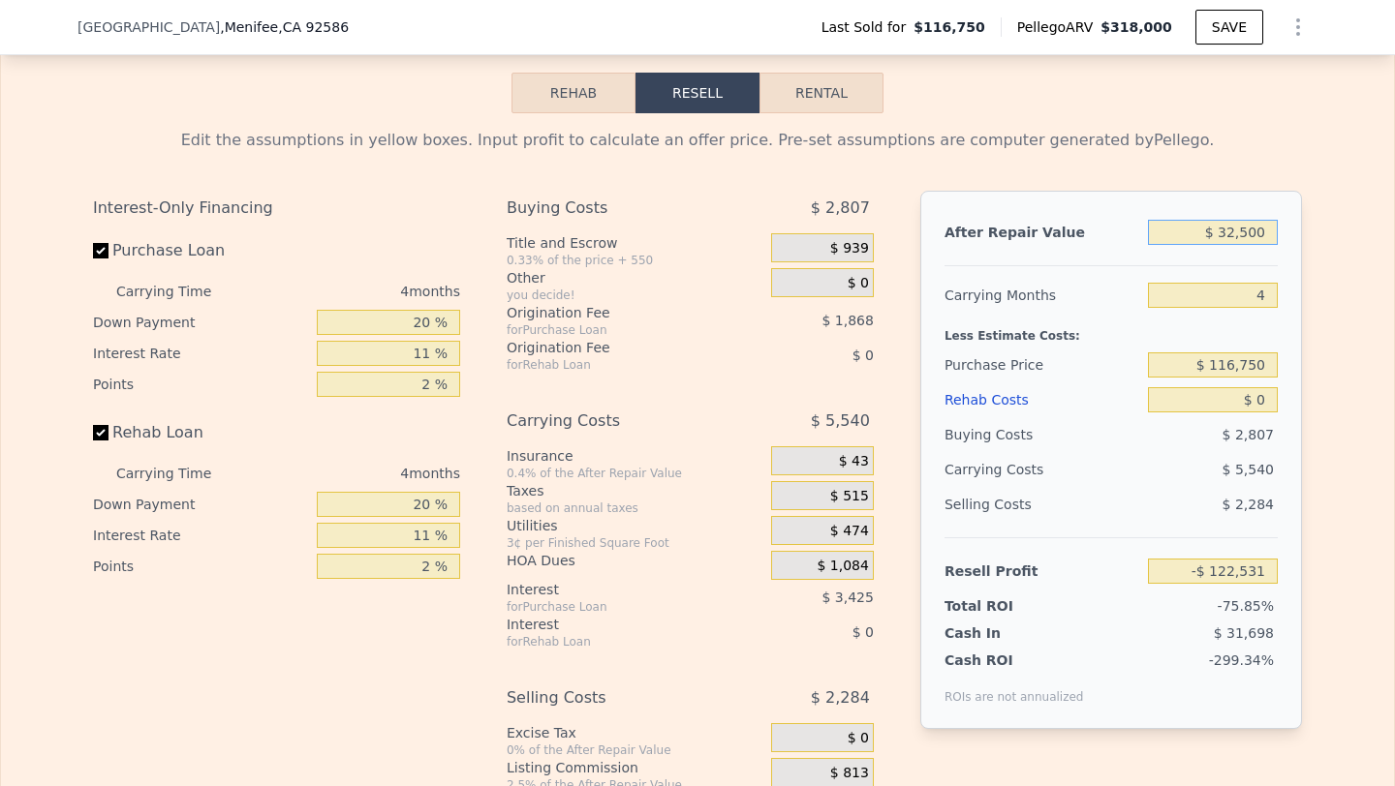
type input "-$ 94,881"
type input "$ 325,000"
type input "$ 181,631"
type input "$ 325,000"
click at [1243, 360] on input "$ 116,750" at bounding box center [1213, 365] width 130 height 25
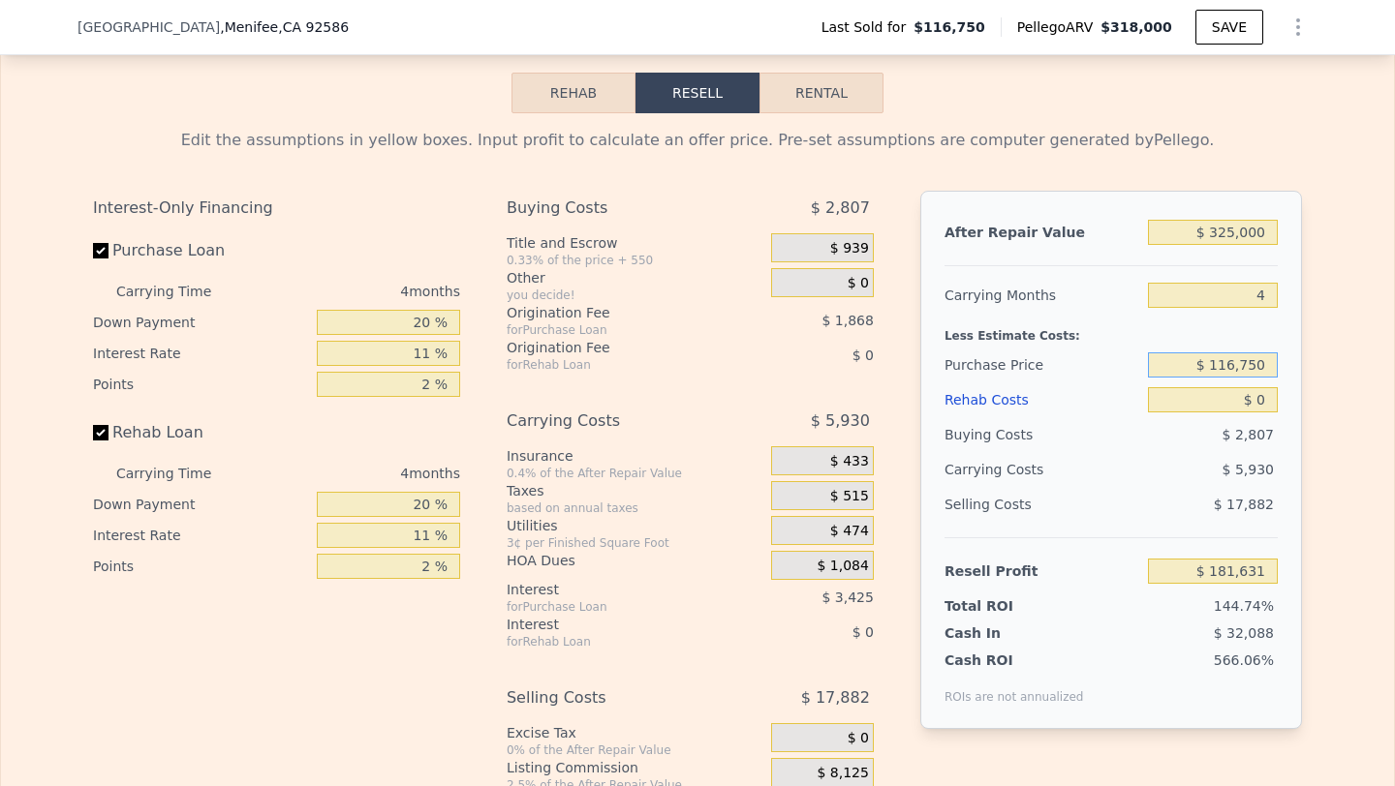
click at [1243, 360] on input "$ 116,750" at bounding box center [1213, 365] width 130 height 25
type input "$ 200,000"
click at [750, 359] on div "$ 0" at bounding box center [801, 355] width 143 height 35
type input "$ 94,328"
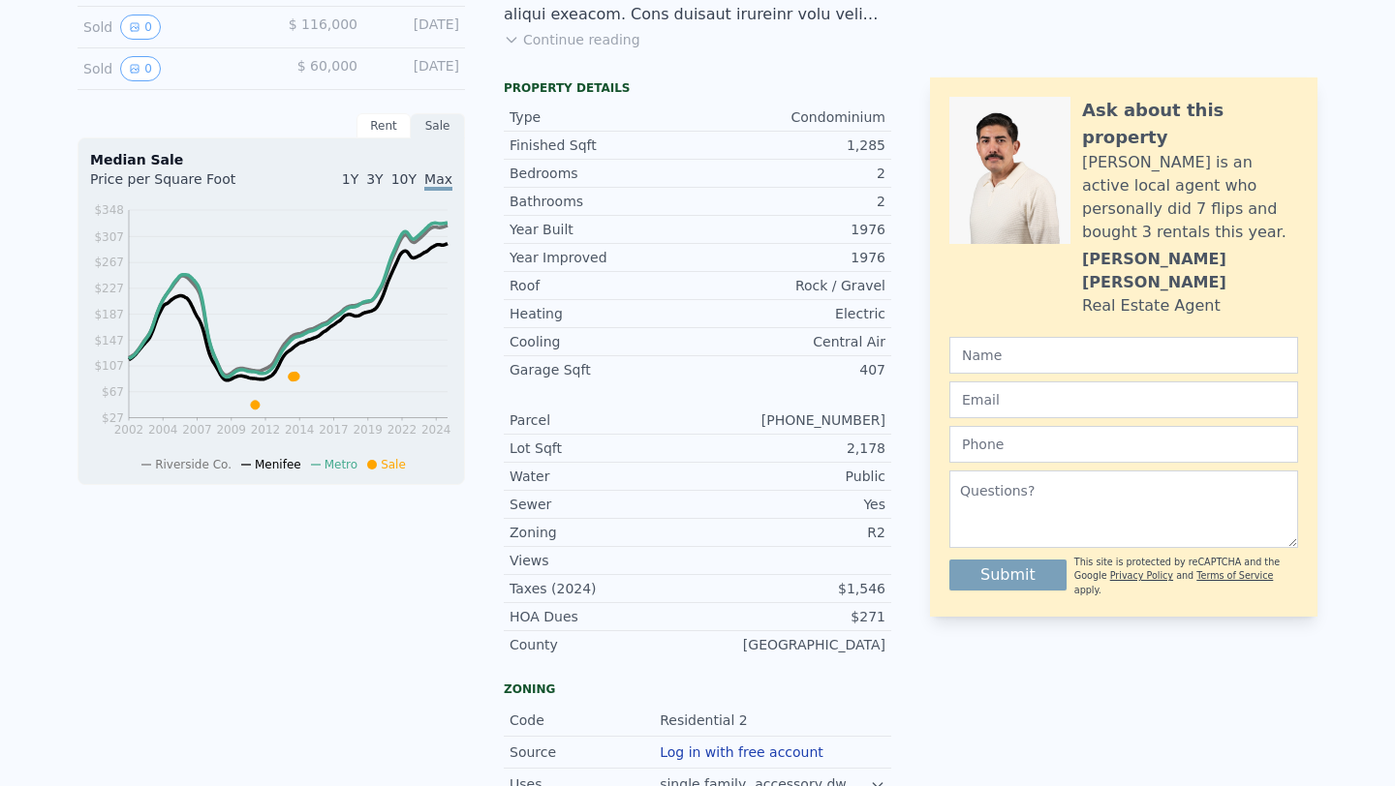
scroll to position [0, 0]
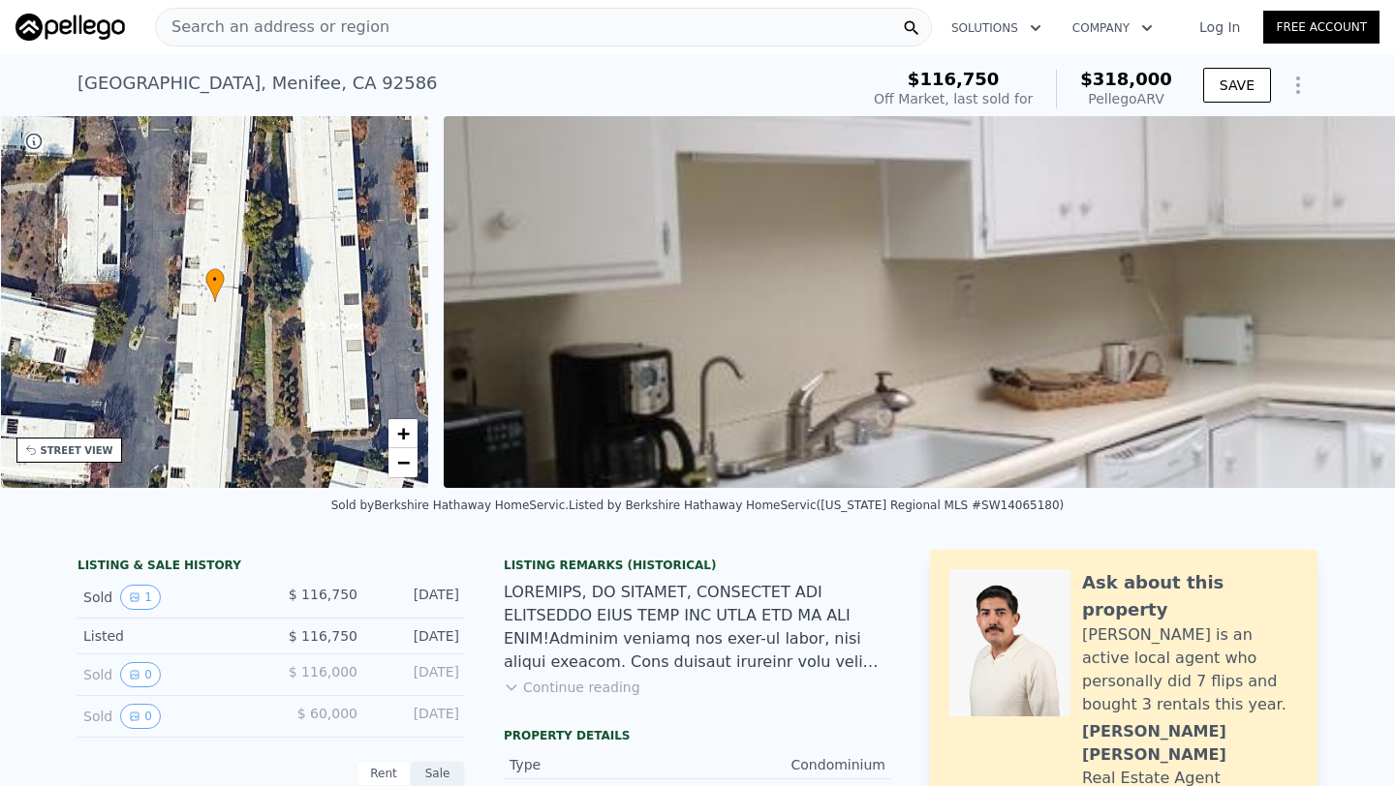
click at [576, 690] on button "Continue reading" at bounding box center [572, 687] width 137 height 19
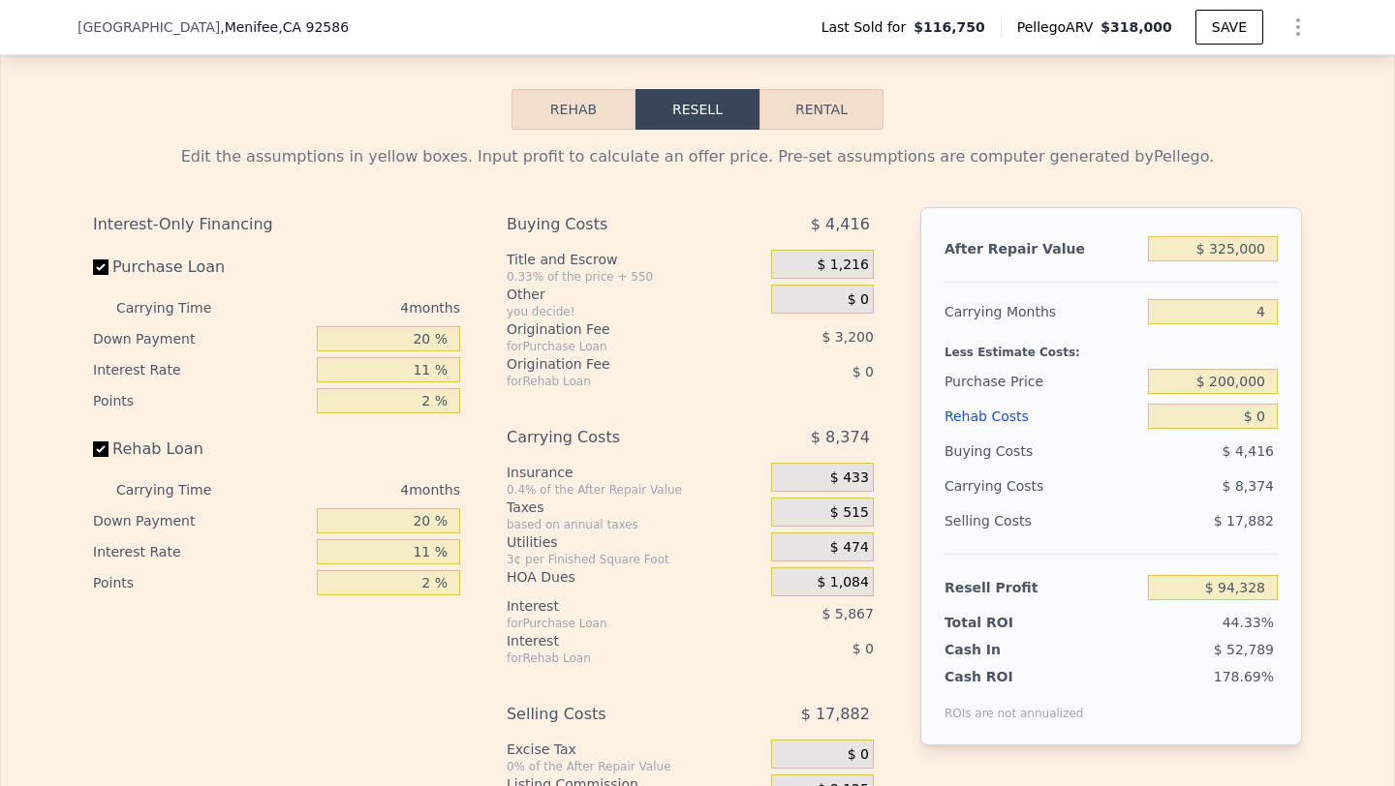
scroll to position [3715, 0]
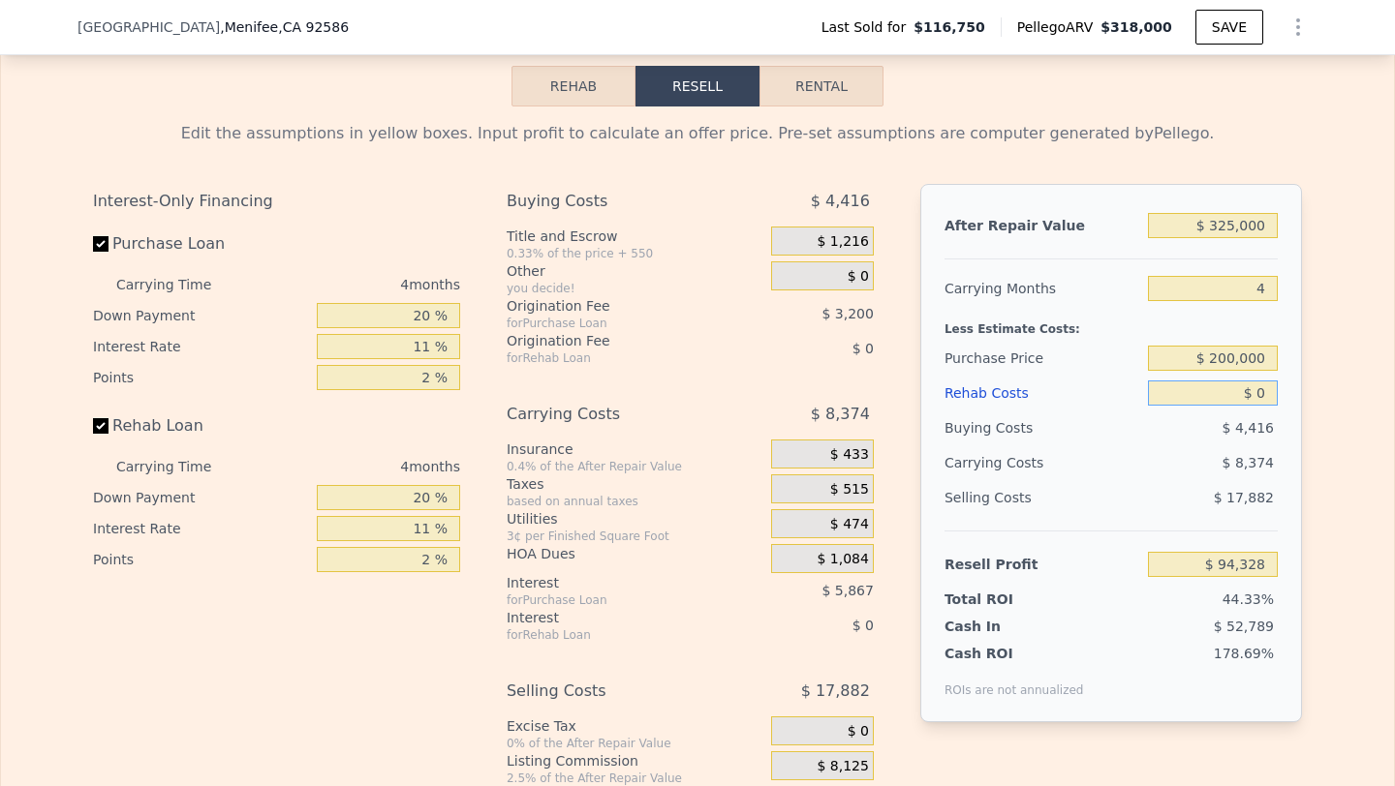
click at [1266, 381] on input "$ 0" at bounding box center [1213, 393] width 130 height 25
type input "$ 8"
type input "$ 94,320"
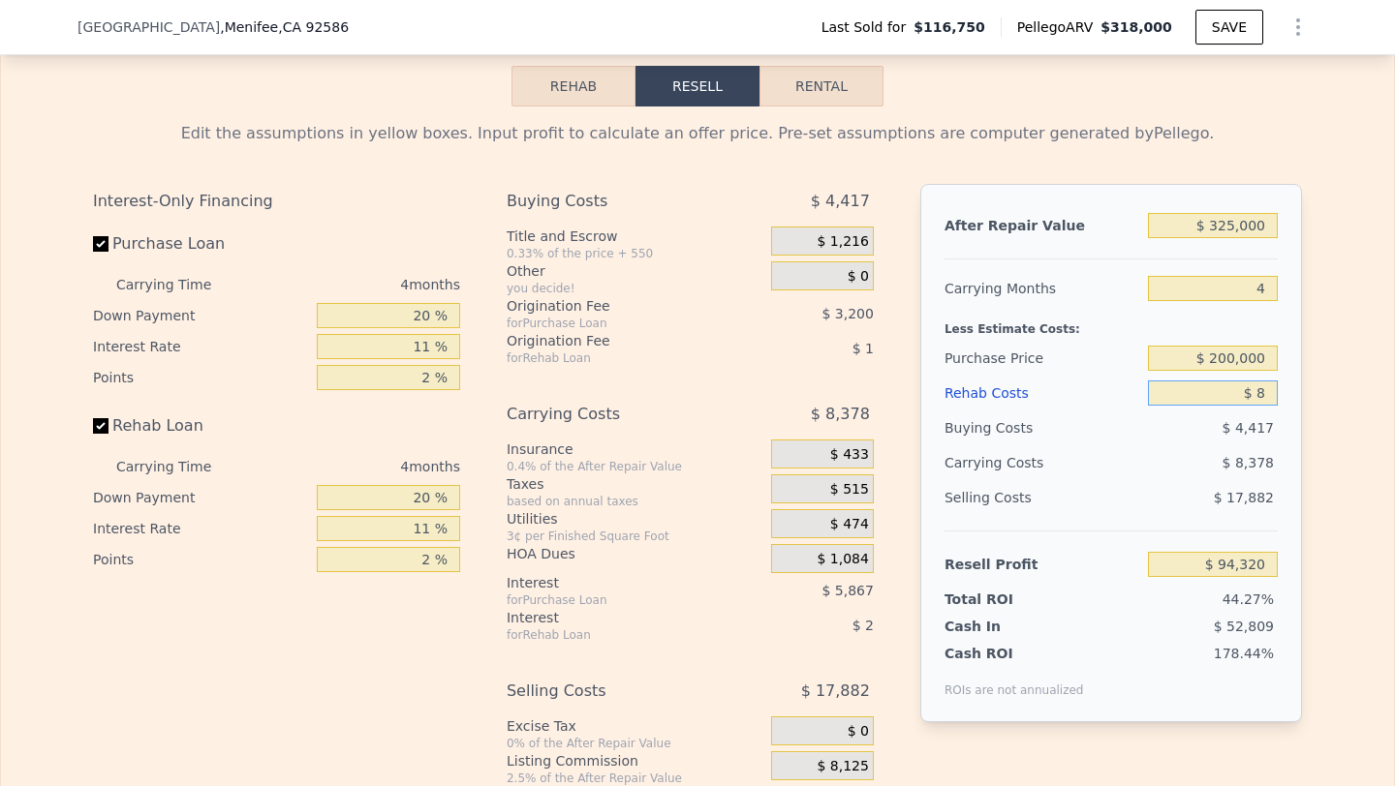
type input "$ 85"
type input "$ 94,238"
type input "$ 850"
type input "$ 93,440"
type input "$ 8,500"
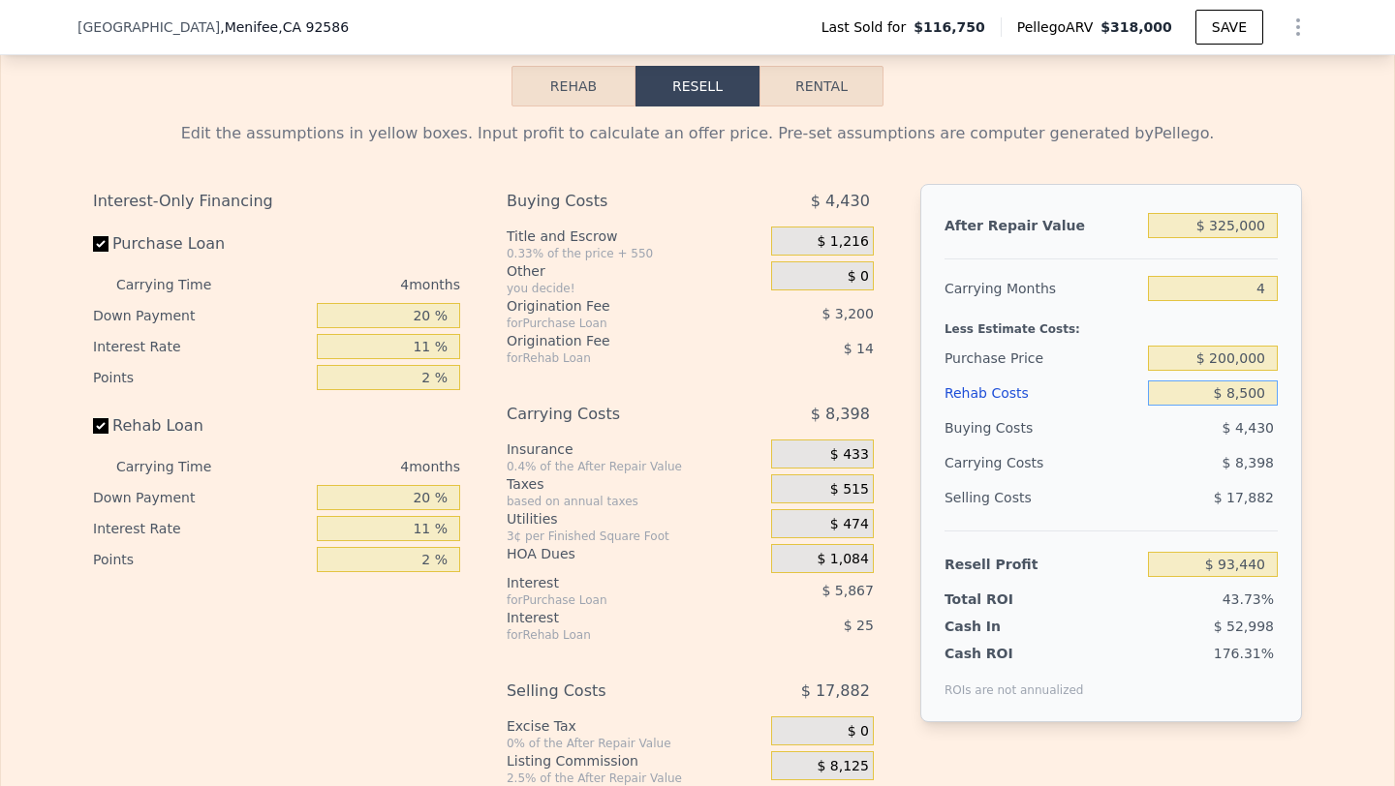
type input "$ 85,444"
type input "$ 85,000"
type input "$ 5,476"
type input "$ 850,000"
type input "-$ 794,204"
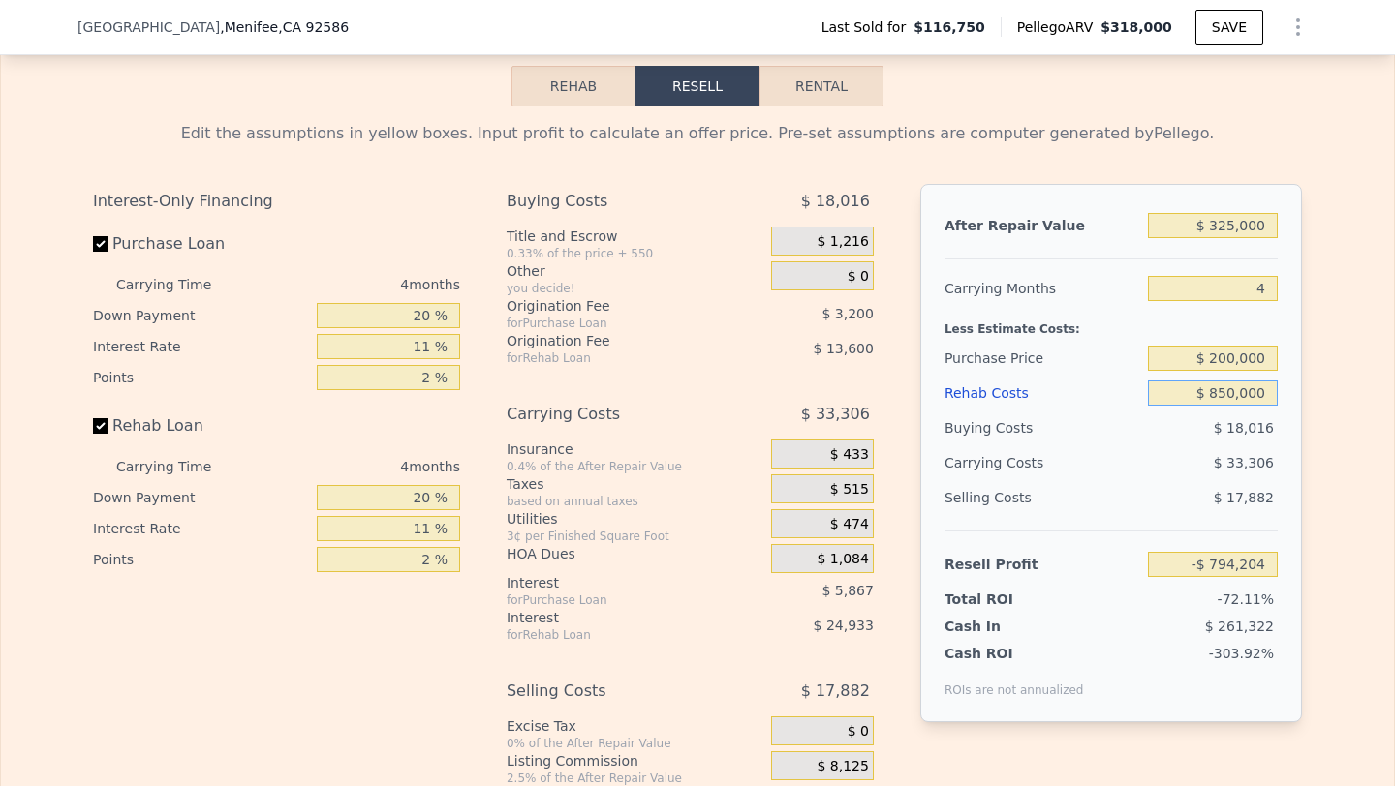
type input "$ 85,000"
type input "$ 5,476"
type input "$ 85,000"
click at [1182, 446] on div "$ 10,866" at bounding box center [1175, 463] width 204 height 35
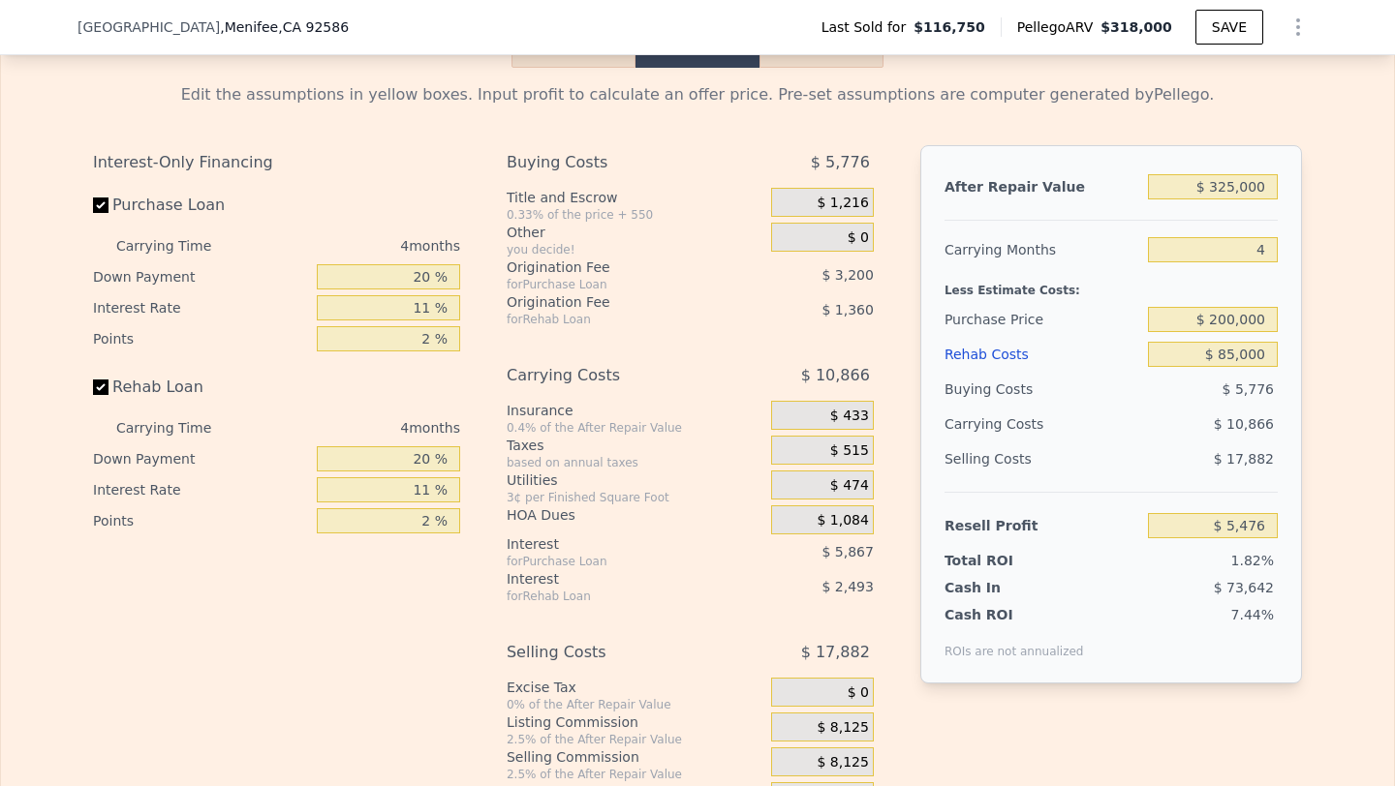
scroll to position [3765, 0]
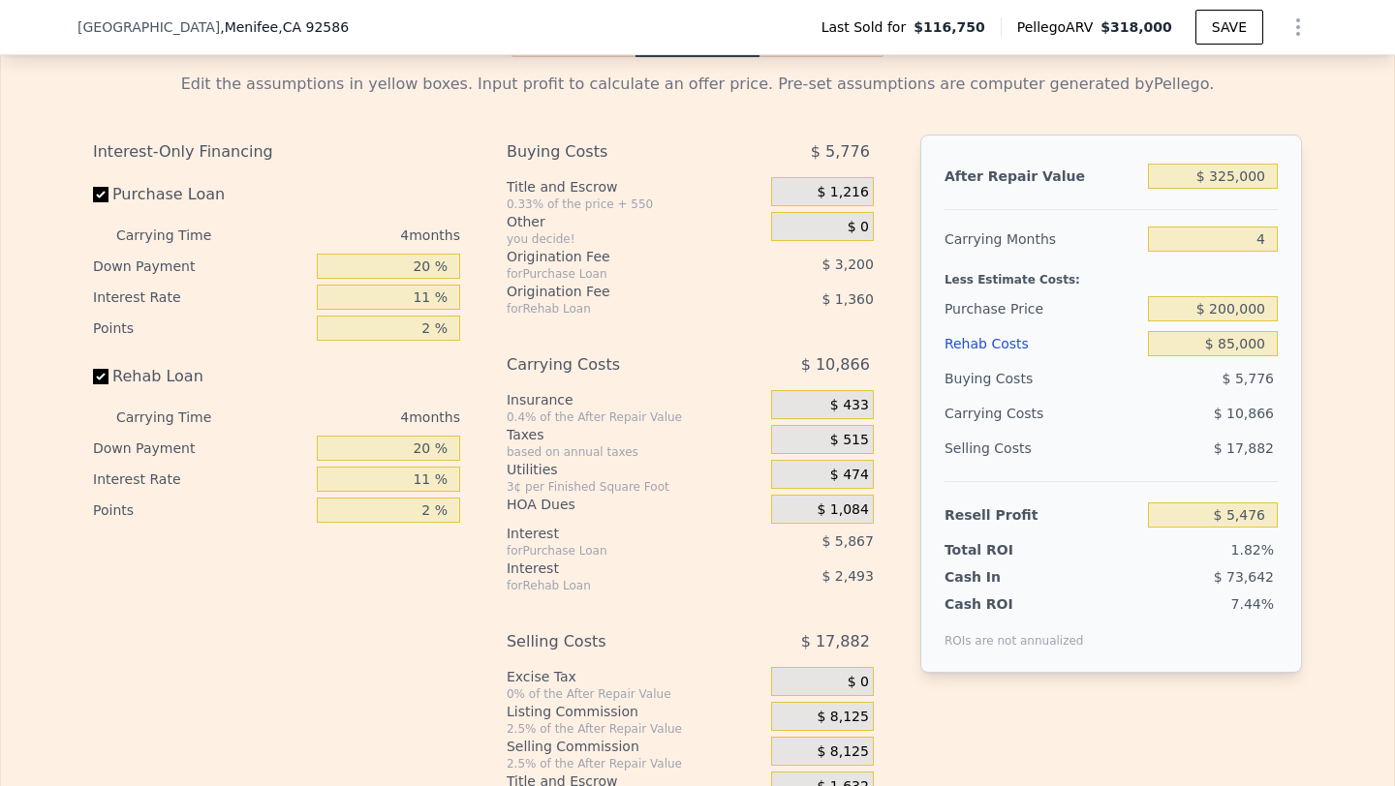
click at [849, 744] on span "$ 8,125" at bounding box center [842, 752] width 51 height 17
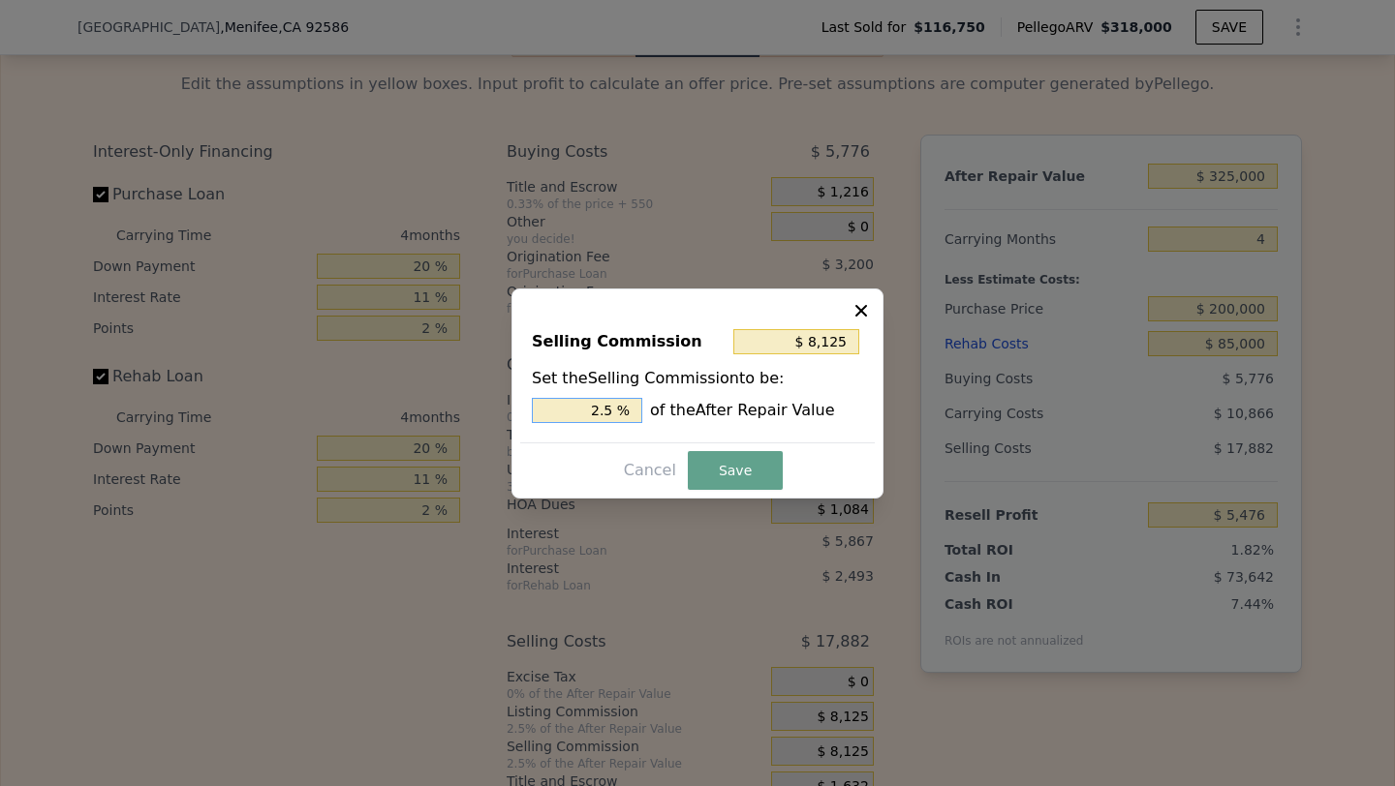
click at [579, 402] on input "2.5 %" at bounding box center [587, 410] width 110 height 25
type input "$ 0"
type input "0 %"
click at [729, 456] on button "Save" at bounding box center [735, 470] width 95 height 39
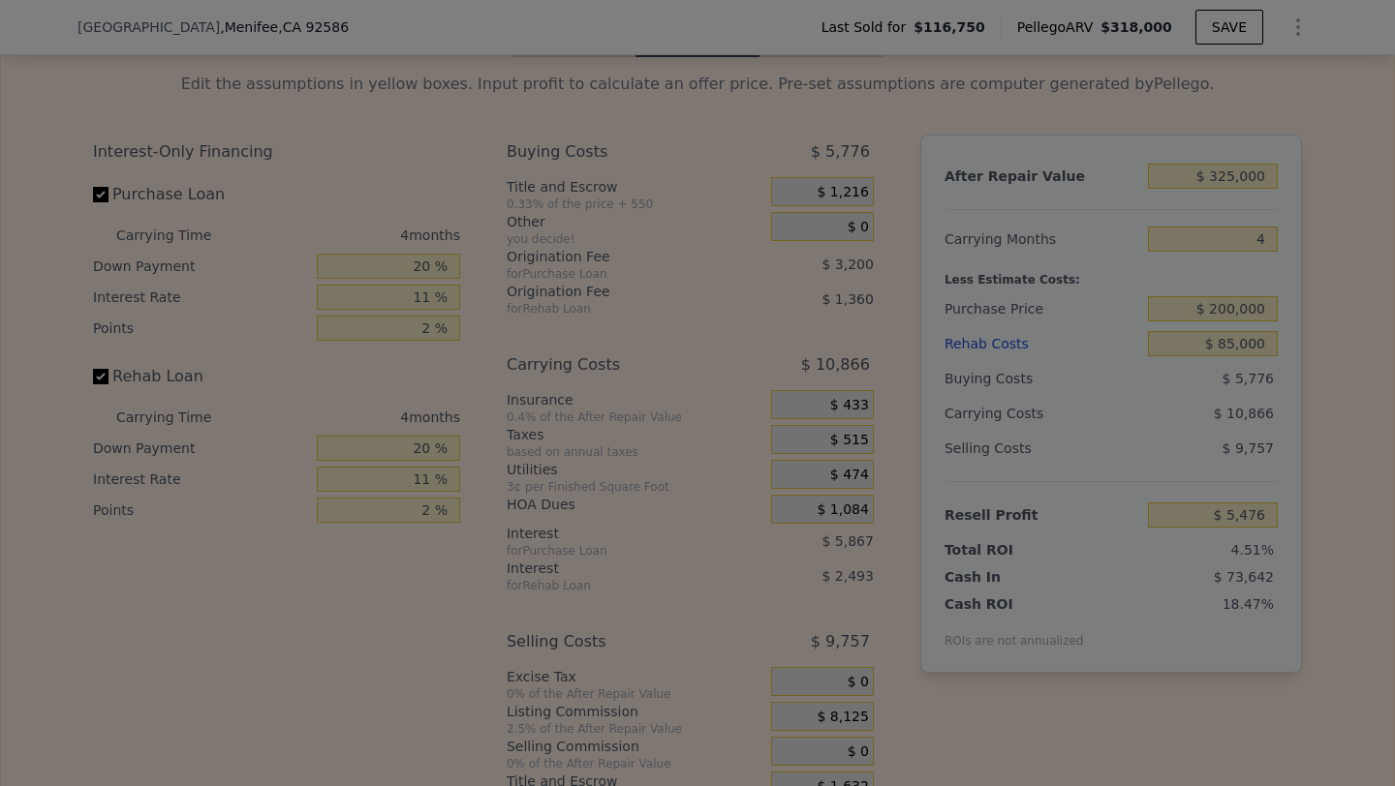
type input "$ 13,601"
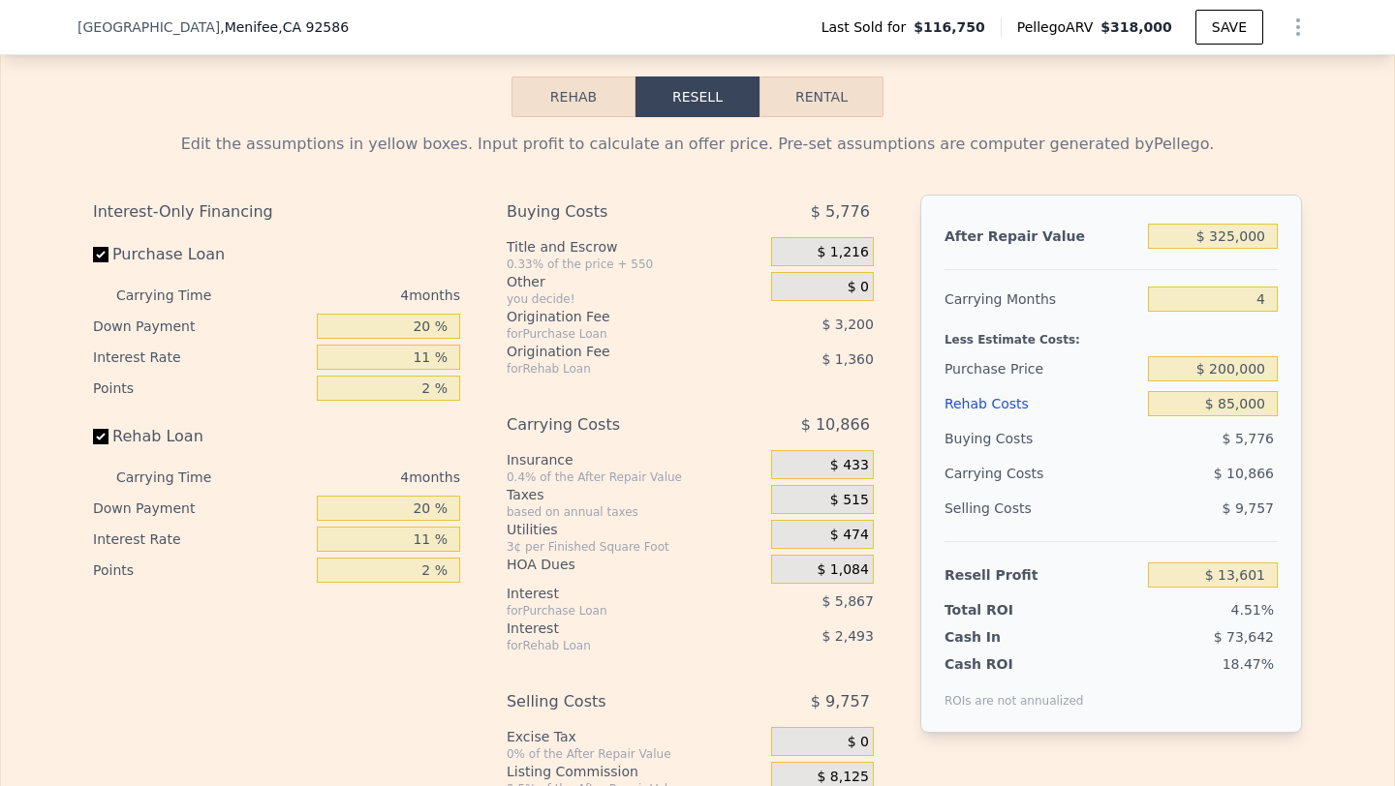
scroll to position [3685, 0]
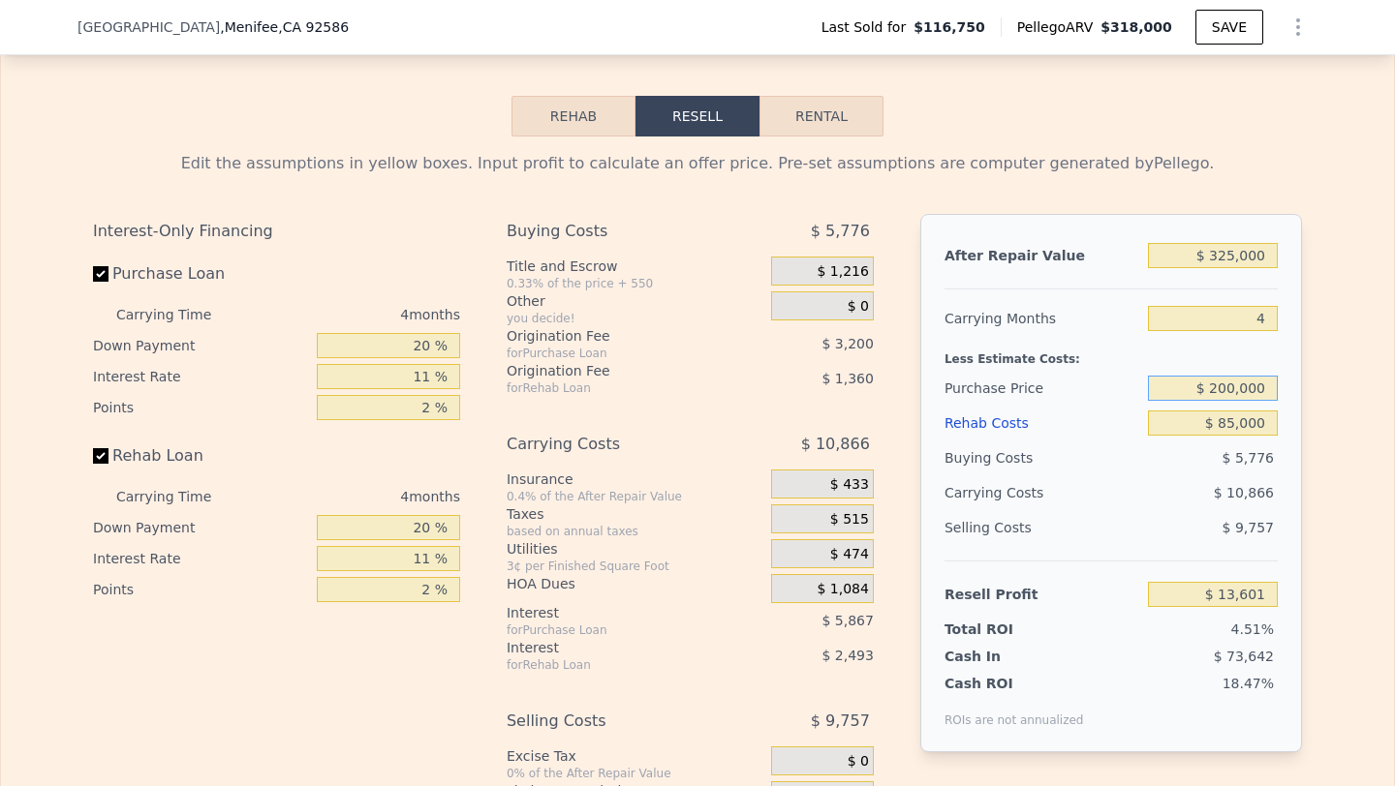
click at [1224, 376] on input "$ 200,000" at bounding box center [1213, 388] width 130 height 25
type input "$ 180,000"
click at [1165, 476] on div "$ 10,866" at bounding box center [1175, 493] width 204 height 35
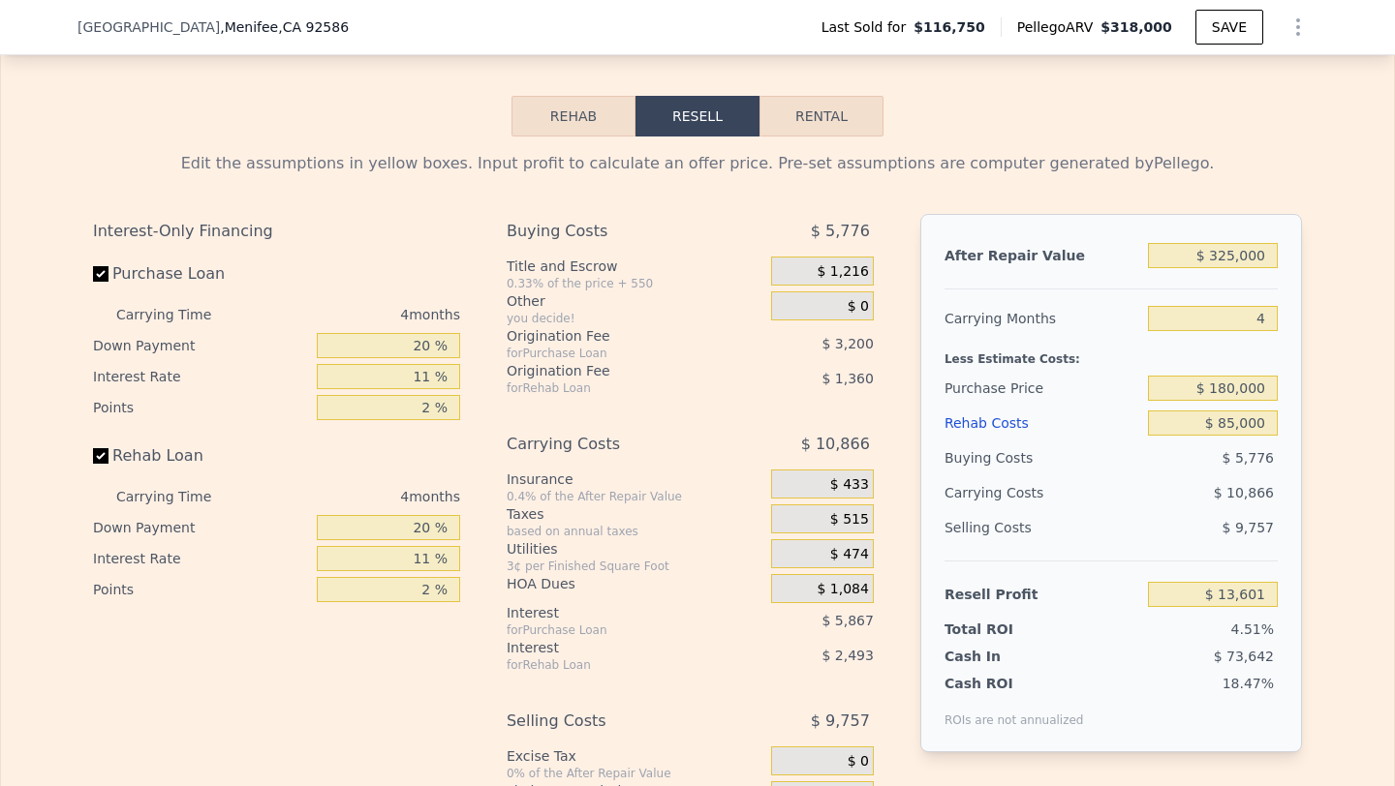
type input "$ 34,576"
click at [1234, 376] on input "$ 180,000" at bounding box center [1213, 388] width 130 height 25
type input "$ 170,000"
click at [1224, 441] on div "$ 5,389" at bounding box center [1213, 458] width 131 height 35
type input "$ 45,061"
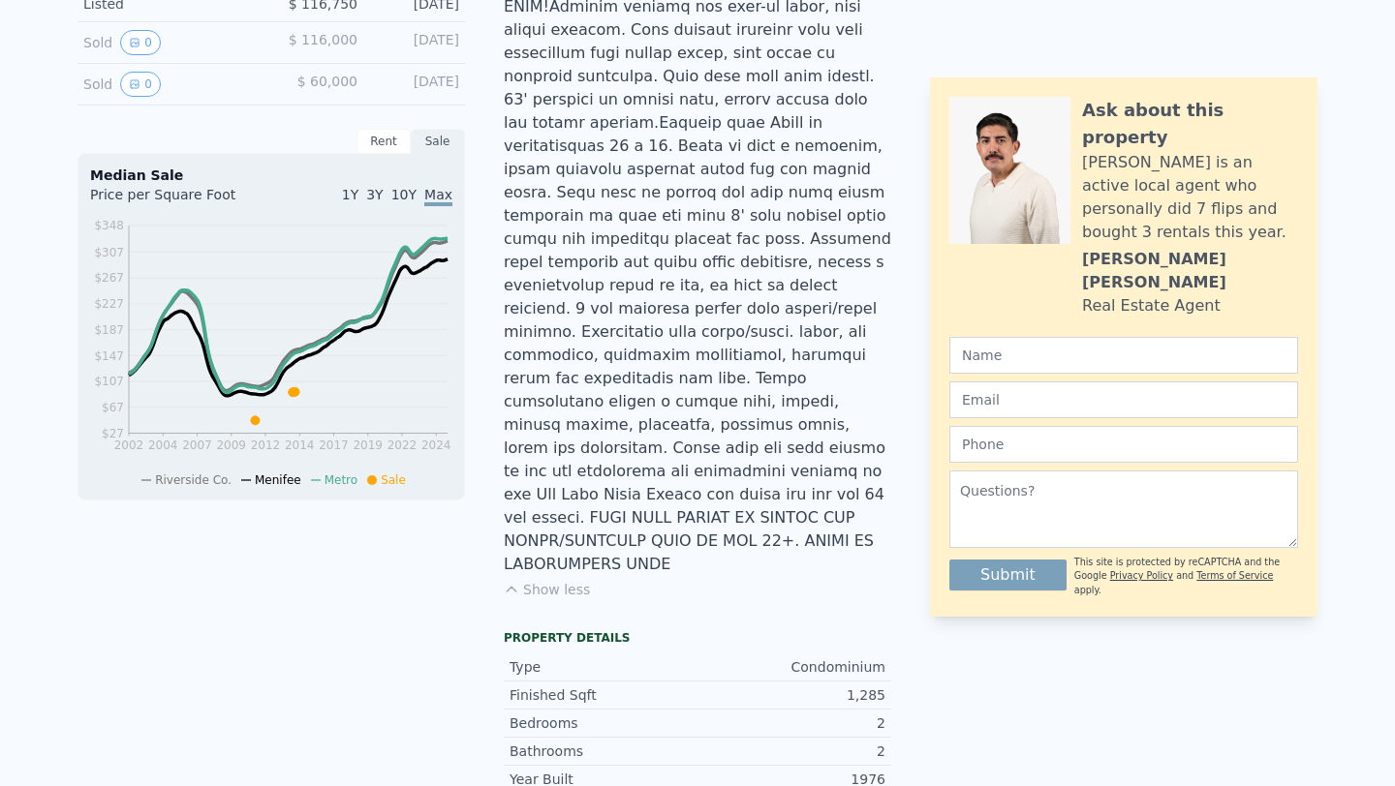
scroll to position [0, 0]
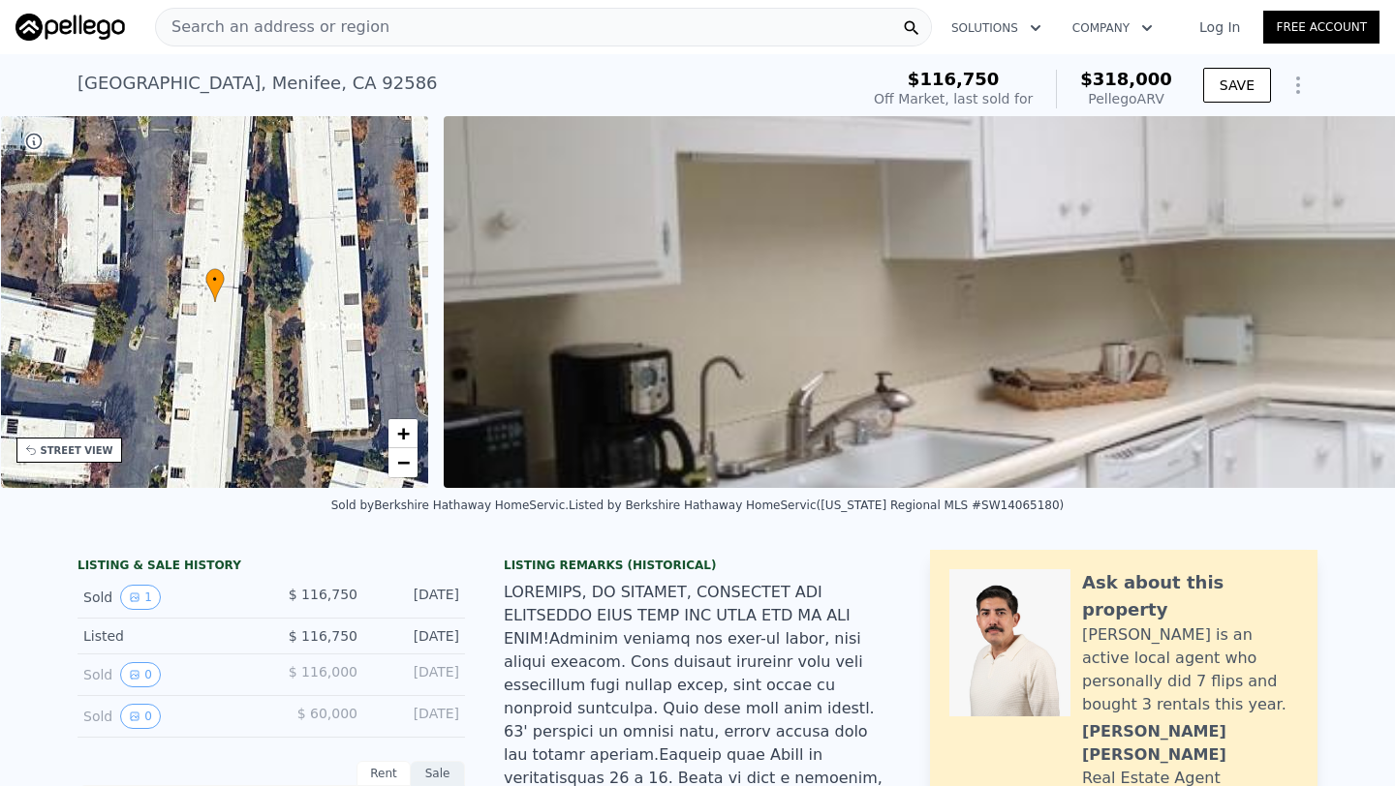
click at [301, 17] on span "Search an address or region" at bounding box center [272, 26] width 233 height 23
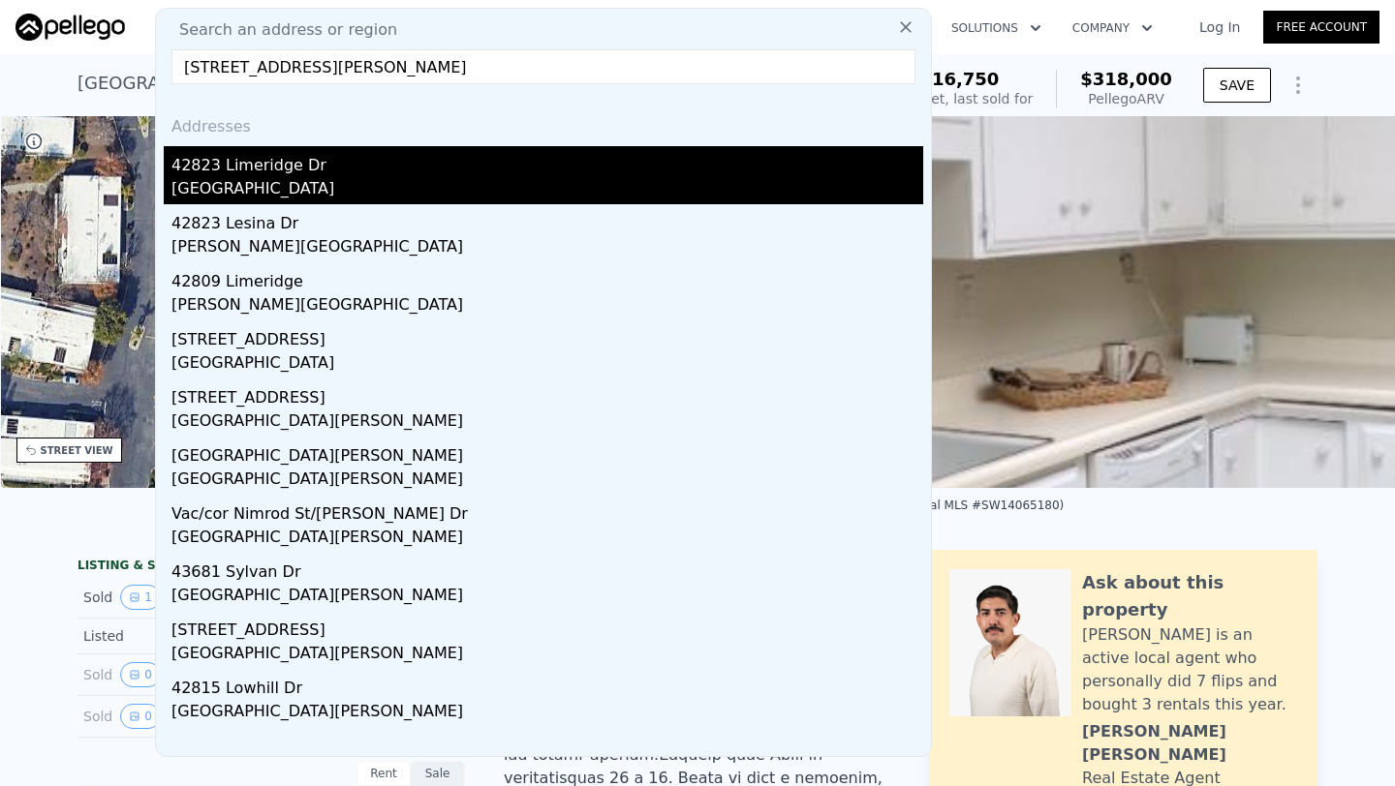
type input "42823 Limeridge Drive, Lake Hughes, CA 93532"
click at [283, 160] on div "42823 Limeridge Dr" at bounding box center [547, 161] width 752 height 31
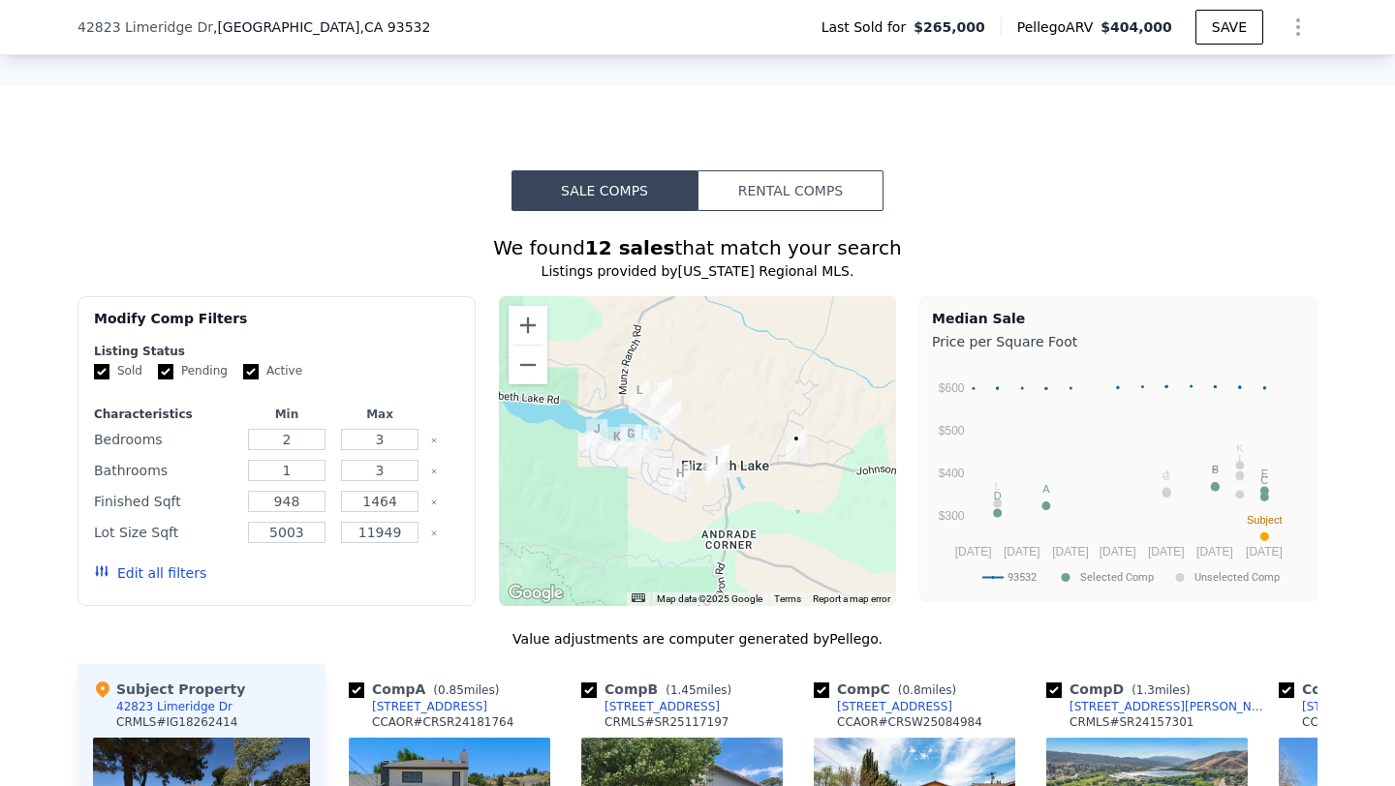
scroll to position [1470, 0]
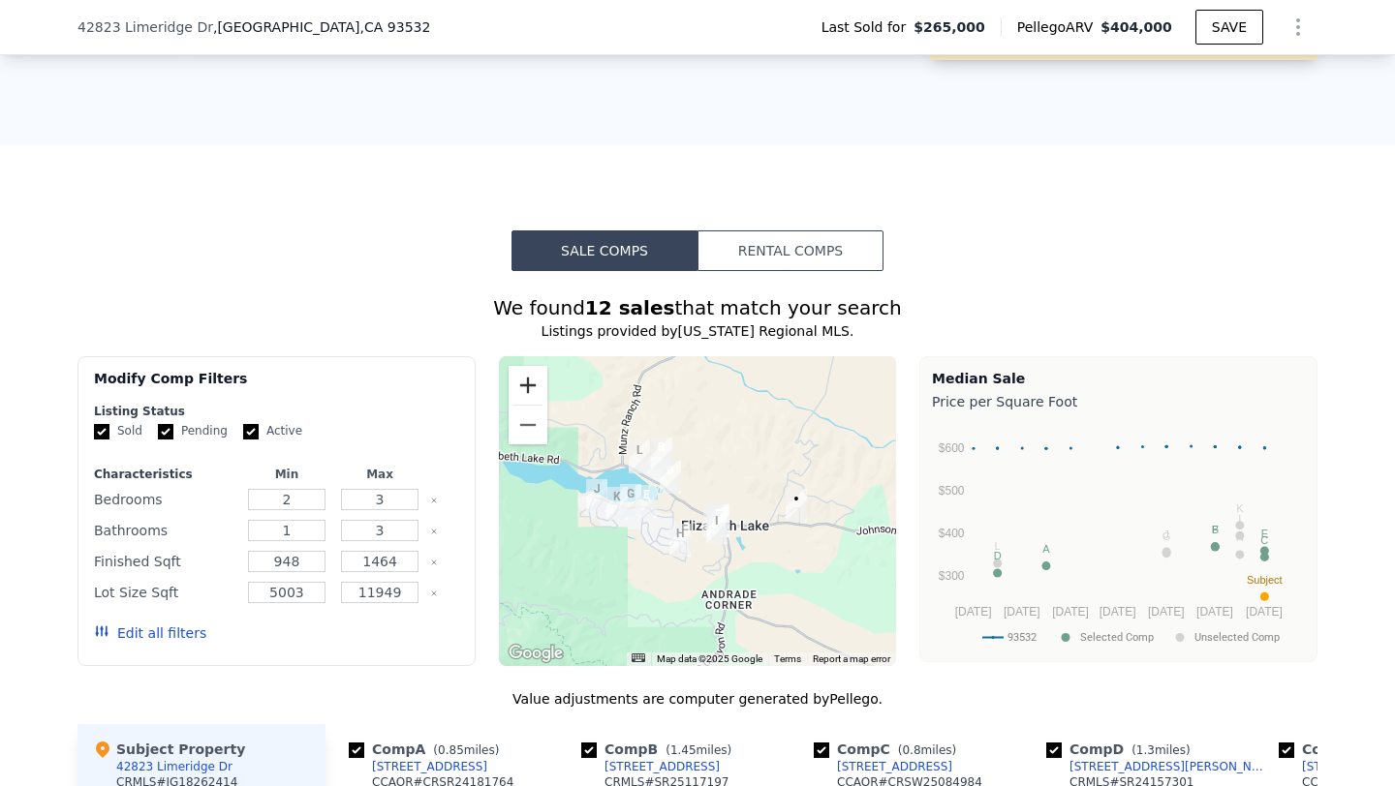
click at [525, 389] on button "Zoom in" at bounding box center [527, 385] width 39 height 39
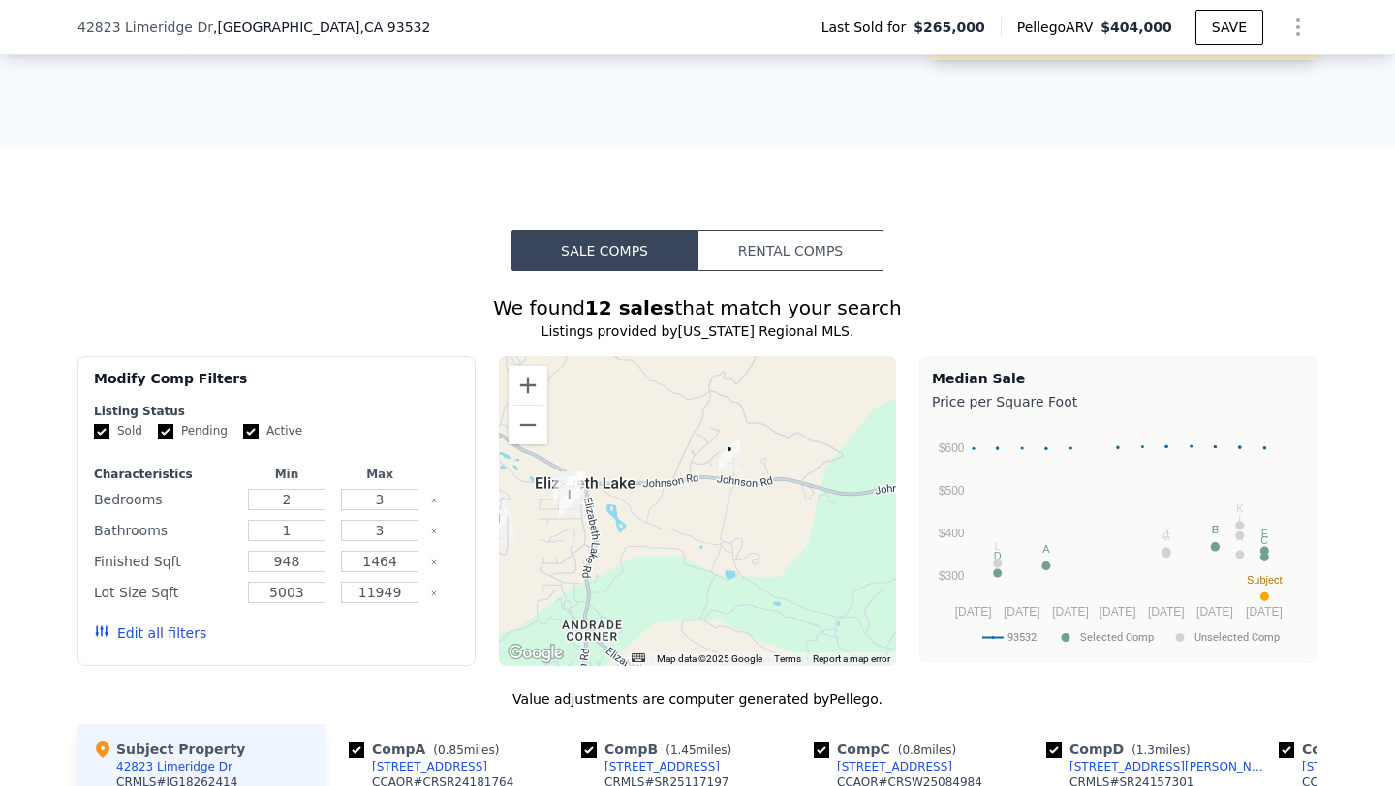
drag, startPoint x: 767, startPoint y: 490, endPoint x: 592, endPoint y: 434, distance: 184.1
click at [592, 434] on div at bounding box center [698, 511] width 398 height 310
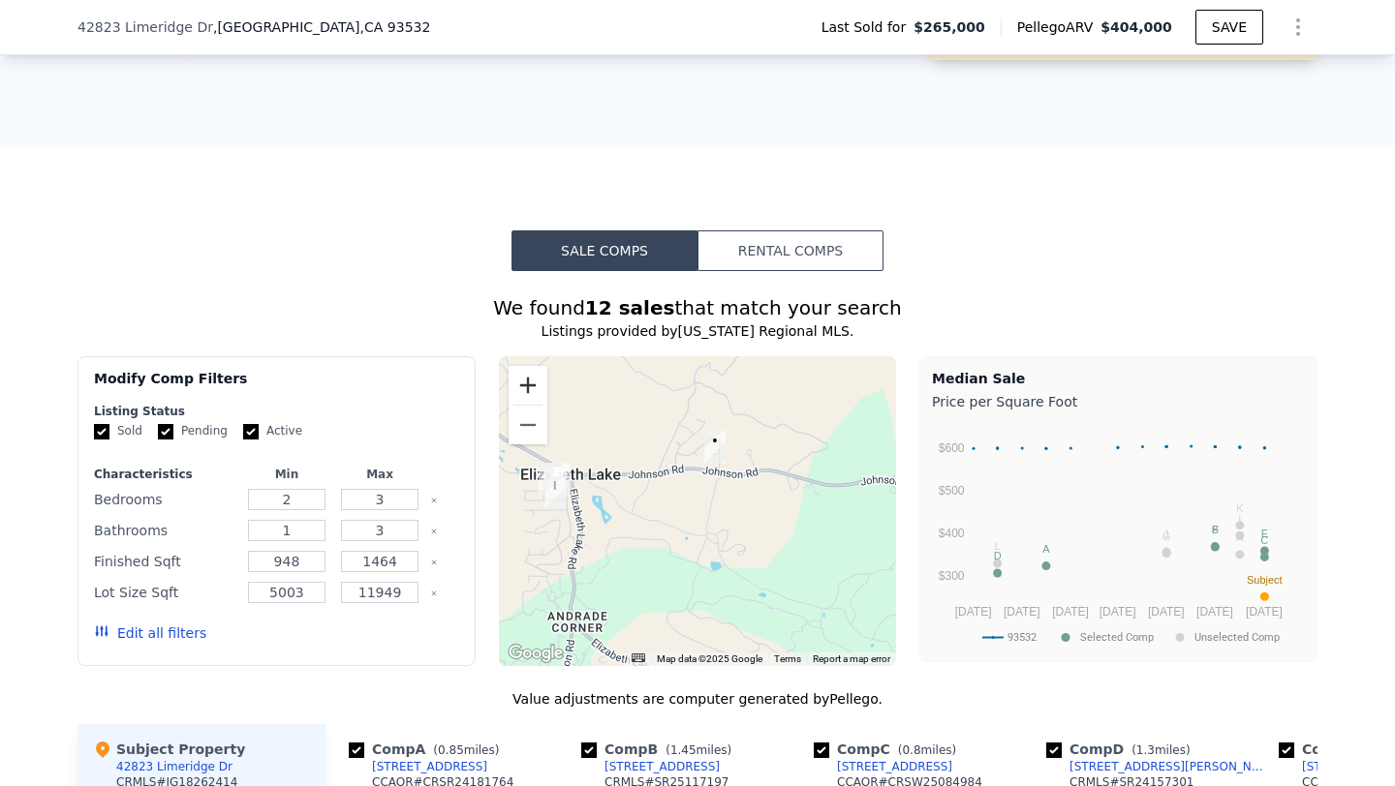
click at [524, 383] on button "Zoom in" at bounding box center [527, 385] width 39 height 39
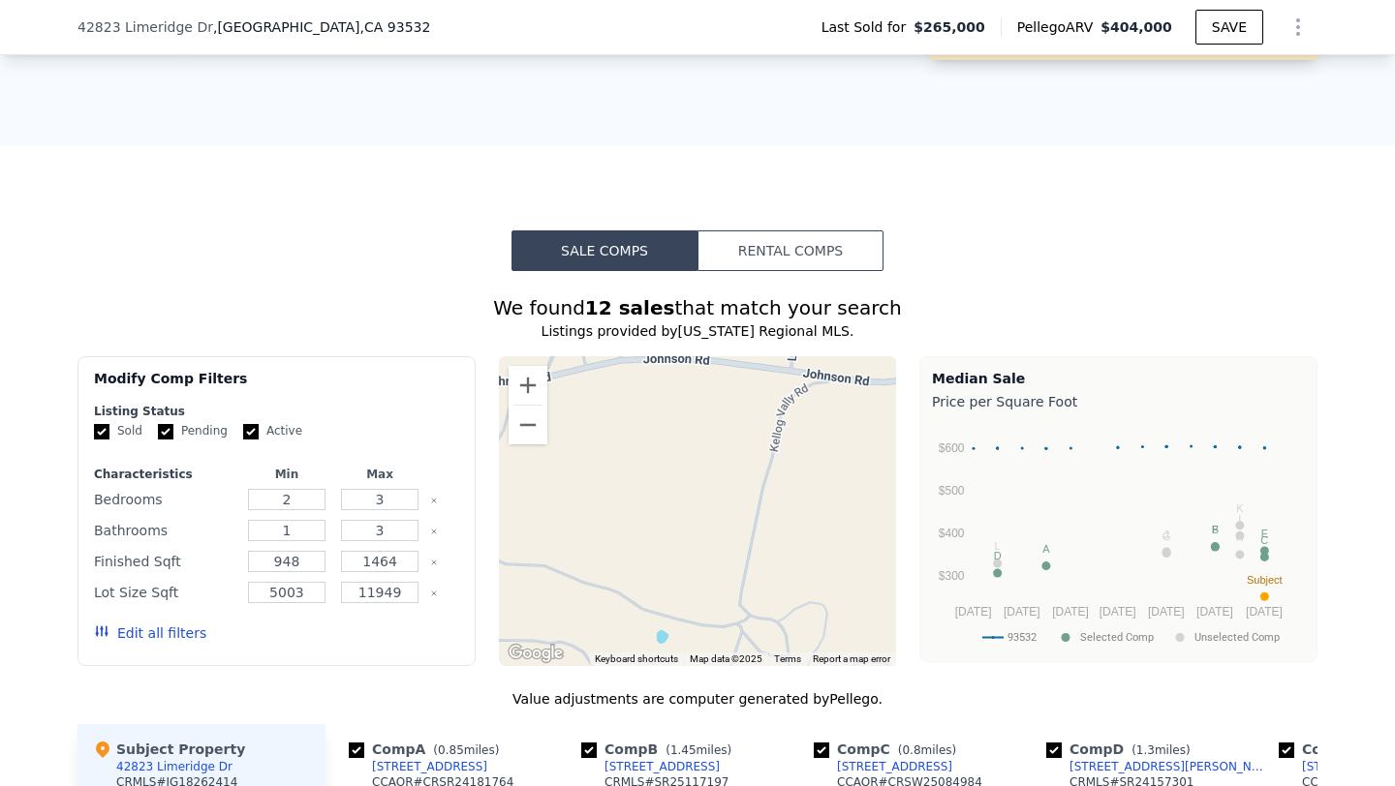
drag, startPoint x: 678, startPoint y: 477, endPoint x: 821, endPoint y: 699, distance: 264.9
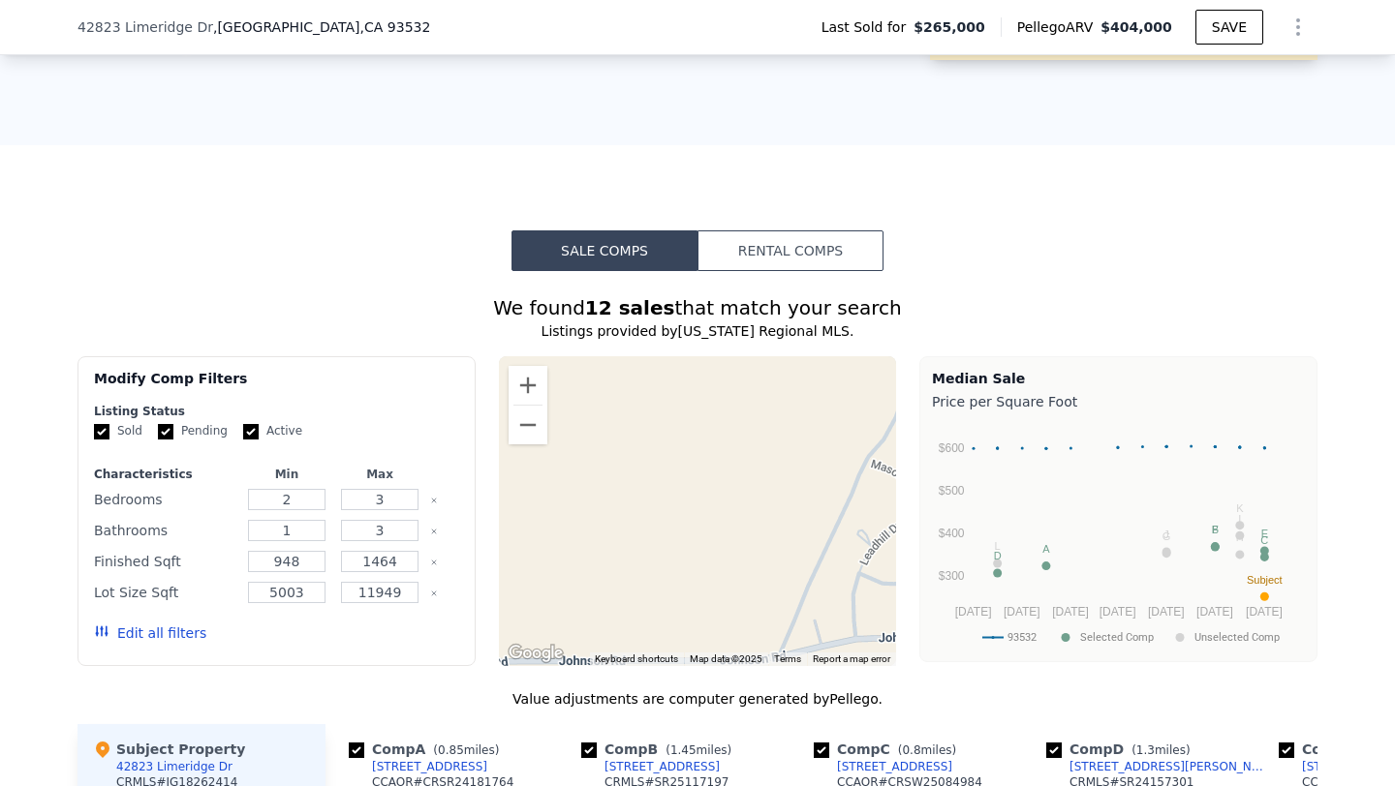
drag, startPoint x: 720, startPoint y: 557, endPoint x: 570, endPoint y: 263, distance: 329.2
click at [572, 263] on div "Sale Comps Rental Comps We found 12 sales that match your search Listings provi…" at bounding box center [697, 792] width 1395 height 1294
click at [533, 429] on button "Zoom out" at bounding box center [527, 425] width 39 height 39
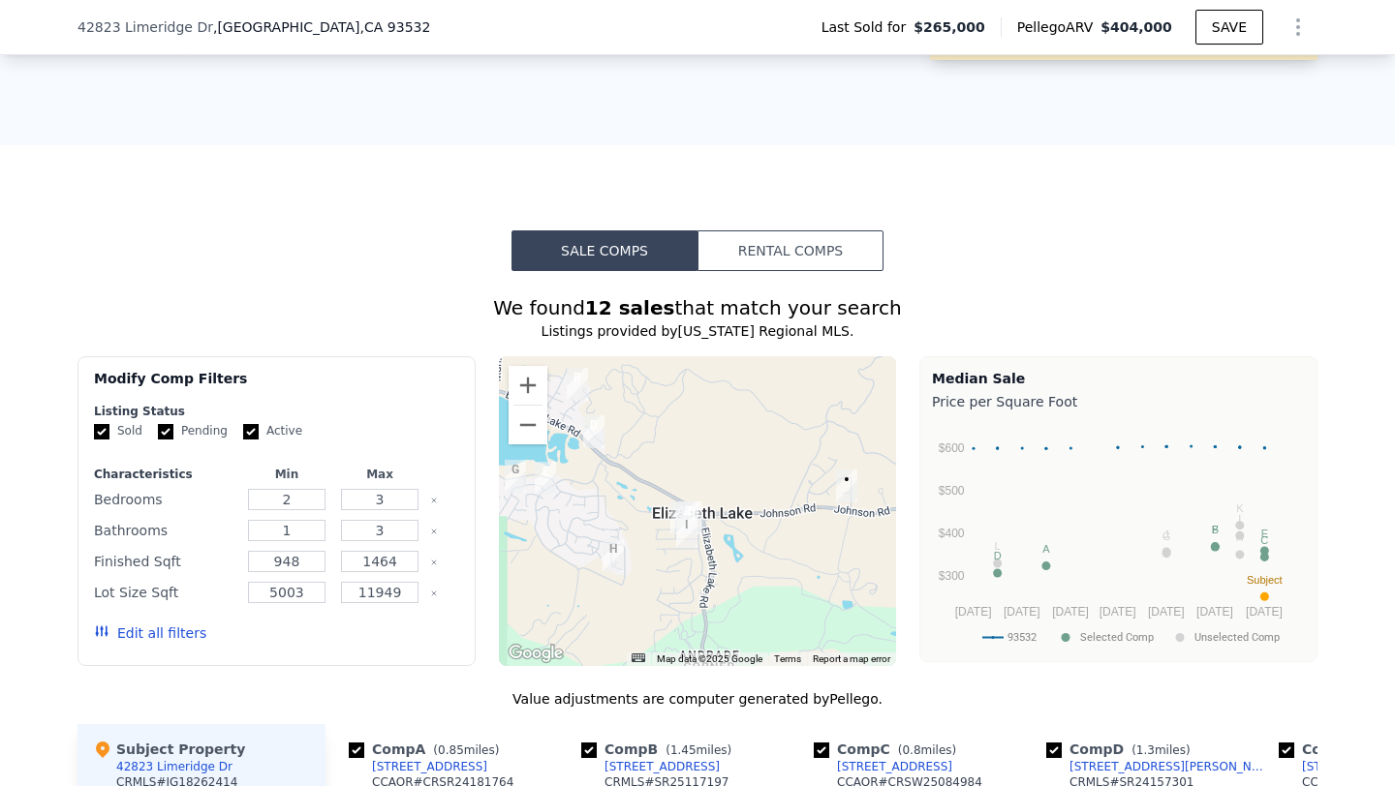
drag, startPoint x: 573, startPoint y: 470, endPoint x: 648, endPoint y: 434, distance: 82.7
click at [651, 434] on div at bounding box center [698, 511] width 398 height 310
click at [538, 379] on button "Zoom in" at bounding box center [527, 385] width 39 height 39
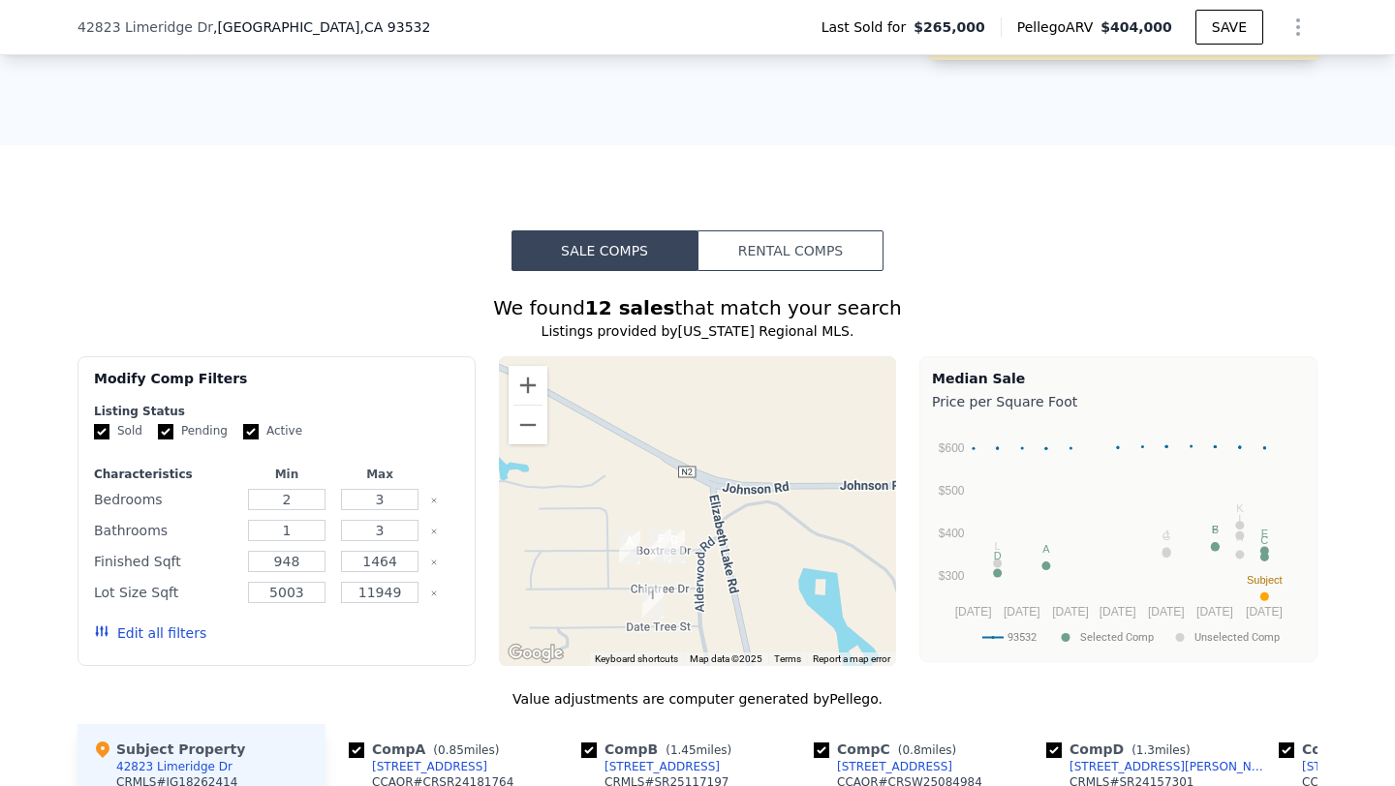
drag, startPoint x: 708, startPoint y: 486, endPoint x: 706, endPoint y: 443, distance: 43.6
click at [707, 443] on div at bounding box center [698, 511] width 398 height 310
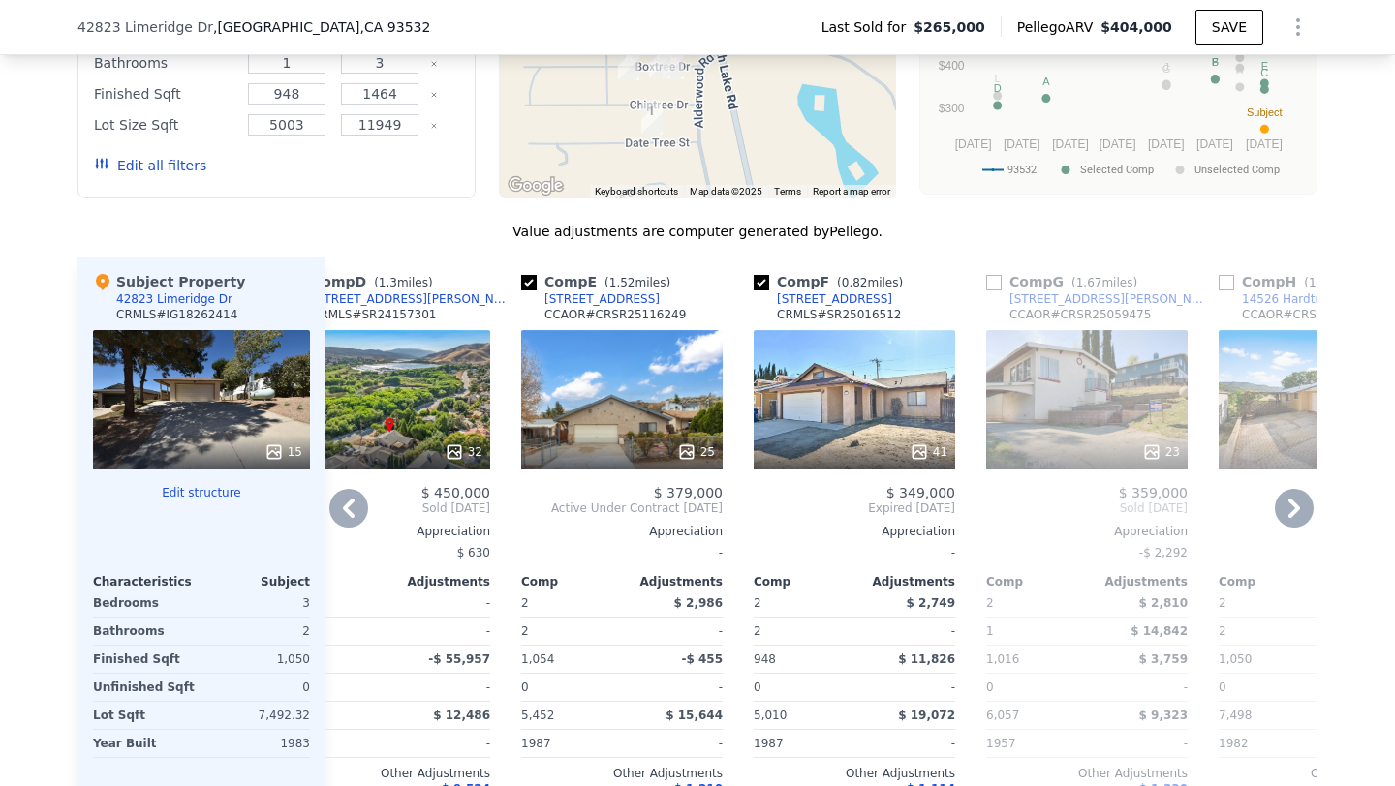
scroll to position [1937, 0]
click at [875, 417] on div "41" at bounding box center [854, 400] width 201 height 139
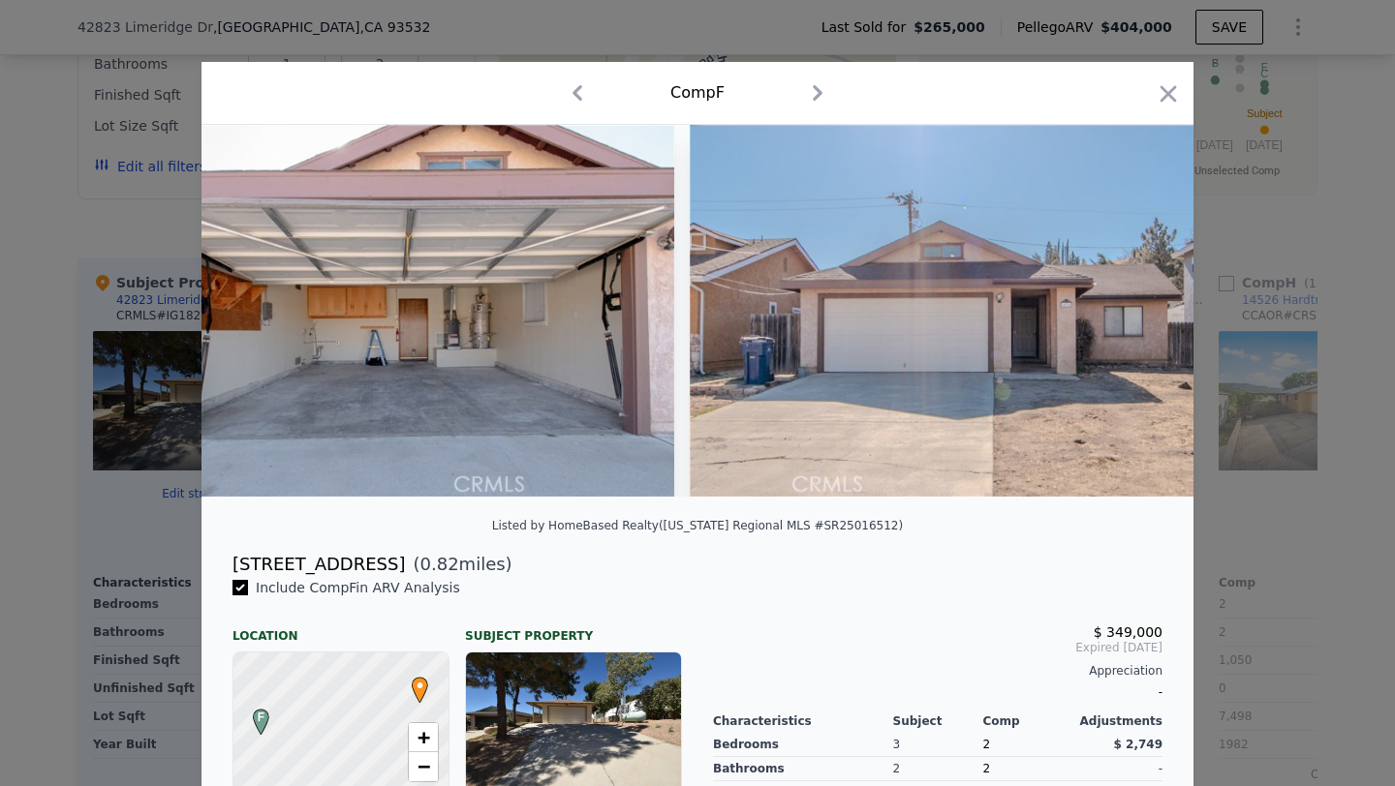
scroll to position [0, 1902]
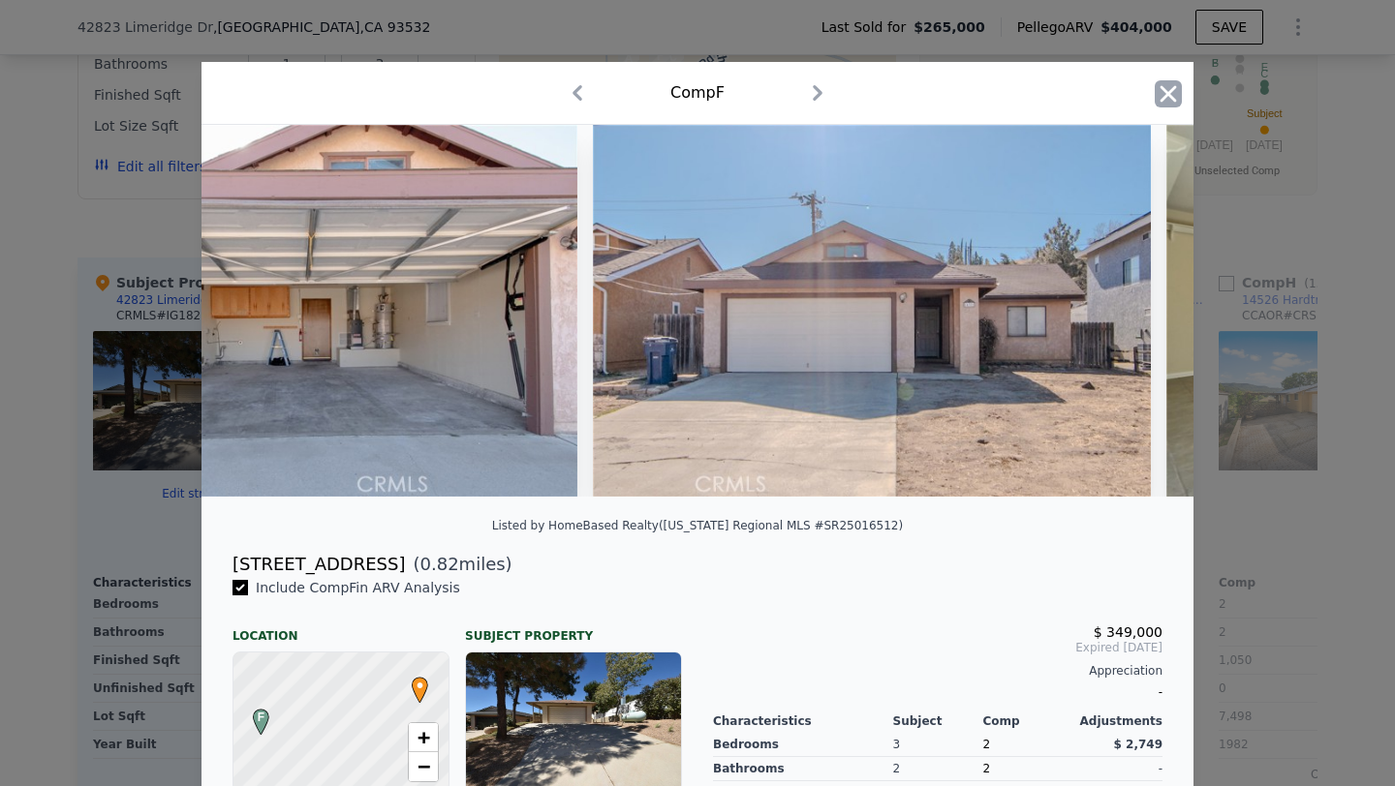
click at [1174, 102] on icon "button" at bounding box center [1168, 93] width 27 height 27
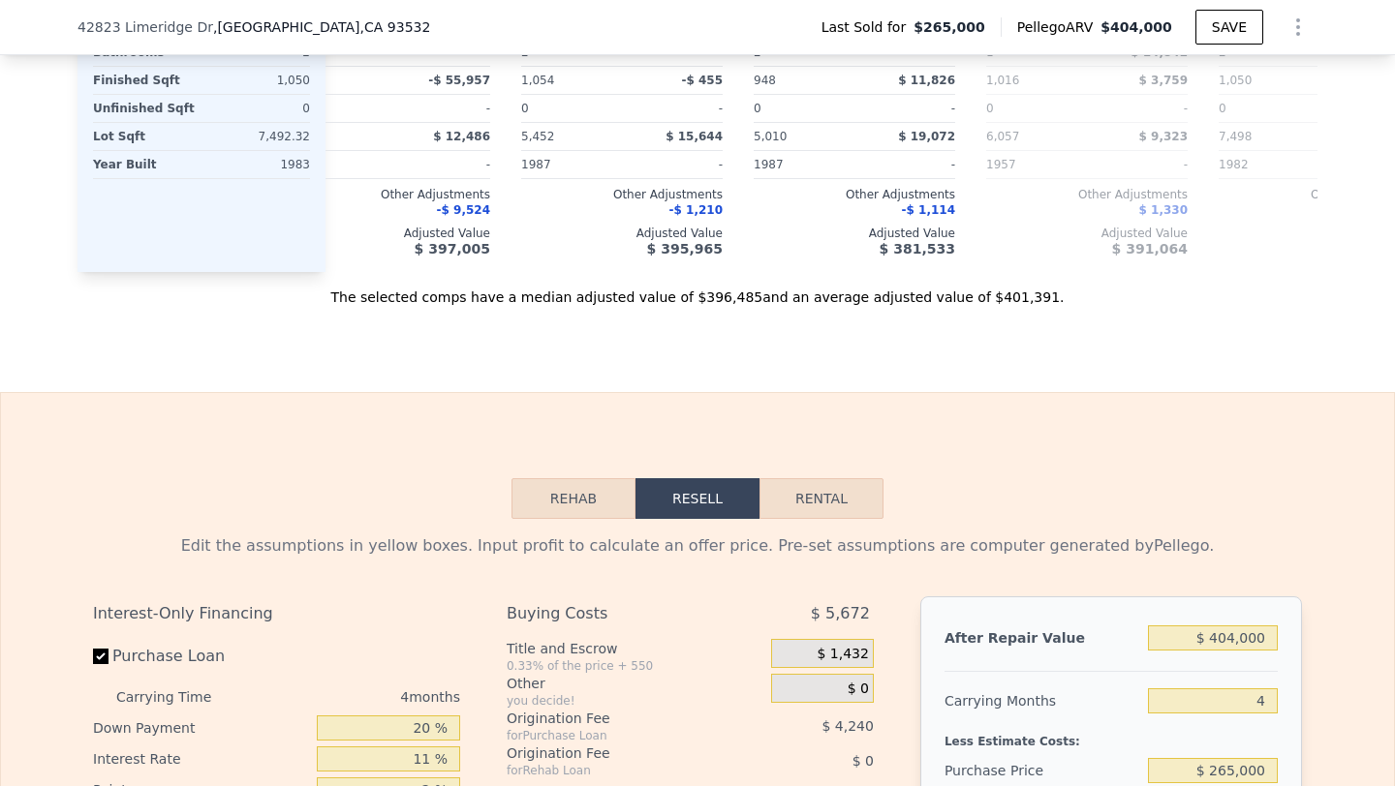
scroll to position [2610, 0]
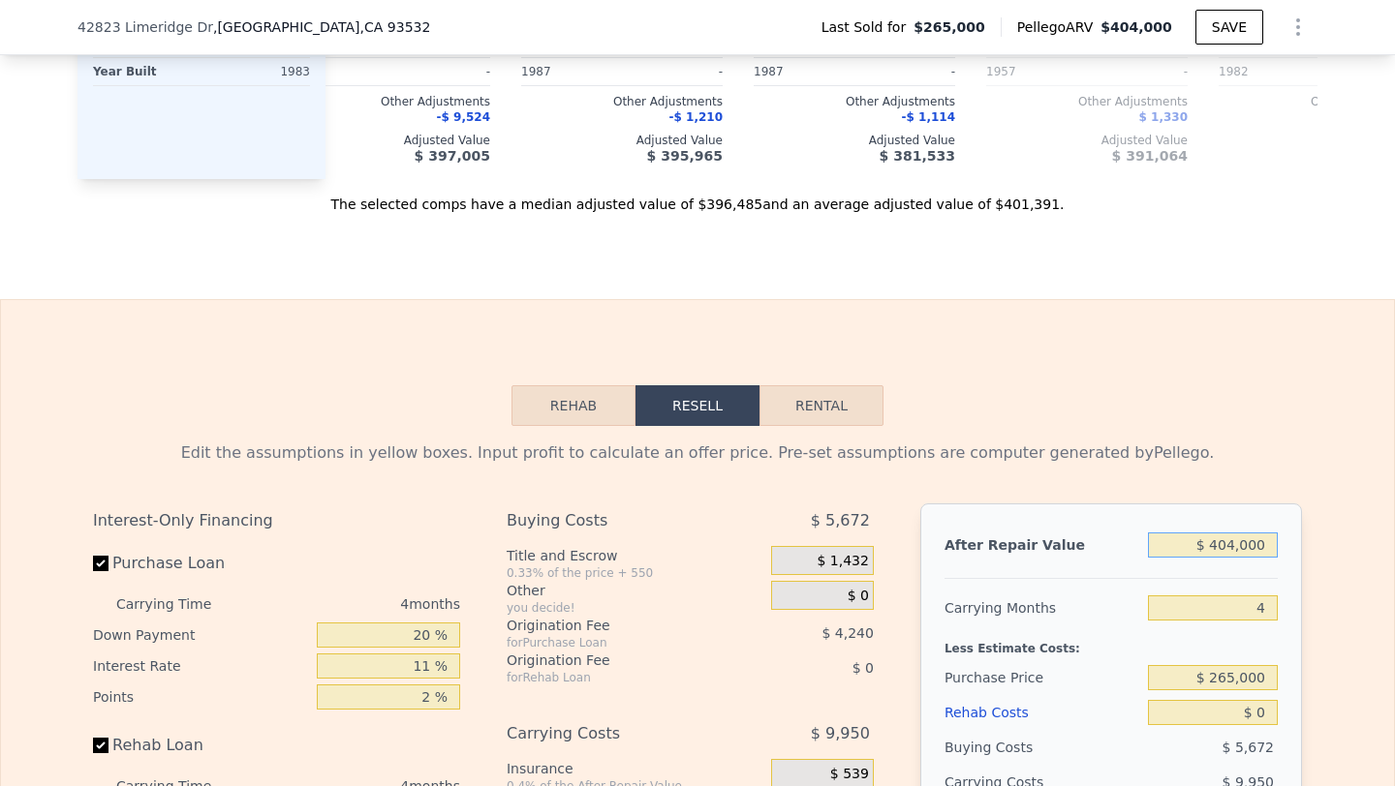
click at [1226, 550] on input "$ 404,000" at bounding box center [1213, 545] width 130 height 25
type input "$ 4"
type input "-$ 280,629"
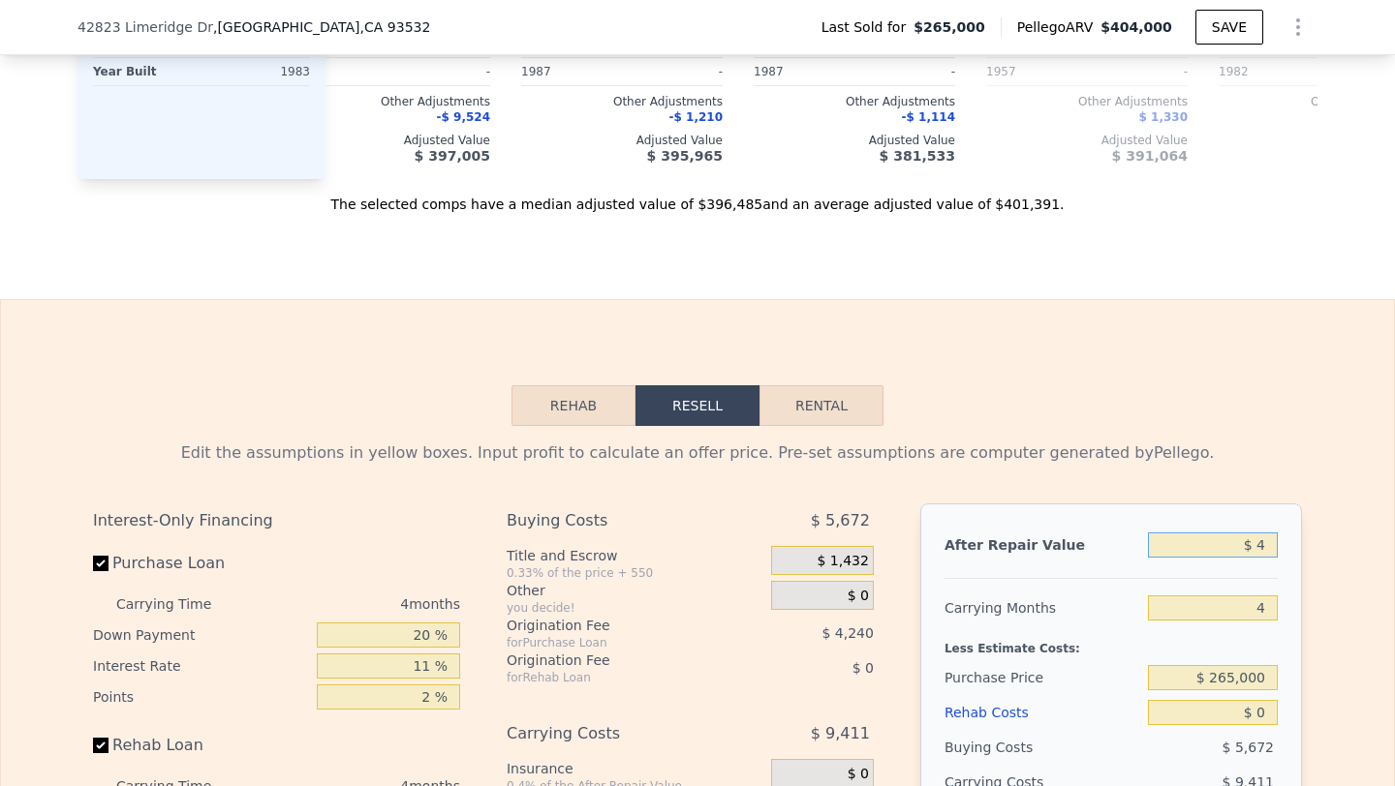
type input "$ 40"
type input "-$ 280,595"
type input "$ 400"
type input "-$ 280,255"
type input "$ 4,000"
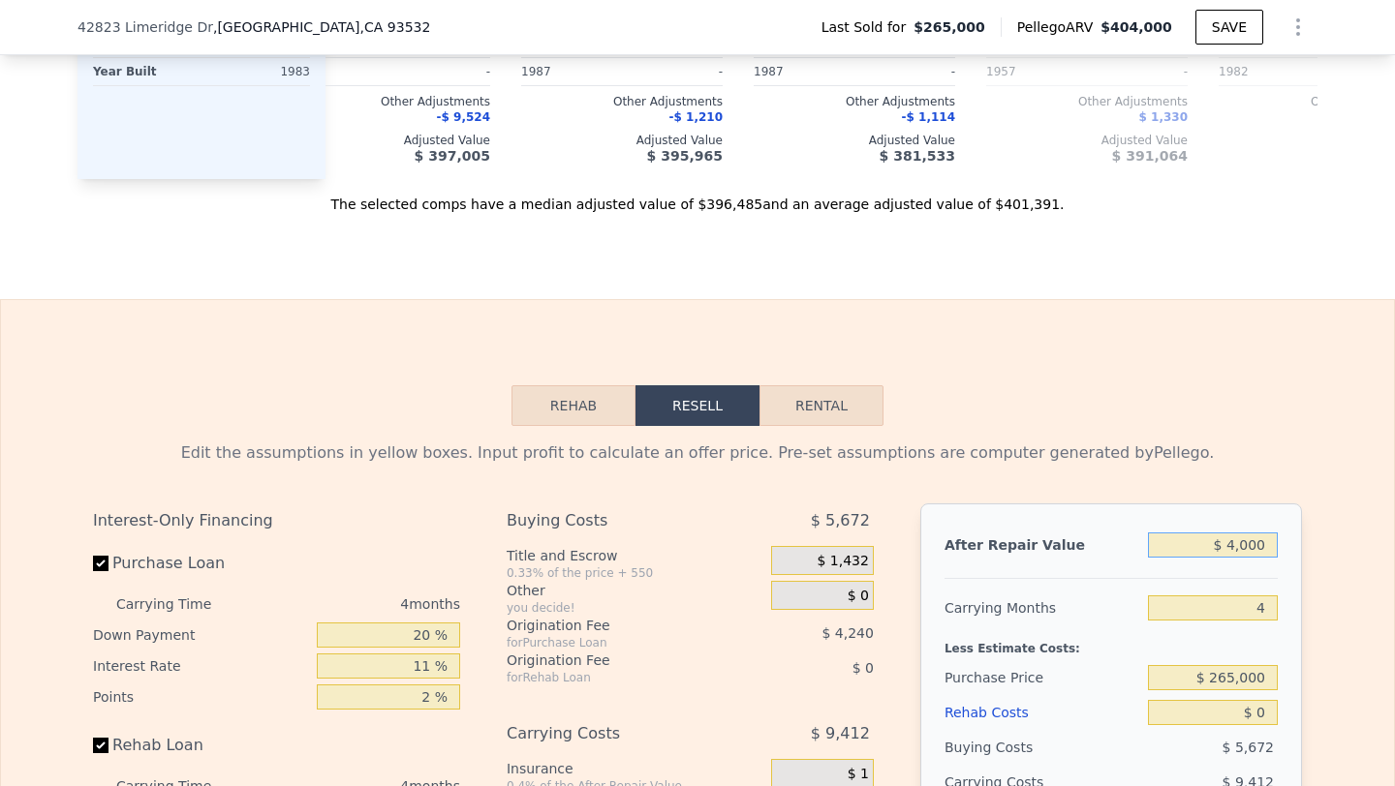
type input "-$ 276,851"
type input "$ 40,000"
type input "-$ 242,819"
type input "$ 400,000"
type input "$ 97,502"
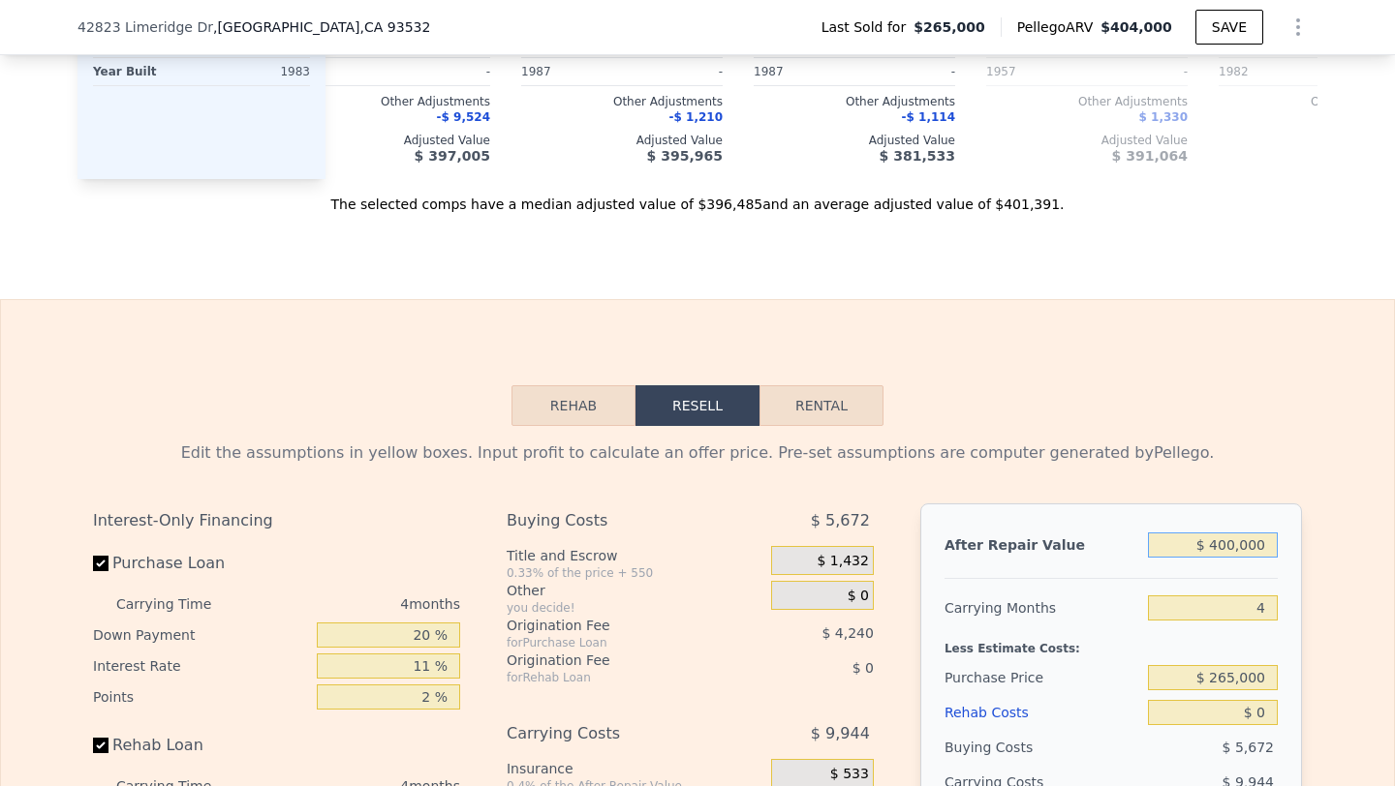
type input "$ 400,000"
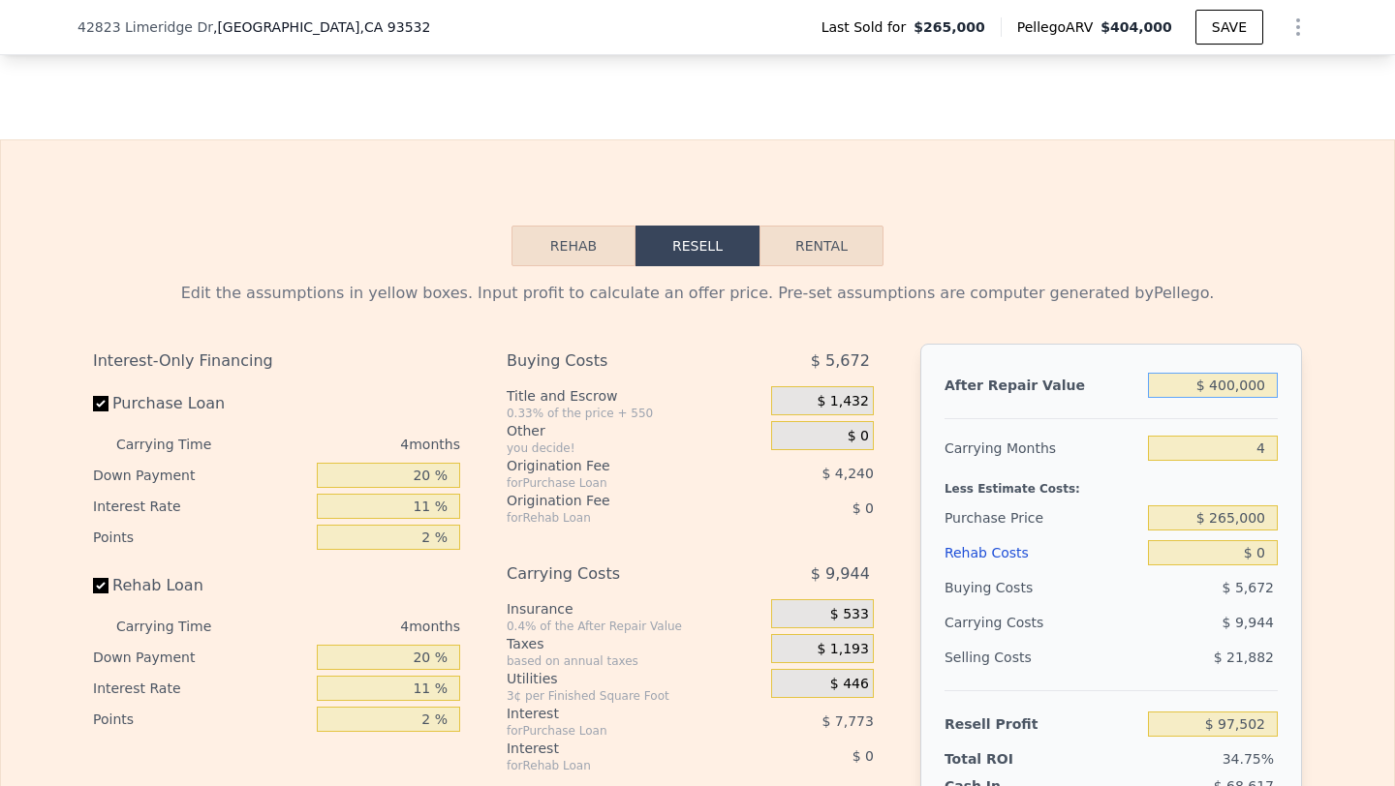
scroll to position [2800, 0]
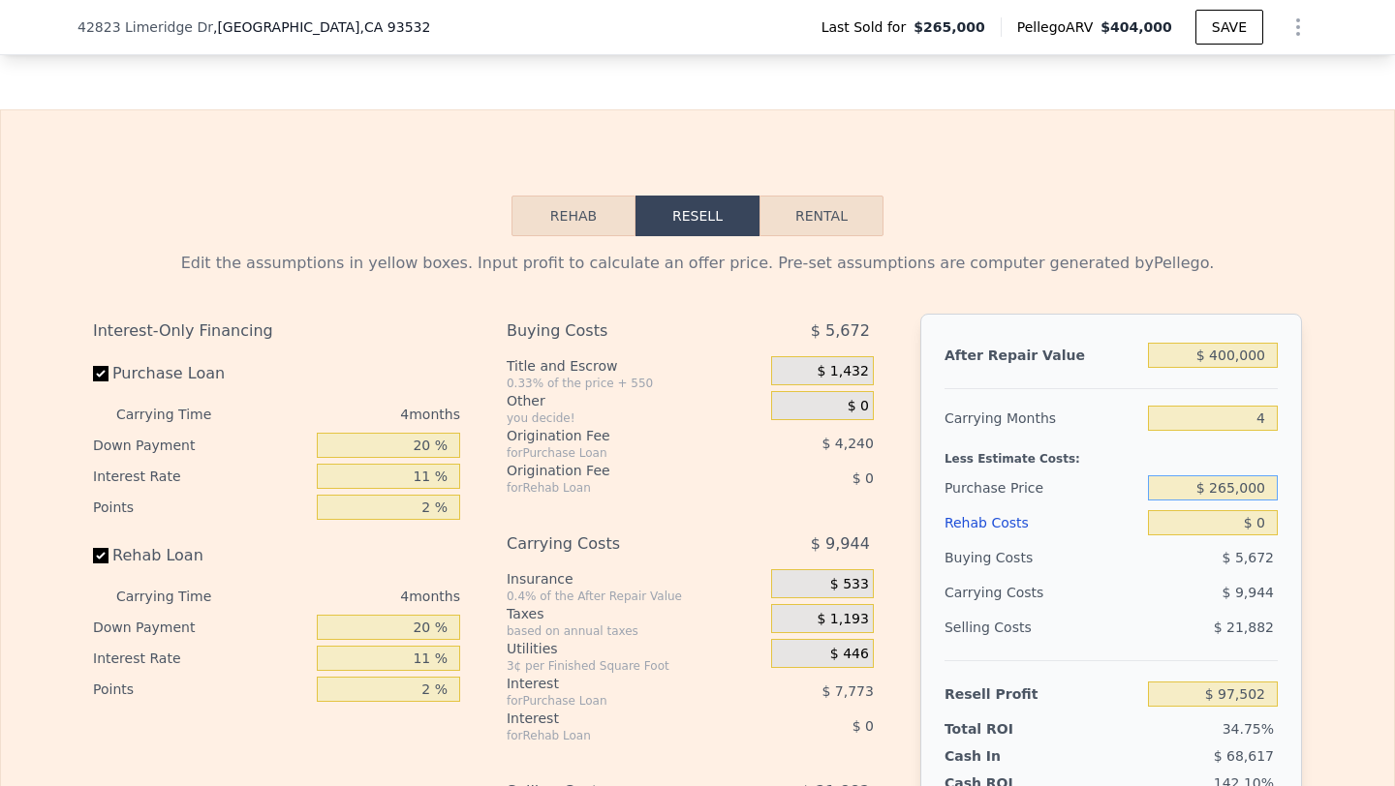
click at [1241, 493] on input "$ 265,000" at bounding box center [1213, 488] width 130 height 25
click at [1253, 528] on input "$ 0" at bounding box center [1213, 522] width 130 height 25
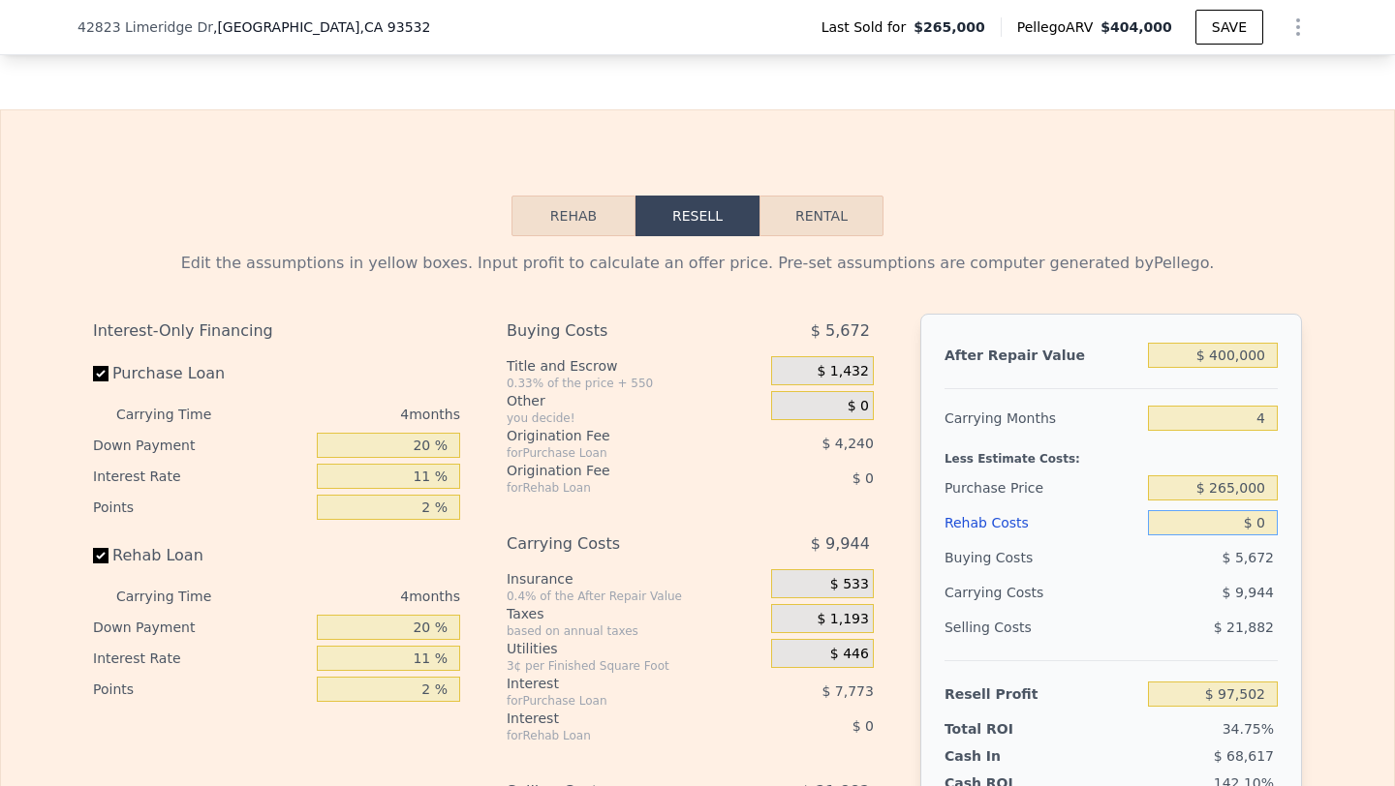
click at [1253, 528] on input "$ 0" at bounding box center [1213, 522] width 130 height 25
type input "$ 1"
type input "$ 97,501"
type input "$ 10"
type input "$ 97,492"
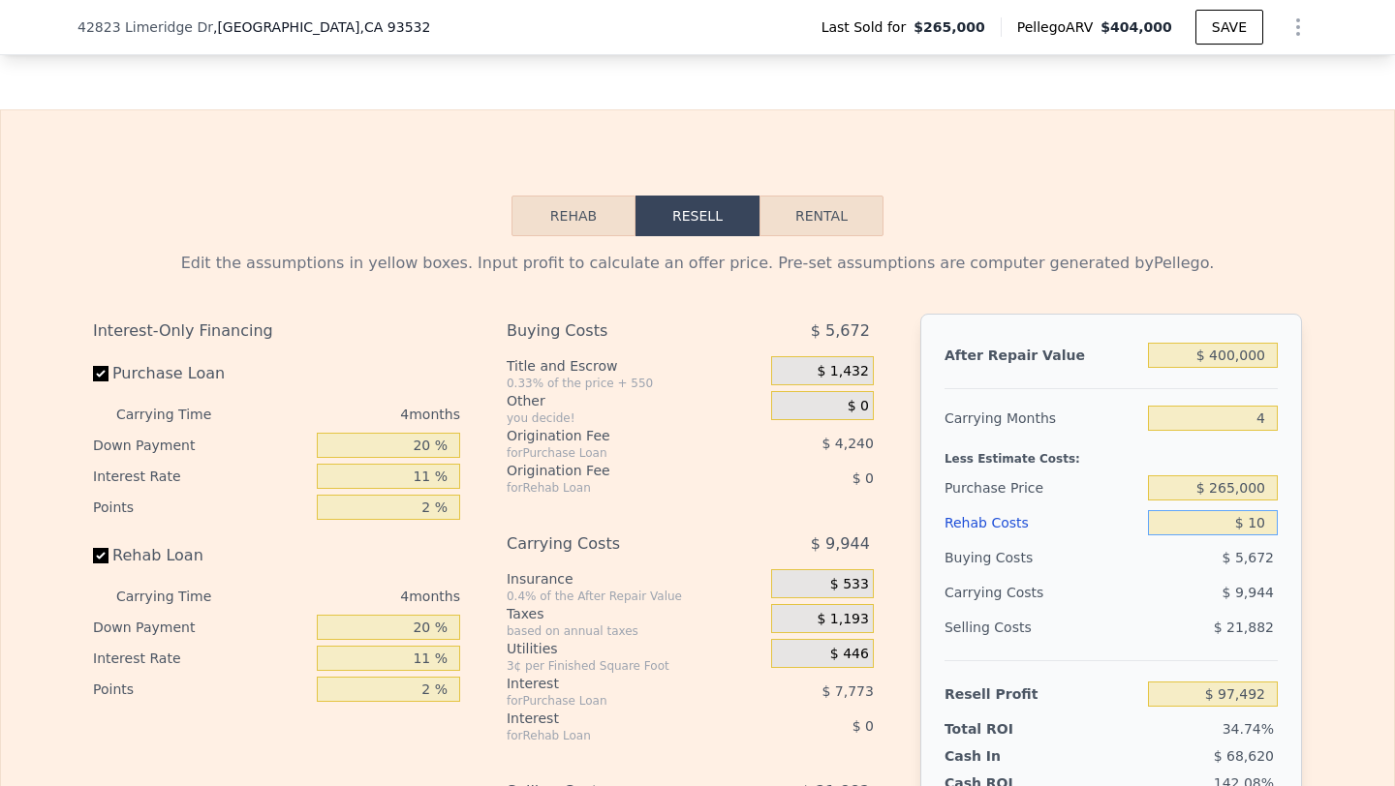
type input "$ 100"
type input "$ 97,396"
type input "$ 1,000"
type input "$ 96,458"
type input "$ 10,000"
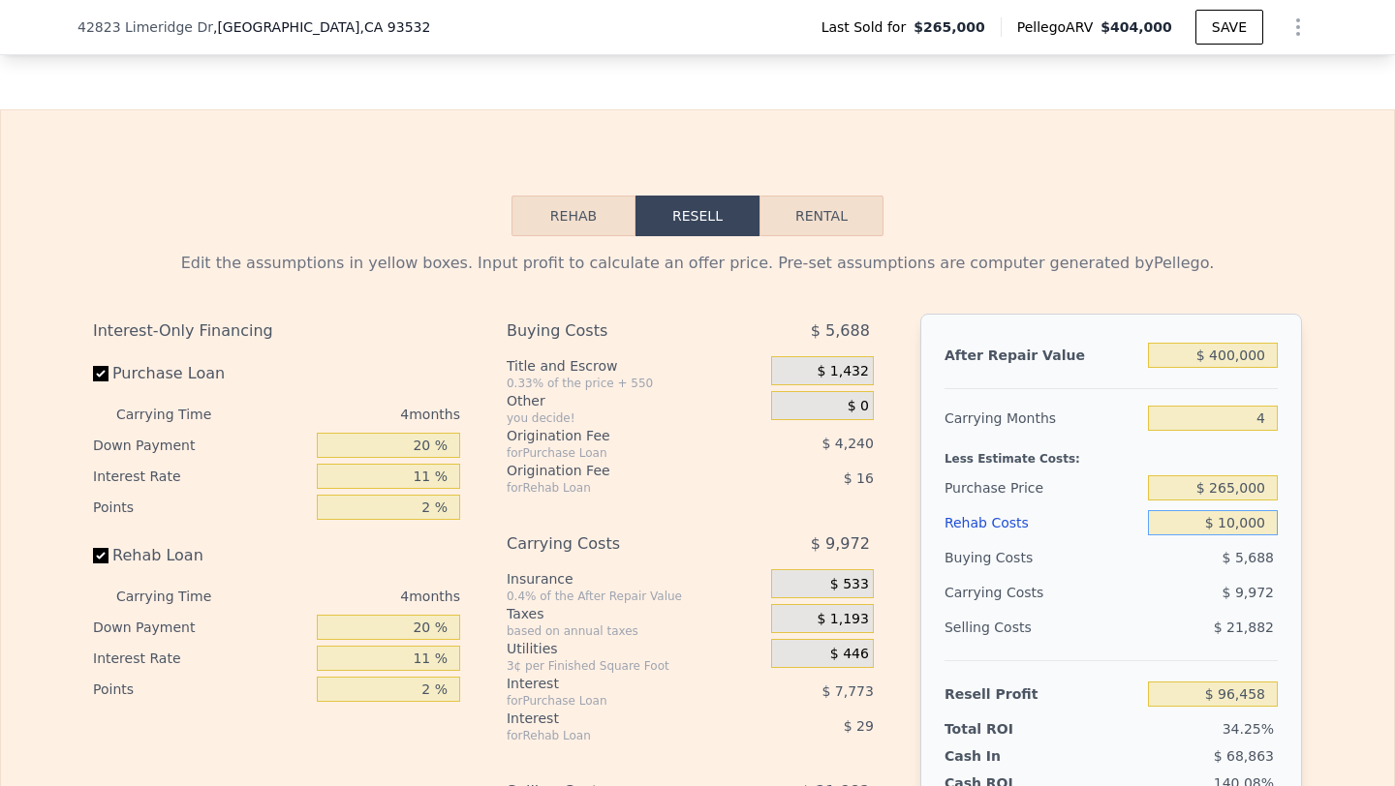
type input "$ 87,050"
type input "$ 100,000"
type input "-$ 7,030"
type input "$ 10,000"
type input "$ 87,050"
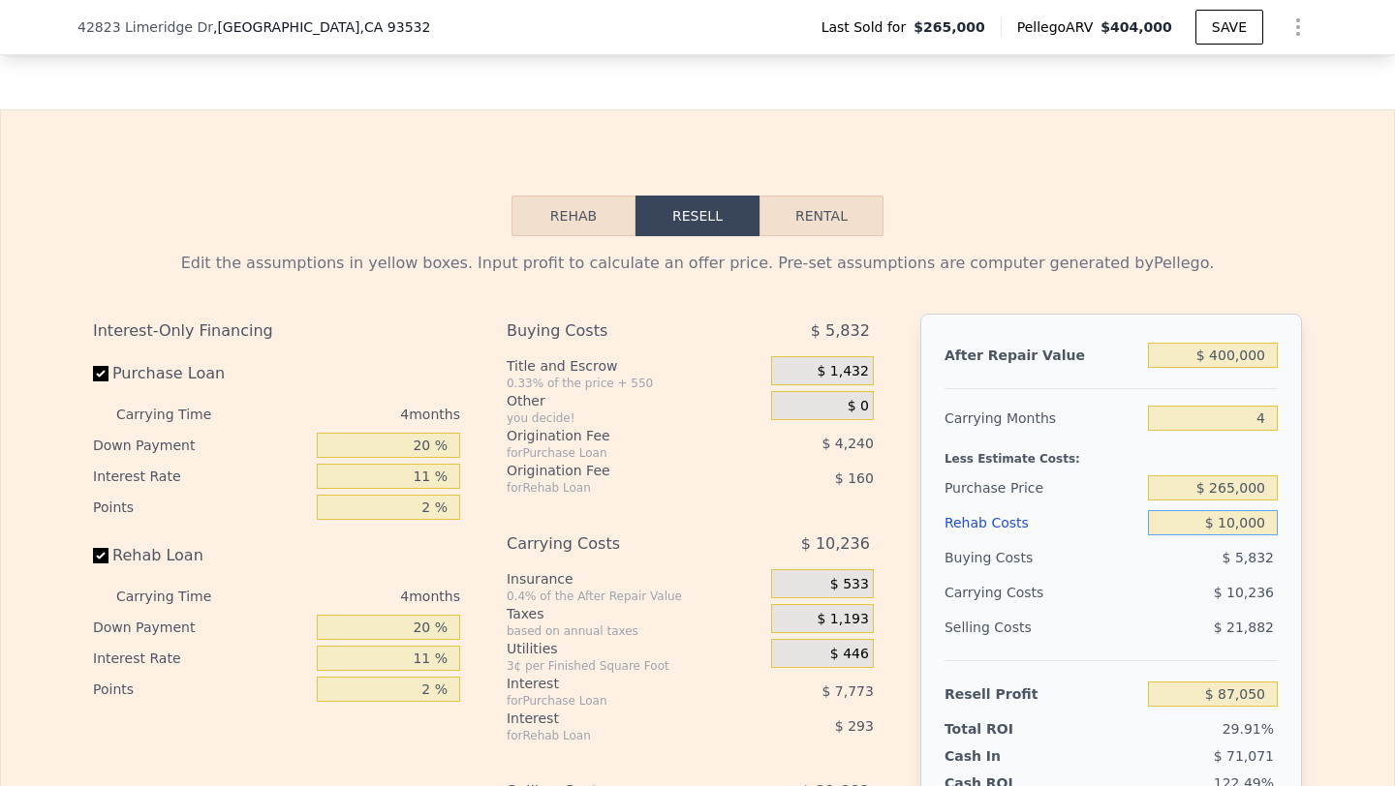
type input "$ 1,000"
type input "$ 96,458"
type input "$ 100"
type input "$ 97,396"
type input "$ 10"
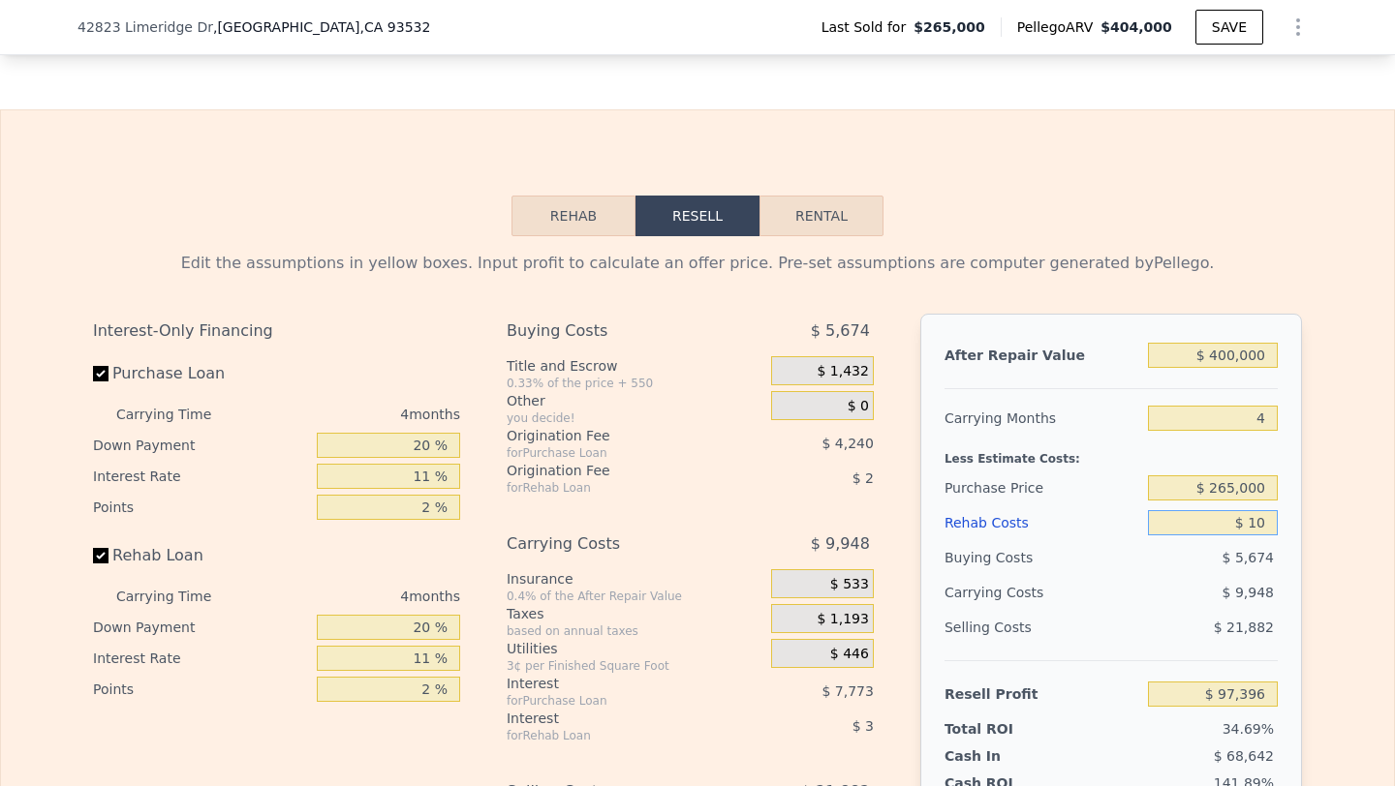
type input "$ 97,492"
type input "$ 1"
type input "$ 97,501"
type input "$ 9"
type input "$ 97,493"
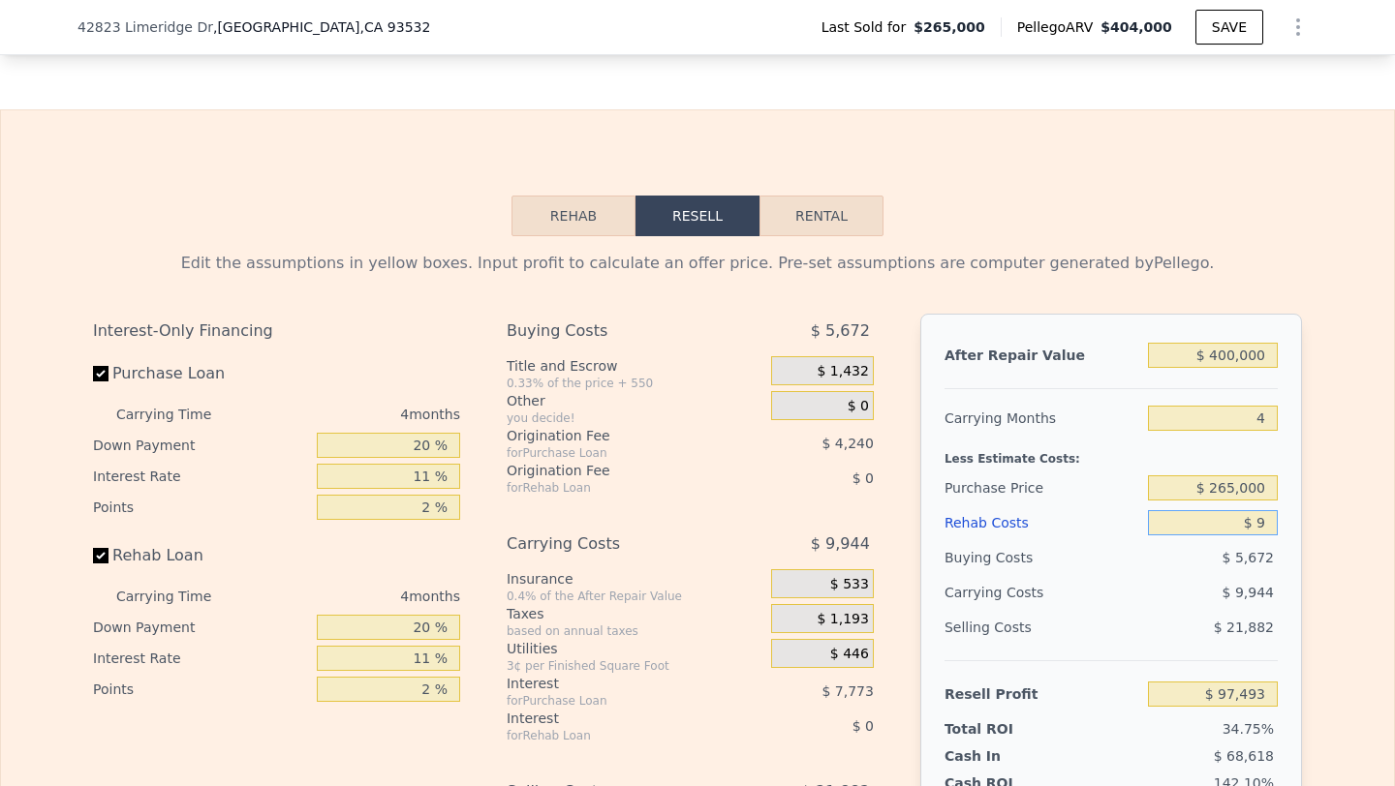
type input "$ 90"
type input "$ 97,407"
type input "$ 900"
type input "$ 96,560"
type input "$ 9,000"
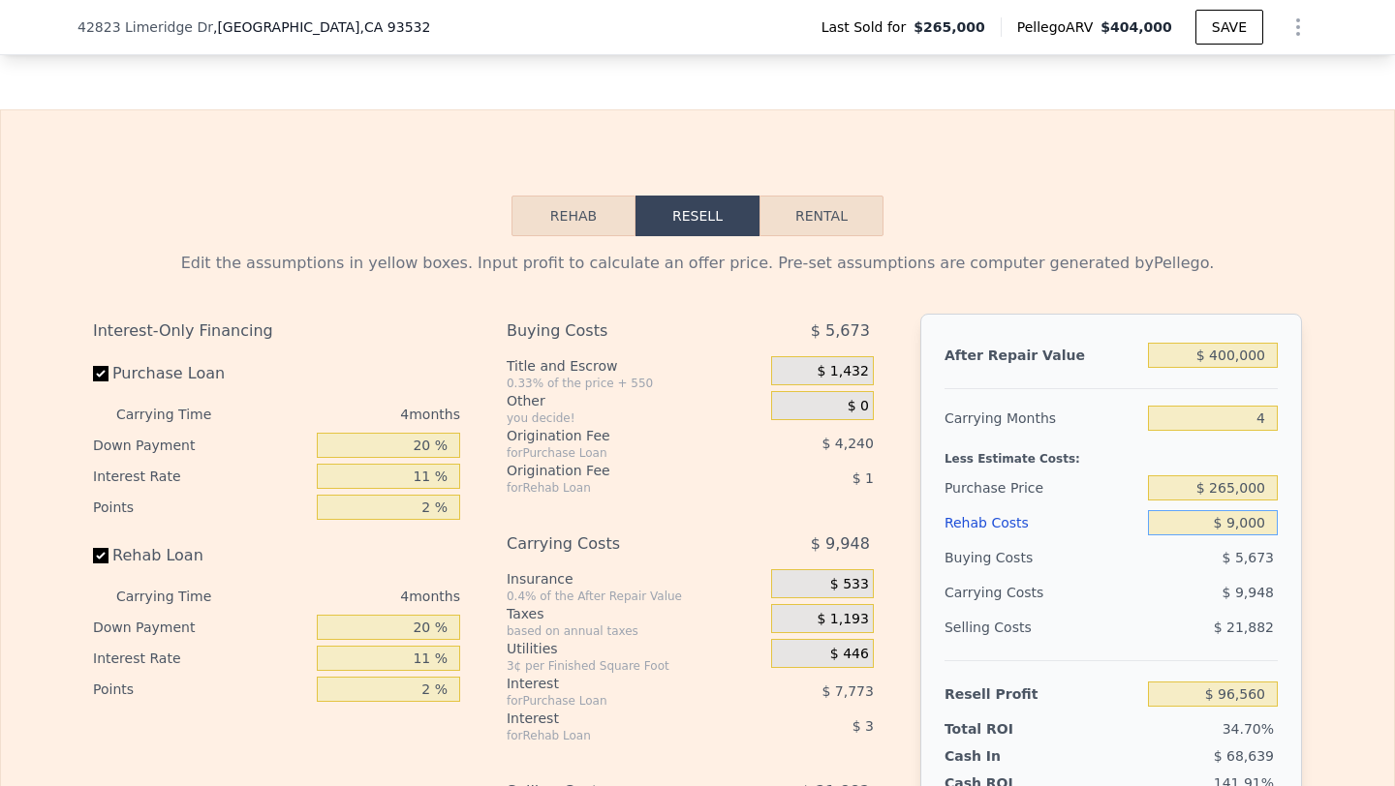
type input "$ 88,094"
type input "$ 90,000"
type input "$ 3,422"
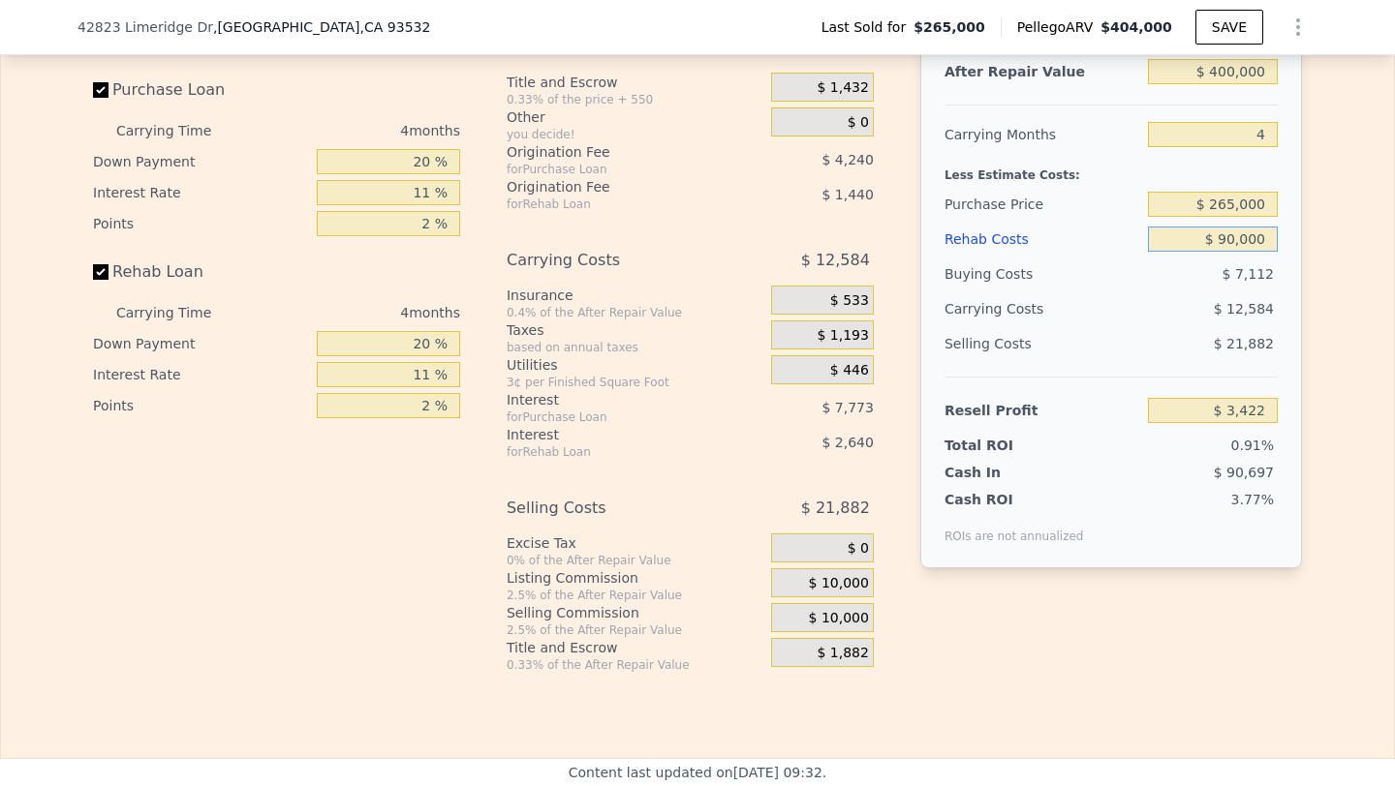
scroll to position [3099, 0]
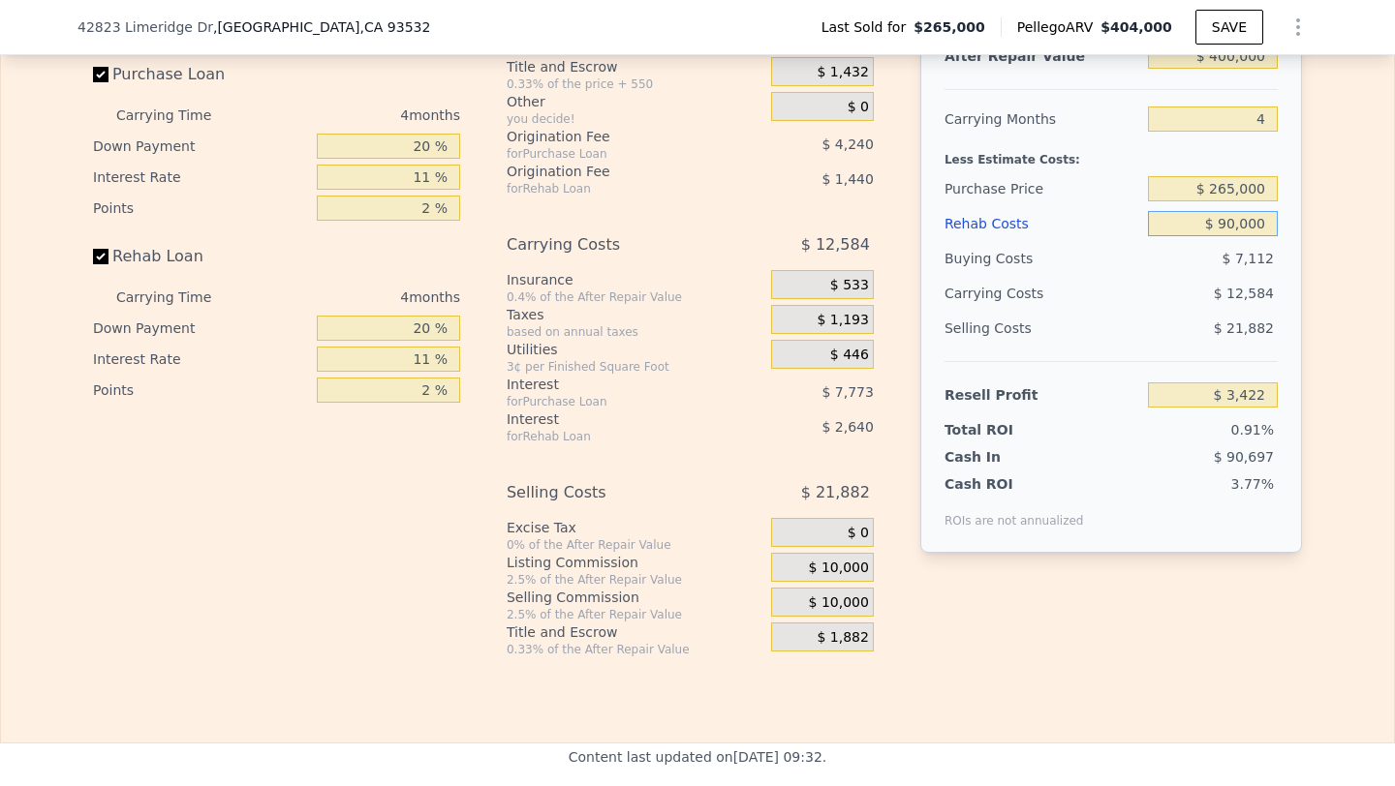
type input "$ 90,000"
click at [806, 605] on div "$ 10,000" at bounding box center [822, 602] width 103 height 29
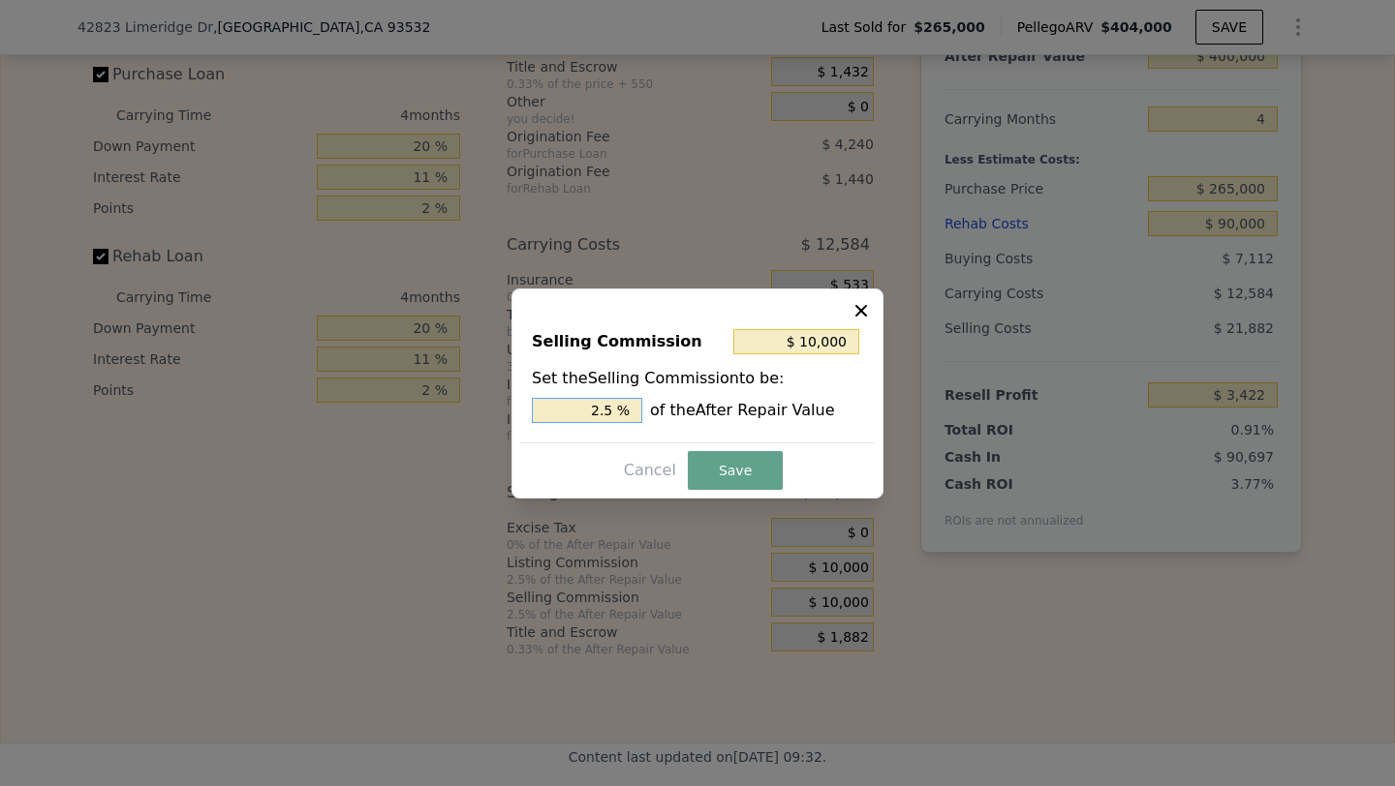
click at [570, 416] on input "2.5 %" at bounding box center [587, 410] width 110 height 25
type input "$ 0"
type input "0 %"
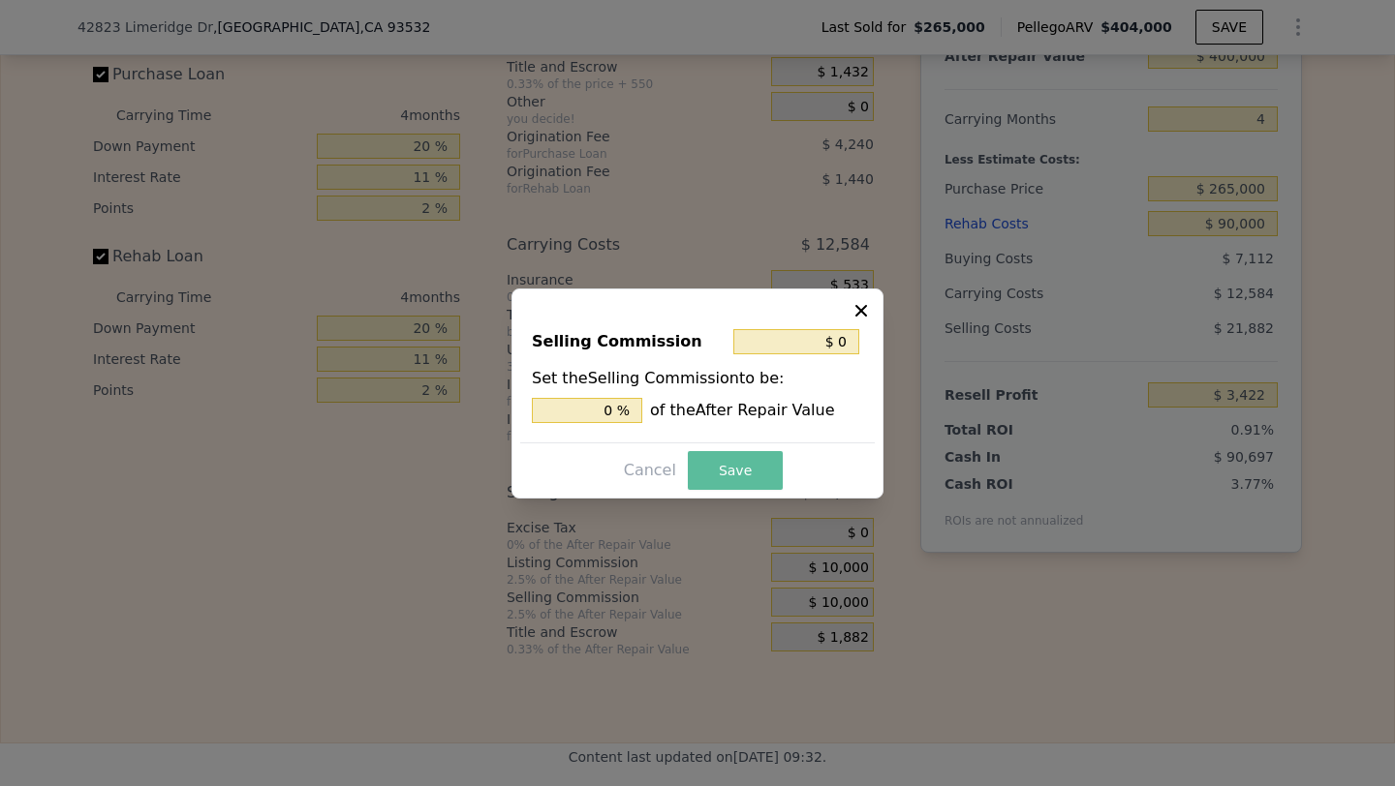
click at [736, 460] on button "Save" at bounding box center [735, 470] width 95 height 39
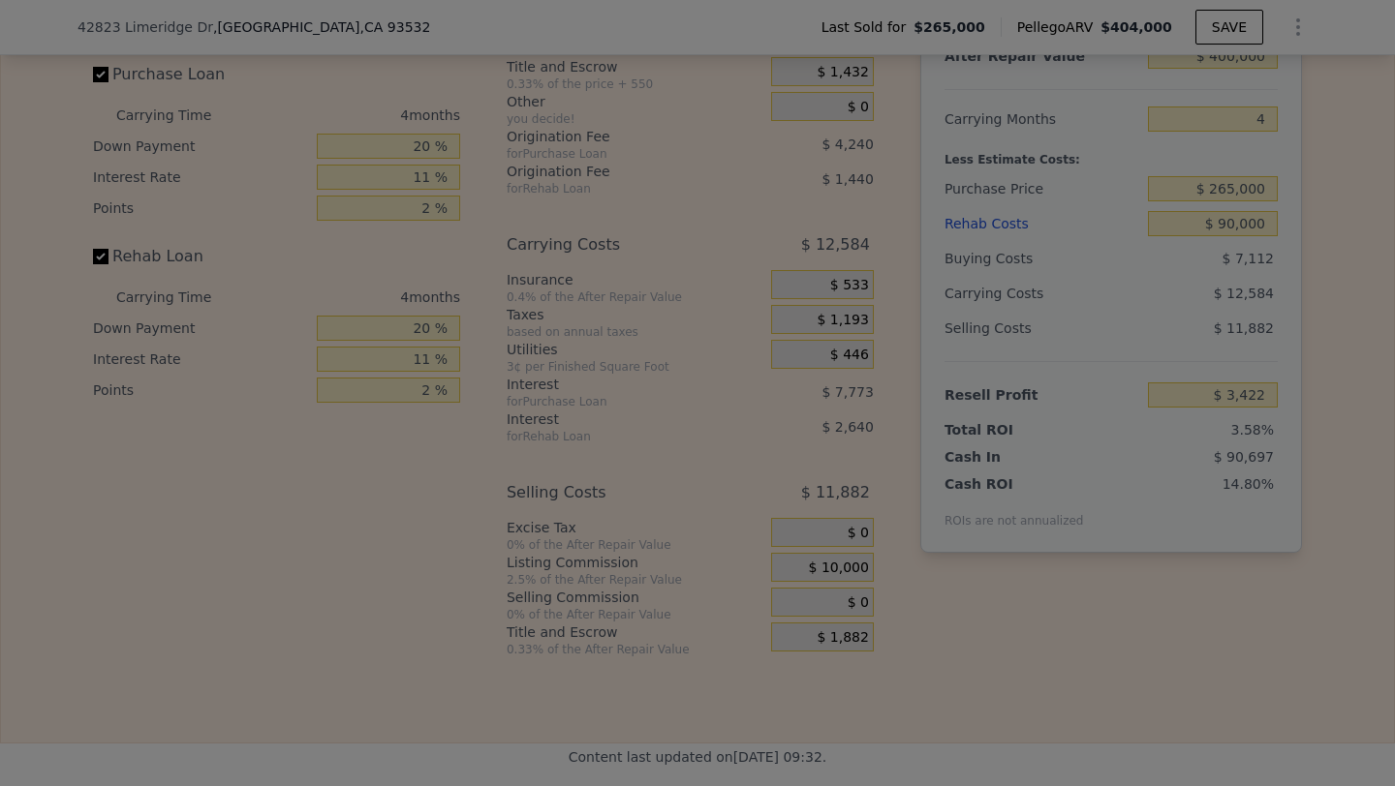
type input "$ 13,422"
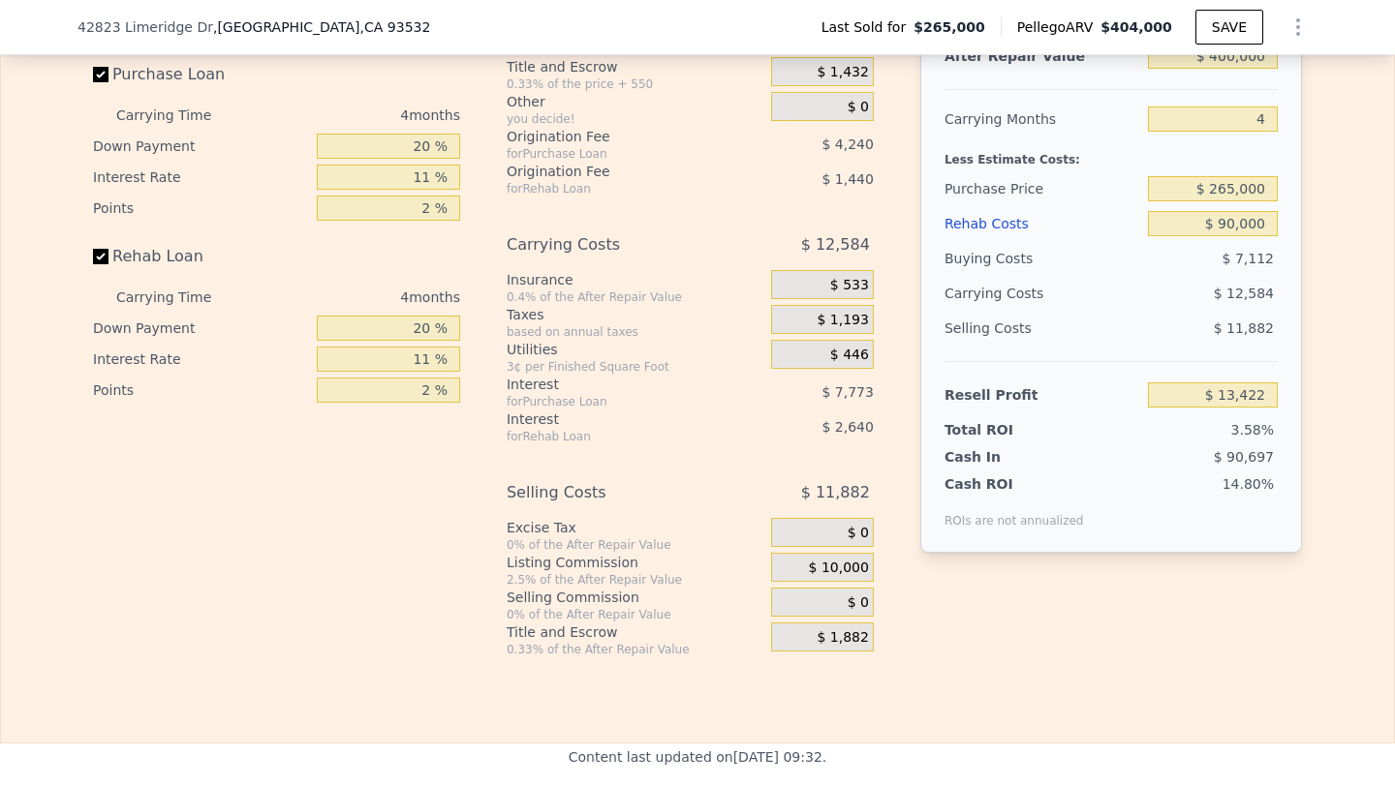
scroll to position [2990, 0]
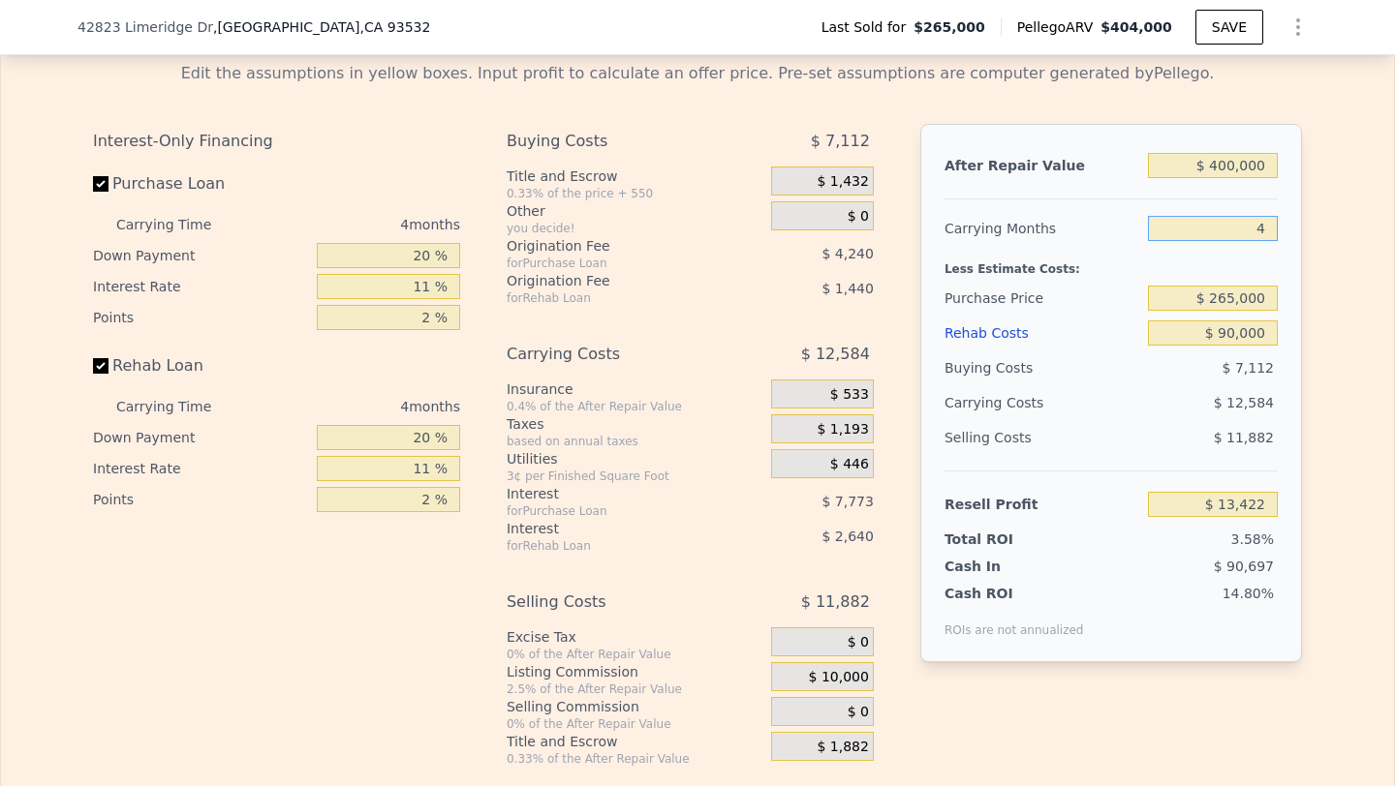
click at [1240, 216] on input "4" at bounding box center [1213, 228] width 130 height 25
type input "6"
type input "$ 7,129"
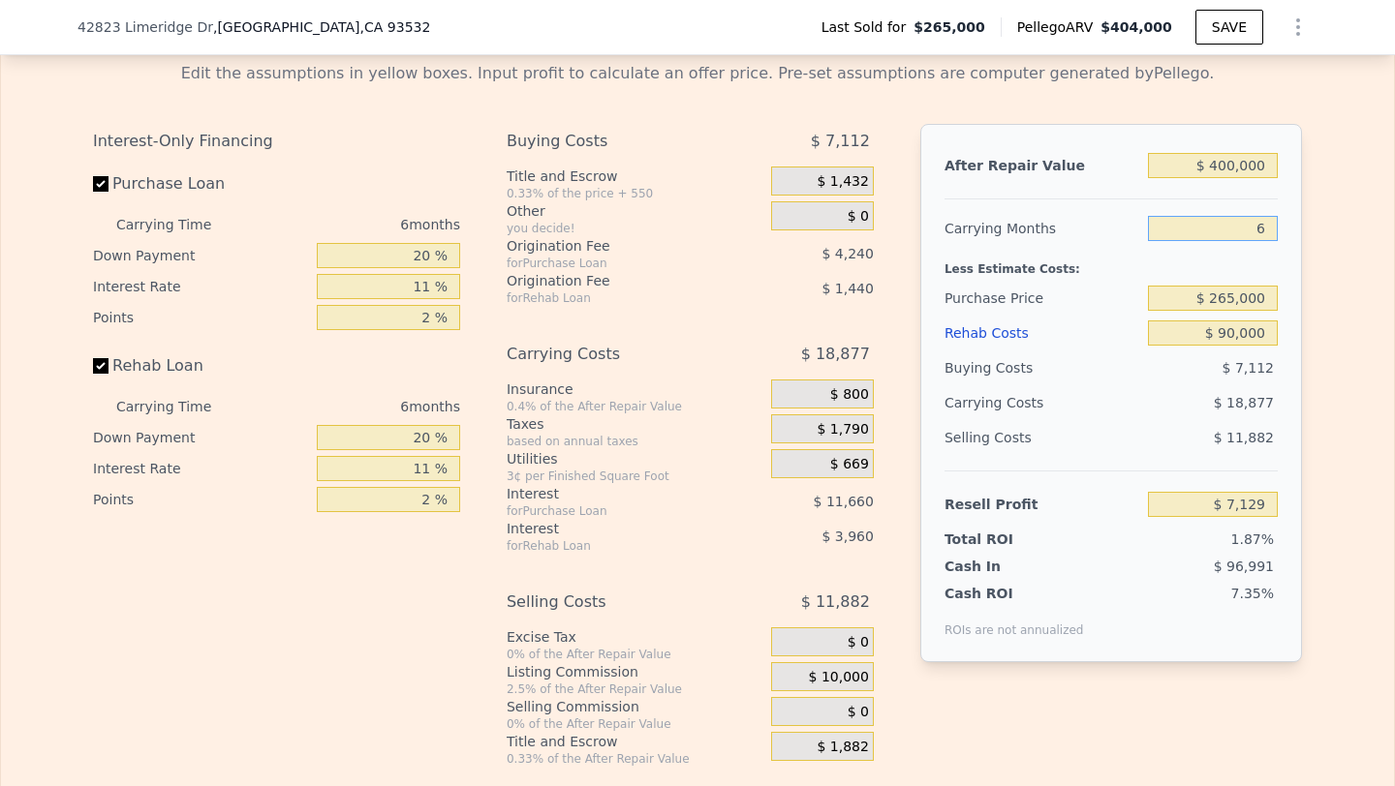
type input "6"
click at [1088, 388] on div "$ 18,877" at bounding box center [1175, 402] width 204 height 35
click at [1234, 294] on input "$ 265,000" at bounding box center [1213, 298] width 130 height 25
type input "$ 230,000"
type input "$ 44,341"
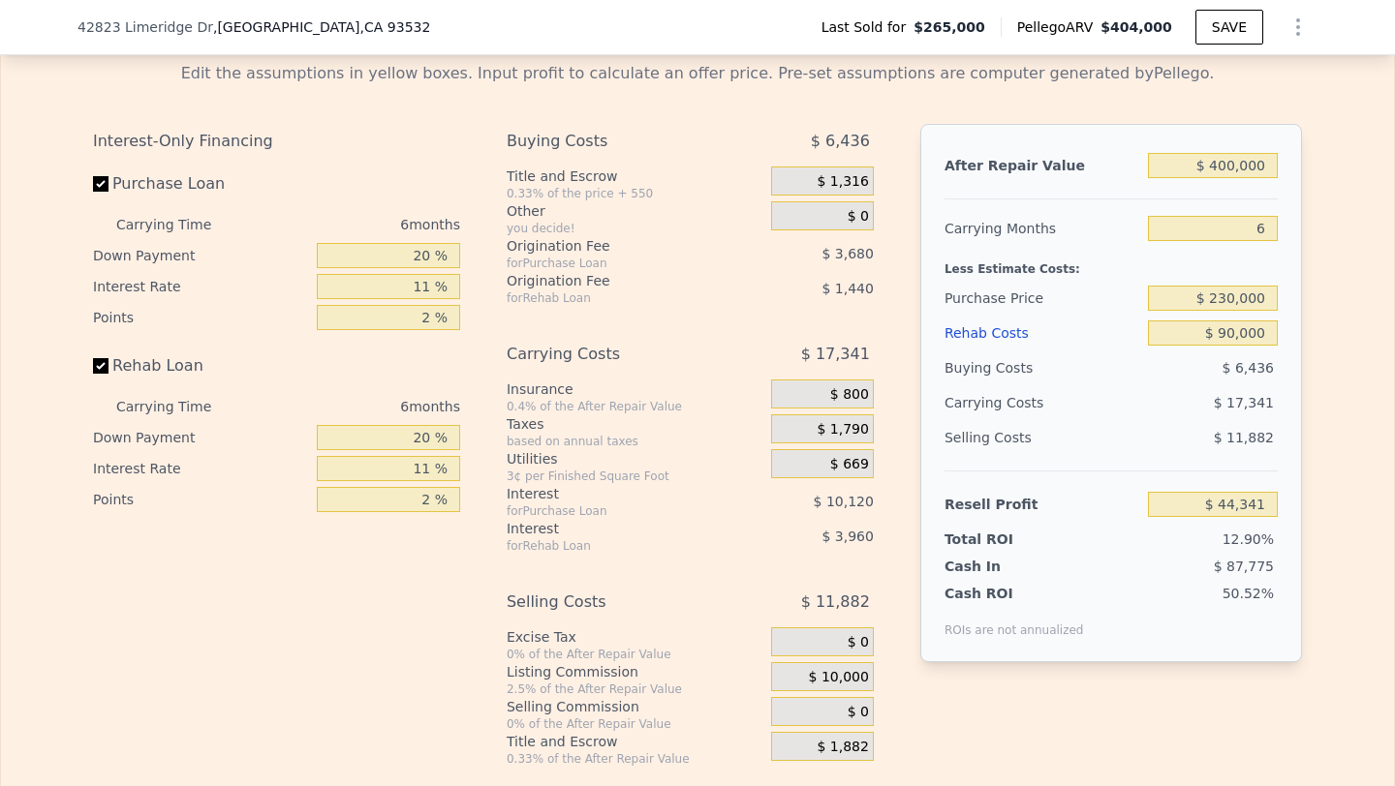
click at [1214, 395] on div "$ 17,341" at bounding box center [1175, 402] width 204 height 35
type input "$ 404,000"
type input "4"
type input "$ 0"
type input "$ 101,283"
